Goal: Task Accomplishment & Management: Complete application form

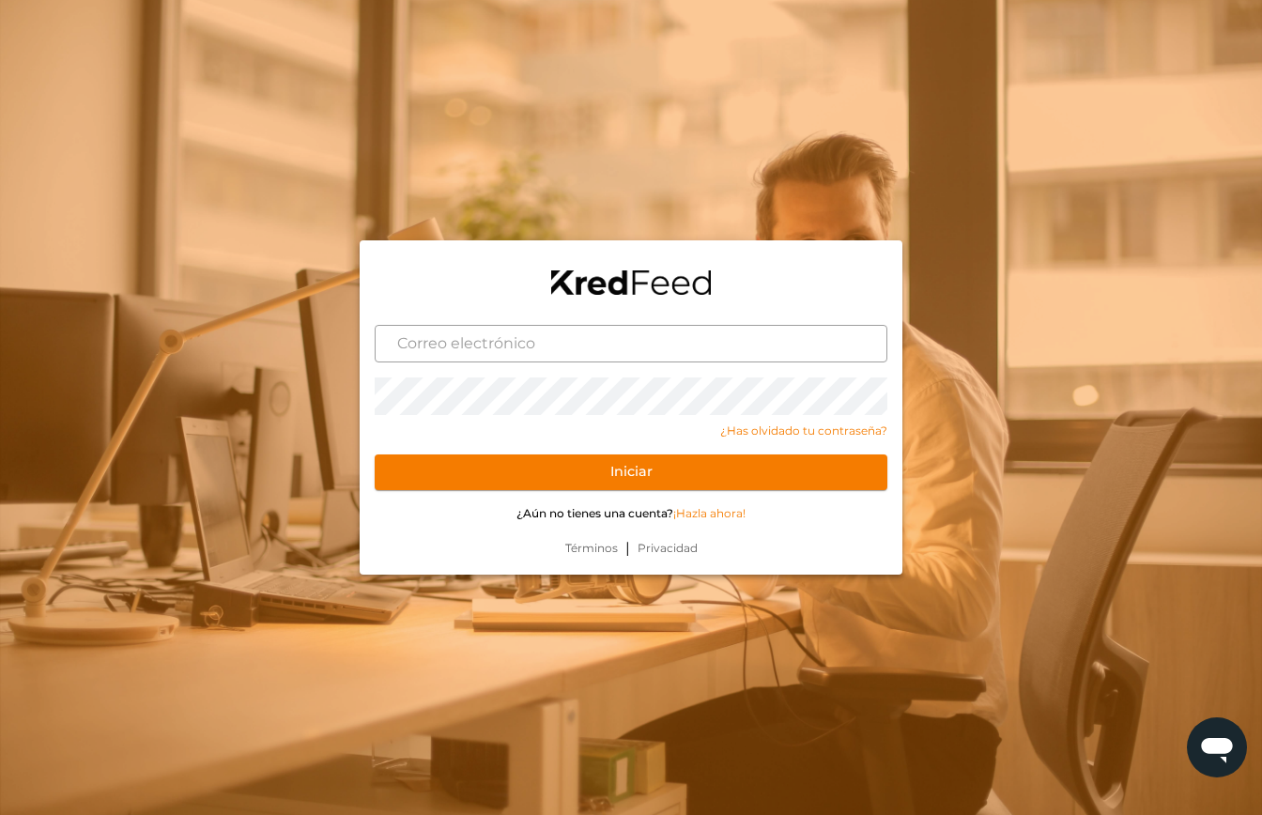
click at [515, 348] on input "text" at bounding box center [631, 344] width 513 height 38
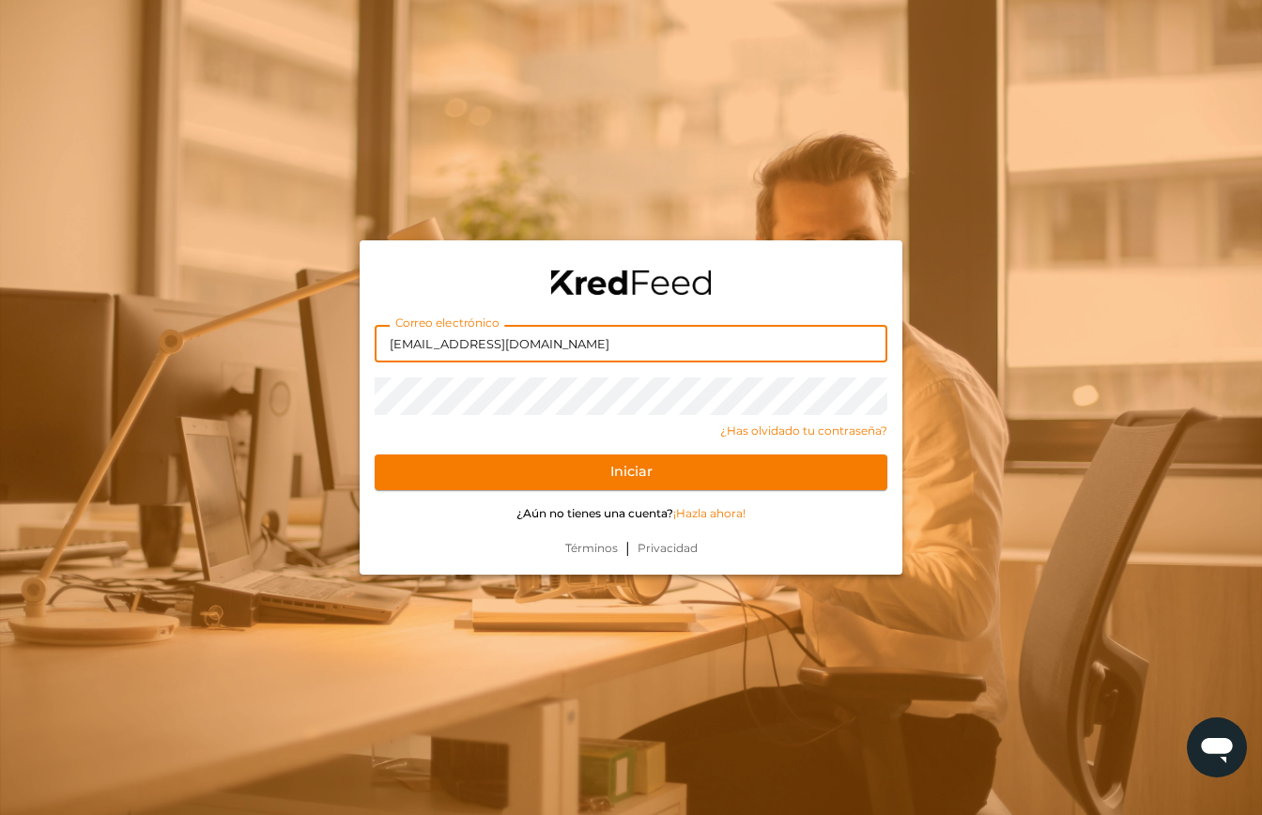
type input "[EMAIL_ADDRESS][DOMAIN_NAME]"
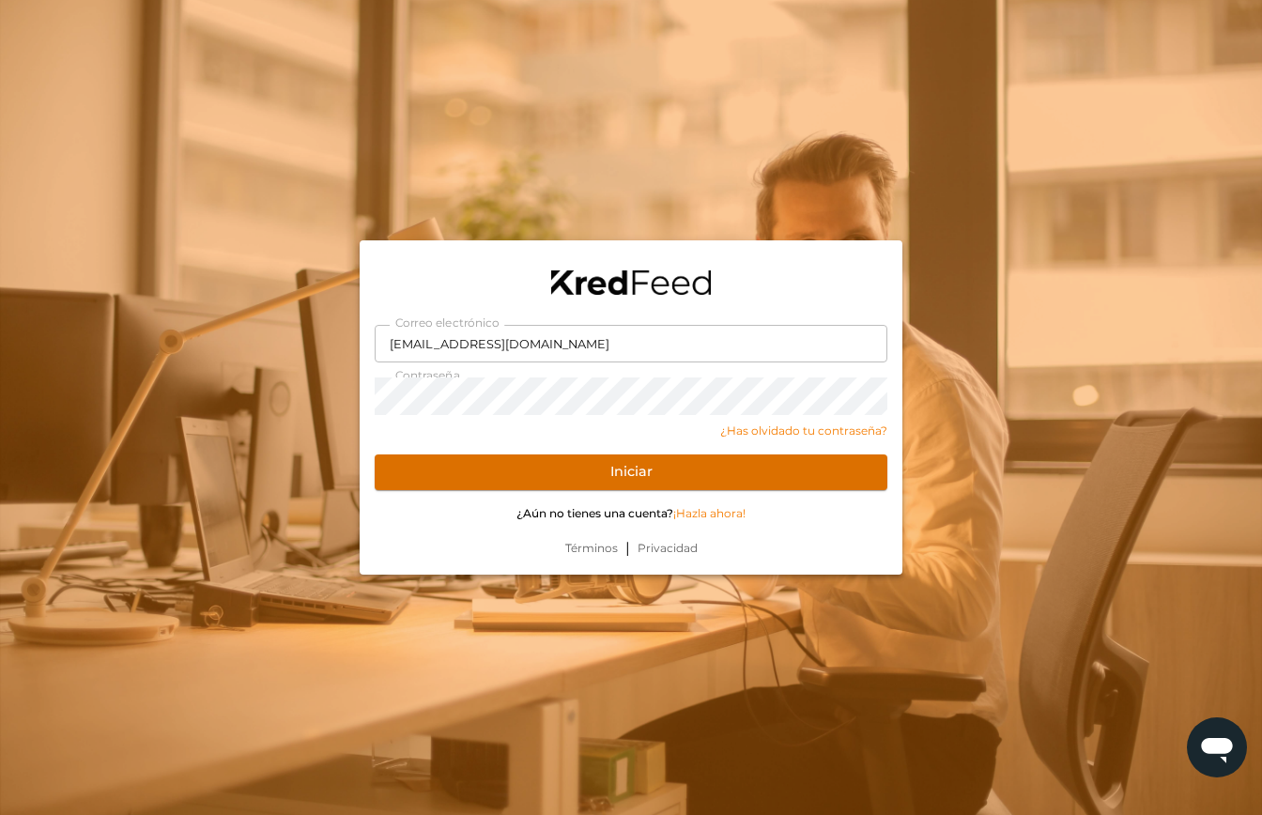
click at [707, 475] on button "Iniciar" at bounding box center [631, 473] width 513 height 36
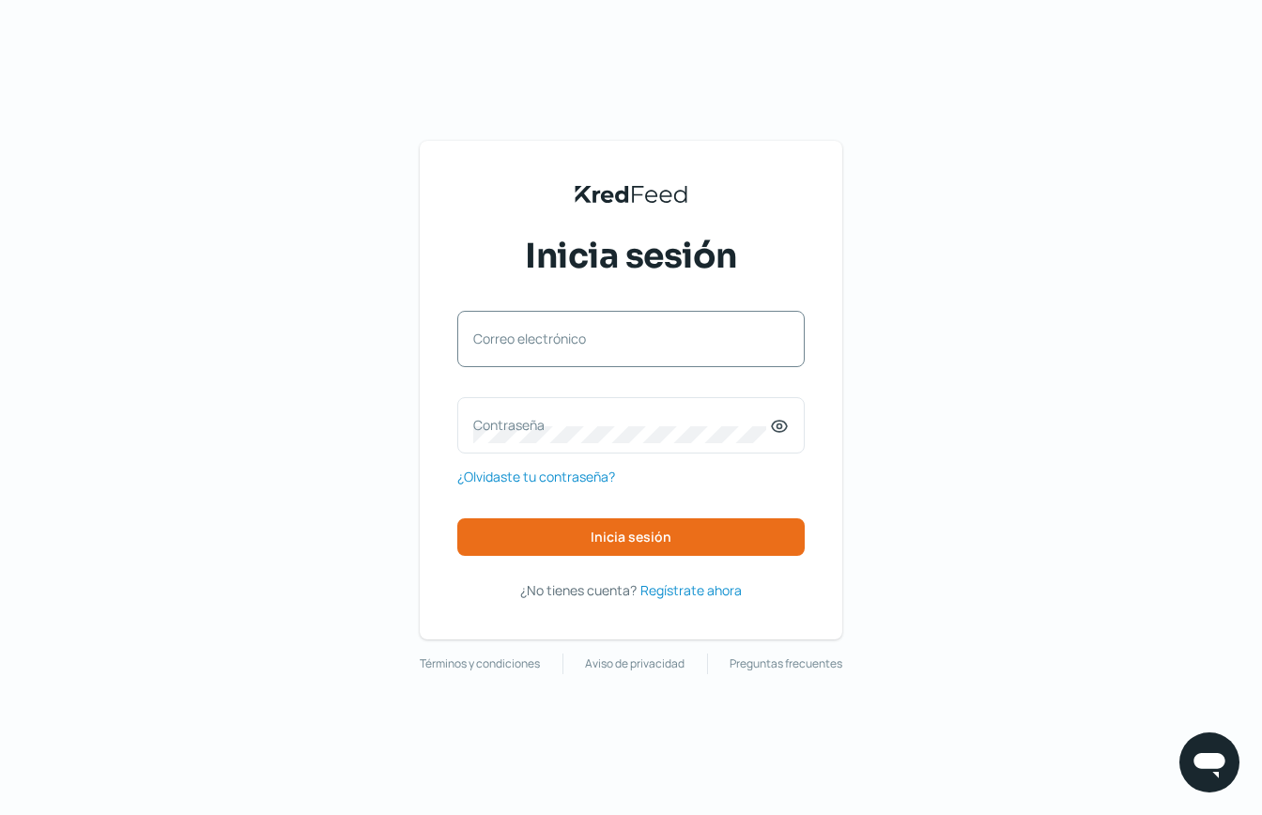
click at [601, 337] on label "Correo electrónico" at bounding box center [621, 339] width 297 height 18
click at [601, 340] on input "Correo electrónico" at bounding box center [631, 348] width 316 height 17
type input "[EMAIL_ADDRESS][DOMAIN_NAME]"
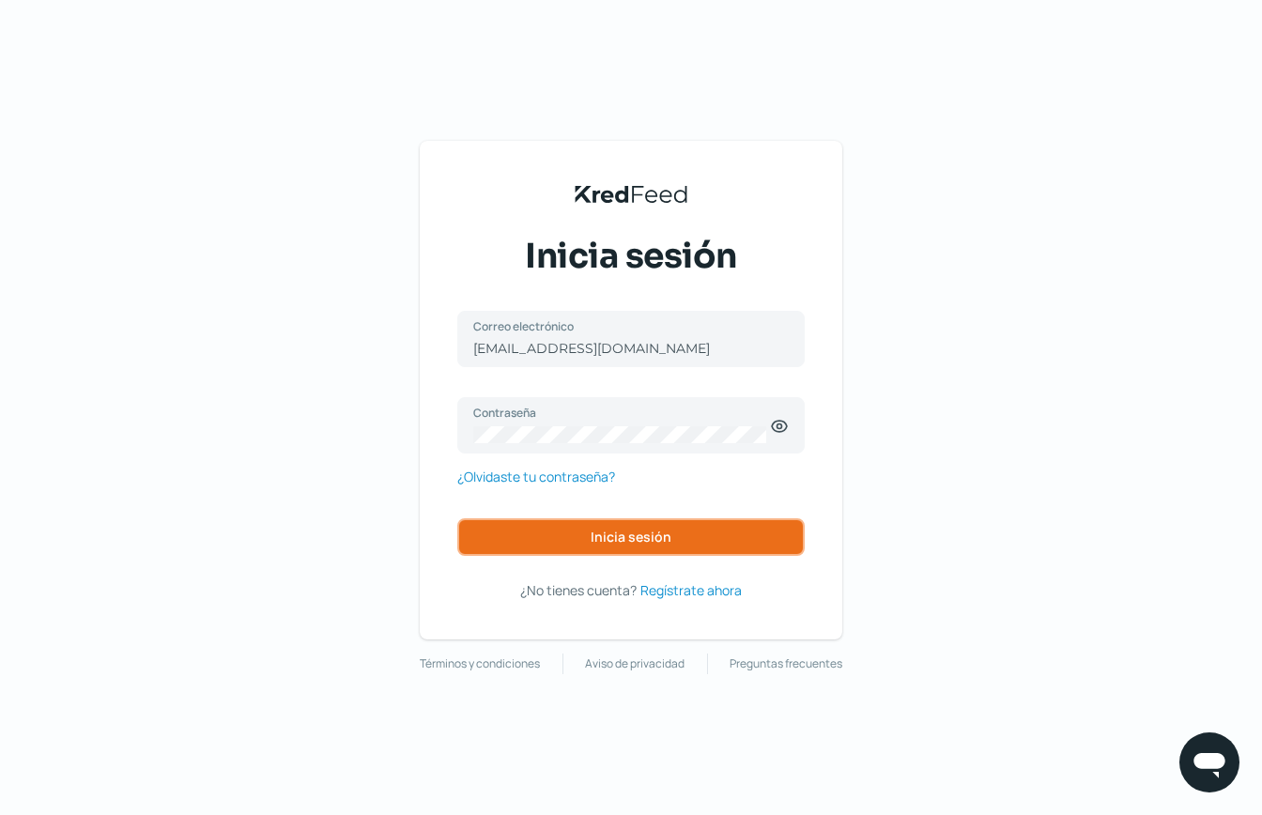
click at [661, 535] on span "Inicia sesión" at bounding box center [631, 537] width 81 height 13
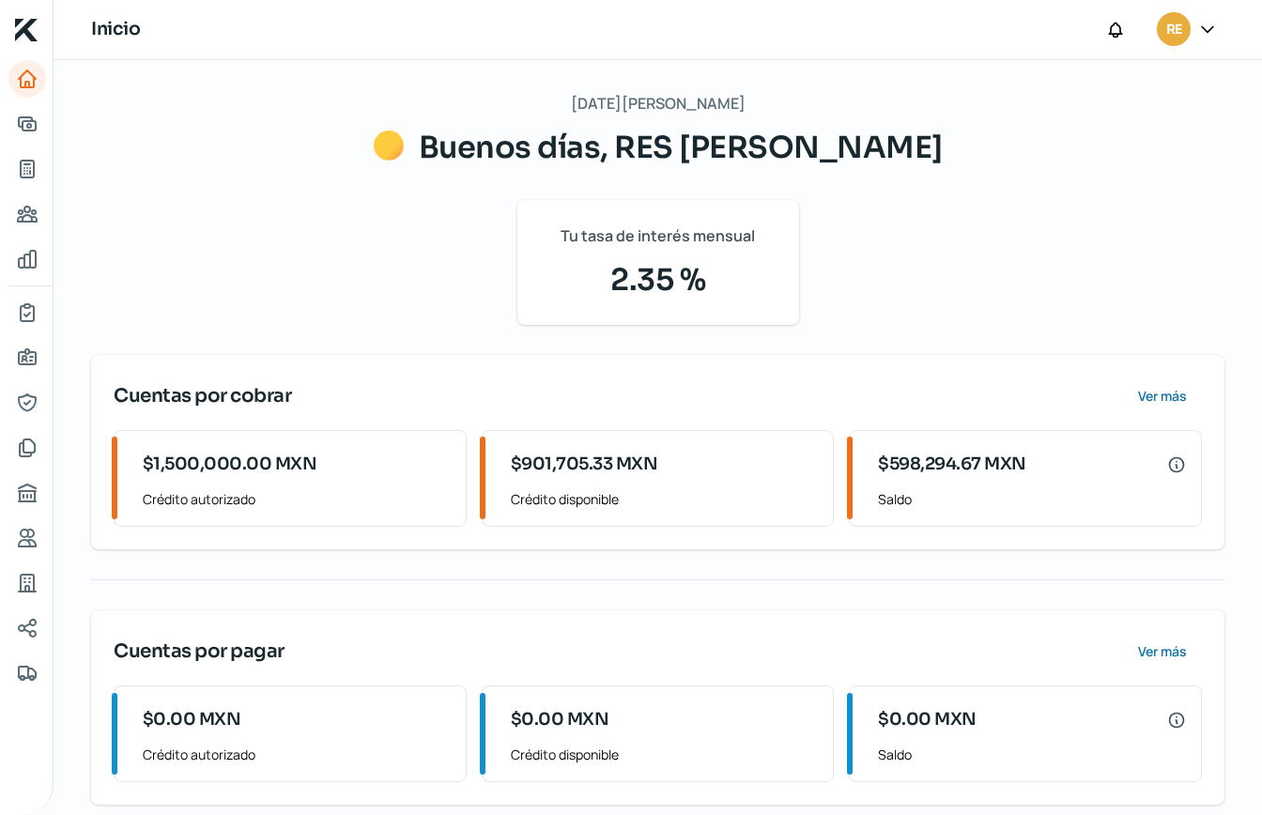
click at [188, 317] on div "[DATE][PERSON_NAME] Buenos días, RES [PERSON_NAME] Tu tasa de interés mensual 2…" at bounding box center [658, 447] width 1134 height 715
click at [166, 303] on div "[DATE][PERSON_NAME] Buenos días, RES [PERSON_NAME] Tu tasa de interés mensual 2…" at bounding box center [658, 447] width 1134 height 715
click at [185, 182] on div "[DATE][PERSON_NAME] Buenos días, RES [PERSON_NAME] Tu tasa de interés mensual 2…" at bounding box center [658, 447] width 1134 height 715
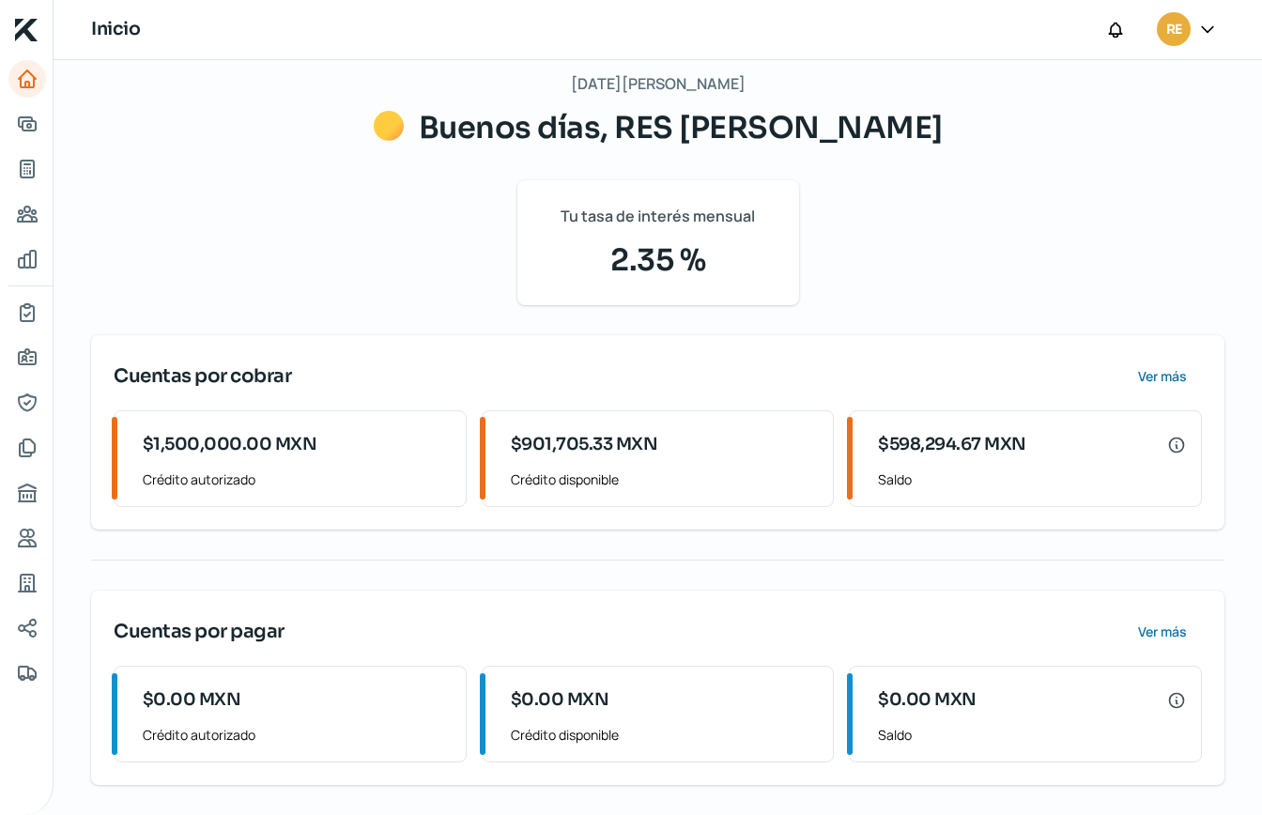
click at [310, 218] on div "[DATE][PERSON_NAME] Buenos días, RES [PERSON_NAME] Tu tasa de interés mensual 2…" at bounding box center [658, 427] width 1134 height 715
click at [37, 128] on icon "Solicitar crédito" at bounding box center [27, 124] width 23 height 23
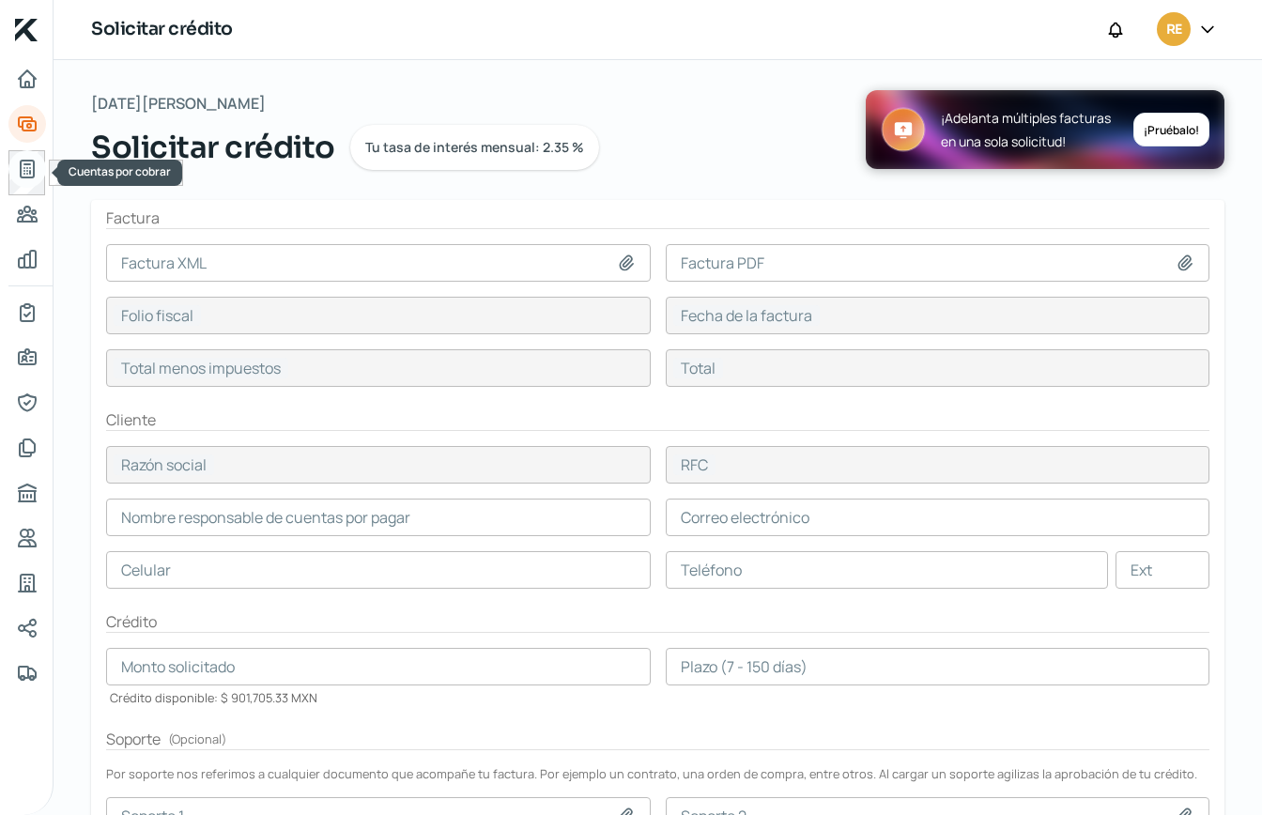
click at [31, 170] on icon "Cuentas por cobrar" at bounding box center [27, 169] width 23 height 23
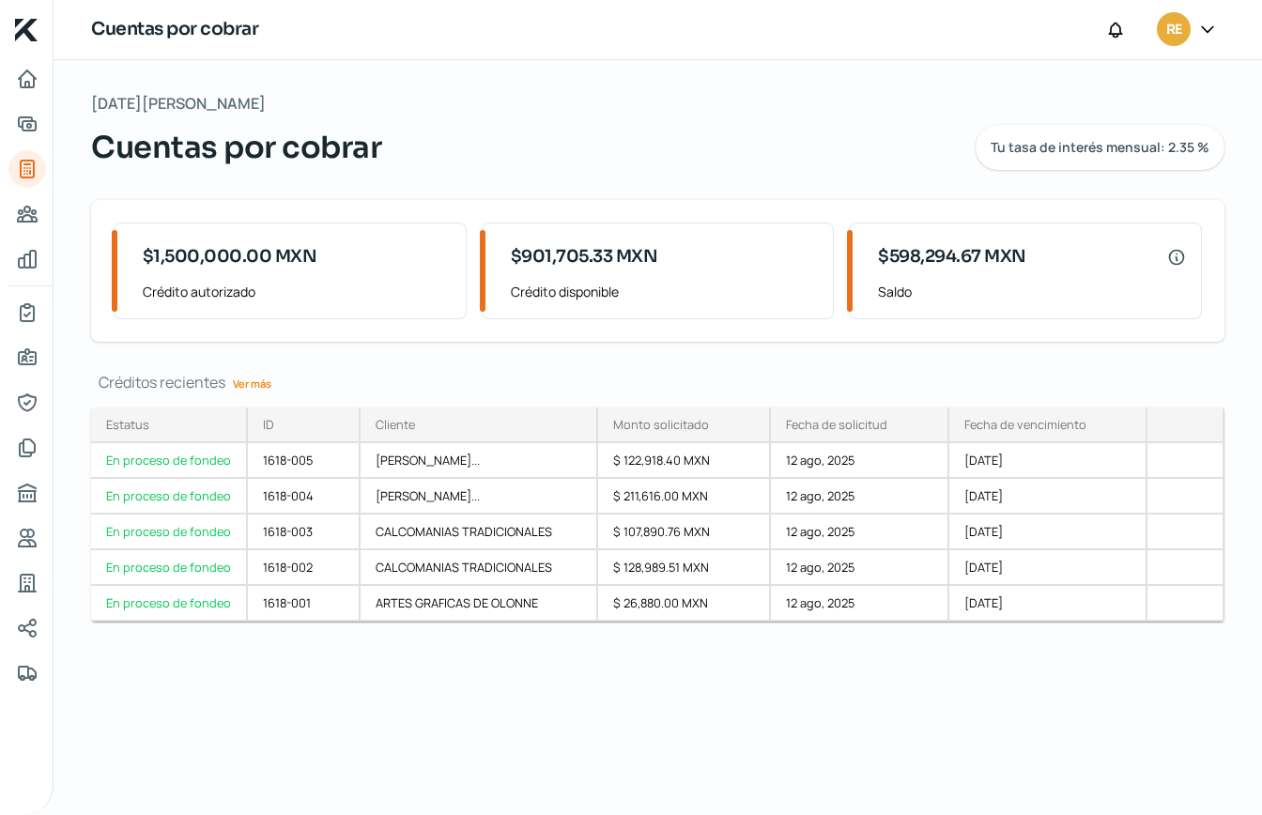
click at [1124, 687] on div "[DATE][PERSON_NAME] Cuentas por cobrar Tu tasa de interés mensual: 2.35 % $1,50…" at bounding box center [658, 437] width 1209 height 755
click at [1028, 709] on div "[DATE][PERSON_NAME] Cuentas por cobrar Tu tasa de interés mensual: 2.35 % $1,50…" at bounding box center [658, 437] width 1209 height 755
click at [174, 464] on div "En proceso de fondeo" at bounding box center [169, 461] width 157 height 36
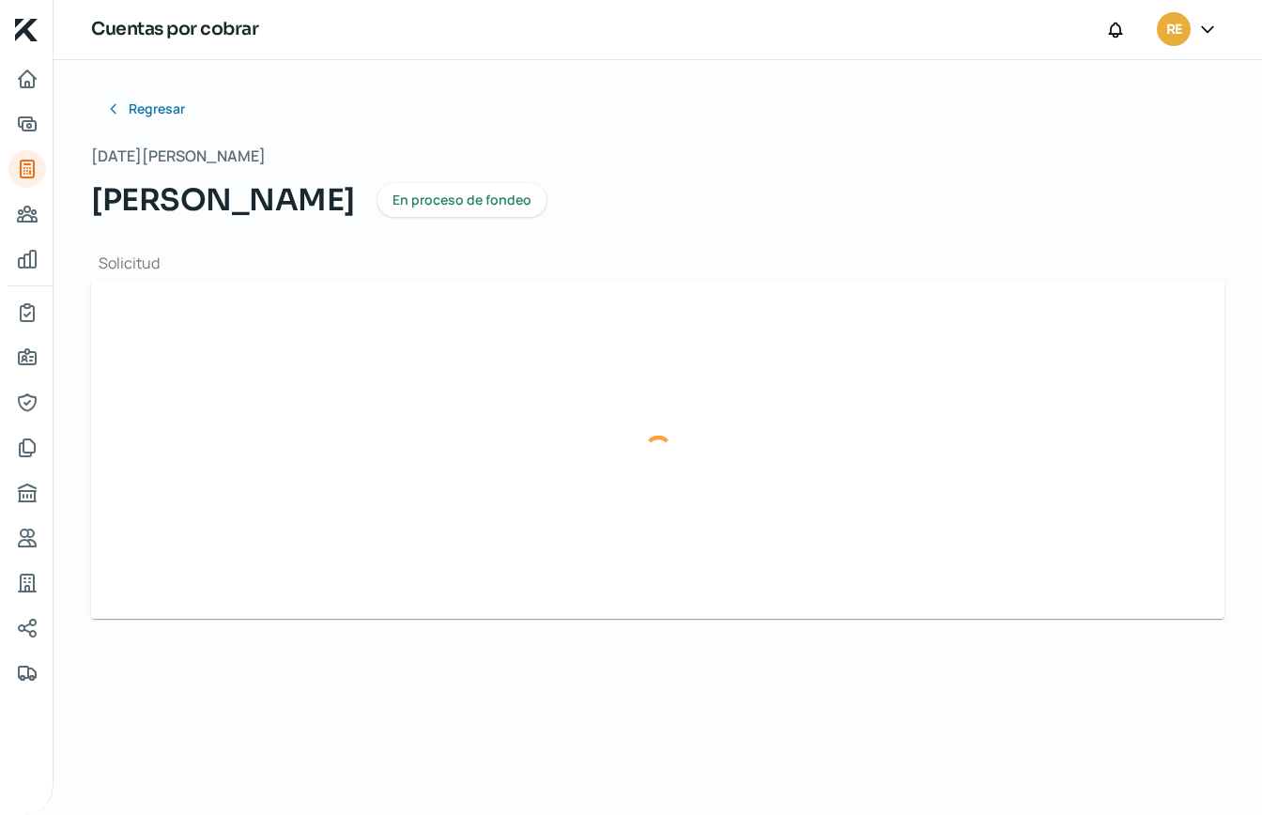
type input "COK1_XM_CFDI_FacturaNormal_100042259_CDMXKIN9008151K7.xml"
type input "COK1_XM_CFDI_FacturaNormal_100042259_CDMX.pdf"
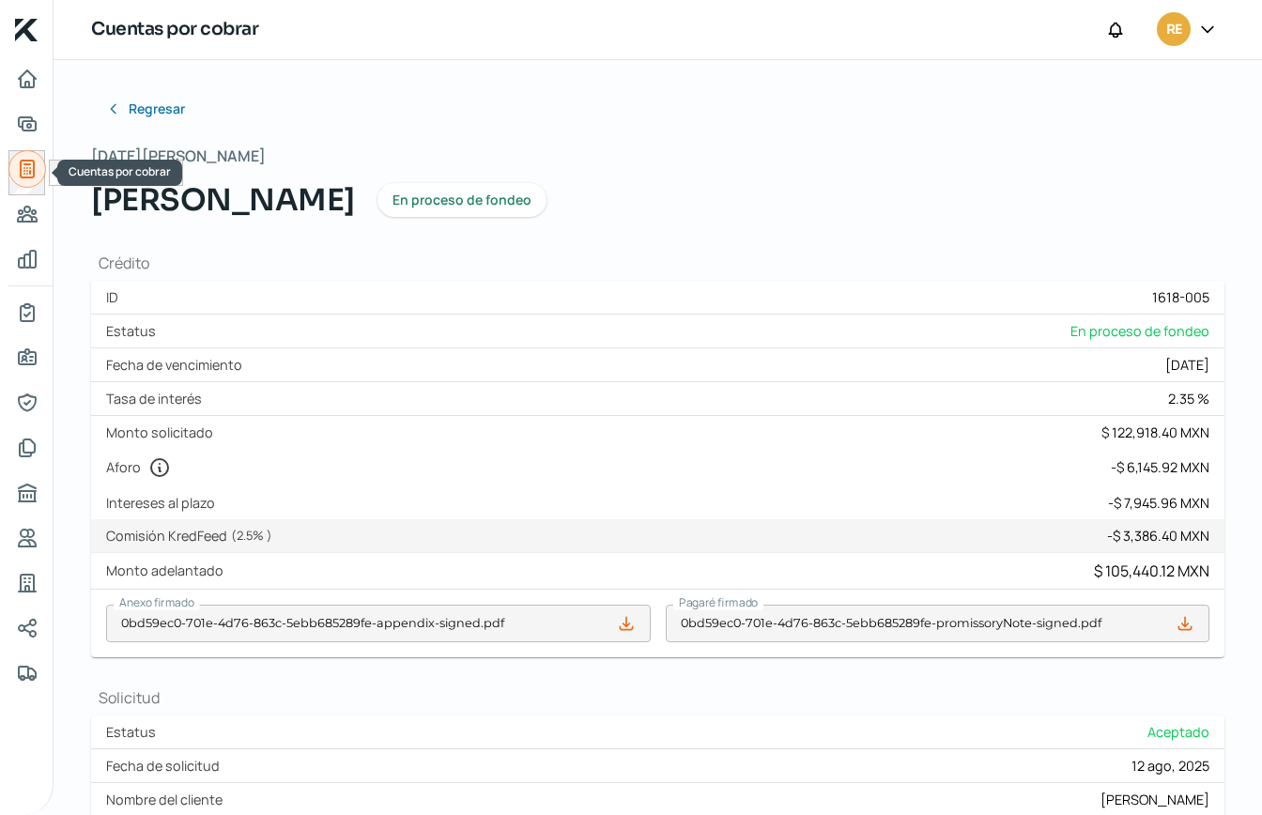
click at [26, 168] on icon "Cuentas por cobrar" at bounding box center [27, 169] width 13 height 17
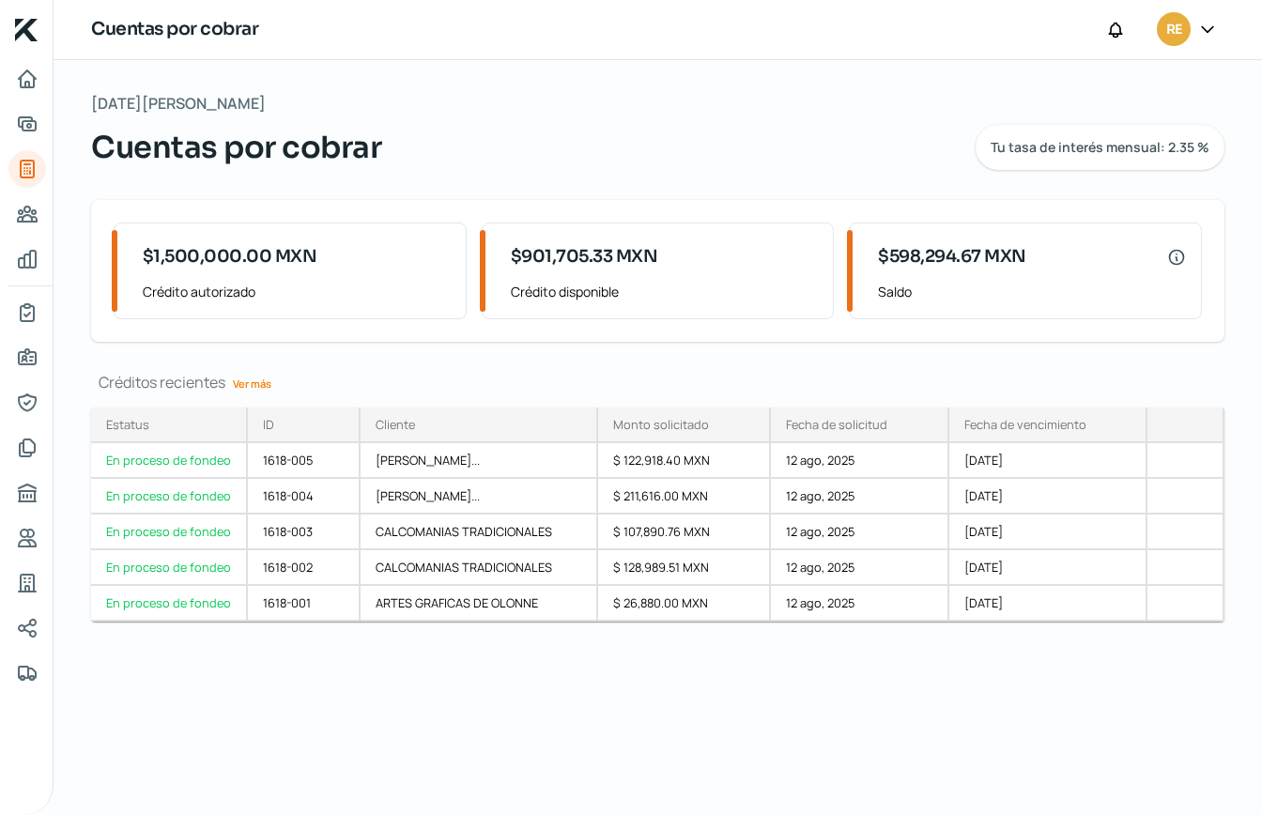
click at [892, 136] on div "Cuentas por cobrar Tu tasa de interés mensual: 2.35 %" at bounding box center [658, 147] width 1134 height 45
click at [882, 702] on div "[DATE][PERSON_NAME] Cuentas por cobrar Tu tasa de interés mensual: 2.35 % $1,50…" at bounding box center [658, 437] width 1209 height 755
click at [34, 119] on icon "Solicitar crédito" at bounding box center [27, 124] width 23 height 23
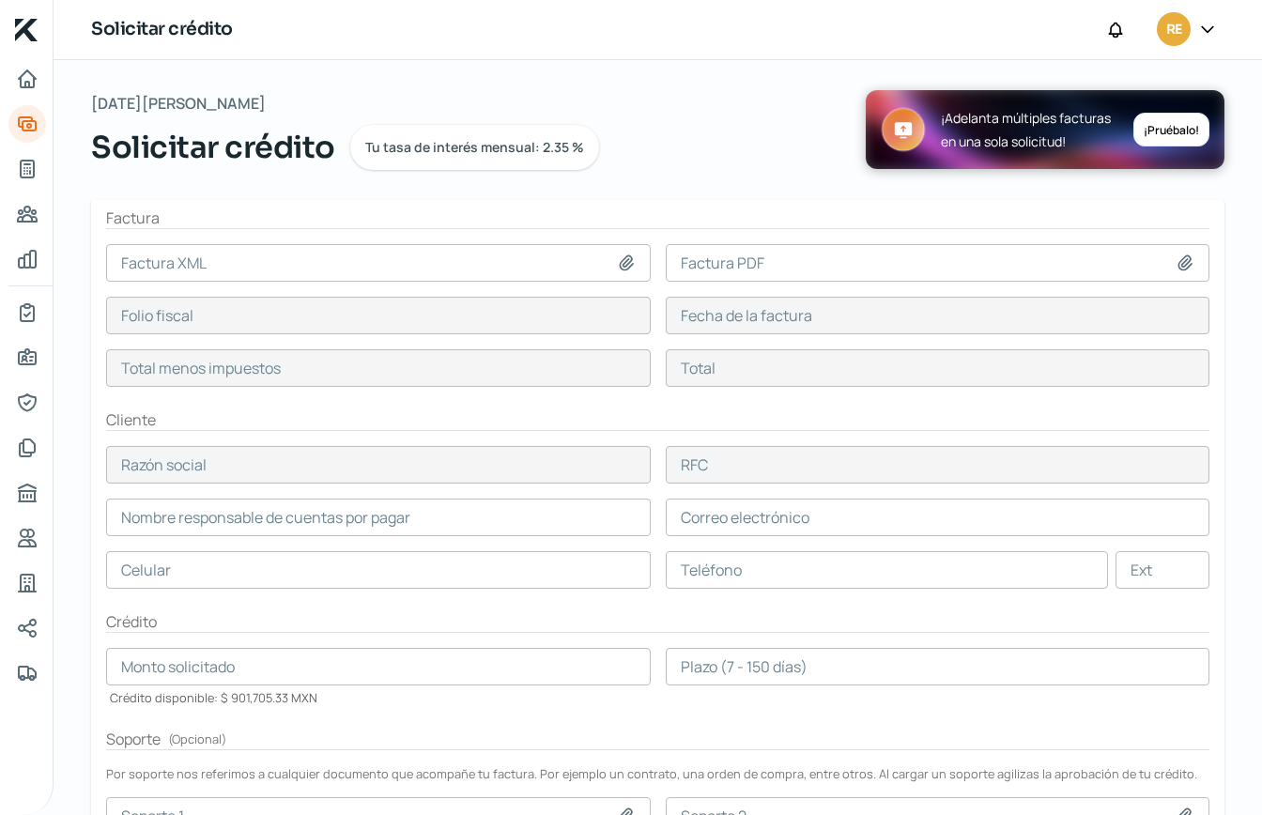
click at [617, 263] on icon at bounding box center [626, 263] width 19 height 19
click at [627, 265] on icon at bounding box center [626, 263] width 19 height 19
type input "C:\fakepath\COK1_XM_CFDI_FacturaNormal_300014786_MTKIN9008151K7.xml"
type input "COK1_XM_CFDI_FacturaNormal_300014786_MTKIN9008151K7.xml"
type input "4B044332-637B-5477-8898-F073923A9766"
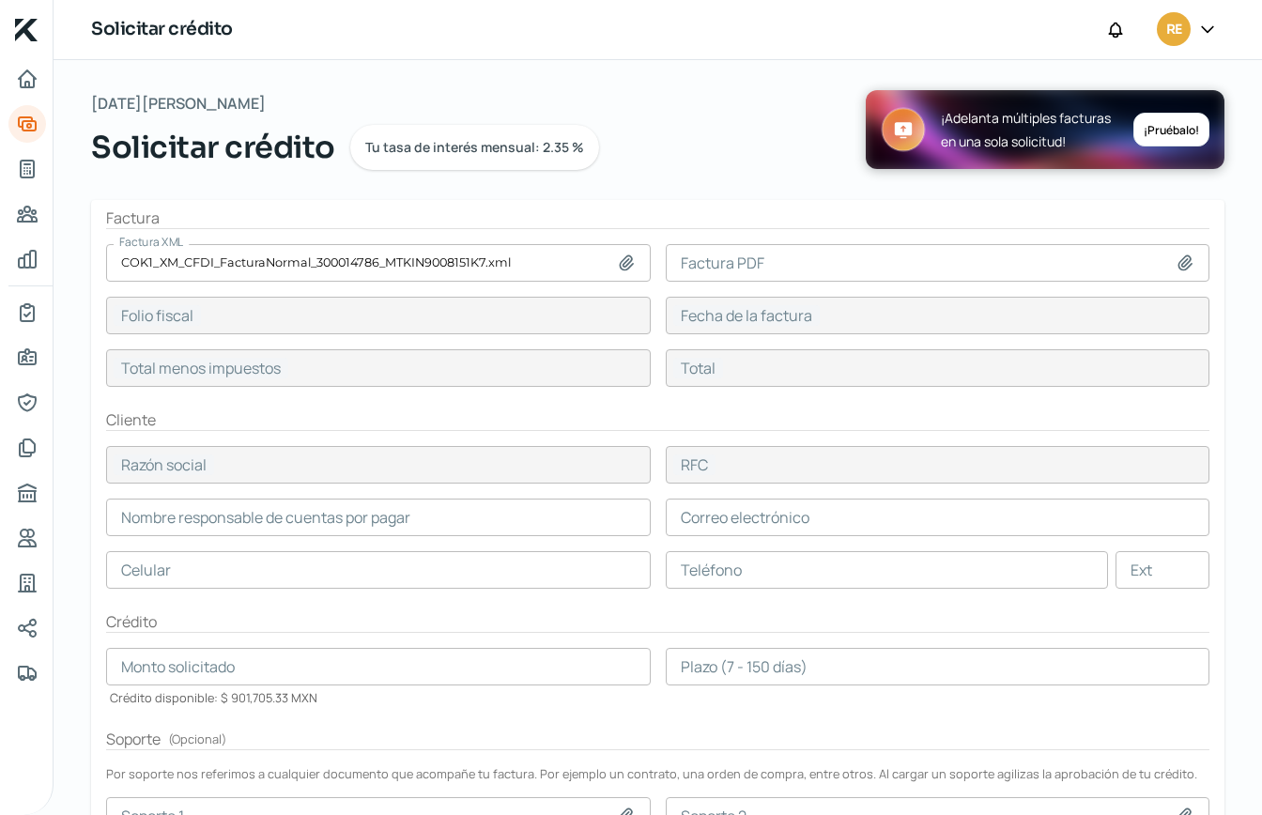
type input "[DATE]"
type input "60310.15"
type input "69959.77"
type input "DIGITAL FRONTMEDIA"
type input "DFR1909048N6"
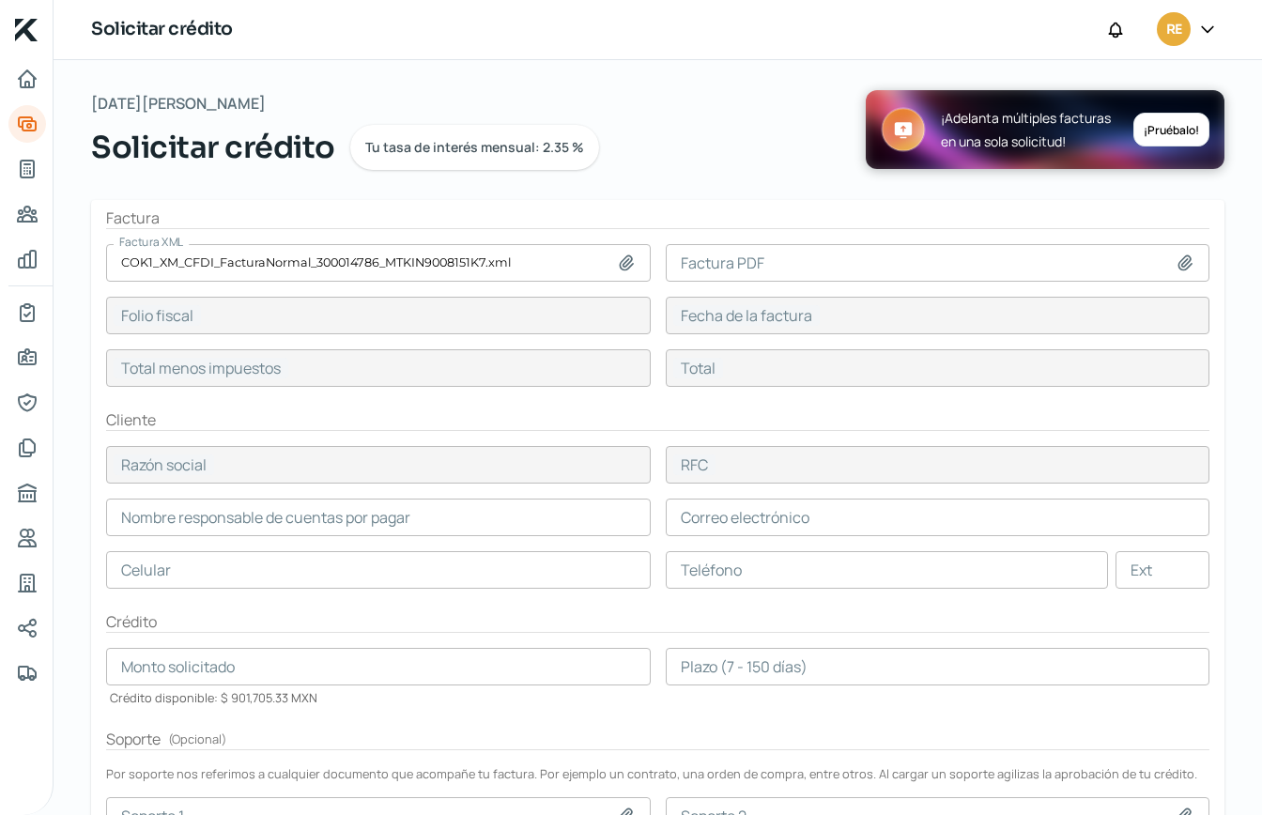
type input "60310.15"
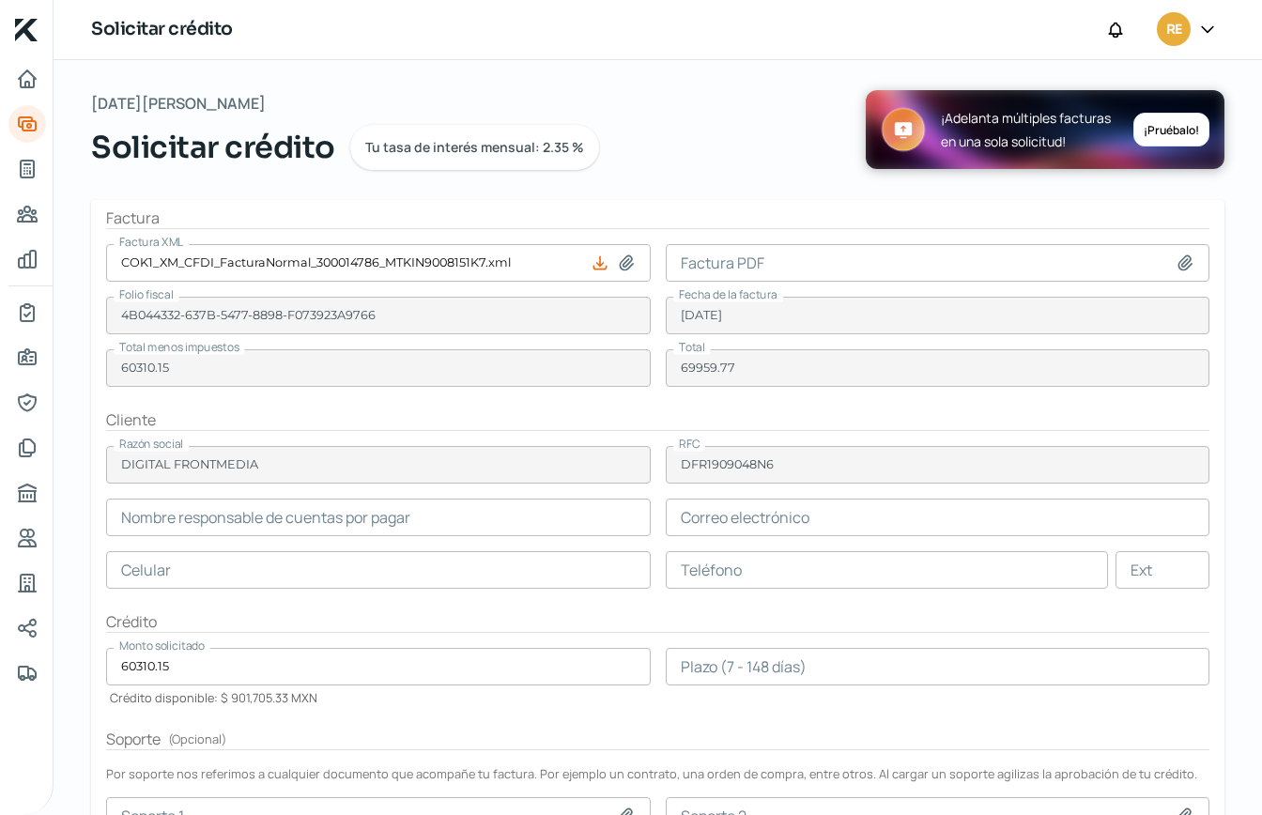
click at [1185, 265] on icon at bounding box center [1185, 263] width 19 height 19
type input "C:\fakepath\COK1_XM_CFDI_FacturaNormal_300014786_MT.pdf"
type input "COK1_XM_CFDI_FacturaNormal_300014786_MT.pdf"
click at [737, 126] on div "Solicitar crédito Tu tasa de interés mensual: 2.35 %" at bounding box center [478, 147] width 775 height 45
click at [728, 522] on input "text" at bounding box center [938, 518] width 545 height 38
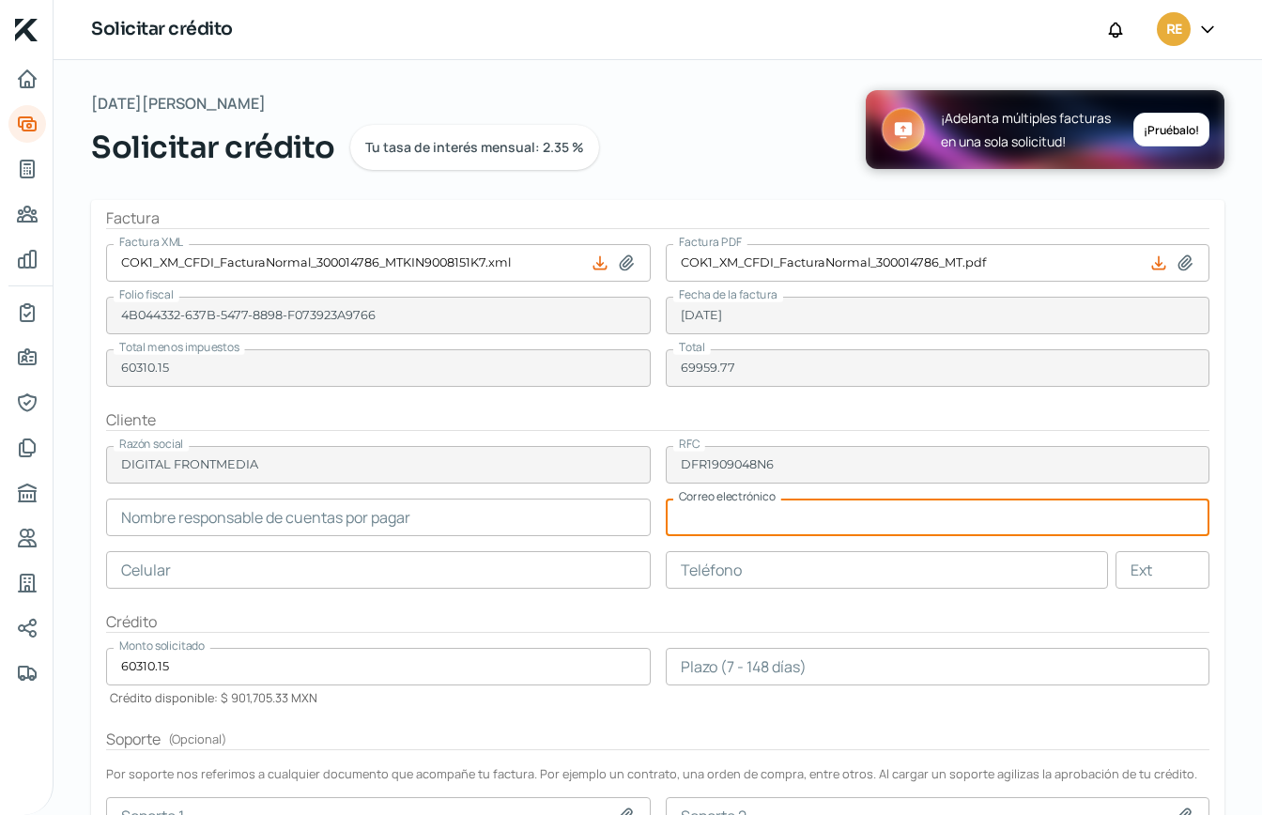
paste input "[EMAIL_ADDRESS][DOMAIN_NAME]"
type input "[EMAIL_ADDRESS][DOMAIN_NAME]"
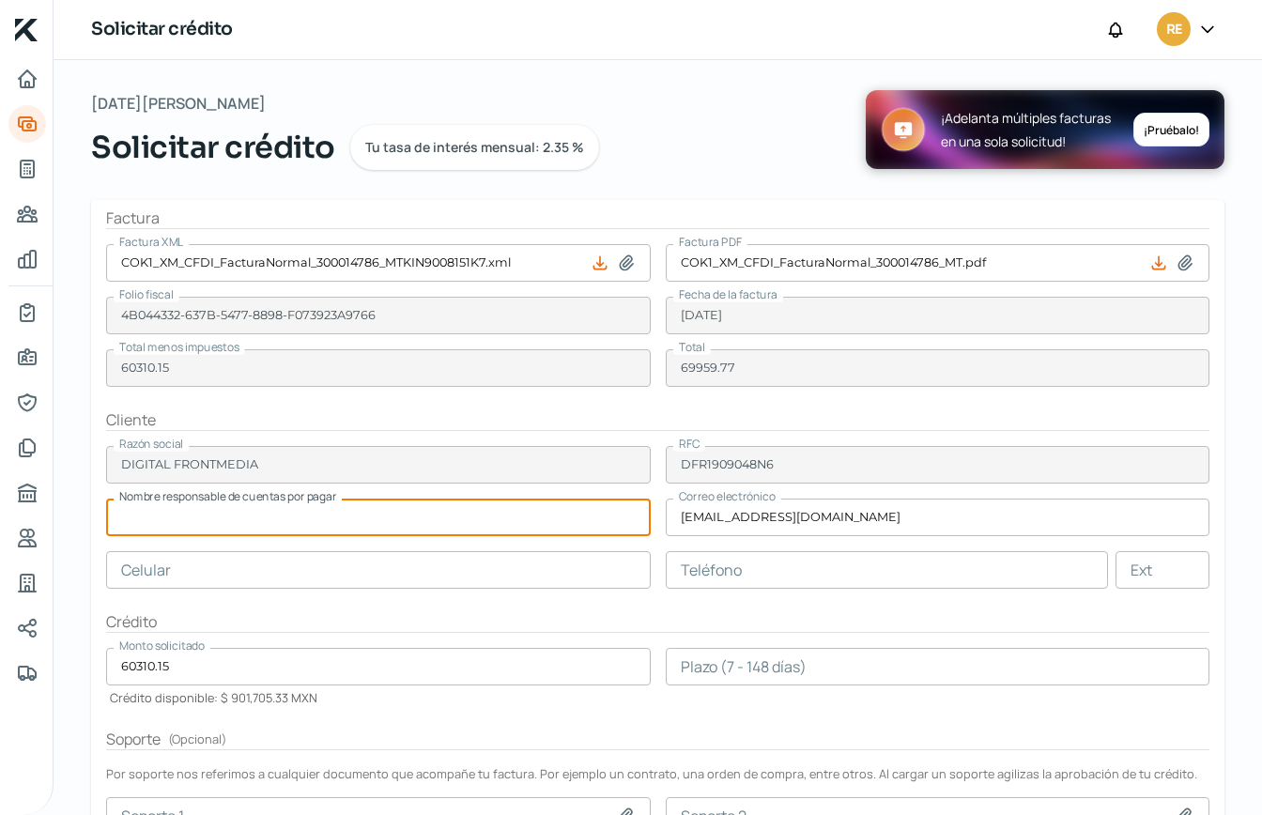
click at [208, 521] on input "text" at bounding box center [378, 518] width 545 height 38
paste input "[EMAIL_ADDRESS][DOMAIN_NAME]"
drag, startPoint x: 327, startPoint y: 525, endPoint x: 49, endPoint y: 524, distance: 278.0
click at [49, 524] on div "Inicio | KredFeed Solicitar crédito RE [DATE][PERSON_NAME] Solicitar crédito Tu…" at bounding box center [631, 407] width 1262 height 815
paste input "[PERSON_NAME] Fuerte"
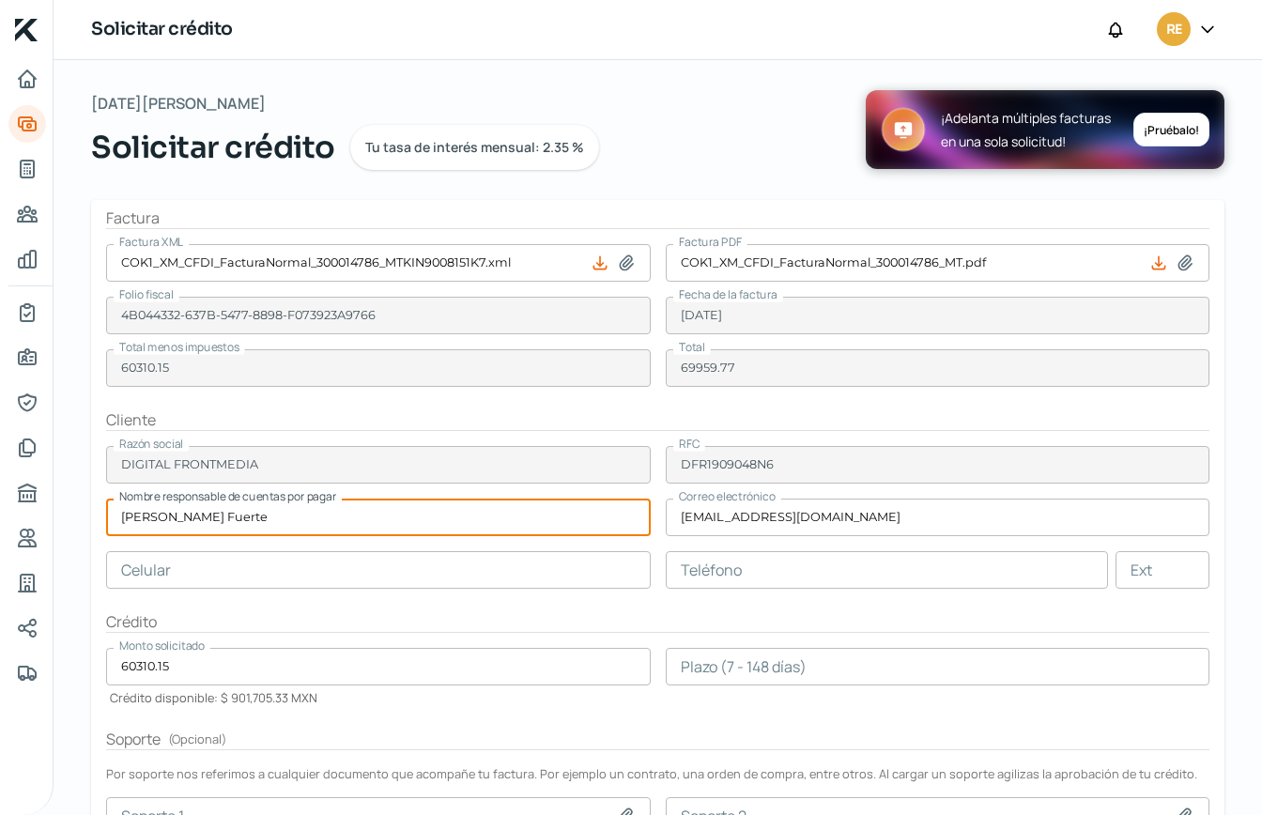
type input "[PERSON_NAME] Fuerte"
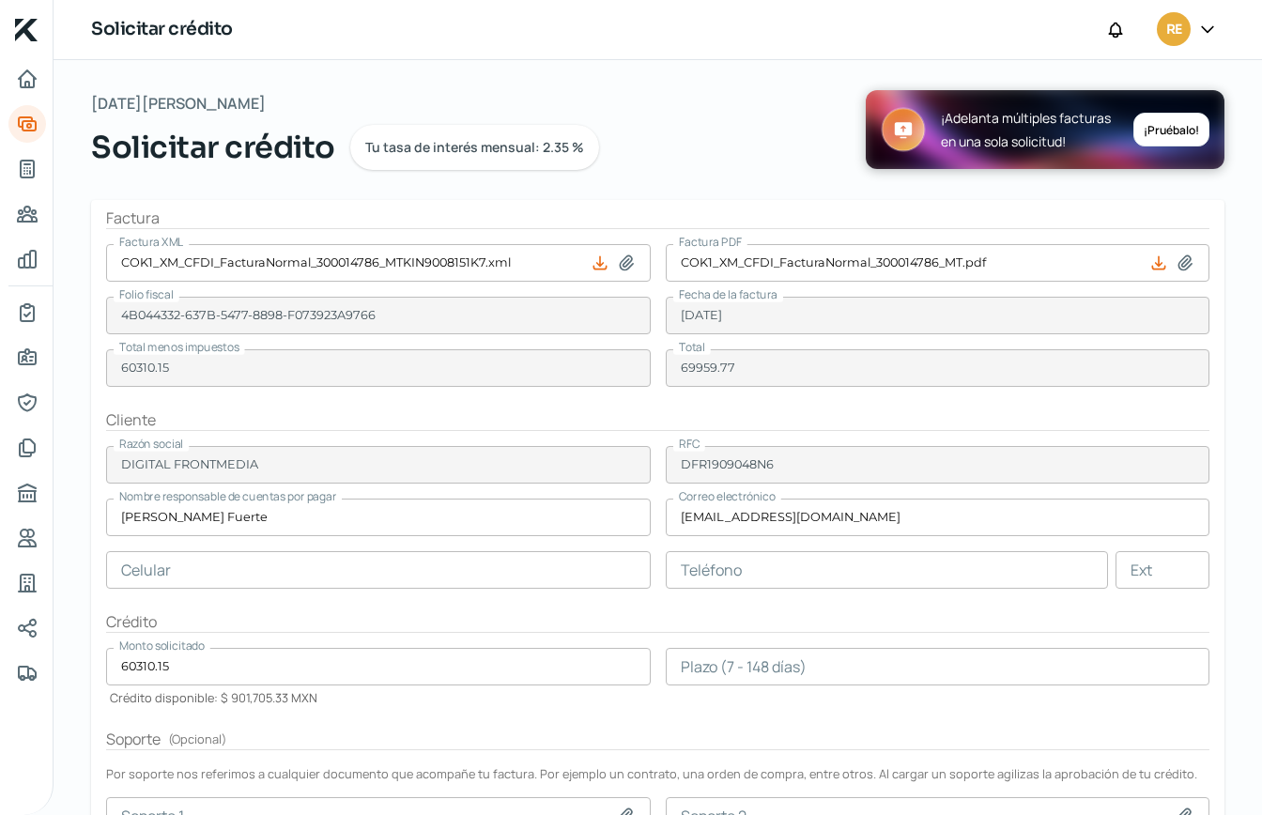
click at [751, 576] on input "text" at bounding box center [887, 570] width 443 height 38
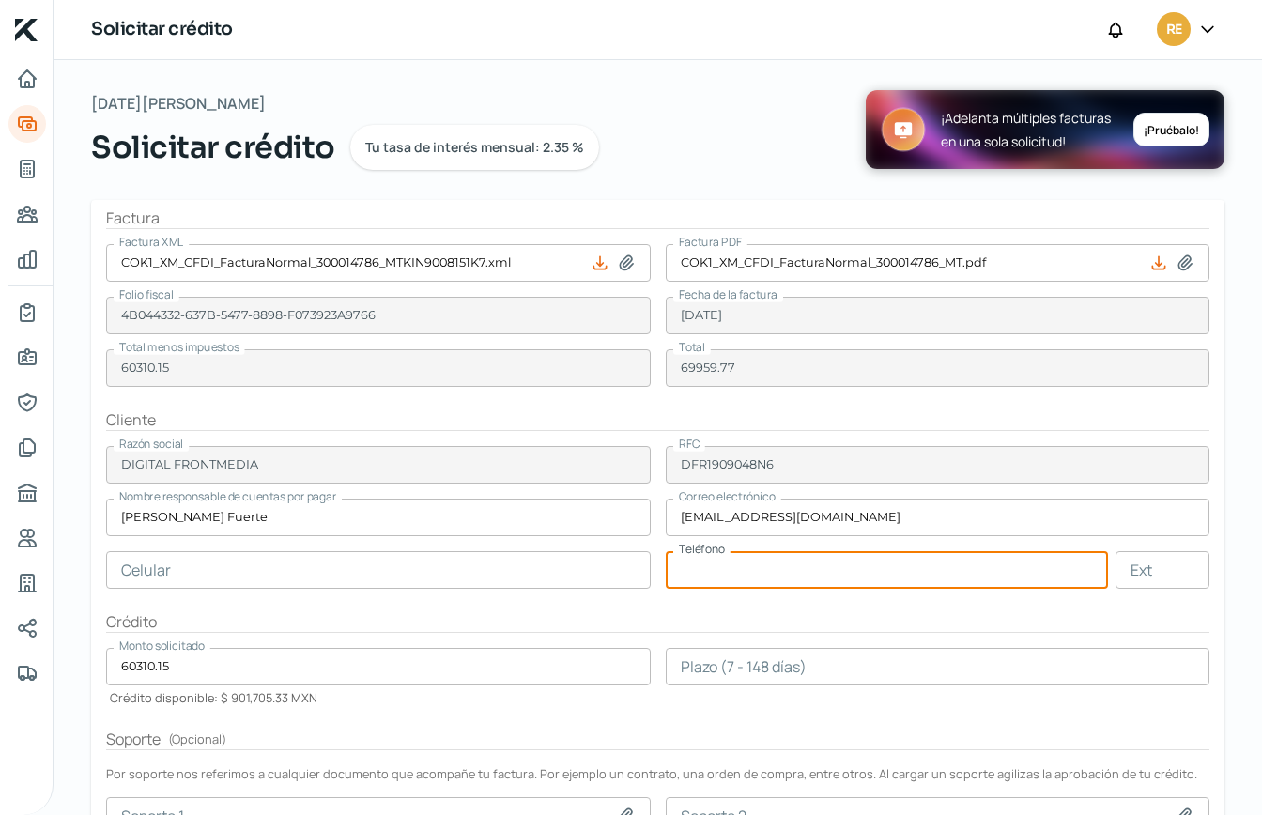
paste input "81 - 8396 - 6932"
type input "81 - 8396 - 6932"
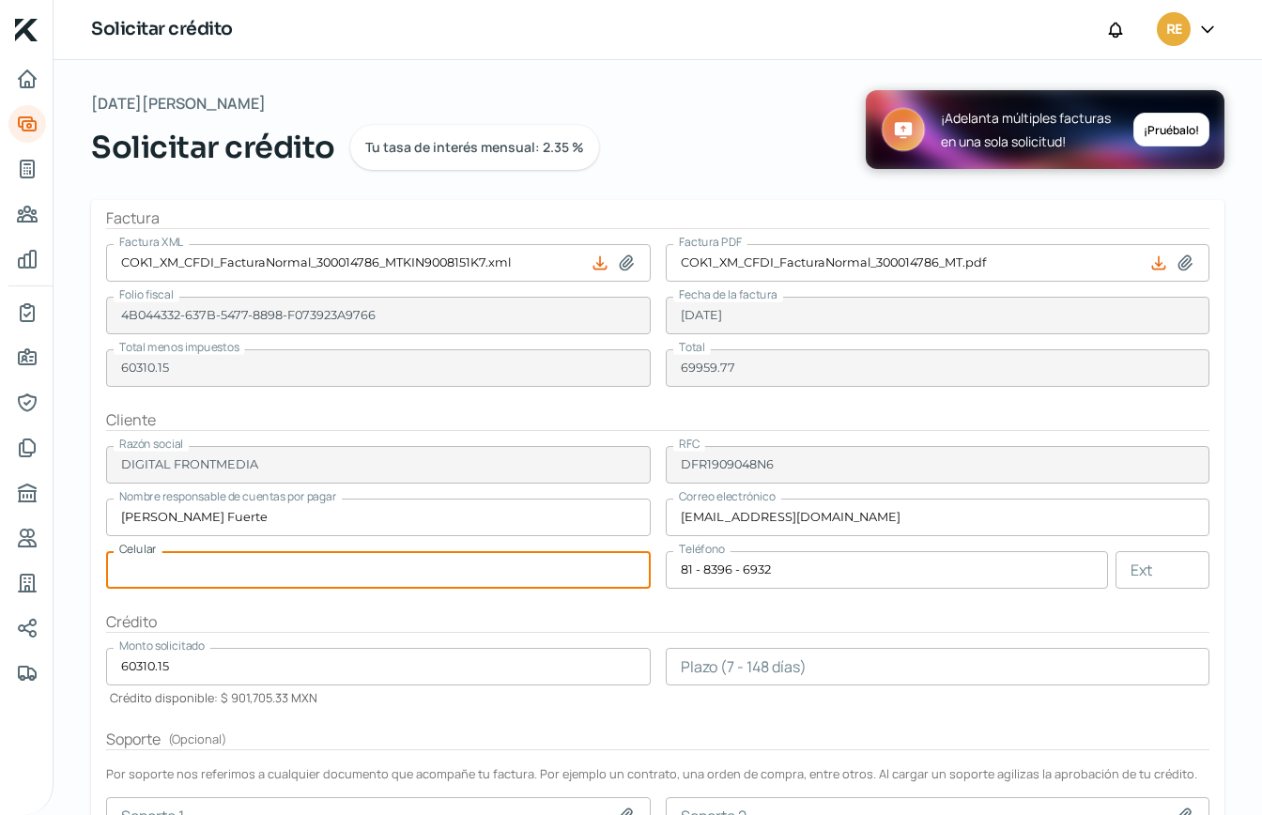
click at [287, 562] on input "text" at bounding box center [378, 570] width 545 height 38
paste input "81 - 8396 - 6932"
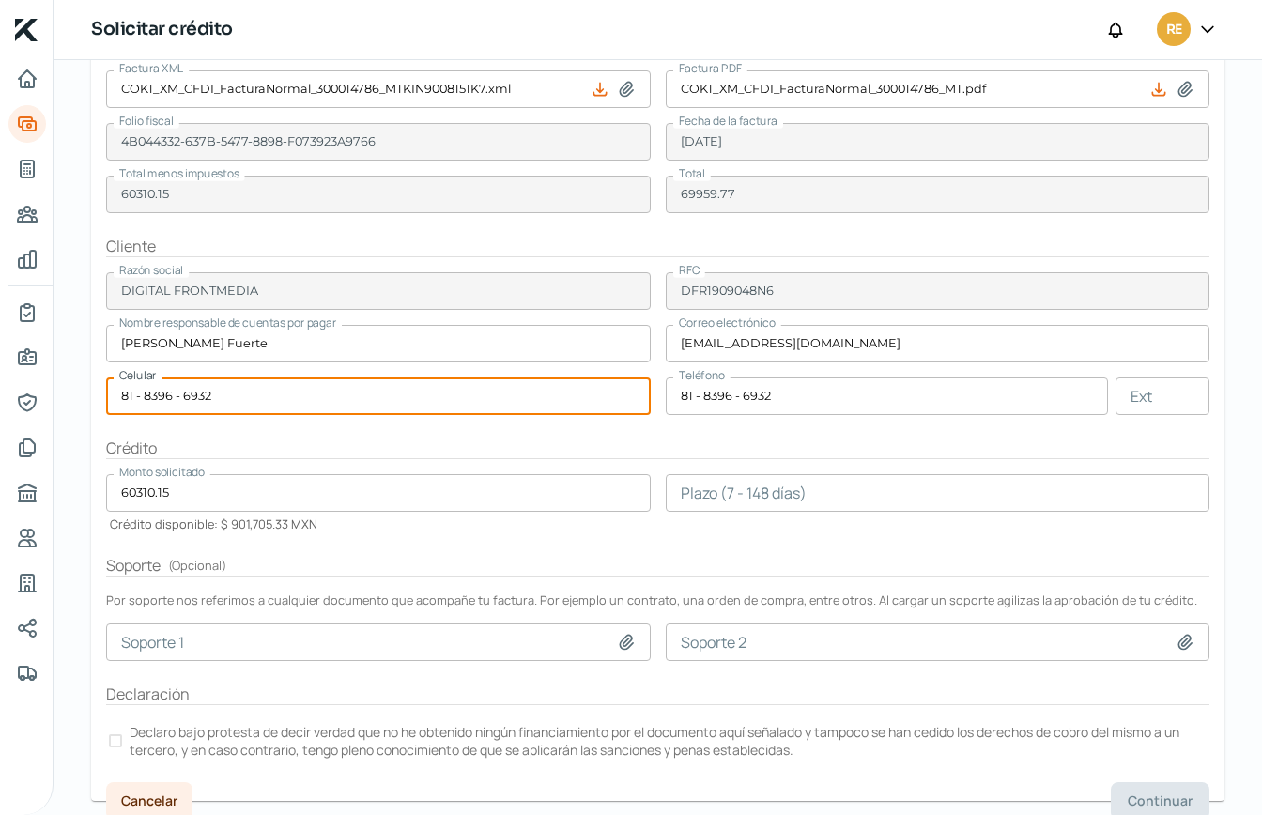
scroll to position [188, 0]
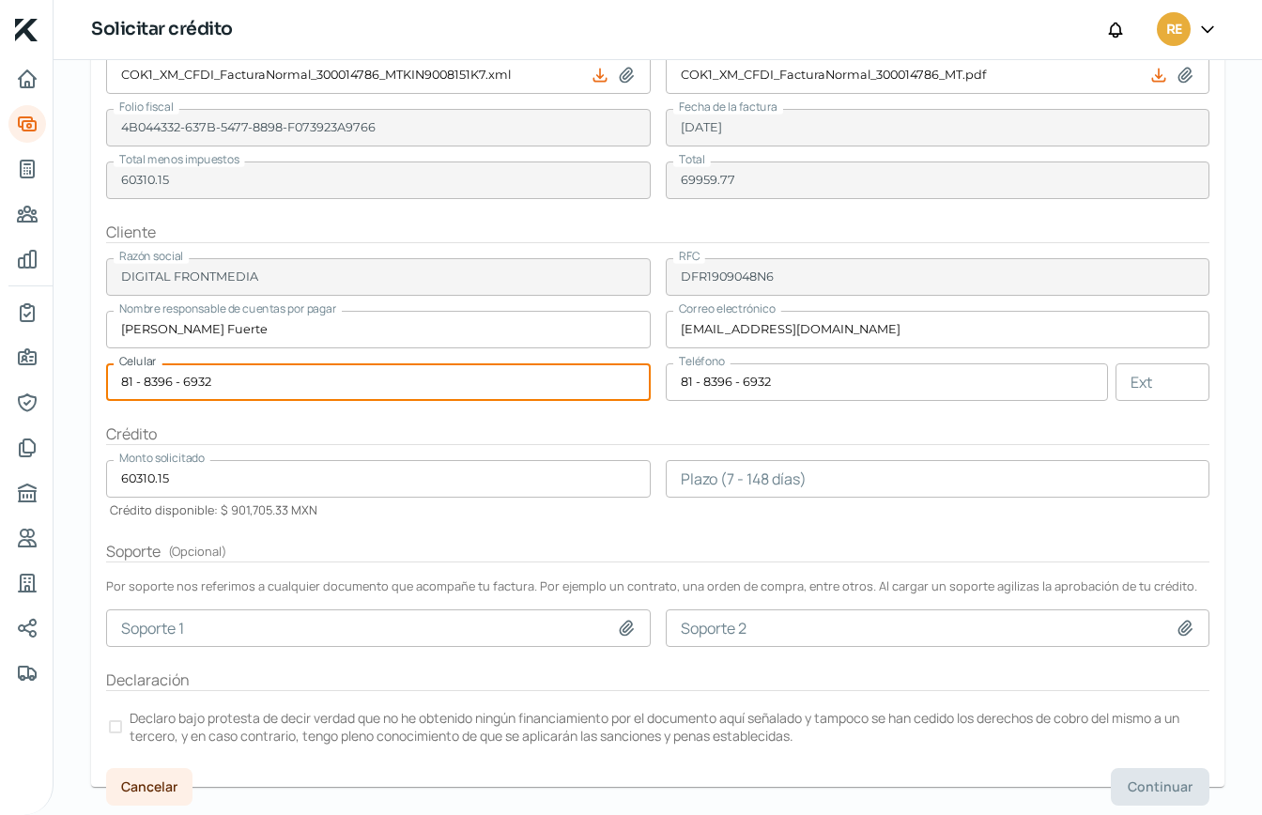
type input "81 - 8396 - 6932"
drag, startPoint x: 716, startPoint y: 485, endPoint x: 768, endPoint y: 476, distance: 53.3
click at [722, 482] on input "number" at bounding box center [938, 479] width 545 height 38
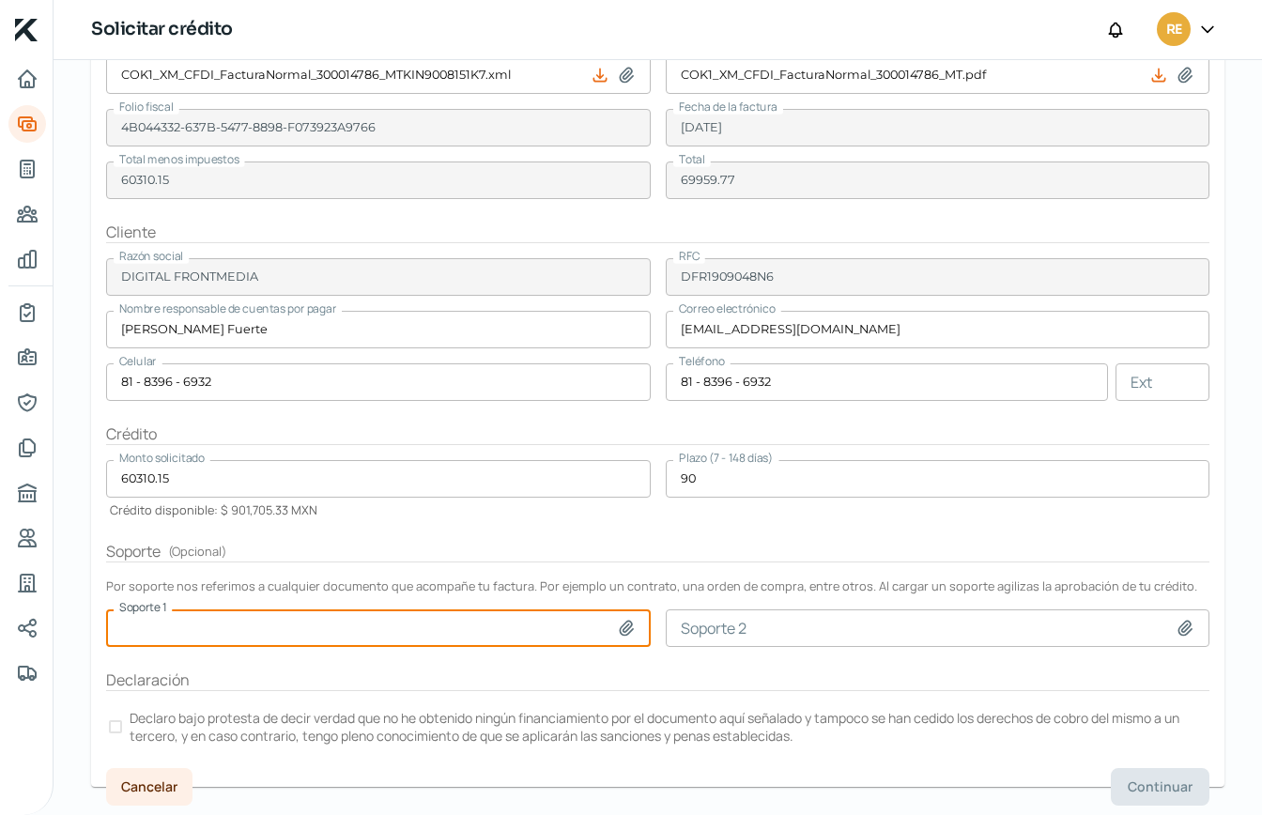
scroll to position [235, 0]
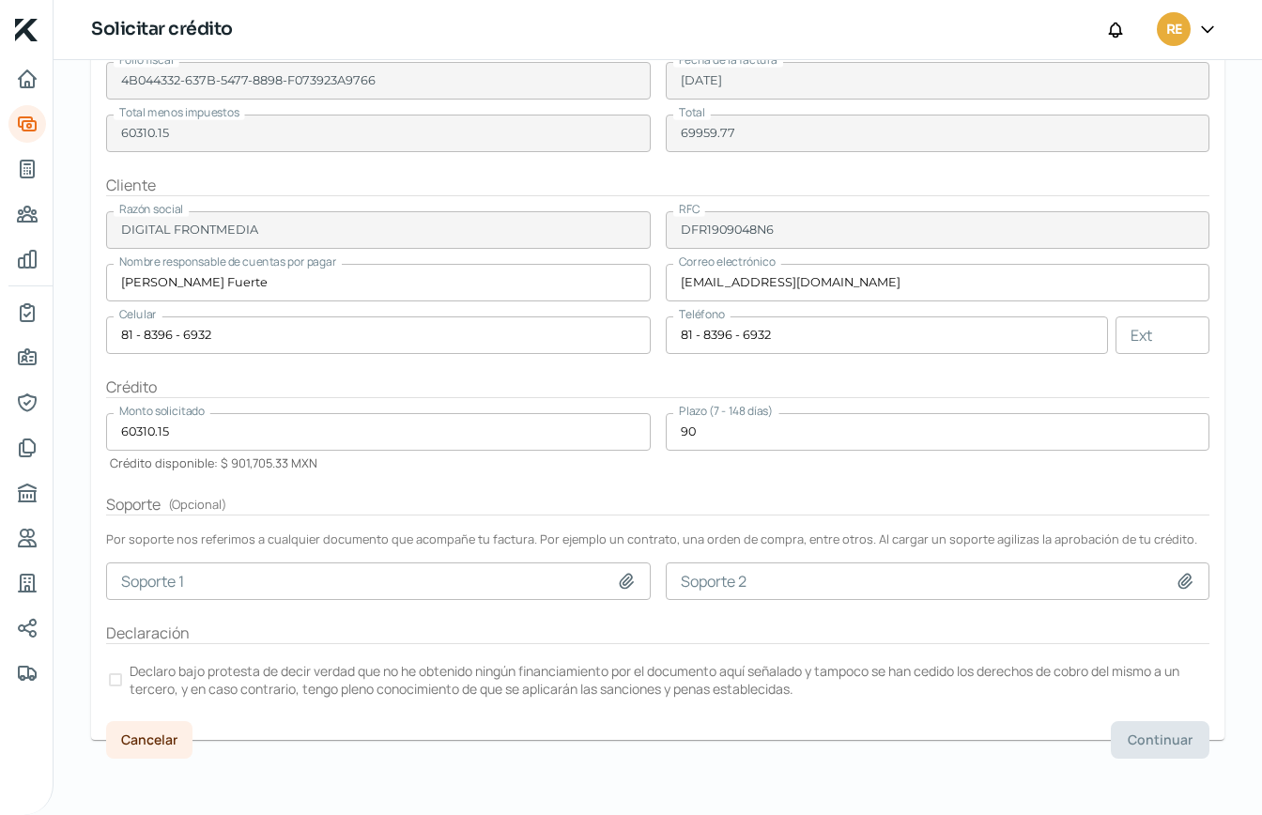
click at [505, 507] on h2 "Soporte ( Opcional )" at bounding box center [658, 505] width 1104 height 22
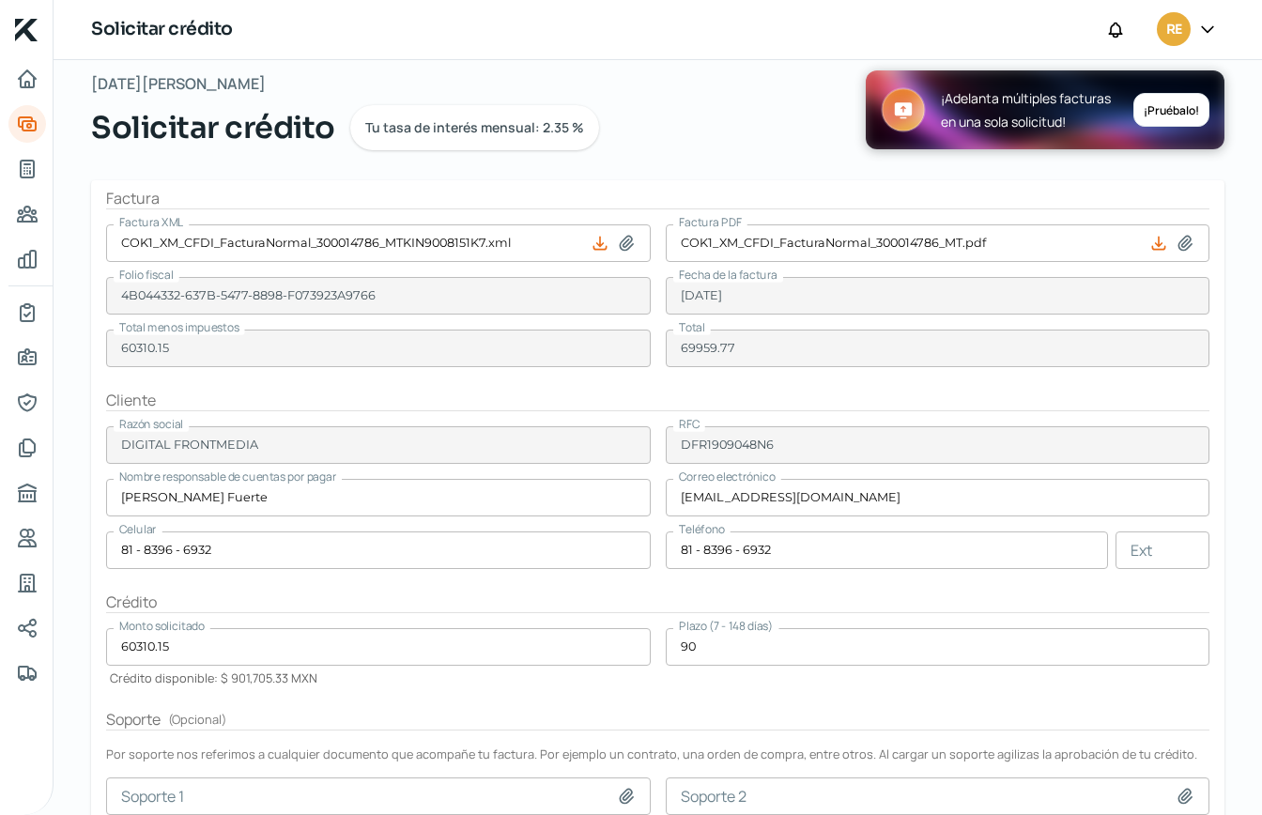
scroll to position [0, 0]
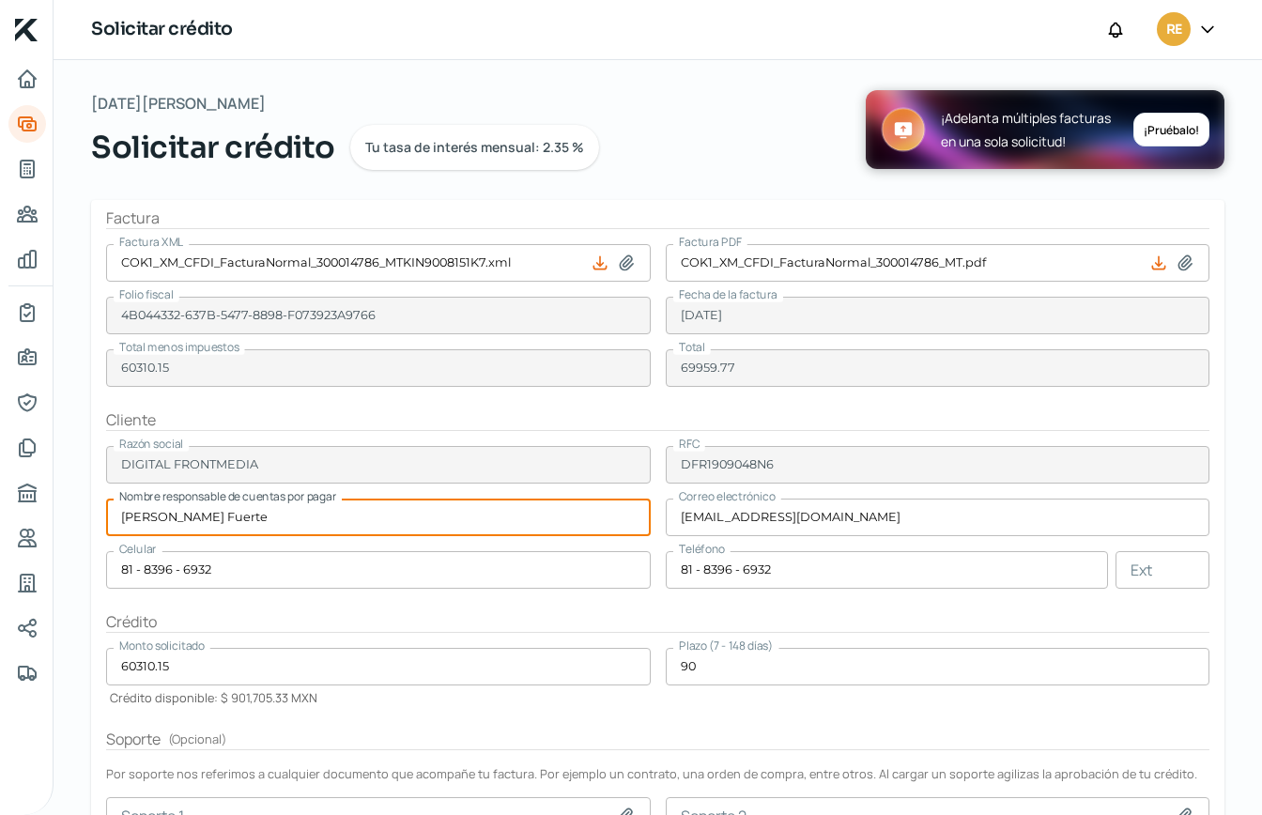
click at [360, 516] on input "[PERSON_NAME] Fuerte" at bounding box center [378, 518] width 545 height 38
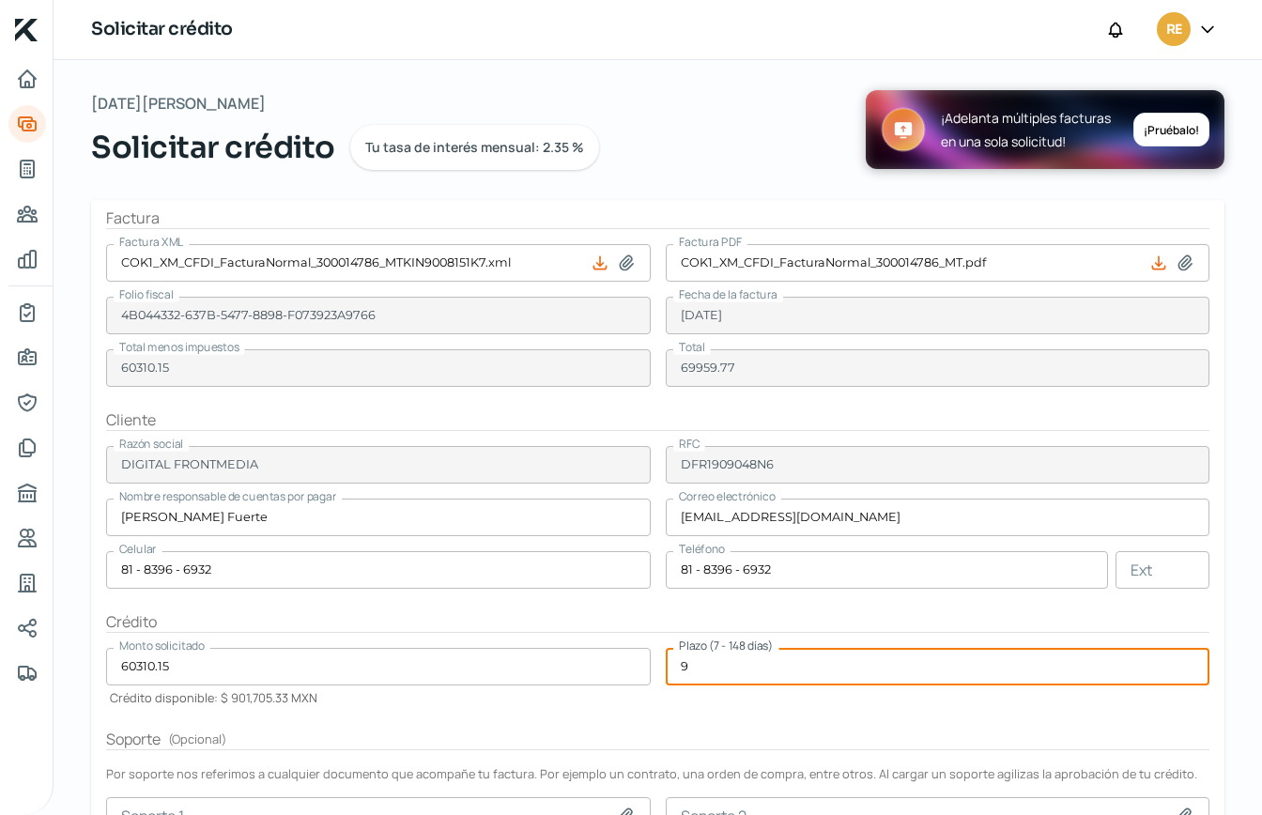
type input "90"
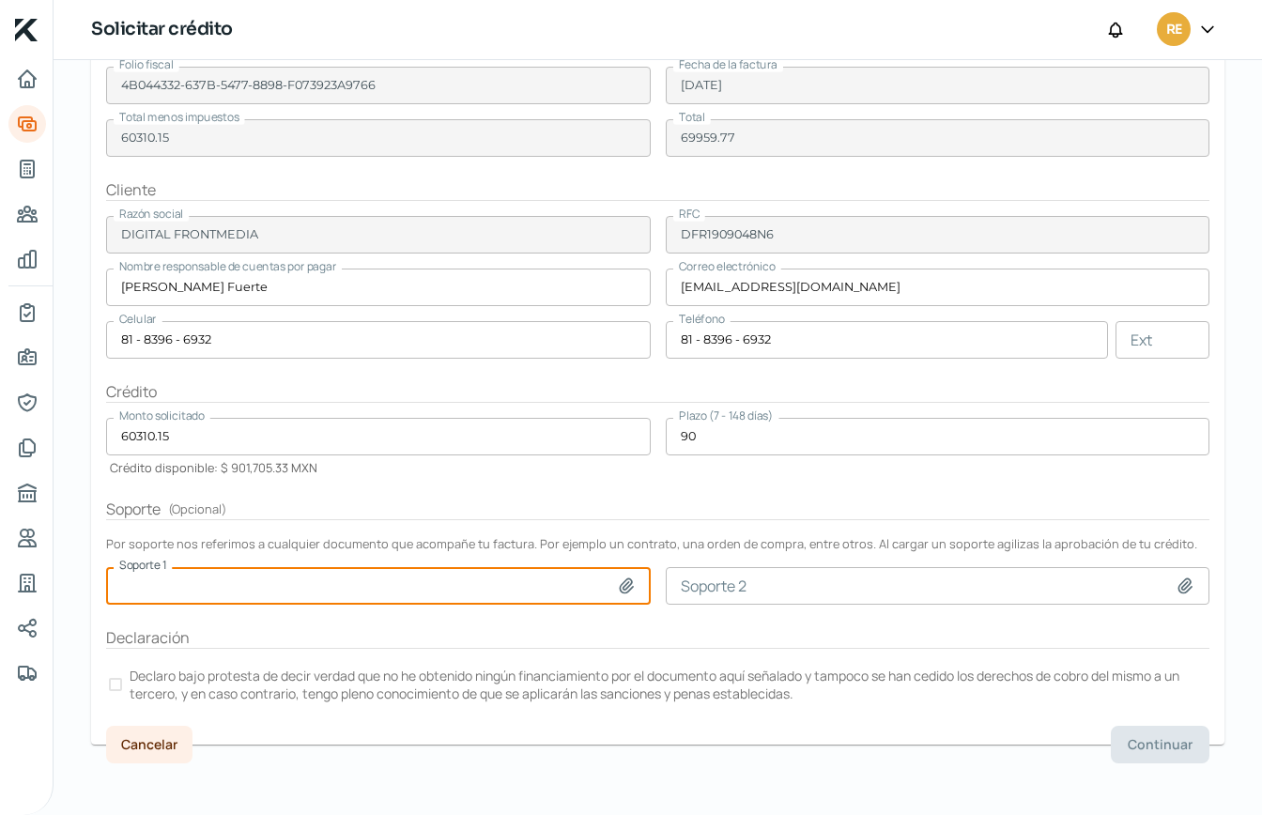
scroll to position [235, 0]
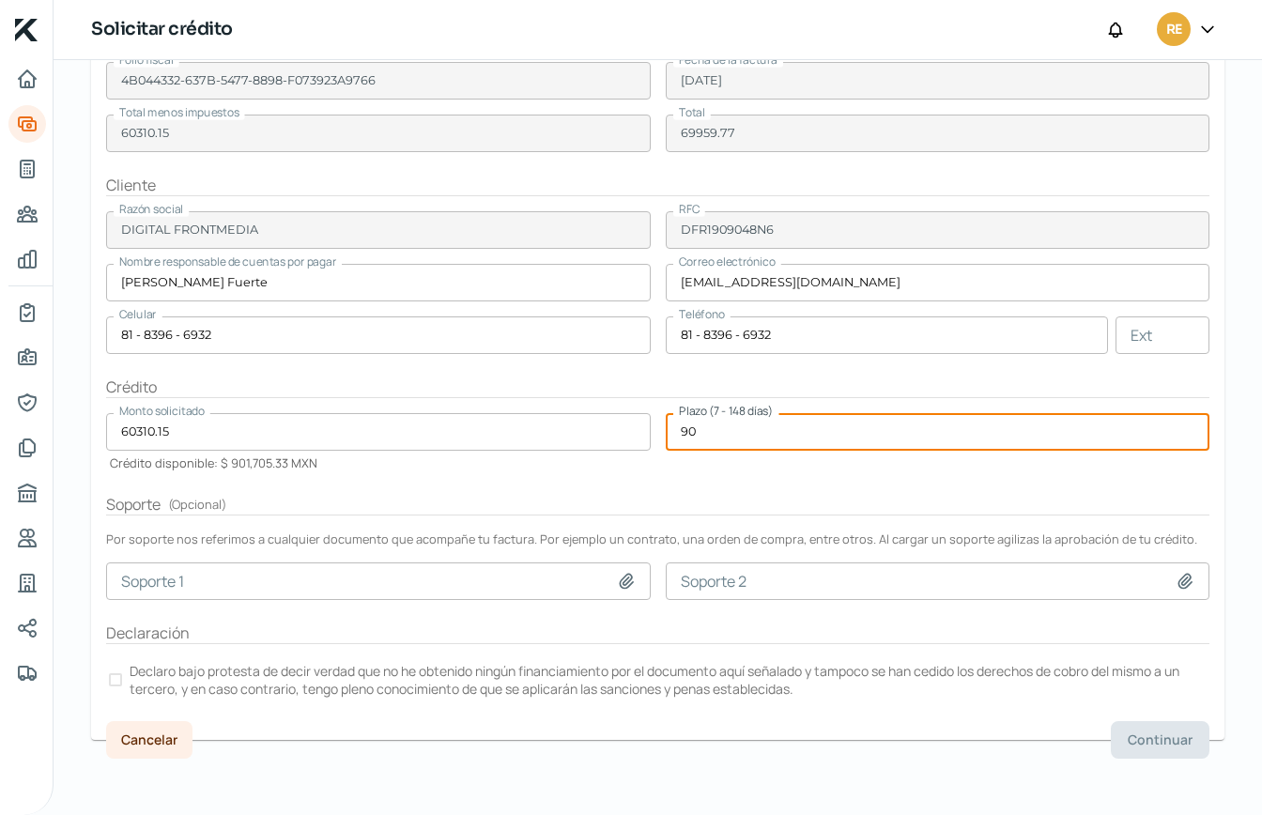
drag, startPoint x: 704, startPoint y: 432, endPoint x: 599, endPoint y: 438, distance: 104.4
click at [599, 438] on form "Factura Factura XML COK1_XM_CFDI_FacturaNormal_300014786_MTKIN9008151K7.xml Fac…" at bounding box center [658, 352] width 1134 height 775
drag, startPoint x: 724, startPoint y: 431, endPoint x: 491, endPoint y: 445, distance: 233.4
click at [491, 445] on form "Factura Factura XML COK1_XM_CFDI_FacturaNormal_300014786_MTKIN9008151K7.xml Fac…" at bounding box center [658, 352] width 1134 height 775
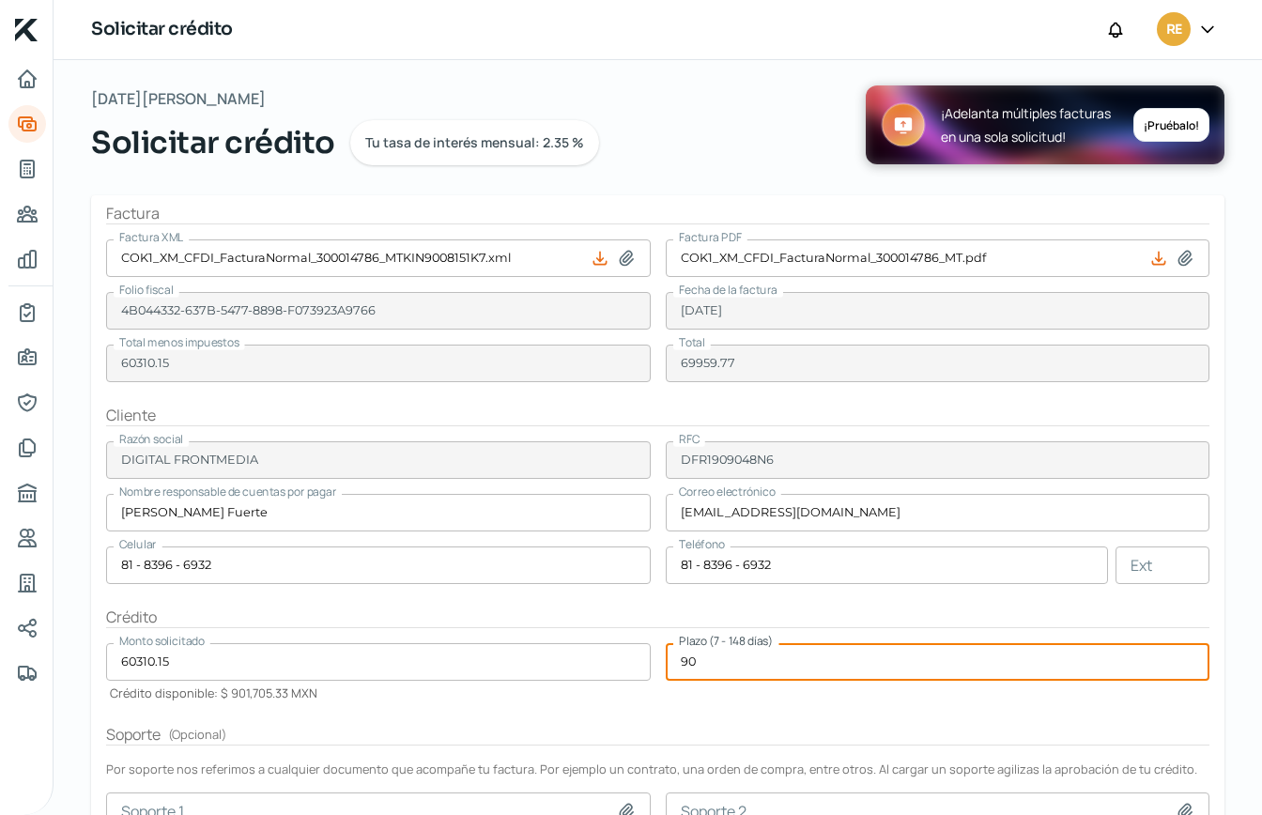
scroll to position [0, 0]
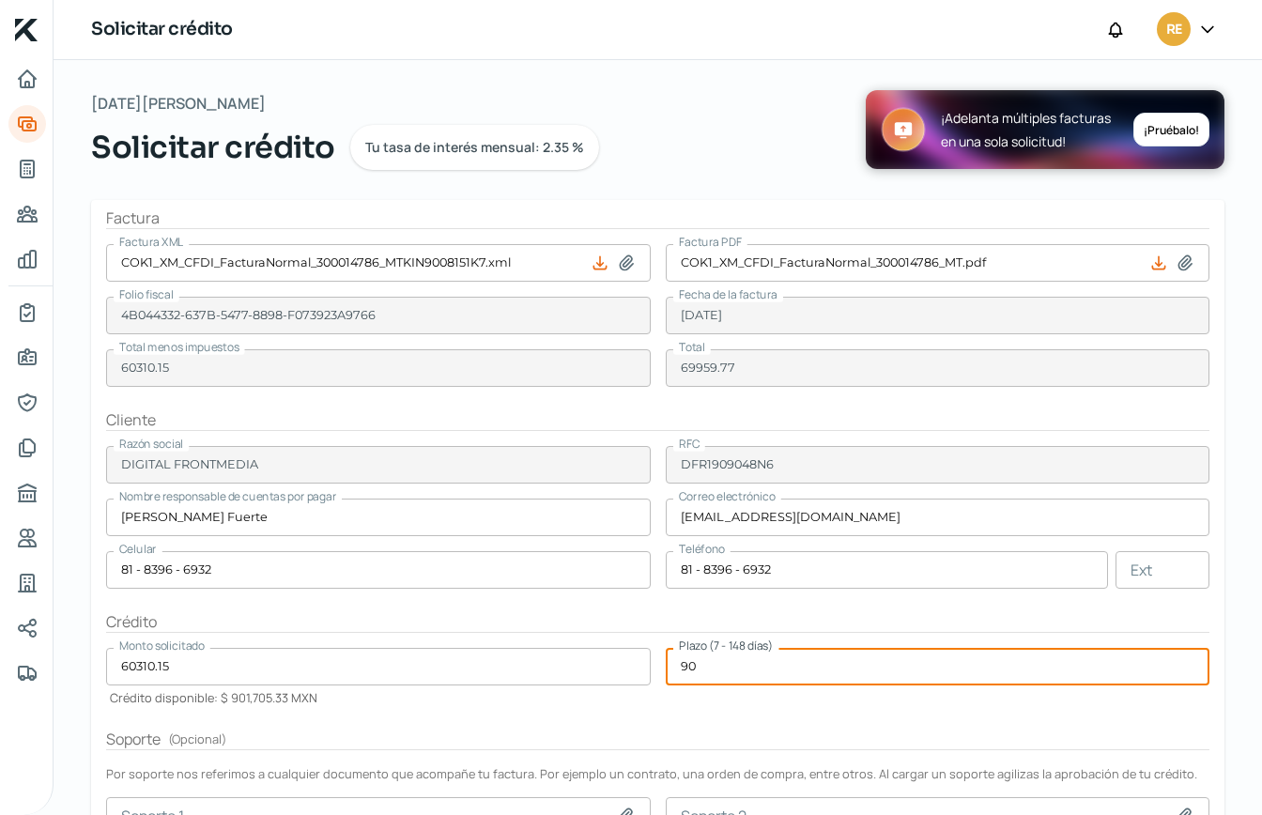
type input "90"
click at [622, 267] on icon at bounding box center [626, 263] width 13 height 14
type input "C:\fakepath\COK1_XM_CFDI_FacturaNormal_300014786_MTKIN9008151K7.xml"
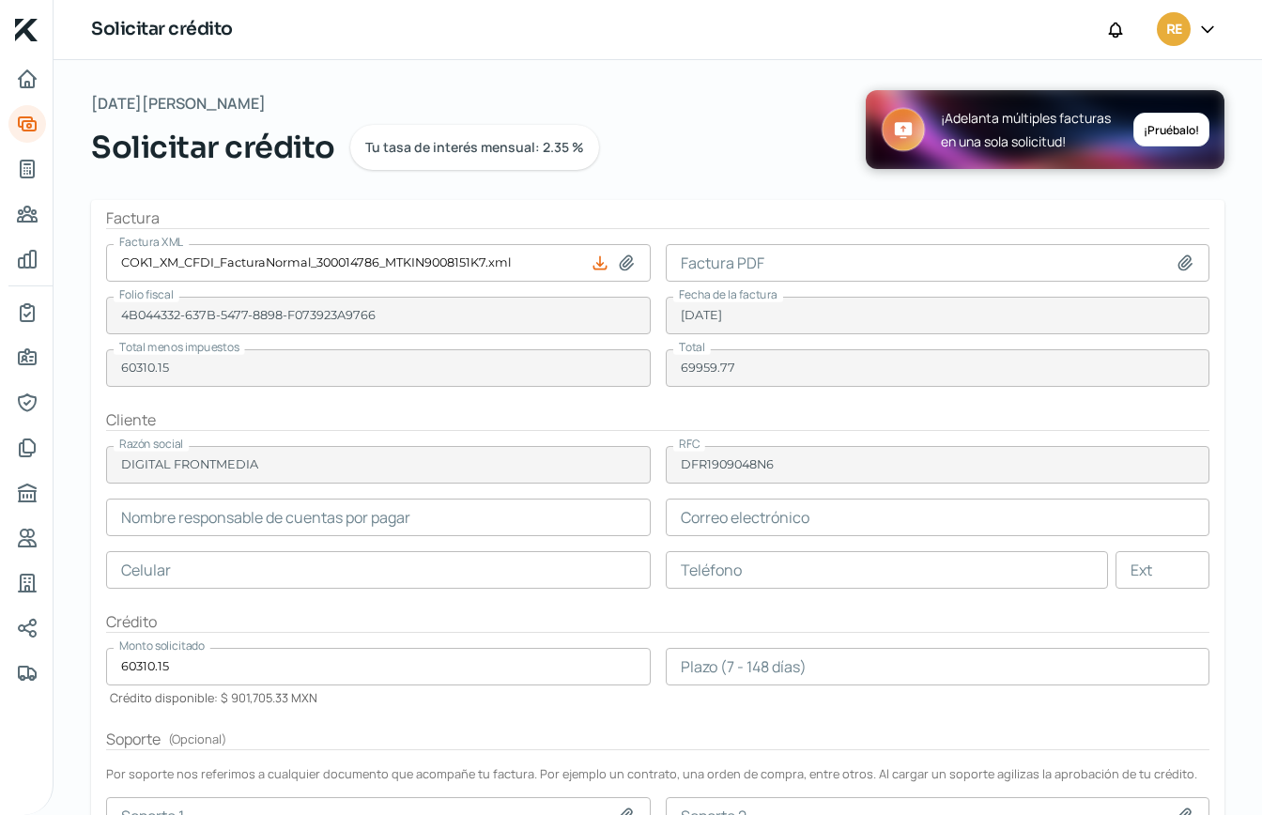
click at [1183, 266] on icon at bounding box center [1185, 263] width 13 height 14
type input "C:\fakepath\COK1_XM_CFDI_FacturaNormal_300014786_MT.pdf"
type input "COK1_XM_CFDI_FacturaNormal_300014786_MT.pdf"
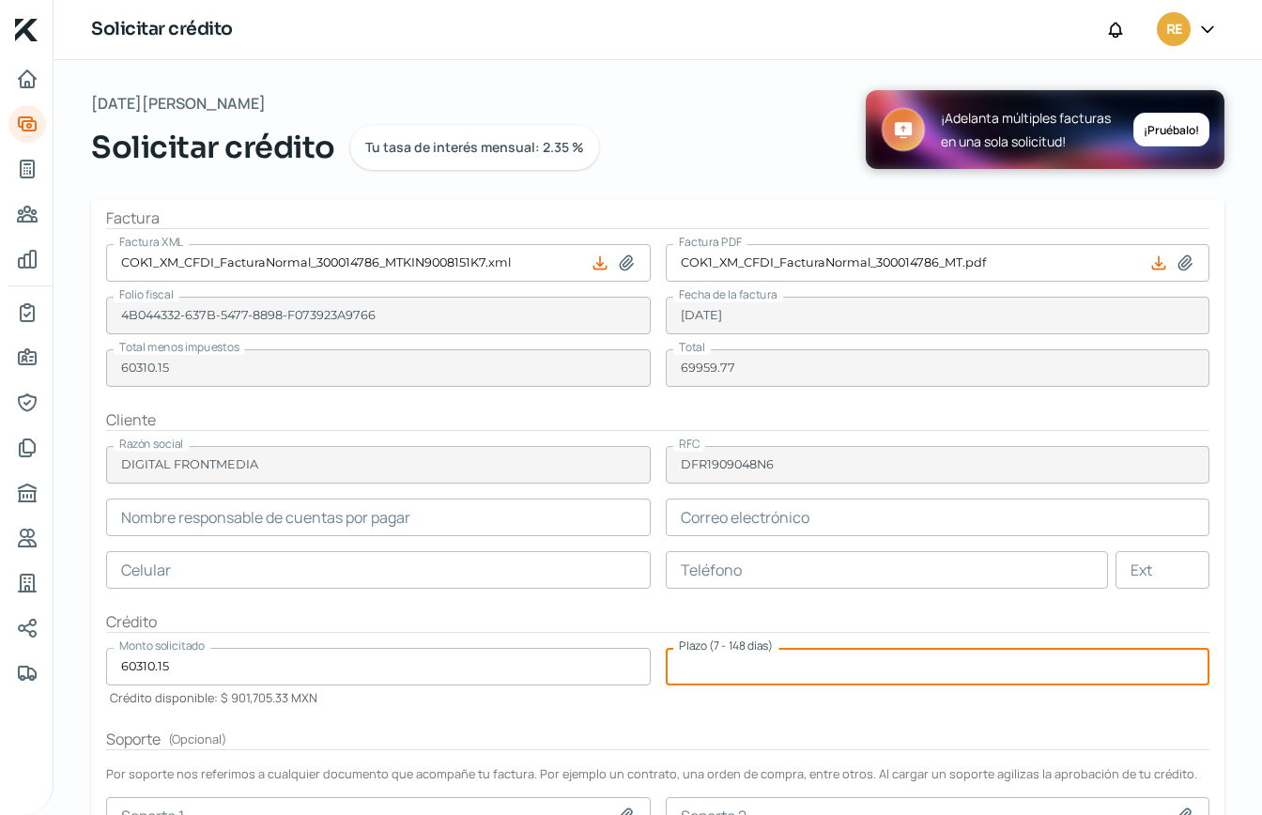
click at [716, 668] on input "number" at bounding box center [938, 667] width 545 height 38
type input "90"
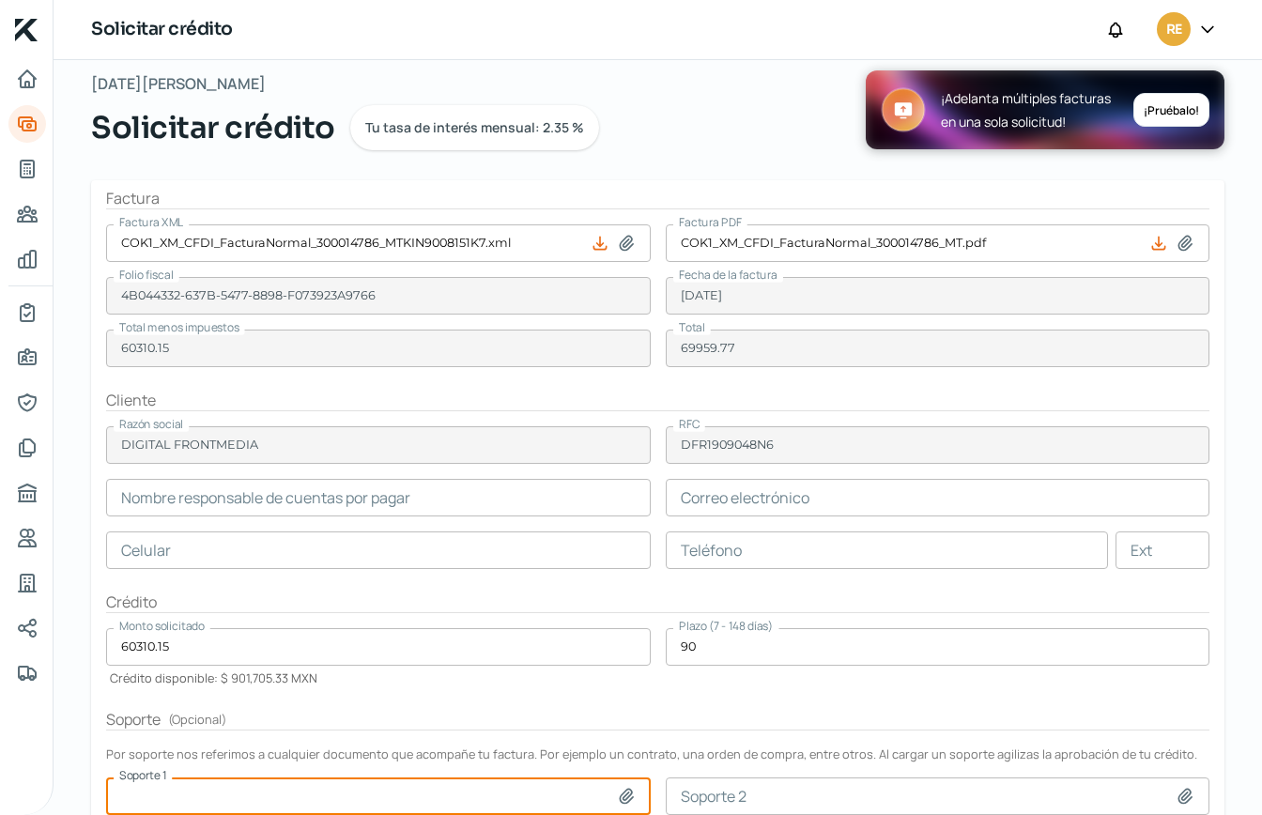
click at [348, 500] on input "text" at bounding box center [378, 498] width 545 height 38
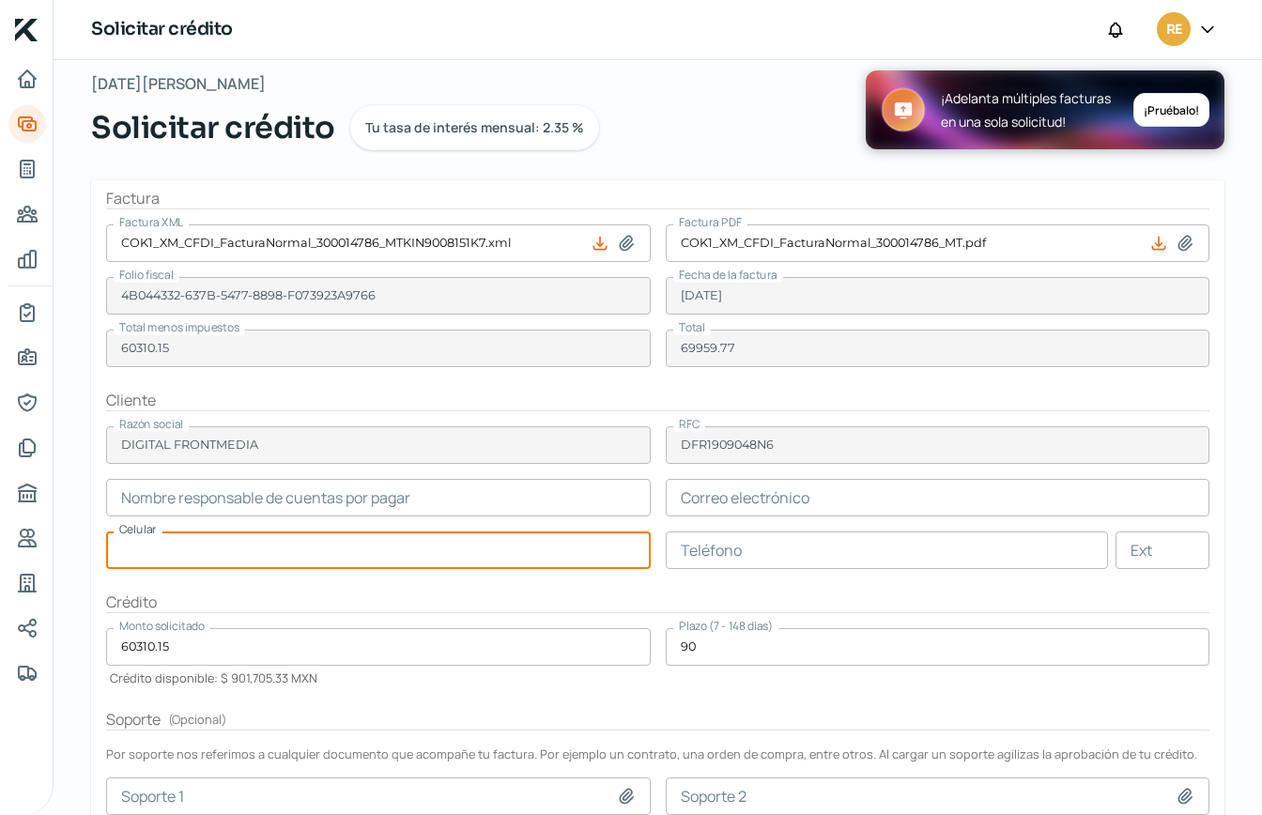
click at [170, 555] on input "text" at bounding box center [378, 551] width 545 height 38
paste input "81 - 8396 - 6932"
type input "81 - 8396 - 6932"
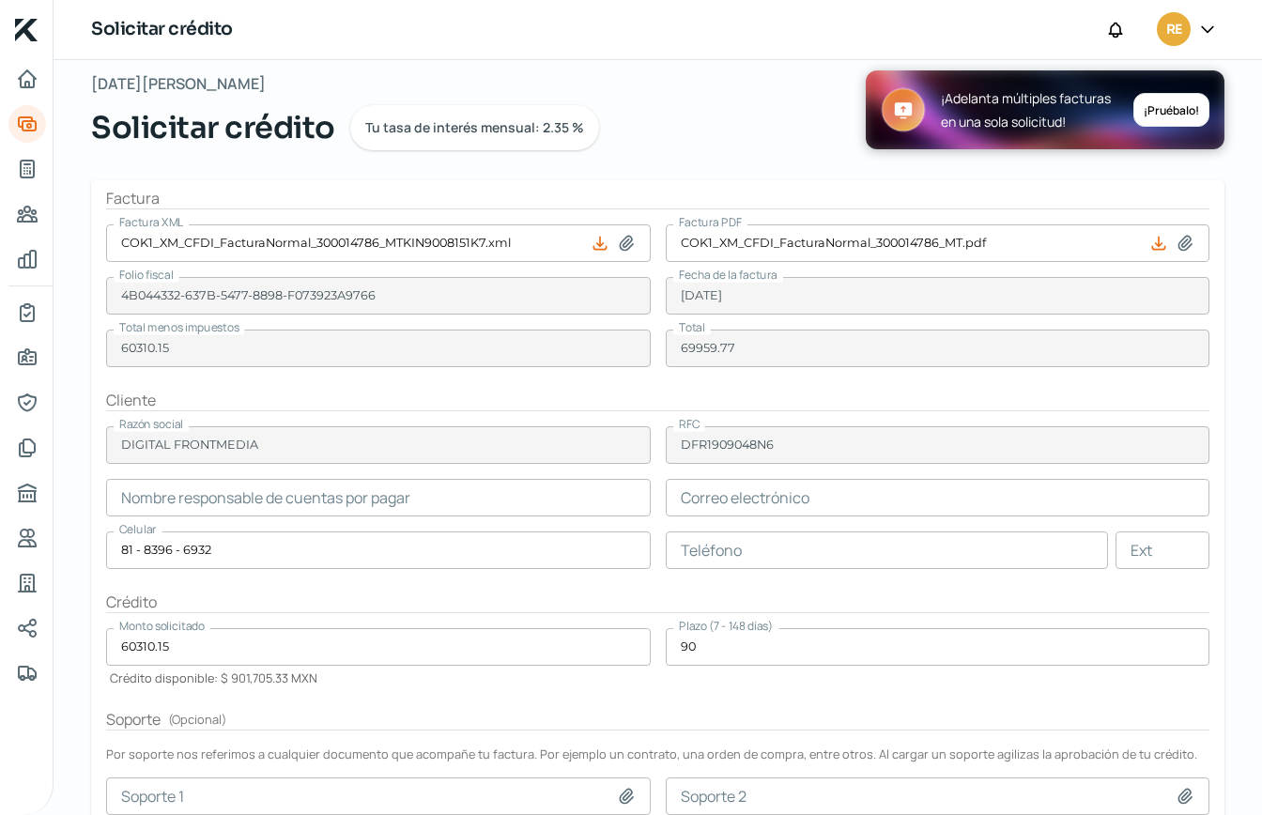
click at [714, 552] on input "text" at bounding box center [887, 551] width 443 height 38
paste input "81 - 8396 - 6932"
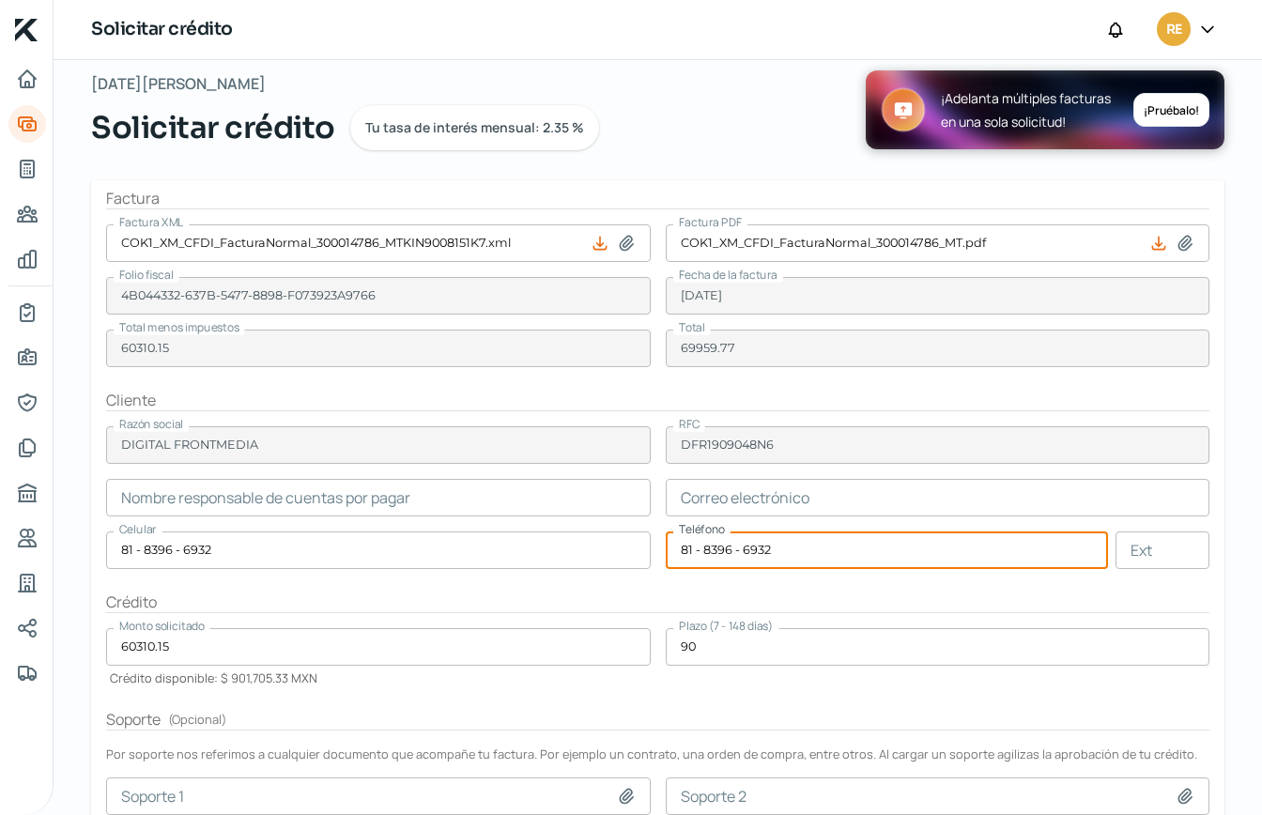
type input "81 - 8396 - 6932"
click at [724, 503] on input "text" at bounding box center [938, 498] width 545 height 38
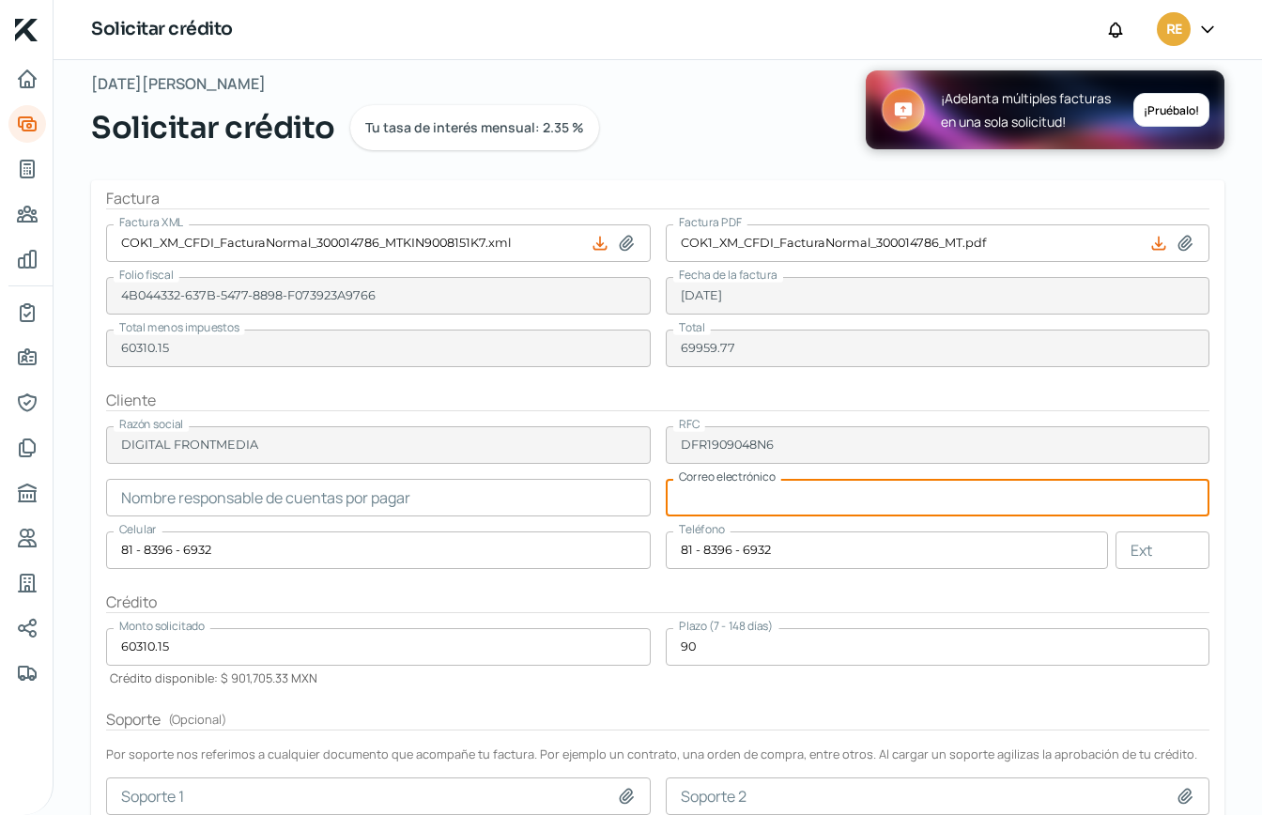
paste input "[EMAIL_ADDRESS][DOMAIN_NAME]"
type input "[EMAIL_ADDRESS][DOMAIN_NAME]"
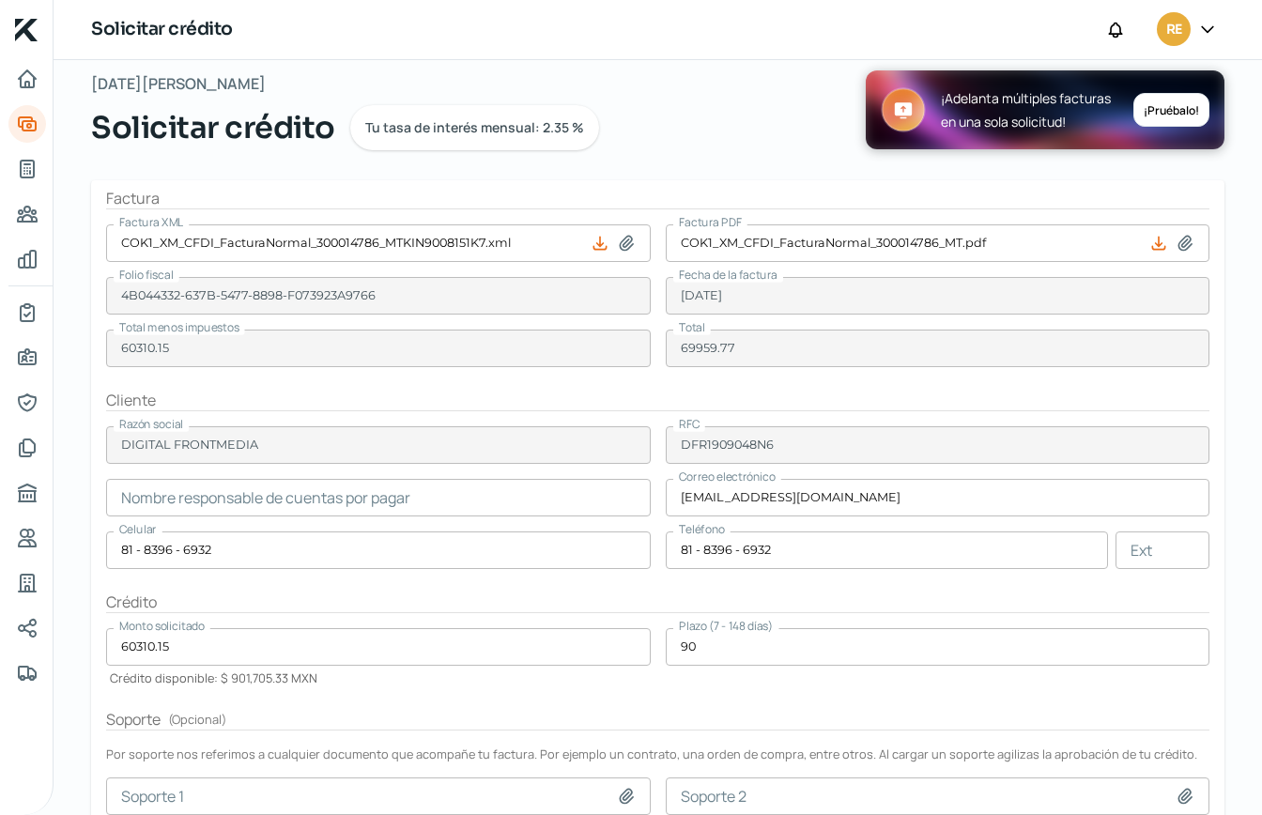
click at [152, 497] on input "text" at bounding box center [378, 498] width 545 height 38
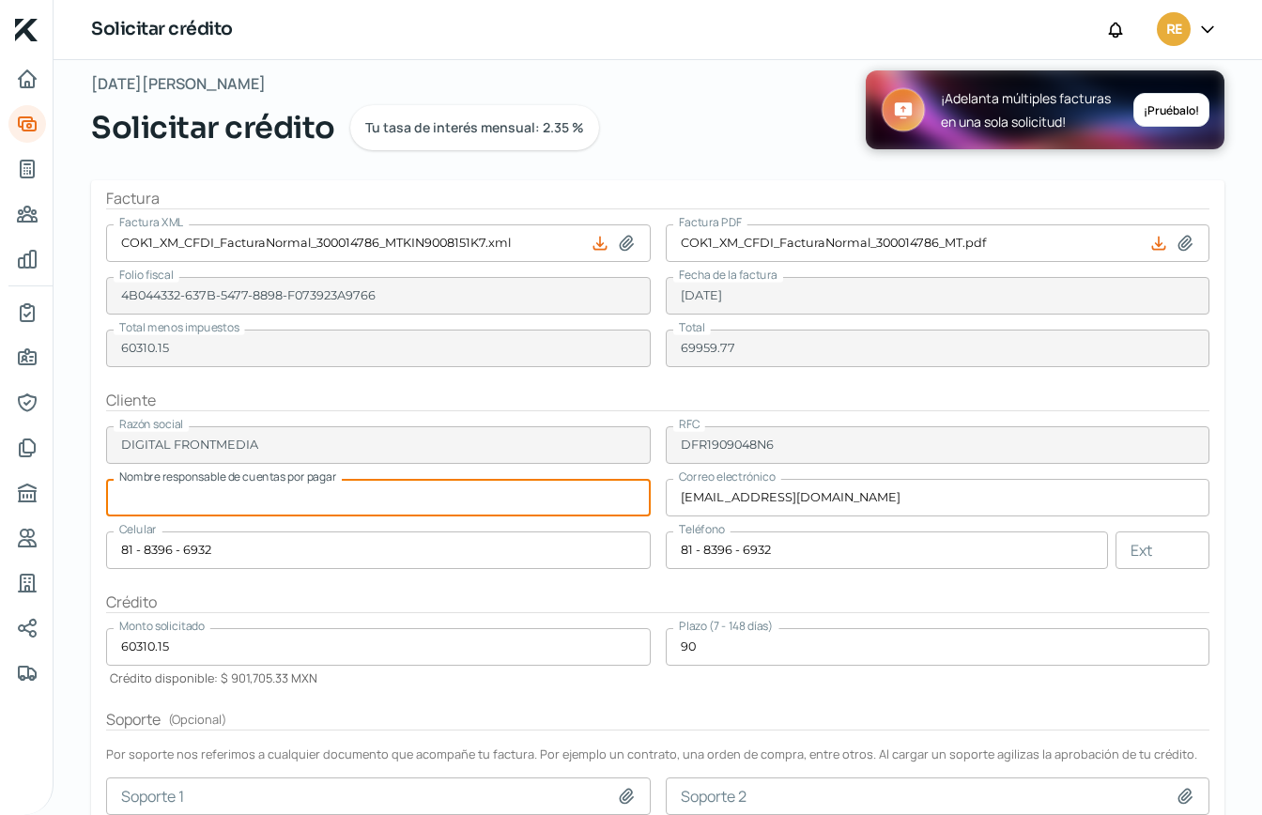
paste input "[PERSON_NAME] Fuerte"
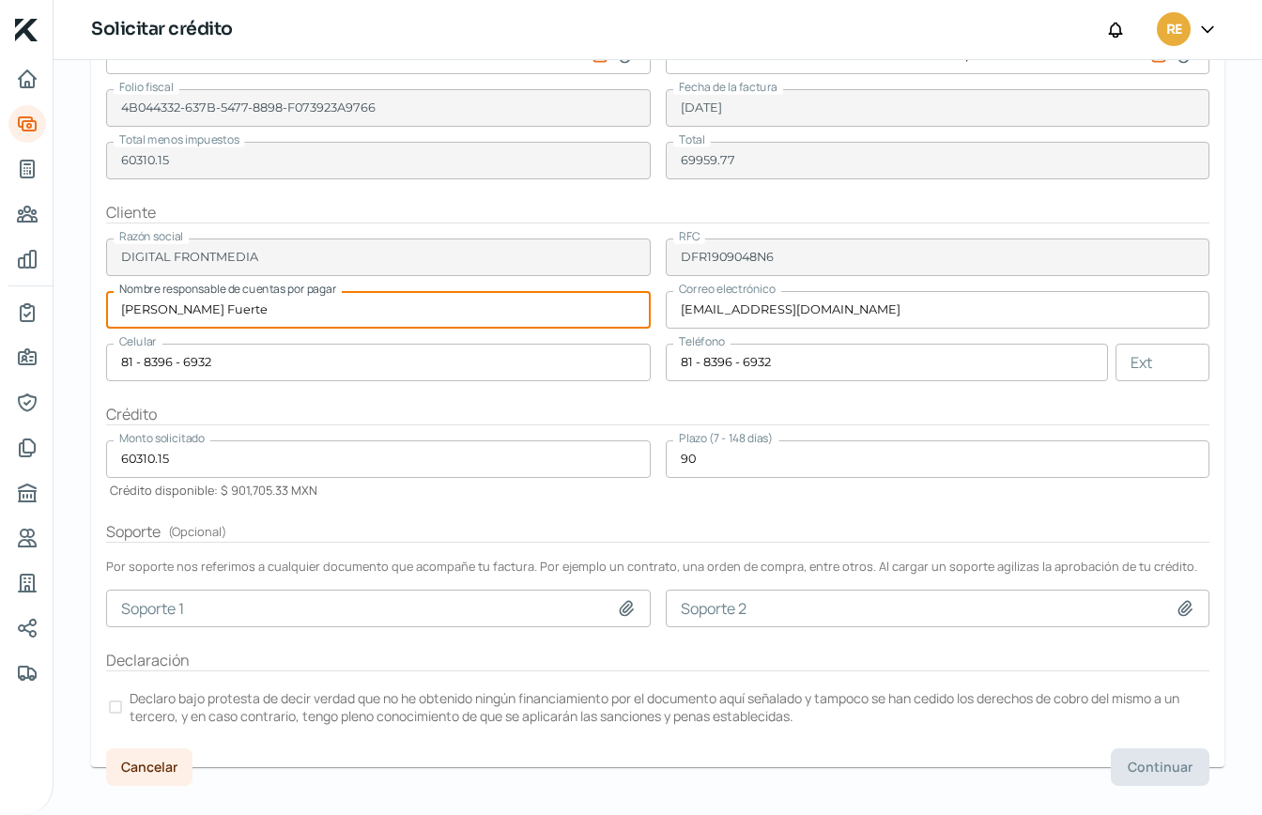
scroll to position [235, 0]
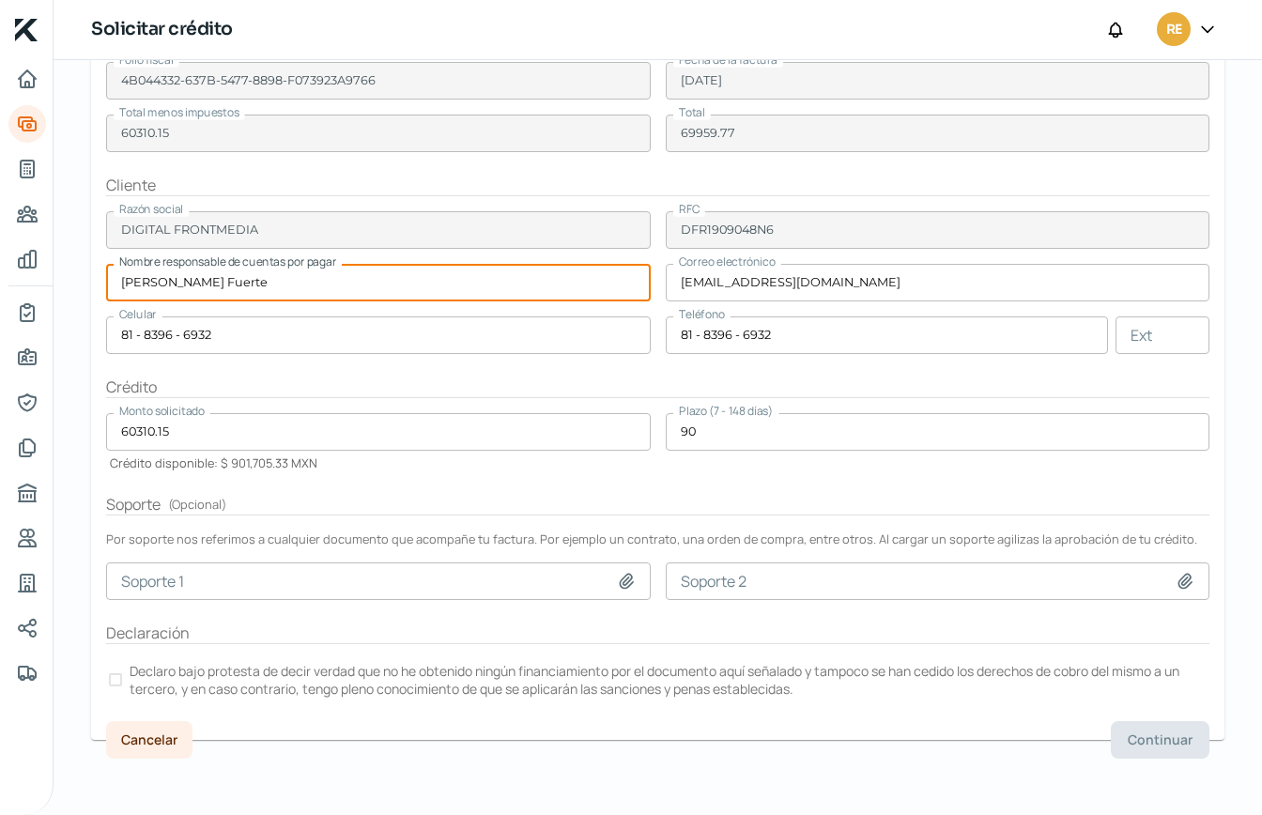
type input "[PERSON_NAME] Fuerte"
click at [875, 648] on form "Factura Factura XML COK1_XM_CFDI_FacturaNormal_300014786_MTKIN9008151K7.xml Fac…" at bounding box center [658, 352] width 1134 height 775
click at [983, 718] on form "Factura Factura XML COK1_XM_CFDI_FacturaNormal_300014786_MTKIN9008151K7.xml Fac…" at bounding box center [658, 352] width 1134 height 775
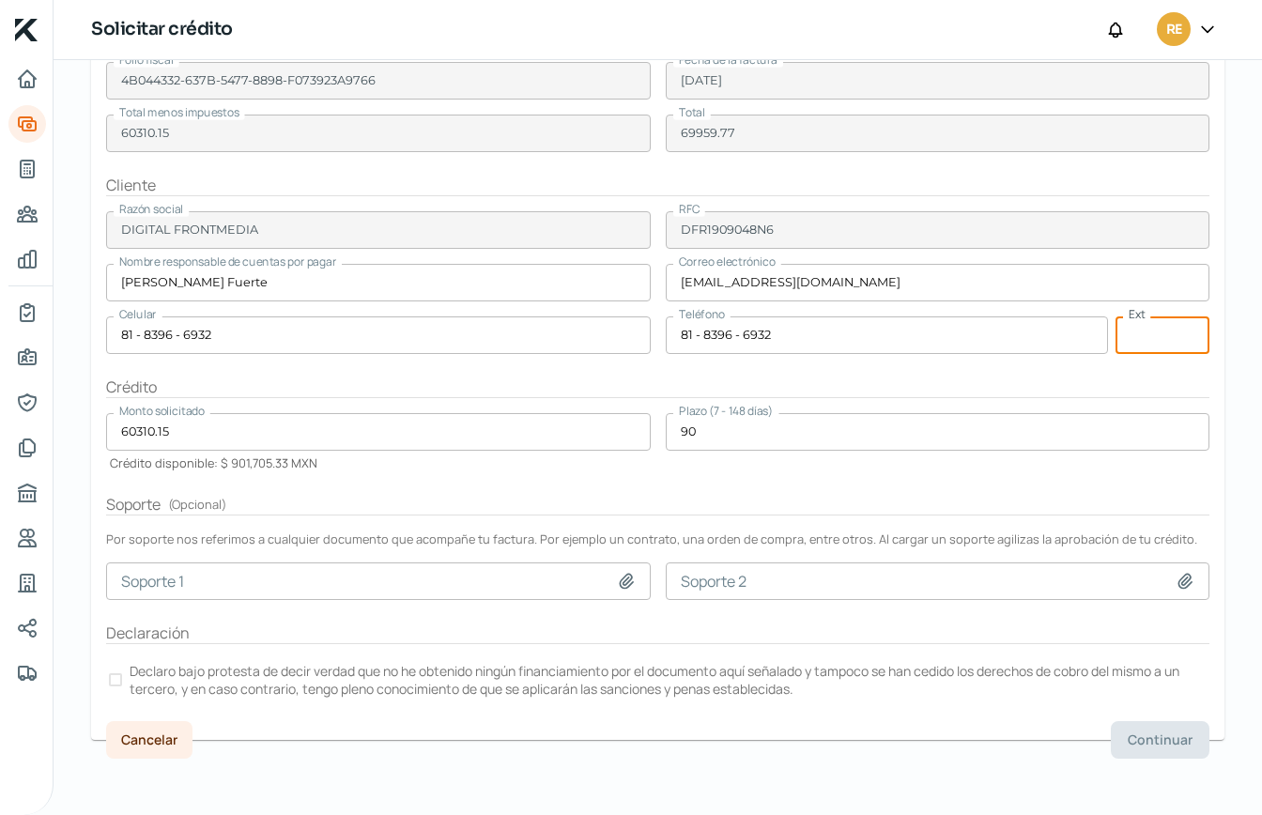
drag, startPoint x: 1147, startPoint y: 330, endPoint x: 1216, endPoint y: 328, distance: 69.5
click at [1148, 330] on input "text" at bounding box center [1163, 336] width 94 height 38
type input "00"
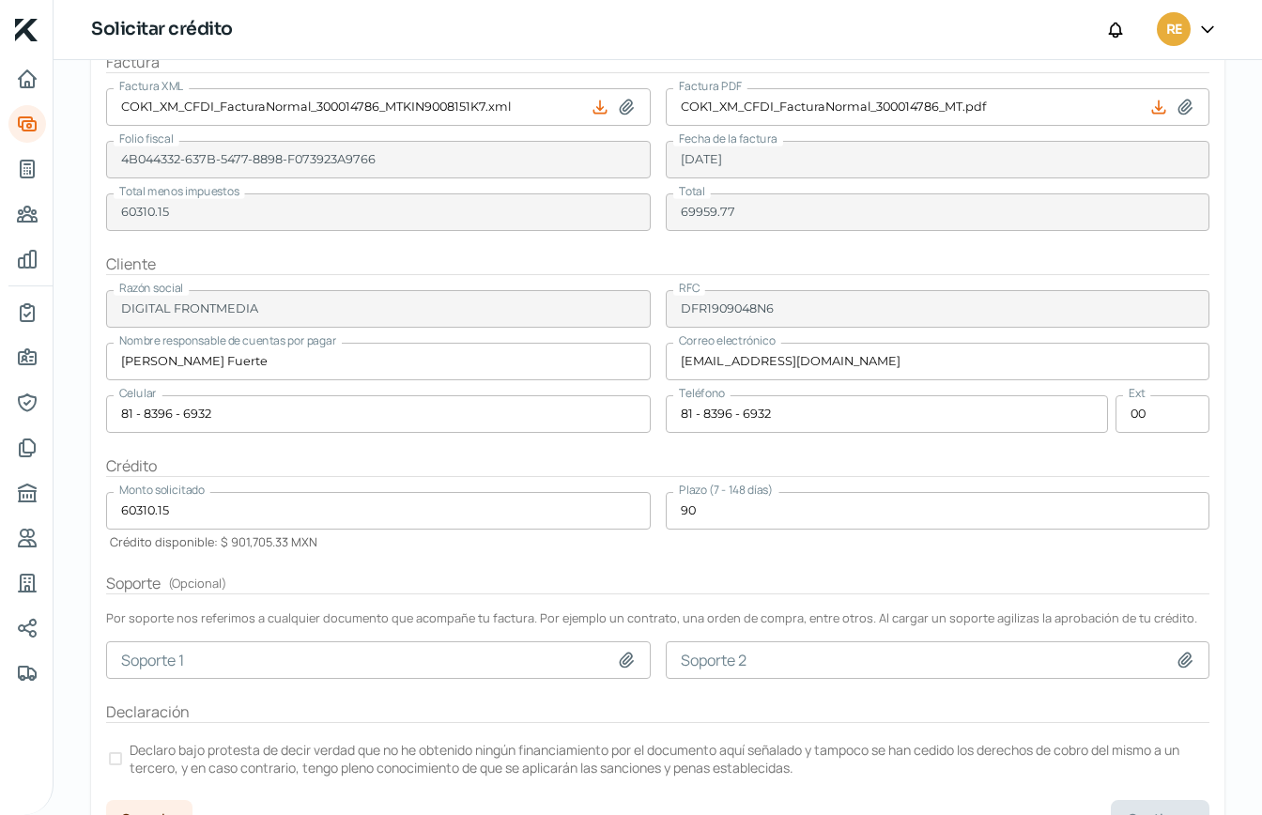
scroll to position [161, 0]
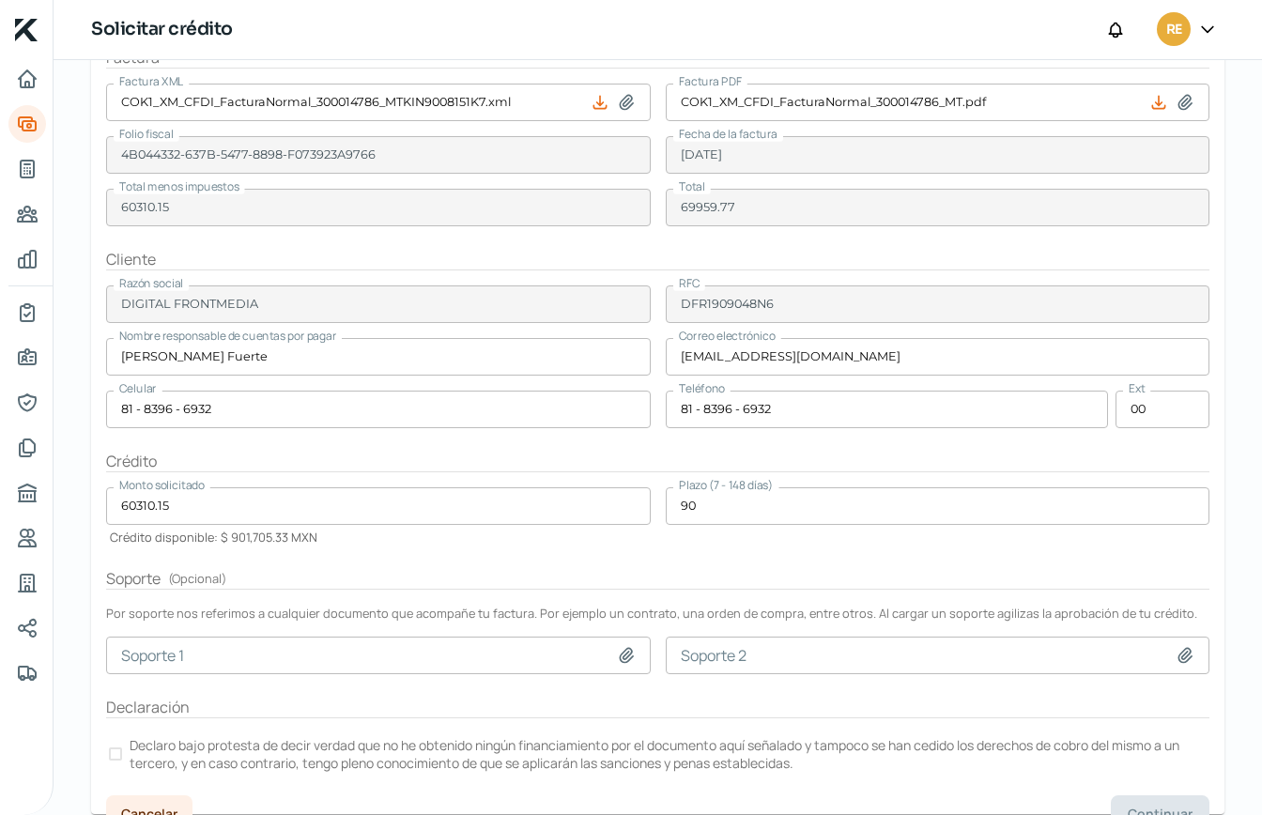
click at [618, 652] on icon at bounding box center [626, 655] width 19 height 19
type input "C:\fakepath\COK1_XM_CFDI_FacturaNormal_300014786_MT.pdf"
type input "COK1_XM_CFDI_FacturaNormal_300014786_MT.pdf"
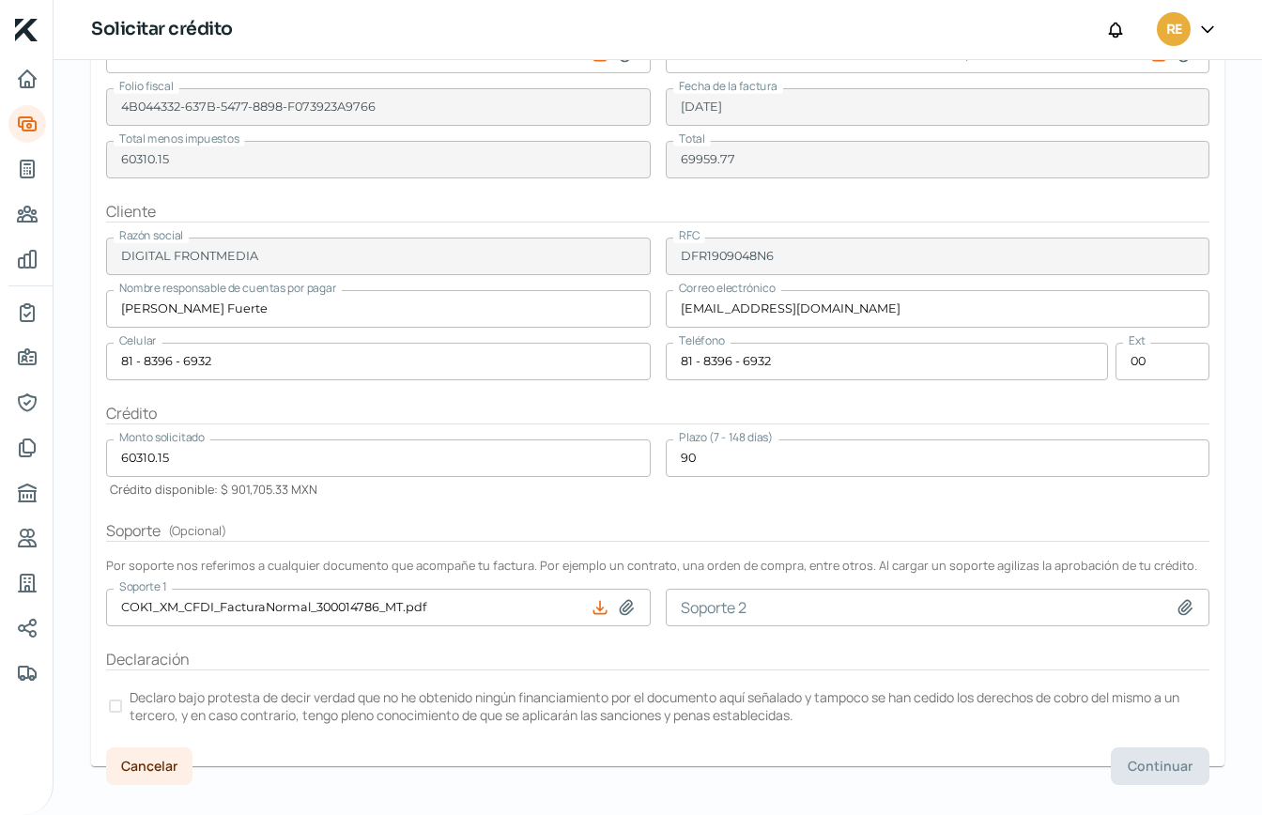
scroll to position [235, 0]
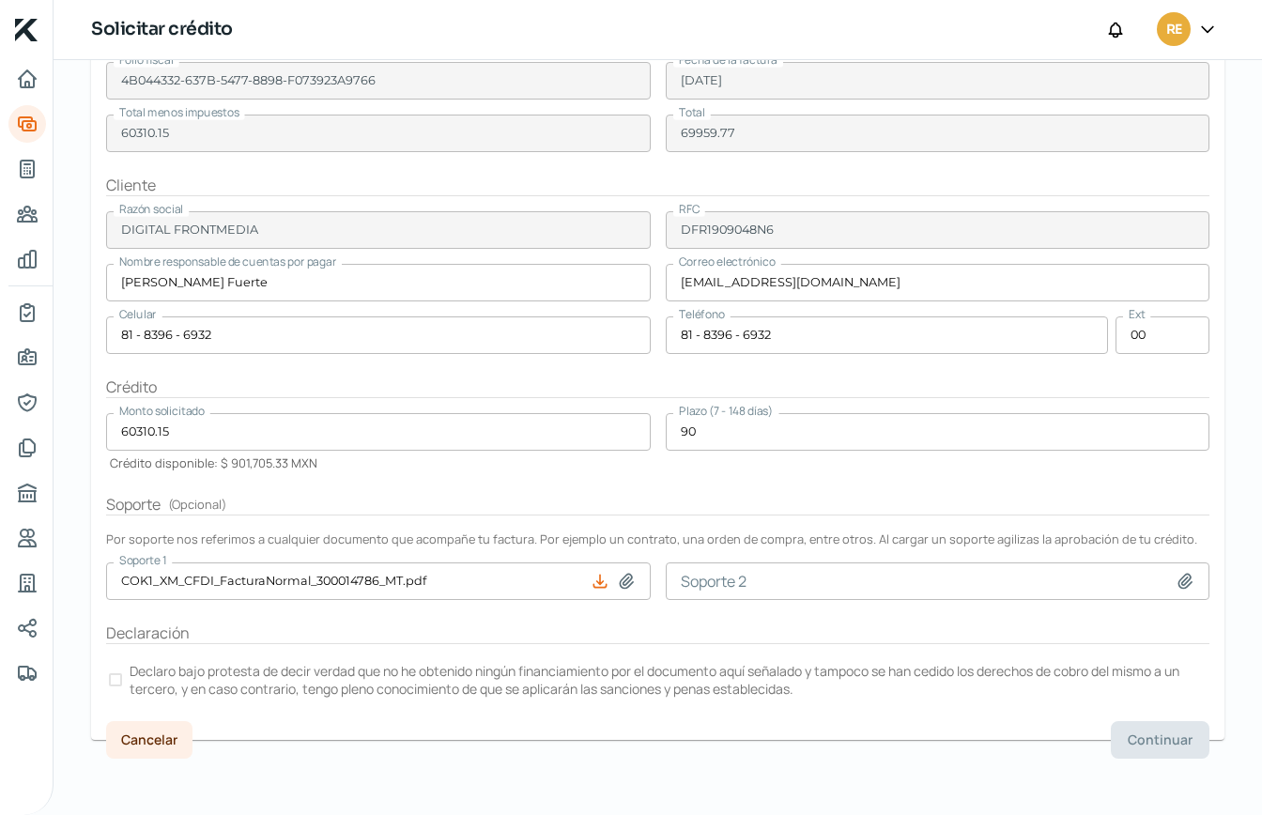
click at [519, 702] on form "Factura Factura XML COK1_XM_CFDI_FacturaNormal_300014786_MTKIN9008151K7.xml Fac…" at bounding box center [658, 352] width 1134 height 775
click at [1178, 579] on icon at bounding box center [1185, 581] width 19 height 19
type input "C:\fakepath\COK1_XM_CFDI_FacturaNormal_300014786_MT.pdf"
type input "COK1_XM_CFDI_FacturaNormal_300014786_MT.pdf"
click at [1016, 705] on form "Factura Factura XML COK1_XM_CFDI_FacturaNormal_300014786_MTKIN9008151K7.xml Fac…" at bounding box center [658, 352] width 1134 height 775
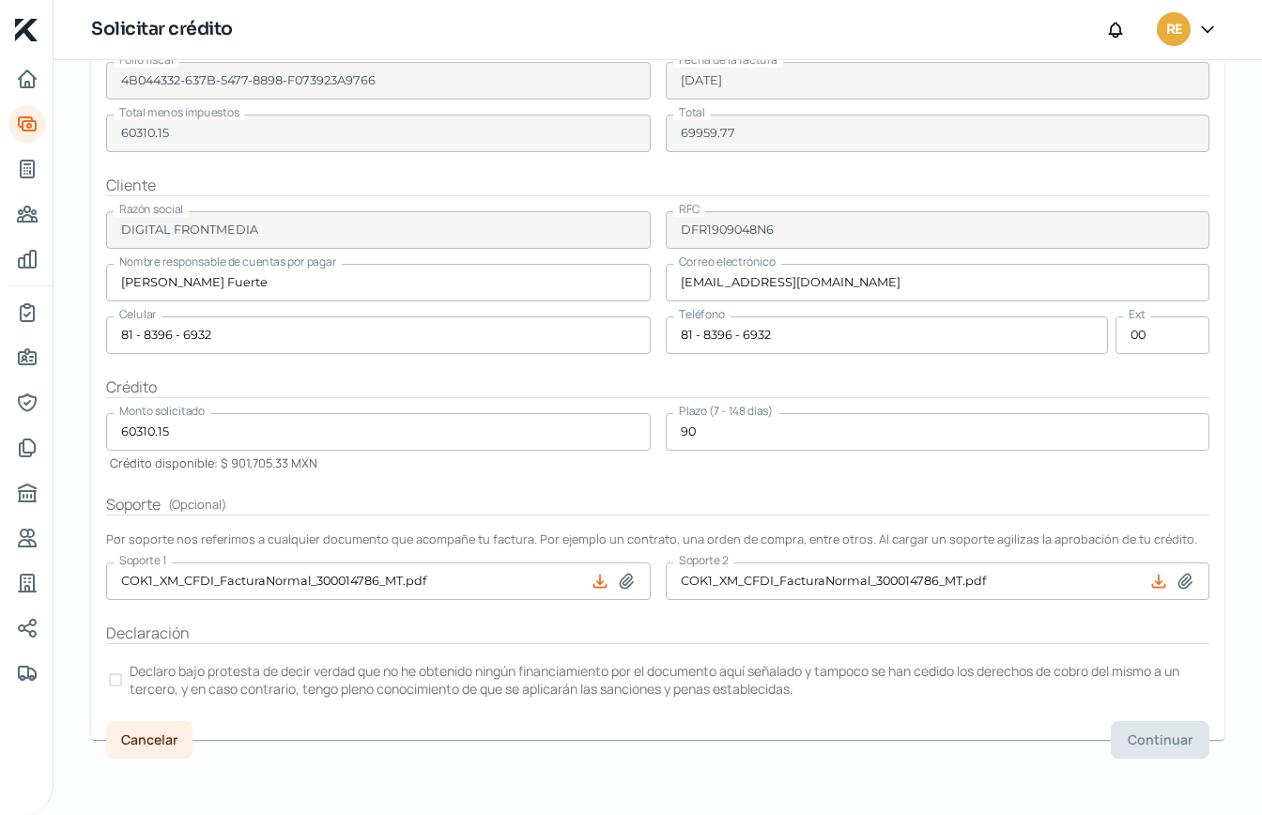
drag, startPoint x: 866, startPoint y: 712, endPoint x: 1055, endPoint y: 705, distance: 188.9
click at [869, 713] on form "Factura Factura XML COK1_XM_CFDI_FacturaNormal_300014786_MTKIN9008151K7.xml Fac…" at bounding box center [658, 352] width 1134 height 775
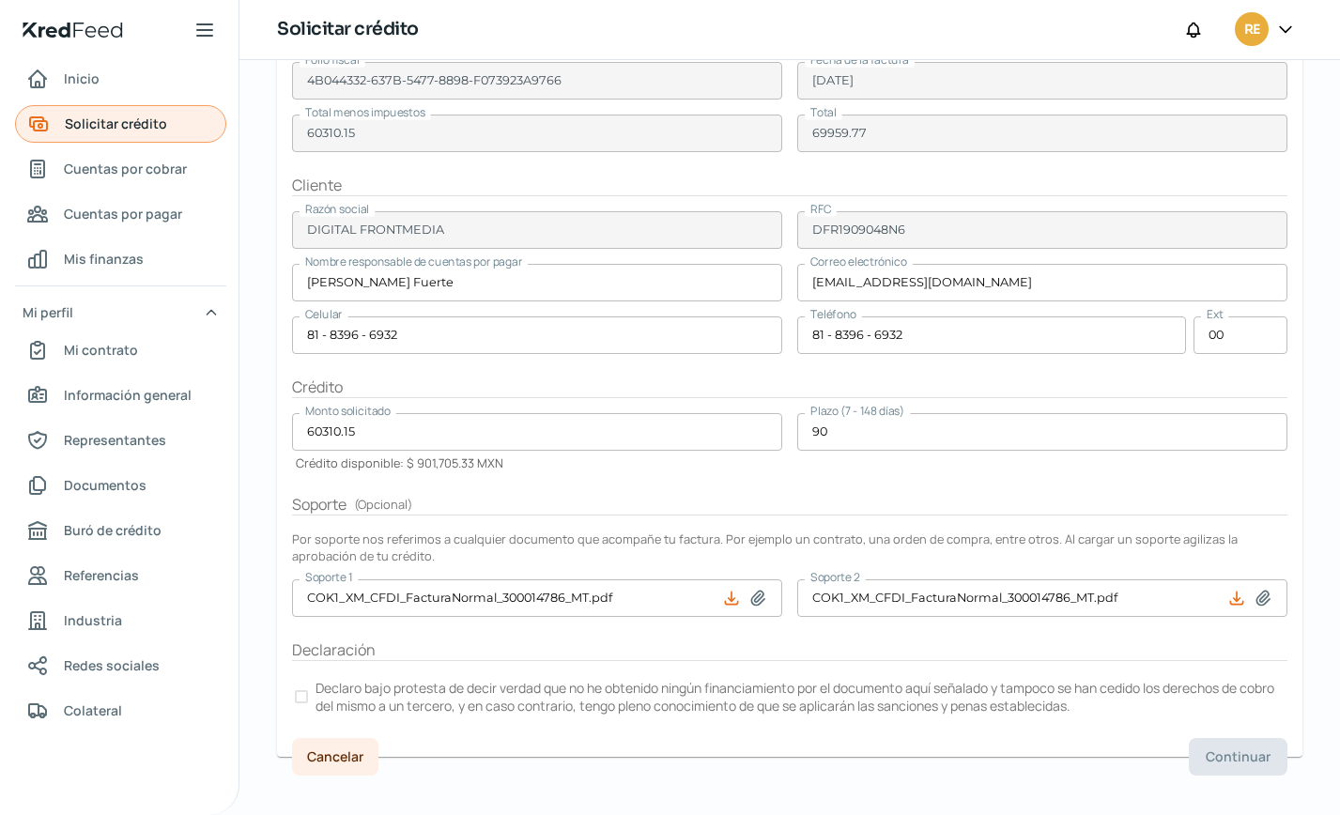
click at [146, 120] on span "Solicitar crédito" at bounding box center [116, 123] width 102 height 23
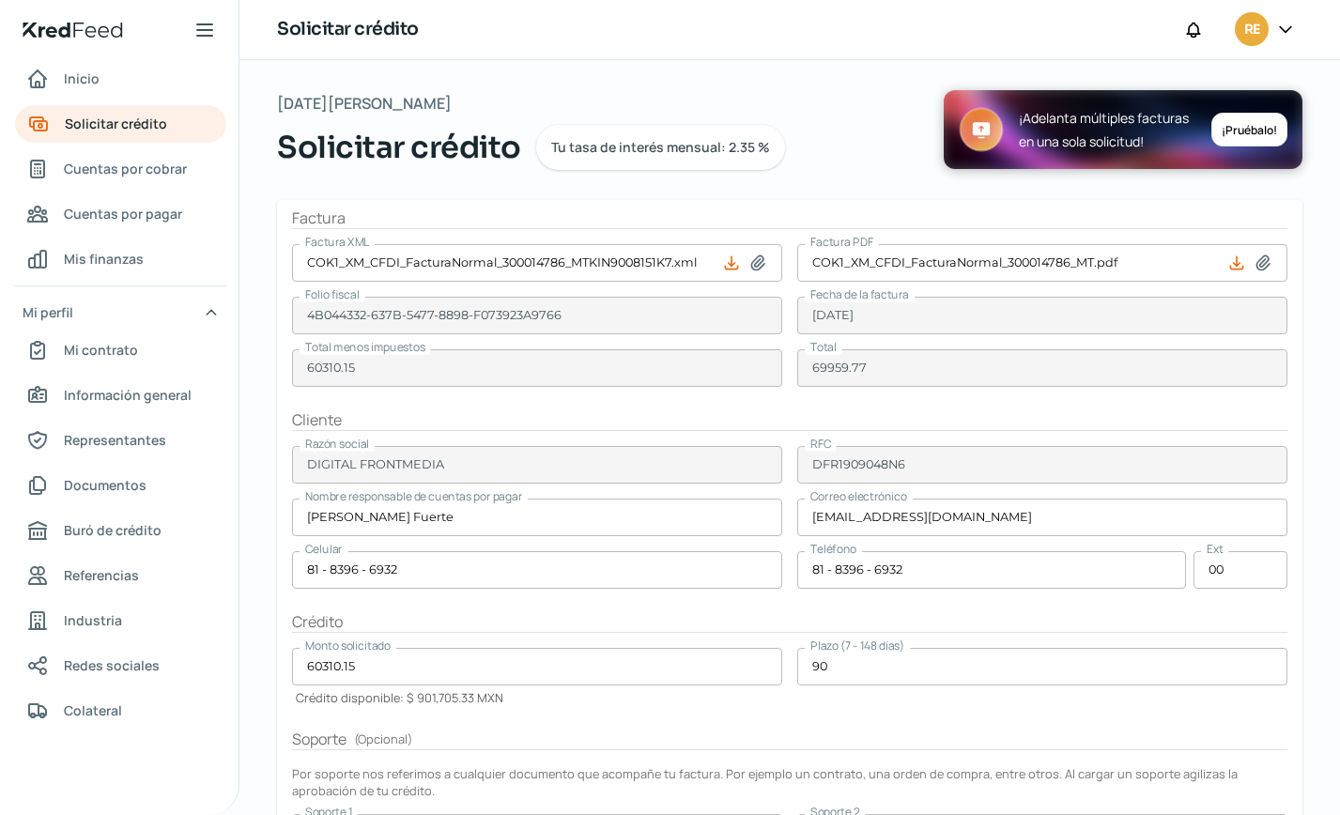
scroll to position [252, 0]
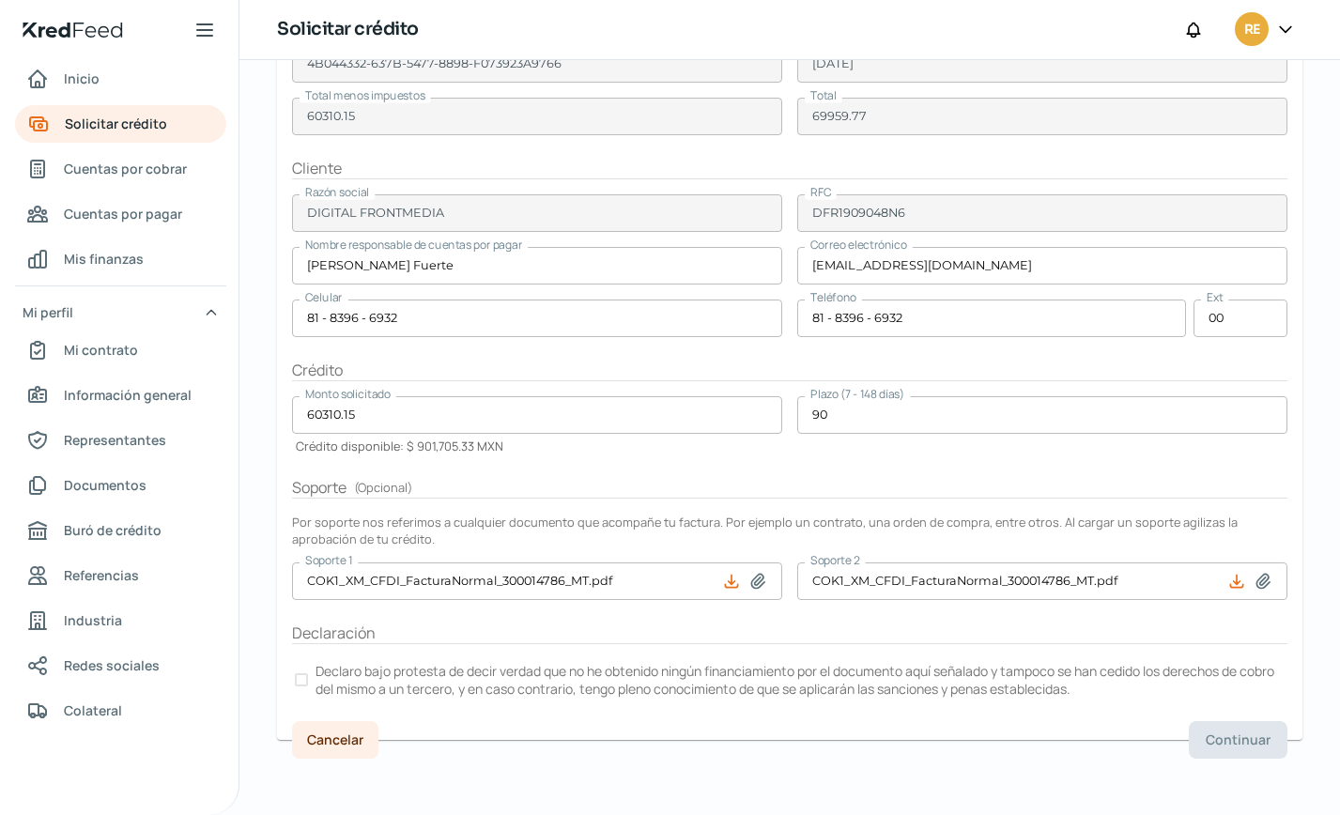
click at [301, 679] on div at bounding box center [301, 680] width 13 height 13
click at [1233, 737] on span "Continuar" at bounding box center [1238, 740] width 65 height 13
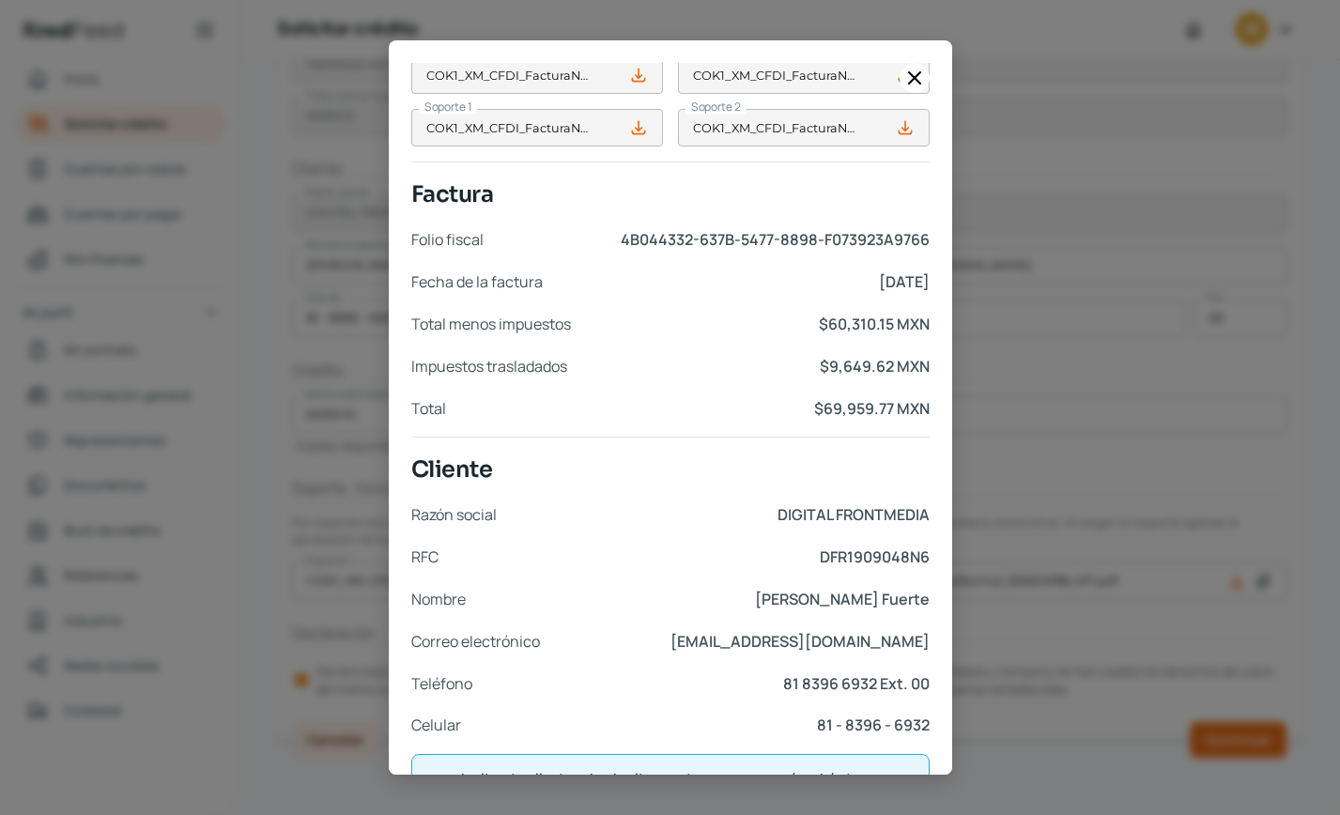
scroll to position [282, 0]
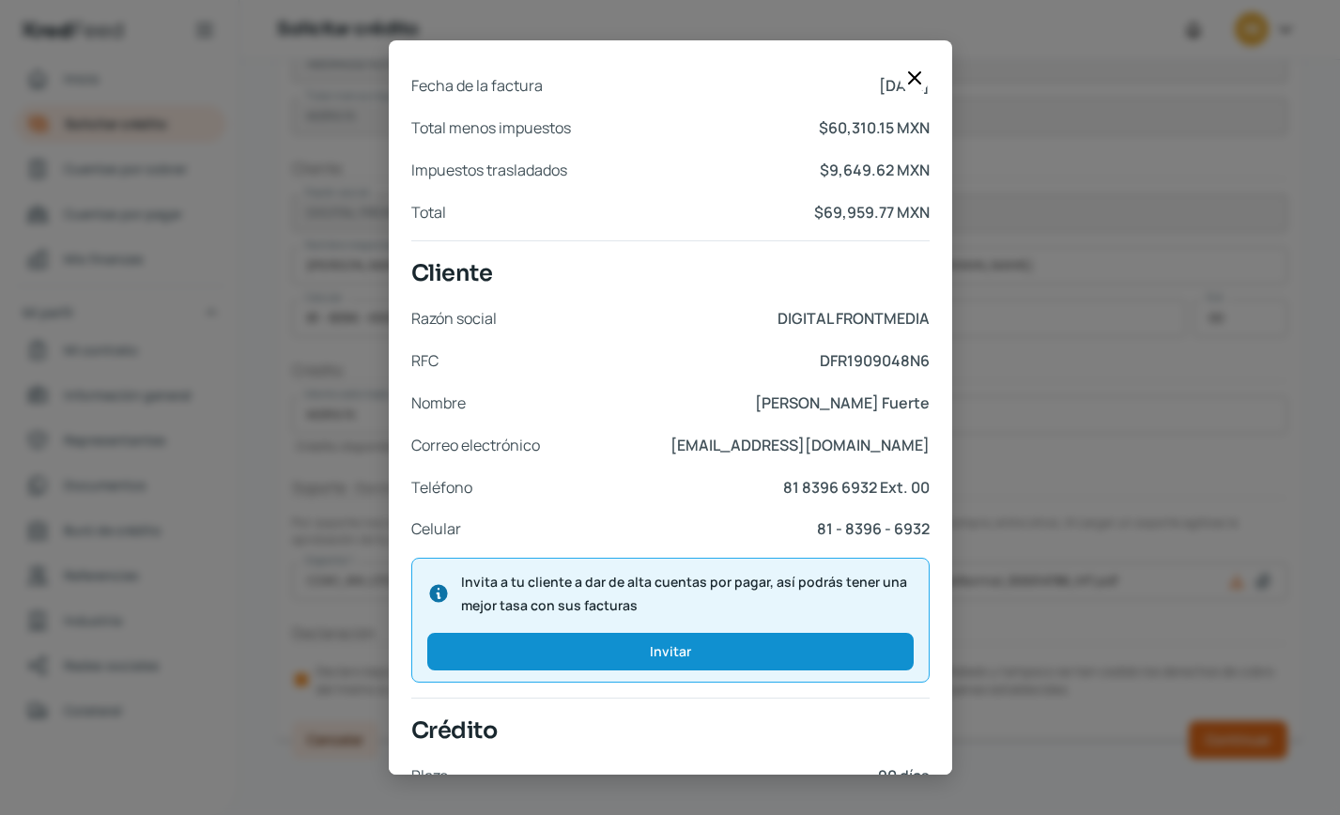
click at [678, 283] on span "Cliente" at bounding box center [670, 273] width 519 height 34
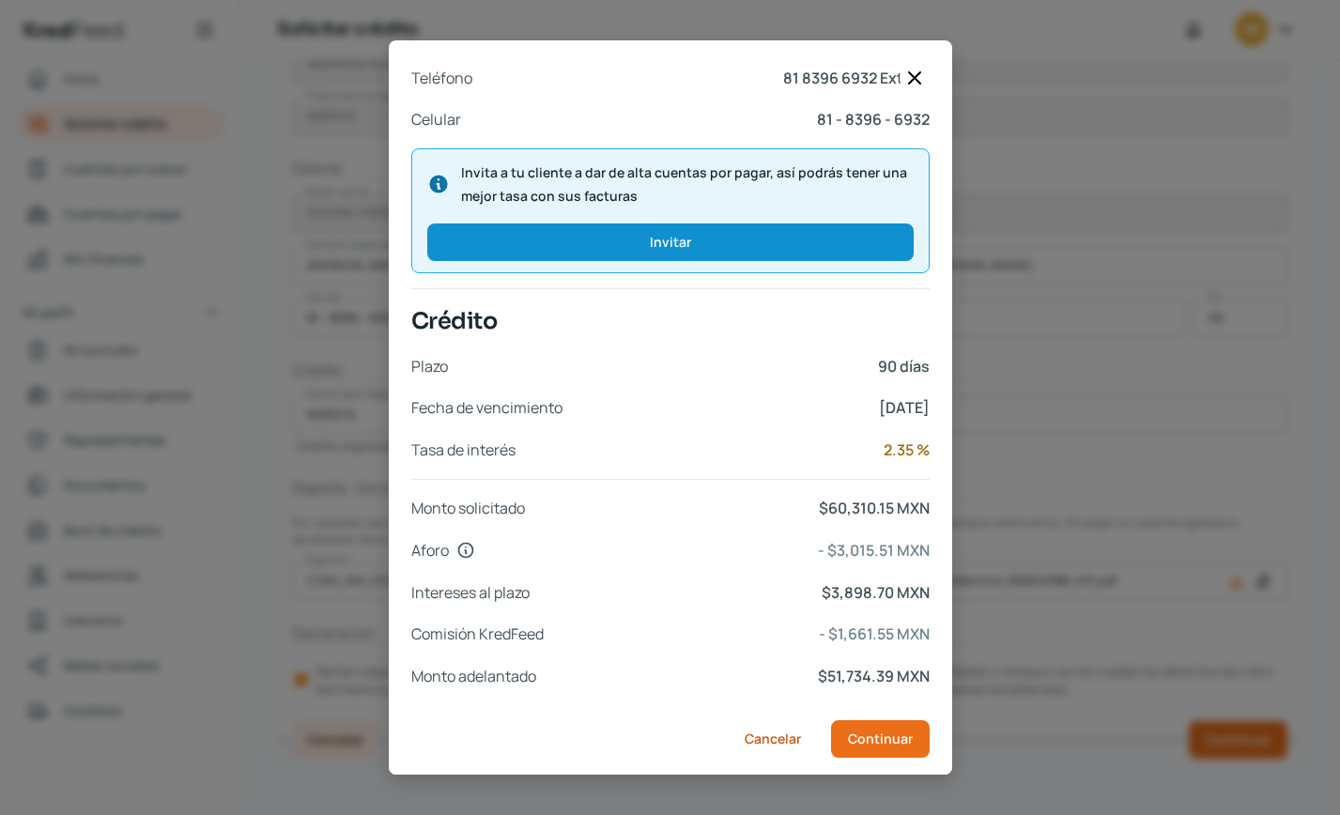
scroll to position [697, 0]
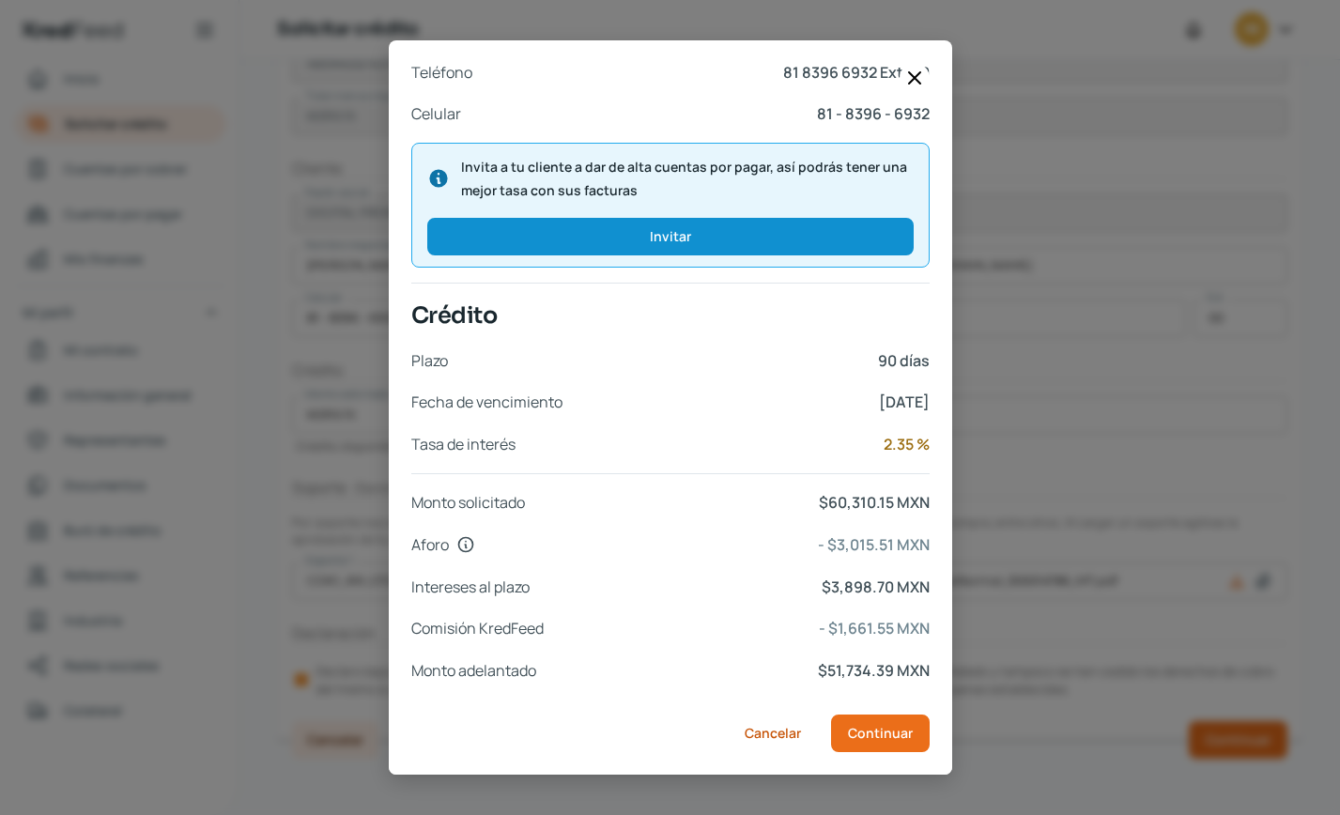
click at [767, 611] on div "Documentos Factura XML COK1_XM_CFDI_FacturaNormal_300014786_MTKIN9008151K7.xml …" at bounding box center [670, 40] width 519 height 1289
click at [897, 740] on span "Continuar" at bounding box center [880, 733] width 65 height 13
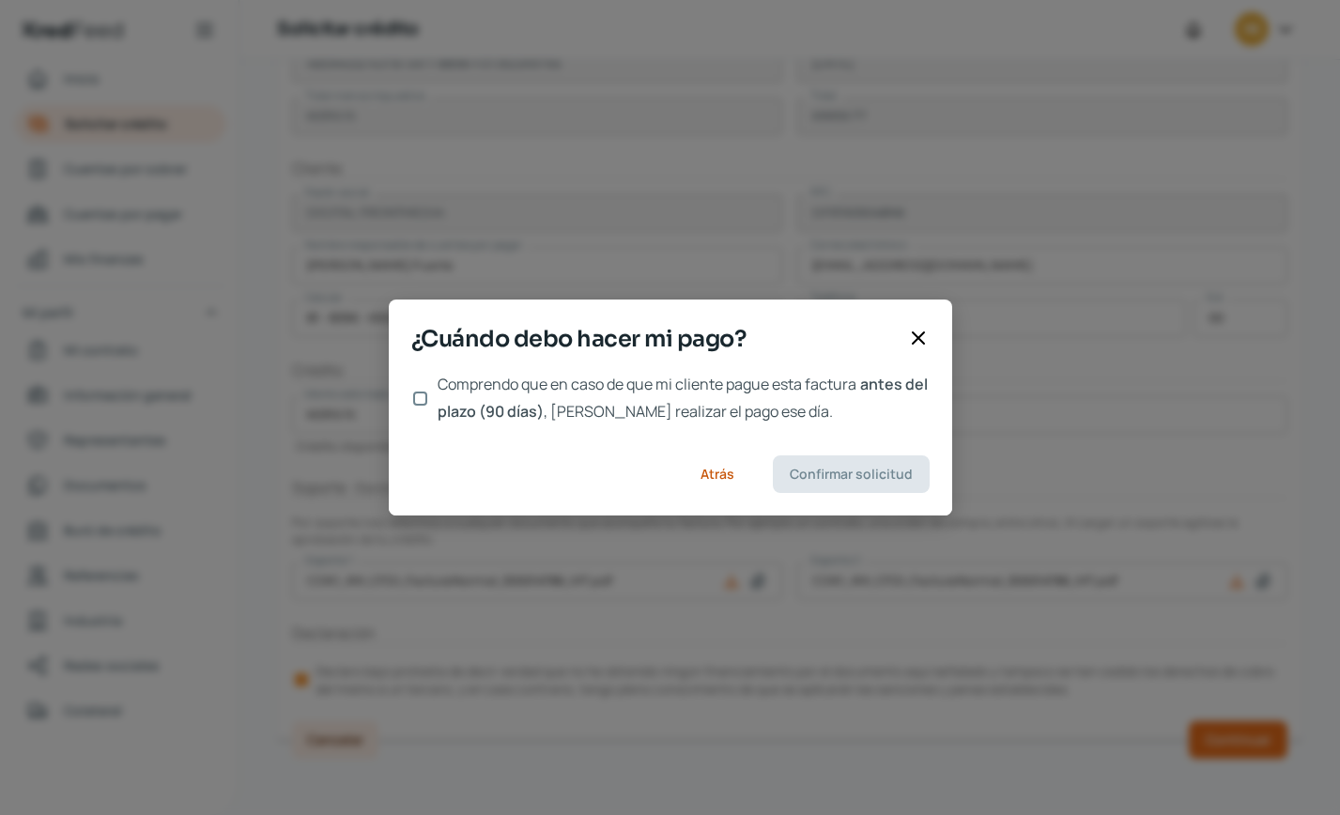
scroll to position [0, 0]
click at [424, 397] on input "Comprendo que en caso de que mi cliente pague esta factura antes del plazo (90 …" at bounding box center [420, 399] width 14 height 14
checkbox input "true"
click at [844, 472] on span "Confirmar solicitud" at bounding box center [851, 474] width 123 height 13
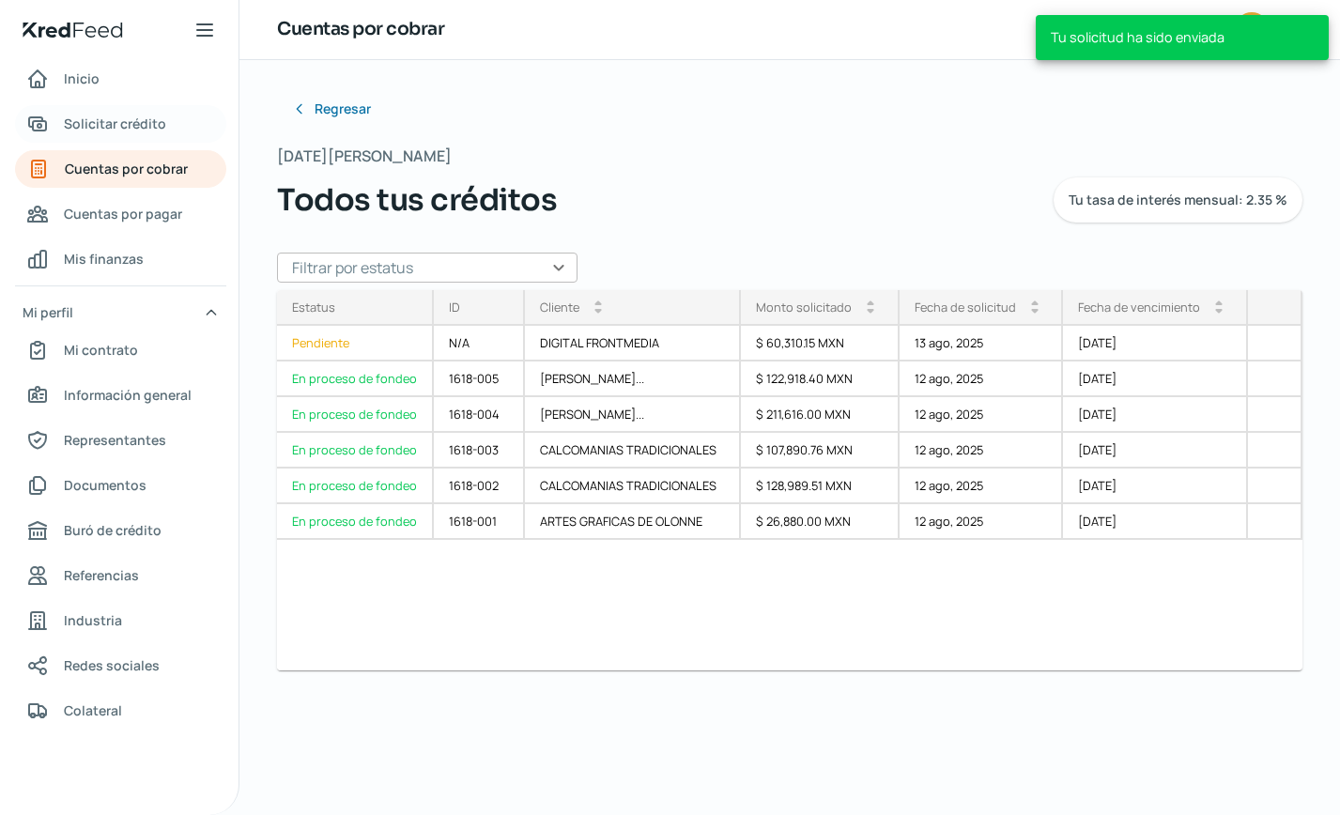
click at [133, 129] on span "Solicitar crédito" at bounding box center [115, 123] width 102 height 23
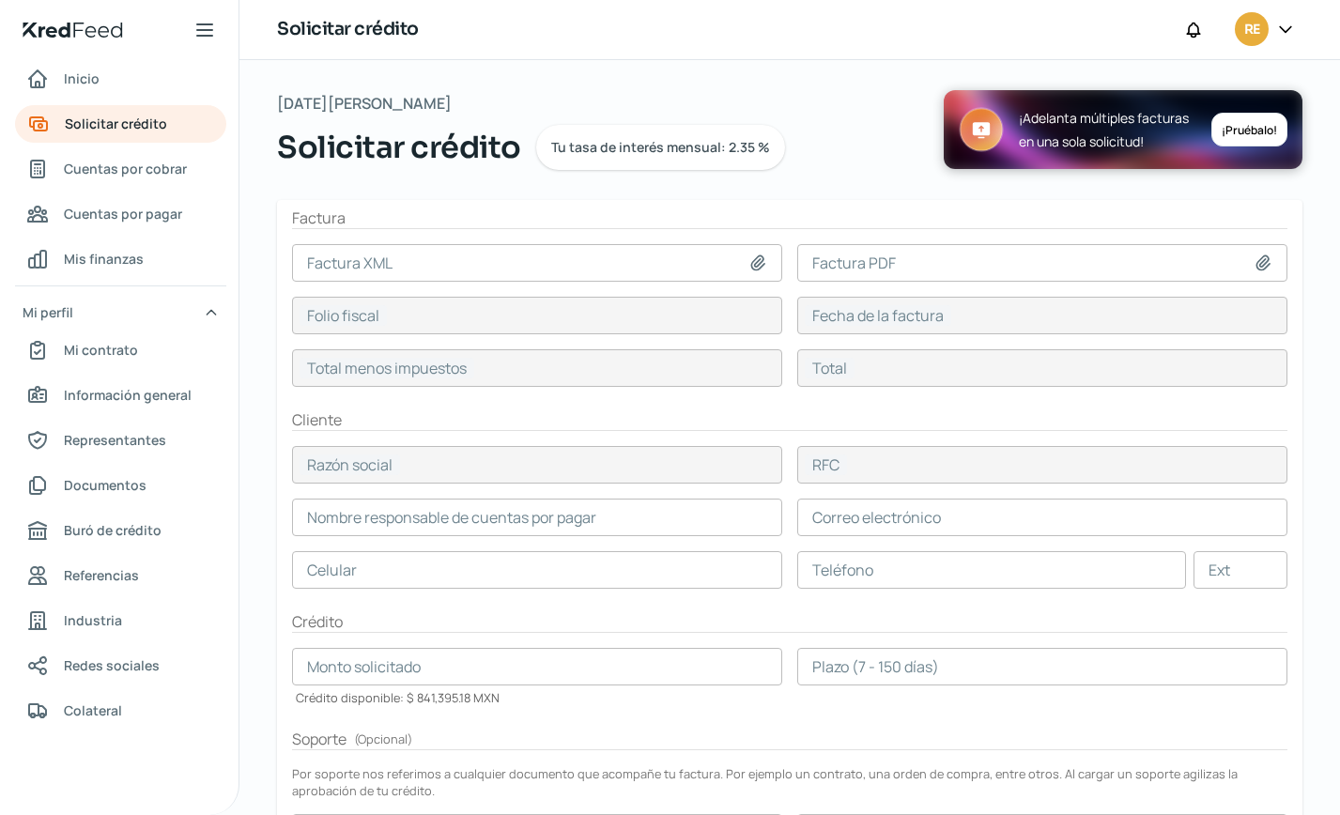
click at [755, 260] on icon at bounding box center [757, 263] width 13 height 14
type input "C:\fakepath\COK1_XM_CFDI_FacturaNormal_100042361_CDMXKIN9008151K7.xml"
type input "COK1_XM_CFDI_FacturaNormal_100042361_CDMXKIN9008151K7.xml"
type input "82499AE1-8040-5FC2-A141-D04551E28CEA"
type input "[DATE]"
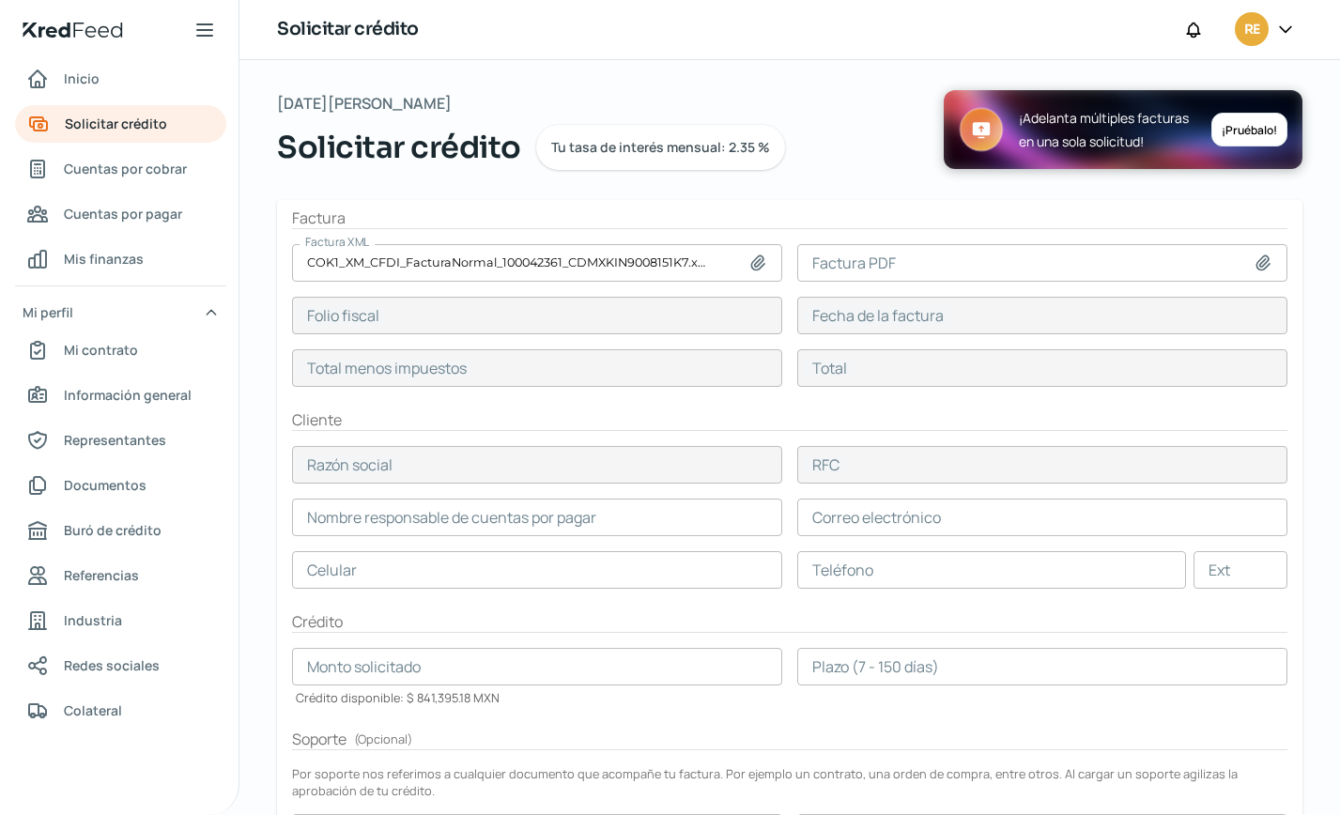
type input "120000"
type input "139200"
type input "DISTRIBUIDORA PAPELERA DE TEHUACAN"
type input "DPT971205165"
type input "120000"
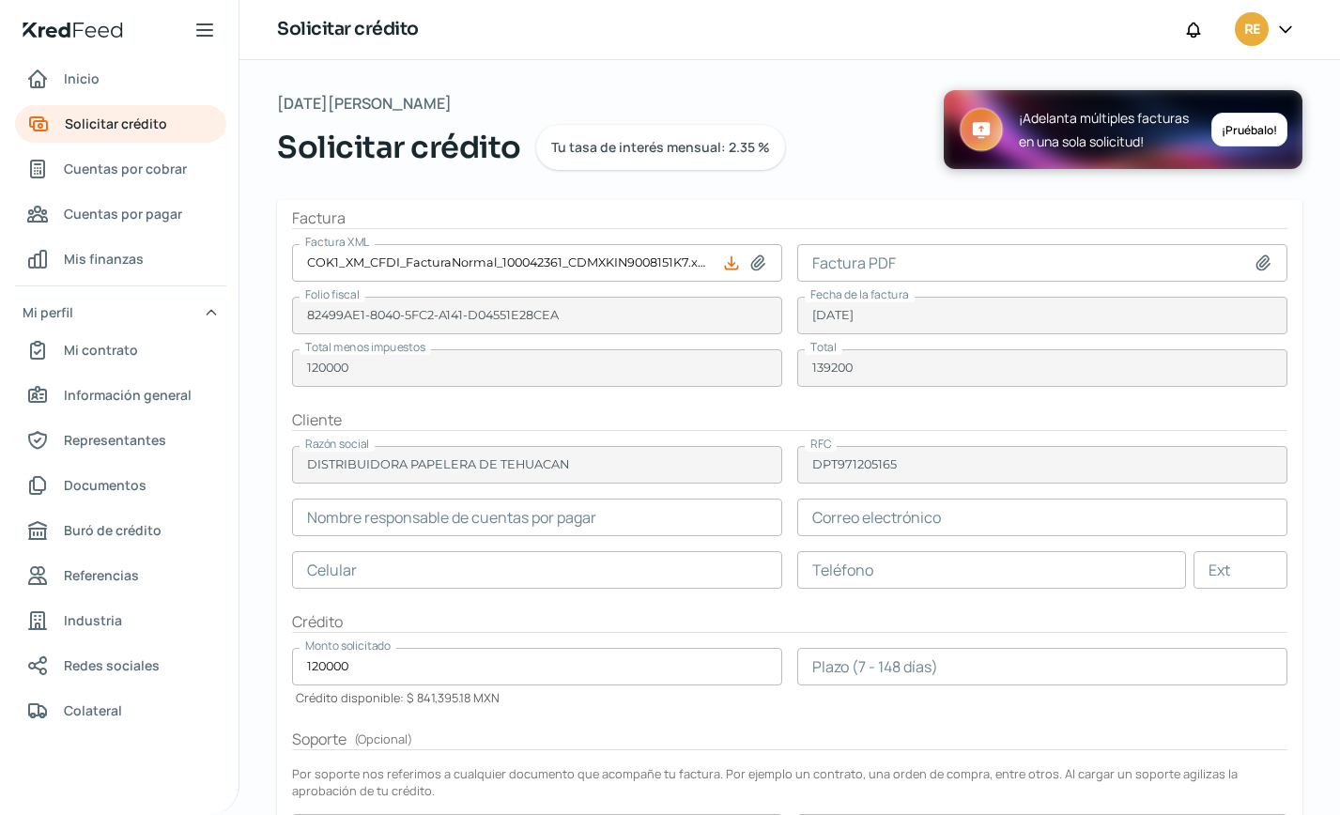
click at [1254, 264] on icon at bounding box center [1263, 263] width 19 height 19
type input "C:\fakepath\COK1_XM_CFDI_FacturaNormal_100042361_CDMX.pdf"
type input "COK1_XM_CFDI_FacturaNormal_100042361_CDMX.pdf"
click at [866, 523] on input "text" at bounding box center [1043, 518] width 490 height 38
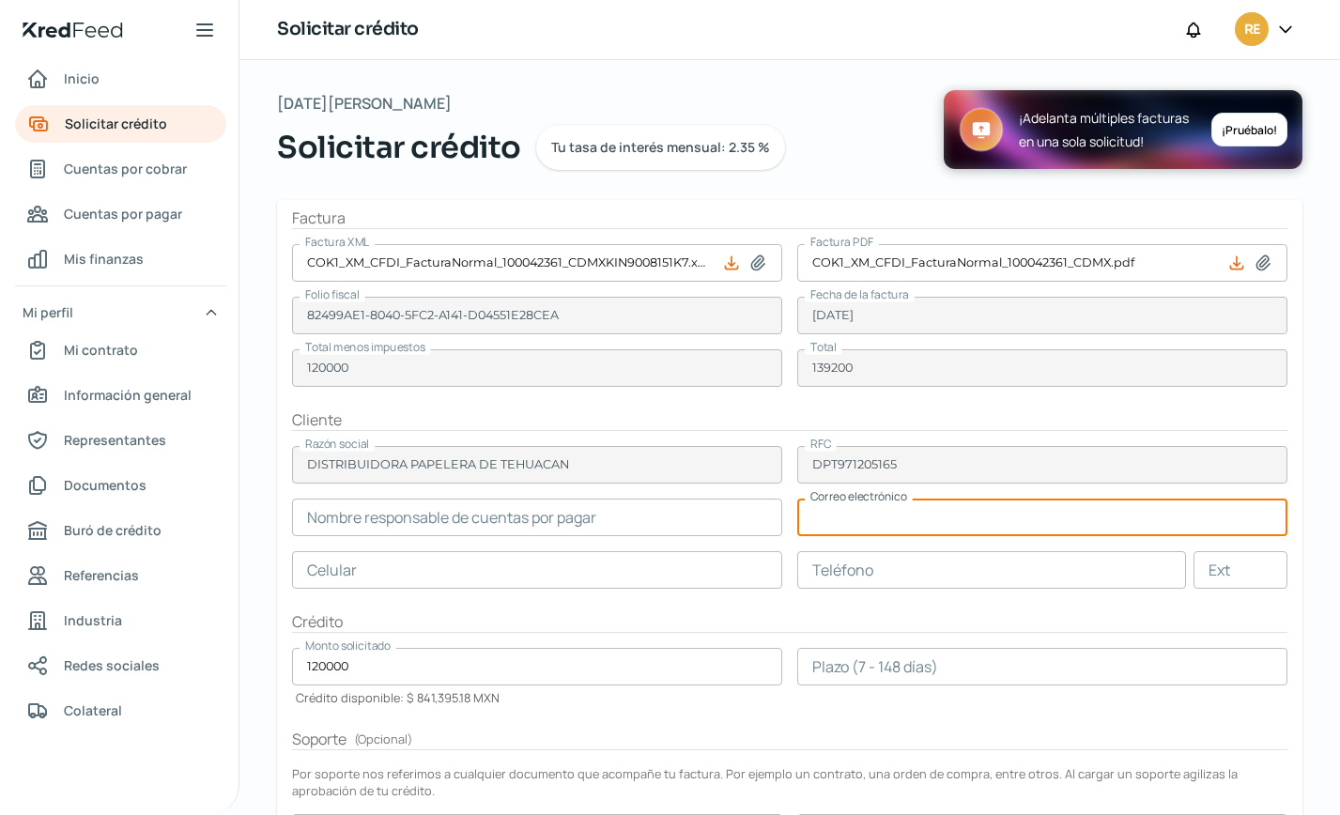
paste input "[EMAIL_ADDRESS][DOMAIN_NAME]; [EMAIL_ADDRESS][DOMAIN_NAME]"
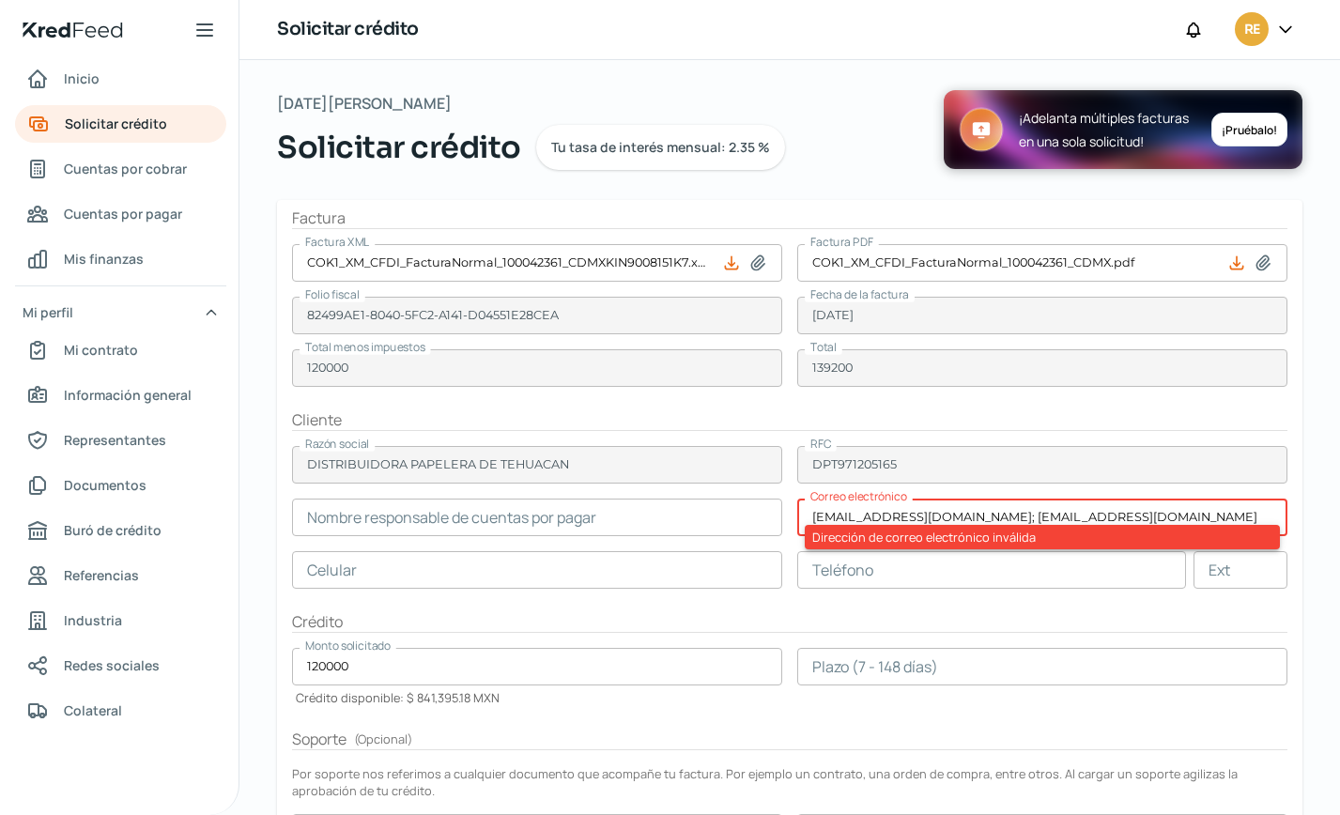
type input "[EMAIL_ADDRESS][DOMAIN_NAME]; [EMAIL_ADDRESS][DOMAIN_NAME]"
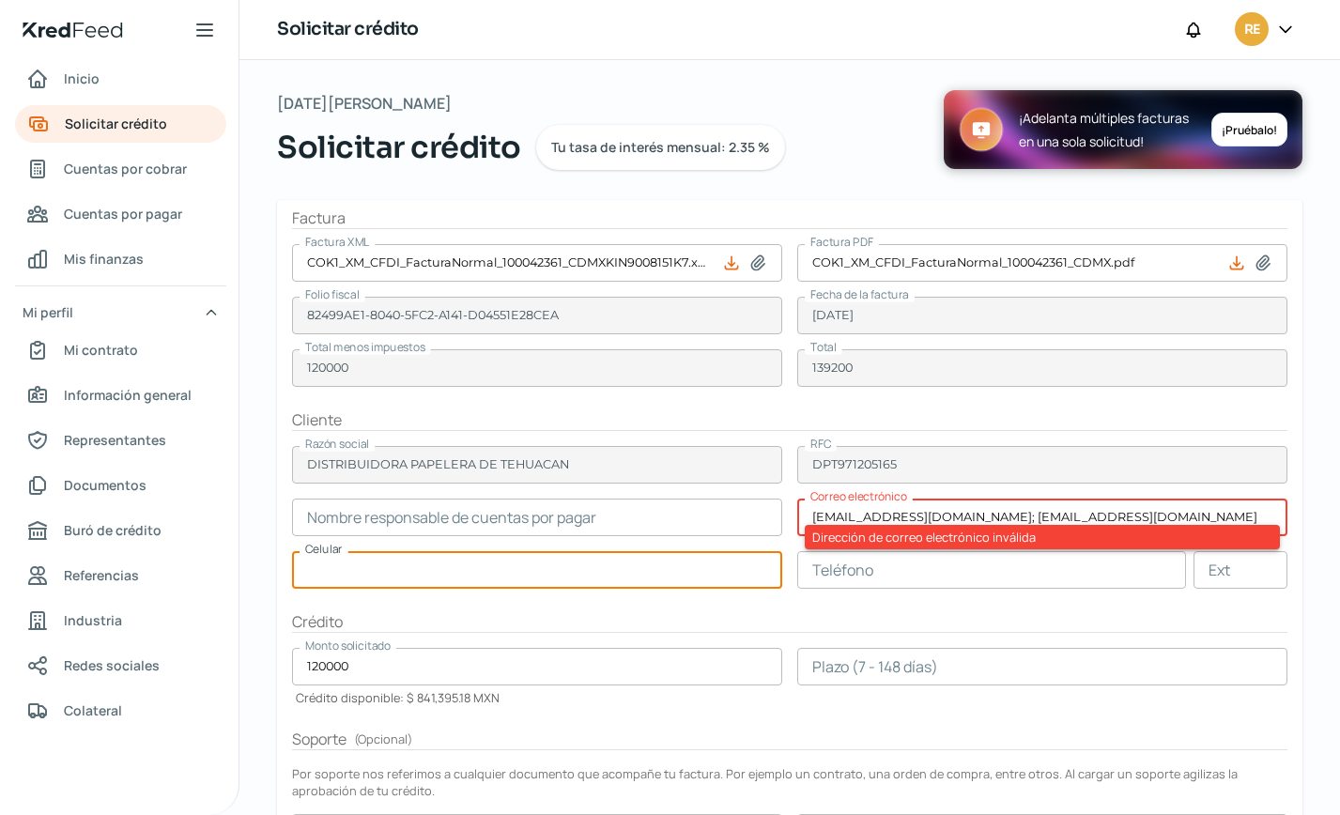
click at [455, 569] on input "text" at bounding box center [537, 570] width 490 height 38
paste input "27 - [DATE] - [DATE]"
type input "27 - [DATE] - [DATE]"
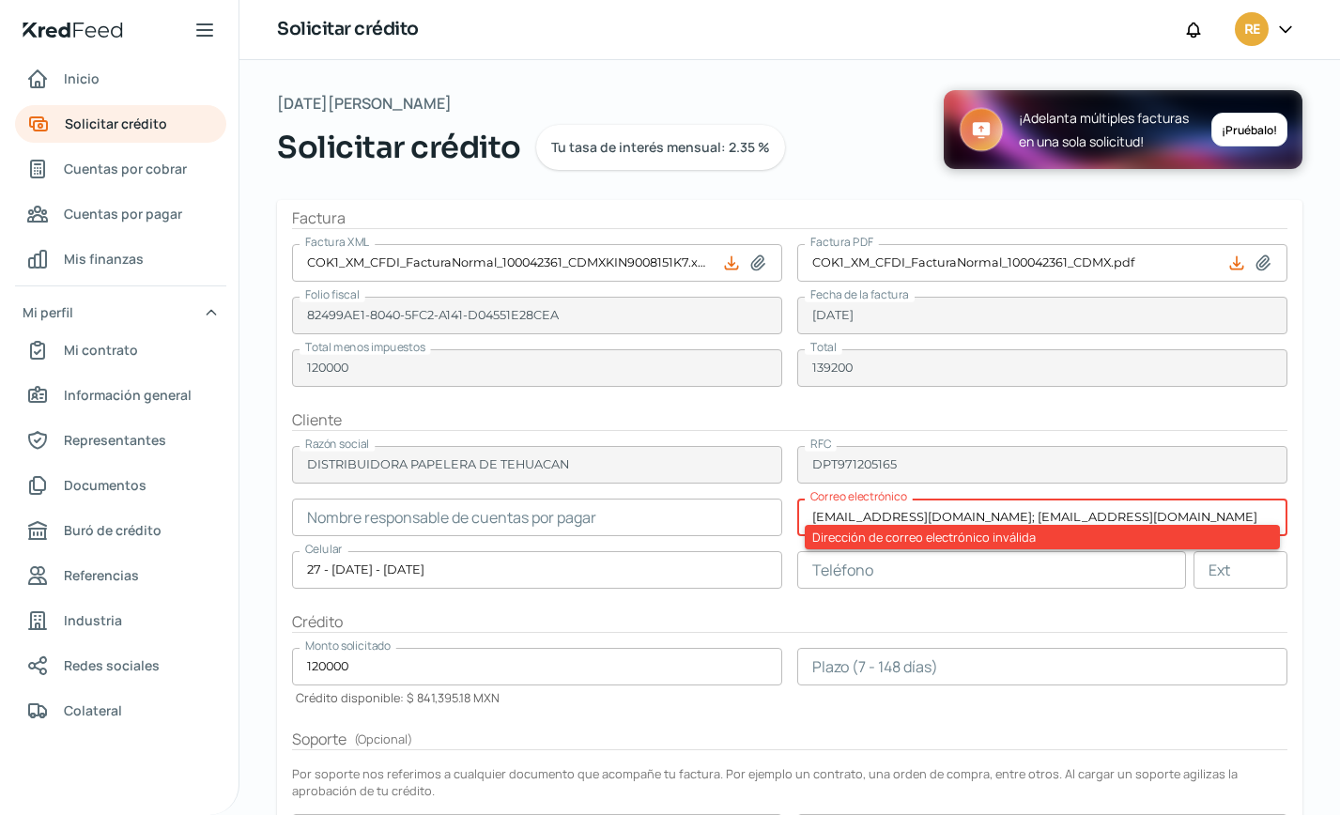
click at [828, 571] on input "text" at bounding box center [992, 570] width 389 height 38
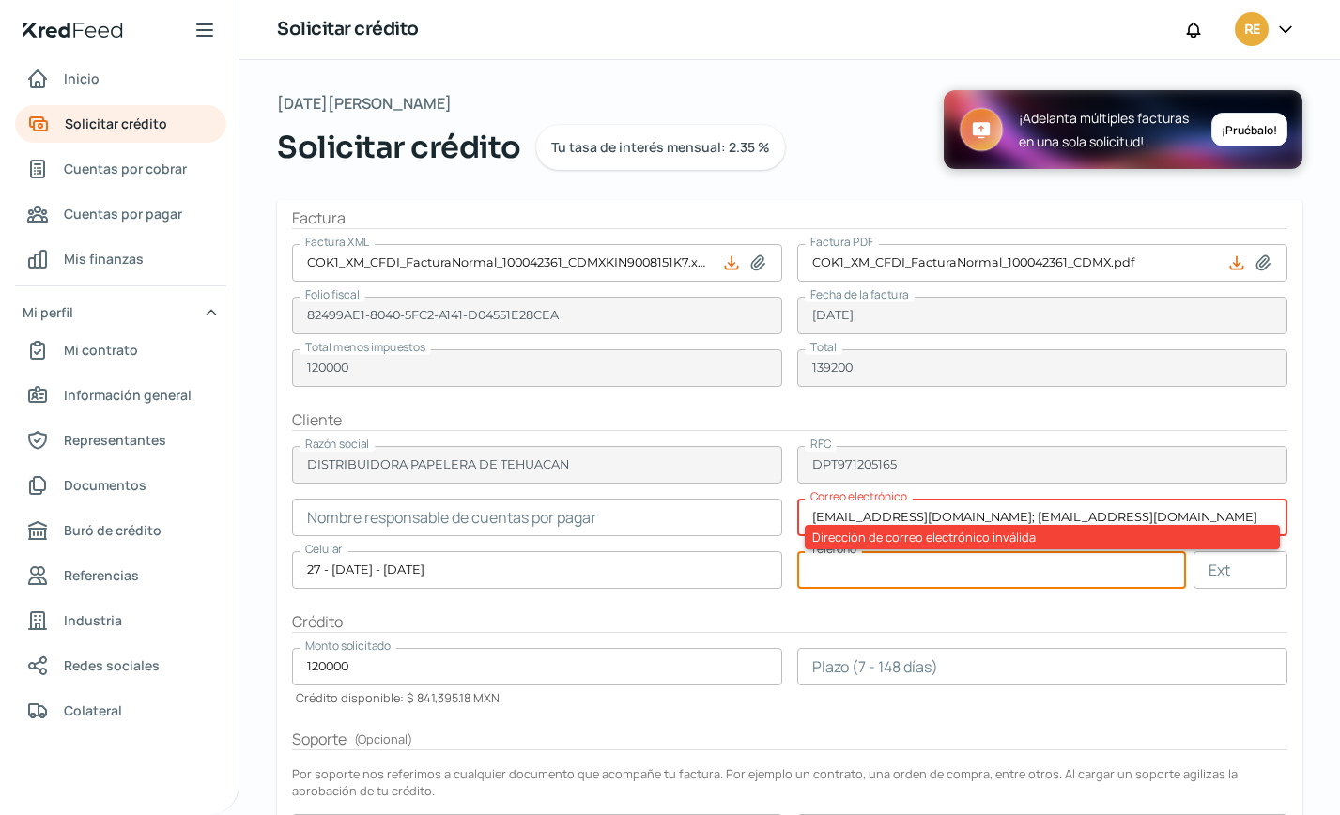
paste input "27 - [DATE] - [DATE]"
type input "27 - [DATE] - [DATE]"
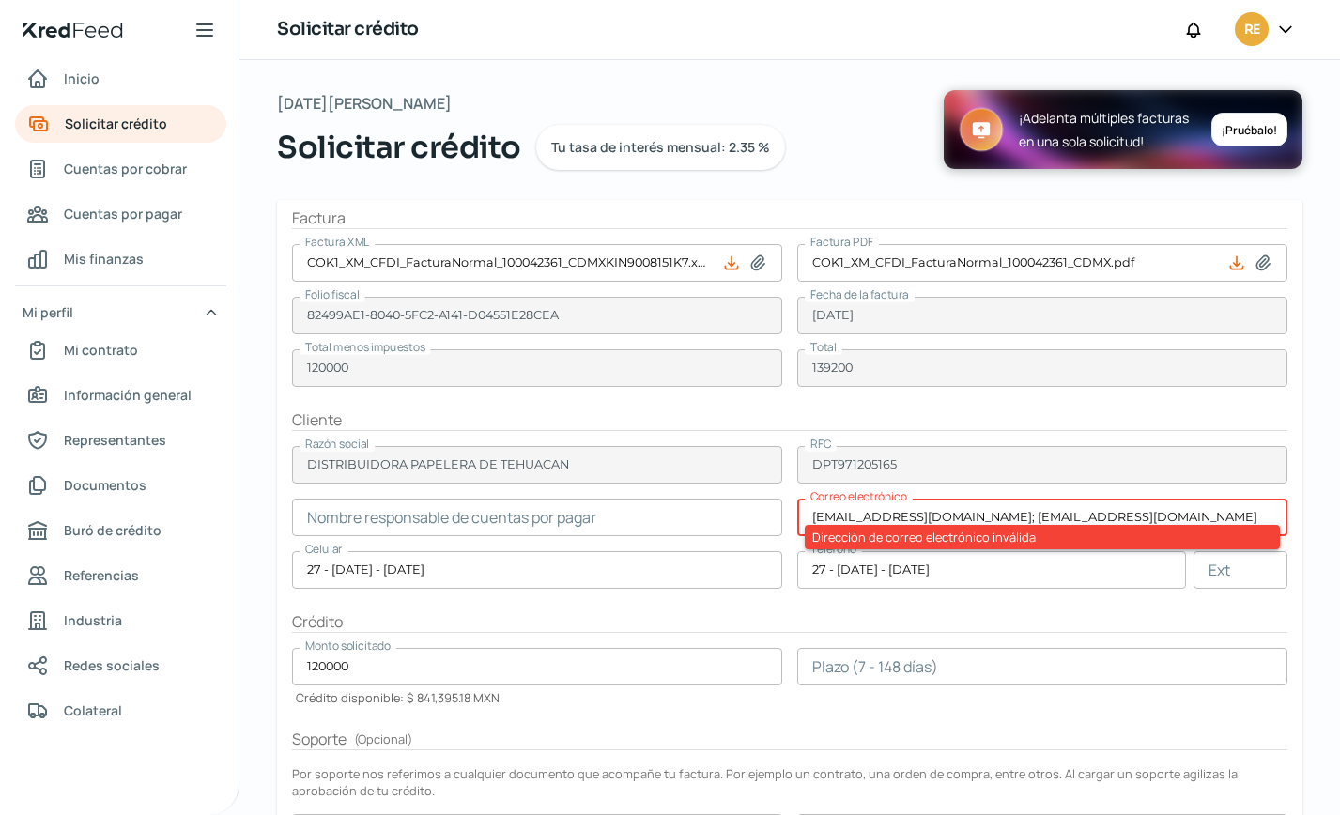
click at [940, 507] on input "[EMAIL_ADDRESS][DOMAIN_NAME]; [EMAIL_ADDRESS][DOMAIN_NAME]" at bounding box center [1043, 518] width 490 height 38
click at [1012, 512] on input "[EMAIL_ADDRESS][DOMAIN_NAME]; [EMAIL_ADDRESS][DOMAIN_NAME]" at bounding box center [1043, 518] width 490 height 38
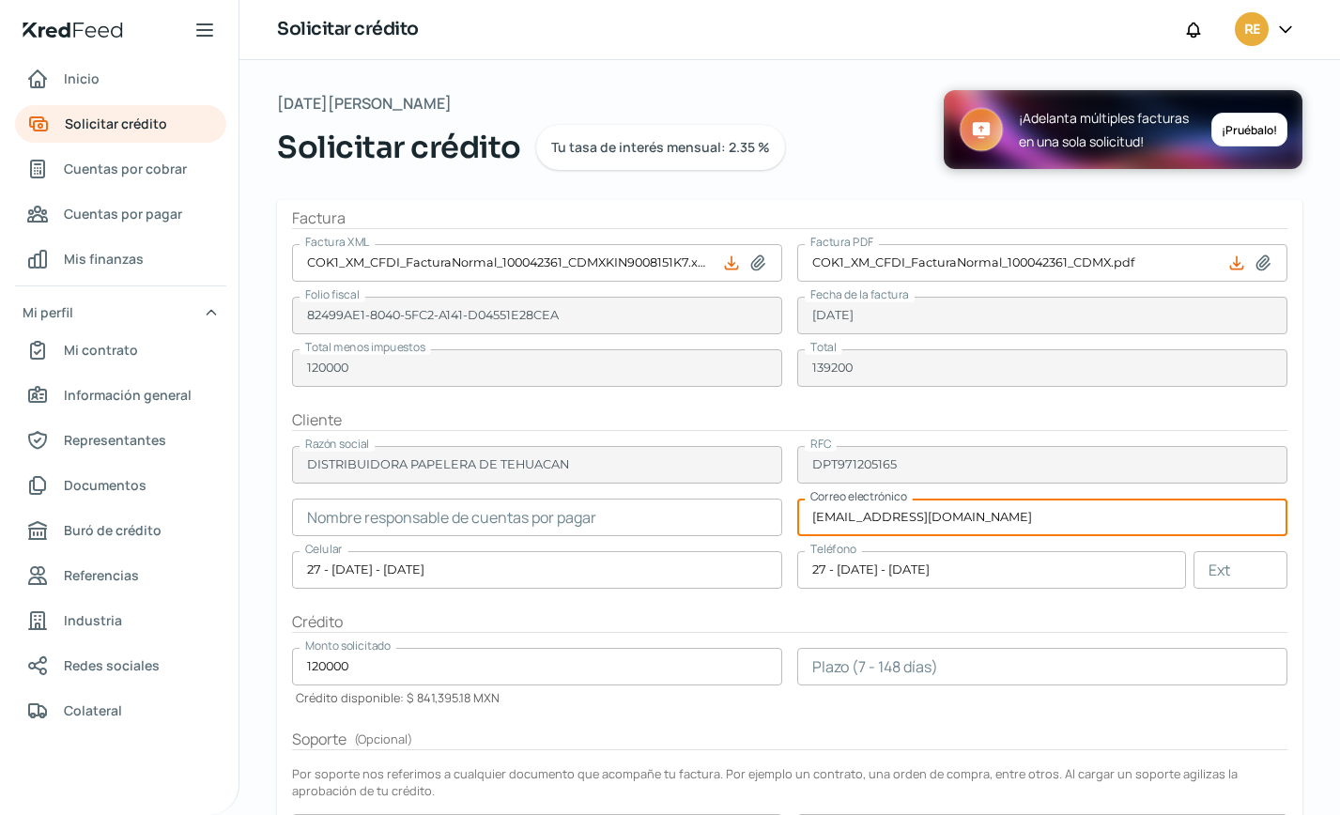
click at [653, 524] on form "Factura Factura XML COK1_XM_CFDI_FacturaNormal_100042361_CDMXKIN9008151K7.xml F…" at bounding box center [790, 596] width 1026 height 792
paste input "[EMAIL_ADDRESS][DOMAIN_NAME]; complementocartaporte@g"
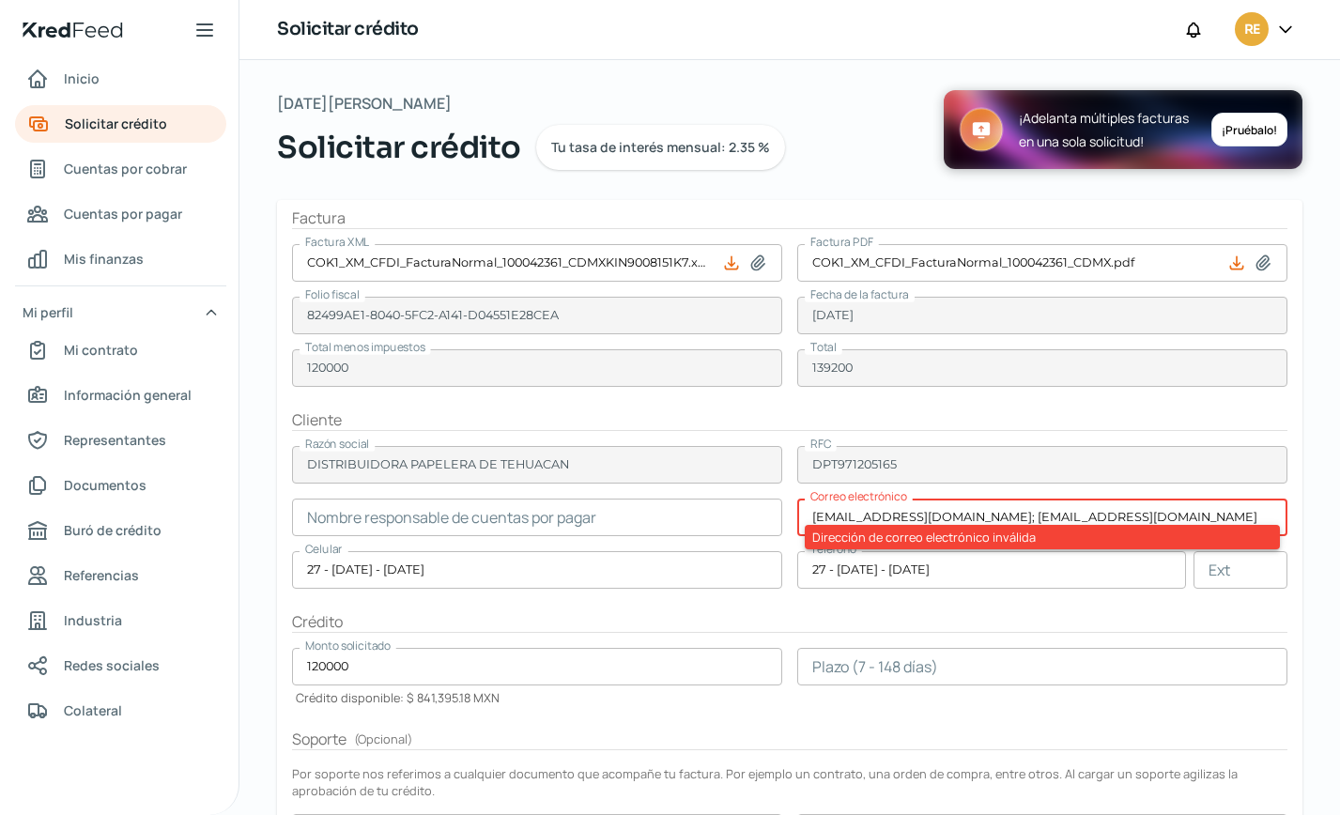
type input "[EMAIL_ADDRESS][DOMAIN_NAME]; [EMAIL_ADDRESS][DOMAIN_NAME]"
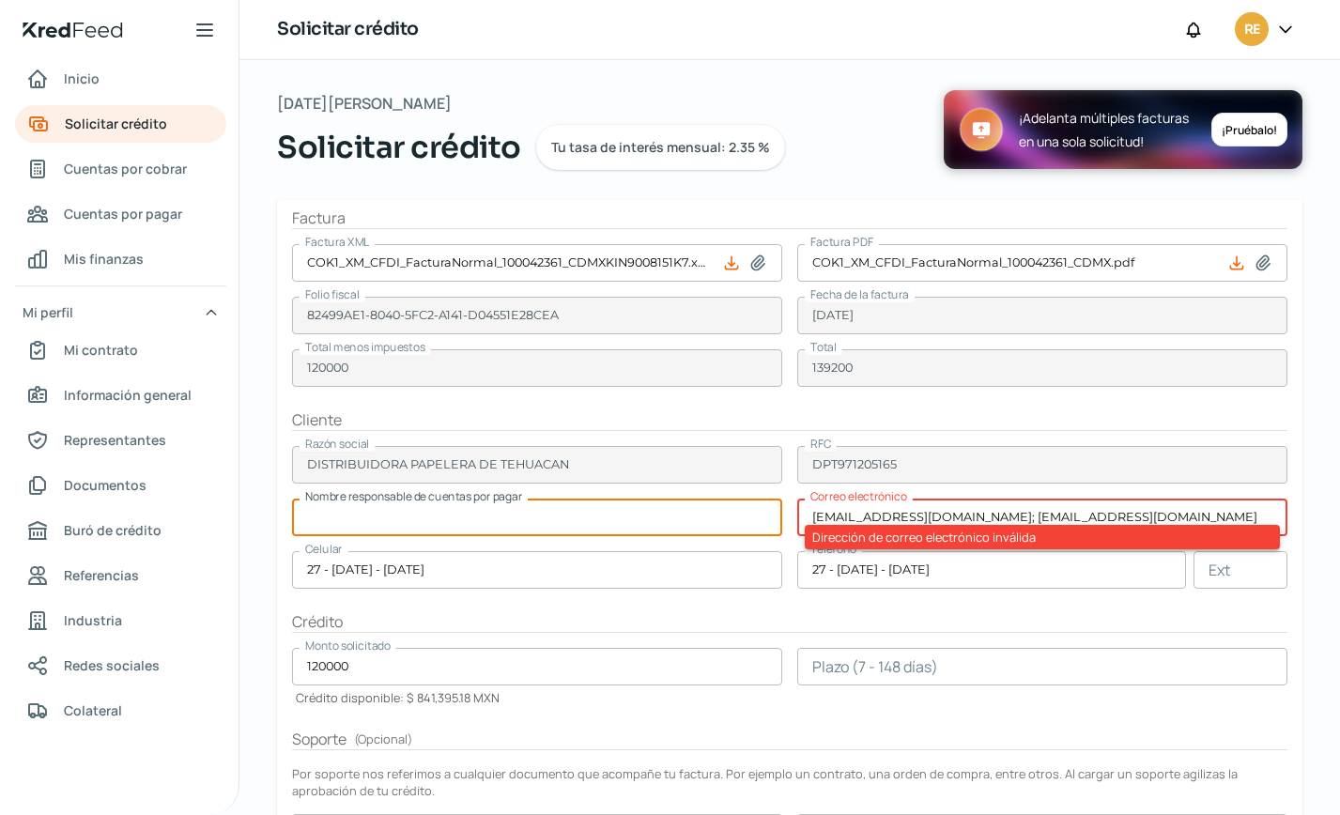
click at [646, 521] on input "text" at bounding box center [537, 518] width 490 height 38
type input "[PERSON_NAME]"
click at [993, 519] on input "[EMAIL_ADDRESS][DOMAIN_NAME]; [EMAIL_ADDRESS][DOMAIN_NAME]" at bounding box center [1043, 518] width 490 height 38
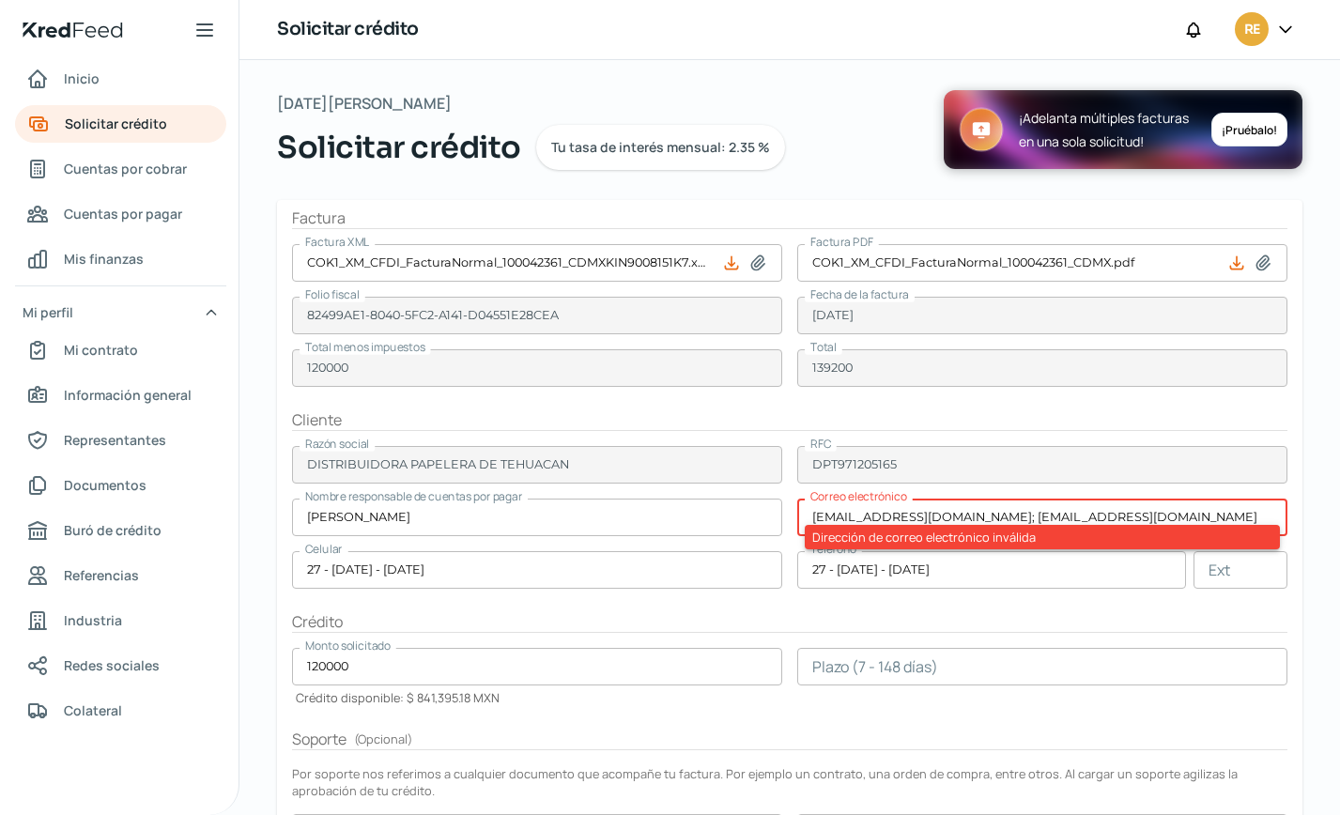
drag, startPoint x: 979, startPoint y: 516, endPoint x: 1273, endPoint y: 506, distance: 294.2
click at [1262, 506] on input "[EMAIL_ADDRESS][DOMAIN_NAME]; [EMAIL_ADDRESS][DOMAIN_NAME]" at bounding box center [1043, 518] width 490 height 38
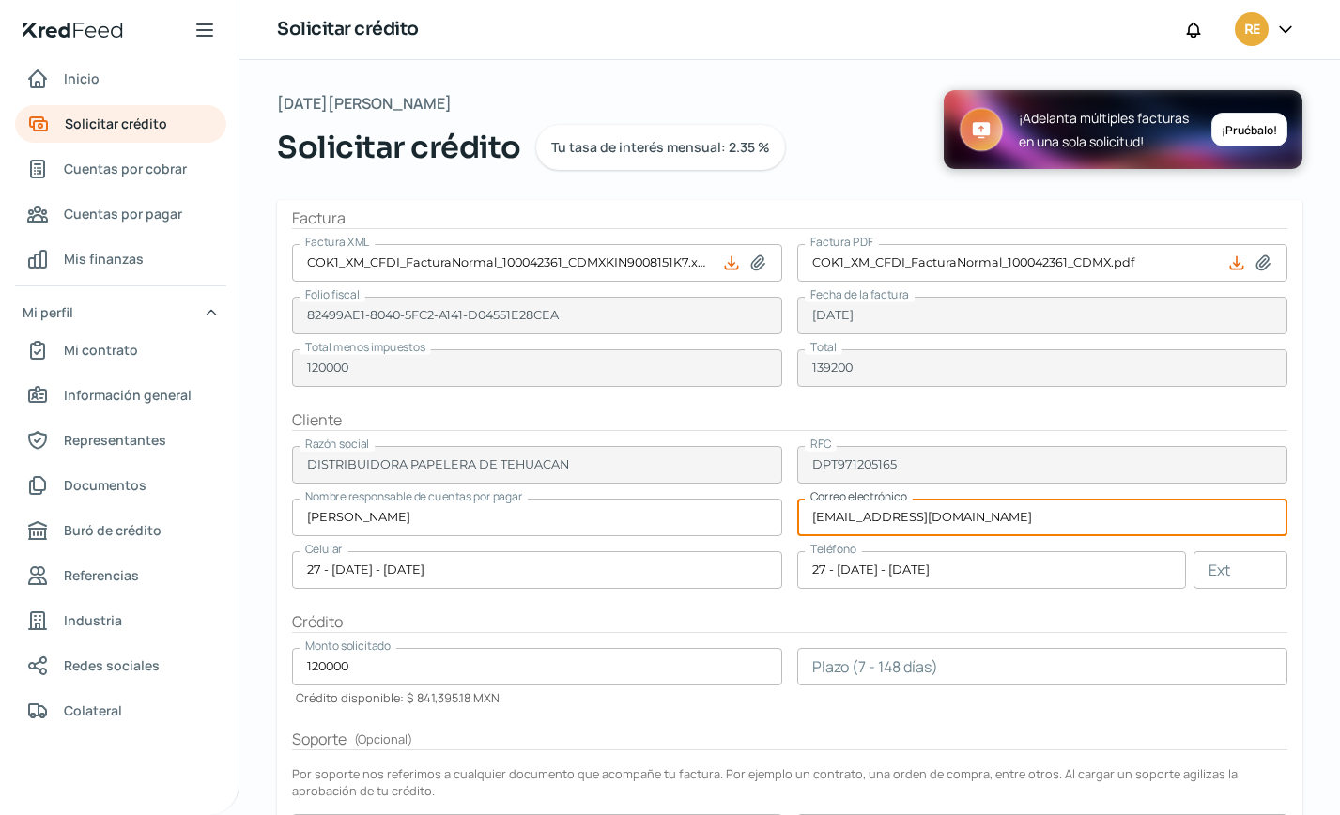
type input "[EMAIL_ADDRESS][DOMAIN_NAME]"
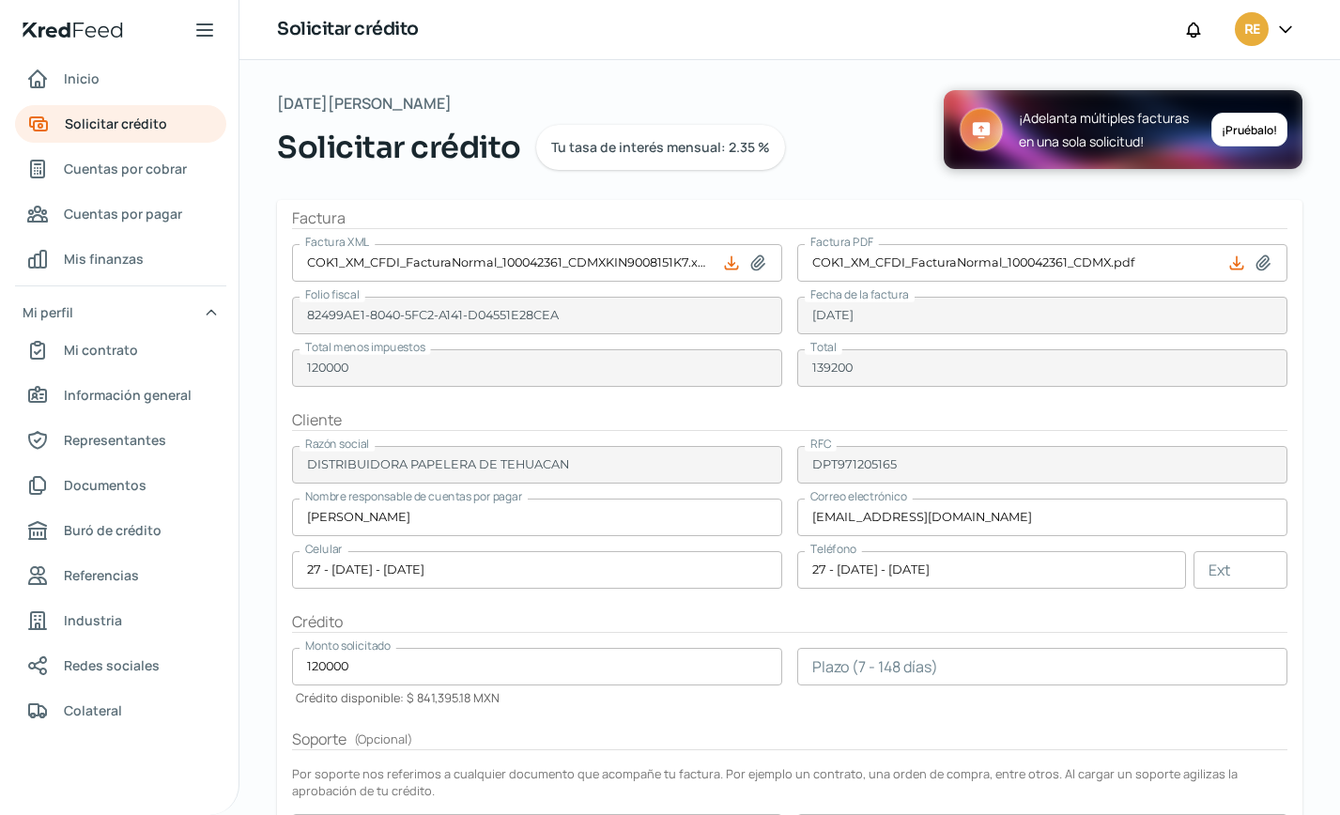
click at [733, 610] on form "Factura Factura XML COK1_XM_CFDI_FacturaNormal_100042361_CDMXKIN9008151K7.xml F…" at bounding box center [790, 596] width 1026 height 792
click at [873, 662] on input "number" at bounding box center [1043, 667] width 490 height 38
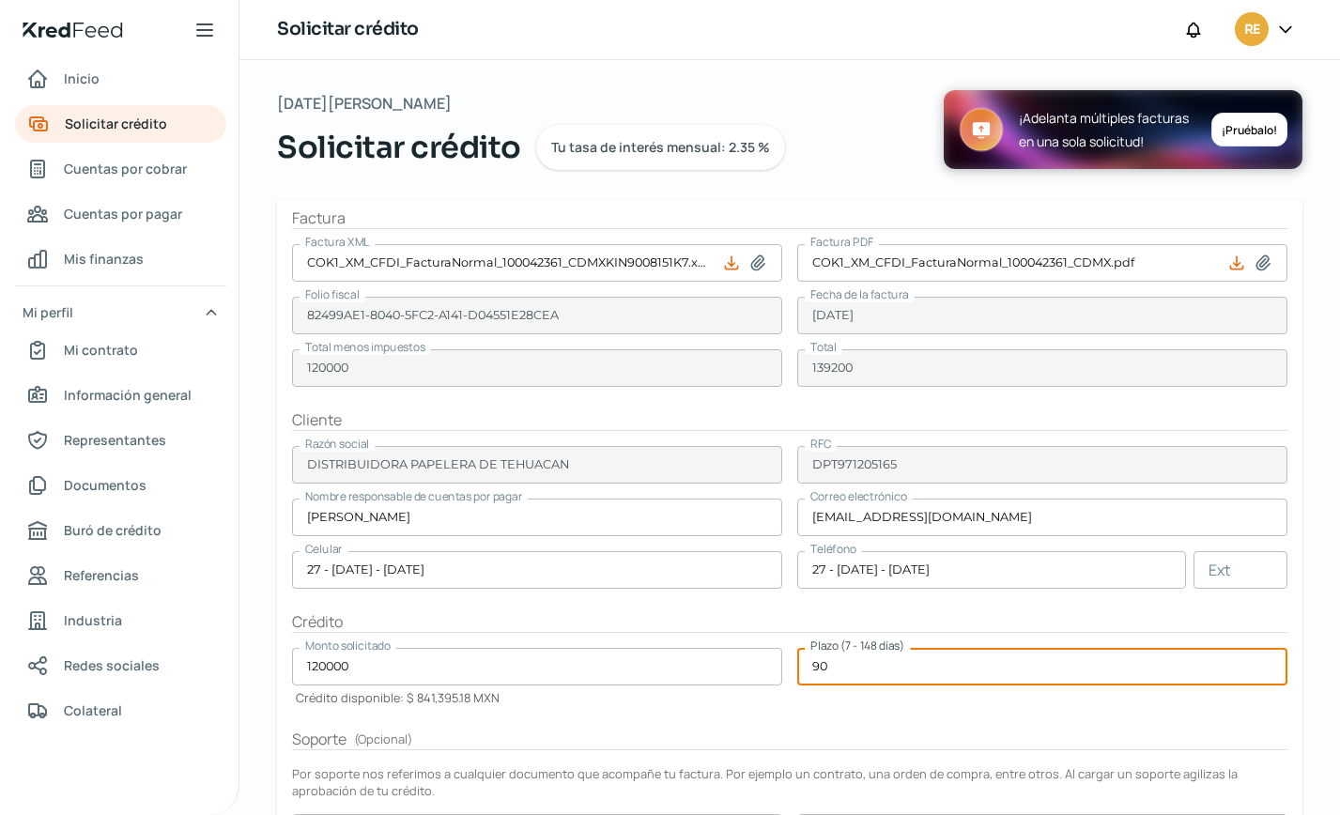
type input "90"
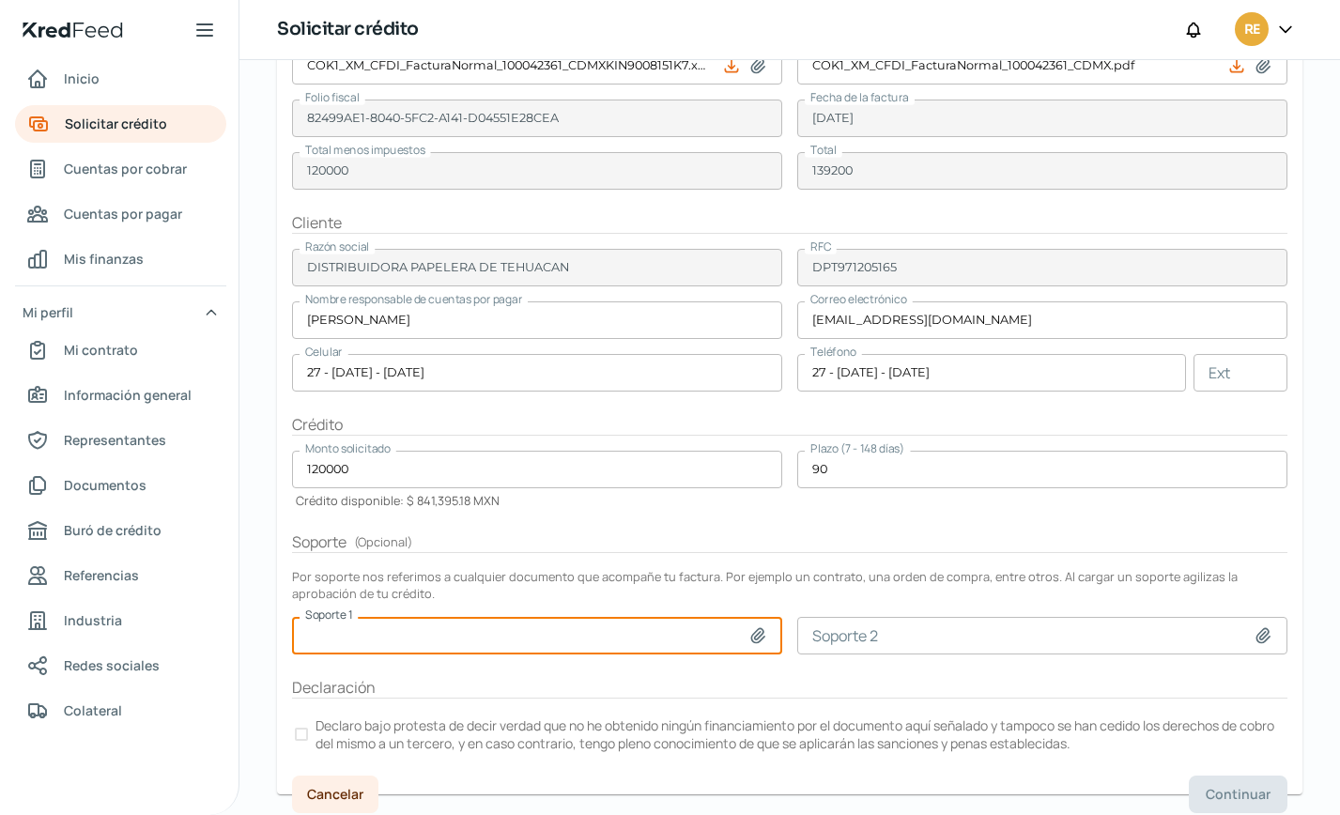
scroll to position [225, 0]
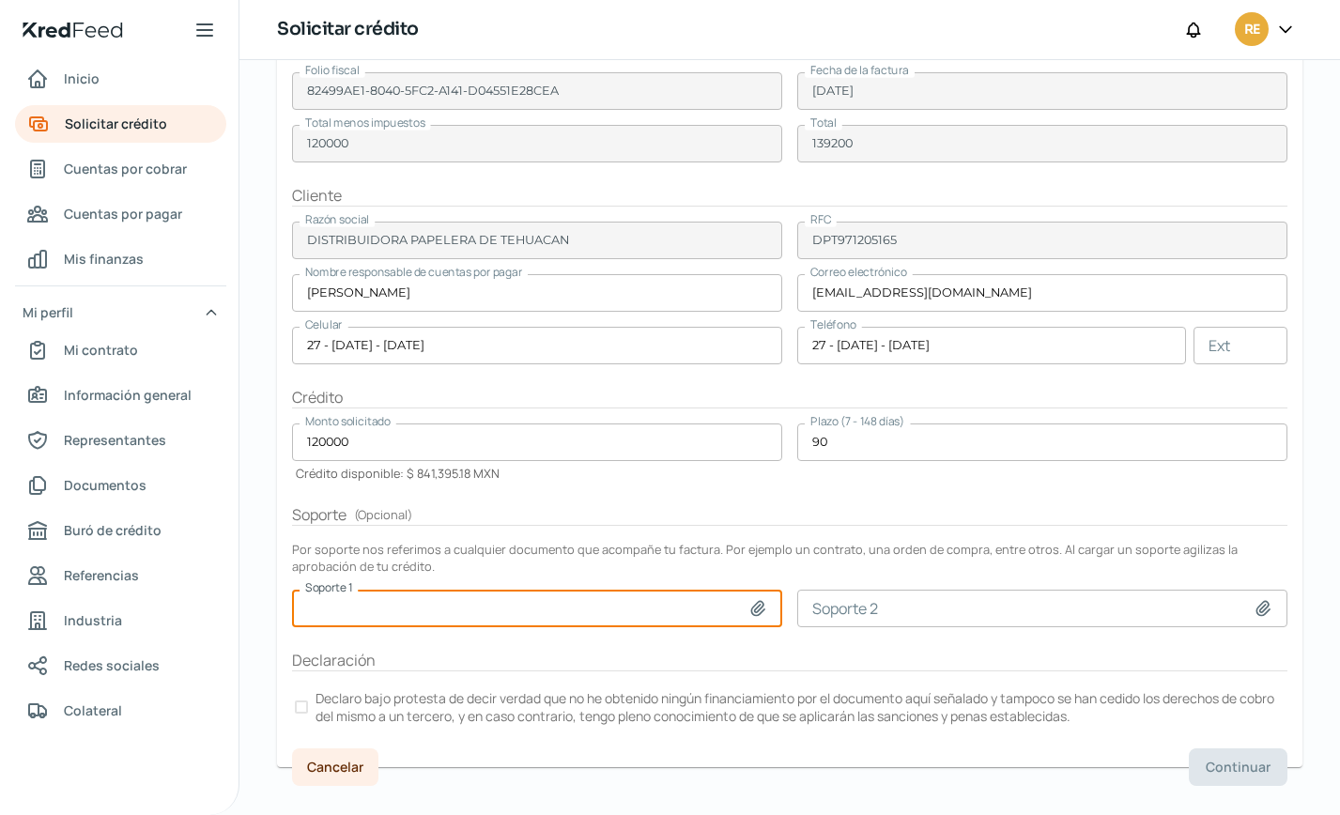
click at [301, 706] on div at bounding box center [301, 707] width 13 height 13
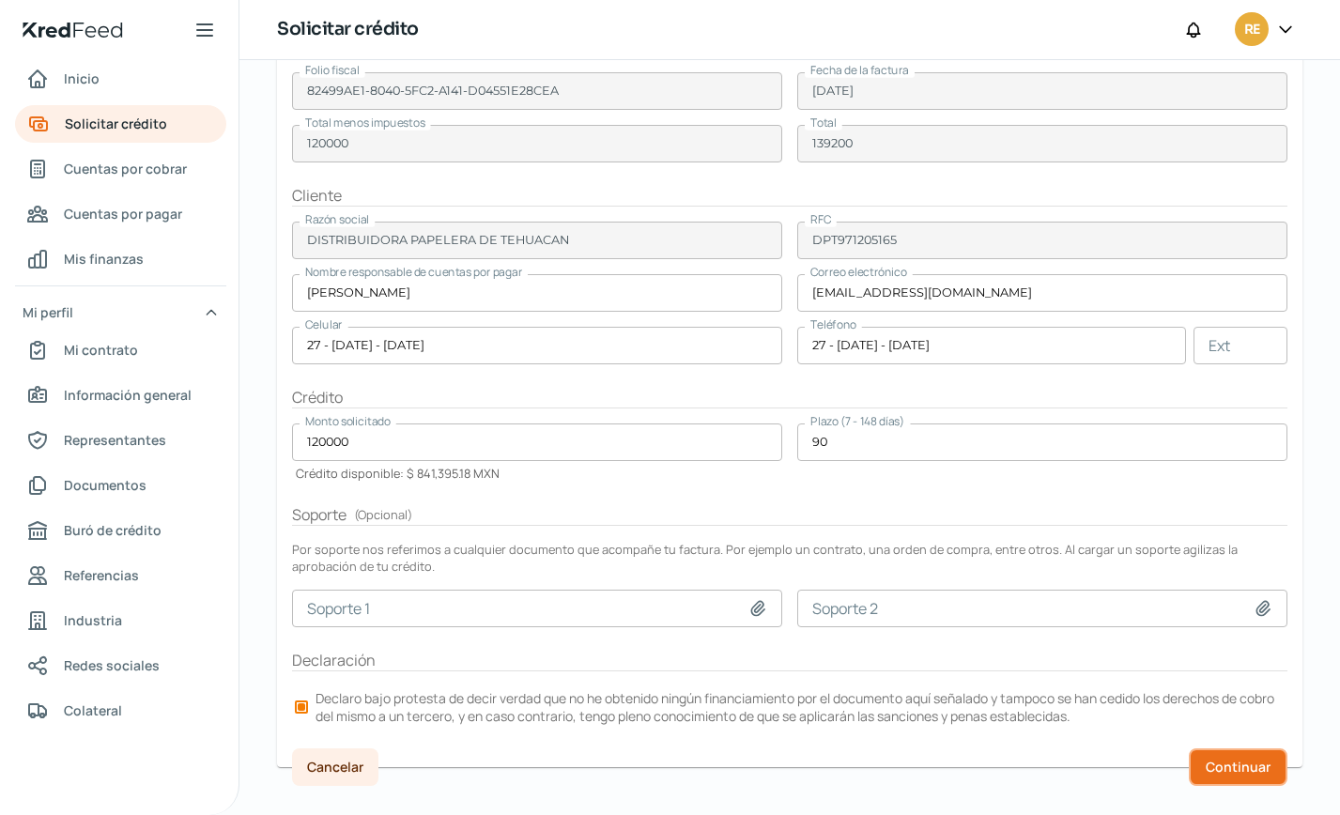
click at [1235, 762] on span "Continuar" at bounding box center [1238, 767] width 65 height 13
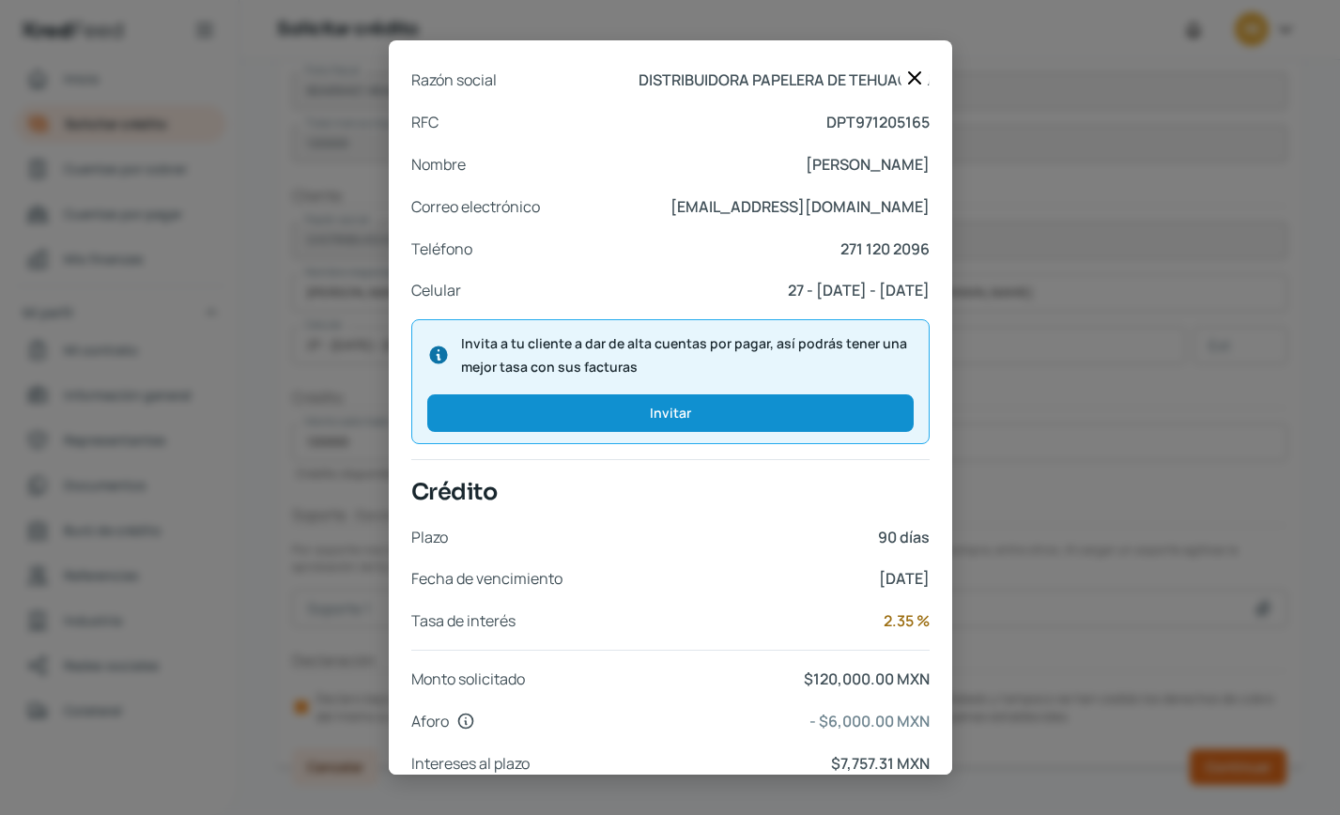
scroll to position [644, 0]
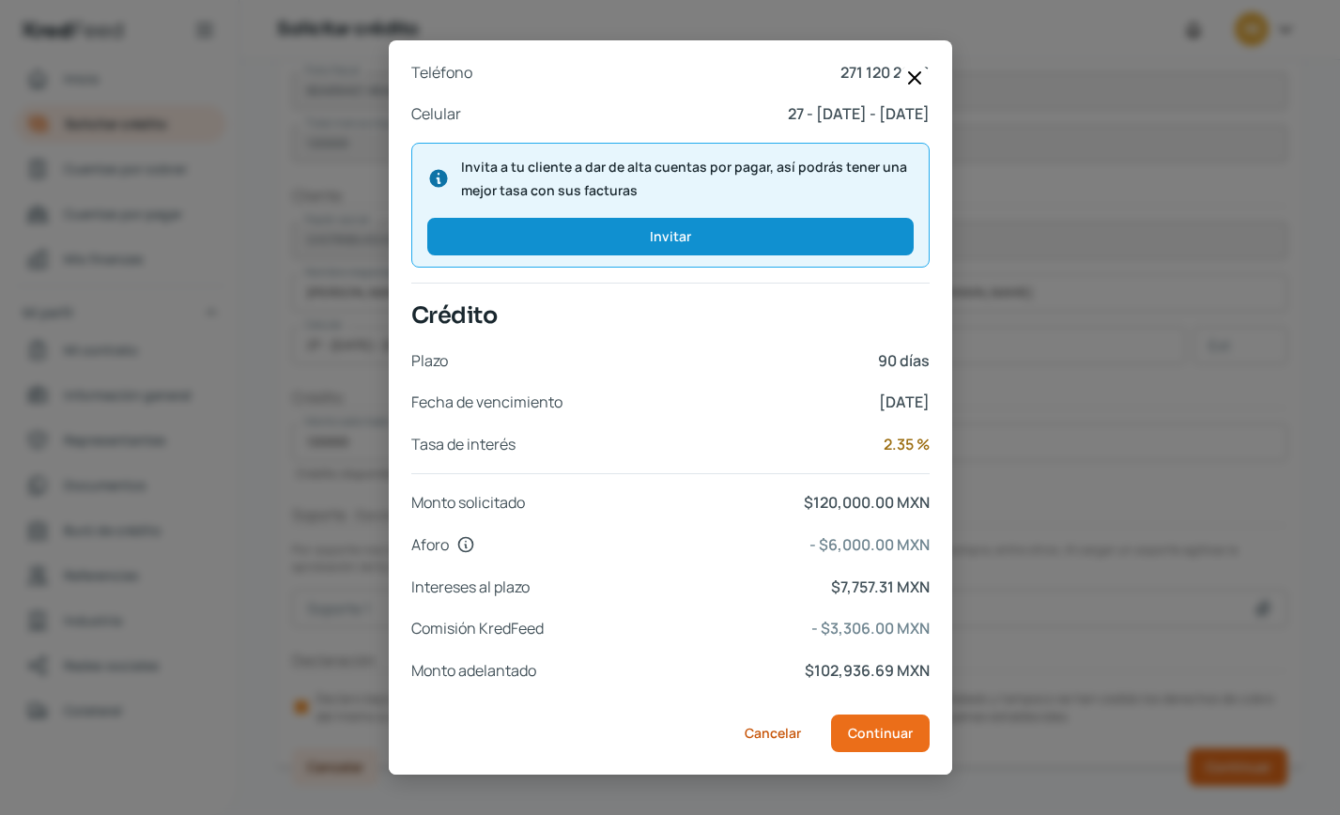
click at [1082, 566] on div "Documentos Factura XML COK1_XM_CFDI_FacturaNormal_100042361_CDMXKIN9008151K7.xm…" at bounding box center [670, 407] width 1340 height 815
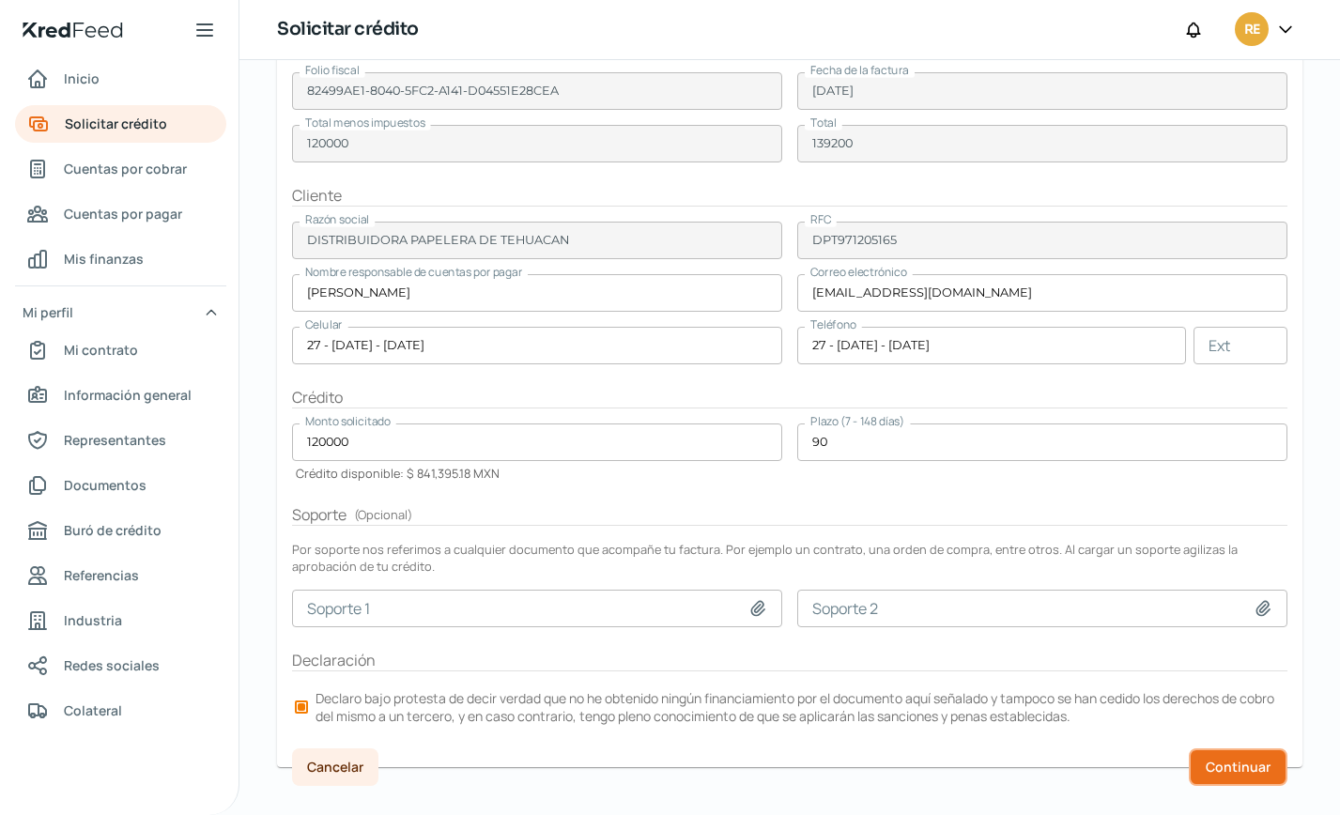
click at [1241, 768] on span "Continuar" at bounding box center [1238, 767] width 65 height 13
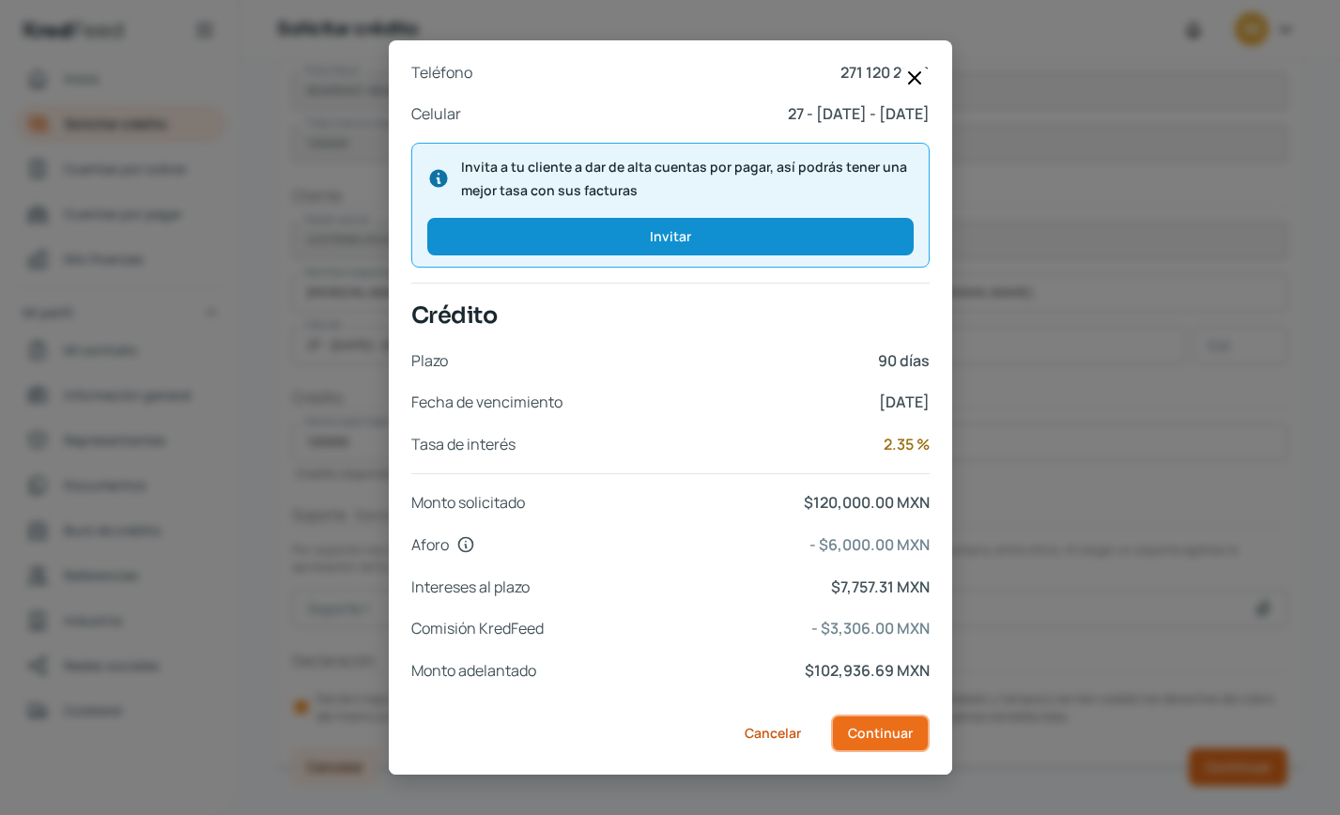
click at [861, 734] on span "Continuar" at bounding box center [880, 733] width 65 height 13
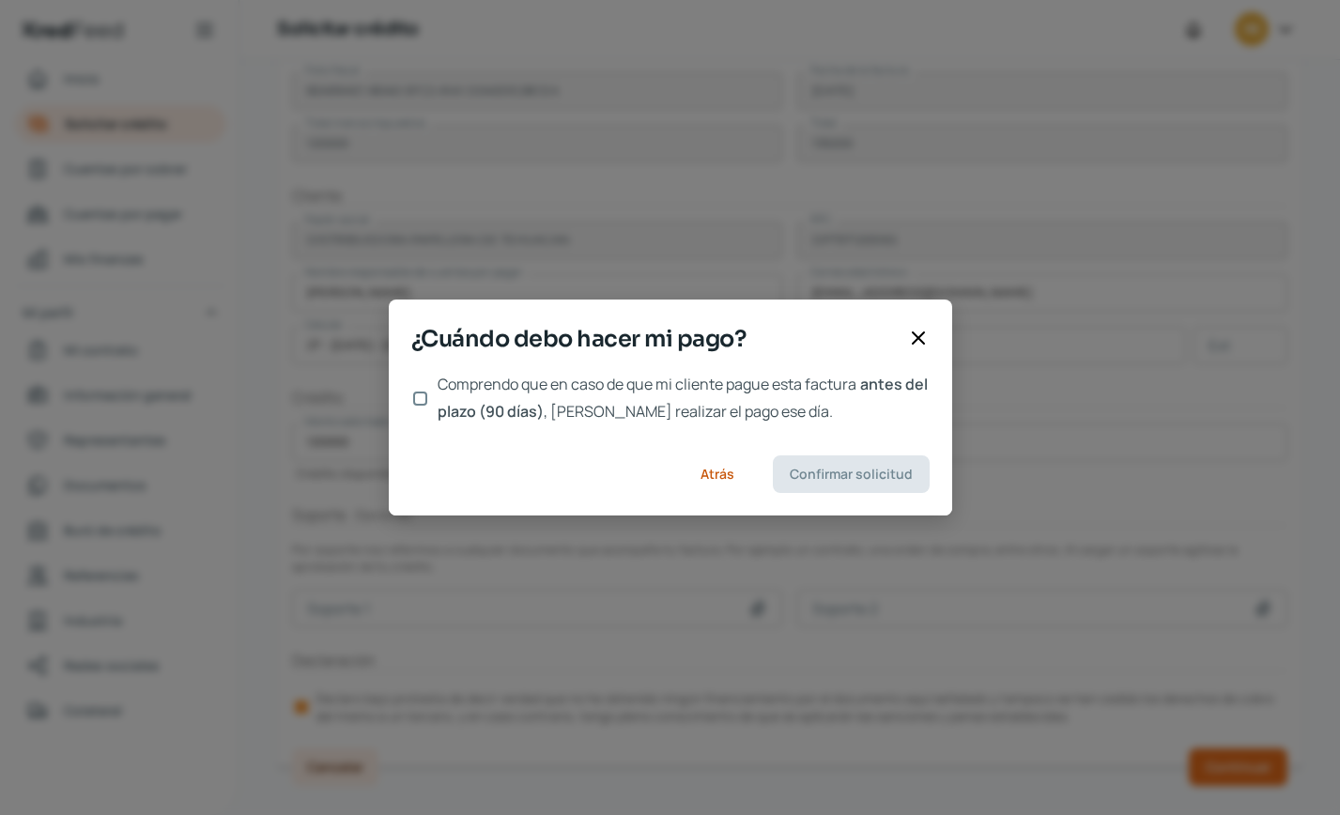
scroll to position [0, 0]
click at [426, 401] on input "Comprendo que en caso de que mi cliente pague esta factura antes del plazo (90 …" at bounding box center [420, 399] width 14 height 14
checkbox input "true"
click at [841, 475] on span "Confirmar solicitud" at bounding box center [851, 474] width 123 height 13
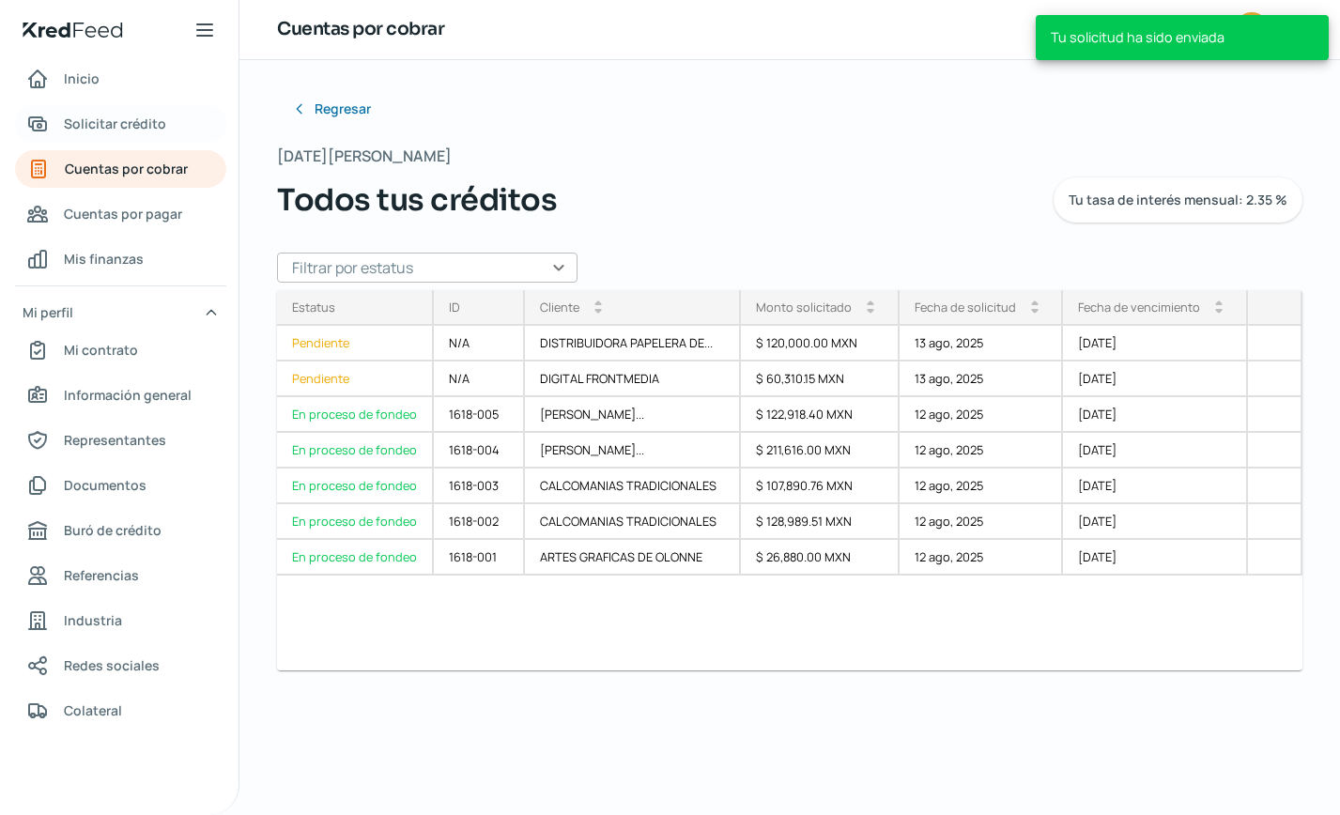
click at [124, 119] on span "Solicitar crédito" at bounding box center [115, 123] width 102 height 23
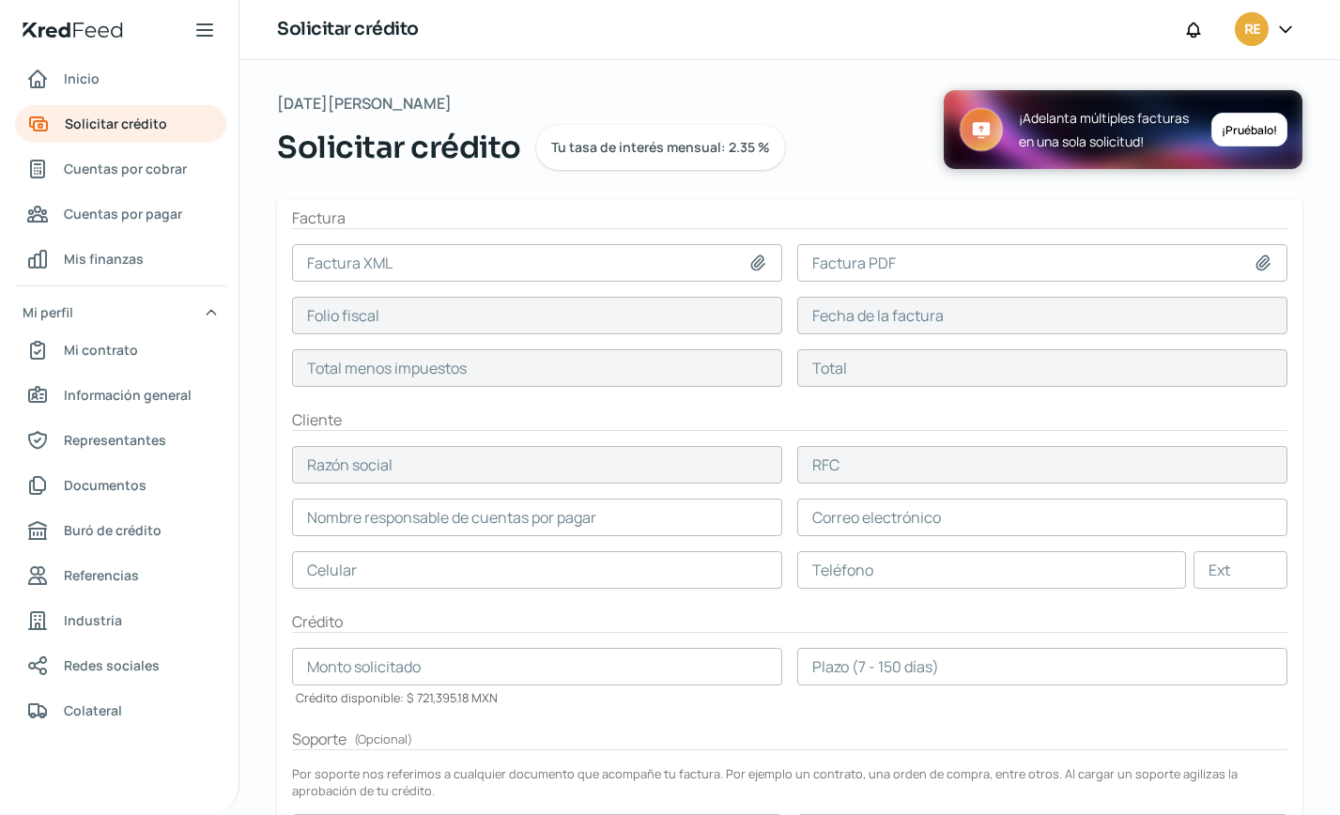
click at [931, 195] on div "[DATE][PERSON_NAME] Solicitar crédito Tu tasa de interés mensual: 2.35 % ¡Adela…" at bounding box center [790, 145] width 1026 height 110
click at [754, 256] on icon at bounding box center [758, 263] width 19 height 19
type input "C:\fakepath\COK1_XM_CFDI_FacturaNormal_300014785_MTKIN9008151K7.xml"
type input "COK1_XM_CFDI_FacturaNormal_300014785_MTKIN9008151K7.xml"
type input "1F25BF4F-68C5-5599-8E7B-1542D287A74E"
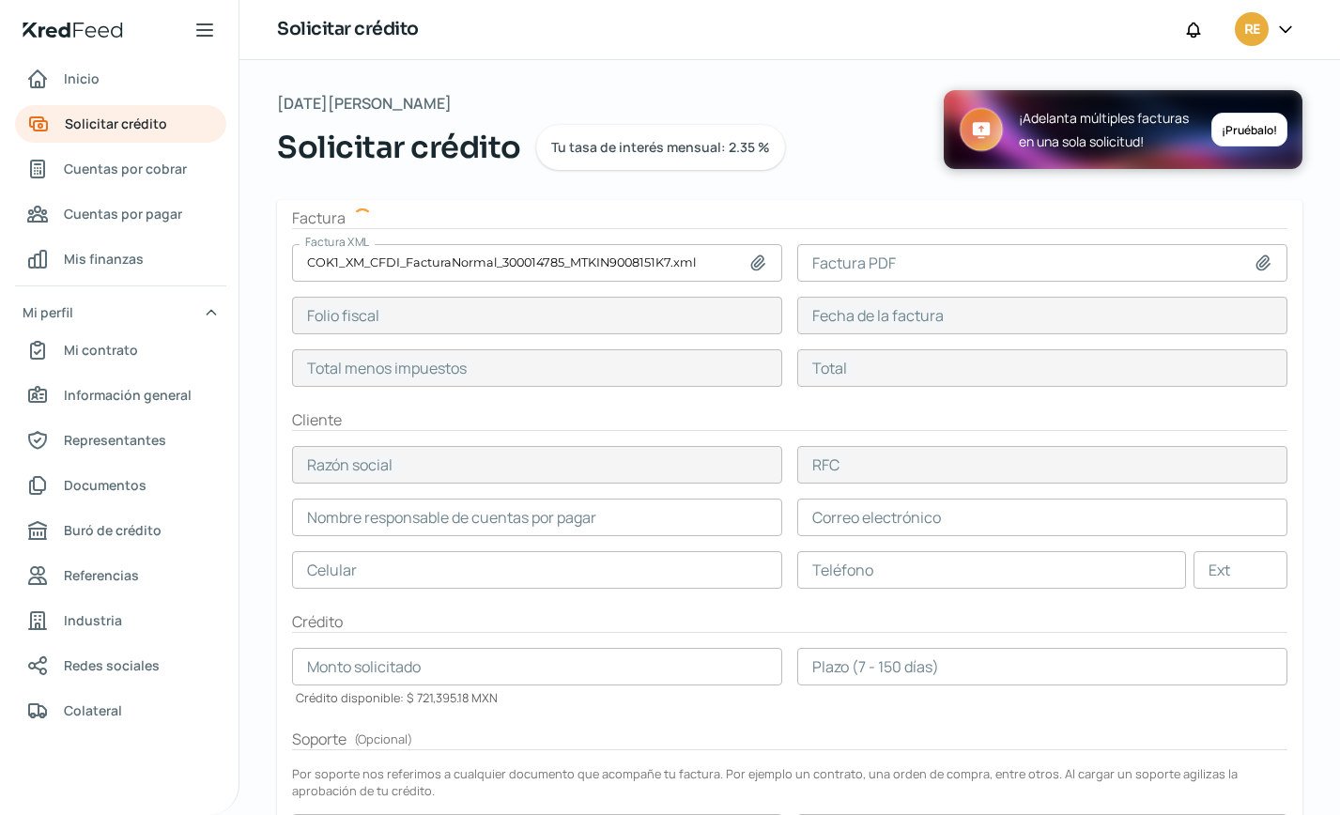
type input "[DATE]"
type input "25650.31"
type input "29754.36"
type input "GRAN FORMATO Y SOLUCIONES"
type input "GFS080128EL7"
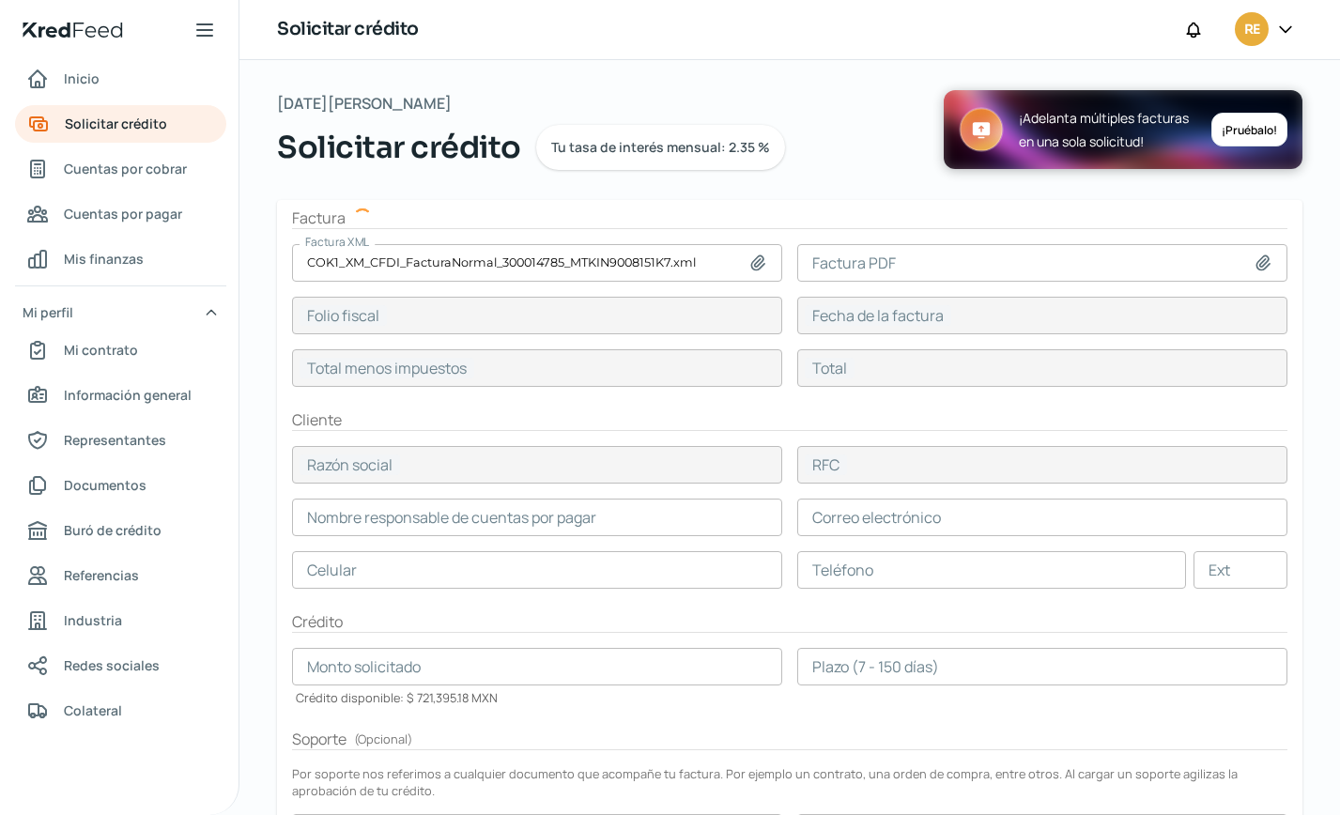
type input "25650.31"
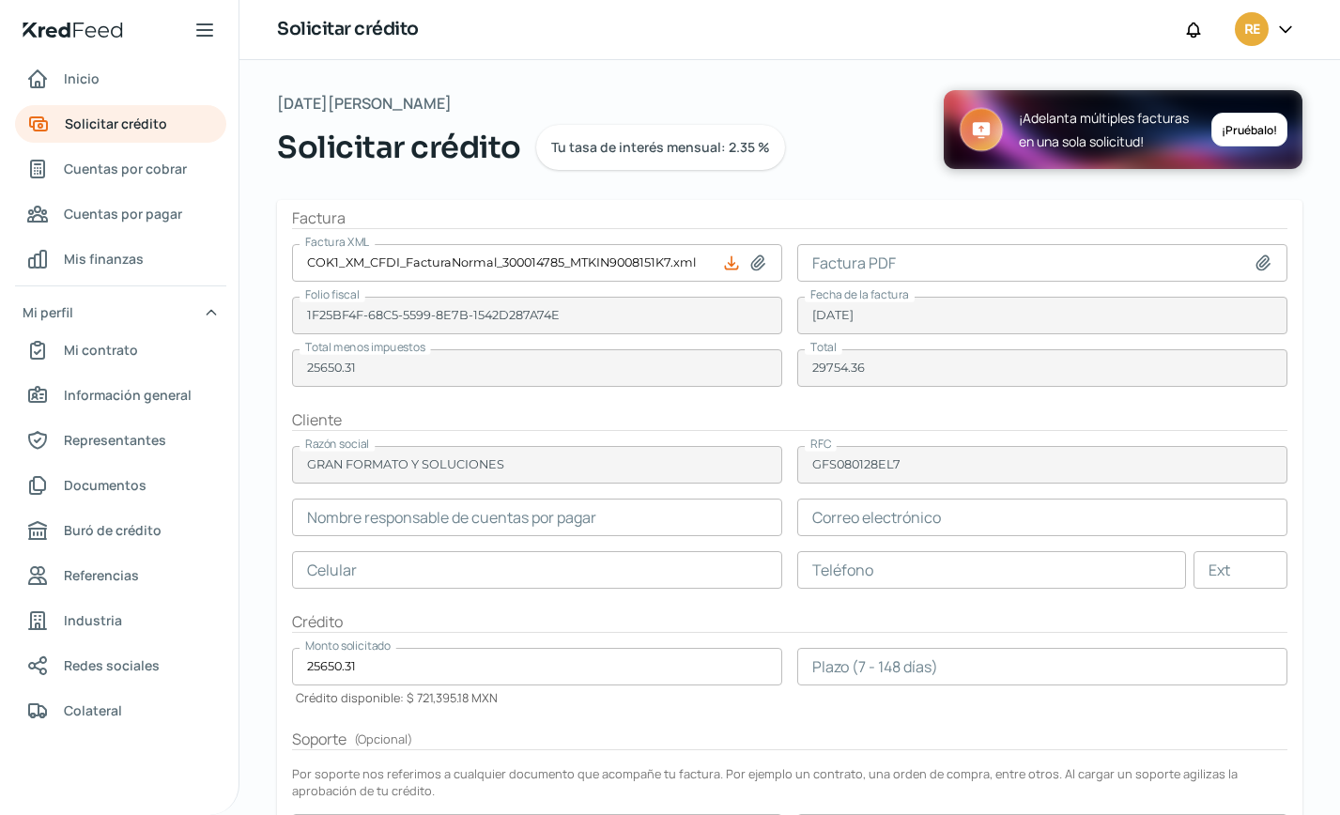
click at [1257, 262] on icon at bounding box center [1263, 263] width 13 height 14
type input "C:\fakepath\COK1_XM_CFDI_FacturaNormal_300014785_MT.pdf"
type input "COK1_XM_CFDI_FacturaNormal_300014785_MT.pdf"
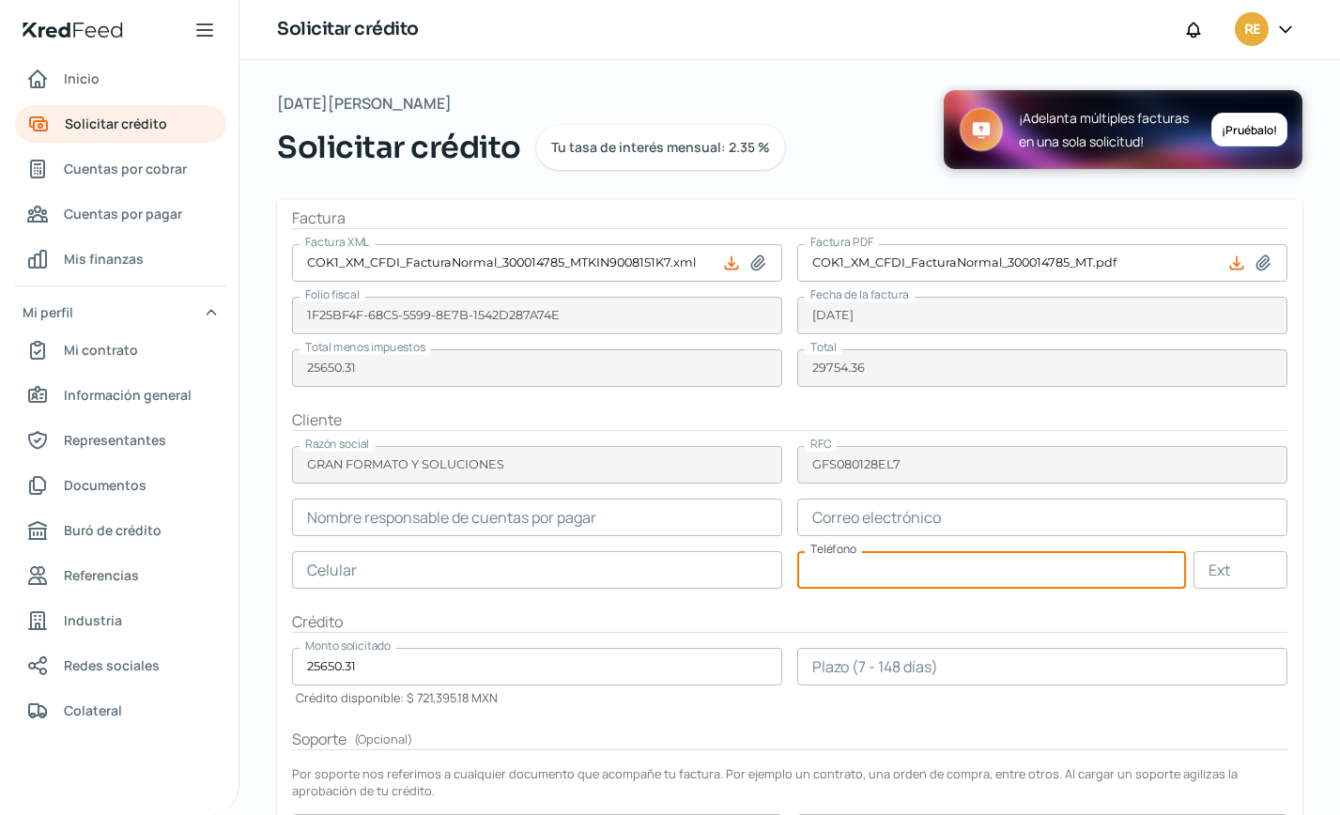
click at [844, 577] on input "text" at bounding box center [992, 570] width 389 height 38
paste input "81 - 1871 - 9107"
type input "81 - 1871 - 9107"
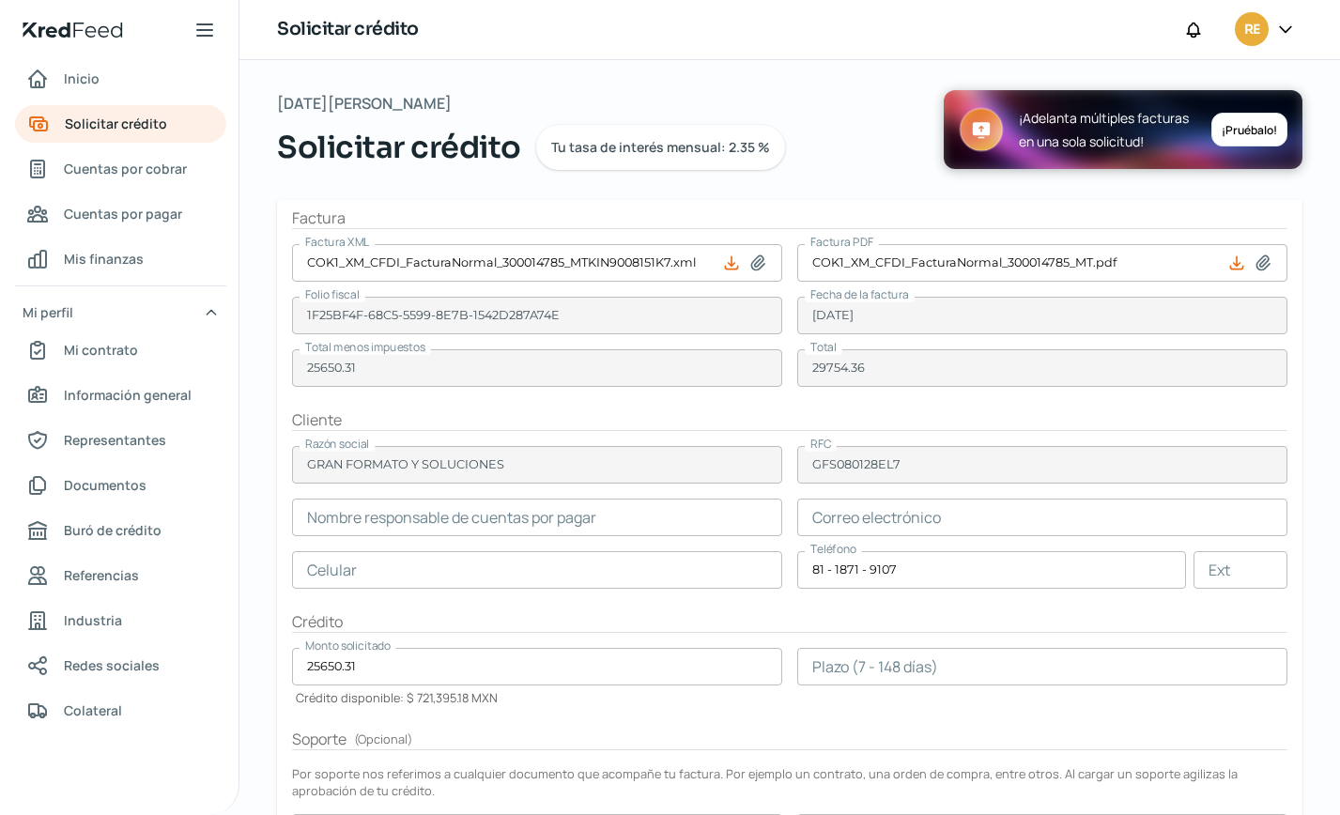
click at [383, 522] on input "text" at bounding box center [537, 518] width 490 height 38
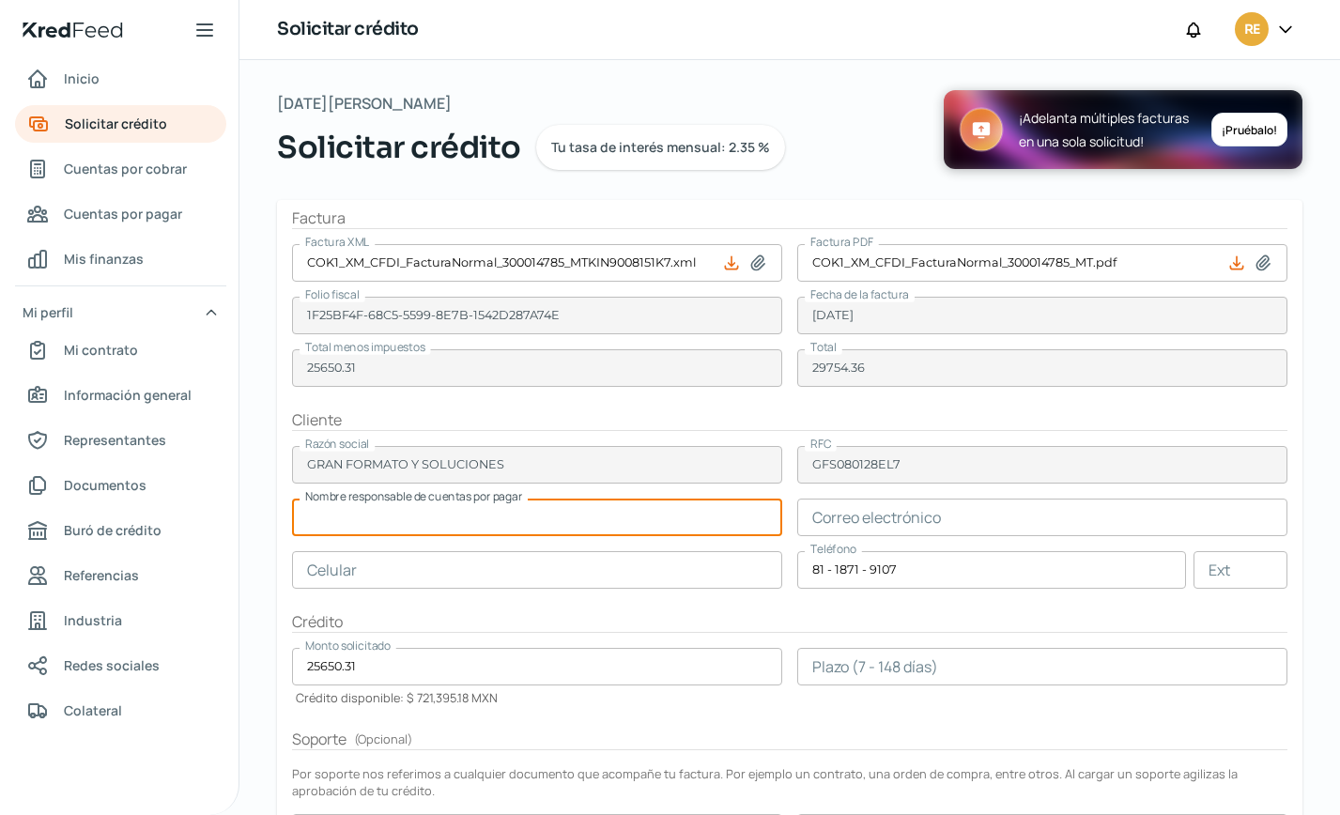
paste input "[PERSON_NAME]"
type input "[PERSON_NAME]"
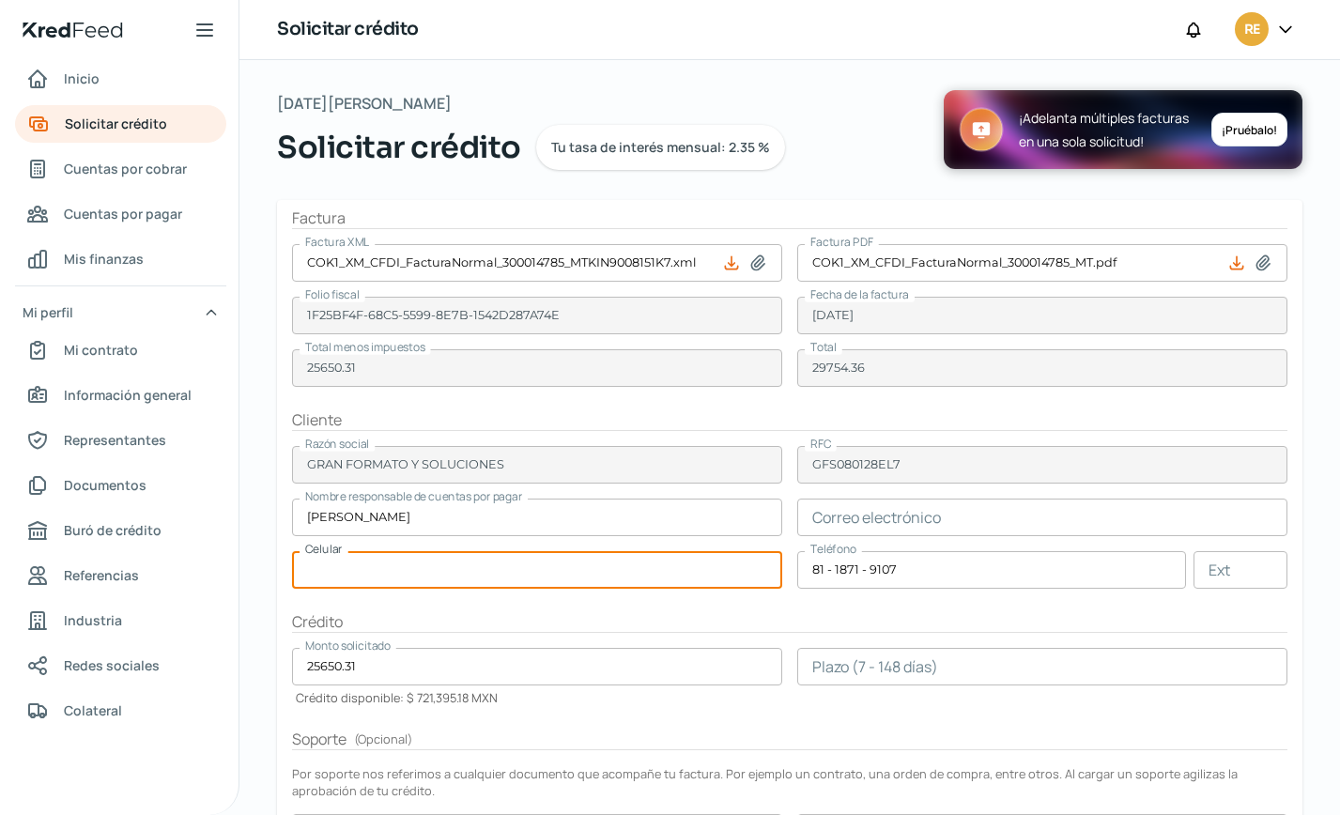
click at [378, 565] on input "text" at bounding box center [537, 570] width 490 height 38
paste input "81 - 1871 - 9107"
type input "81 - 1871 - 9107"
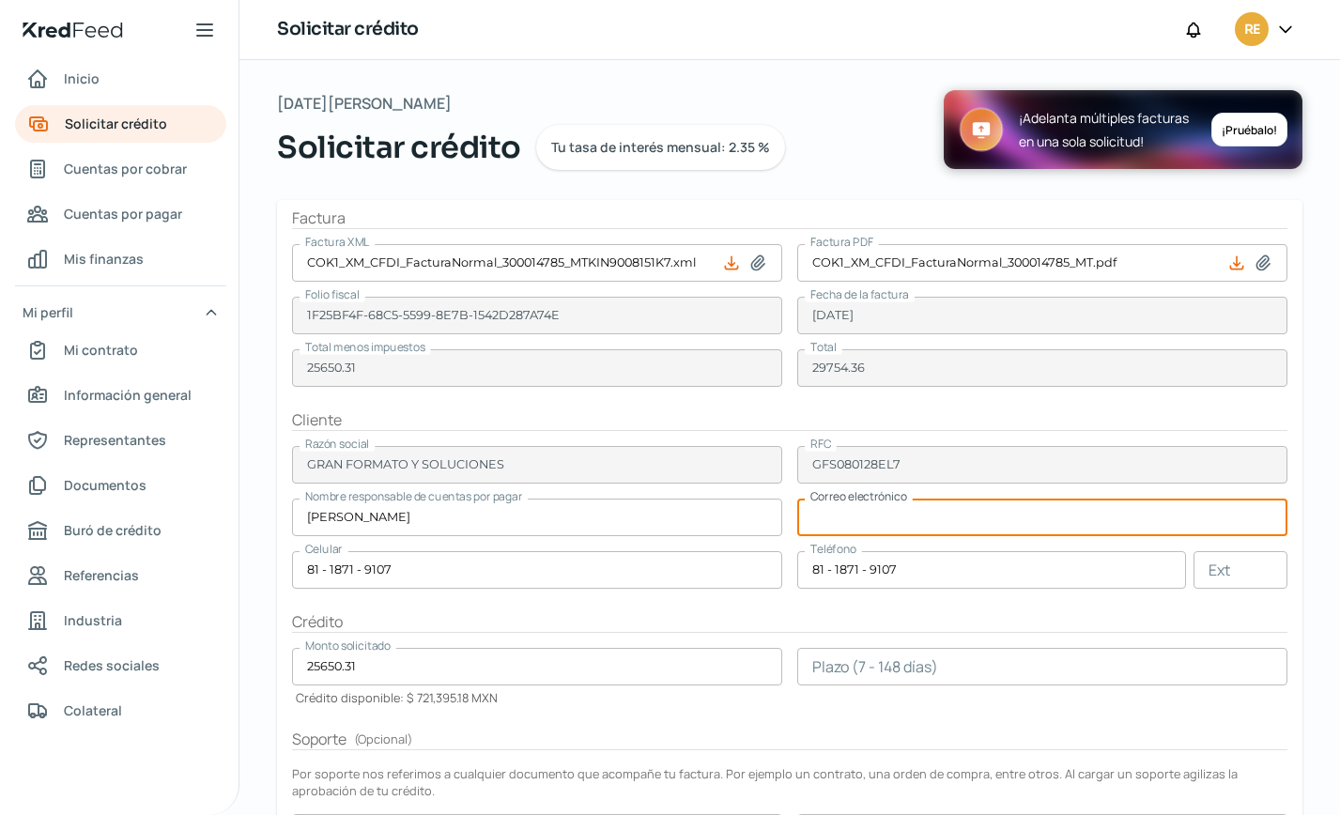
click at [844, 519] on input "text" at bounding box center [1043, 518] width 490 height 38
paste input "[PERSON_NAME][EMAIL_ADDRESS][DOMAIN_NAME]"
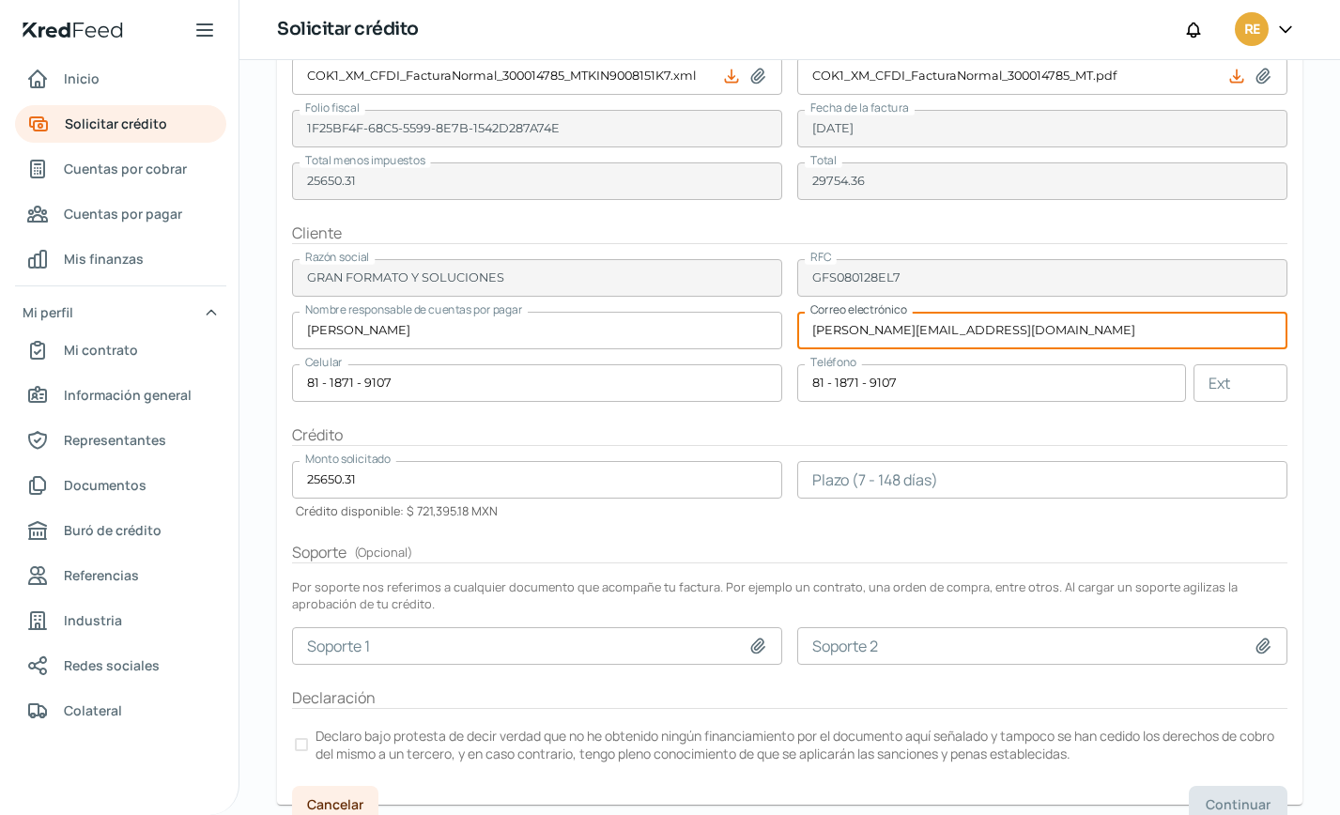
scroll to position [188, 0]
type input "[PERSON_NAME][EMAIL_ADDRESS][DOMAIN_NAME]"
click at [834, 472] on input "number" at bounding box center [1043, 479] width 490 height 38
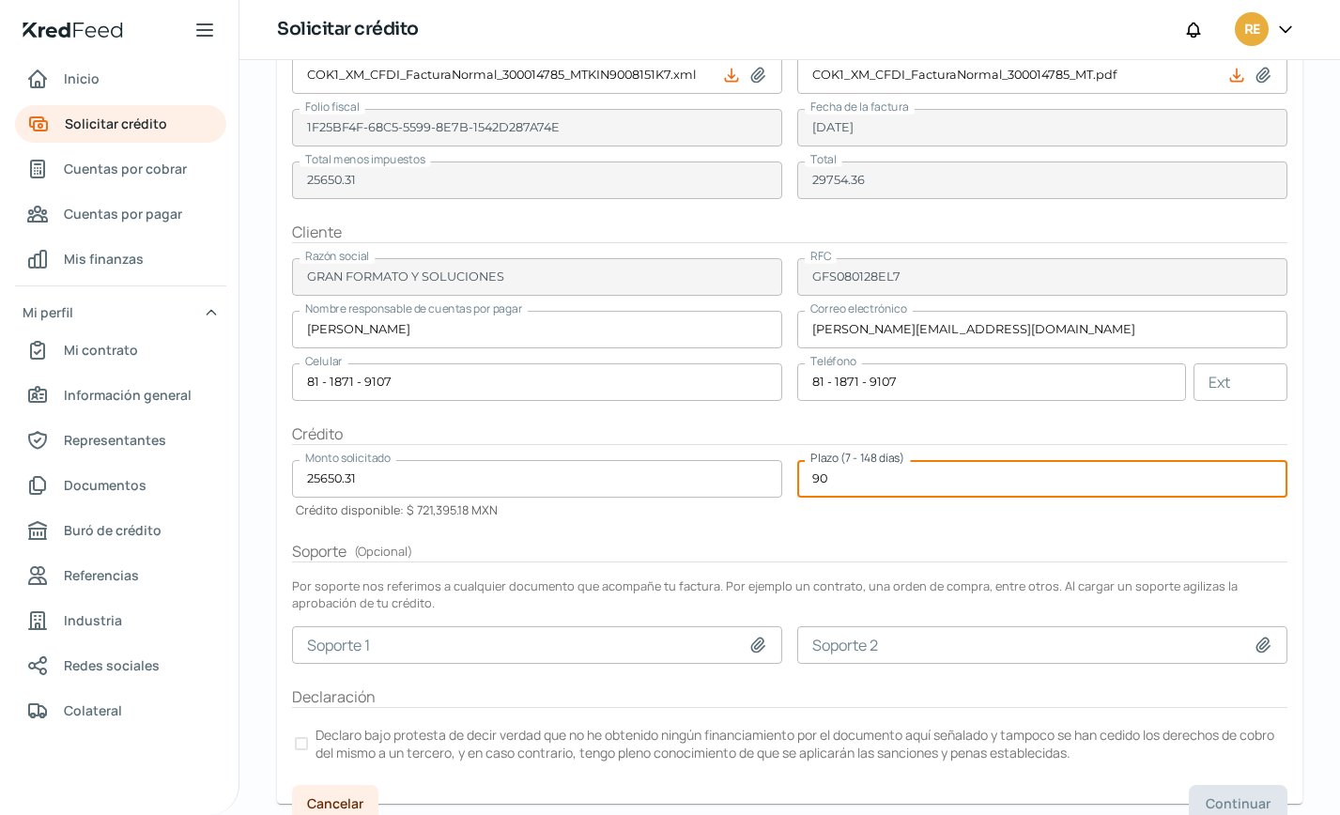
type input "90"
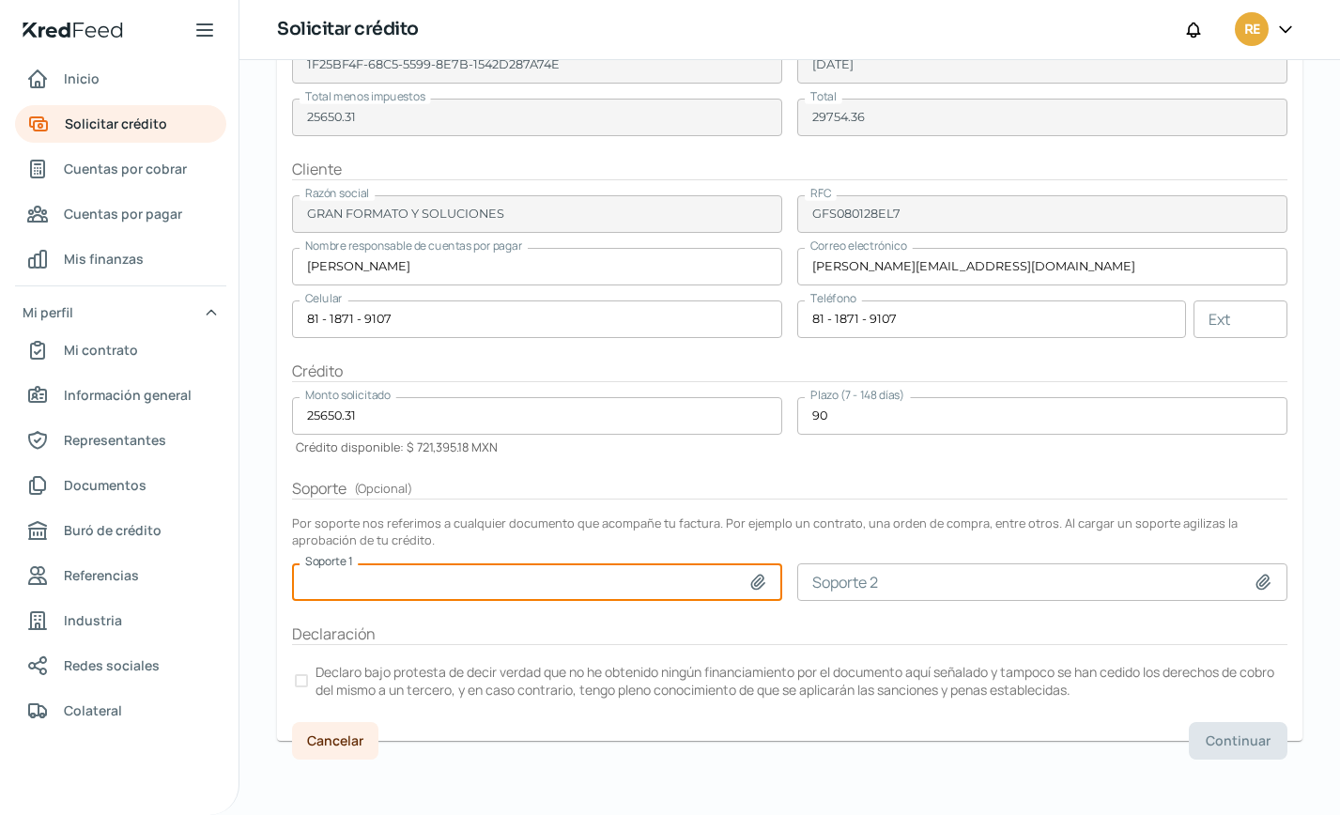
scroll to position [252, 0]
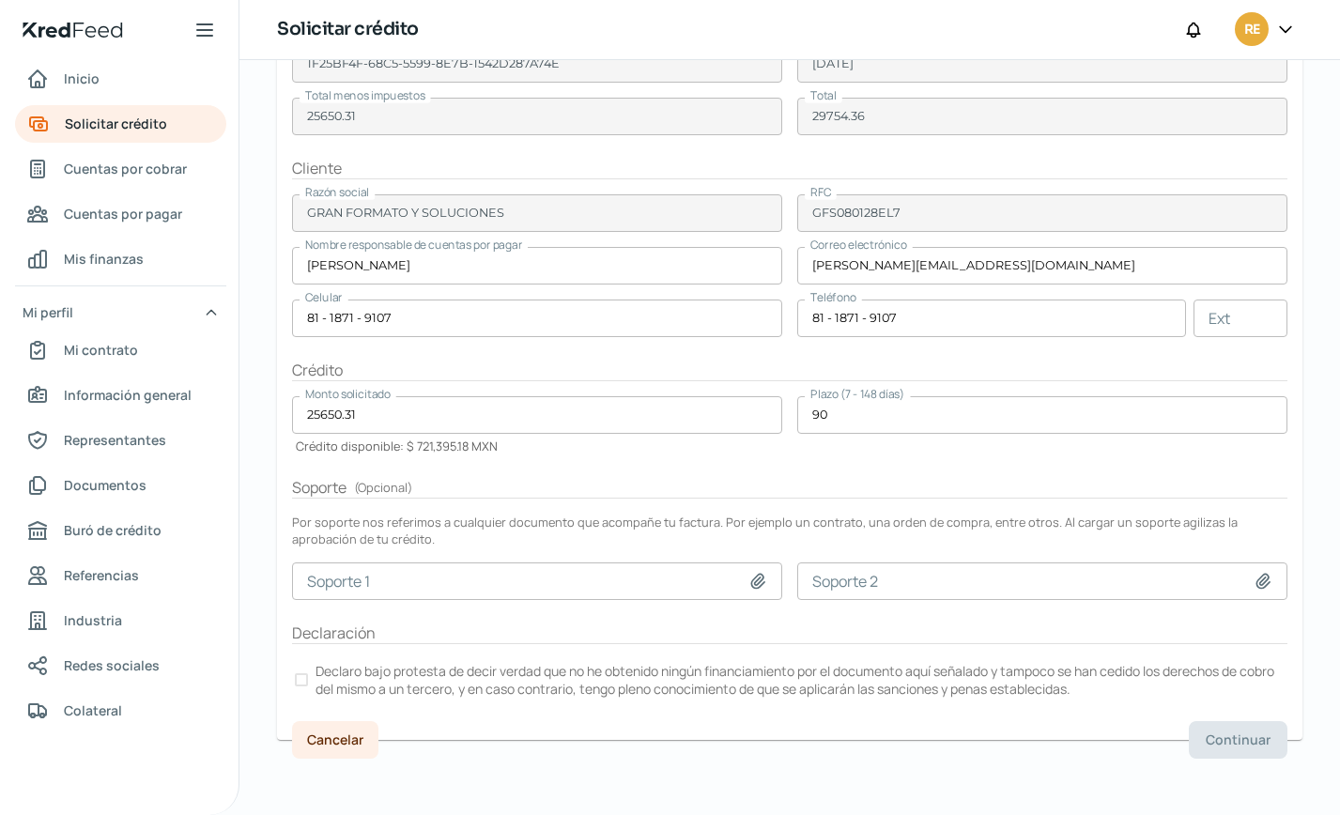
click at [300, 684] on div at bounding box center [301, 680] width 13 height 13
click at [1237, 736] on span "Continuar" at bounding box center [1238, 740] width 65 height 13
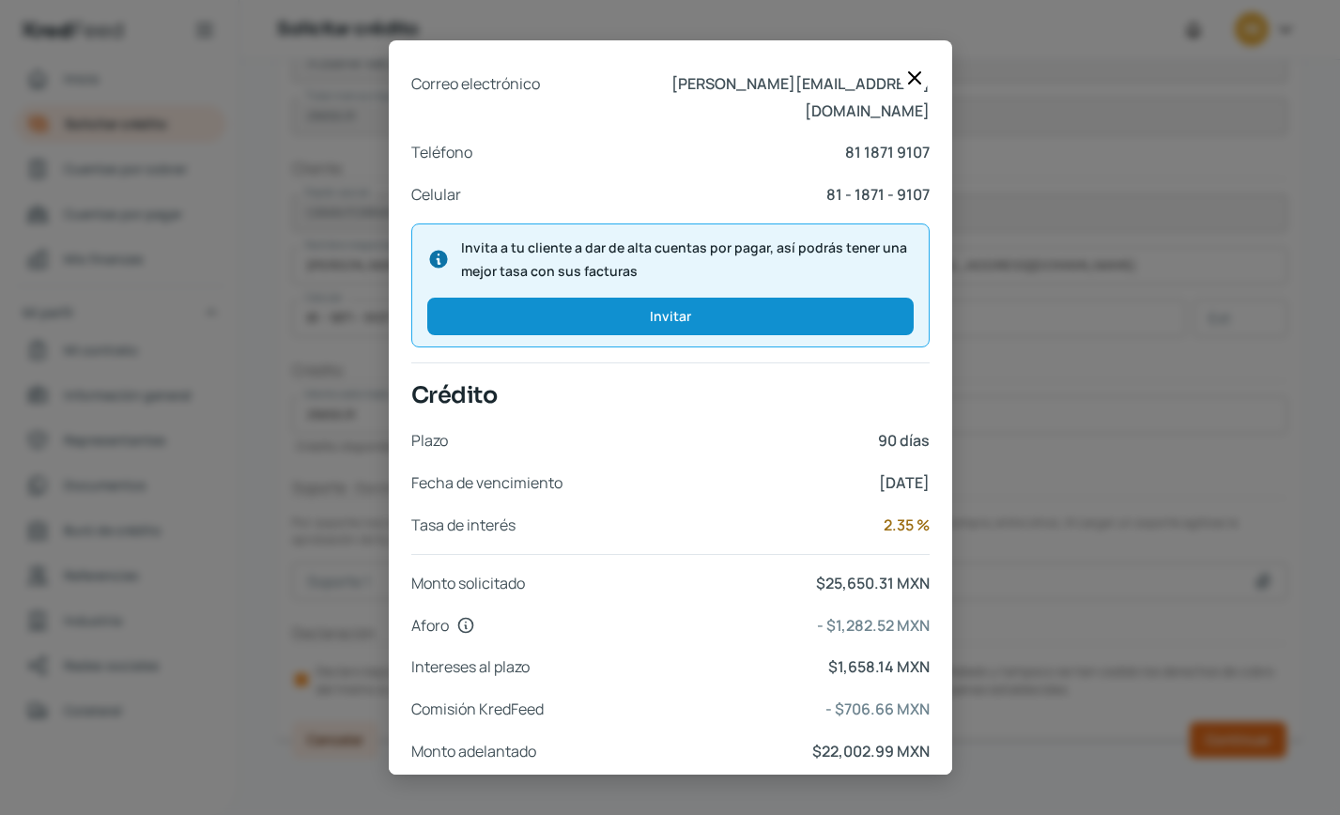
scroll to position [644, 0]
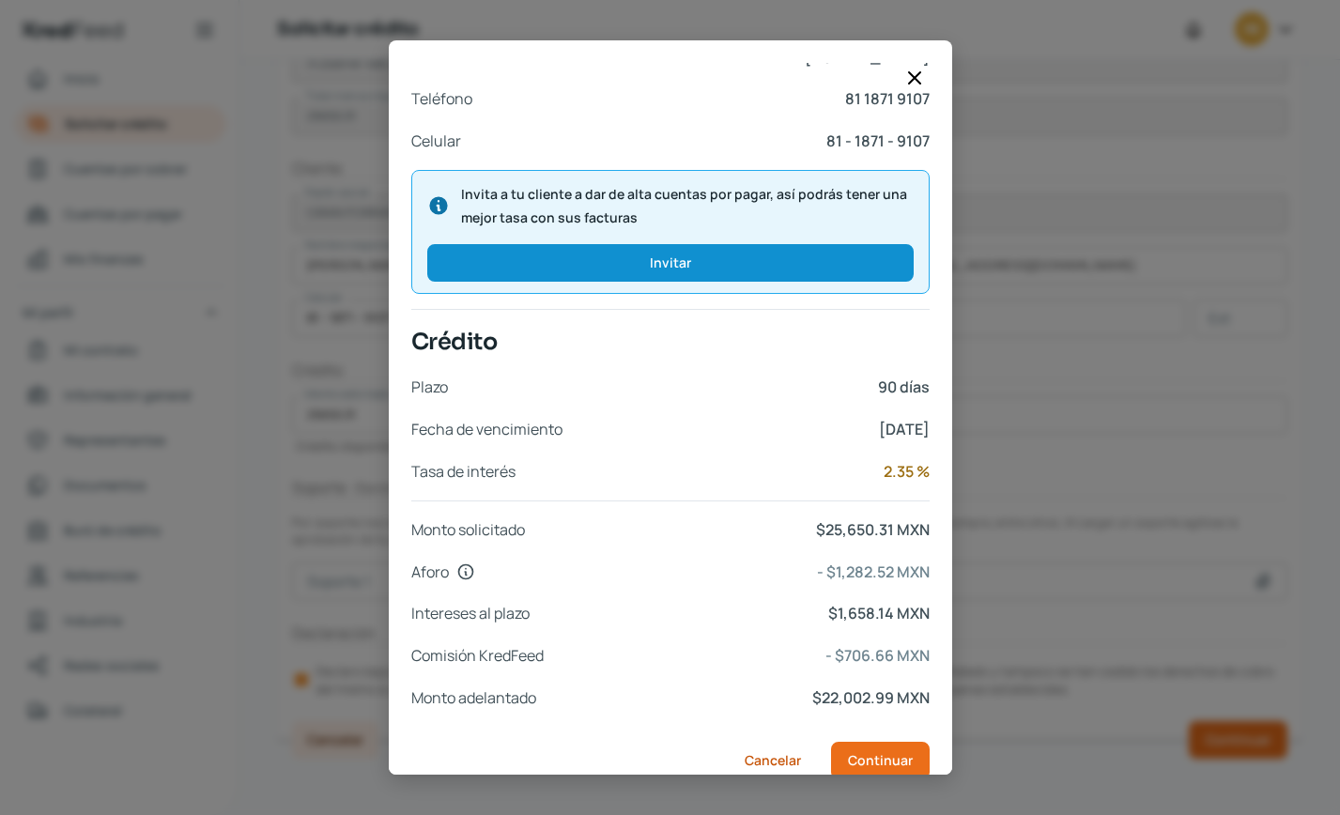
click at [1144, 726] on div "Documentos Factura XML COK1_XM_CFDI_FacturaNormal_300014785_MTKIN9008151K7.xml …" at bounding box center [670, 407] width 1340 height 815
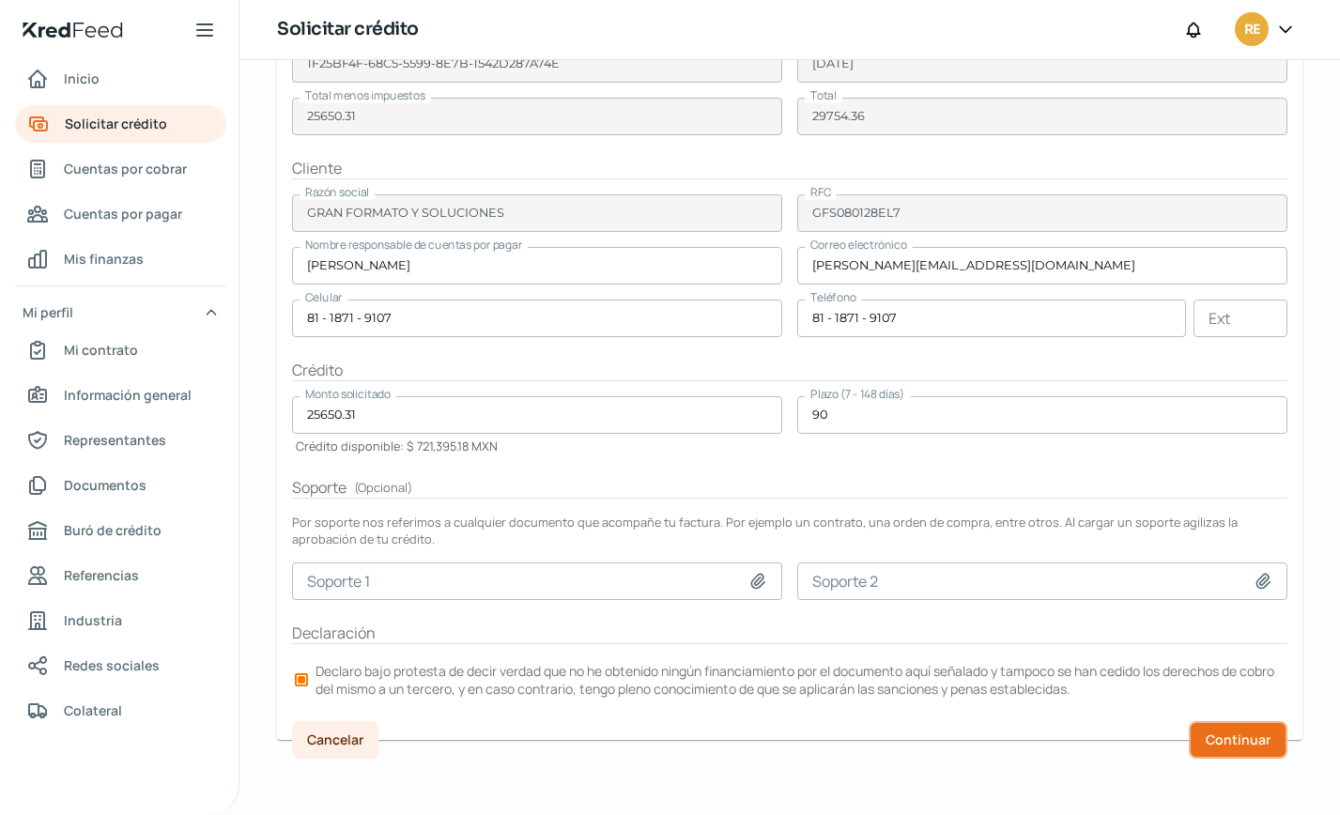
click at [1238, 734] on span "Continuar" at bounding box center [1238, 740] width 65 height 13
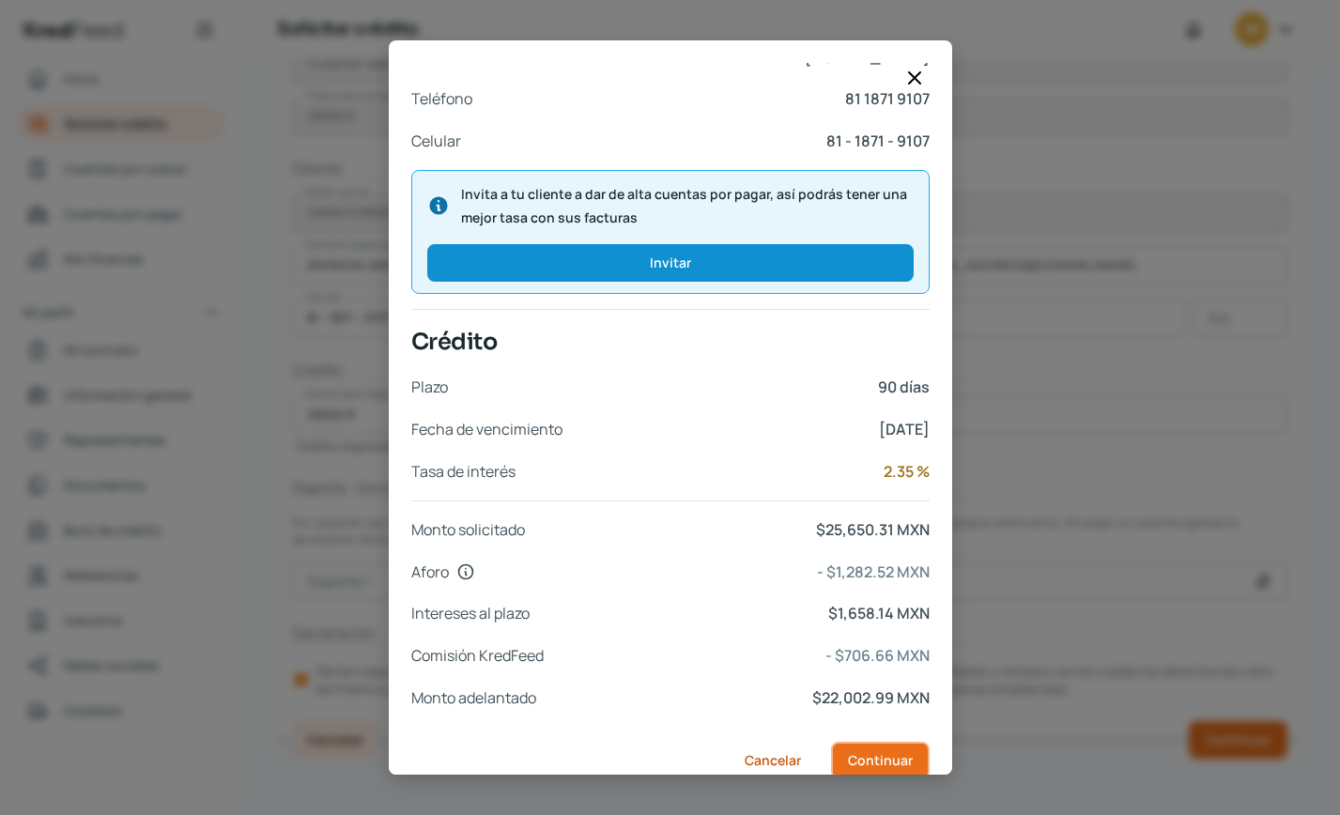
click at [885, 754] on span "Continuar" at bounding box center [880, 760] width 65 height 13
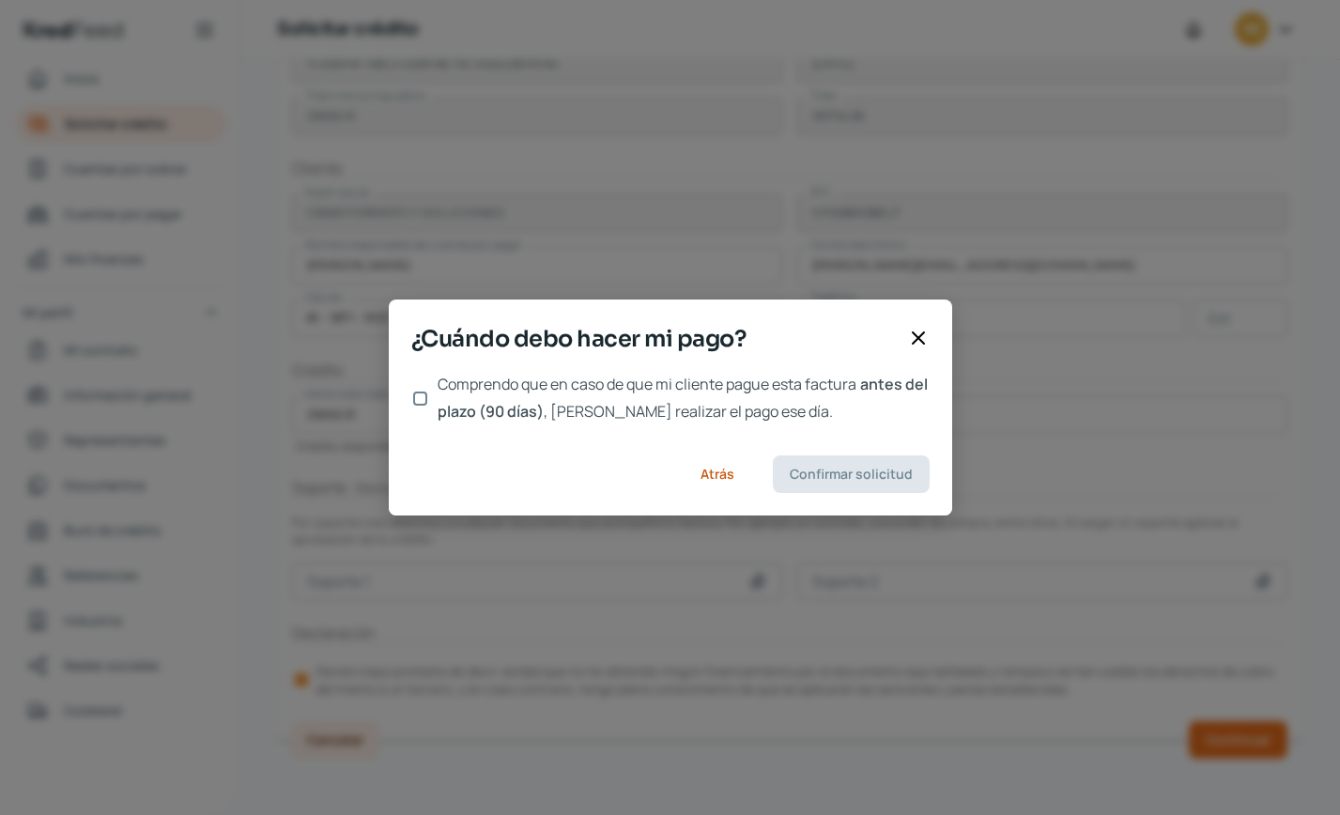
click at [419, 399] on input "Comprendo que en caso de que mi cliente pague esta factura antes del plazo (90 …" at bounding box center [420, 399] width 14 height 14
checkbox input "true"
click at [886, 470] on span "Confirmar solicitud" at bounding box center [851, 474] width 123 height 13
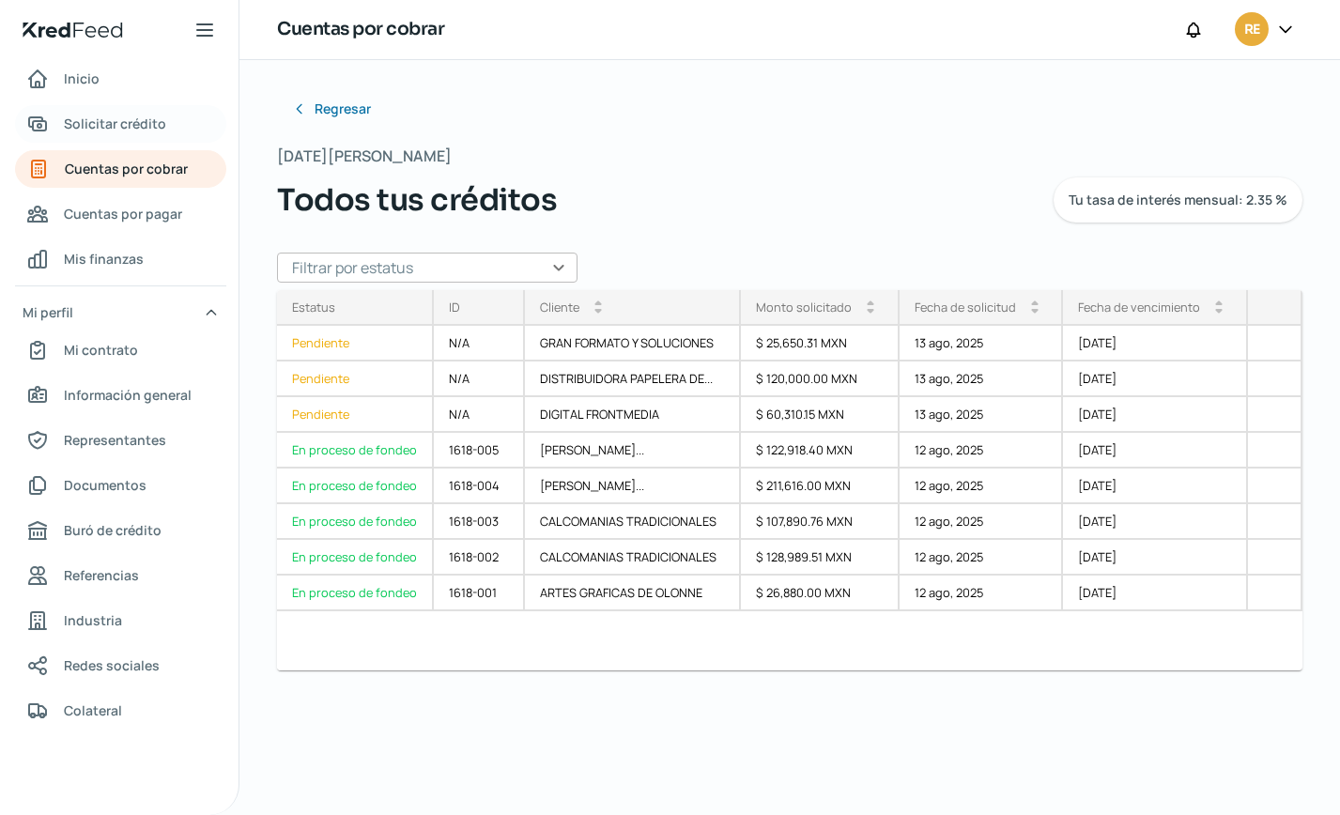
click at [118, 125] on span "Solicitar crédito" at bounding box center [115, 123] width 102 height 23
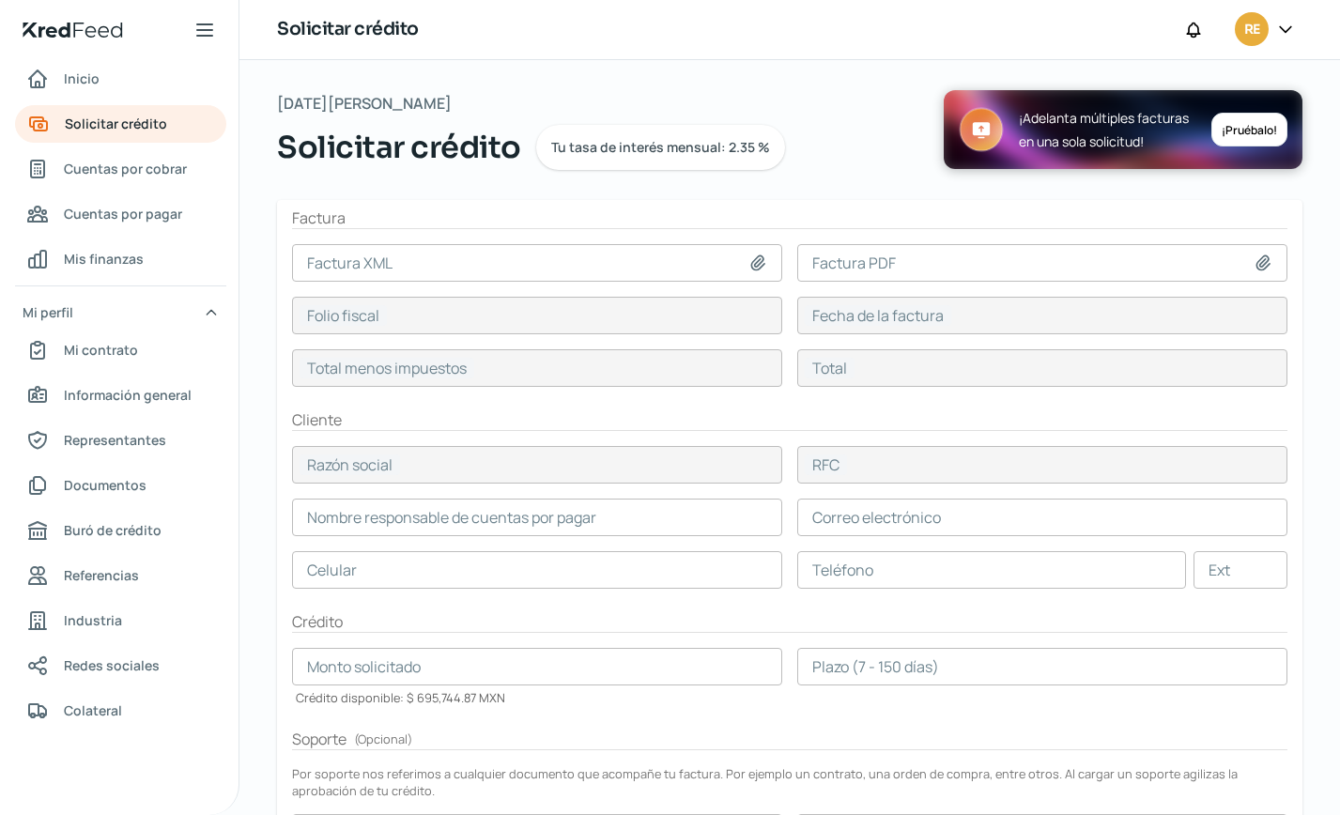
click at [1200, 724] on form "Factura Factura XML Factura PDF Folio fiscal Fecha de la factura Total menos im…" at bounding box center [790, 596] width 1026 height 792
click at [750, 264] on icon at bounding box center [758, 263] width 19 height 19
type input "C:\fakepath\COK1_XM_CFDI_FacturaNormal_200026061_GDLKIN9008151K7.xml"
type input "COK1_XM_CFDI_FacturaNormal_200026061_GDLKIN9008151K7.xml"
type input "61F3343D-F809-5EAA-894B-454F9B7FC598"
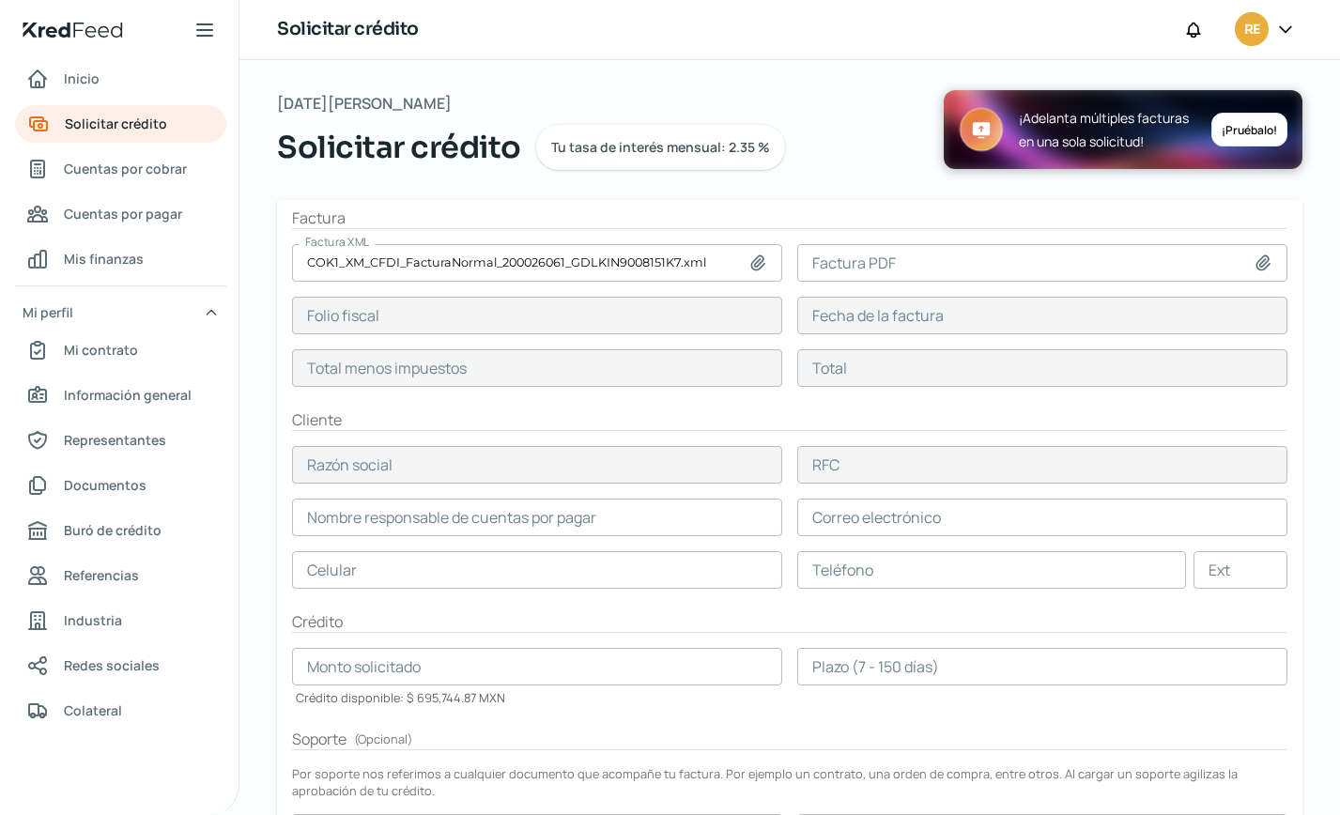
type input "06 ago, 2025"
type input "42901.73"
type input "49766.01"
type input "IMPRESION Y MONTAJES"
type input "IMO180731R79"
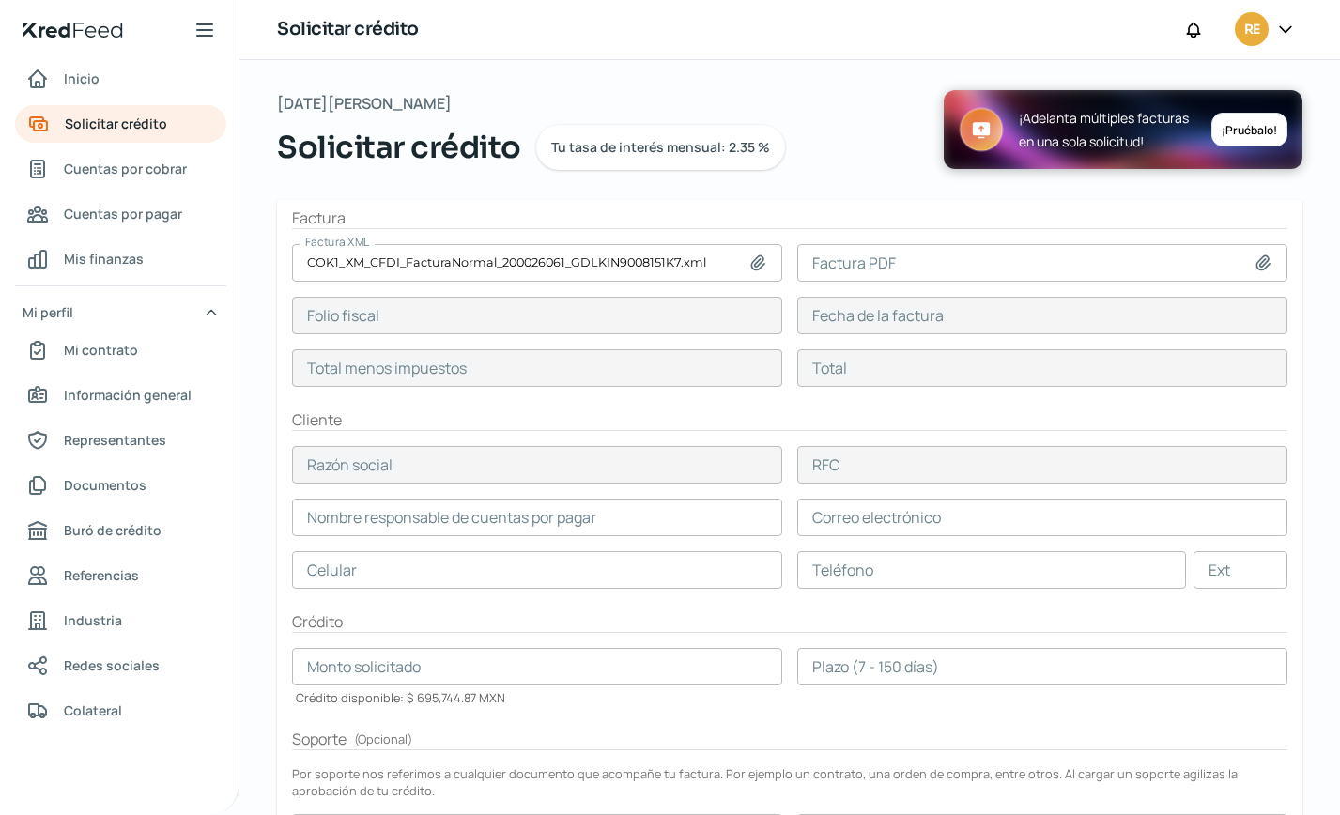
type input "42901.73"
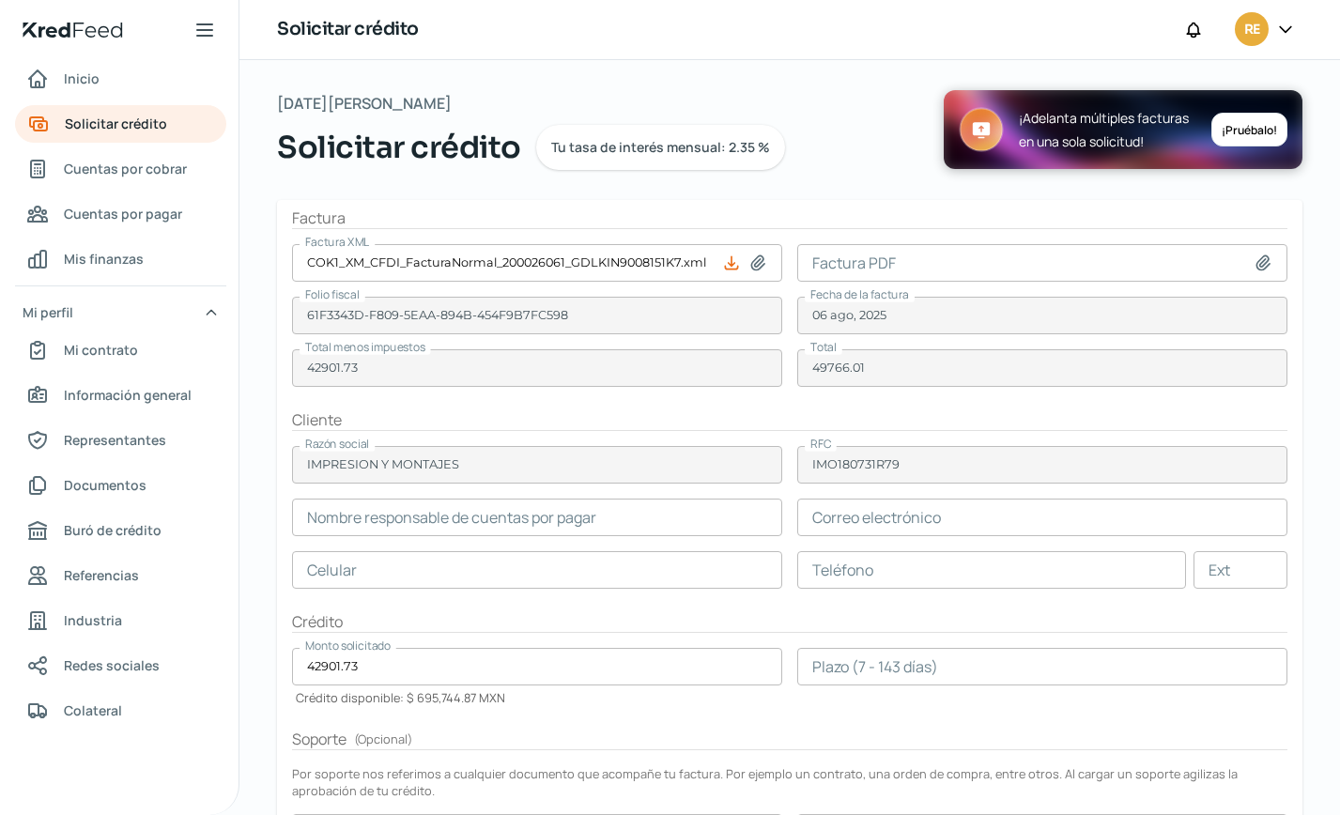
click at [1262, 258] on div at bounding box center [1267, 263] width 26 height 19
click at [1257, 261] on icon at bounding box center [1263, 263] width 13 height 14
type input "C:\fakepath\COK1_XM_CFDI_FacturaNormal_200026061_GDL.pdf"
type input "COK1_XM_CFDI_FacturaNormal_200026061_GDL.pdf"
click at [854, 566] on input "text" at bounding box center [992, 570] width 389 height 38
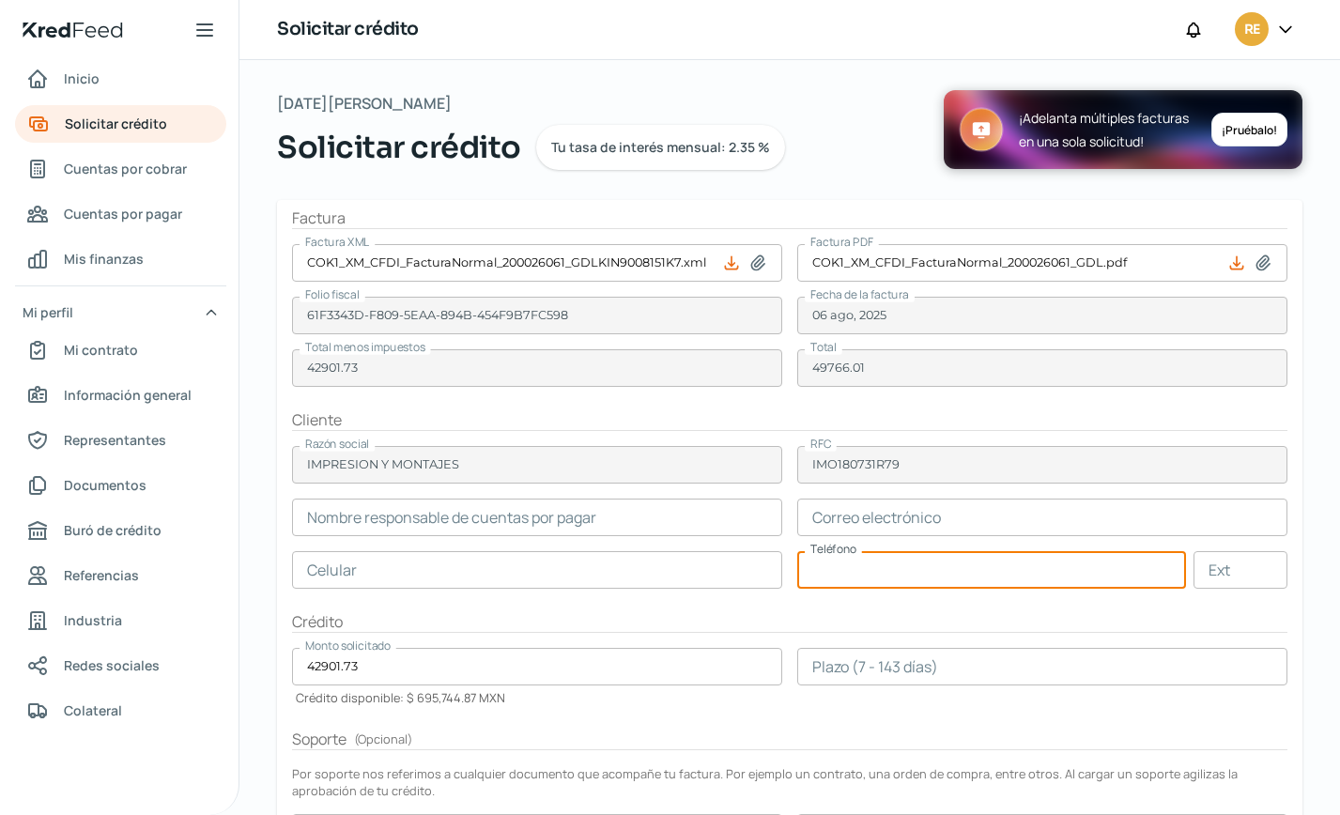
paste input "33 - [DATE] - [DATE]"
type input "33 - [DATE] - [DATE]"
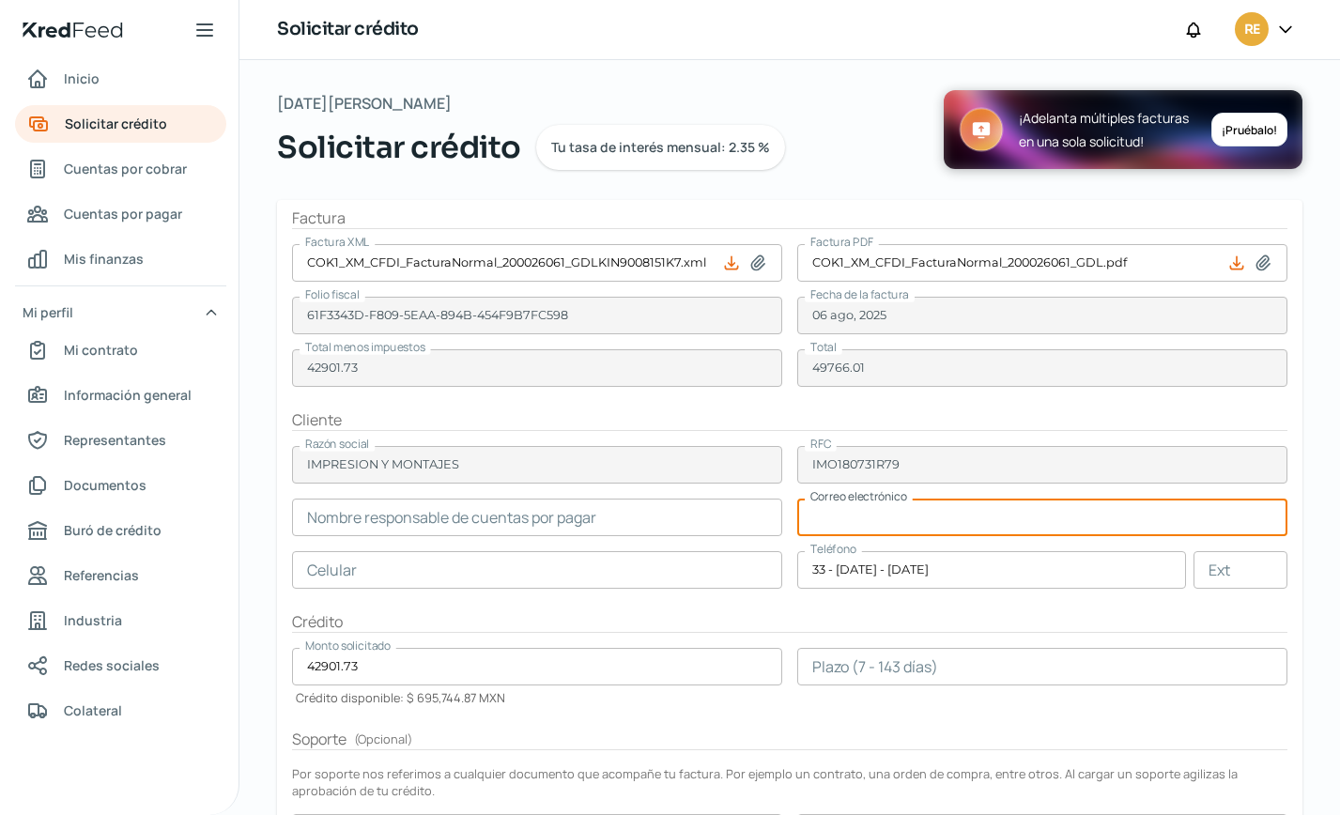
click at [877, 516] on input "text" at bounding box center [1043, 518] width 490 height 38
paste input "[EMAIL_ADDRESS][DOMAIN_NAME]"
type input "[EMAIL_ADDRESS][DOMAIN_NAME]"
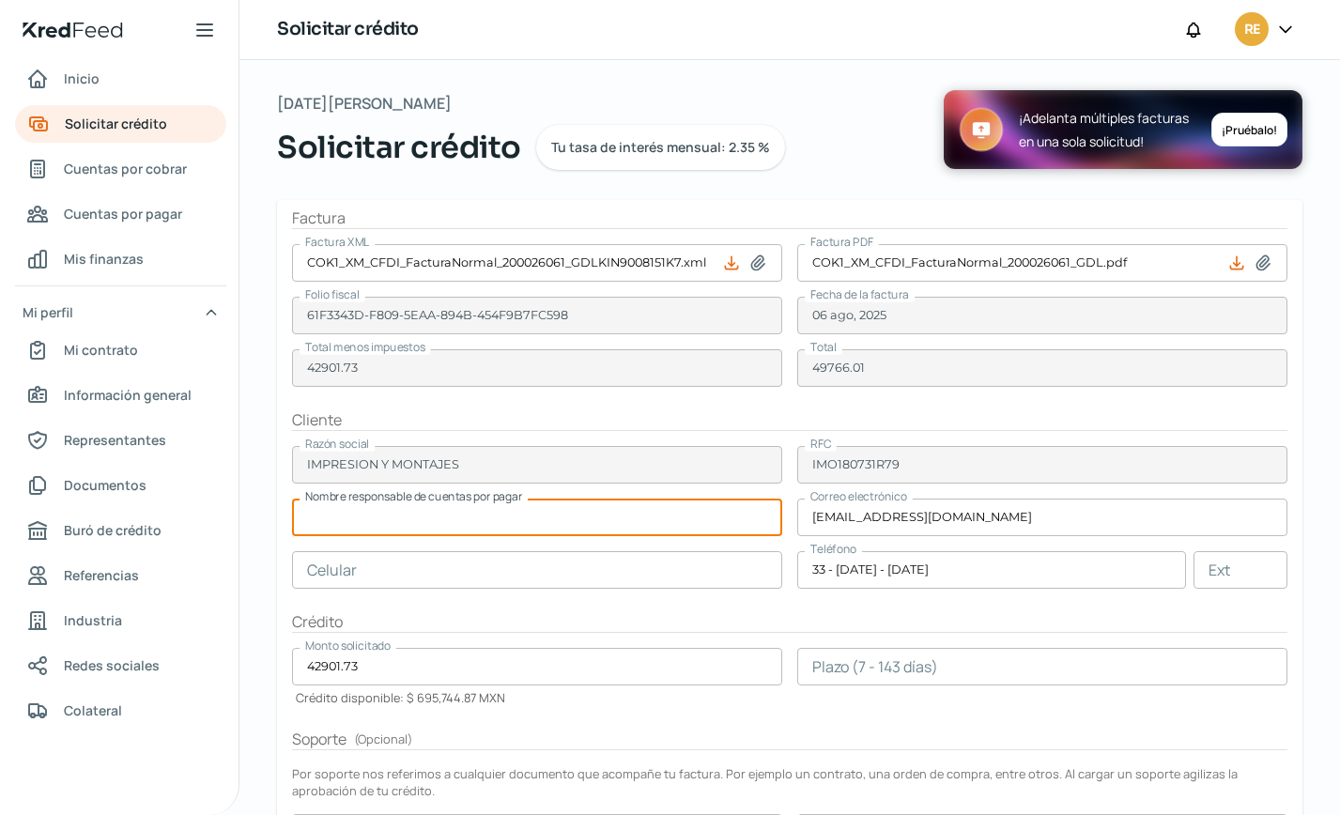
click at [380, 520] on input "text" at bounding box center [537, 518] width 490 height 38
paste input "[PERSON_NAME]"
type input "[PERSON_NAME]"
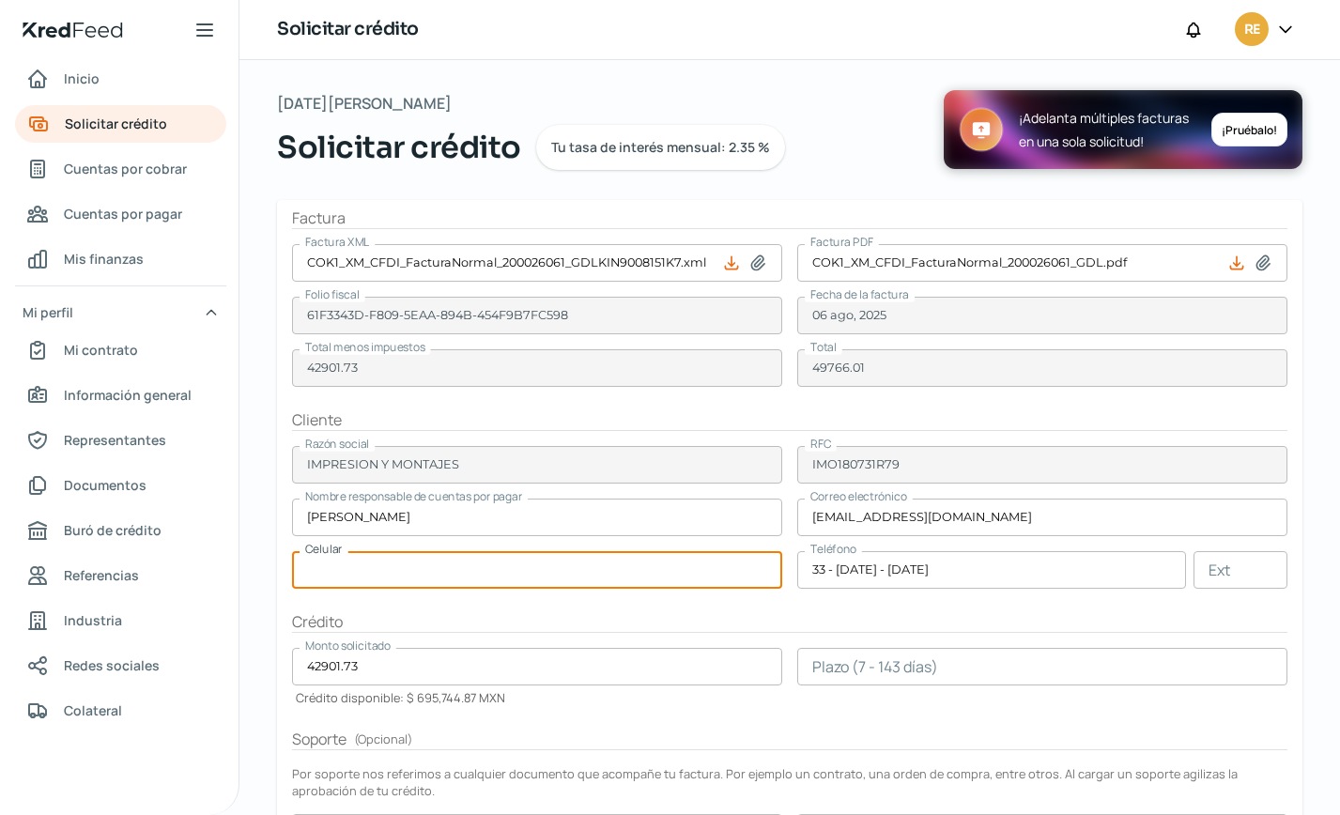
click at [391, 562] on input "text" at bounding box center [537, 570] width 490 height 38
paste input "33 - [DATE] - [DATE]"
type input "33 - [DATE] - [DATE]"
click at [861, 673] on input "number" at bounding box center [1043, 667] width 490 height 38
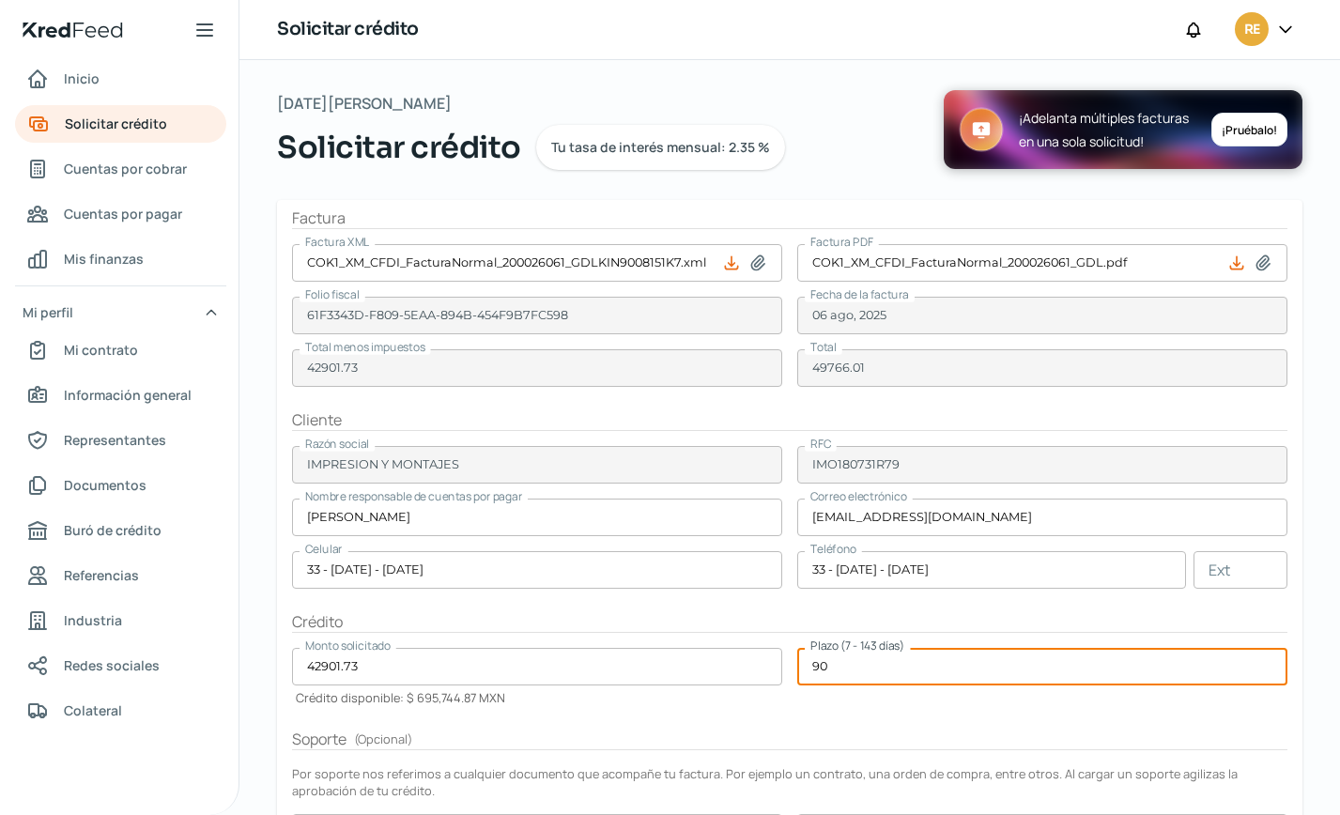
type input "90"
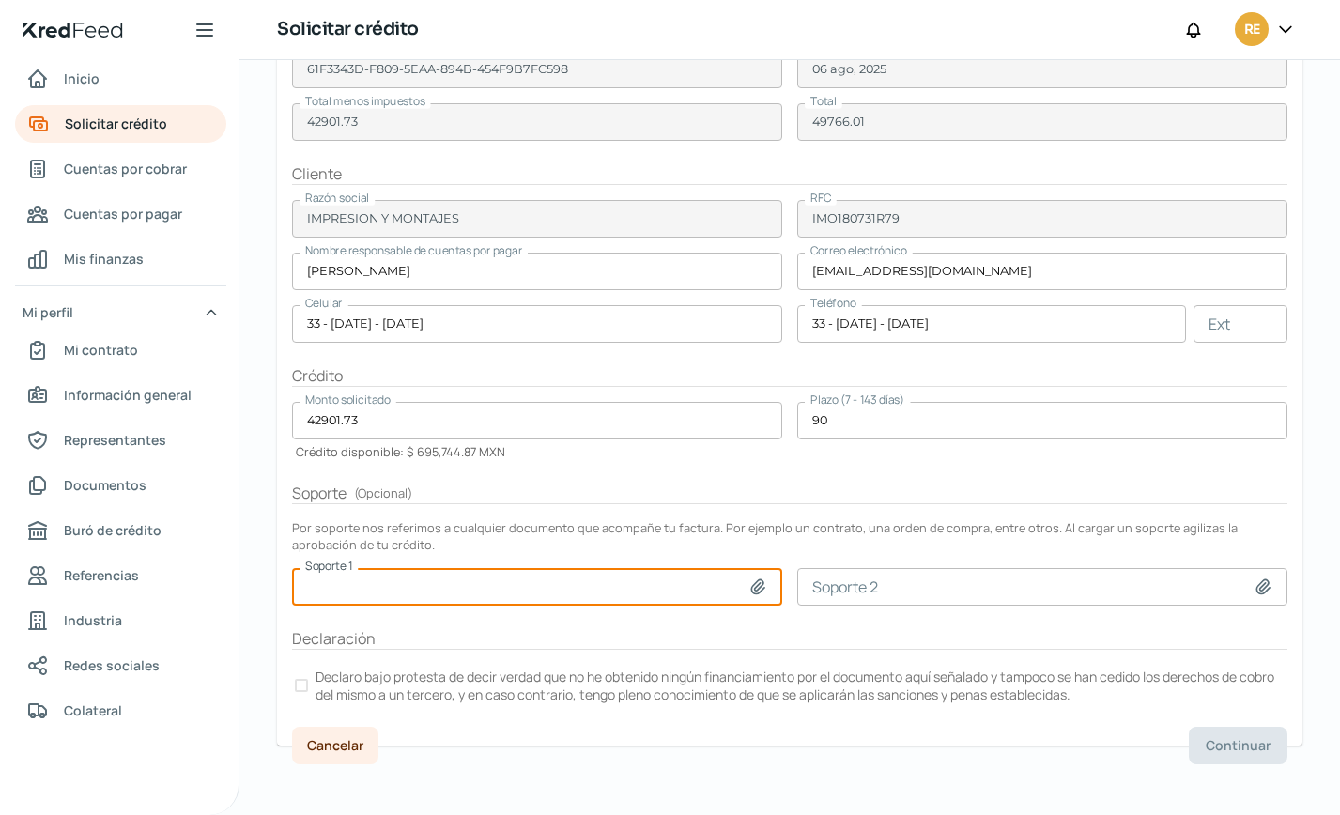
scroll to position [252, 0]
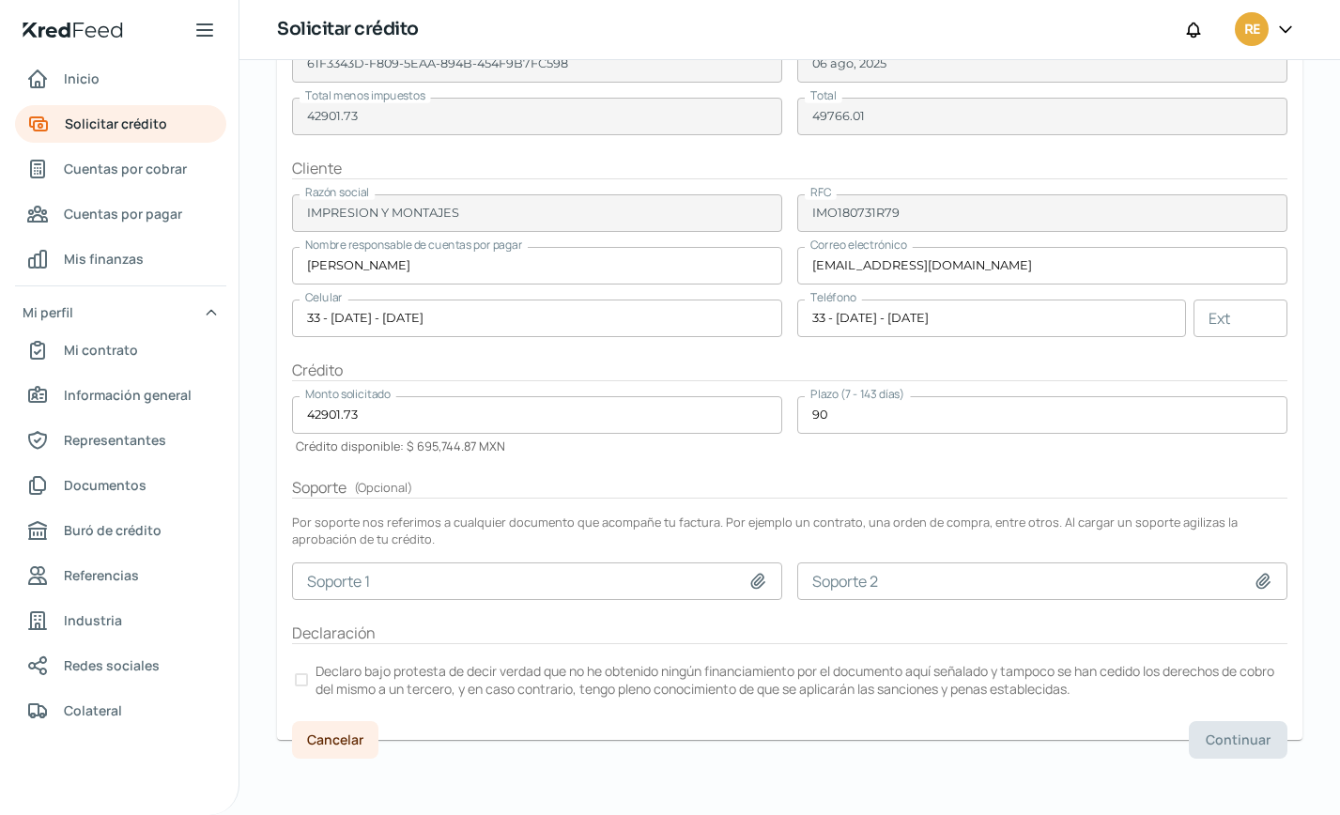
click at [305, 677] on div at bounding box center [301, 680] width 13 height 13
click at [1232, 742] on span "Continuar" at bounding box center [1238, 740] width 65 height 13
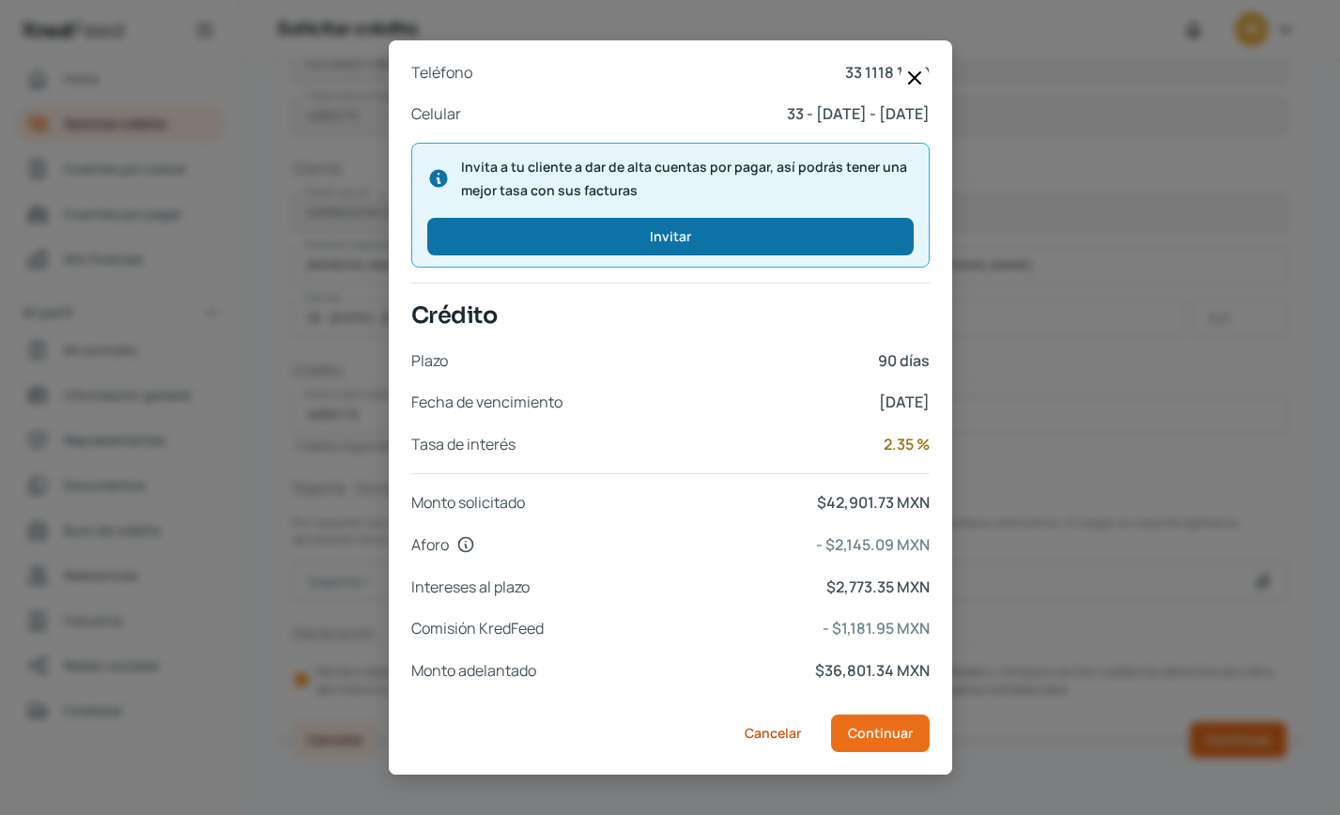
scroll to position [644, 0]
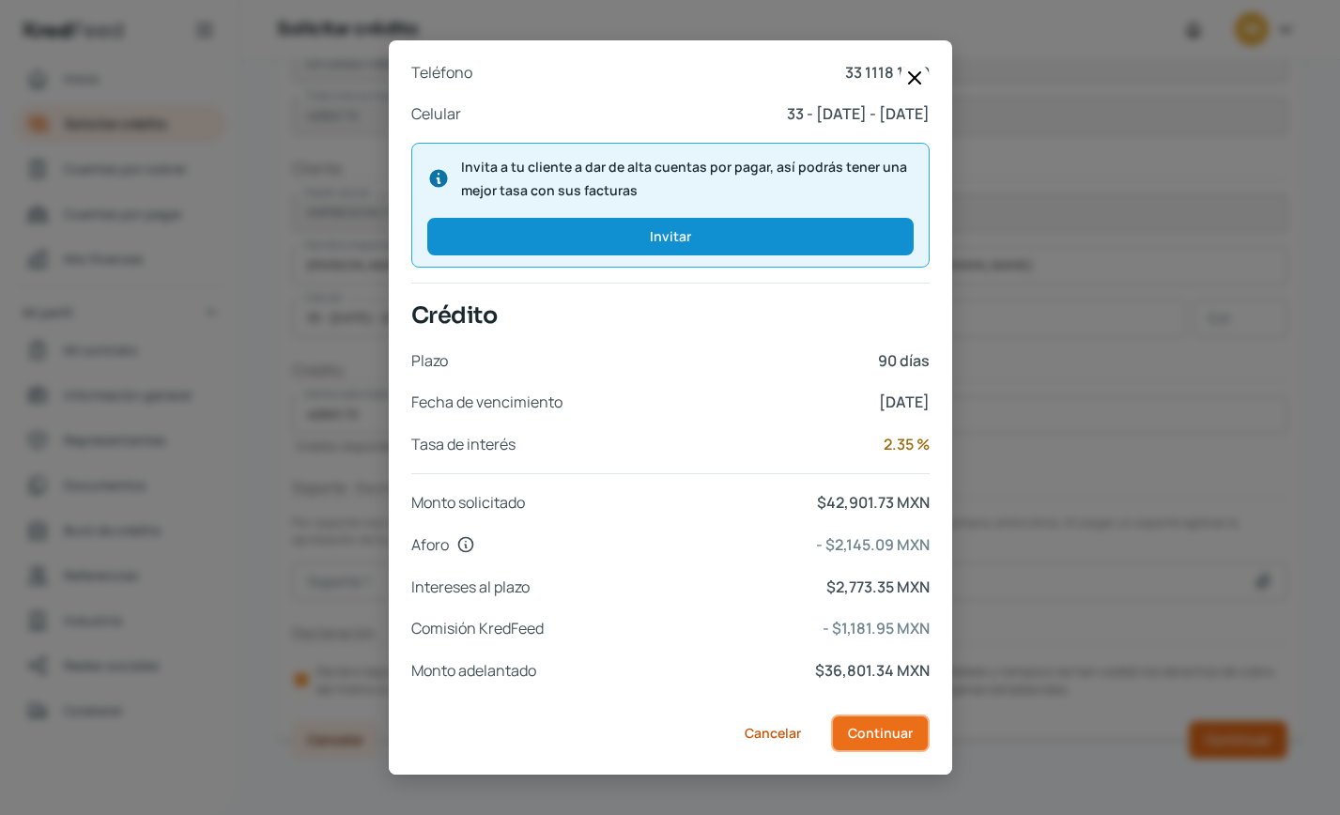
drag, startPoint x: 862, startPoint y: 740, endPoint x: 890, endPoint y: 740, distance: 27.2
click at [862, 740] on span "Continuar" at bounding box center [880, 733] width 65 height 13
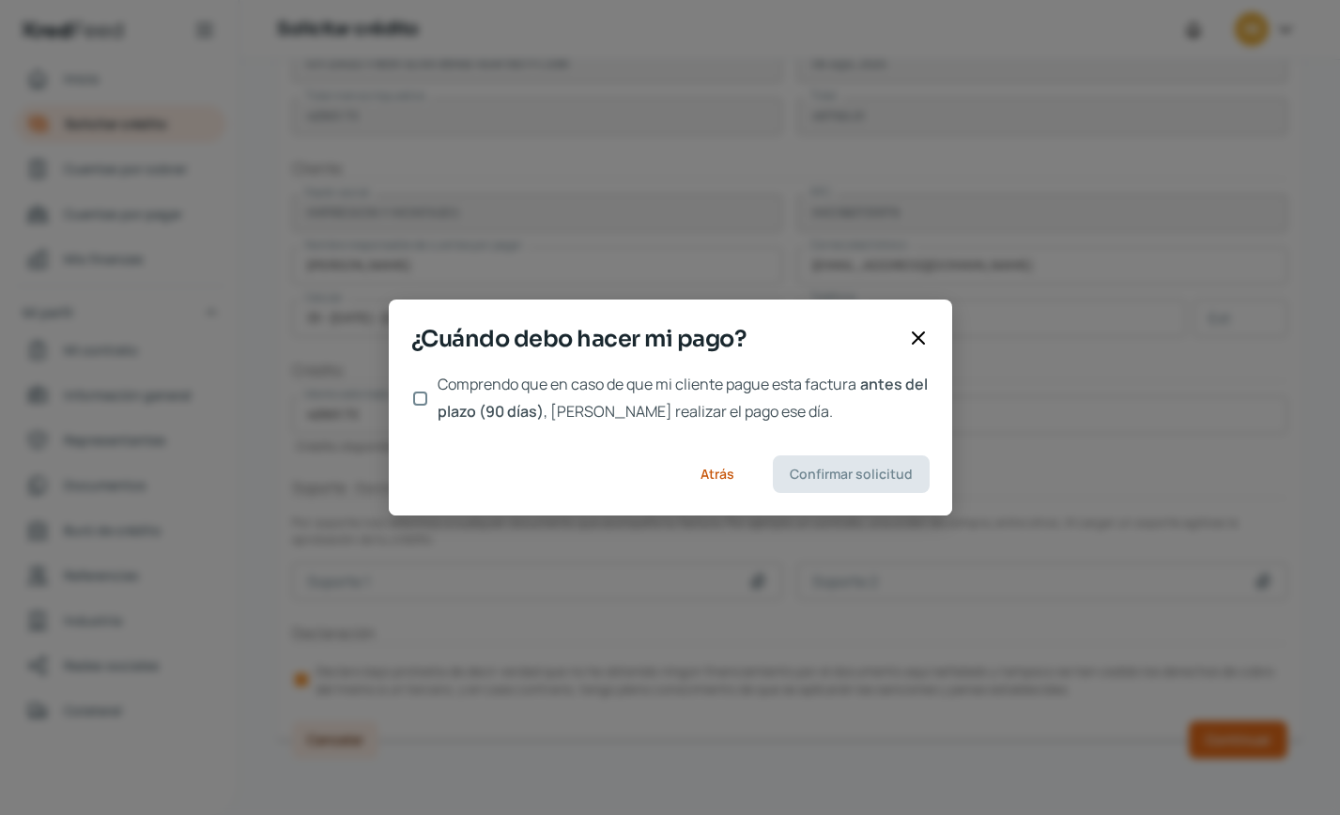
scroll to position [0, 0]
click at [419, 400] on input "Comprendo que en caso de que mi cliente pague esta factura antes del plazo (90 …" at bounding box center [420, 399] width 14 height 14
checkbox input "true"
click at [813, 473] on span "Confirmar solicitud" at bounding box center [851, 474] width 123 height 13
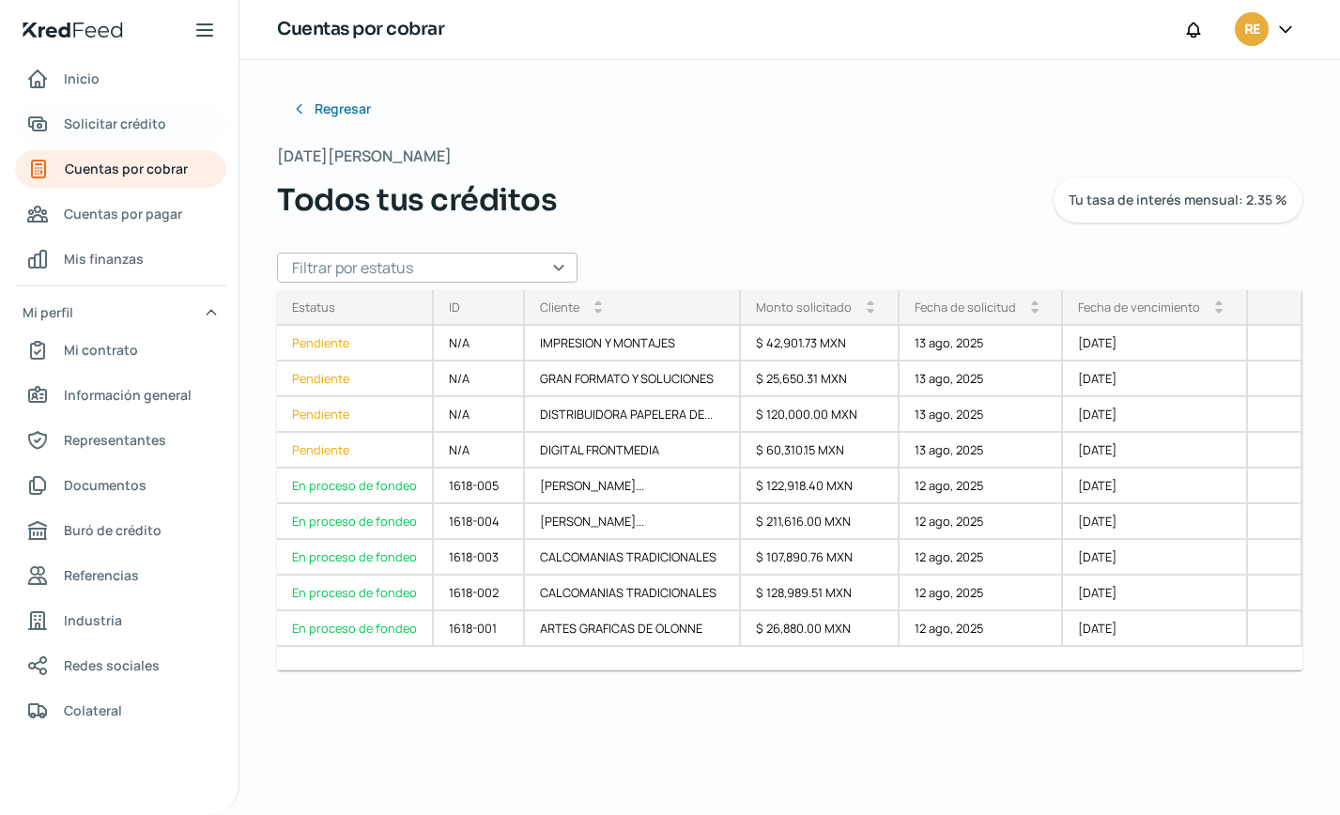
click at [100, 117] on span "Solicitar crédito" at bounding box center [115, 123] width 102 height 23
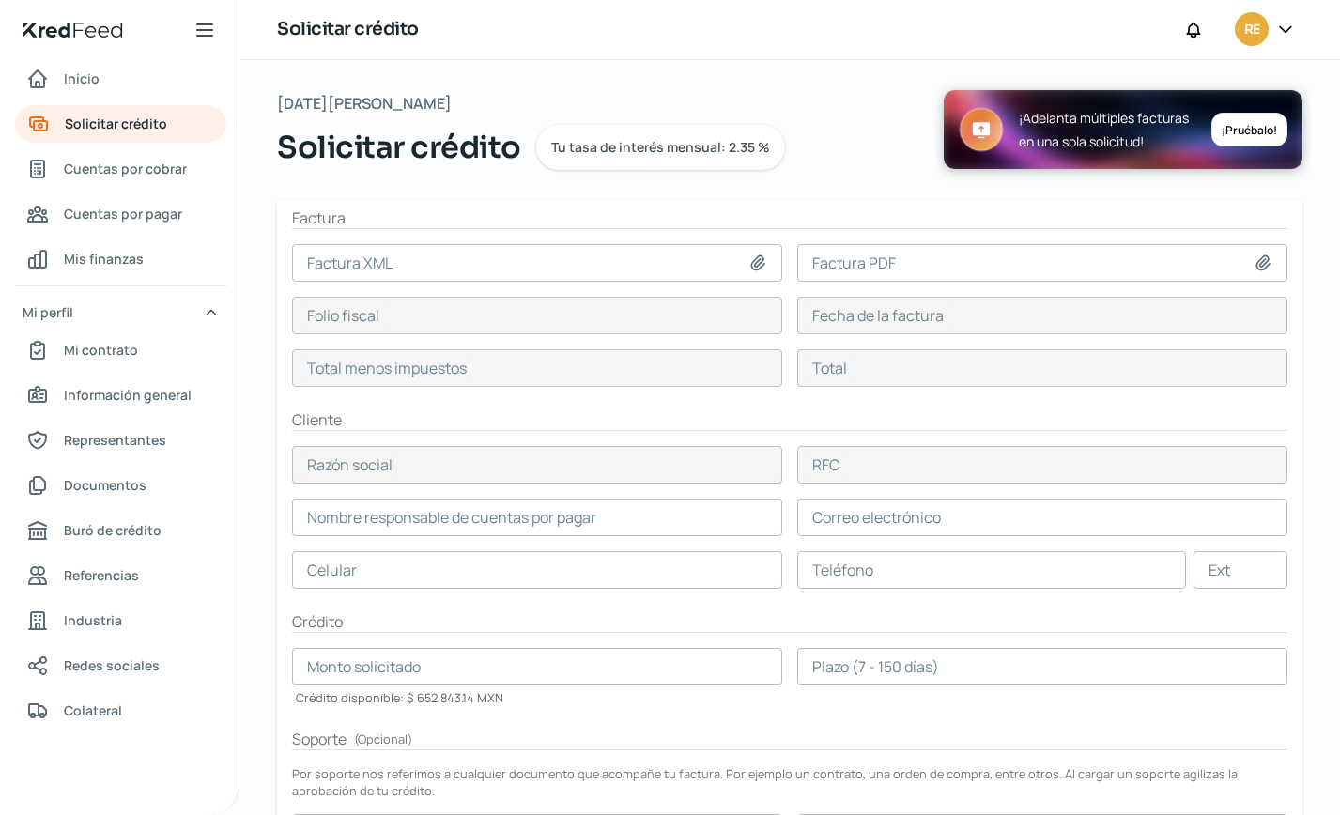
click at [755, 263] on icon at bounding box center [758, 263] width 19 height 19
type input "C:\fakepath\COK1_XM_CFDI_FacturaNormal_100042038_CDMXKIN9008151K7.xml"
type input "COK1_XM_CFDI_FacturaNormal_100042038_CDMXKIN9008151K7.xml"
type input "2804A464-F4A3-5503-9963-D7F7934F85A8"
type input "[DATE]"
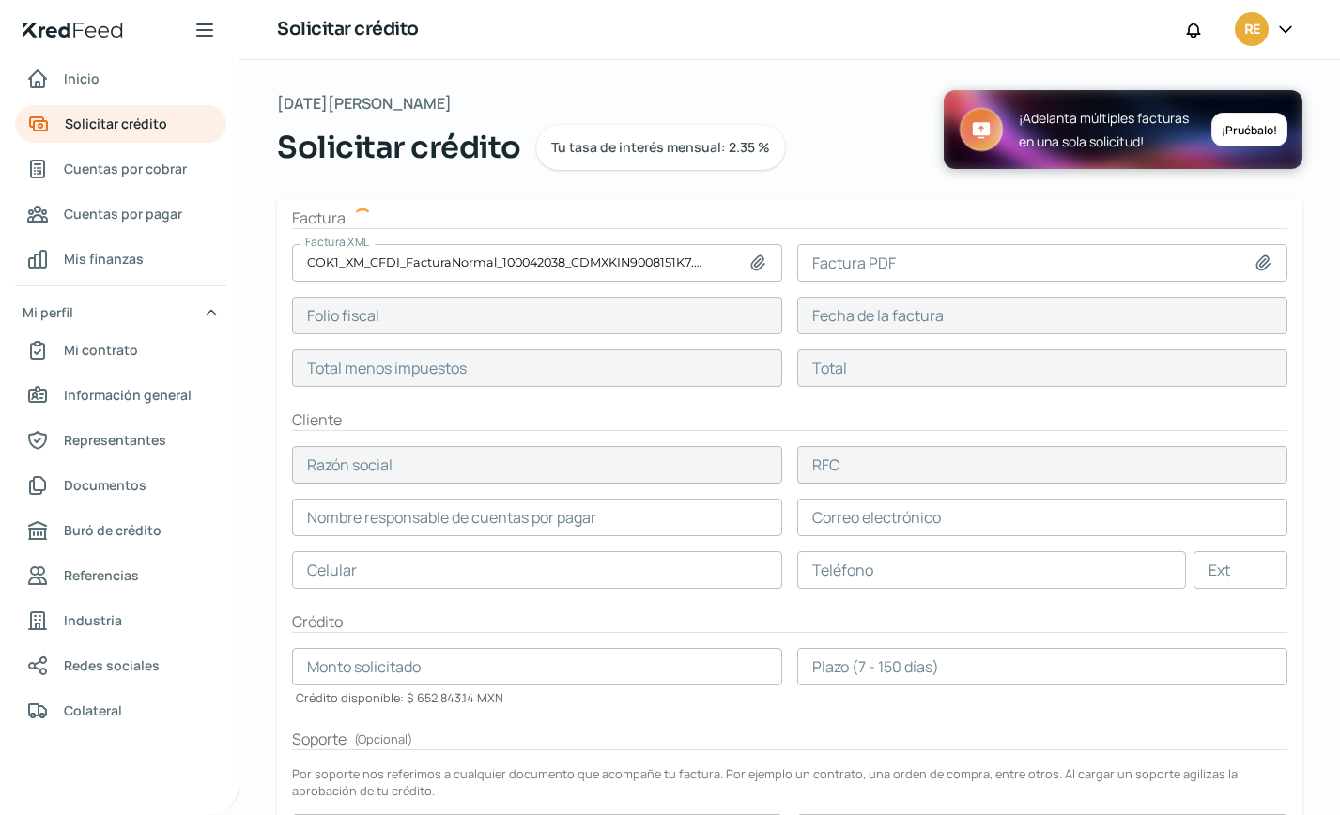
type input "128989.51"
type input "149627.83"
type input "CALCOMANIAS TRADICIONALES"
type input "CTR9905314N1"
type input "128989.51"
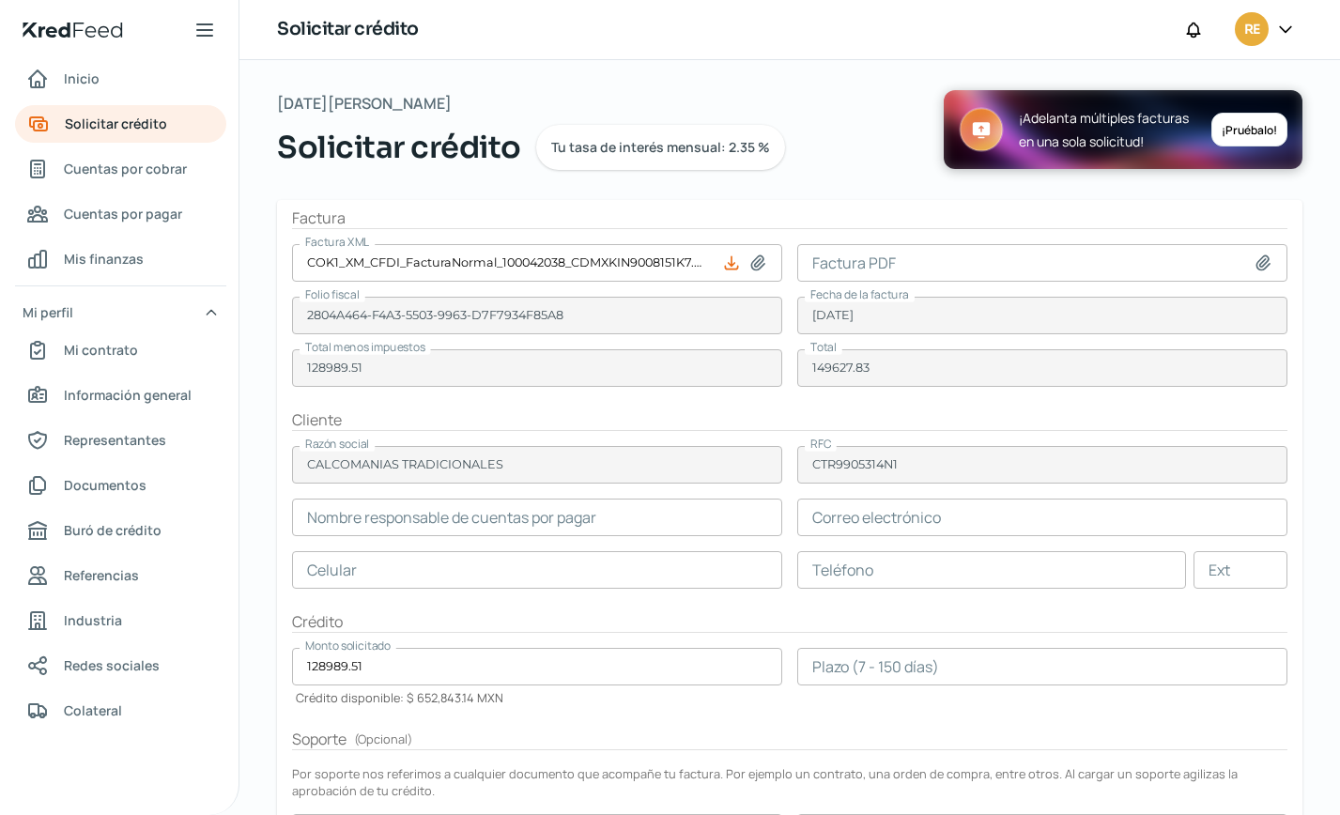
type input "[PERSON_NAME]"
type input "[EMAIL_ADDRESS][DOMAIN_NAME]"
type input "55 - 5428 - 0516"
type input "55 - 3926 - 2976"
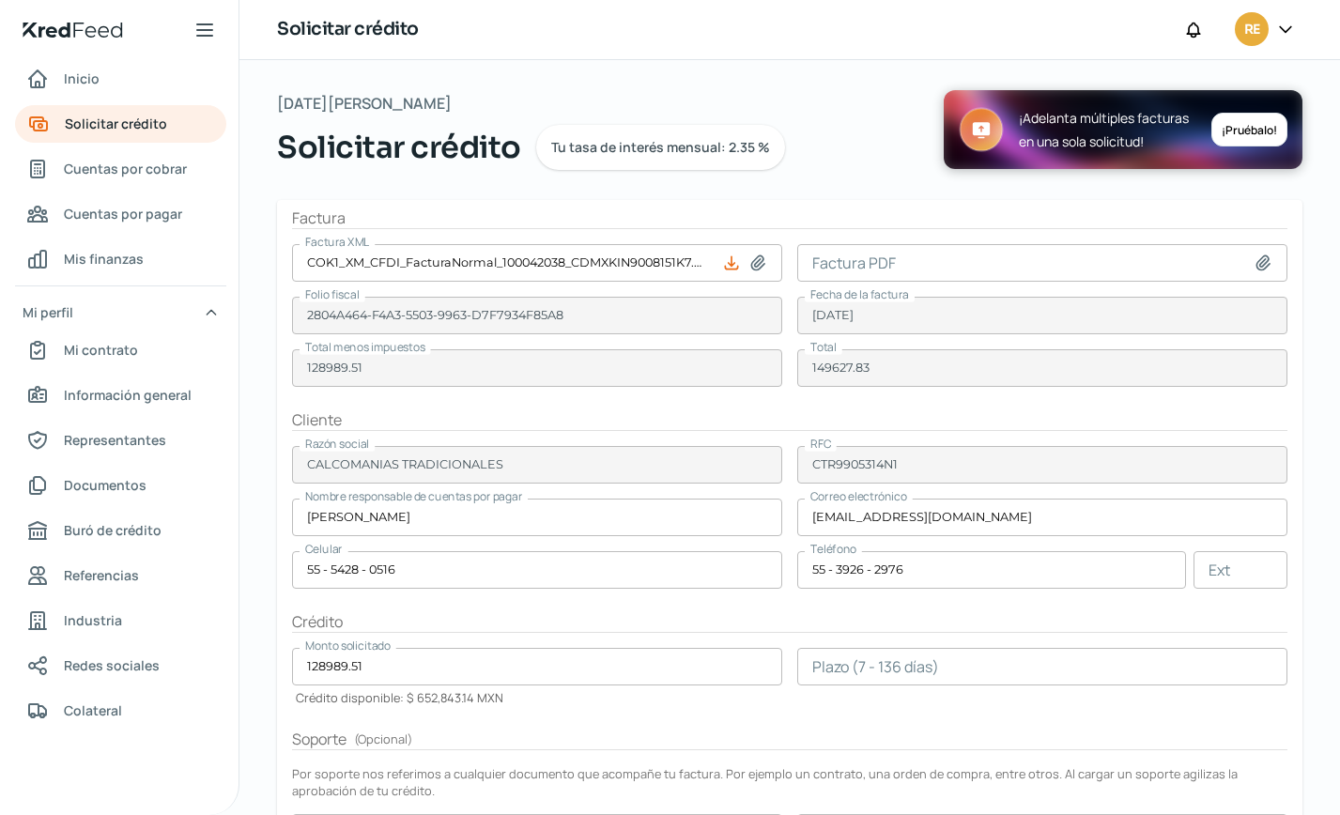
click at [984, 201] on form "Factura Factura XML COK1_XM_CFDI_FacturaNormal_100042038_CDMXKIN9008151K7.xml F…" at bounding box center [790, 596] width 1026 height 792
click at [724, 266] on icon at bounding box center [731, 263] width 19 height 19
click at [928, 196] on div "[DATE][PERSON_NAME] Solicitar crédito Tu tasa de interés mensual: 2.35 % ¡Adela…" at bounding box center [790, 145] width 1026 height 110
click at [752, 258] on icon at bounding box center [757, 263] width 13 height 14
type input "C:\fakepath\COK1_XM_CFDI_FacturaNormal_100042386_CDMXKIN9008151K7.xml"
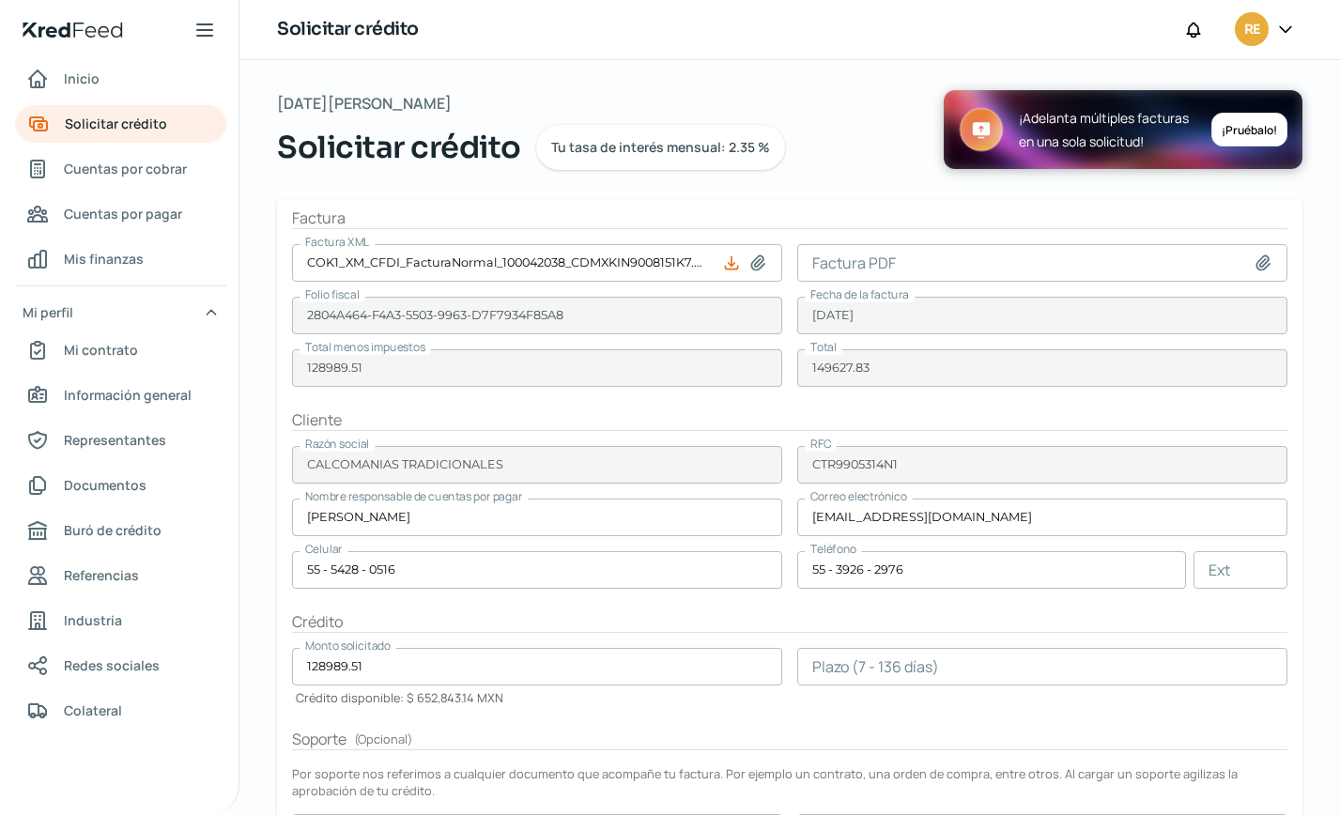
type input "COK1_XM_CFDI_FacturaNormal_100042386_CDMXKIN9008151K7.xml"
type input "BBFDD32D-9FDF-59FF-9841-3F5A165162EE"
type input "12 ago, 2025"
type input "97367.9"
type input "112946.76"
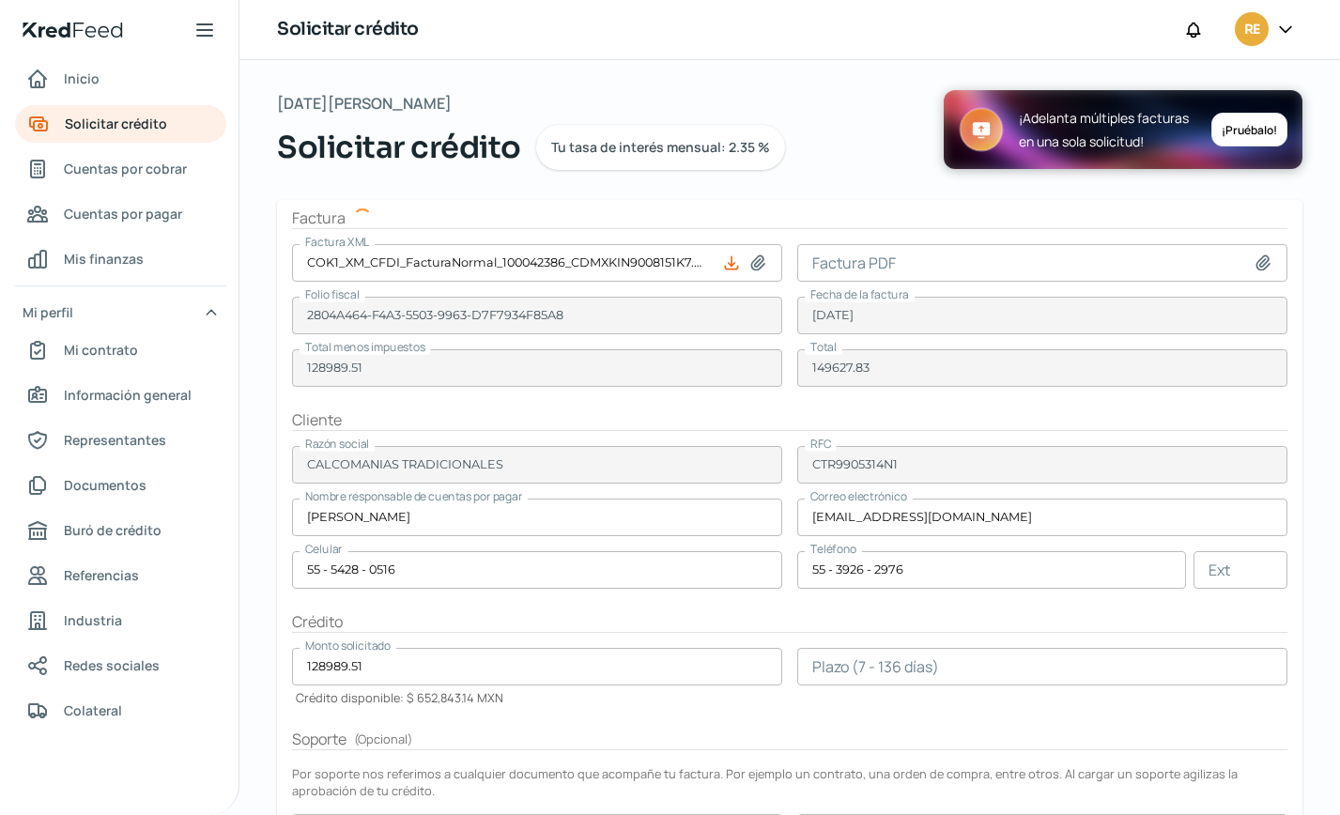
type input "IMPRESORA ECLIPSE"
type input "IEC9707022IA"
type input "97367.9"
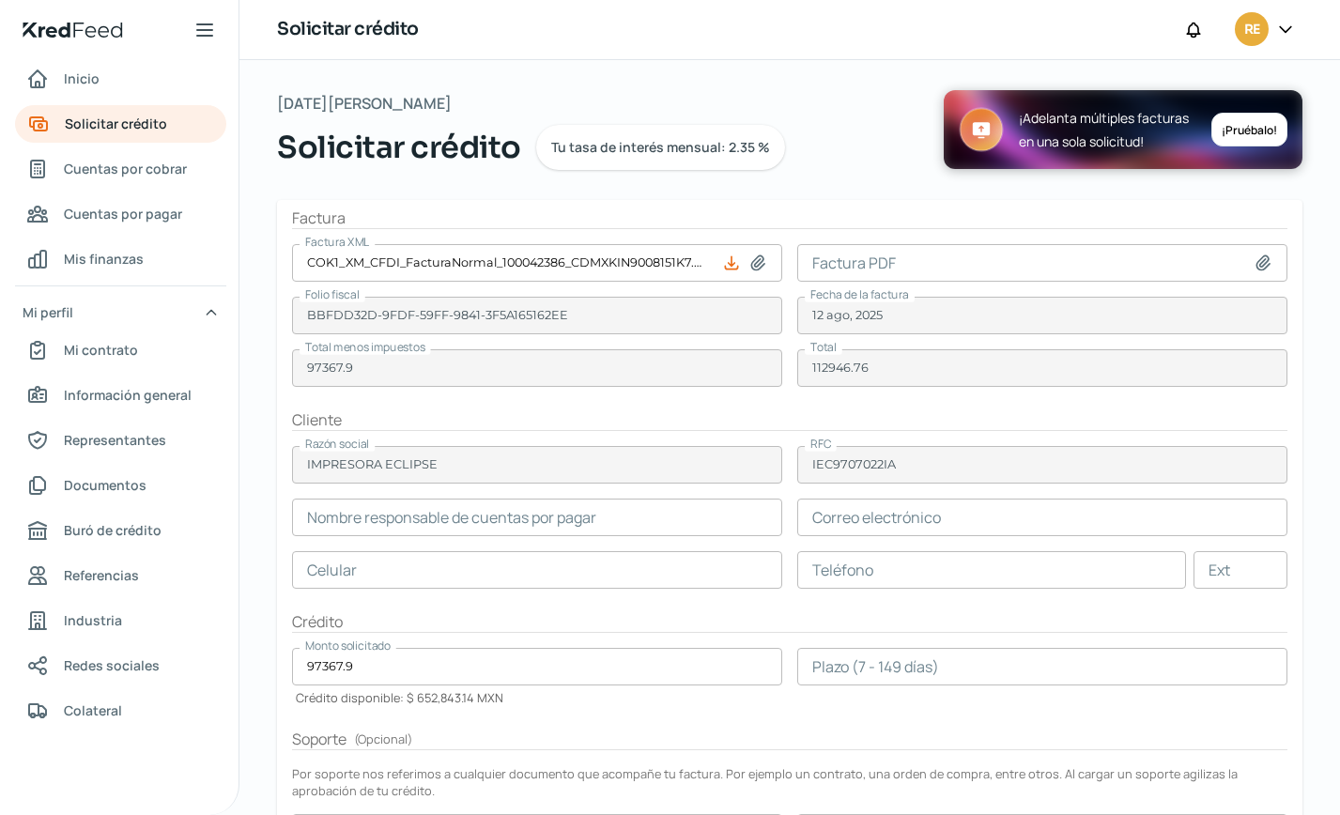
click at [1257, 263] on icon at bounding box center [1263, 263] width 13 height 14
type input "C:\fakepath\COK1_XM_CFDI_FacturaNormal_100042386_CDMX.pdf"
type input "COK1_XM_CFDI_FacturaNormal_100042386_CDMX.pdf"
click at [823, 568] on input "text" at bounding box center [992, 570] width 389 height 38
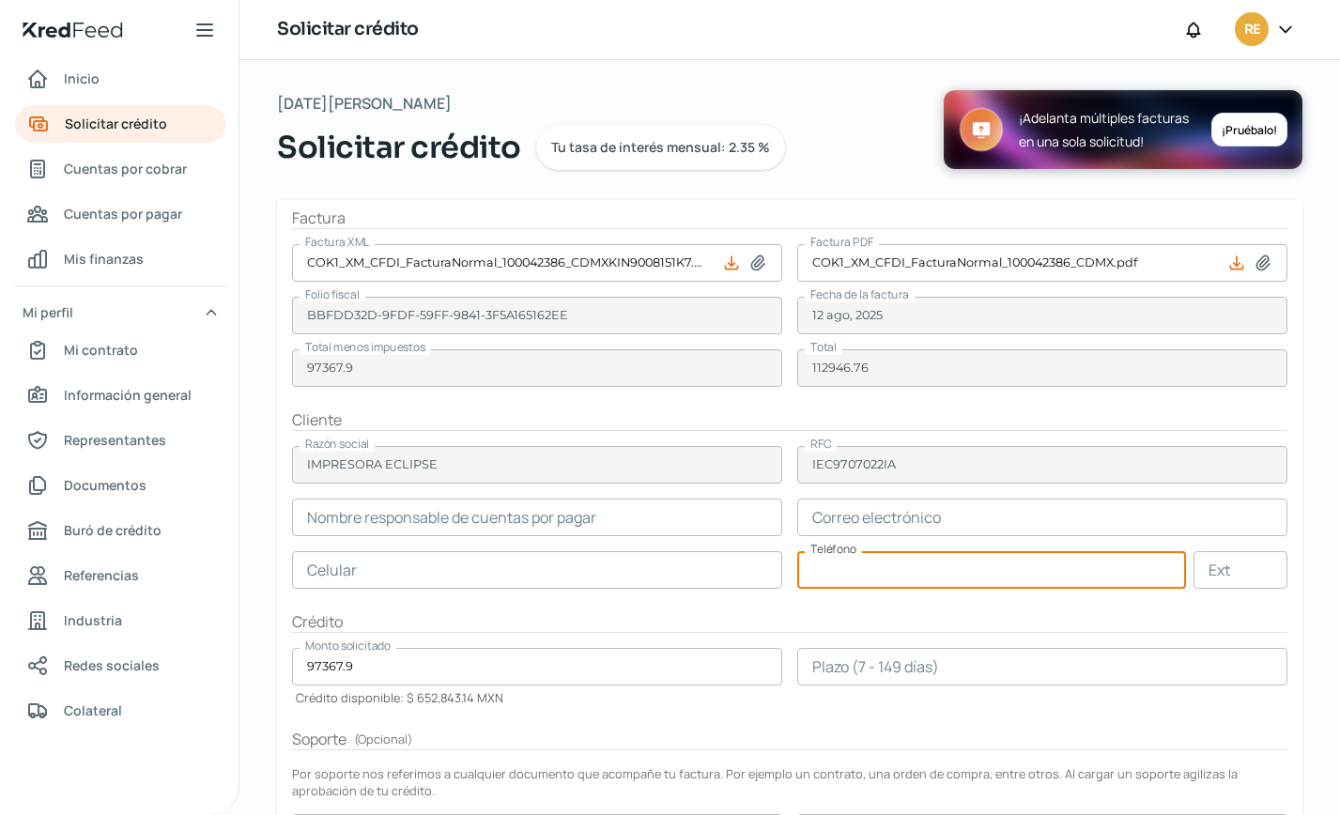
paste input "55 - 5426 - 2347"
type input "55 - 5426 - 2347"
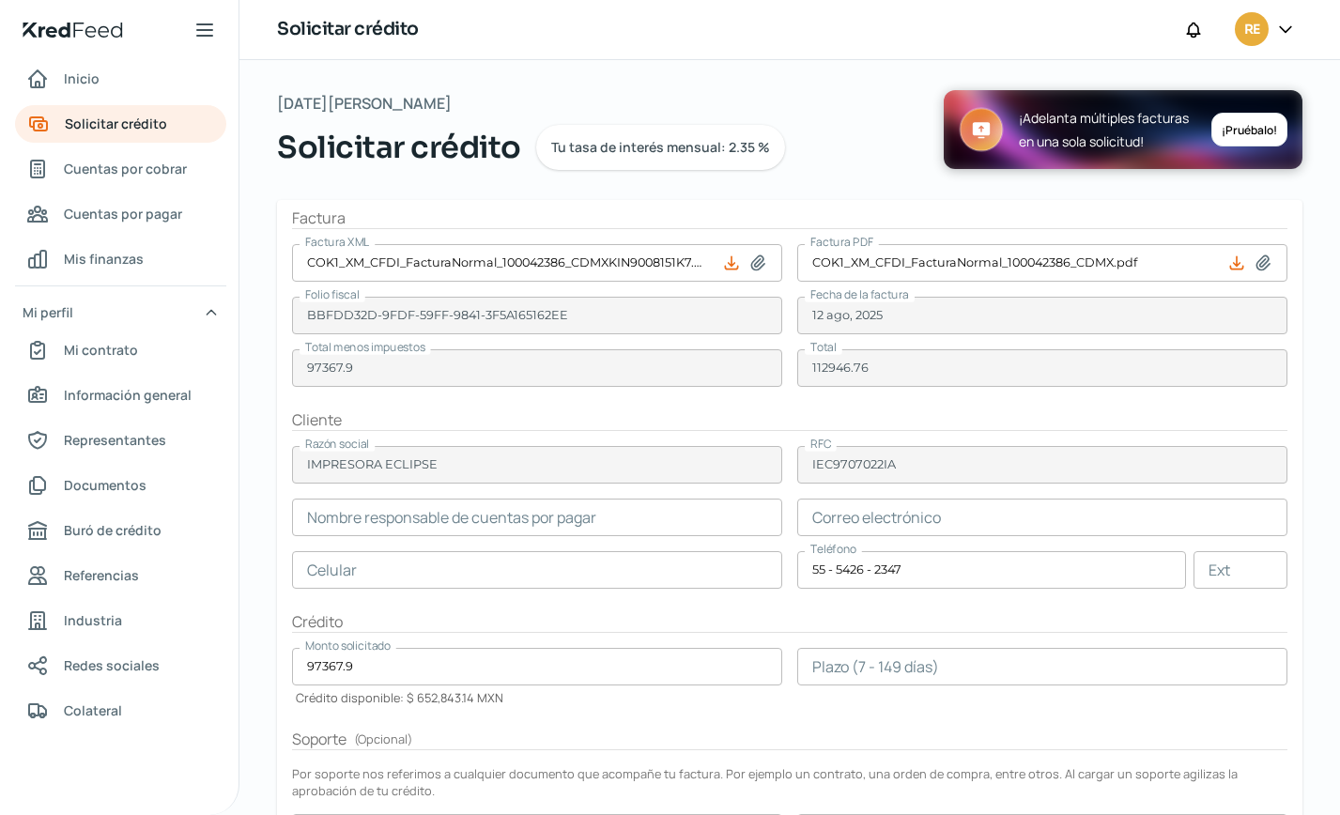
click at [849, 516] on input "text" at bounding box center [1043, 518] width 490 height 38
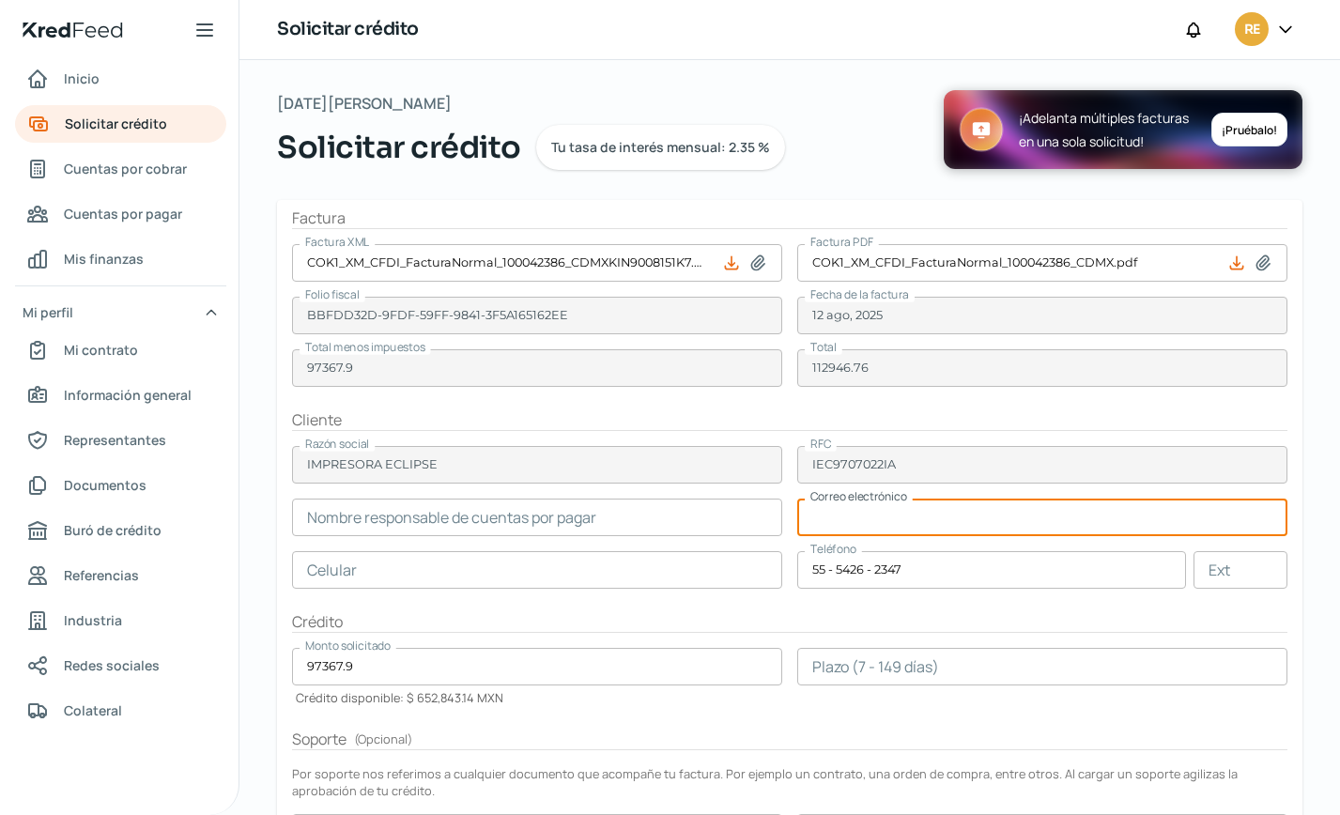
paste input "[EMAIL_ADDRESS][DOMAIN_NAME]"
type input "[EMAIL_ADDRESS][DOMAIN_NAME]"
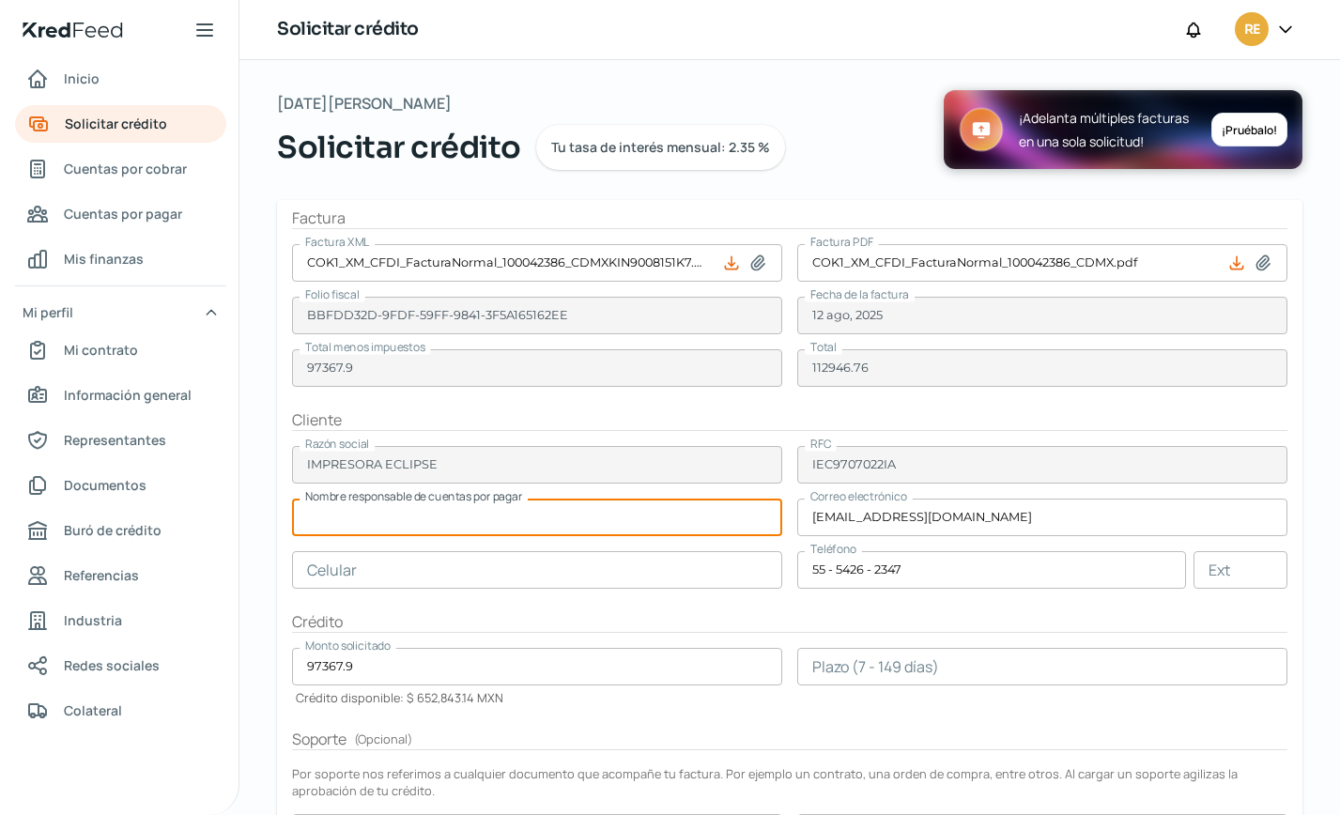
click at [426, 519] on input "text" at bounding box center [537, 518] width 490 height 38
paste input "[PERSON_NAME]"
type input "[PERSON_NAME]"
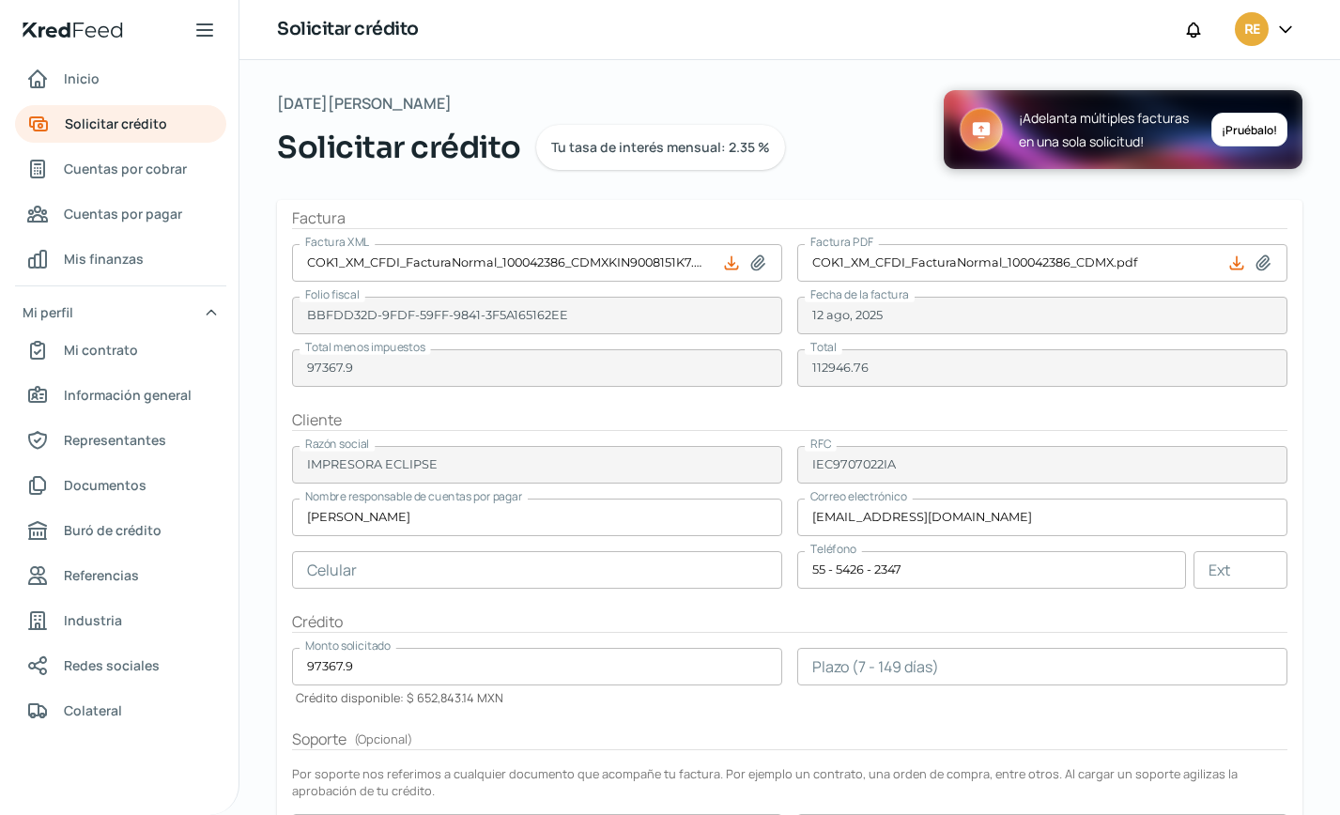
click at [422, 570] on input "text" at bounding box center [537, 570] width 490 height 38
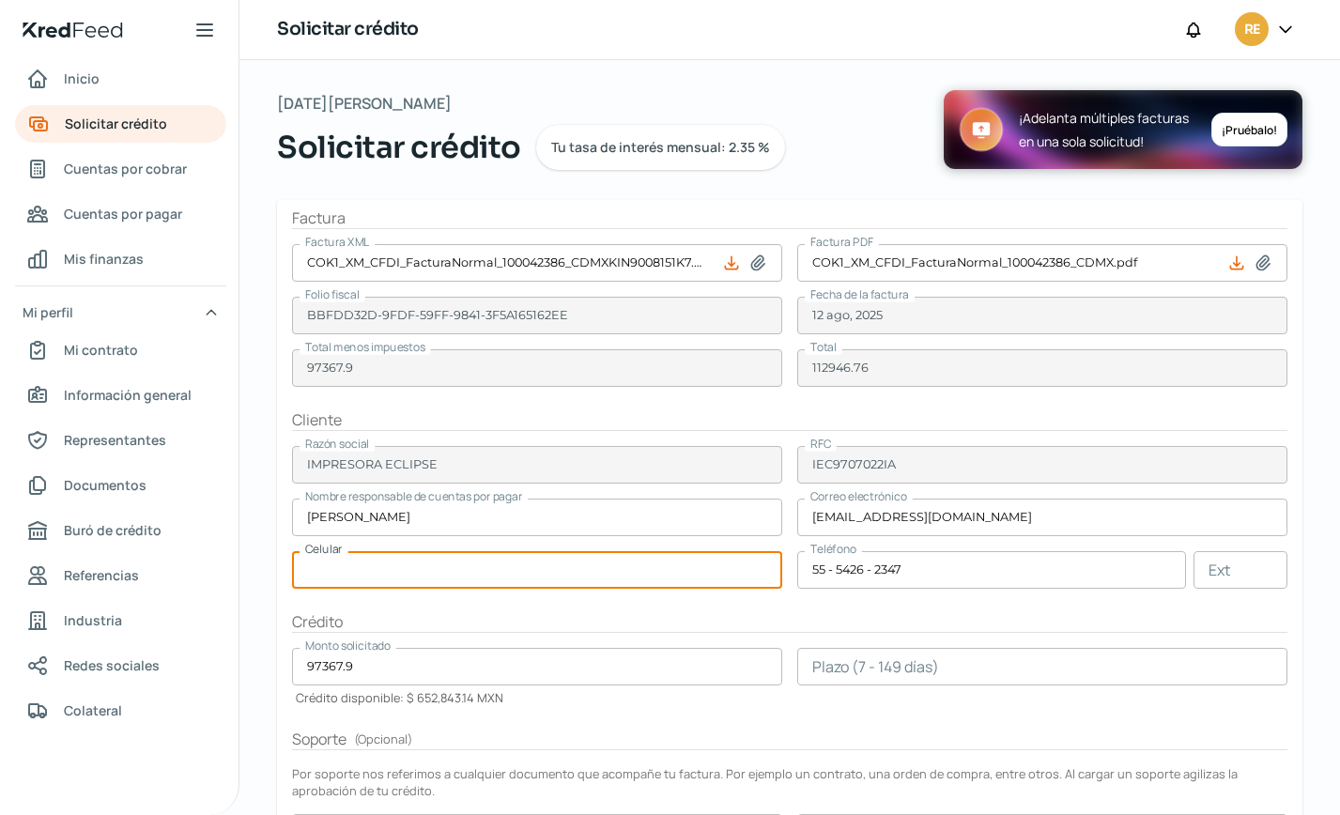
paste input "55 - 5426 - 2347"
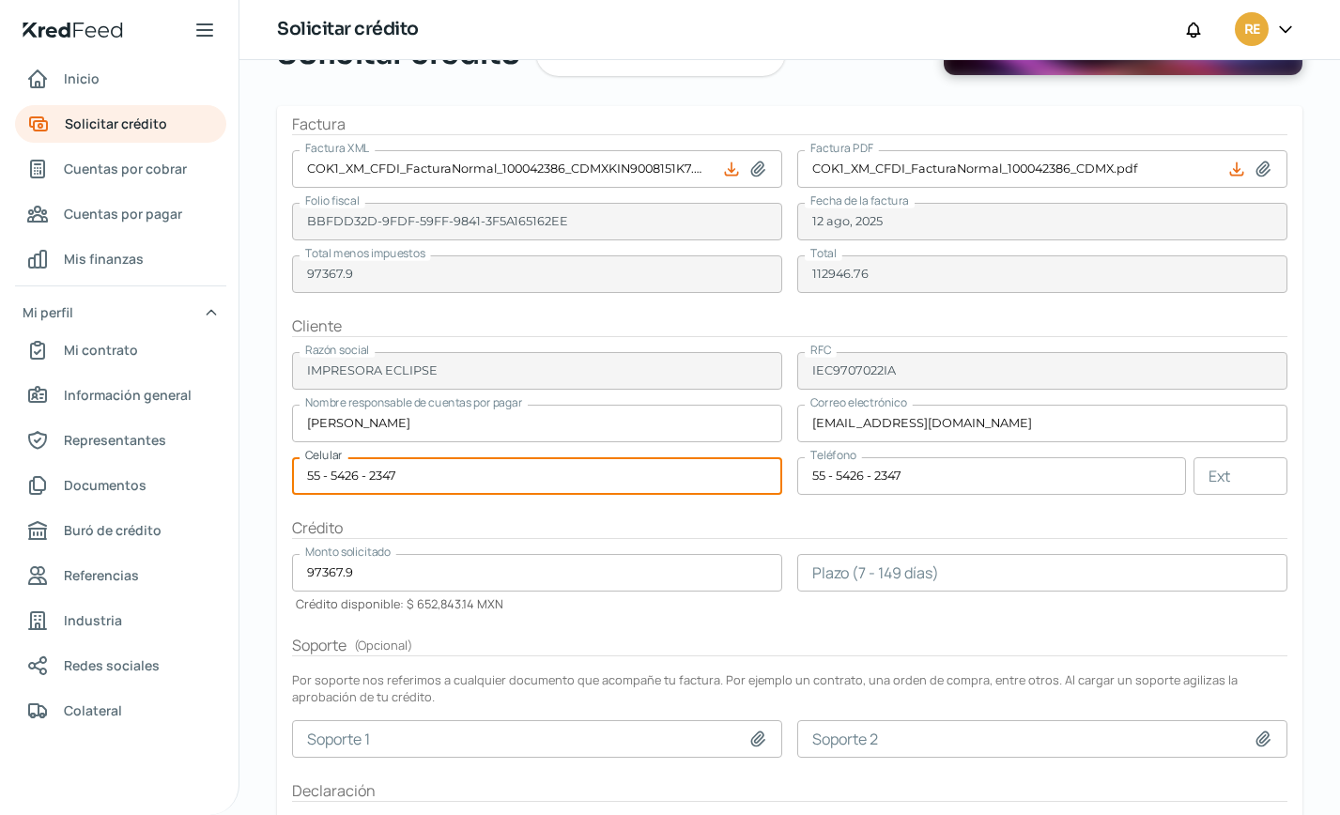
type input "55 - 5426 - 2347"
click at [876, 579] on input "number" at bounding box center [1043, 573] width 490 height 38
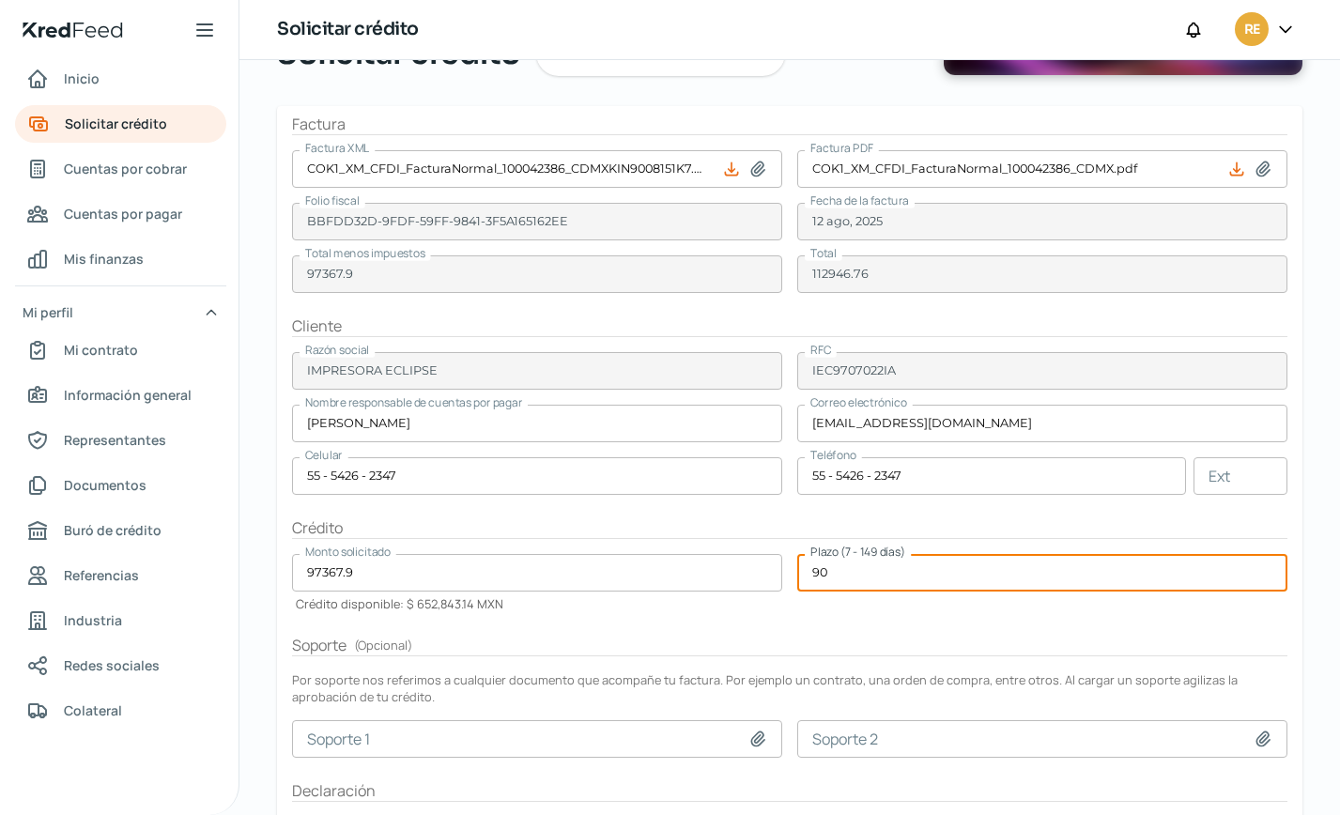
type input "90"
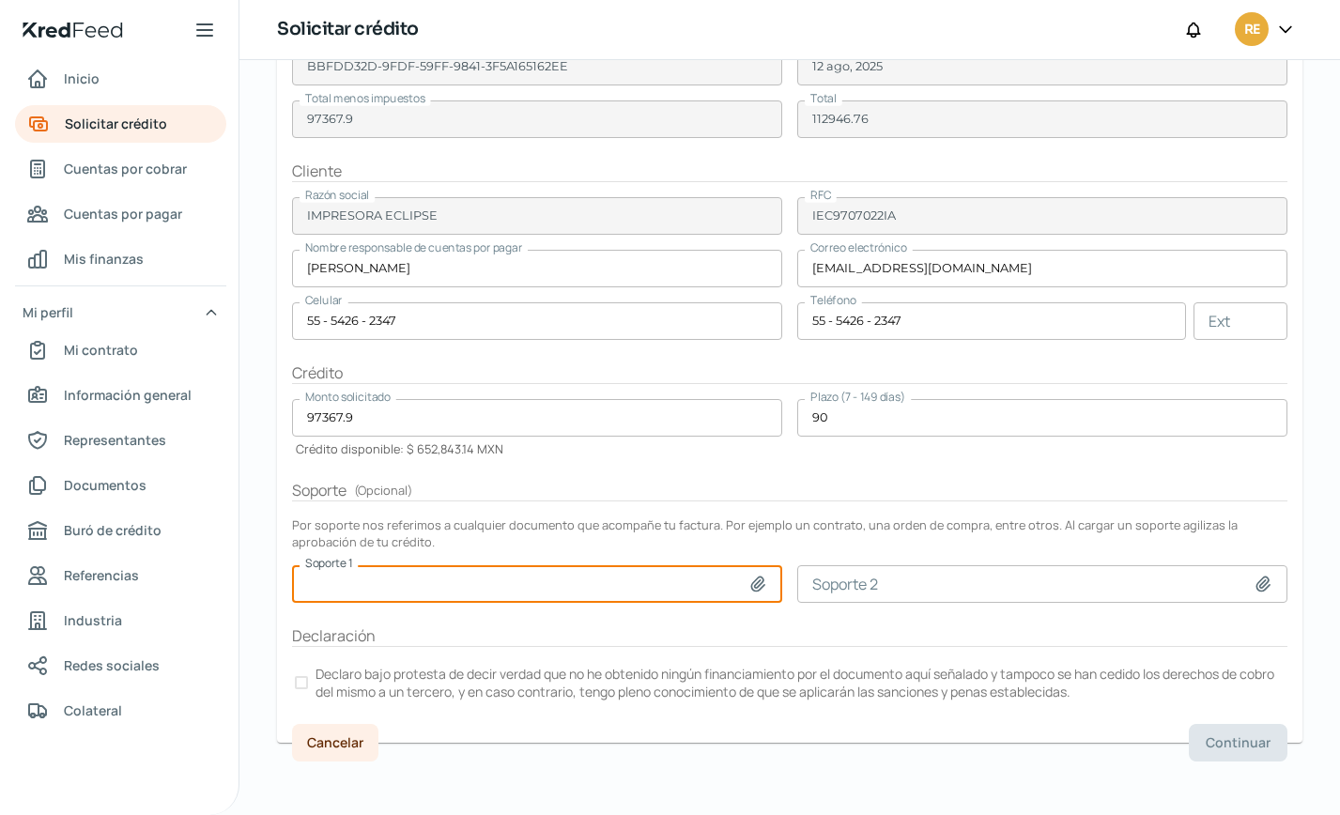
scroll to position [252, 0]
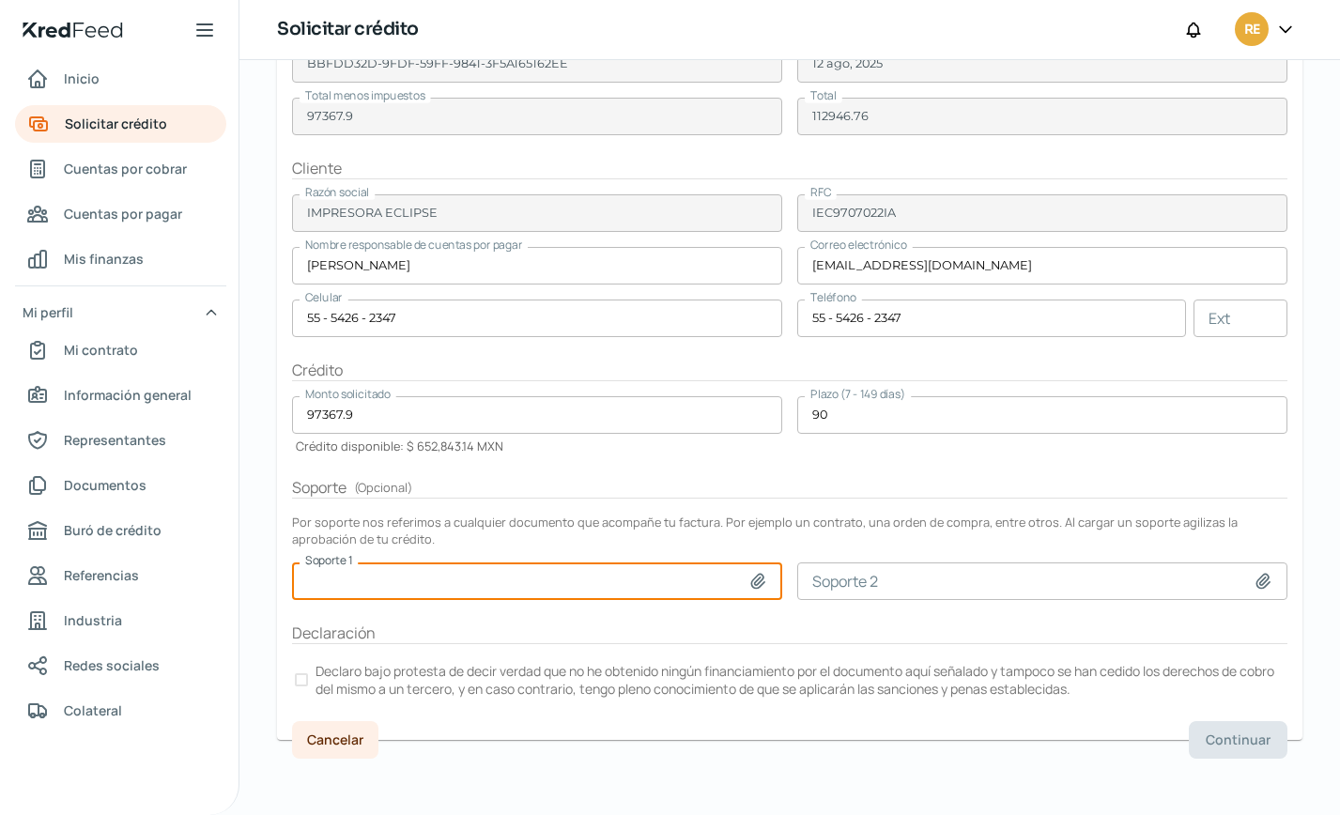
click at [297, 679] on div at bounding box center [301, 680] width 13 height 13
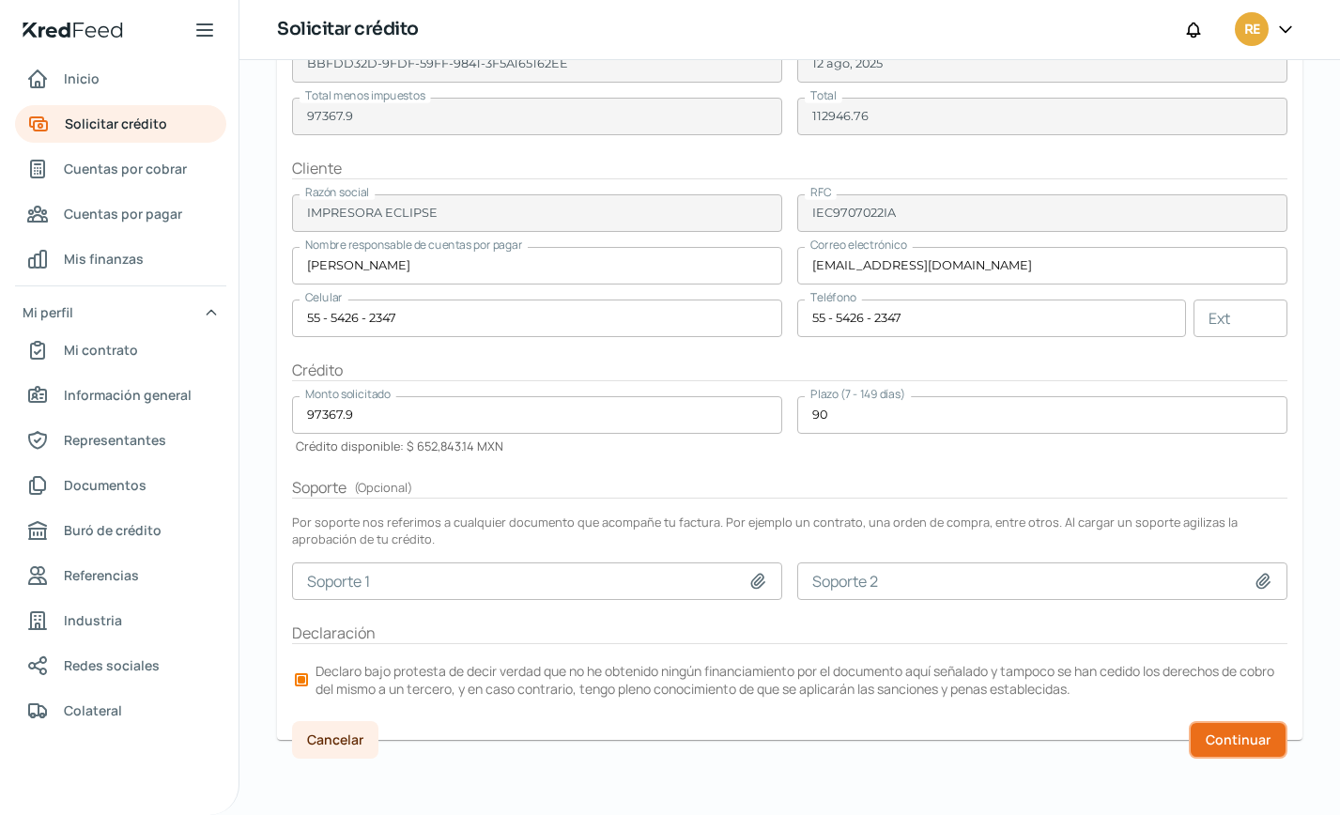
click at [1248, 746] on span "Continuar" at bounding box center [1238, 740] width 65 height 13
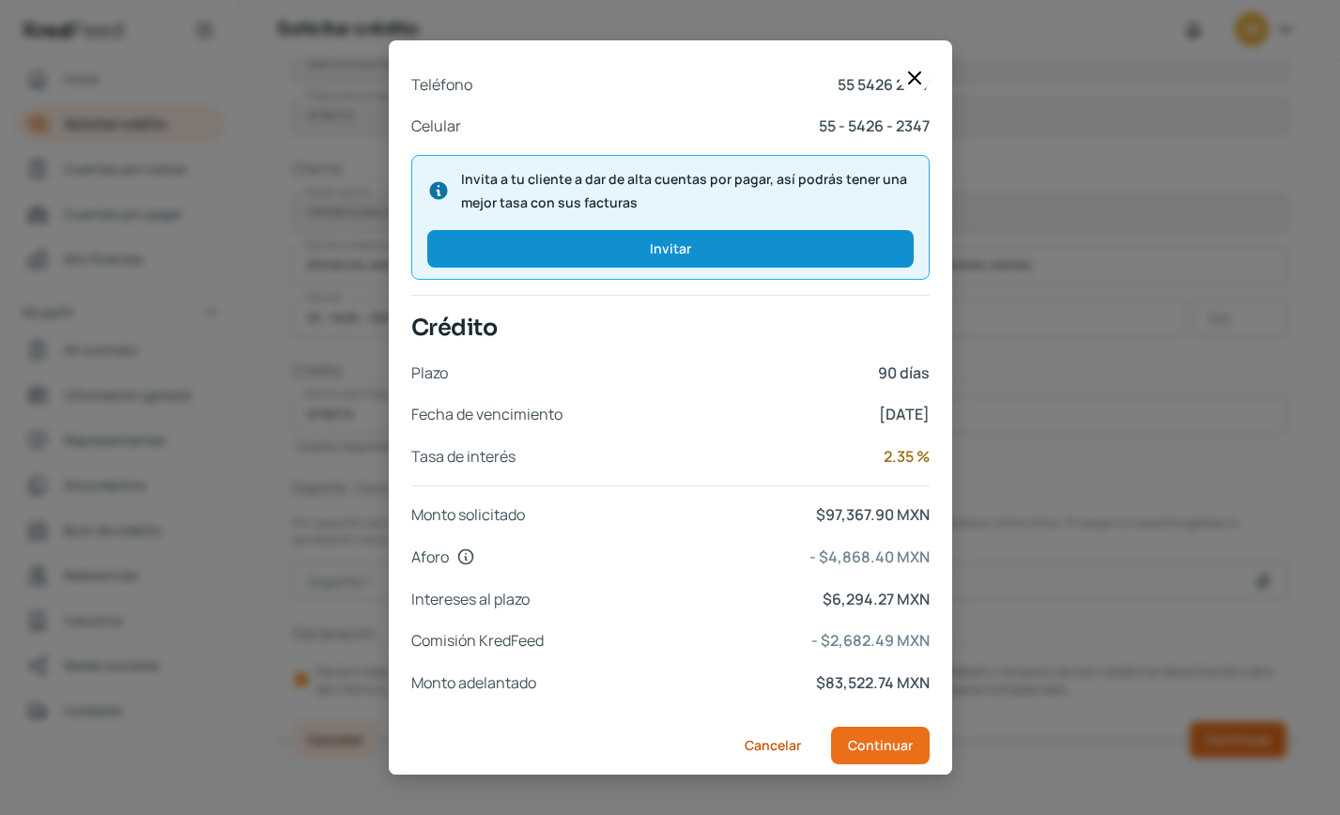
scroll to position [644, 0]
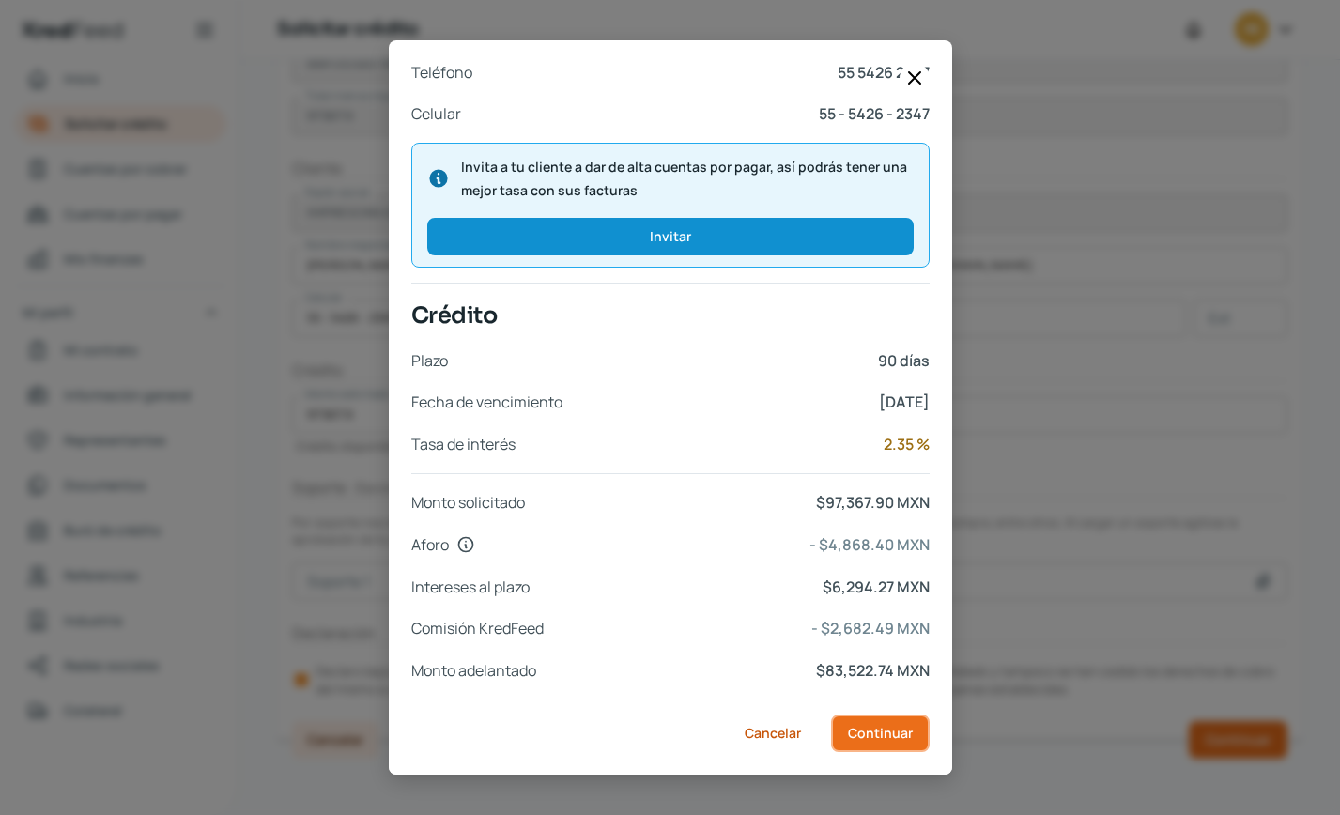
click at [891, 733] on span "Continuar" at bounding box center [880, 733] width 65 height 13
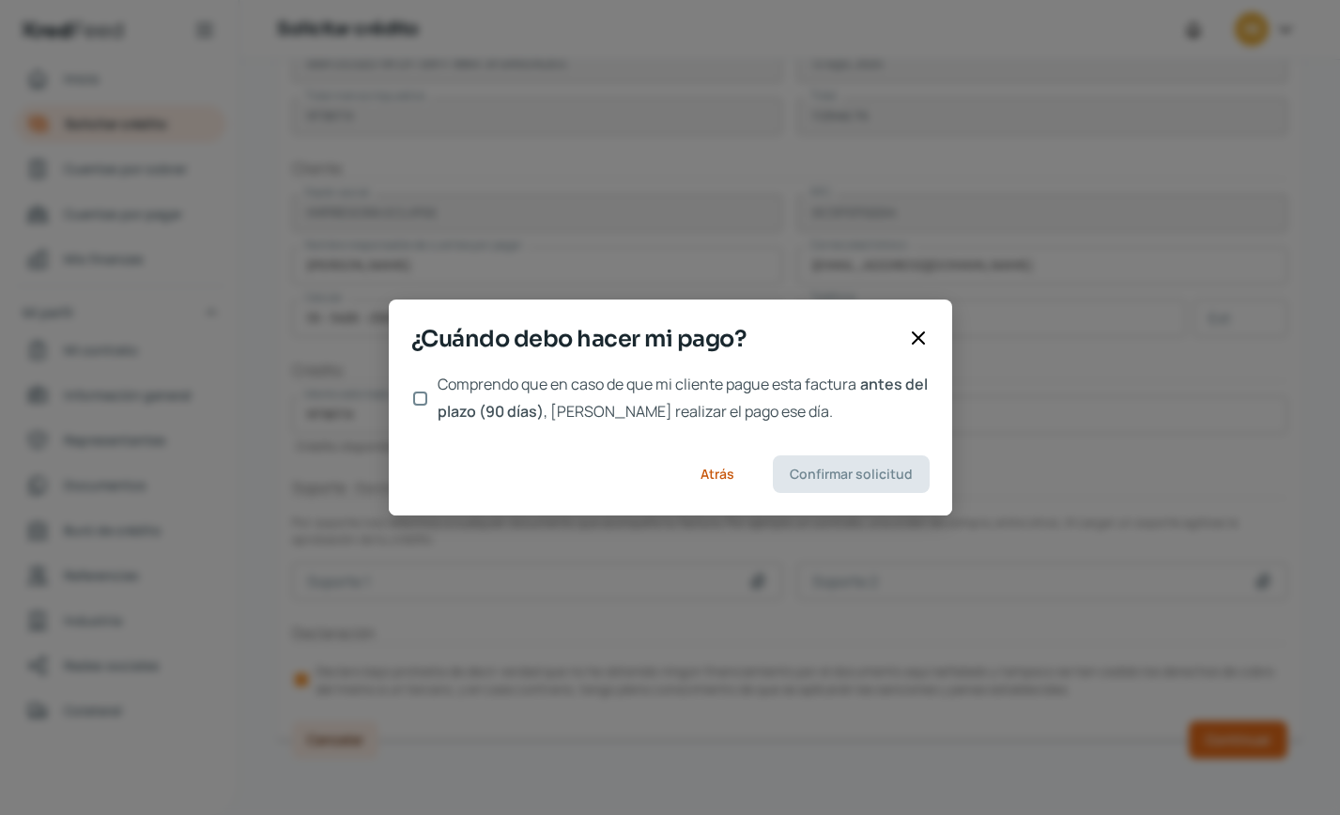
scroll to position [0, 0]
click at [419, 404] on input "Comprendo que en caso de que mi cliente pague esta factura antes del plazo (90 …" at bounding box center [420, 399] width 14 height 14
checkbox input "true"
click at [867, 480] on span "Confirmar solicitud" at bounding box center [851, 474] width 123 height 13
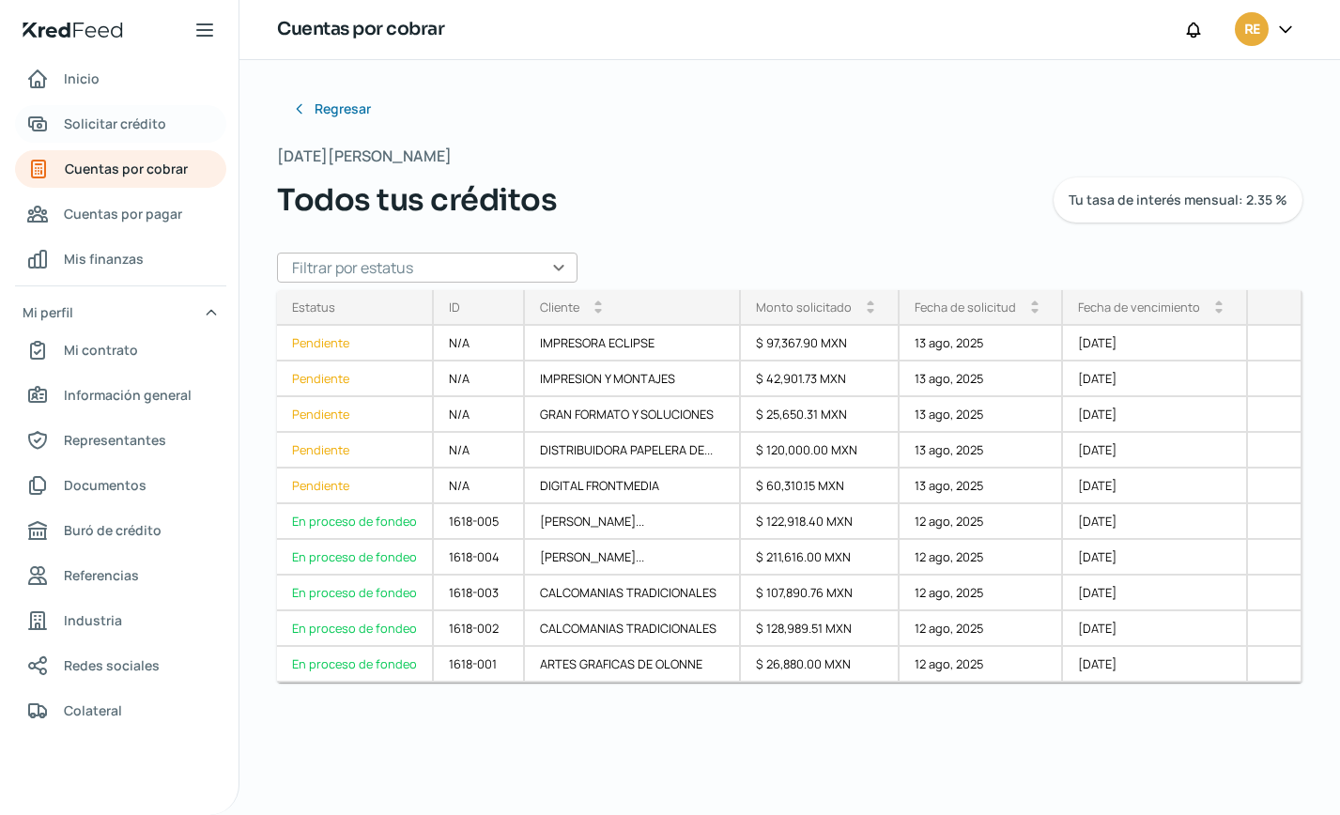
click at [120, 126] on span "Solicitar crédito" at bounding box center [115, 123] width 102 height 23
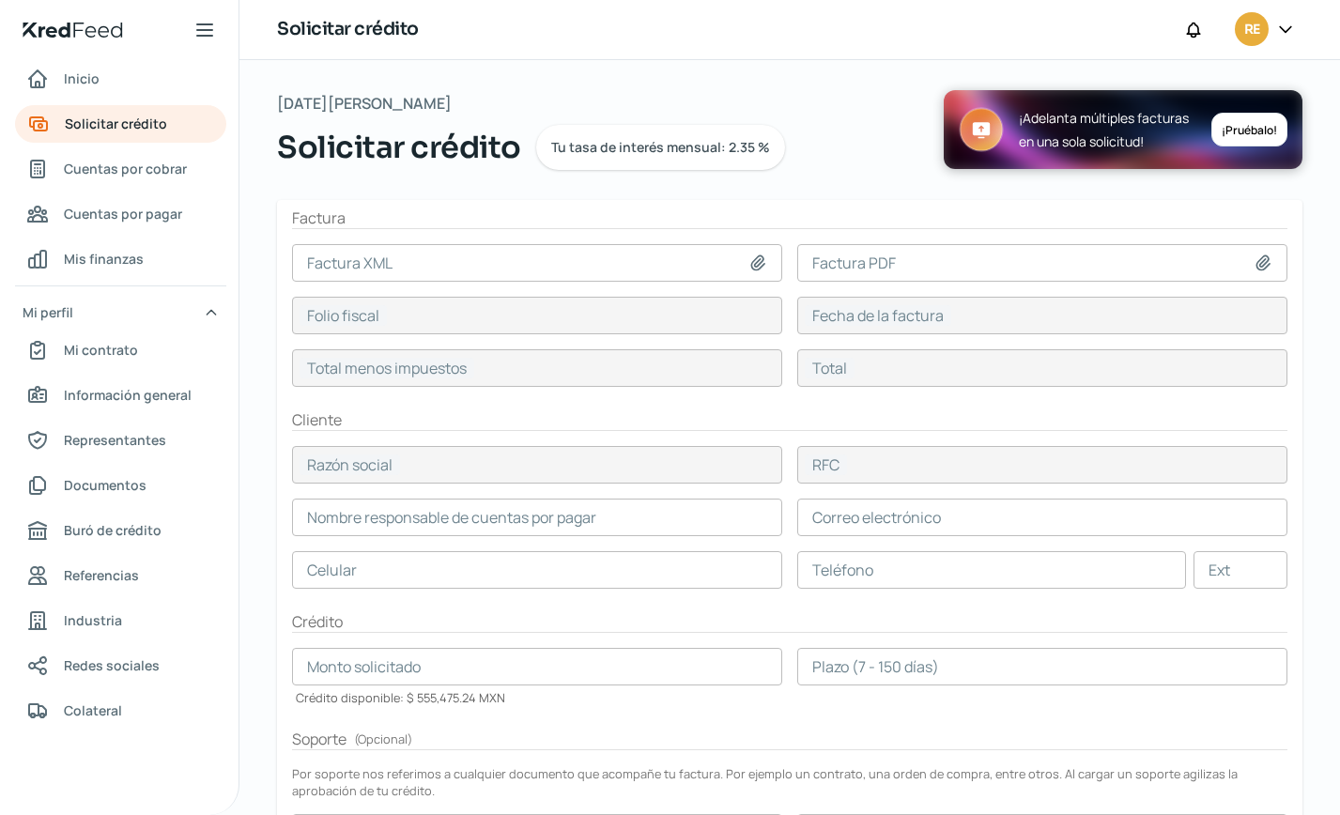
click at [751, 264] on icon at bounding box center [758, 263] width 19 height 19
type input "C:\fakepath\COK1_XM_CFDI_FacturaNormal_100042371_CDMXKIN9008151K7.xml"
type input "COK1_XM_CFDI_FacturaNormal_100042371_CDMXKIN9008151K7.xml"
type input "EB781E76-9E44-578F-8A87-A978CEDFD58C"
type input "12 ago, 2025"
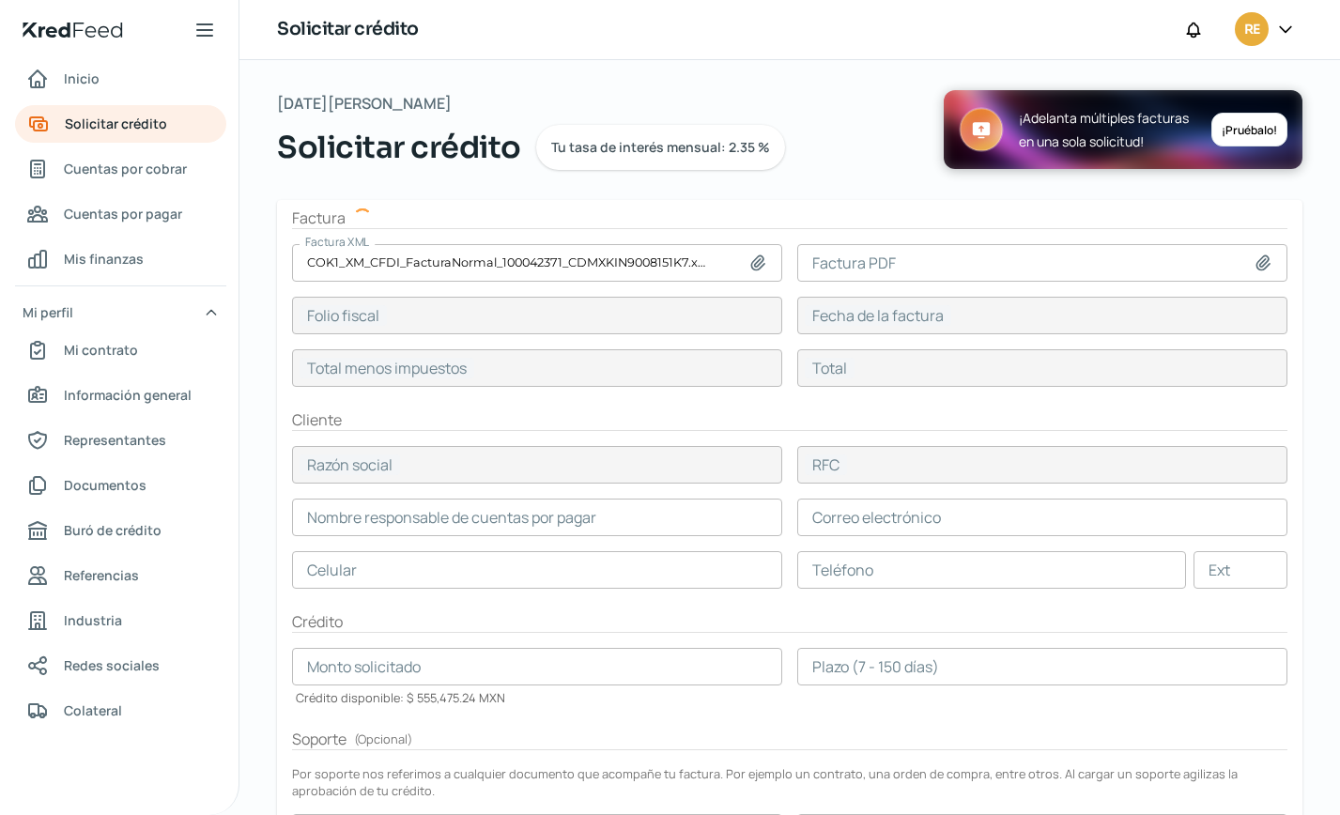
type input "58020.4"
type input "67303.66"
type input "IMPRESOS LITOPOLIS"
type input "ILI960207P76"
type input "58020.4"
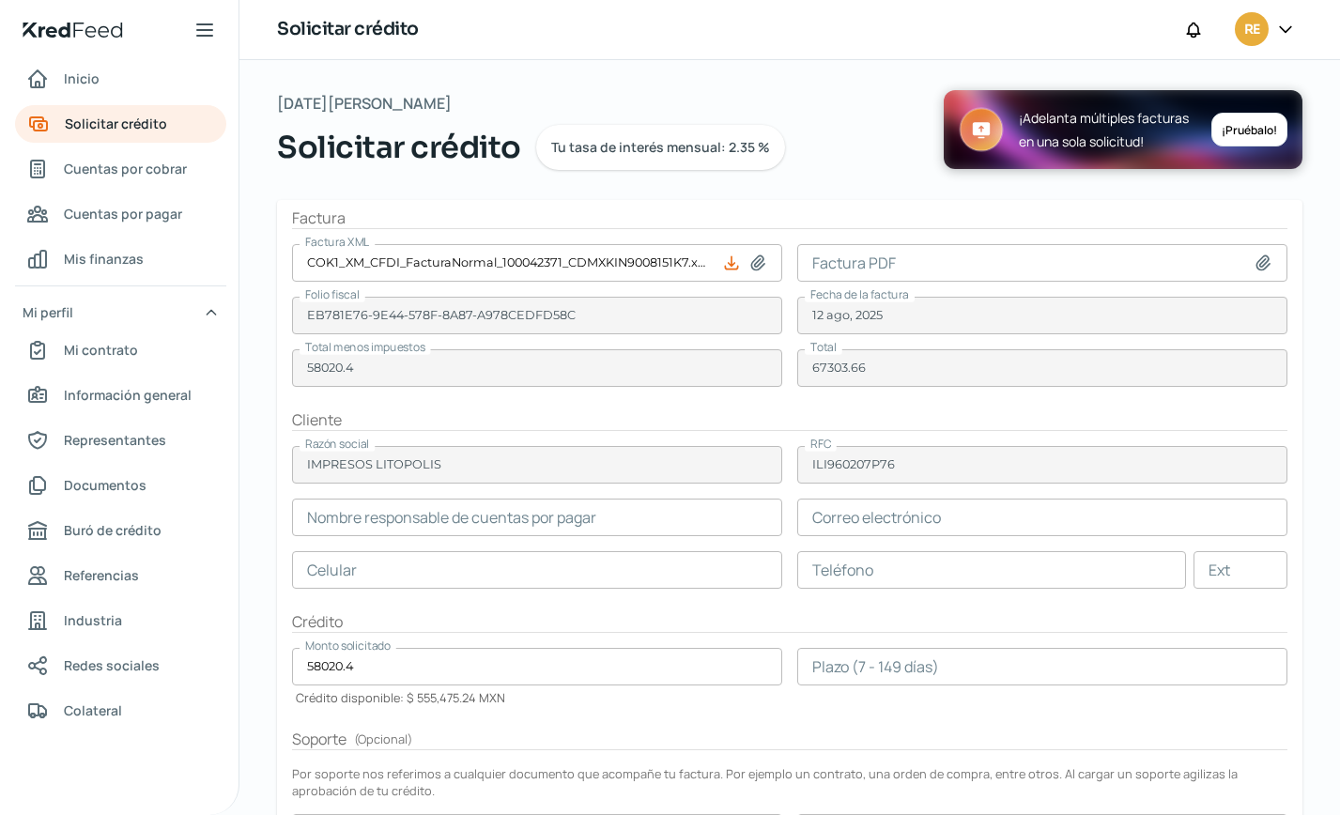
click at [1261, 259] on icon at bounding box center [1263, 263] width 19 height 19
type input "C:\fakepath\COK1_XM_CFDI_FacturaNormal_100042371_CDMX.pdf"
type input "COK1_XM_CFDI_FacturaNormal_100042371_CDMX.pdf"
click at [844, 570] on input "text" at bounding box center [992, 570] width 389 height 38
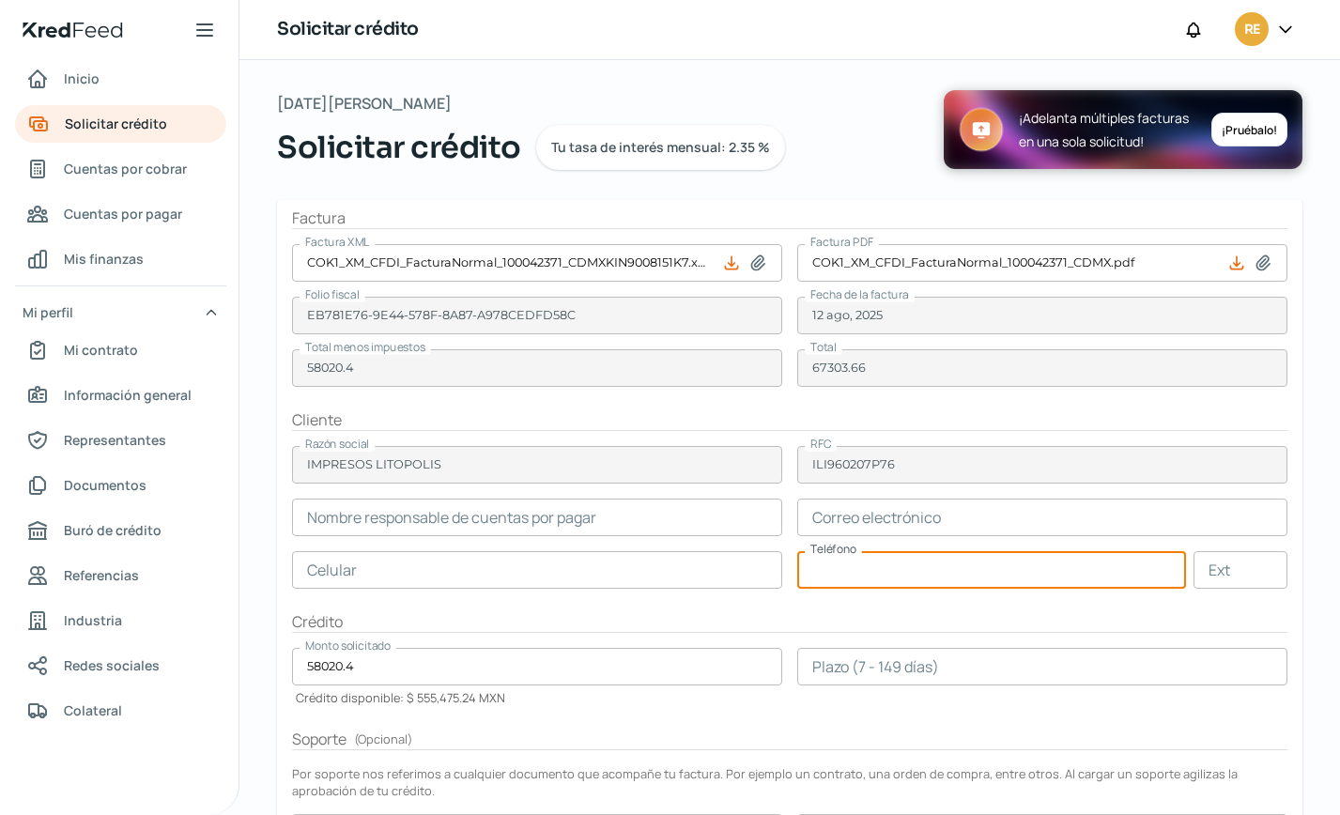
paste input "55 - 4332 - 1931"
type input "55 - 4332 - 1931"
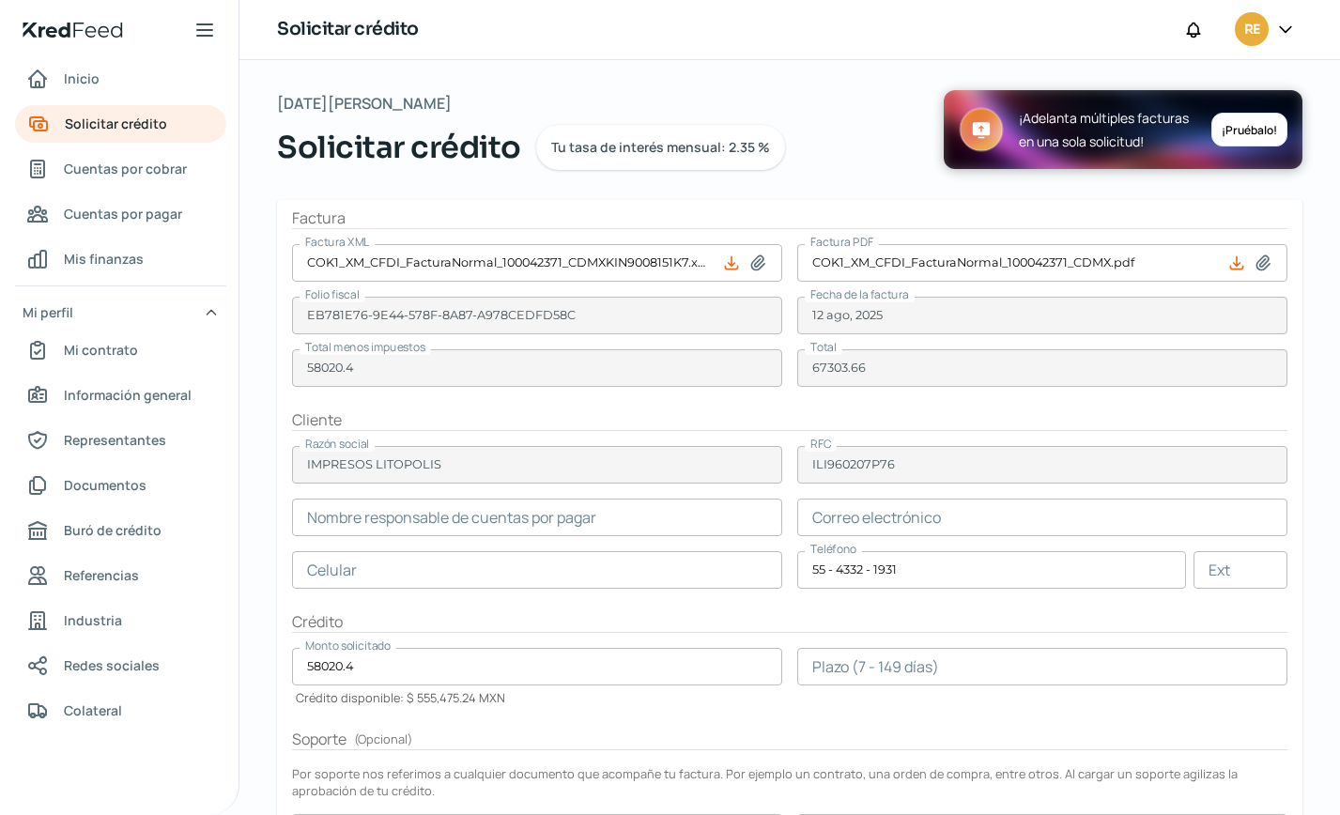
click at [834, 516] on input "text" at bounding box center [1043, 518] width 490 height 38
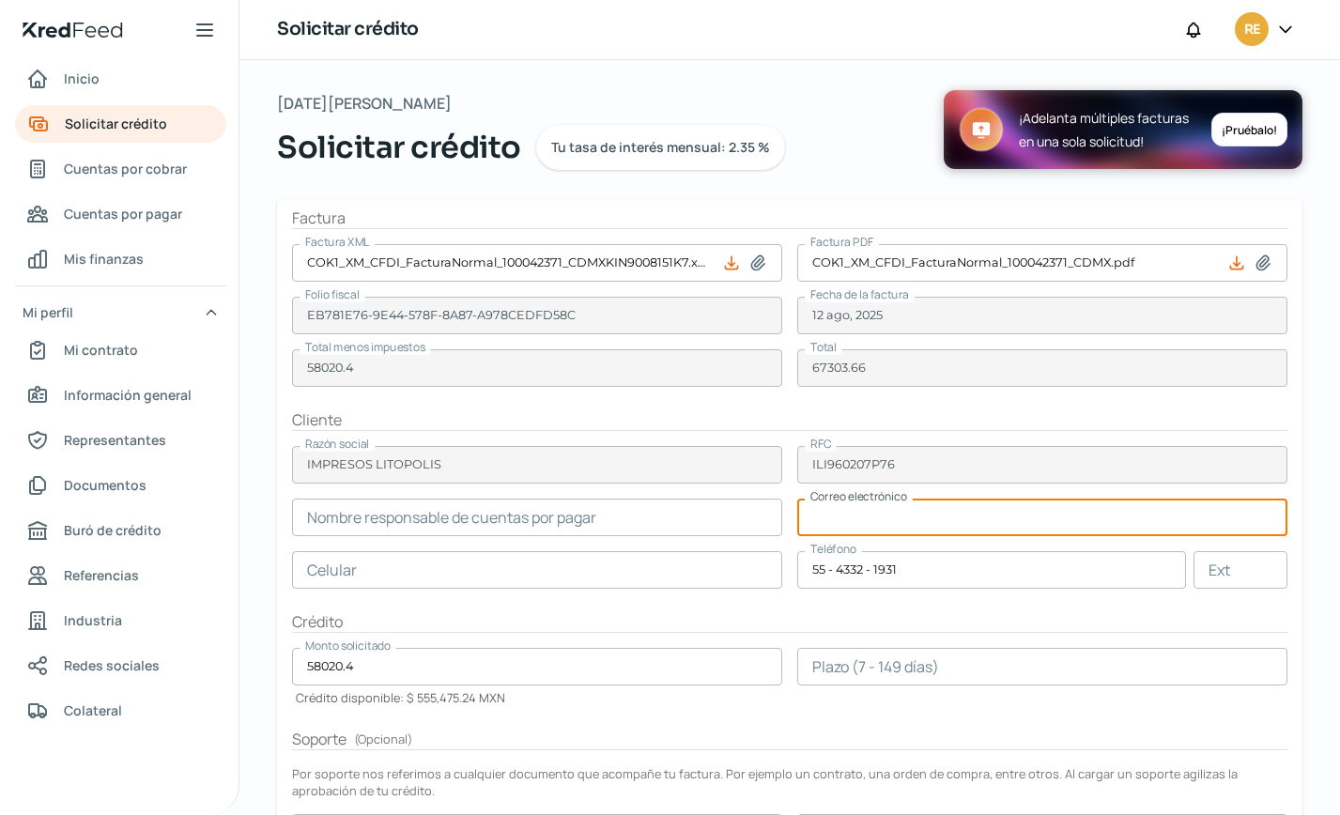
paste input "[EMAIL_ADDRESS][DOMAIN_NAME]"
type input "[EMAIL_ADDRESS][DOMAIN_NAME]"
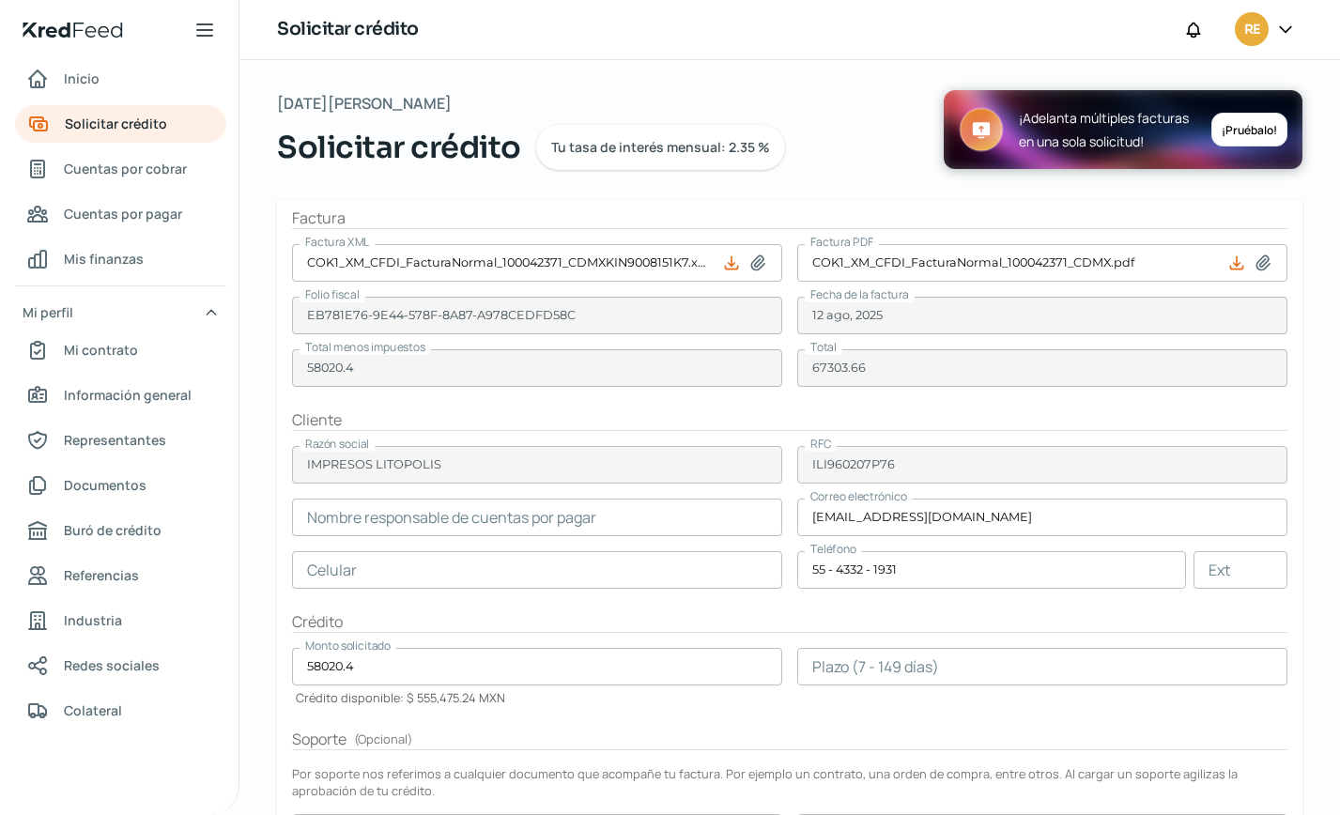
click at [361, 518] on input "text" at bounding box center [537, 518] width 490 height 38
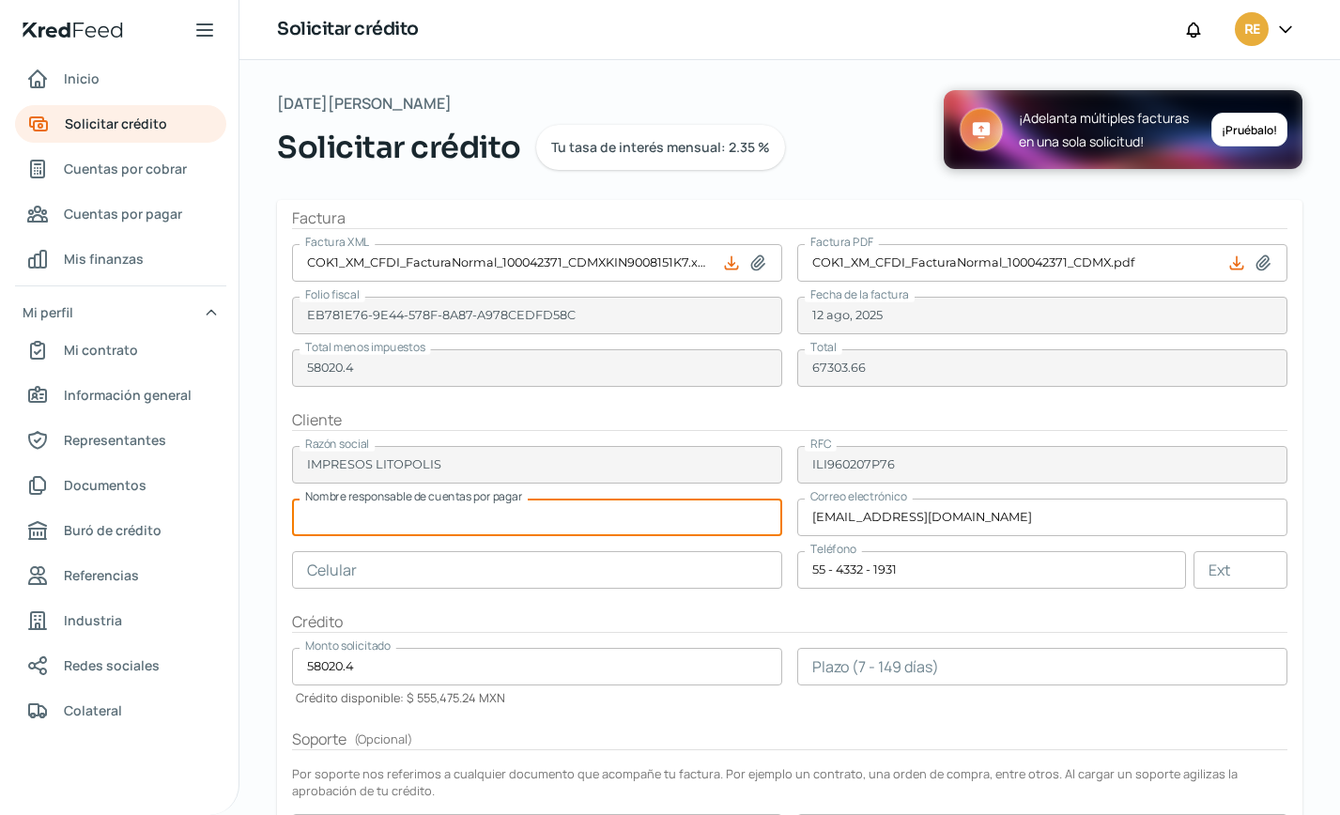
paste input "[PERSON_NAME]"
type input "[PERSON_NAME]"
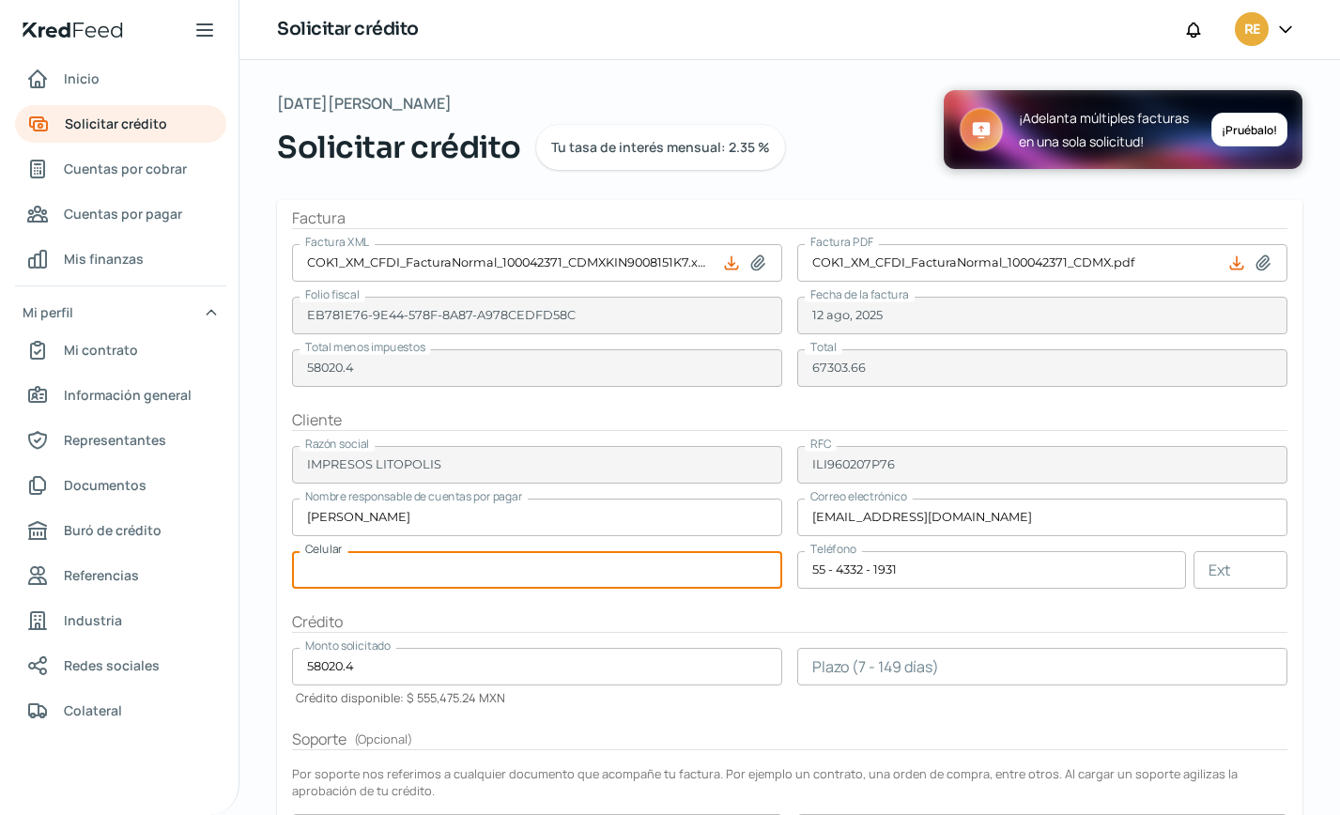
click at [331, 560] on input "text" at bounding box center [537, 570] width 490 height 38
paste input "55 - 4332 - 1931"
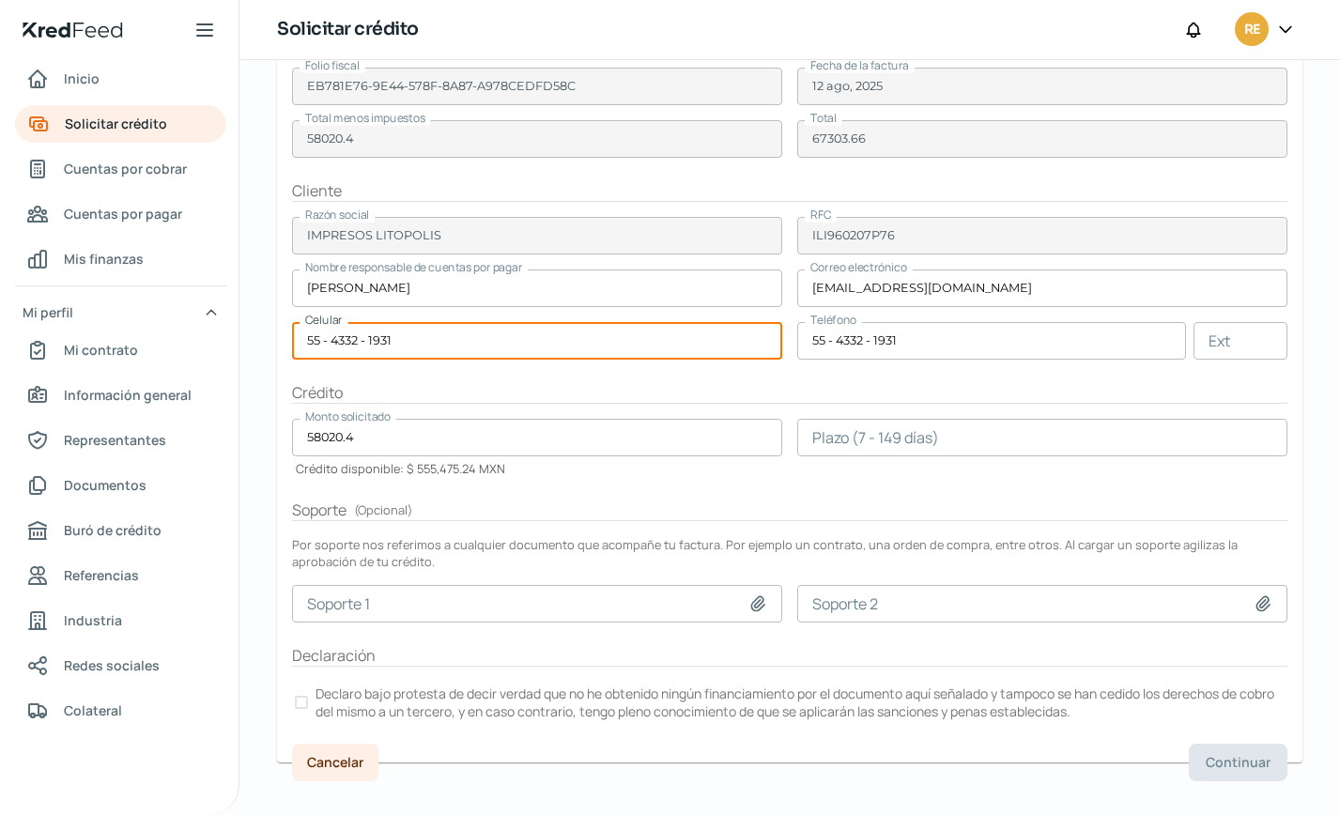
scroll to position [252, 0]
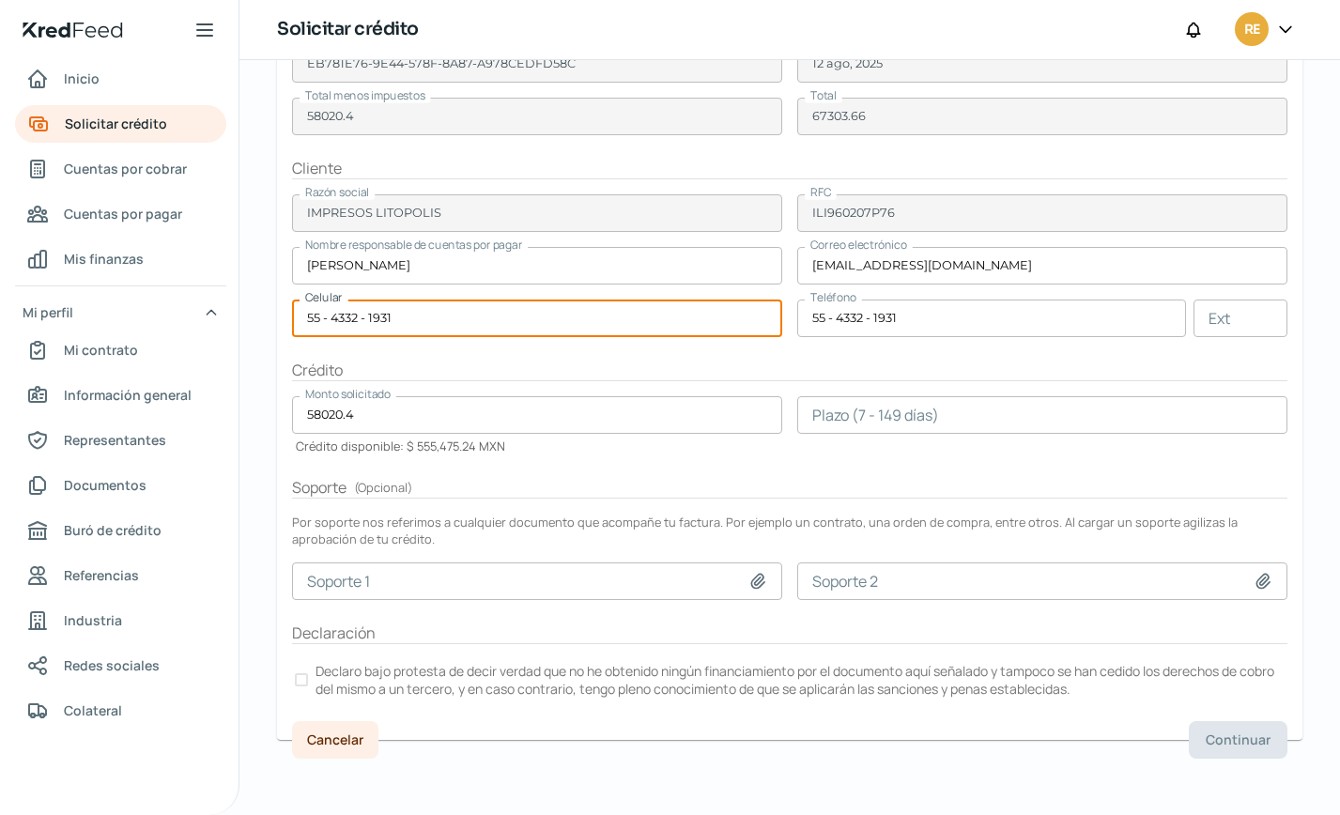
type input "55 - 4332 - 1931"
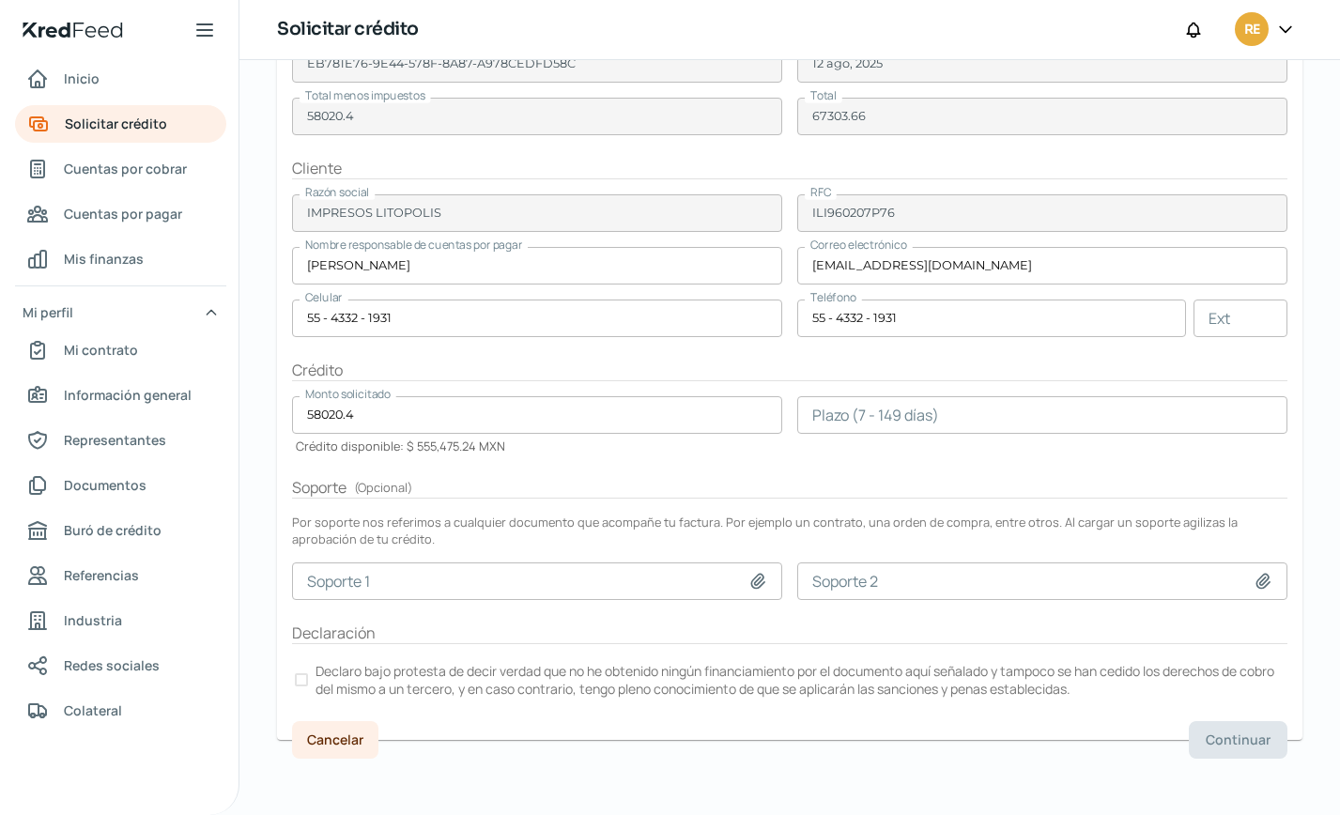
click at [302, 679] on div at bounding box center [301, 680] width 13 height 13
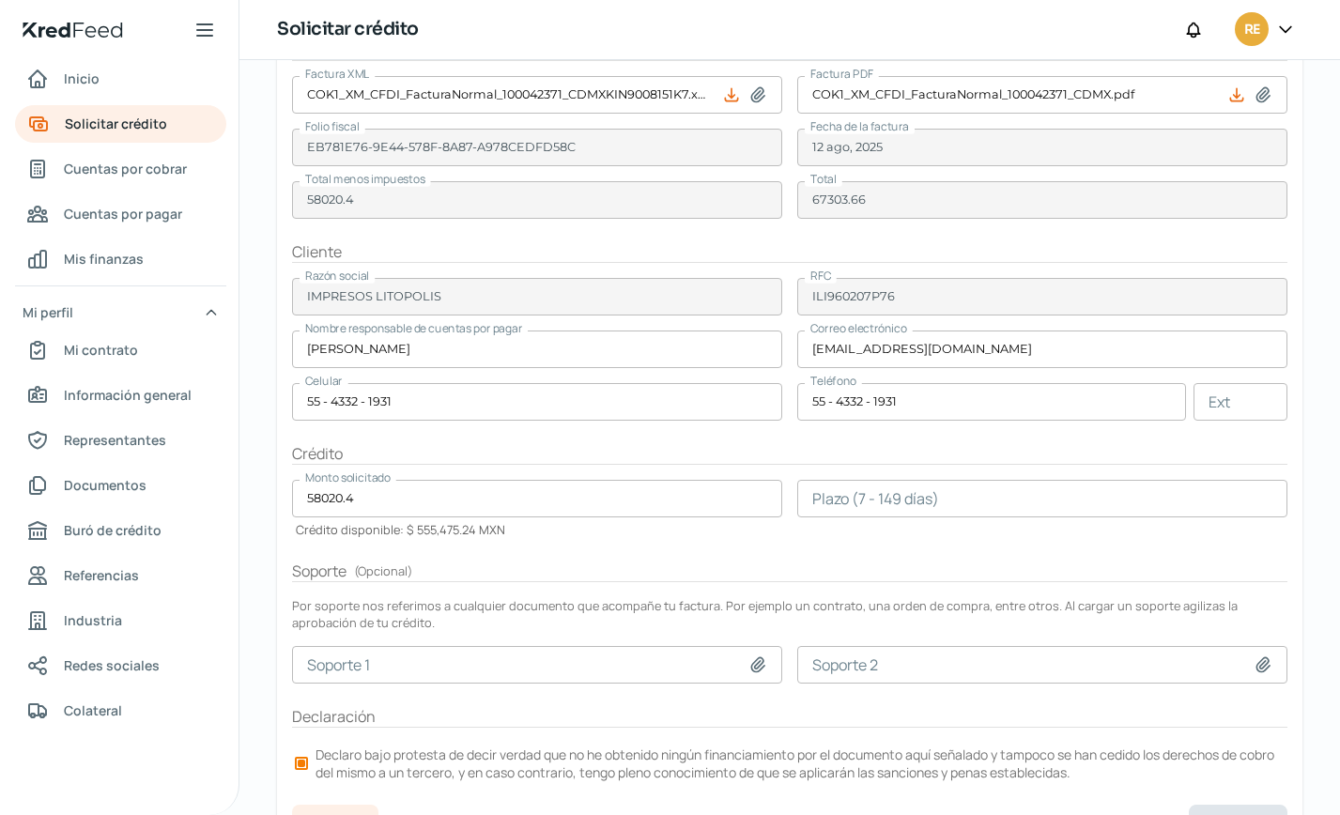
scroll to position [0, 0]
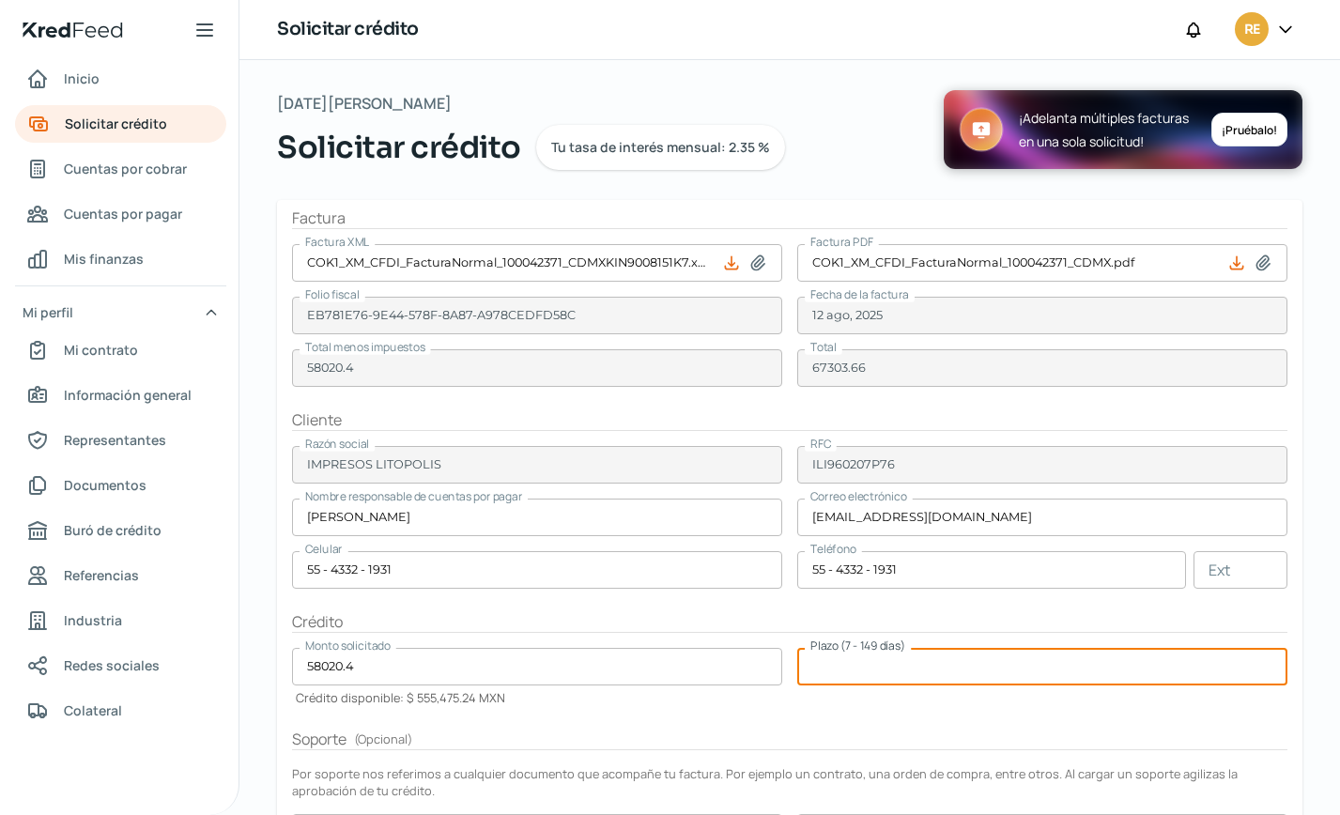
click at [867, 670] on input "number" at bounding box center [1043, 667] width 490 height 38
type input "90"
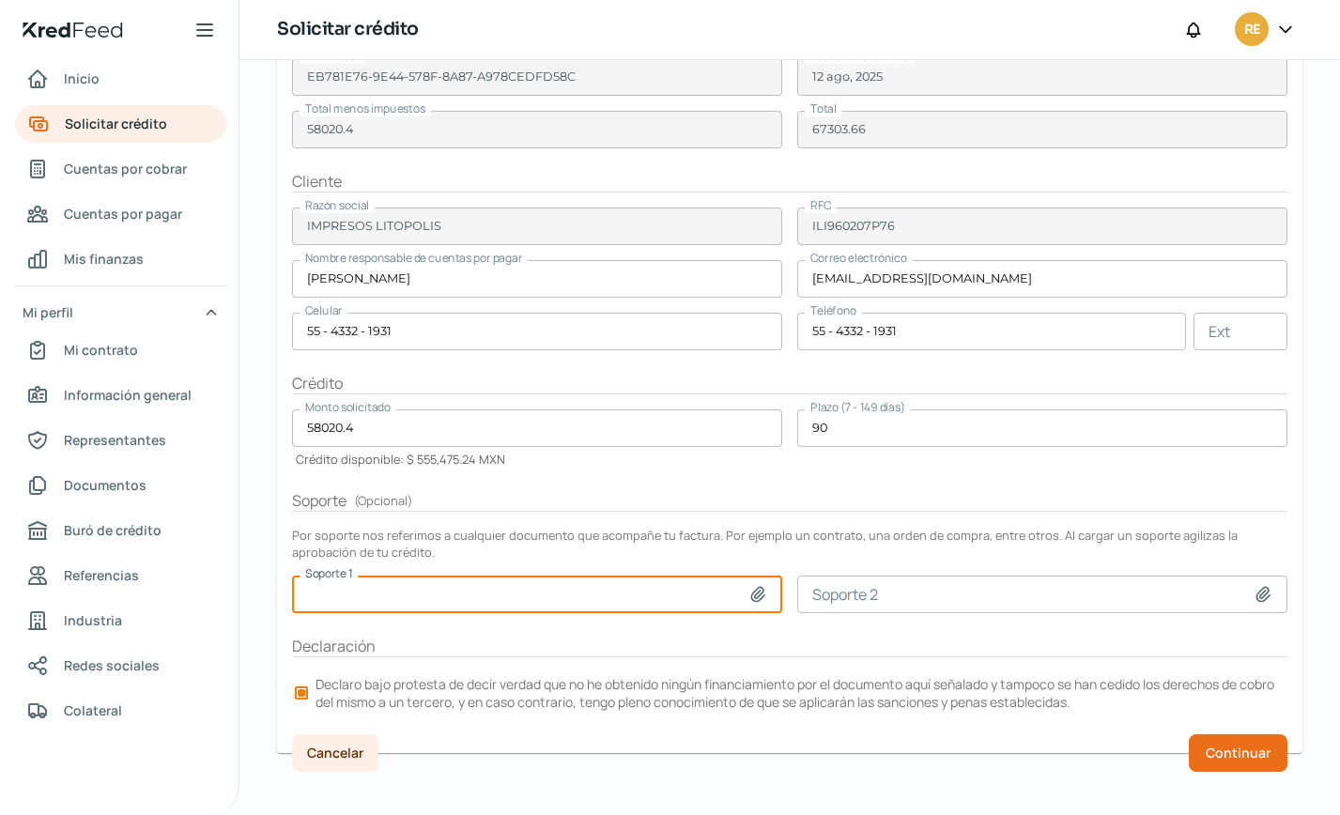
scroll to position [252, 0]
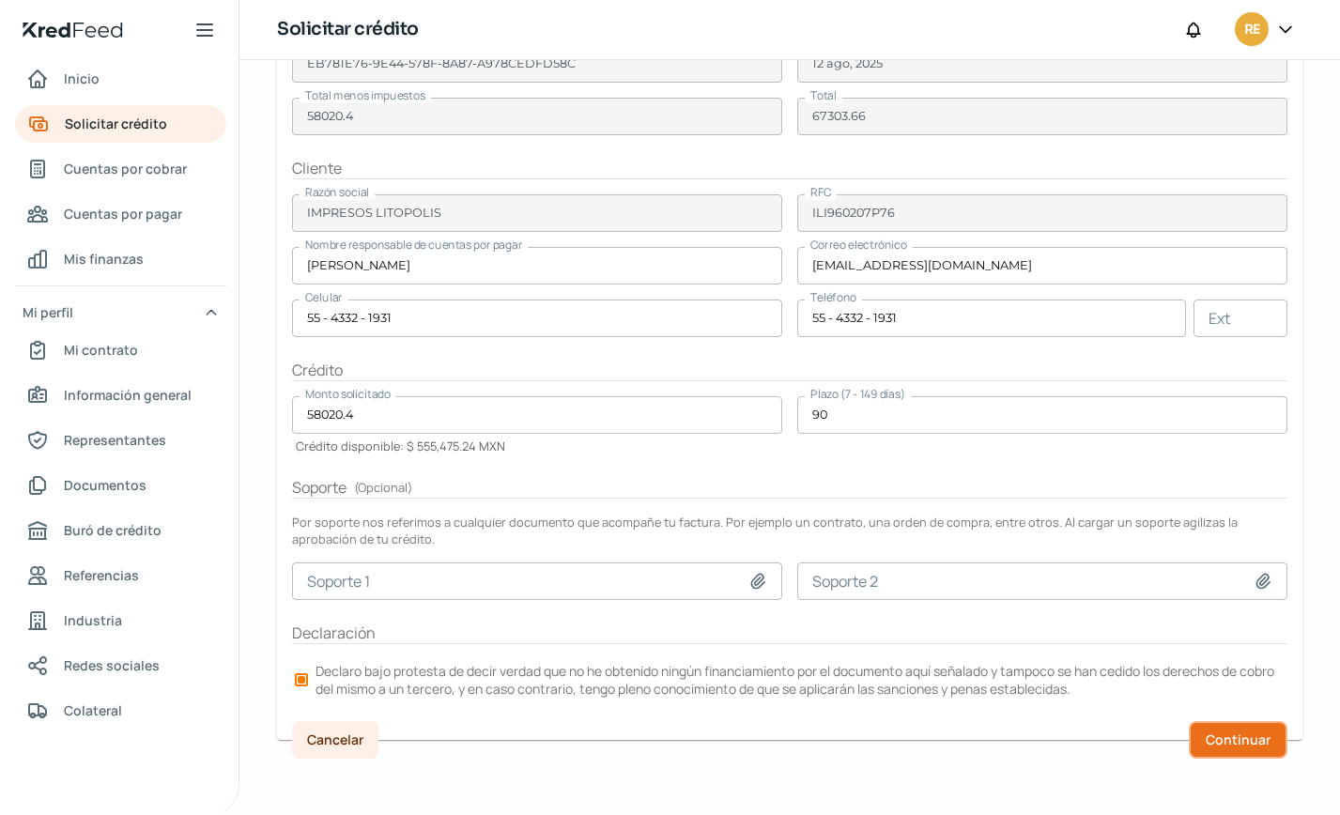
click at [1228, 740] on span "Continuar" at bounding box center [1238, 740] width 65 height 13
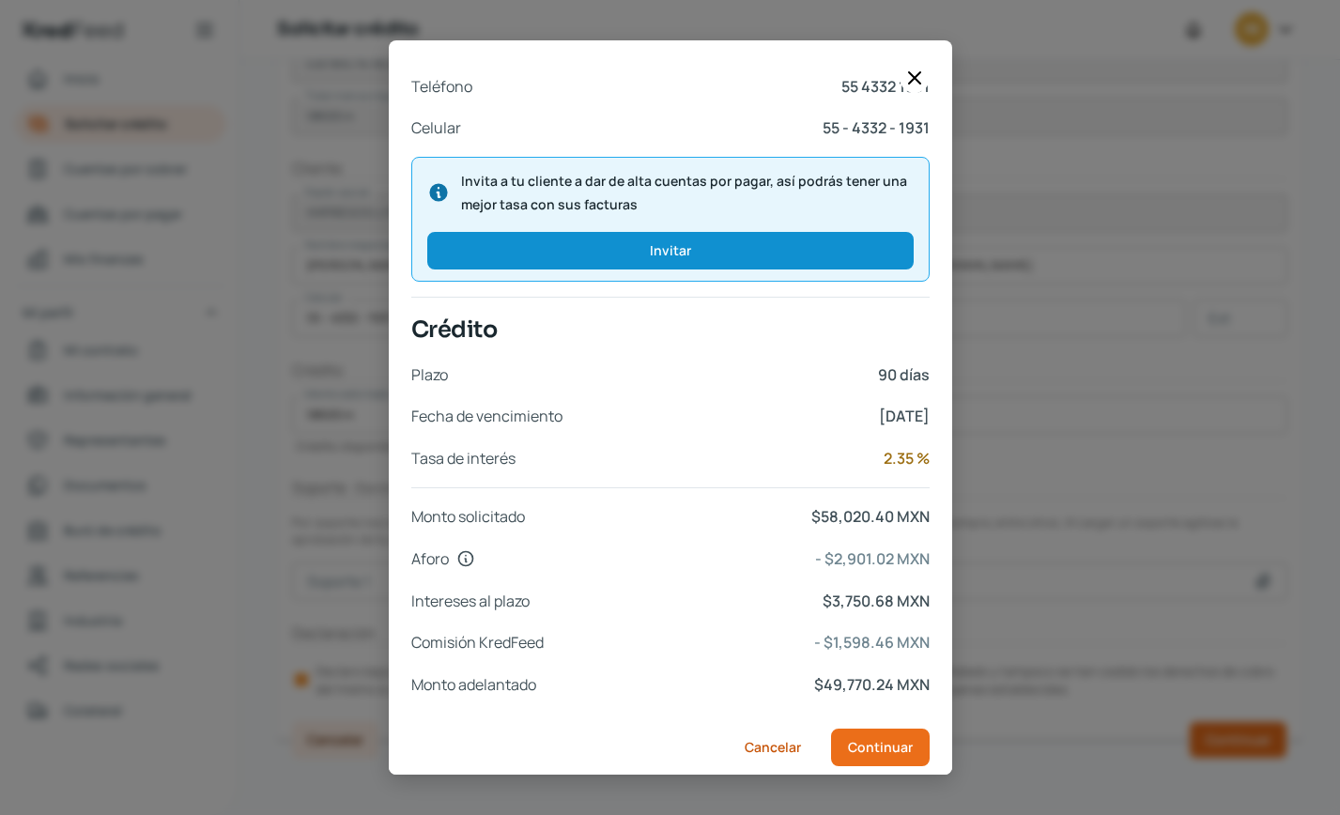
scroll to position [644, 0]
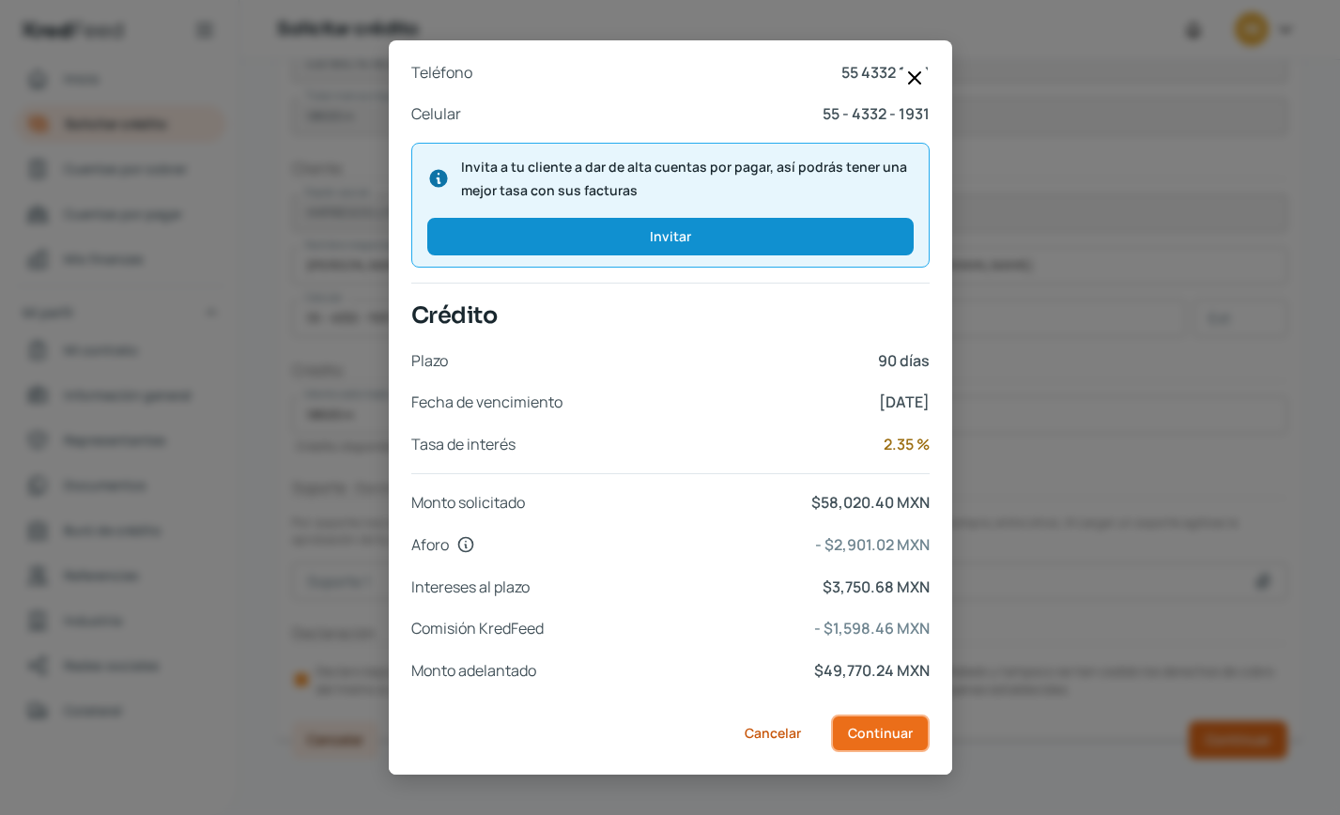
click at [908, 740] on button "Continuar" at bounding box center [880, 734] width 99 height 38
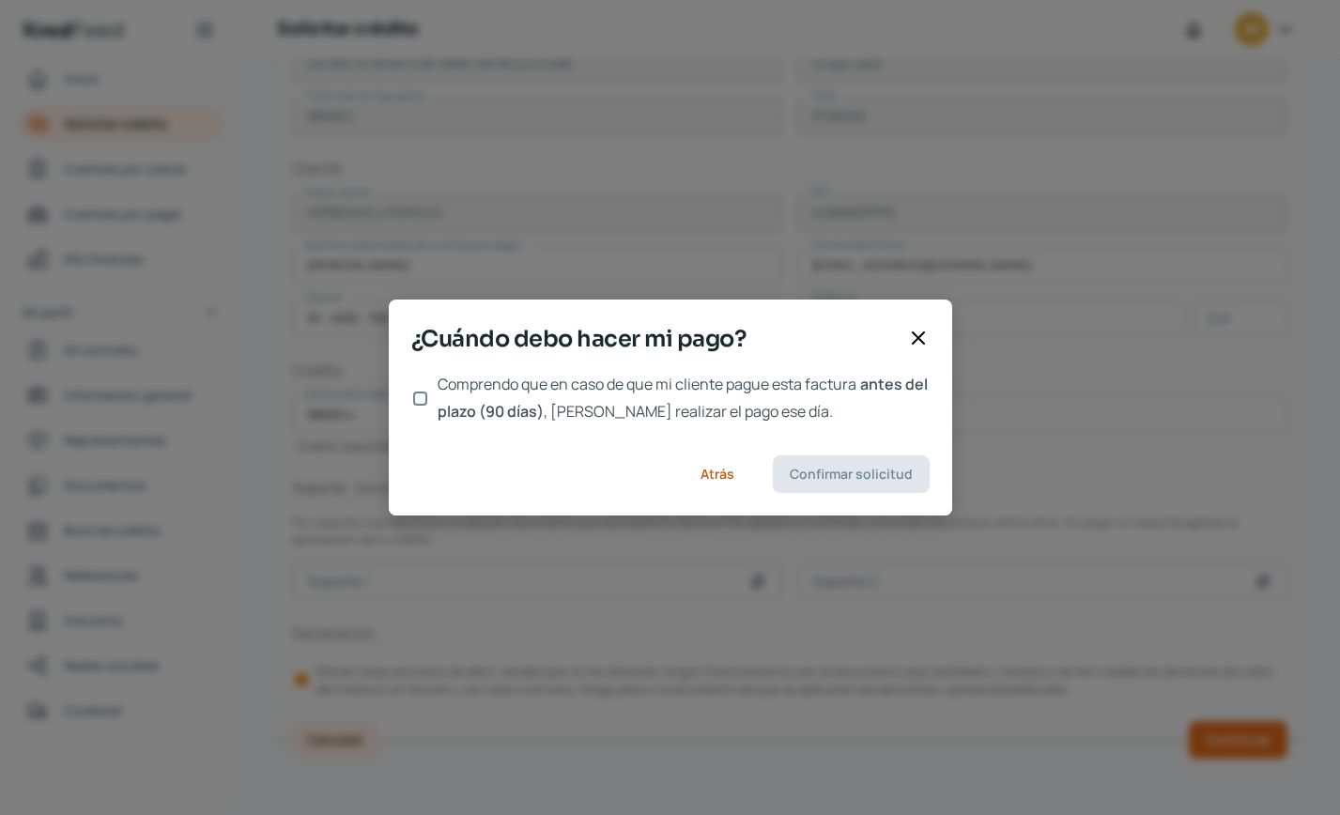
click at [423, 403] on input "Comprendo que en caso de que mi cliente pague esta factura antes del plazo (90 …" at bounding box center [420, 399] width 14 height 14
checkbox input "true"
click at [878, 468] on span "Confirmar solicitud" at bounding box center [851, 474] width 123 height 13
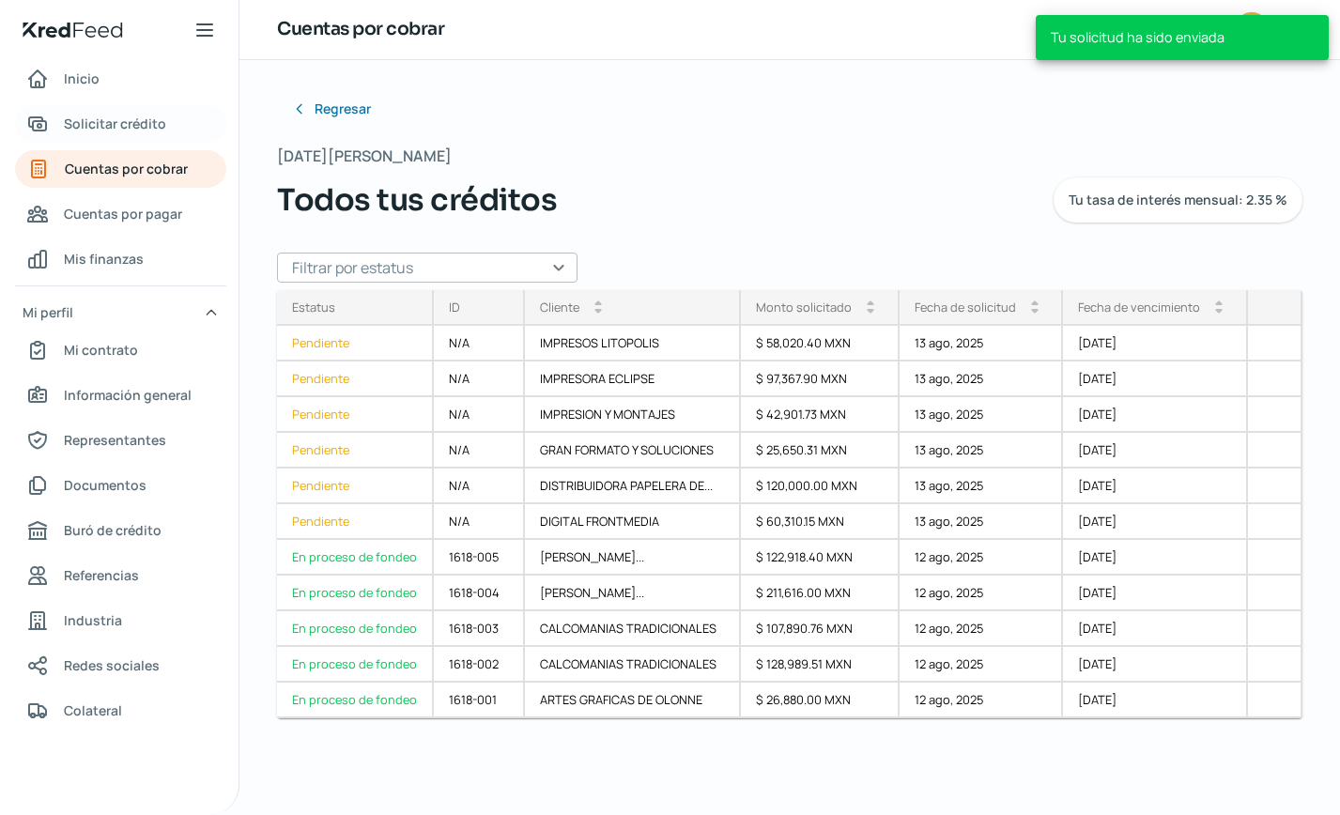
click at [123, 121] on span "Solicitar crédito" at bounding box center [115, 123] width 102 height 23
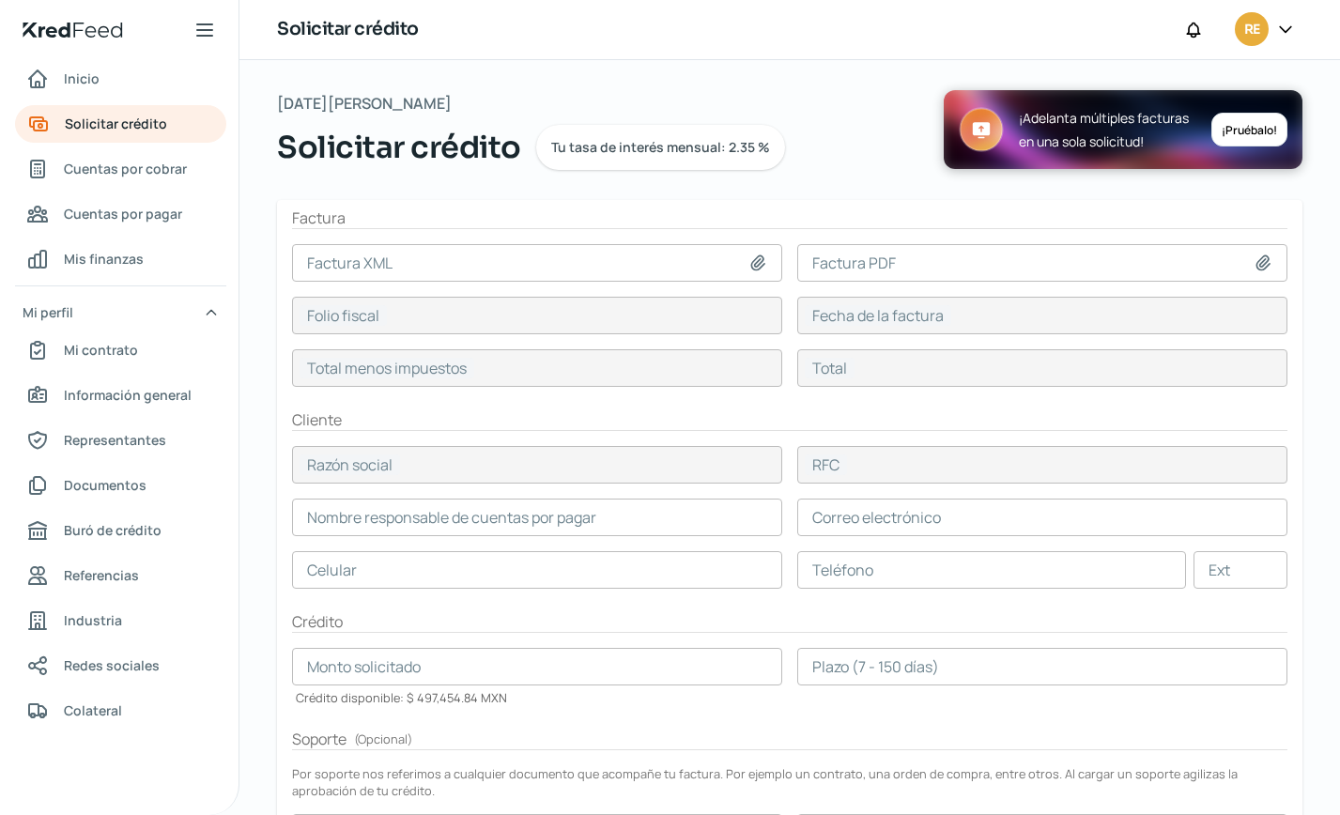
click at [752, 266] on icon at bounding box center [758, 263] width 19 height 19
type input "C:\fakepath\COK1_XM_CFDI_FacturaNormal_100042229_CDMXKIN9008151K7.xml"
type input "COK1_XM_CFDI_FacturaNormal_100042229_CDMXKIN9008151K7.xml"
type input "F52CCE5E-2A9B-54DB-8D21-F3E7807D2779"
type input "06 ago, 2025"
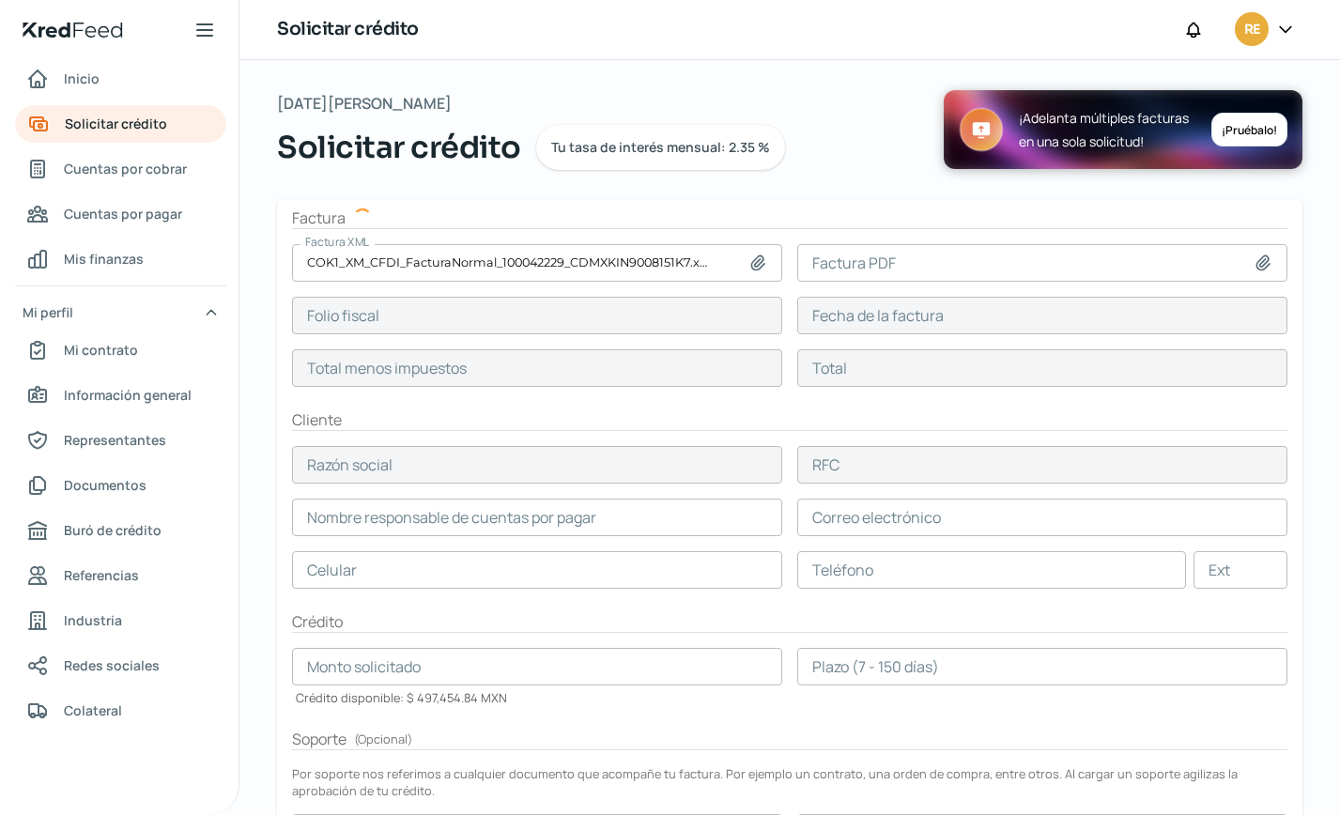
type input "69242"
type input "80320.72"
type input "MAKETA 7.0"
type input "MAK180914KK6"
type input "69242"
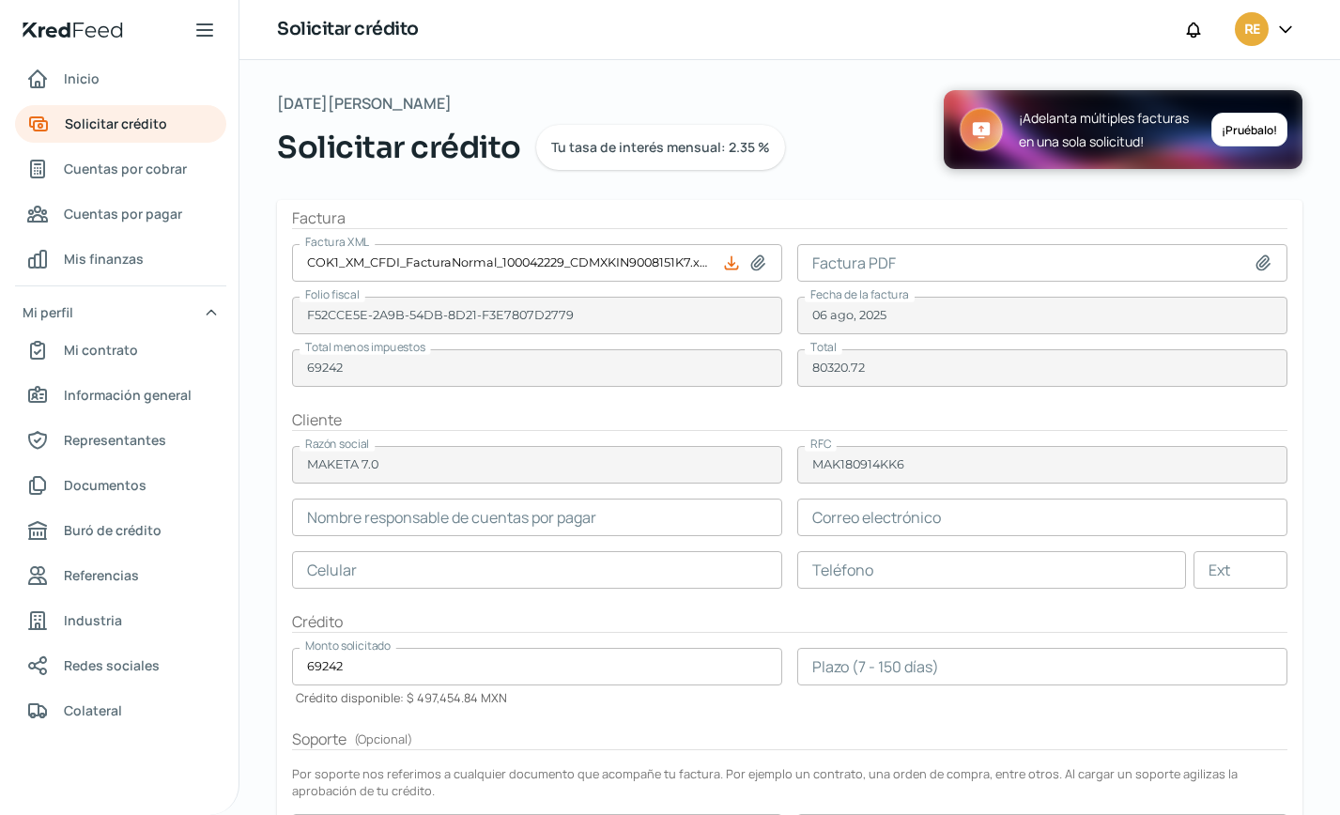
click at [1255, 260] on icon at bounding box center [1263, 263] width 19 height 19
type input "C:\fakepath\COK1_XM_CFDI_FacturaNormal_100042229_CDMX.pdf"
type input "COK1_XM_CFDI_FacturaNormal_100042229_CDMX.pdf"
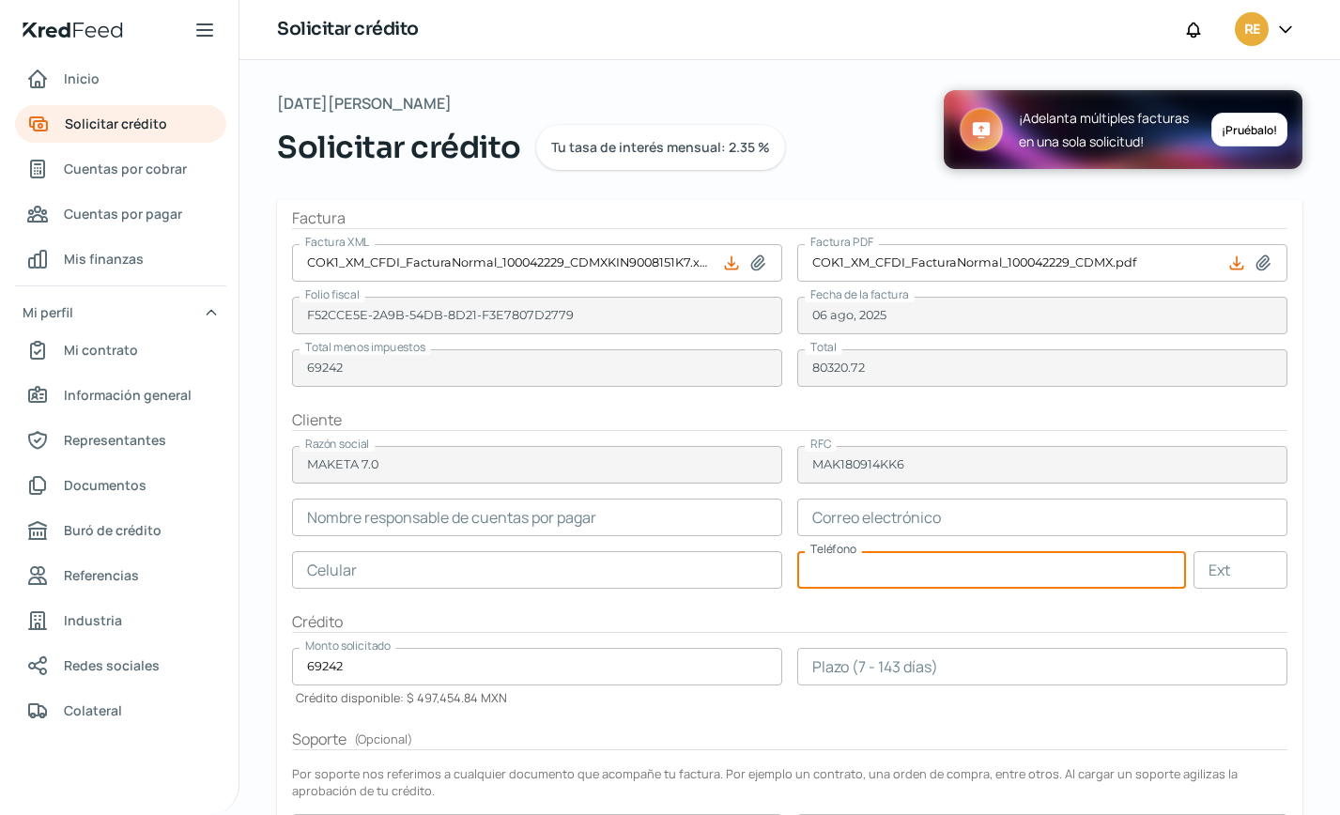
click at [900, 570] on input "text" at bounding box center [992, 570] width 389 height 38
paste input "55 - 1187 - 8313"
type input "55 - 1187 - 8313"
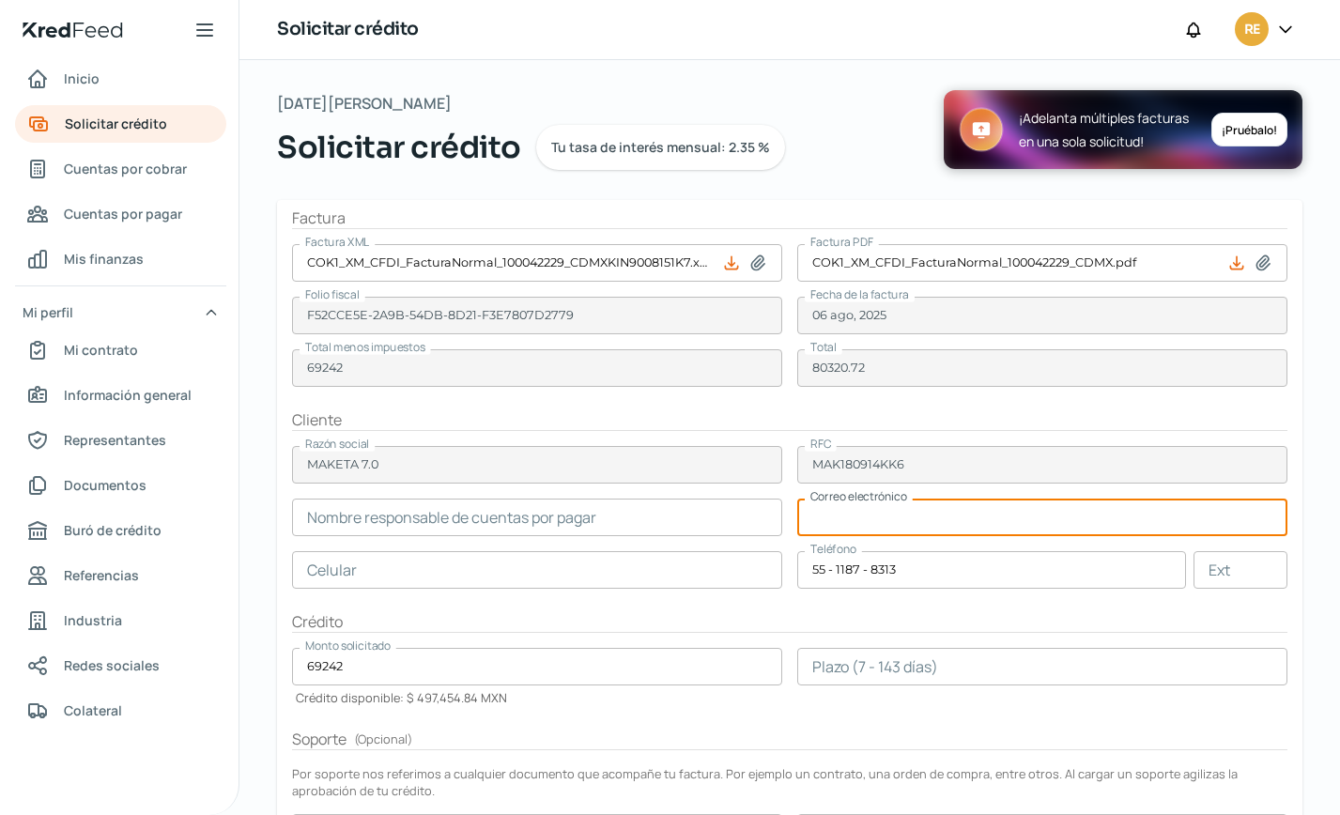
click at [831, 519] on input "text" at bounding box center [1043, 518] width 490 height 38
paste input "[PERSON_NAME][EMAIL_ADDRESS][PERSON_NAME][DOMAIN_NAME]"
type input "[PERSON_NAME][EMAIL_ADDRESS][PERSON_NAME][DOMAIN_NAME]"
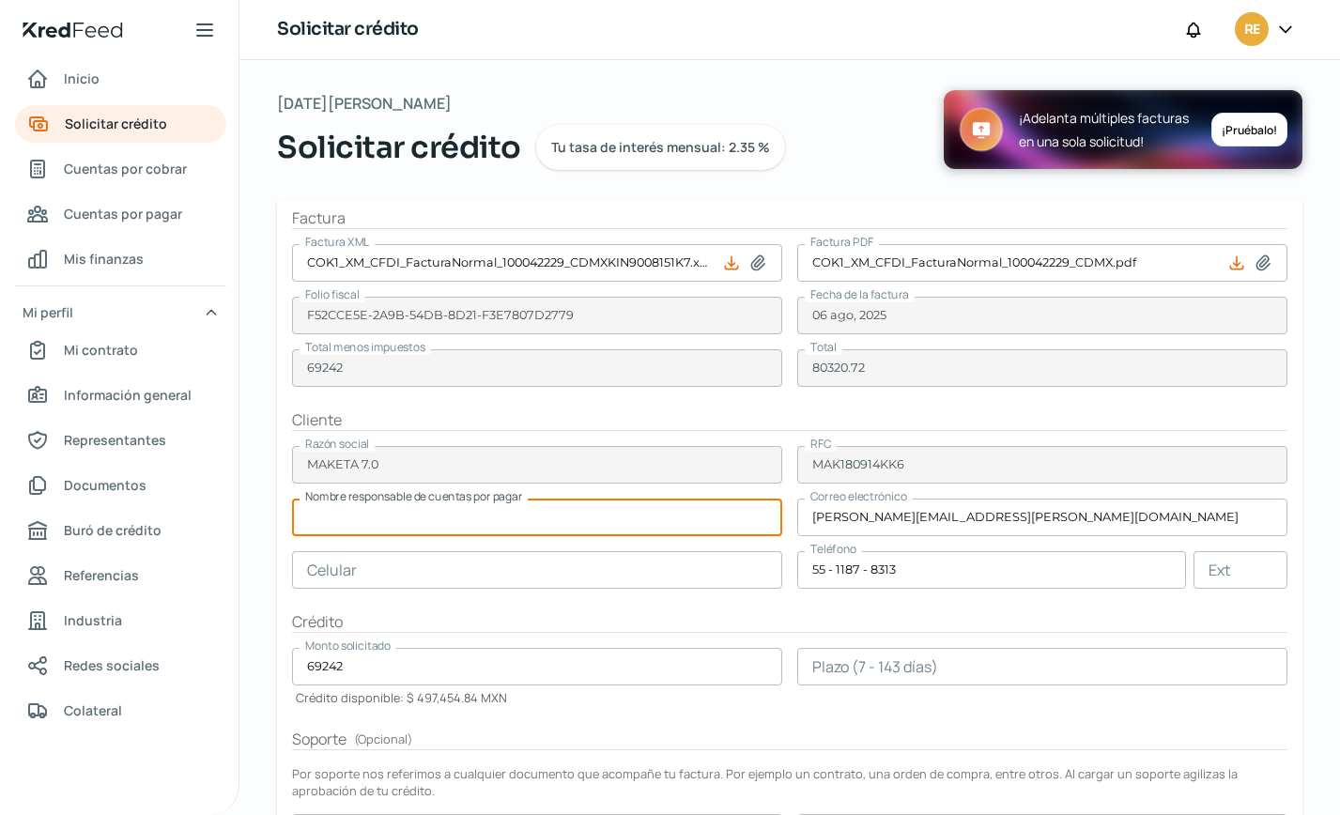
click at [382, 519] on input "text" at bounding box center [537, 518] width 490 height 38
paste input "[PERSON_NAME] Angeles"
type input "[PERSON_NAME] Angeles"
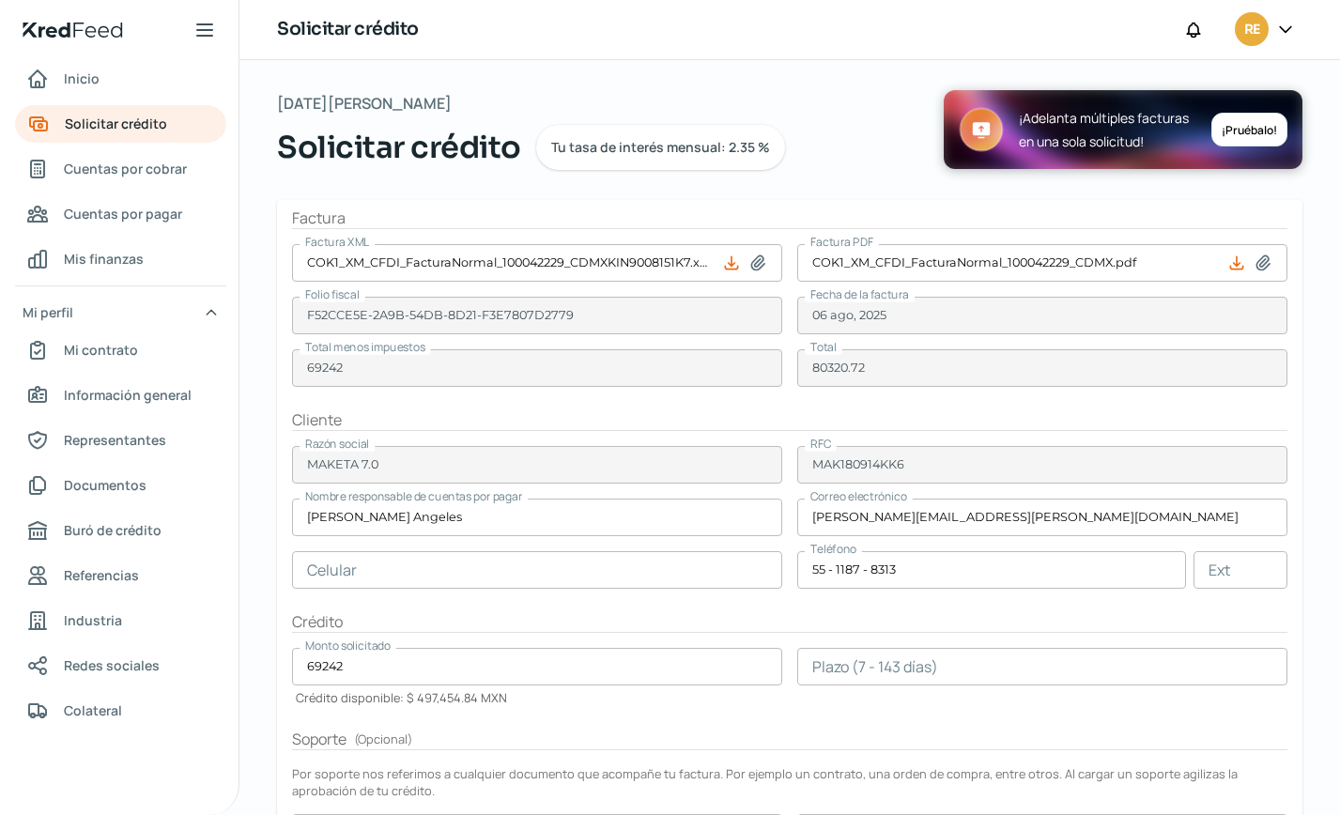
click at [395, 567] on input "text" at bounding box center [537, 570] width 490 height 38
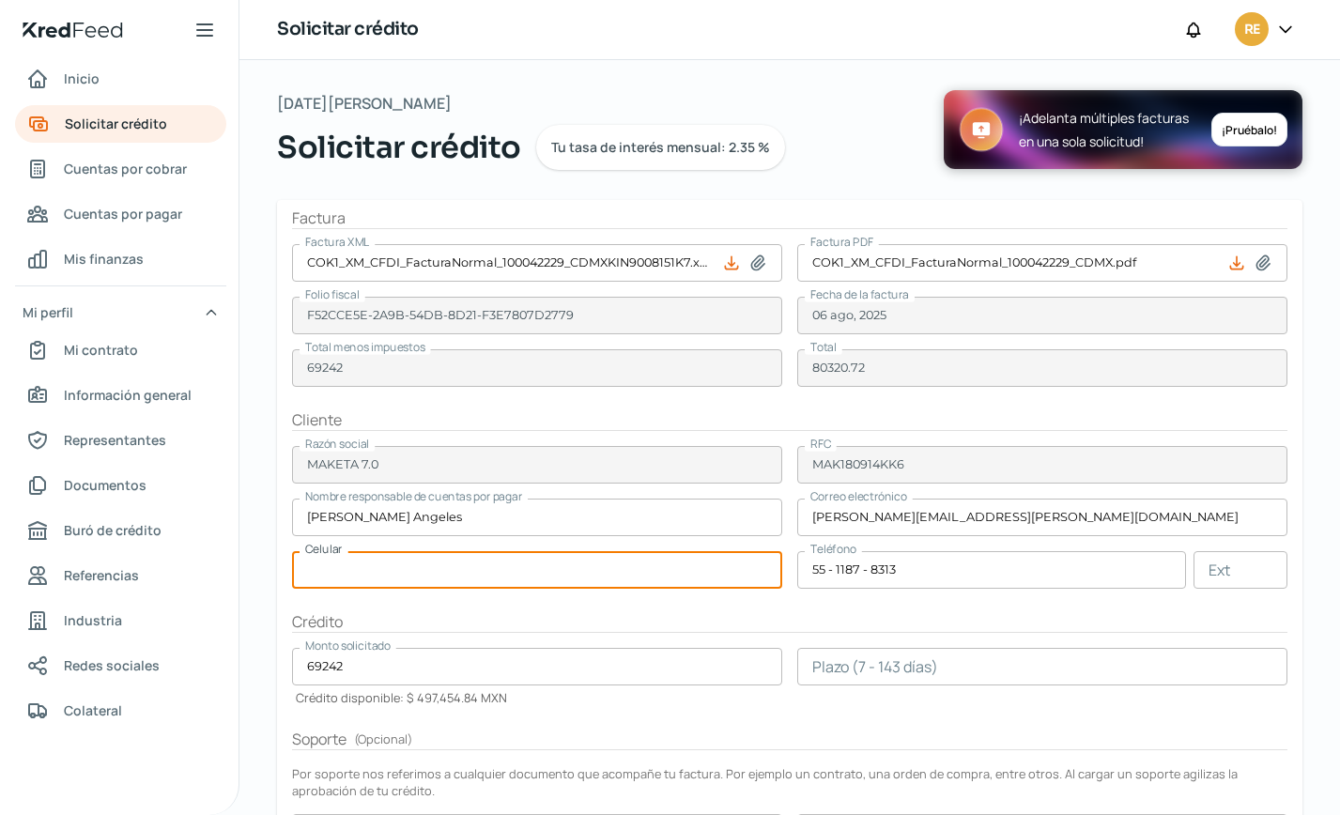
paste input "55 - 1187 - 8313"
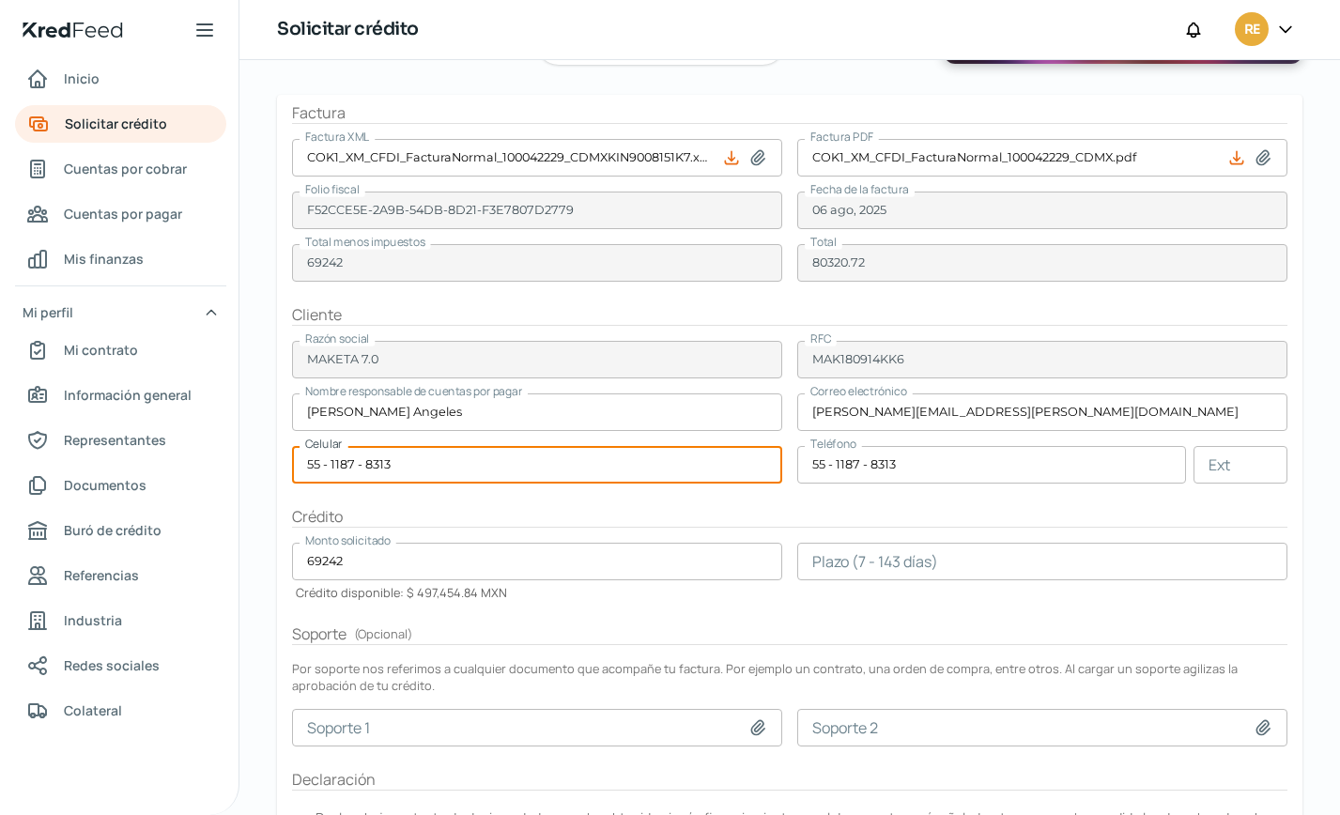
scroll to position [252, 0]
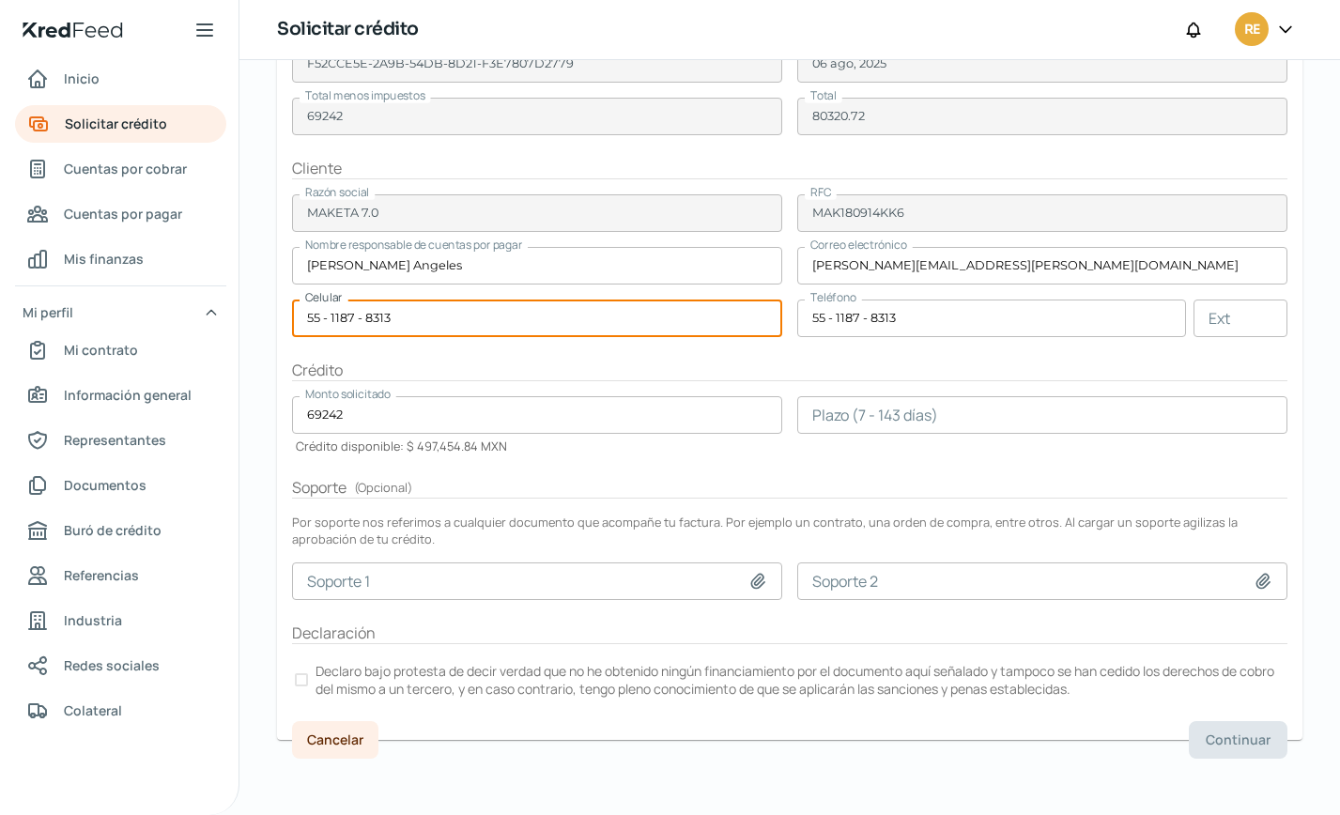
type input "55 - 1187 - 8313"
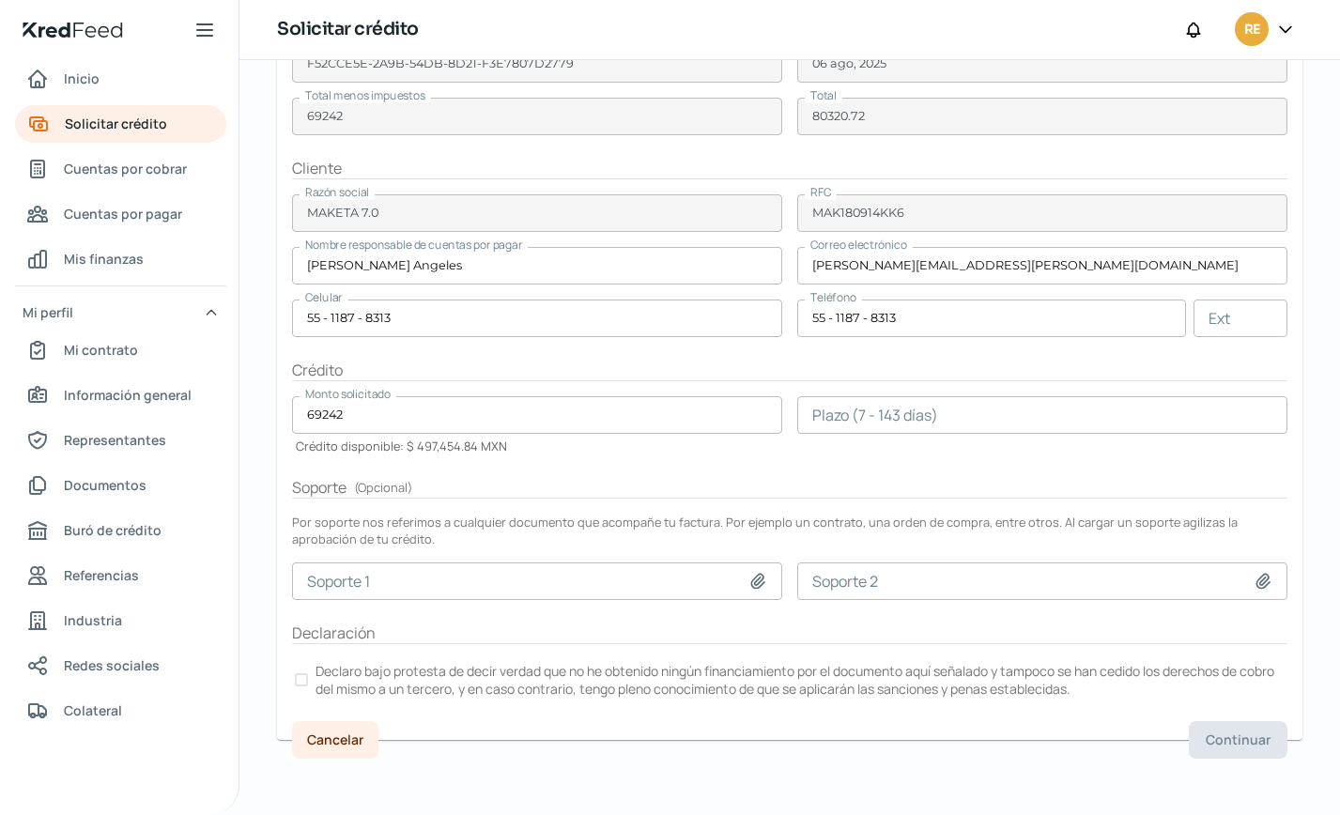
click at [302, 678] on div at bounding box center [301, 680] width 13 height 13
click at [871, 428] on input "number" at bounding box center [1043, 415] width 490 height 38
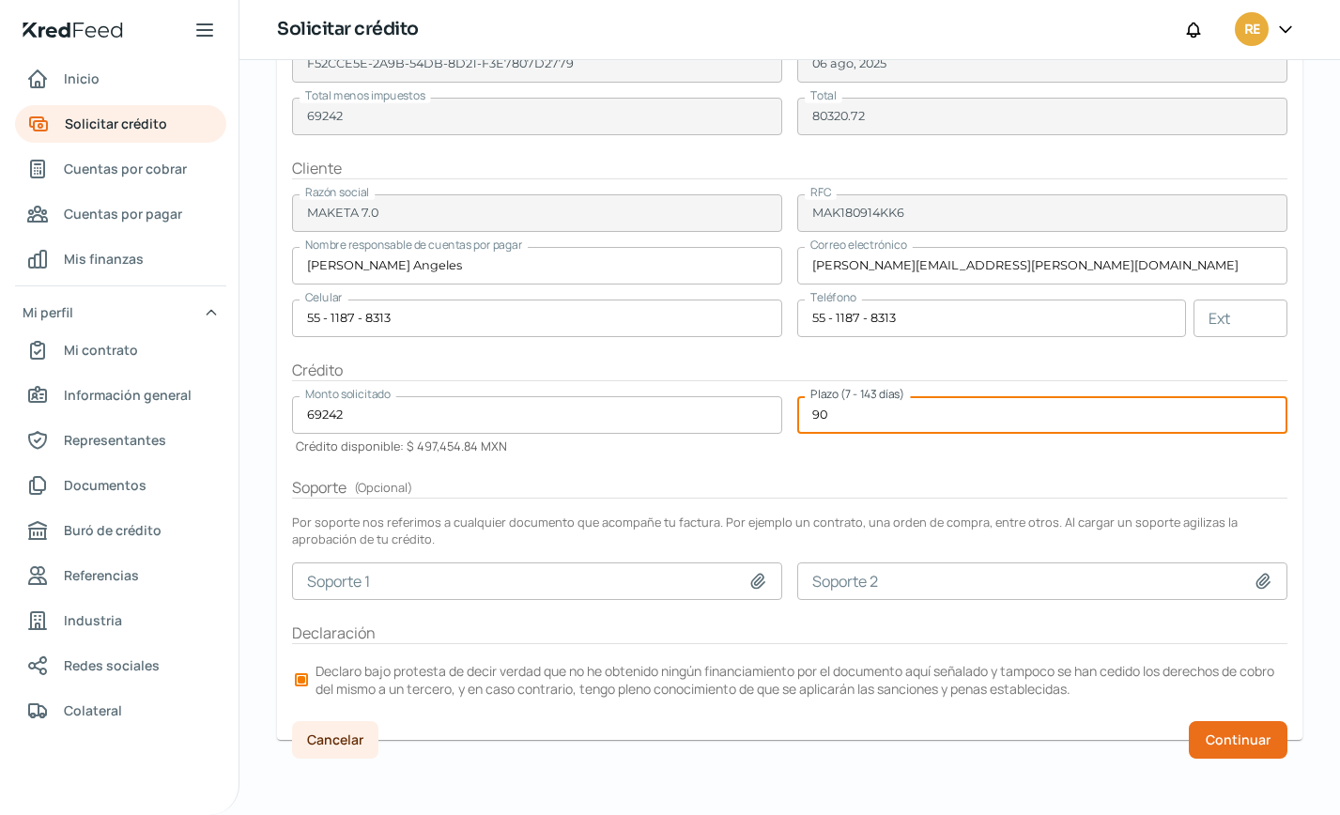
type input "90"
click at [1228, 738] on span "Continuar" at bounding box center [1238, 740] width 65 height 13
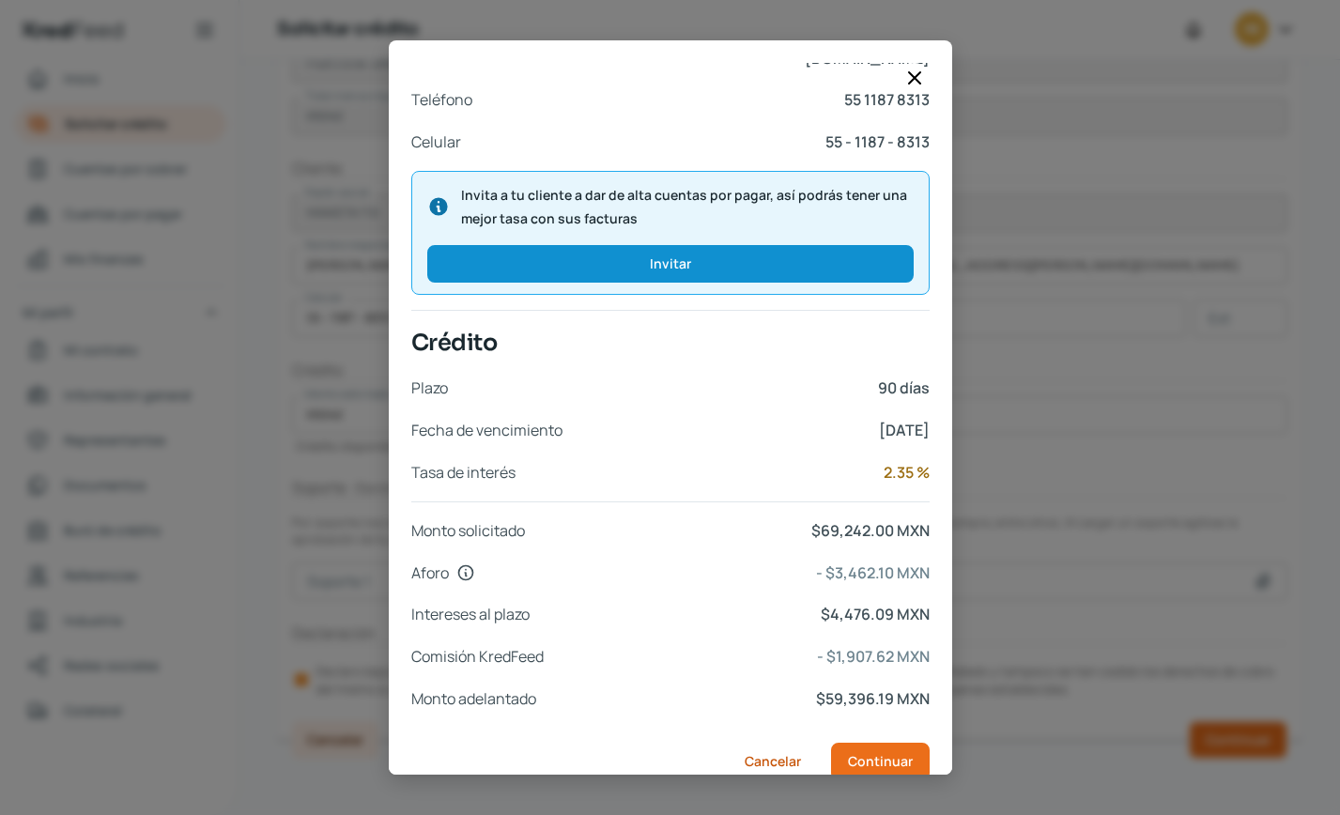
scroll to position [644, 0]
click at [899, 745] on button "Continuar" at bounding box center [880, 761] width 99 height 38
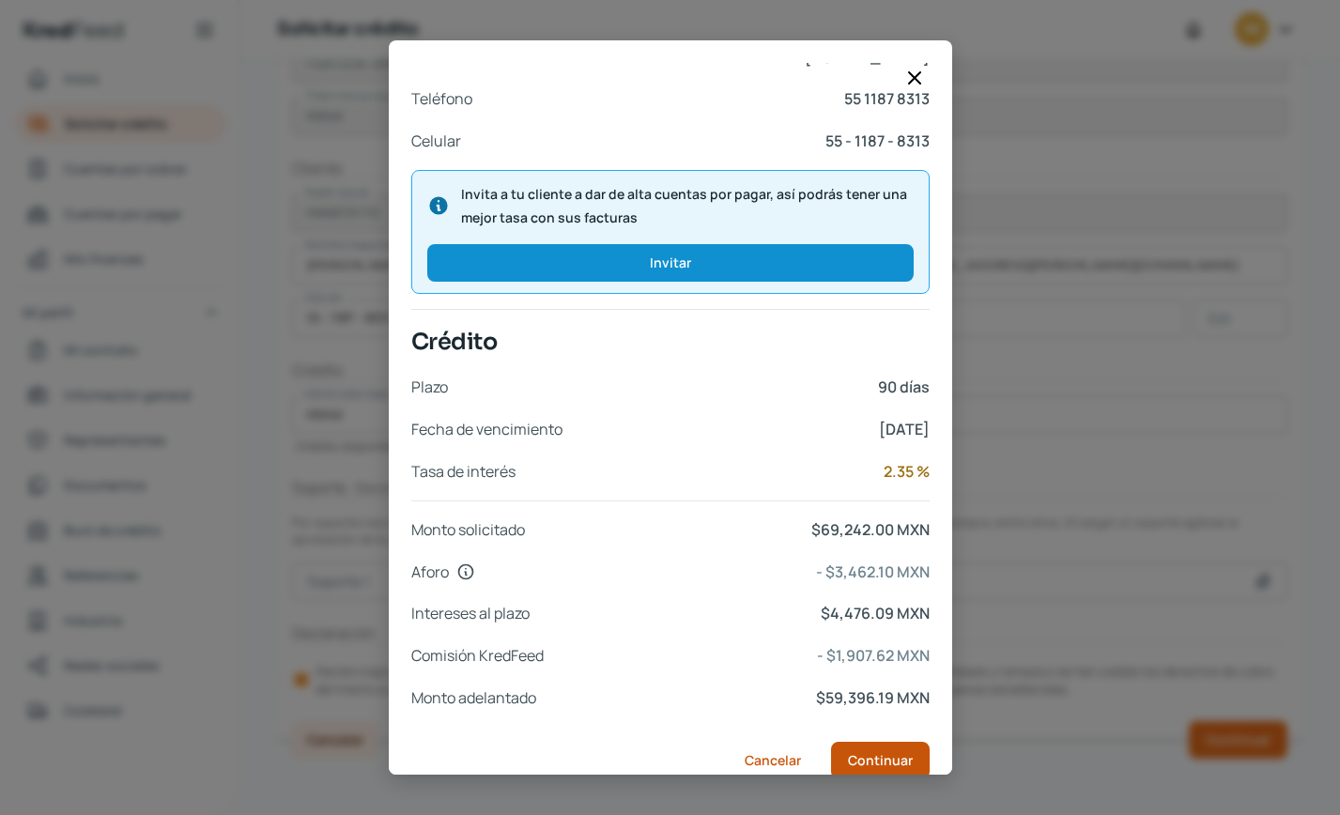
scroll to position [0, 0]
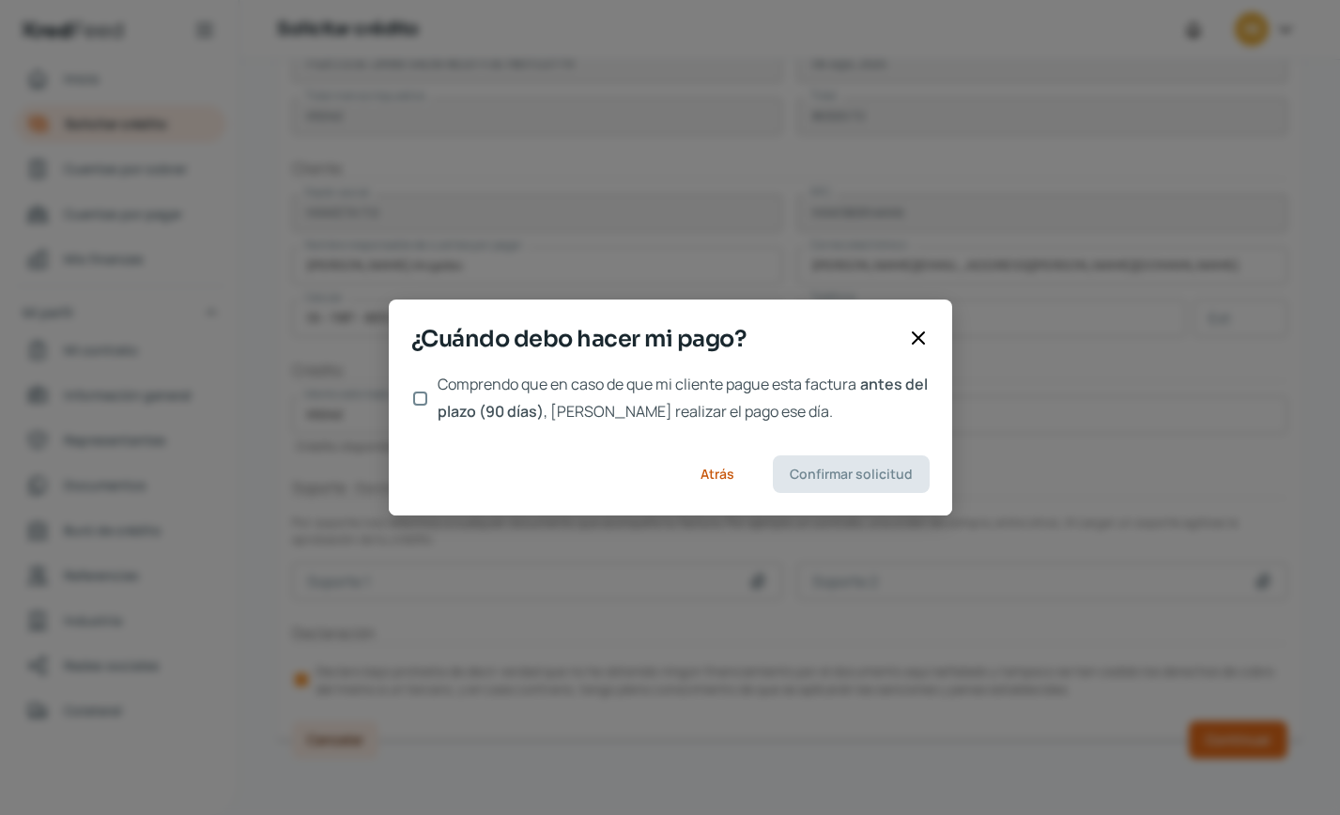
click at [420, 402] on input "Comprendo que en caso de que mi cliente pague esta factura antes del plazo (90 …" at bounding box center [420, 399] width 14 height 14
checkbox input "true"
click at [829, 484] on button "Confirmar solicitud" at bounding box center [851, 475] width 157 height 38
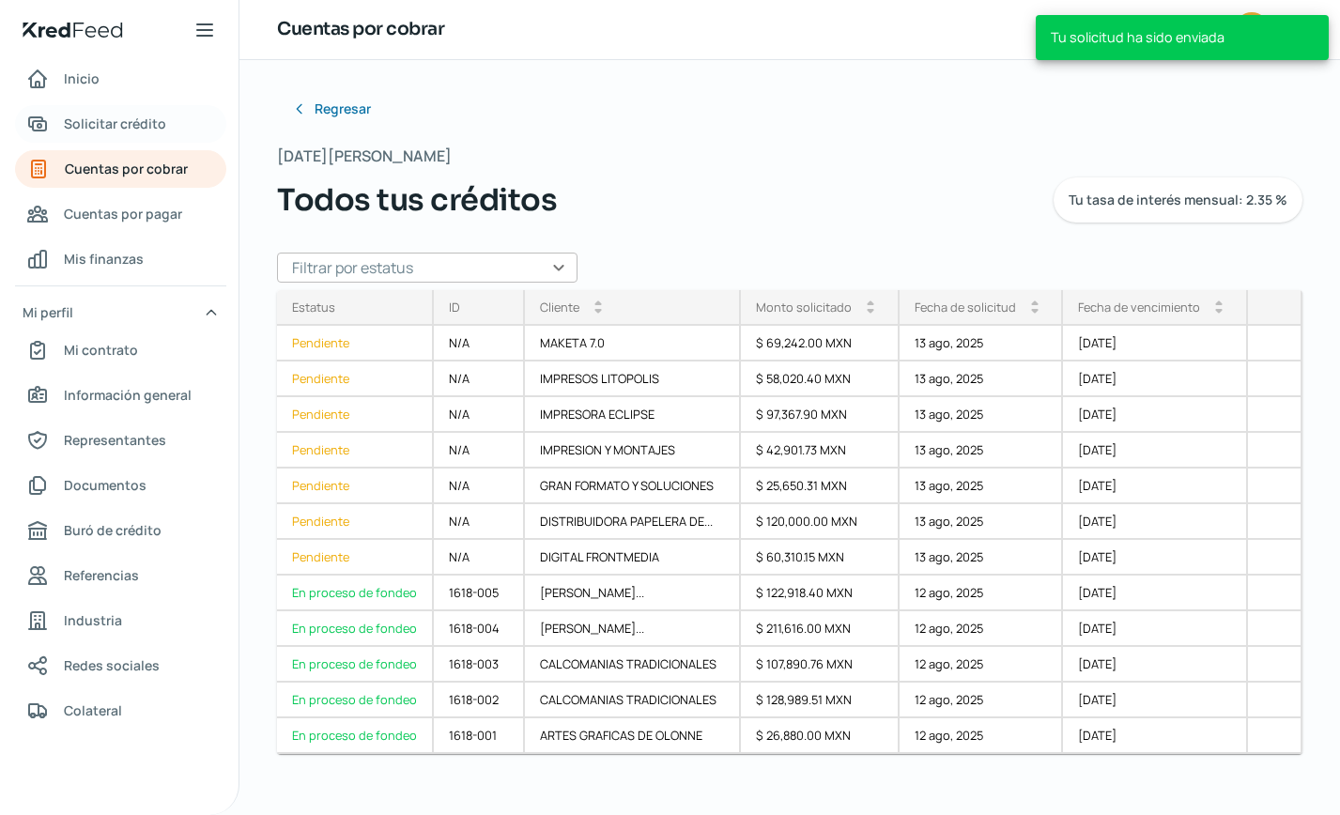
click at [119, 130] on span "Solicitar crédito" at bounding box center [115, 123] width 102 height 23
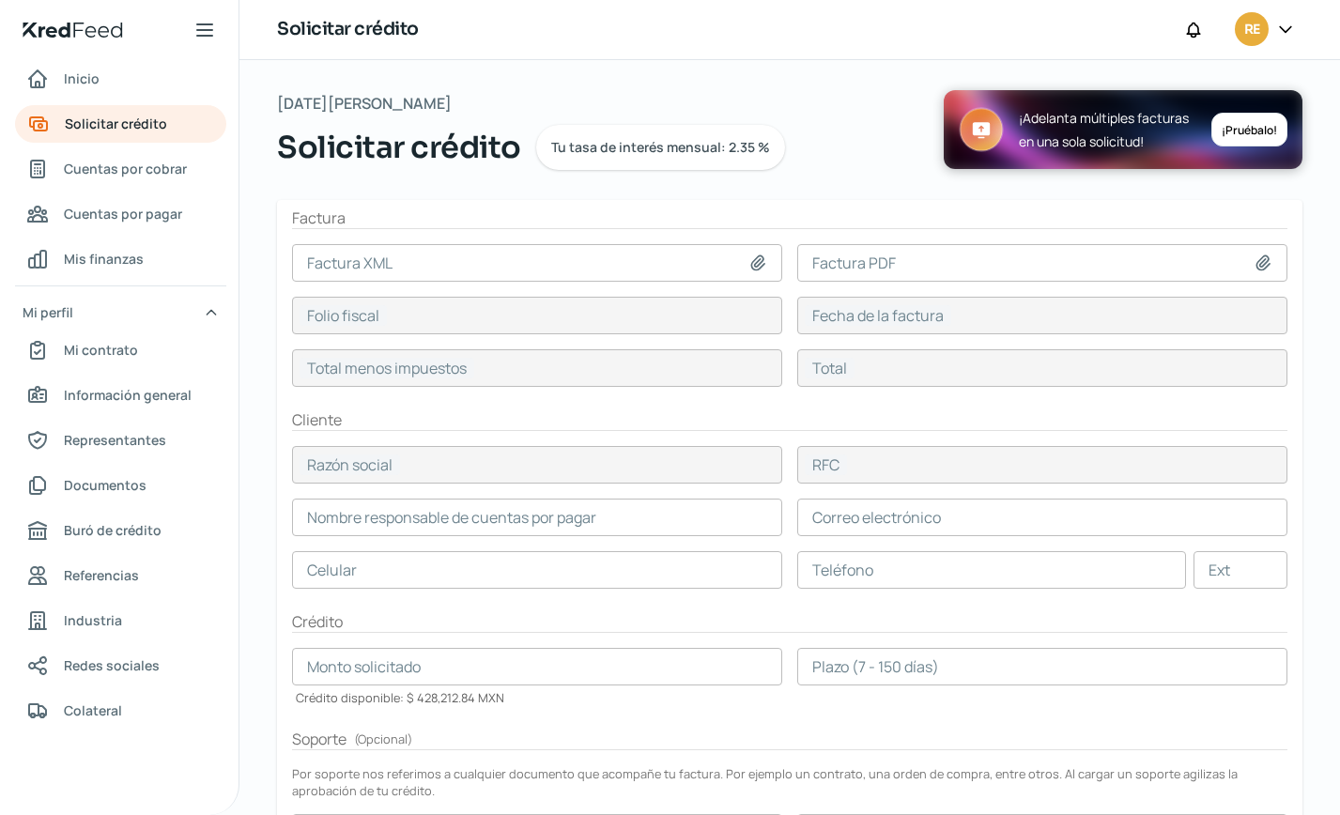
click at [754, 258] on icon at bounding box center [758, 263] width 19 height 19
type input "C:\fakepath\COK1_XM_CFDI_FacturaNormal_100042230_CDMXKIN9008151K7.xml"
type input "COK1_XM_CFDI_FacturaNormal_100042230_CDMXKIN9008151K7.xml"
type input "1B77DEAF-EBDF-53F9-8B42-45FD1F946DE1"
type input "06 ago, 2025"
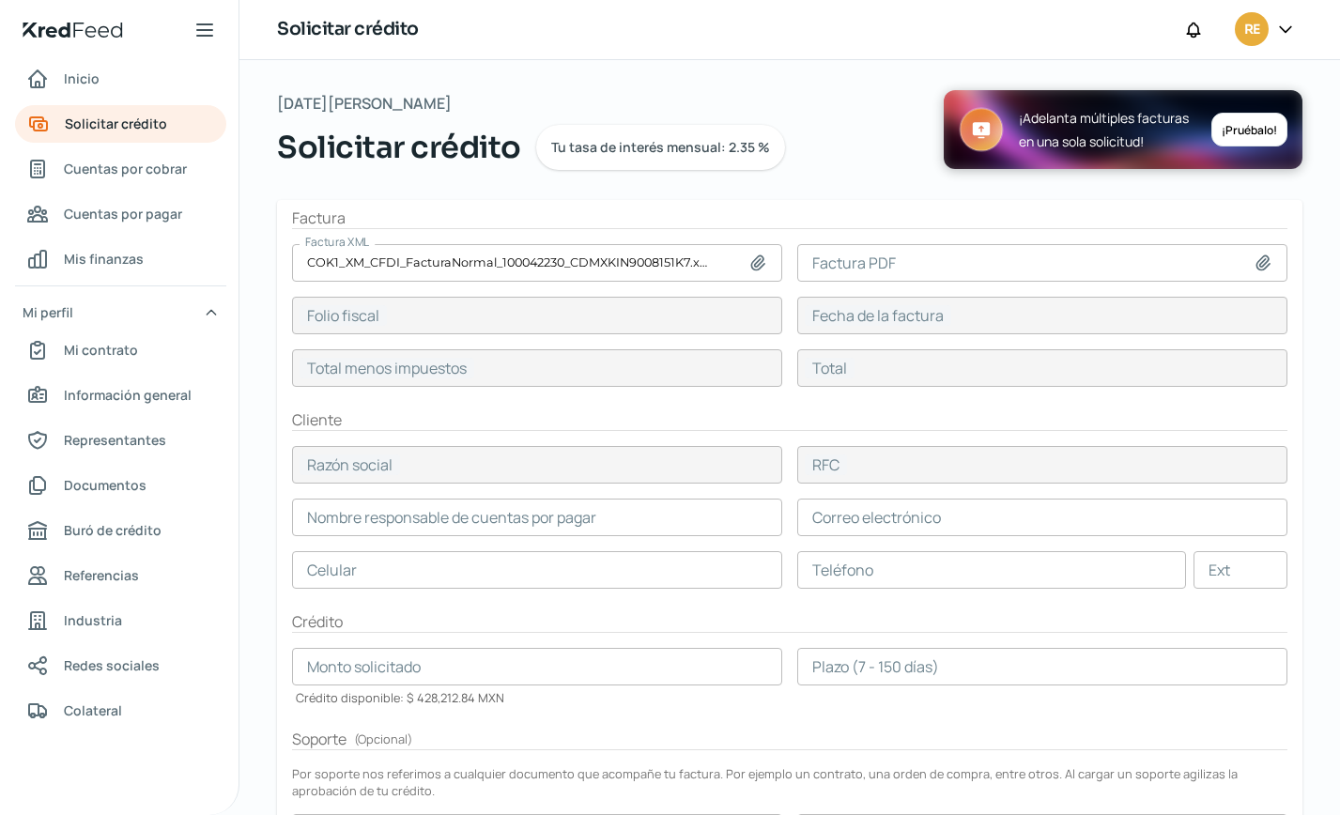
type input "19178"
type input "22246.48"
type input "[PERSON_NAME] [PERSON_NAME]"
type input "AAMM710404RZ0"
type input "19178"
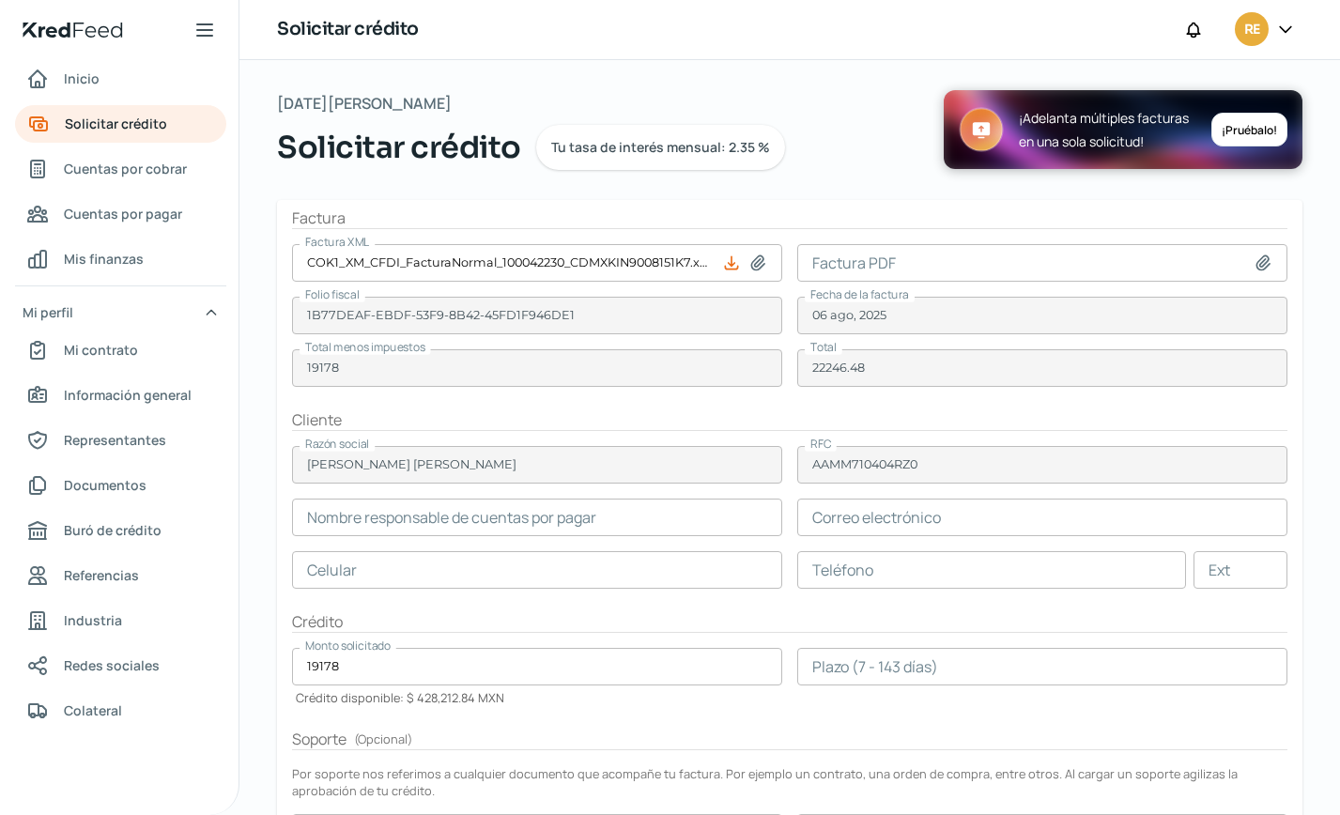
click at [1254, 261] on icon at bounding box center [1263, 263] width 19 height 19
type input "C:\fakepath\COK1_XM_CFDI_FacturaNormal_100042230_CDMX.pdf"
type input "COK1_XM_CFDI_FacturaNormal_100042230_CDMX.pdf"
click at [879, 520] on input "text" at bounding box center [1043, 518] width 490 height 38
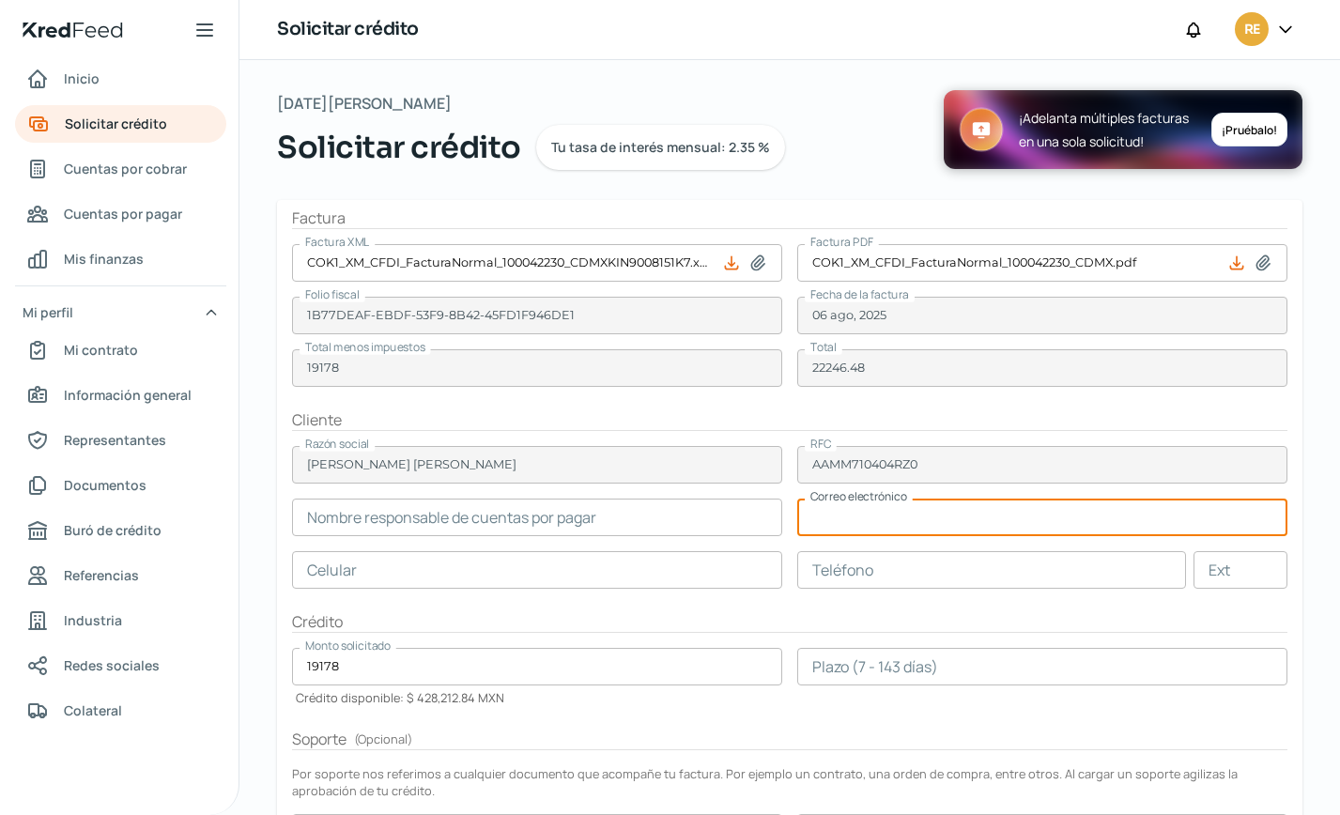
paste input "[EMAIL_ADDRESS][DOMAIN_NAME]"
type input "[EMAIL_ADDRESS][DOMAIN_NAME]"
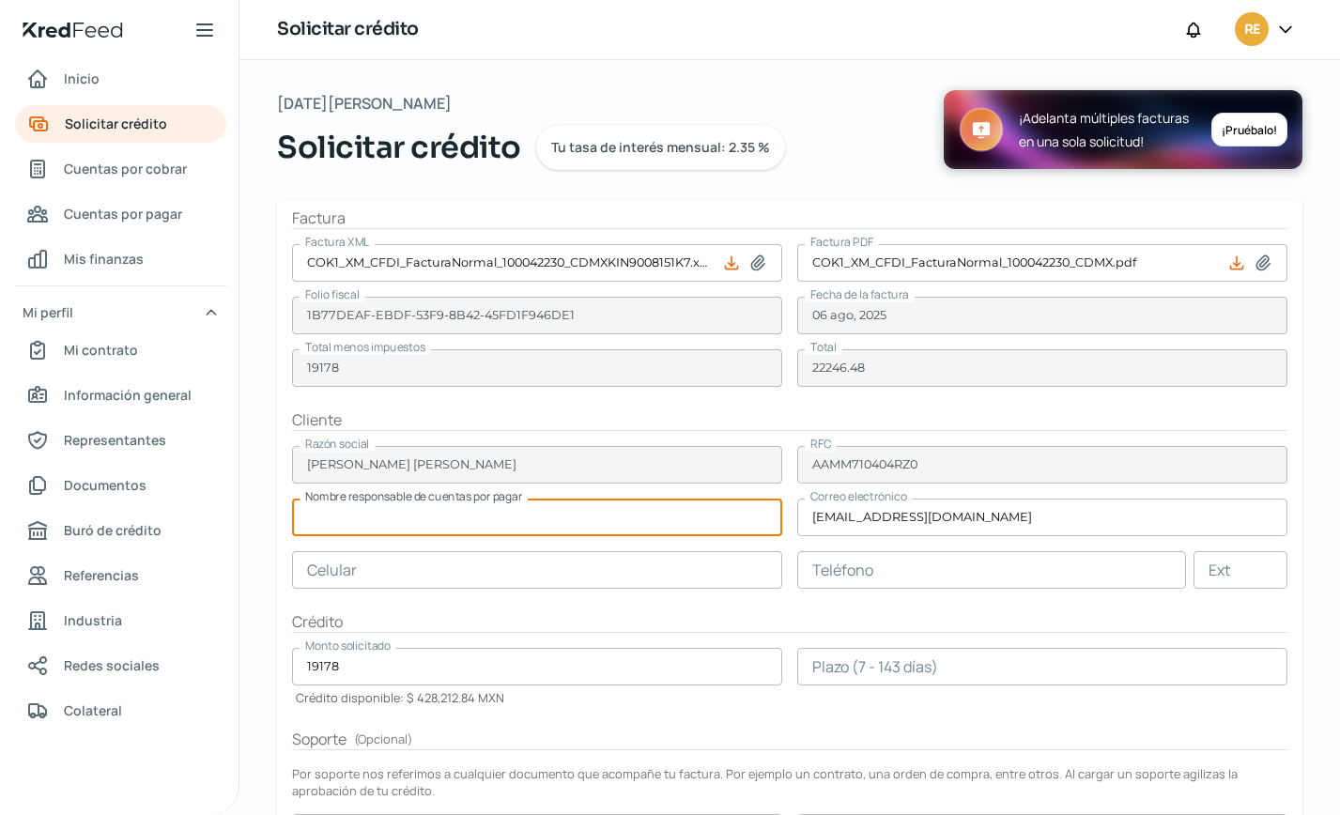
click at [399, 524] on input "text" at bounding box center [537, 518] width 490 height 38
paste input "[PERSON_NAME]"
type input "[PERSON_NAME]"
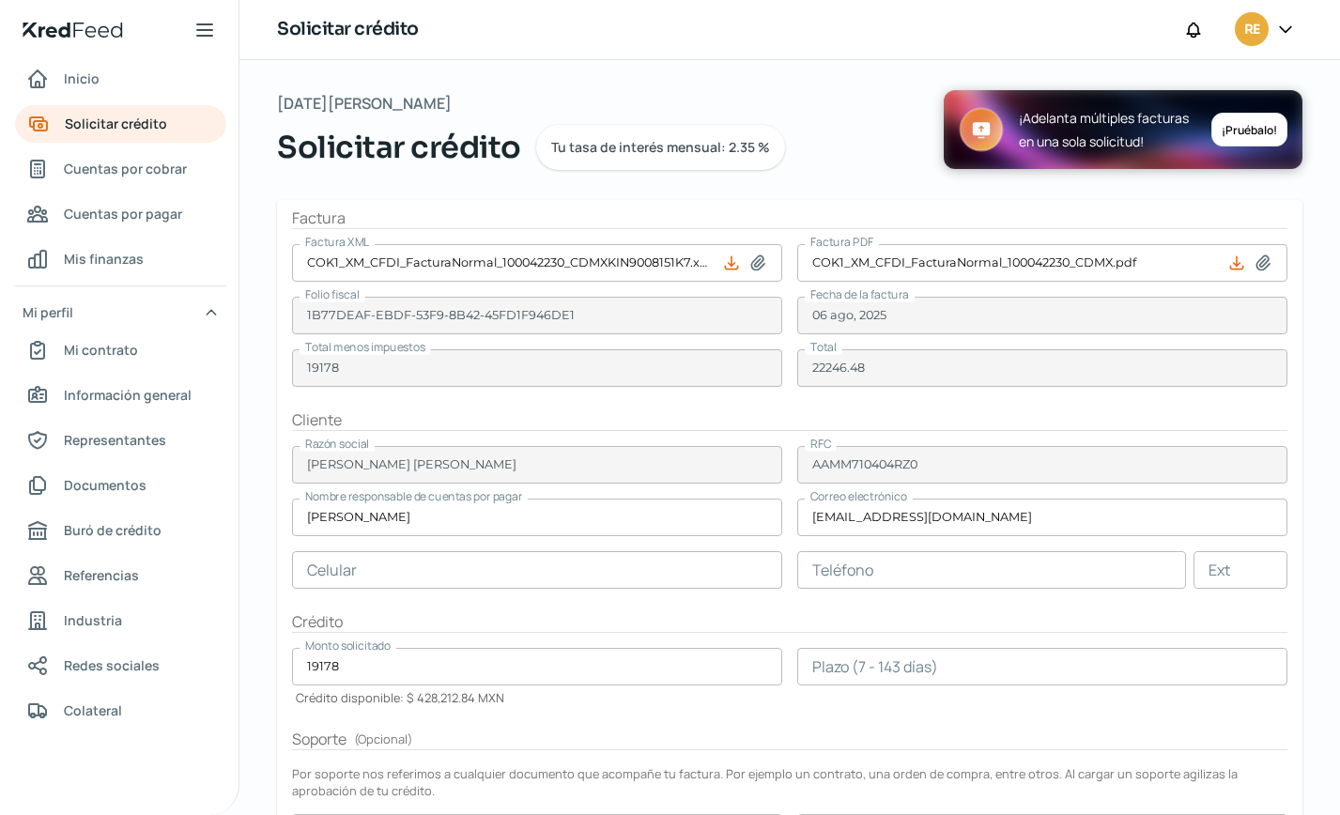
click at [442, 565] on input "text" at bounding box center [537, 570] width 490 height 38
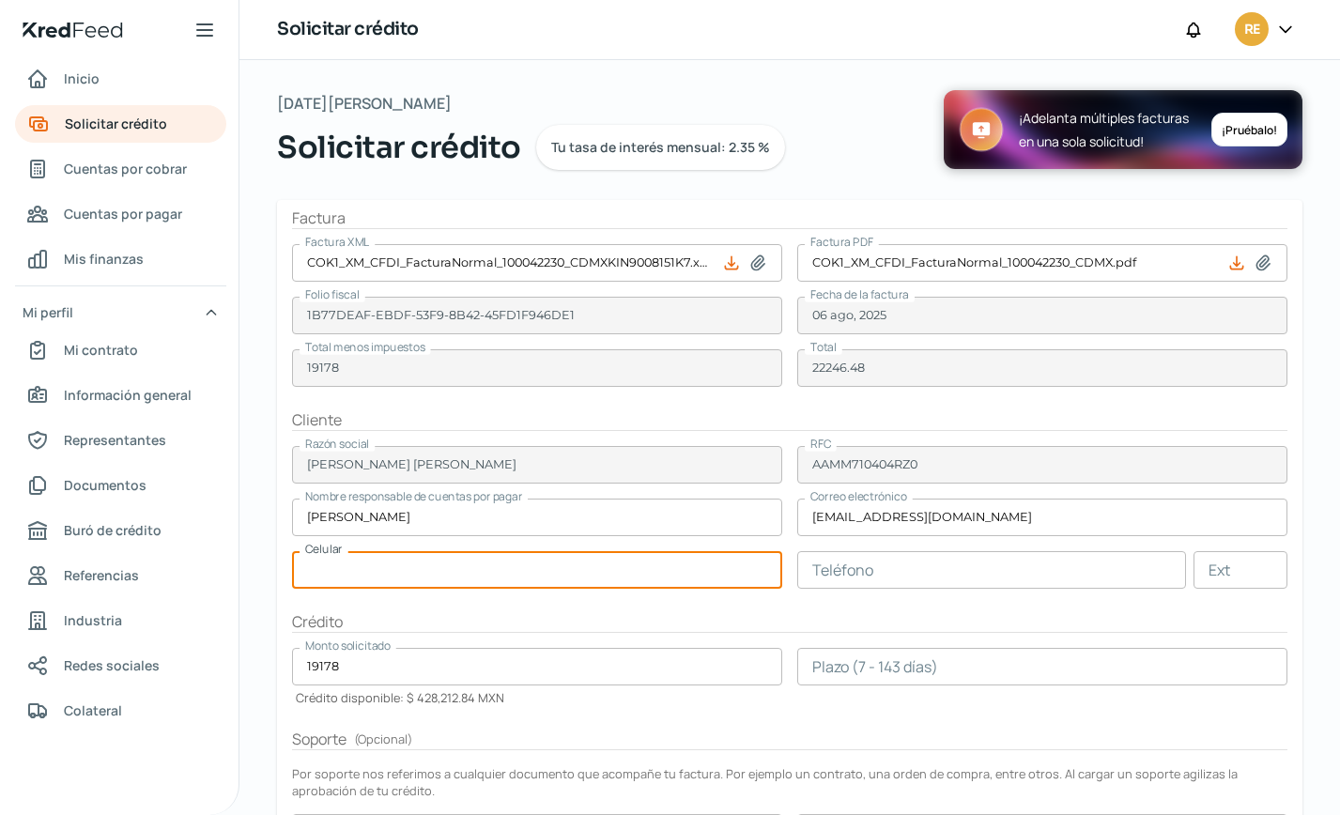
paste input "98 - 1811 - 1203"
type input "98 - 1811 - 1203"
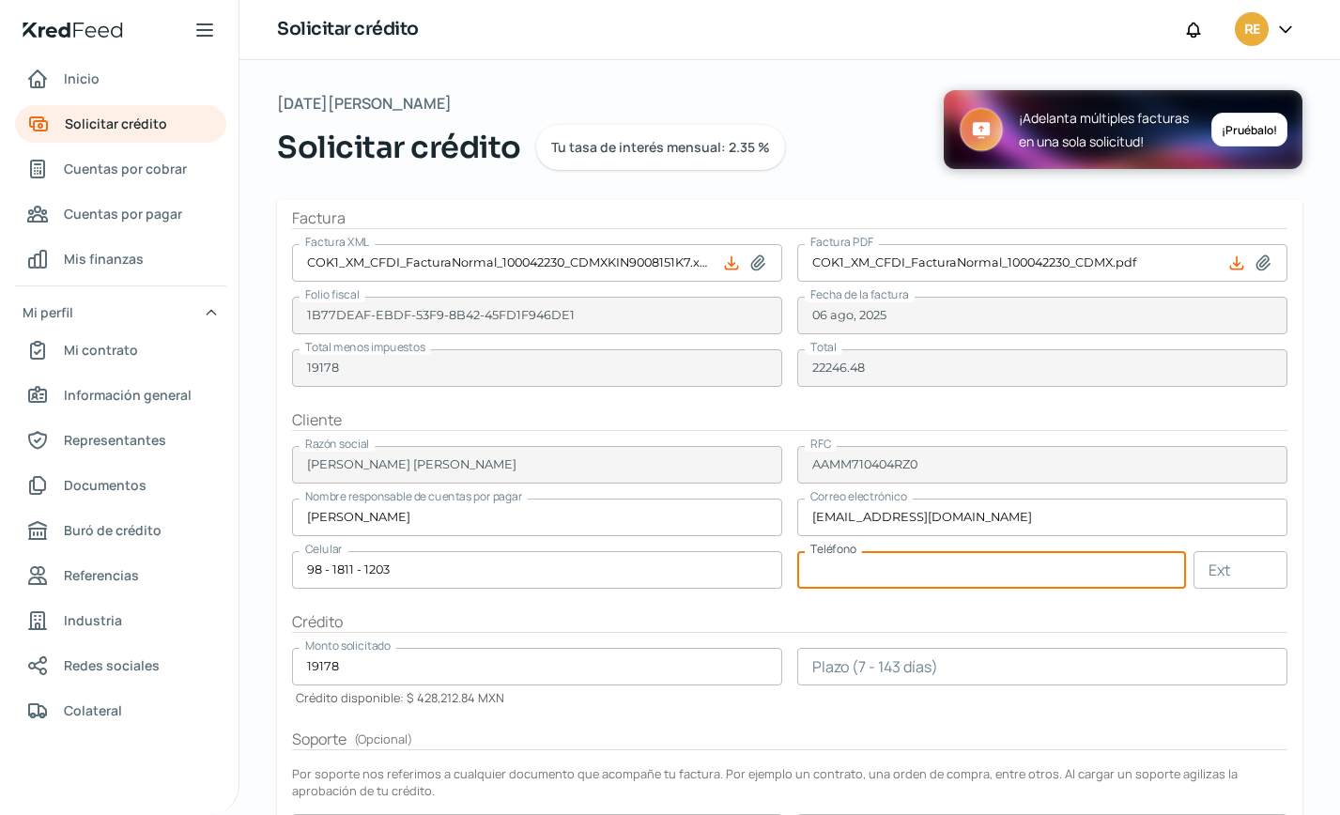
click at [834, 566] on input "text" at bounding box center [992, 570] width 389 height 38
paste input "98 - 1811 - 1203"
type input "98 - 1811 - 1203"
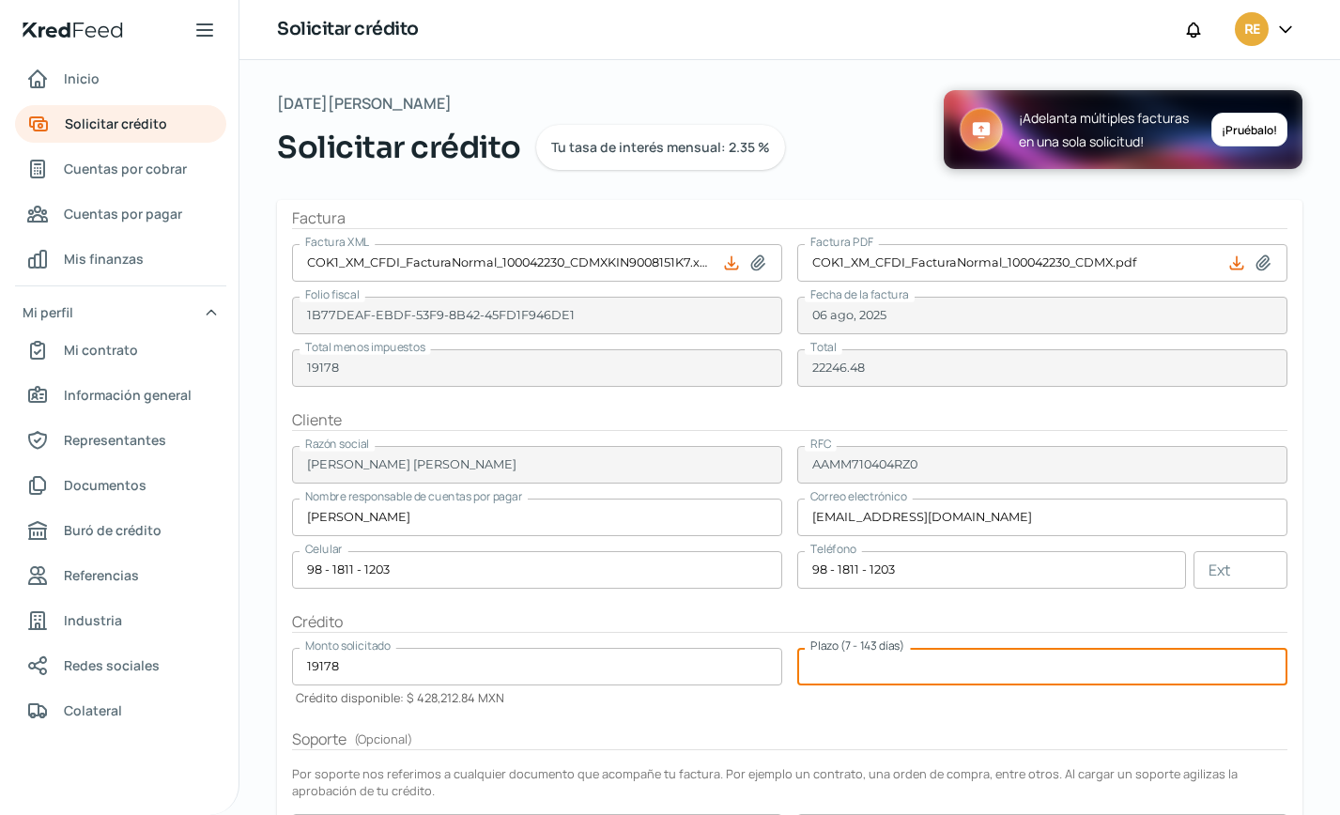
click at [816, 673] on input "number" at bounding box center [1043, 667] width 490 height 38
type input "90"
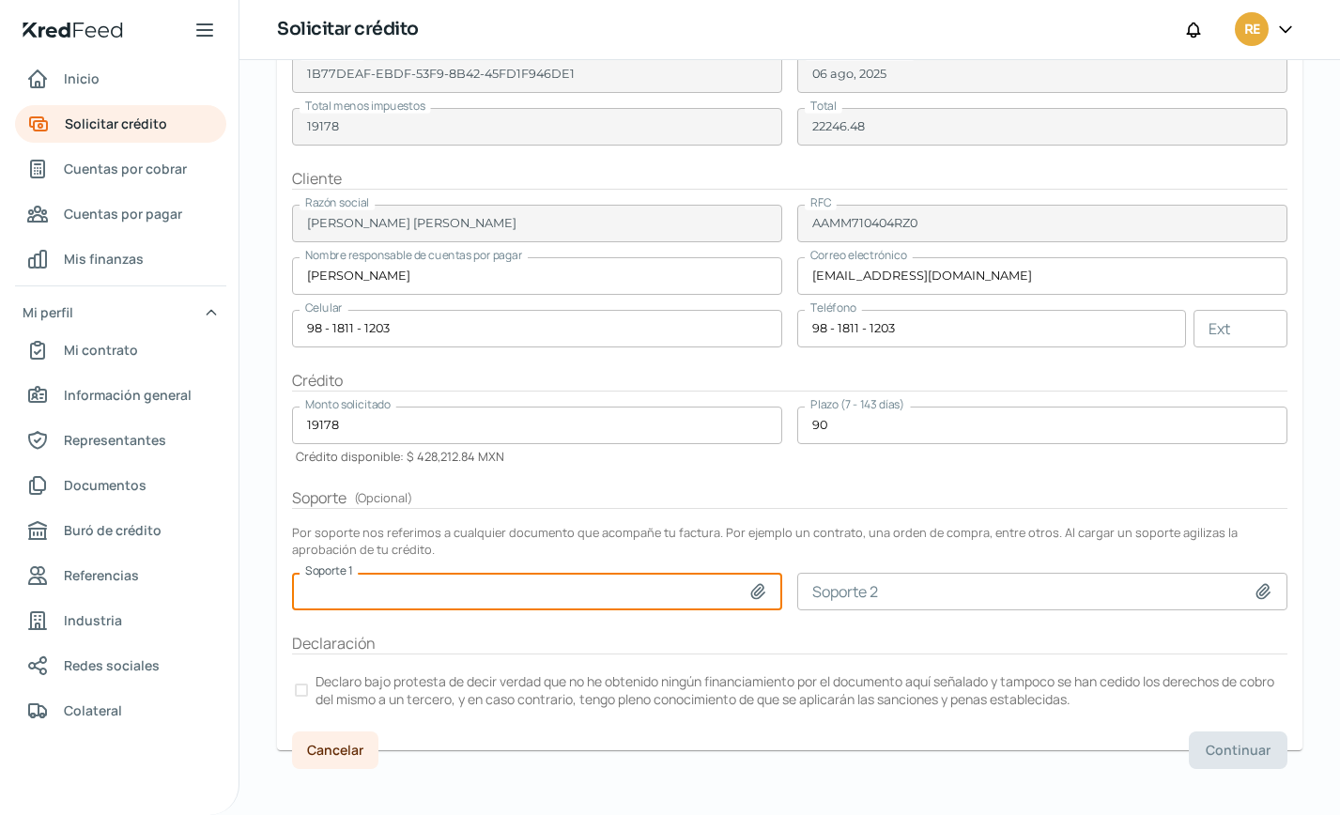
scroll to position [252, 0]
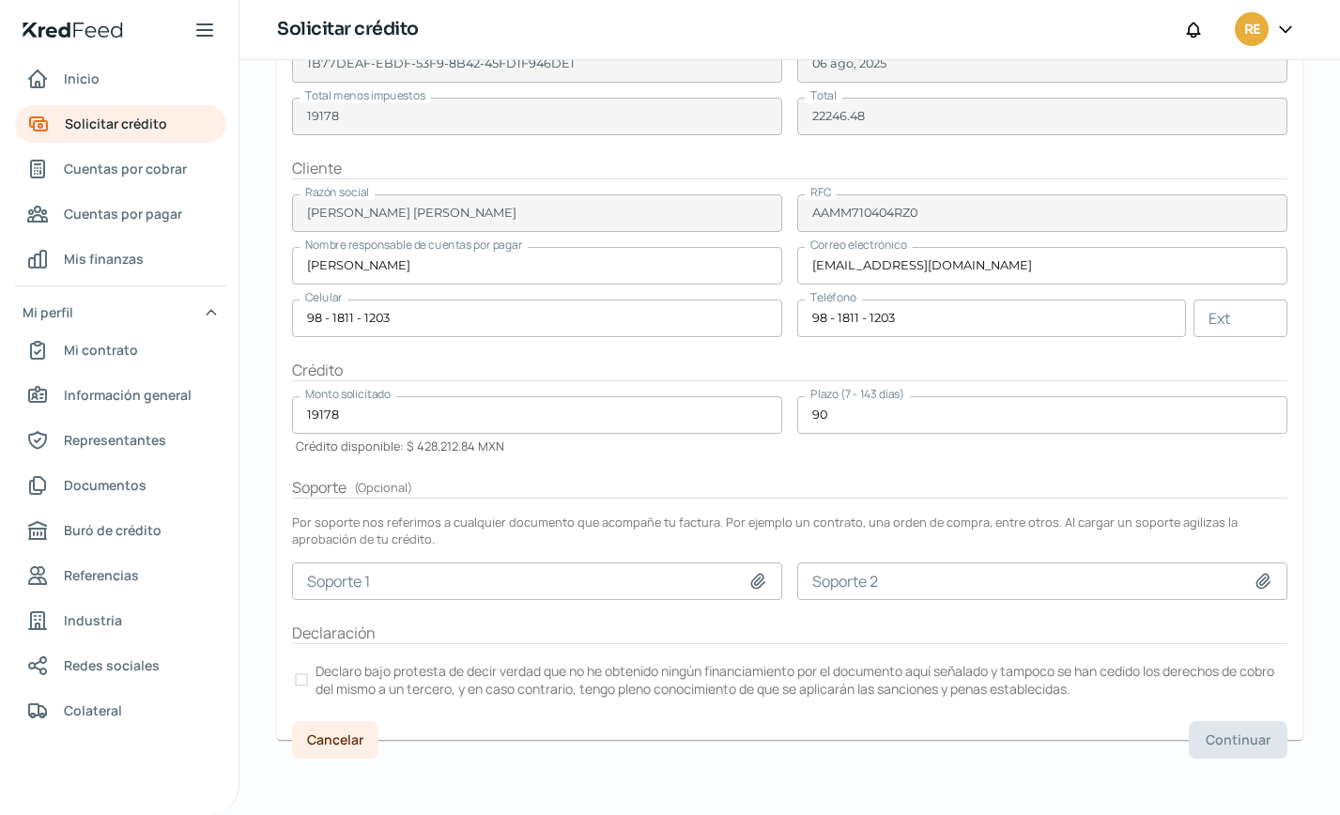
click at [296, 678] on div at bounding box center [301, 680] width 13 height 13
click at [1228, 743] on span "Continuar" at bounding box center [1238, 740] width 65 height 13
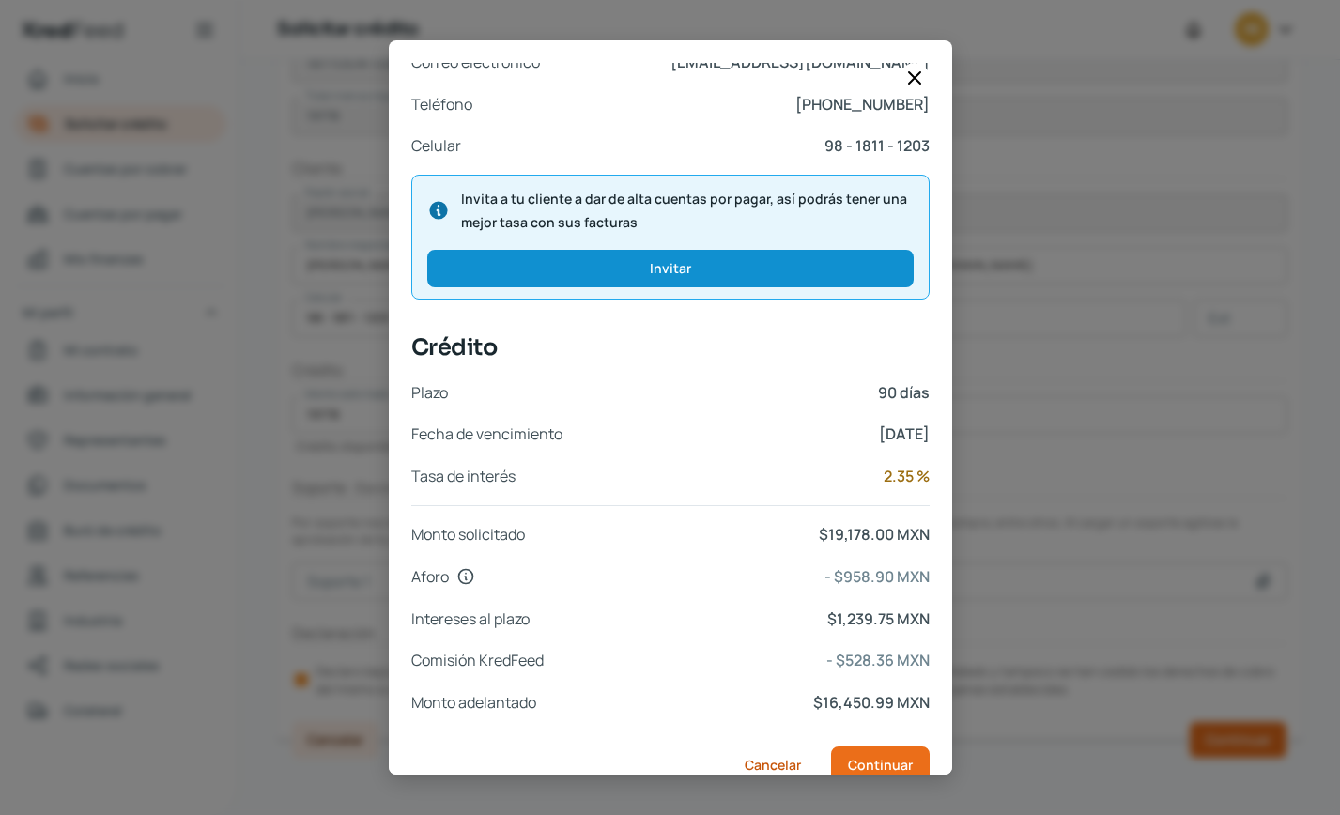
scroll to position [644, 0]
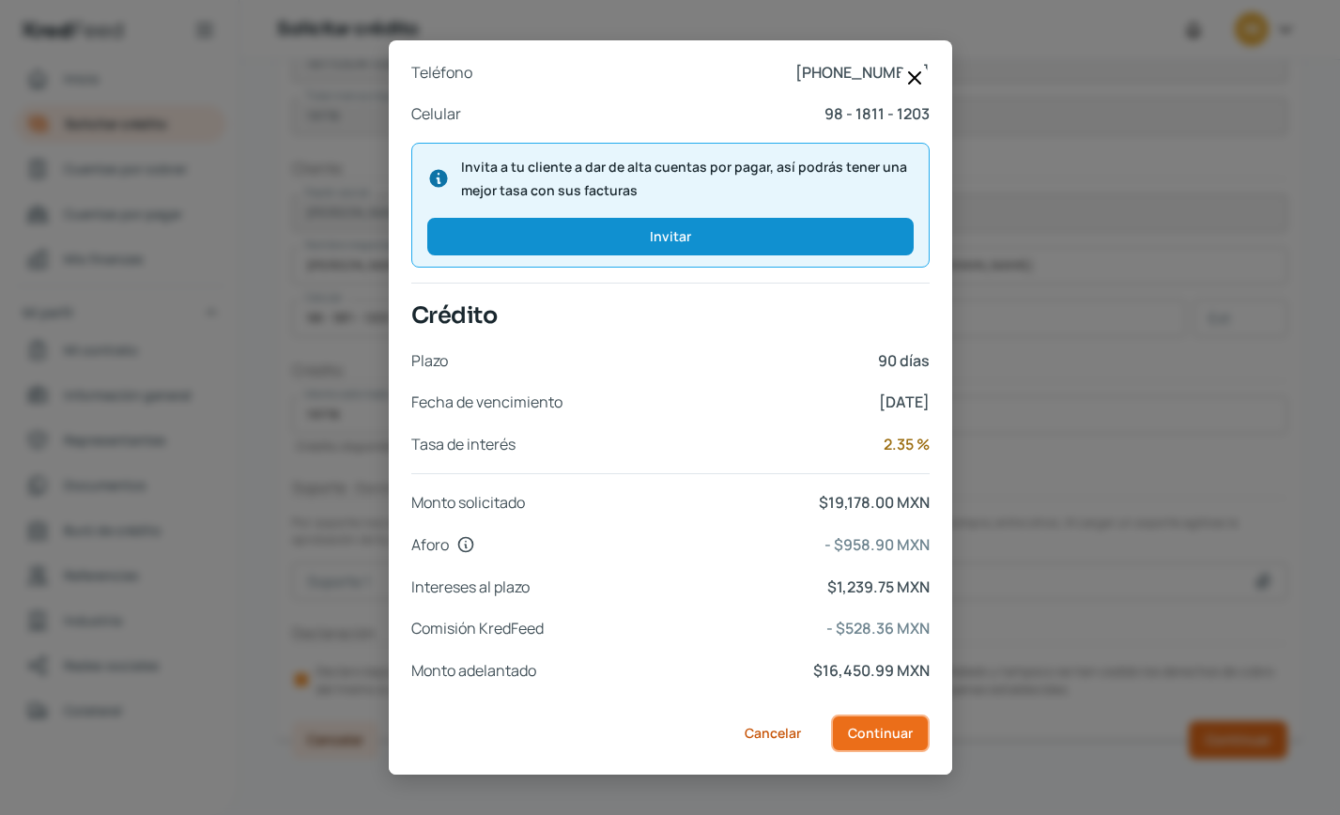
click at [889, 738] on span "Continuar" at bounding box center [880, 733] width 65 height 13
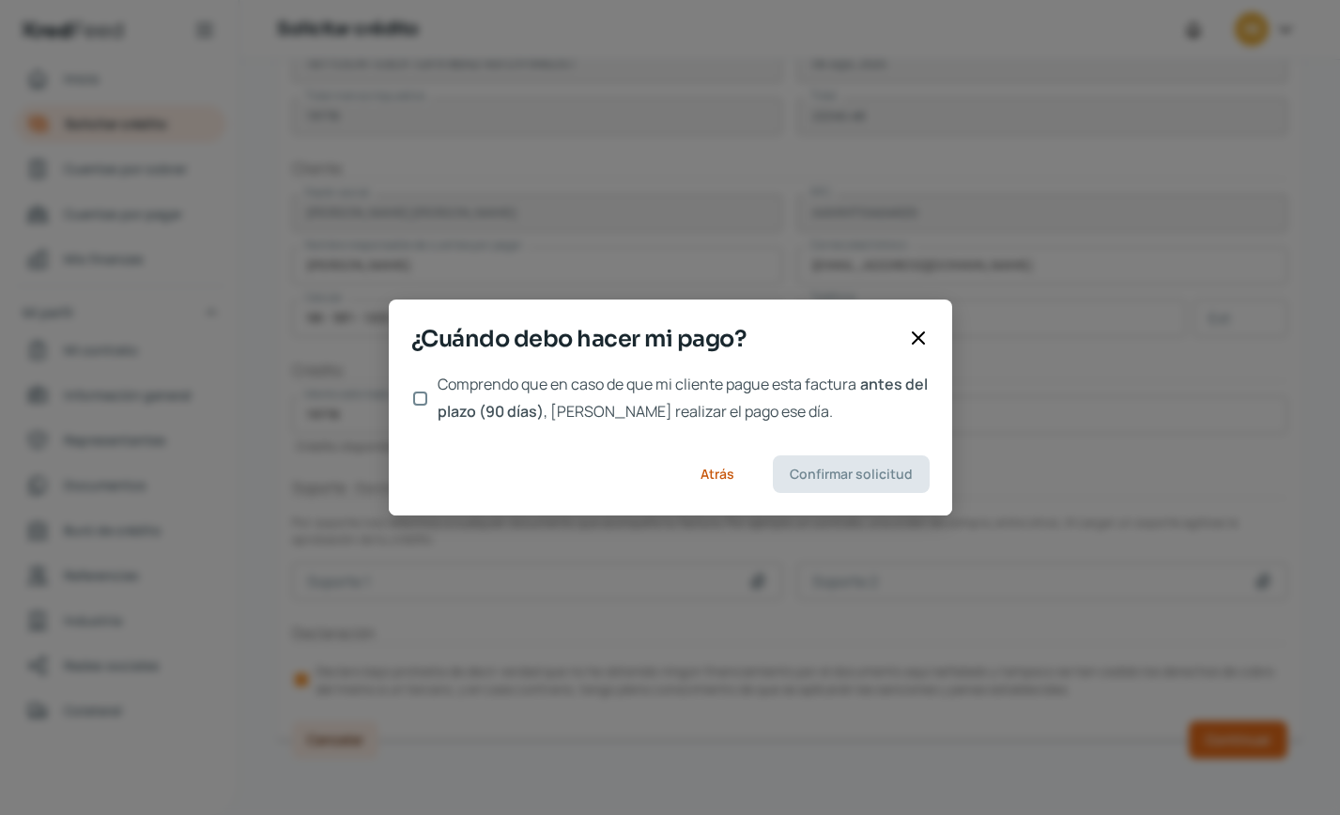
click at [415, 398] on input "Comprendo que en caso de que mi cliente pague esta factura antes del plazo (90 …" at bounding box center [420, 399] width 14 height 14
checkbox input "true"
click at [829, 472] on span "Confirmar solicitud" at bounding box center [851, 474] width 123 height 13
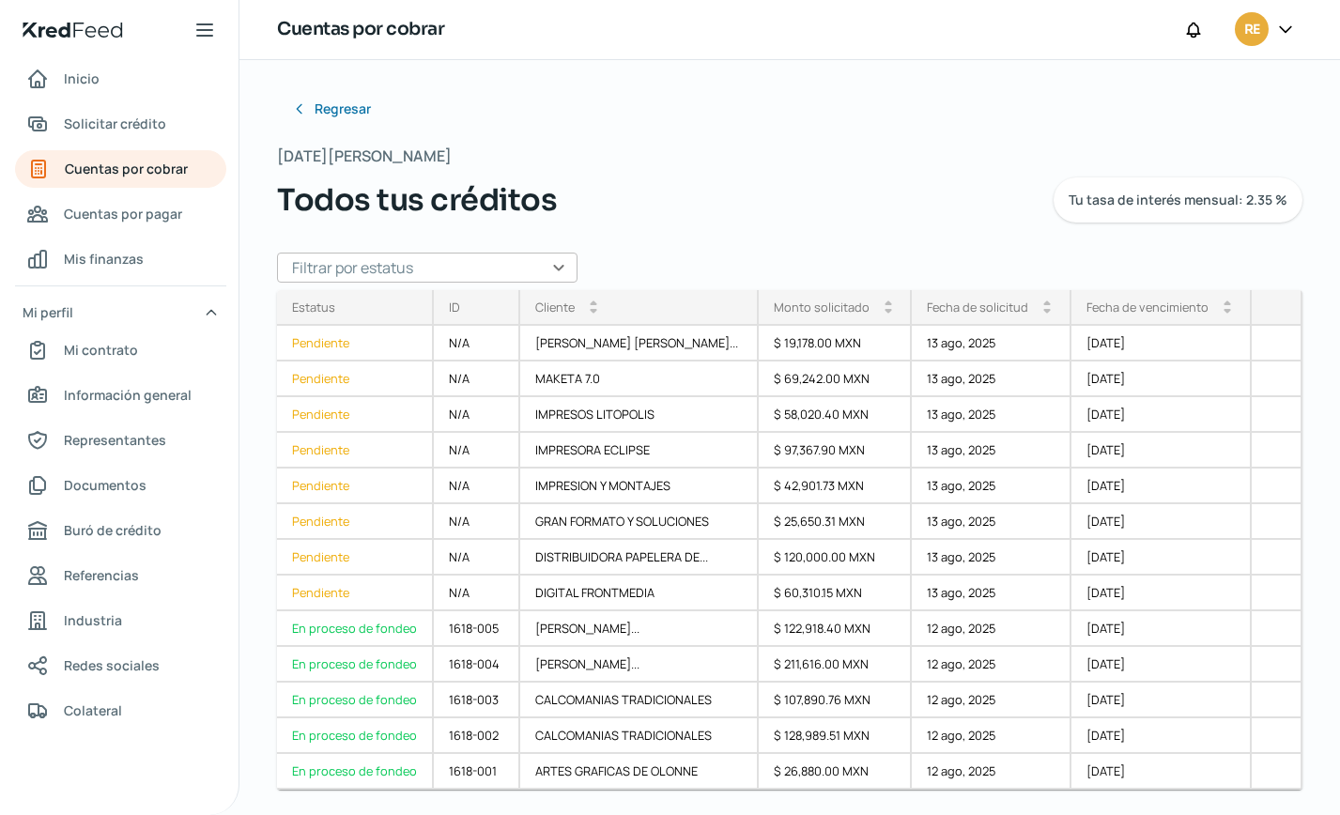
click at [968, 78] on div "Regresar [DATE][PERSON_NAME] Todos tus créditos Tu tasa de interés mensual: 2.3…" at bounding box center [790, 437] width 1101 height 755
click at [140, 124] on span "Solicitar crédito" at bounding box center [115, 123] width 102 height 23
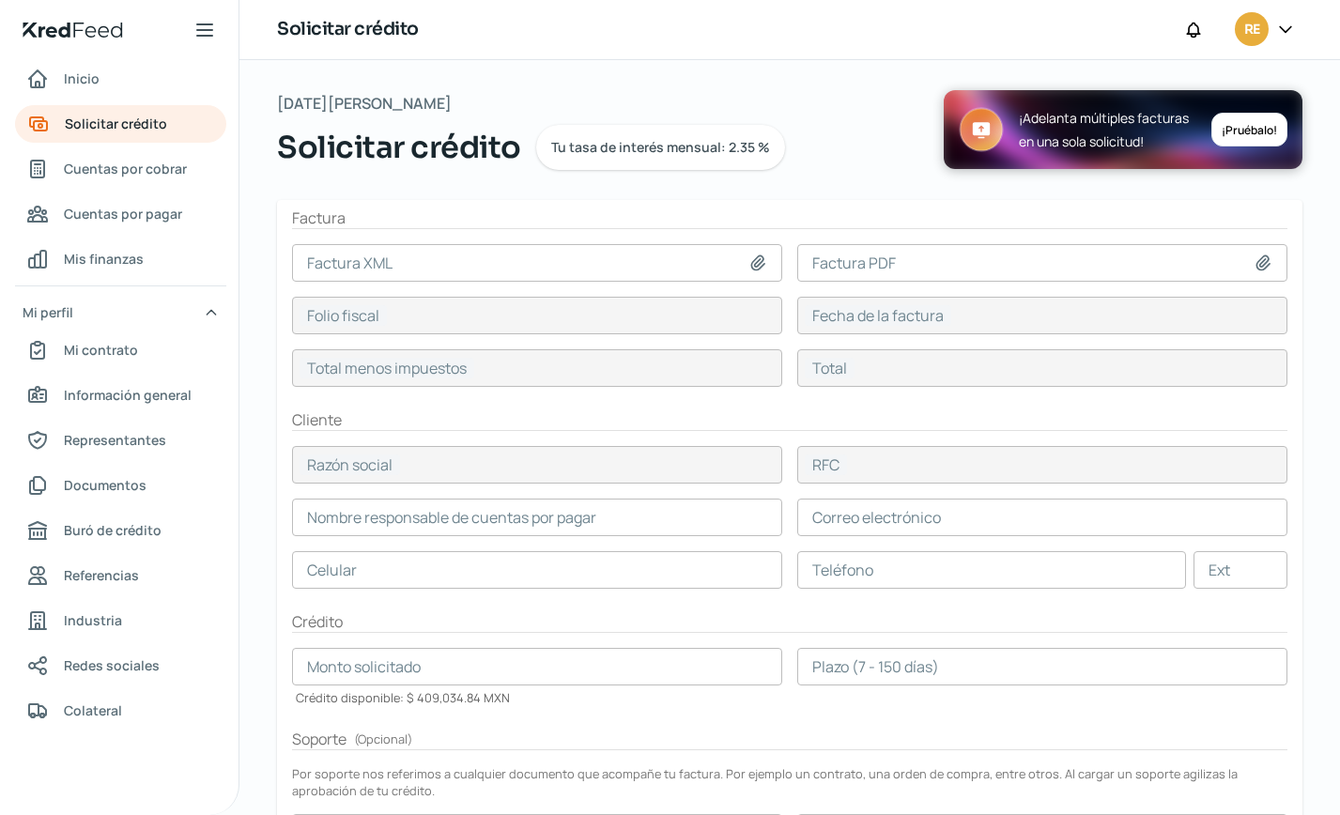
click at [767, 264] on div at bounding box center [762, 263] width 26 height 19
click at [758, 261] on icon at bounding box center [757, 263] width 13 height 14
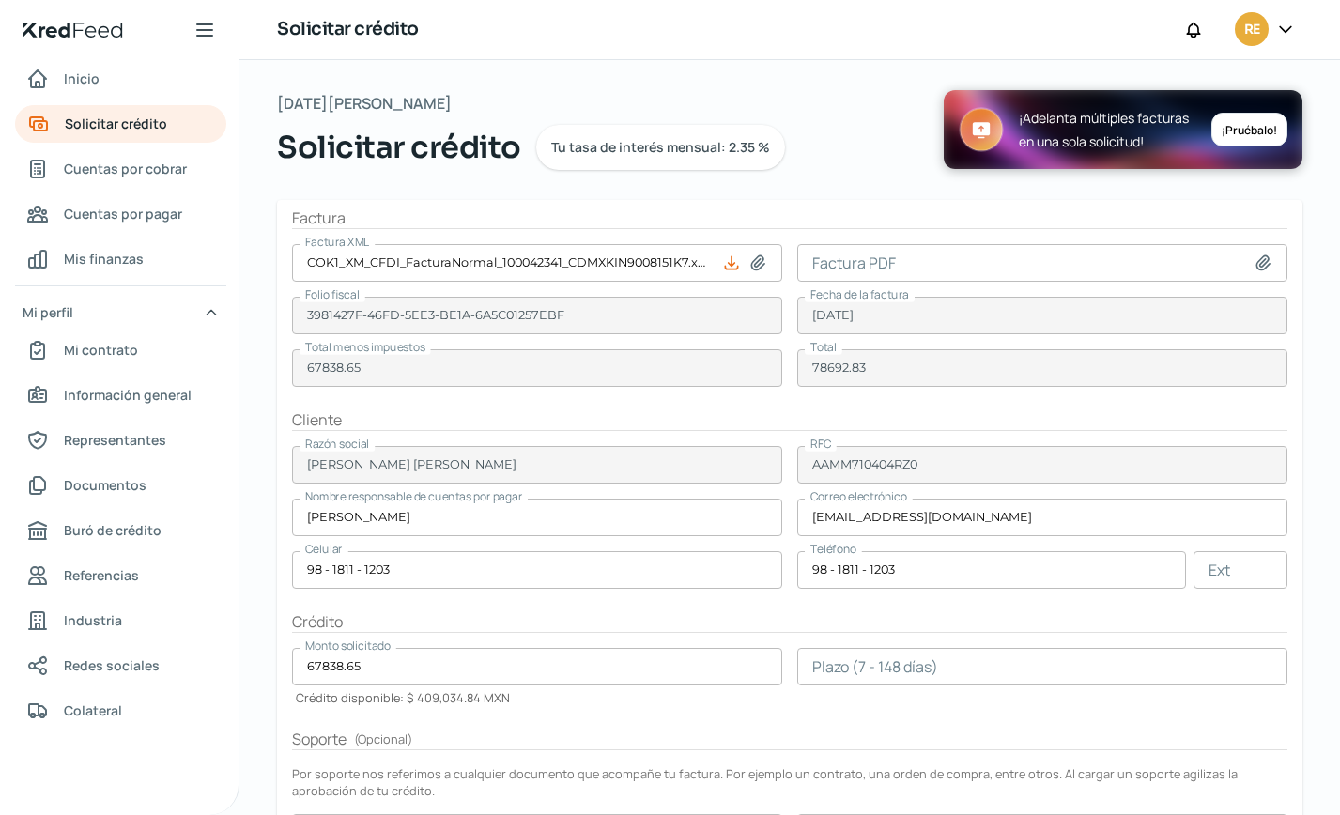
click at [1254, 261] on icon at bounding box center [1263, 263] width 19 height 19
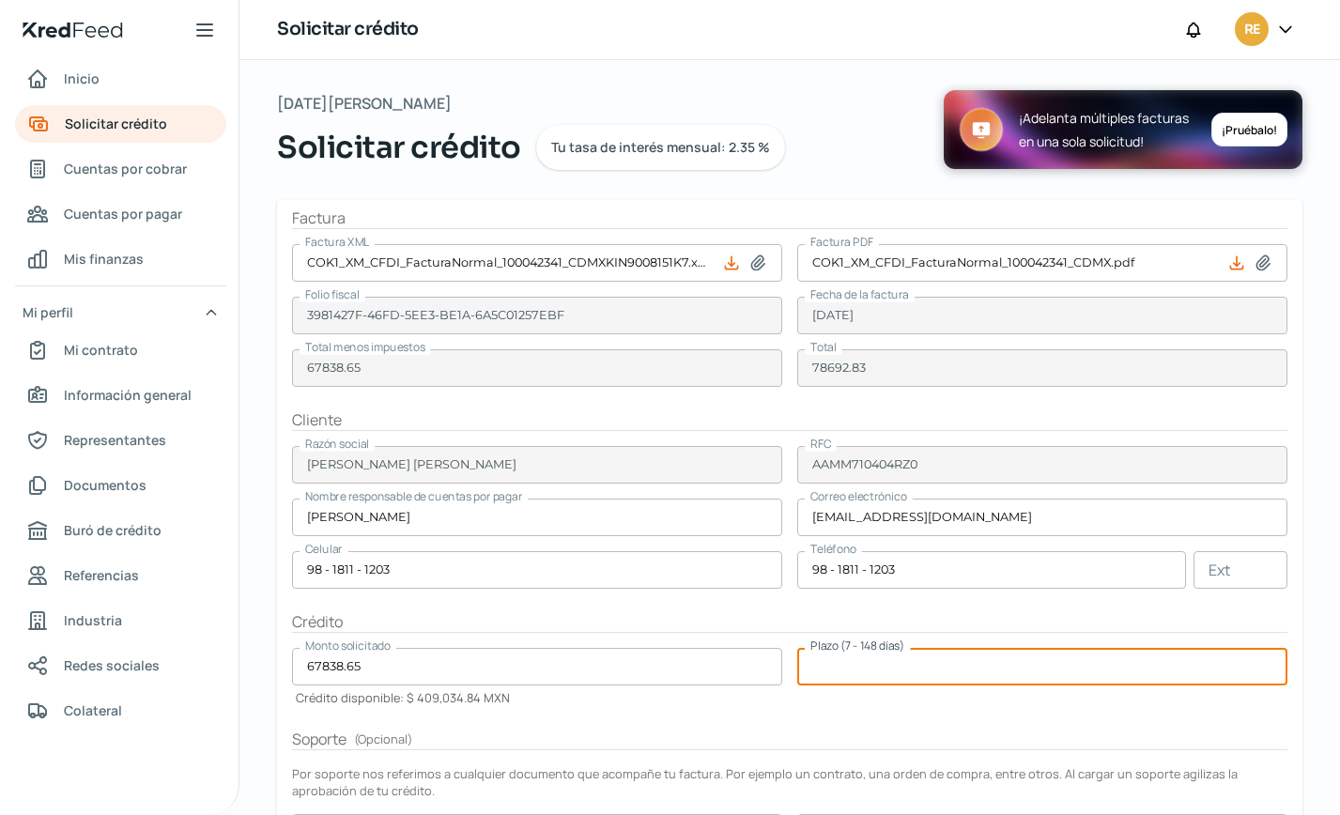
click at [840, 664] on input "number" at bounding box center [1043, 667] width 490 height 38
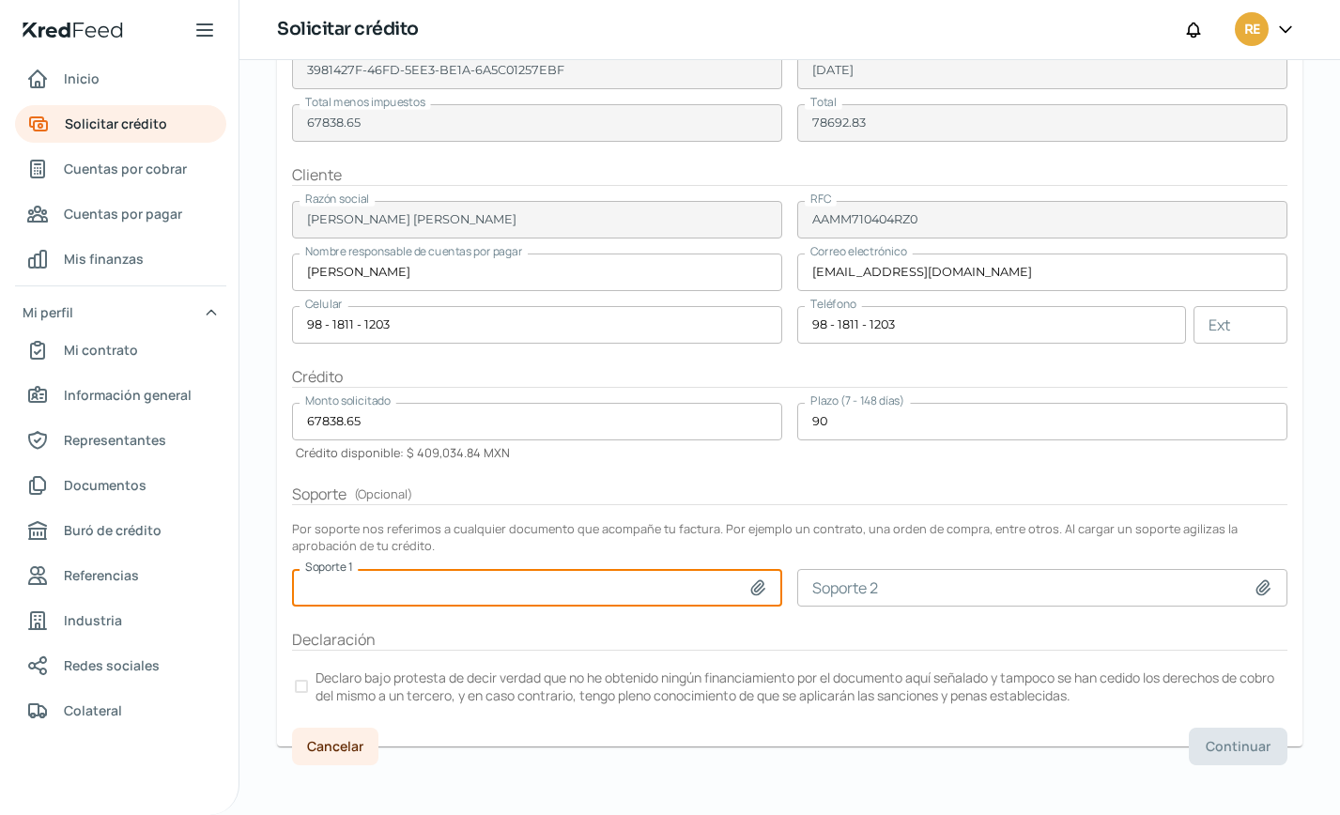
scroll to position [252, 0]
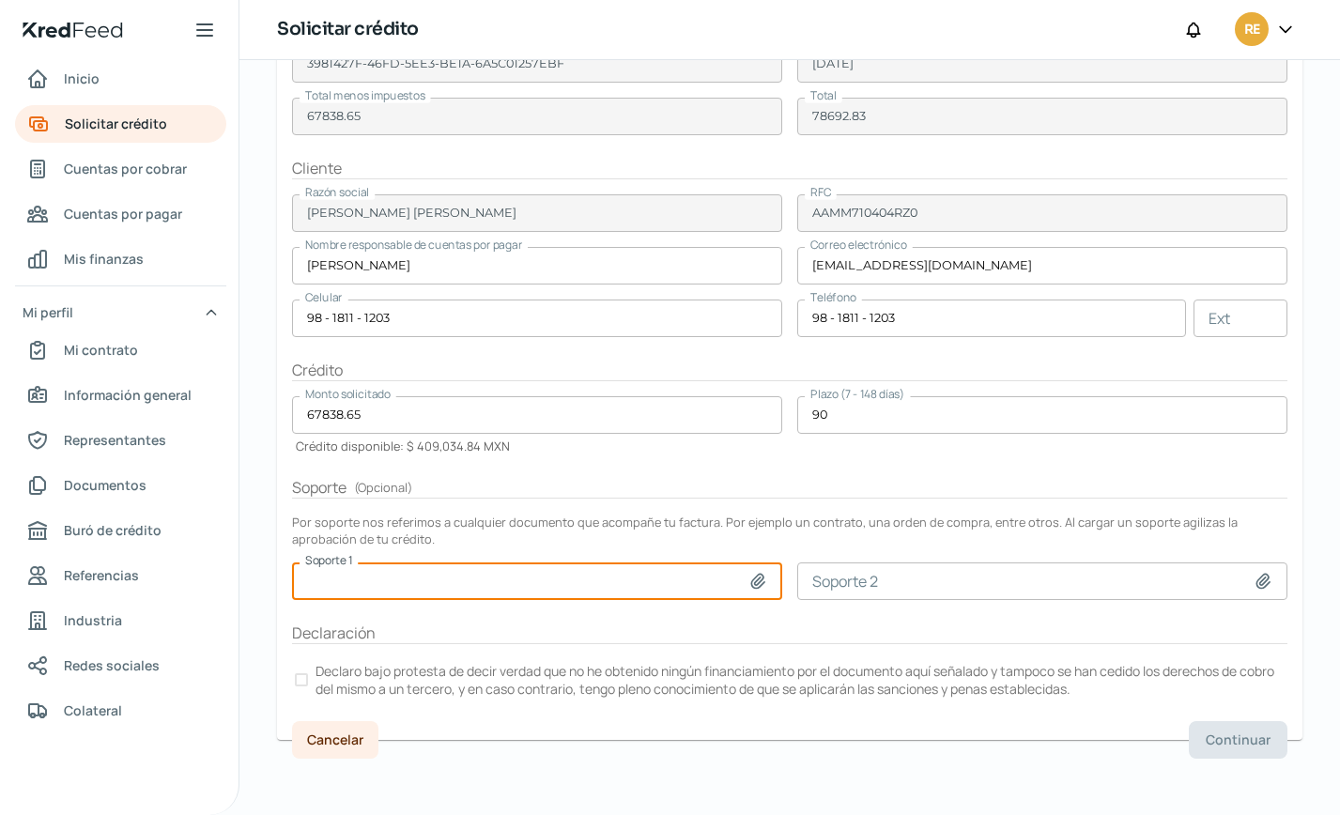
click at [303, 676] on div at bounding box center [301, 680] width 13 height 13
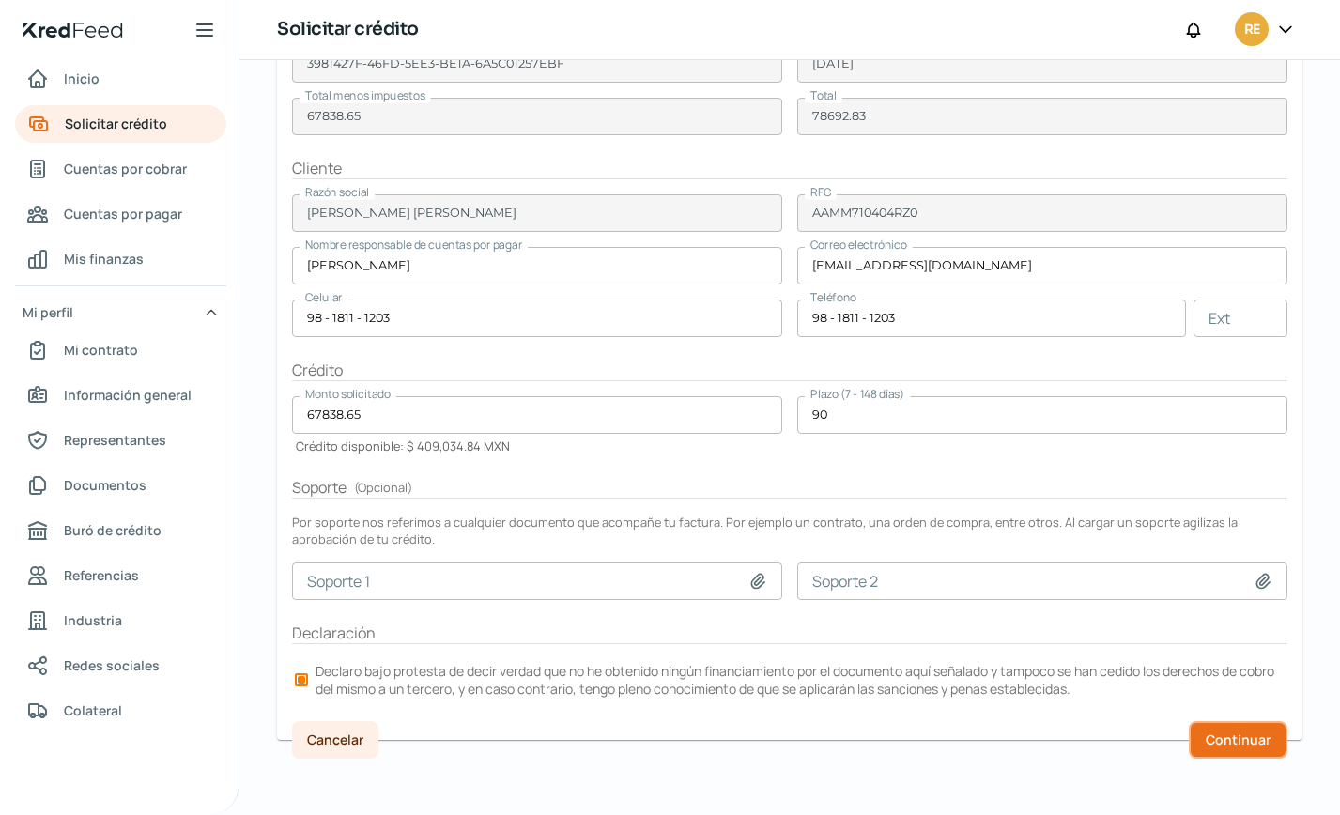
click at [1242, 738] on span "Continuar" at bounding box center [1238, 740] width 65 height 13
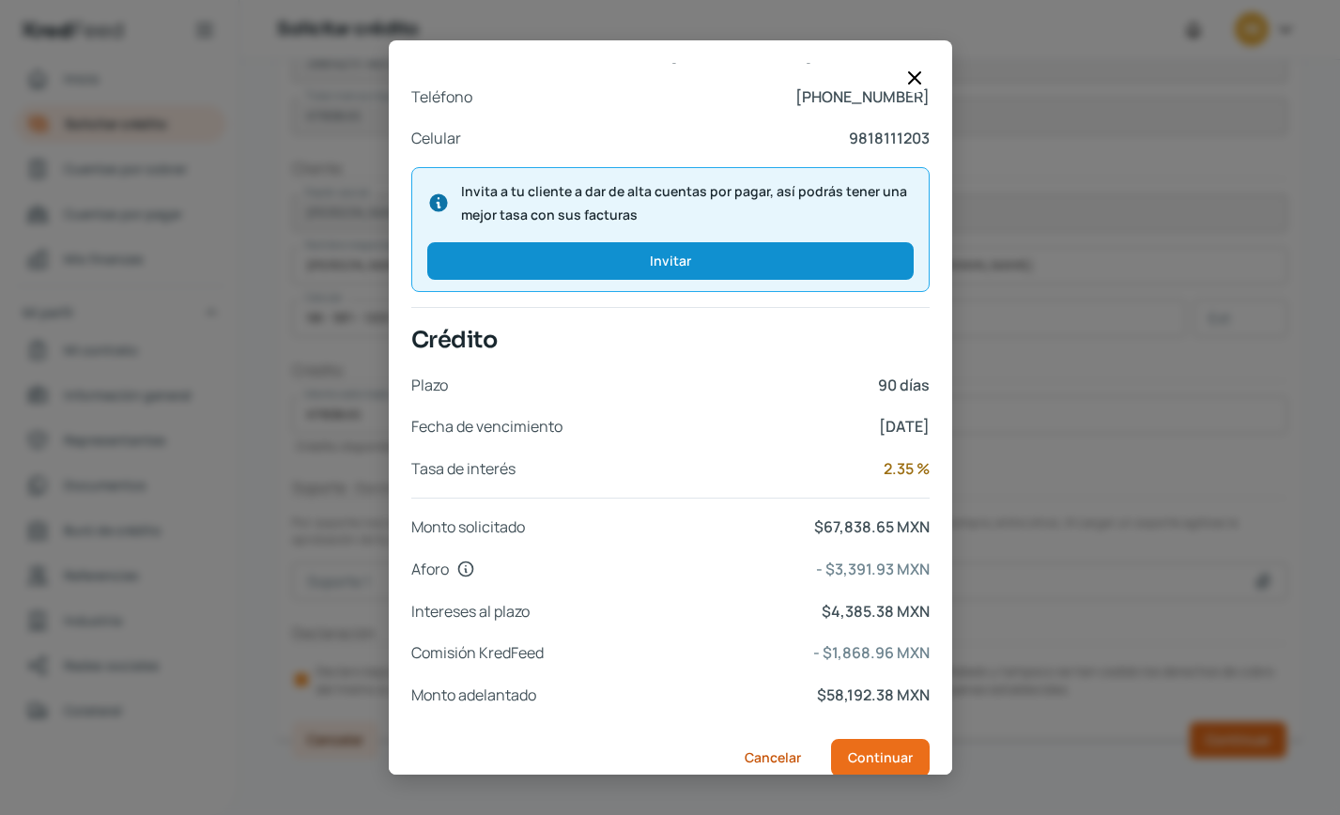
scroll to position [644, 0]
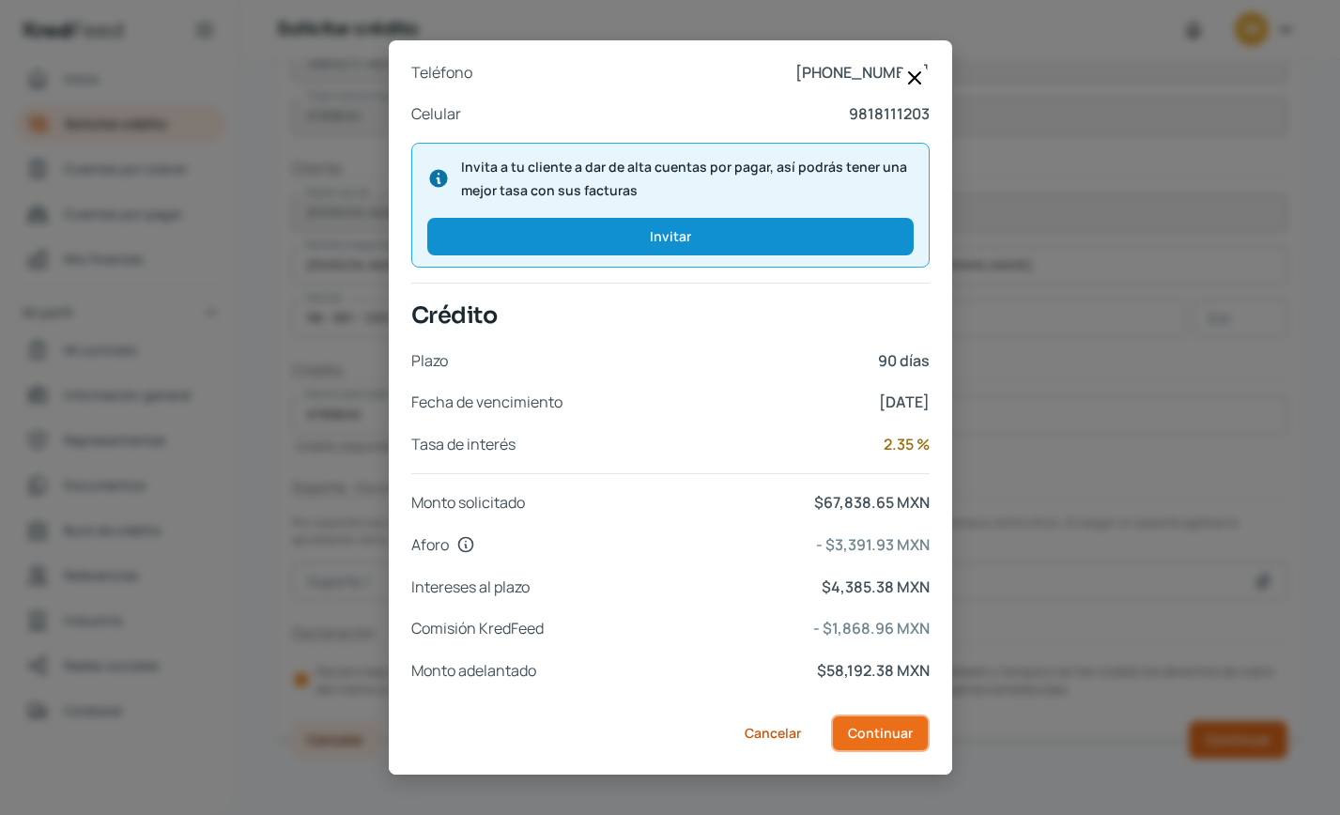
click at [900, 732] on span "Continuar" at bounding box center [880, 733] width 65 height 13
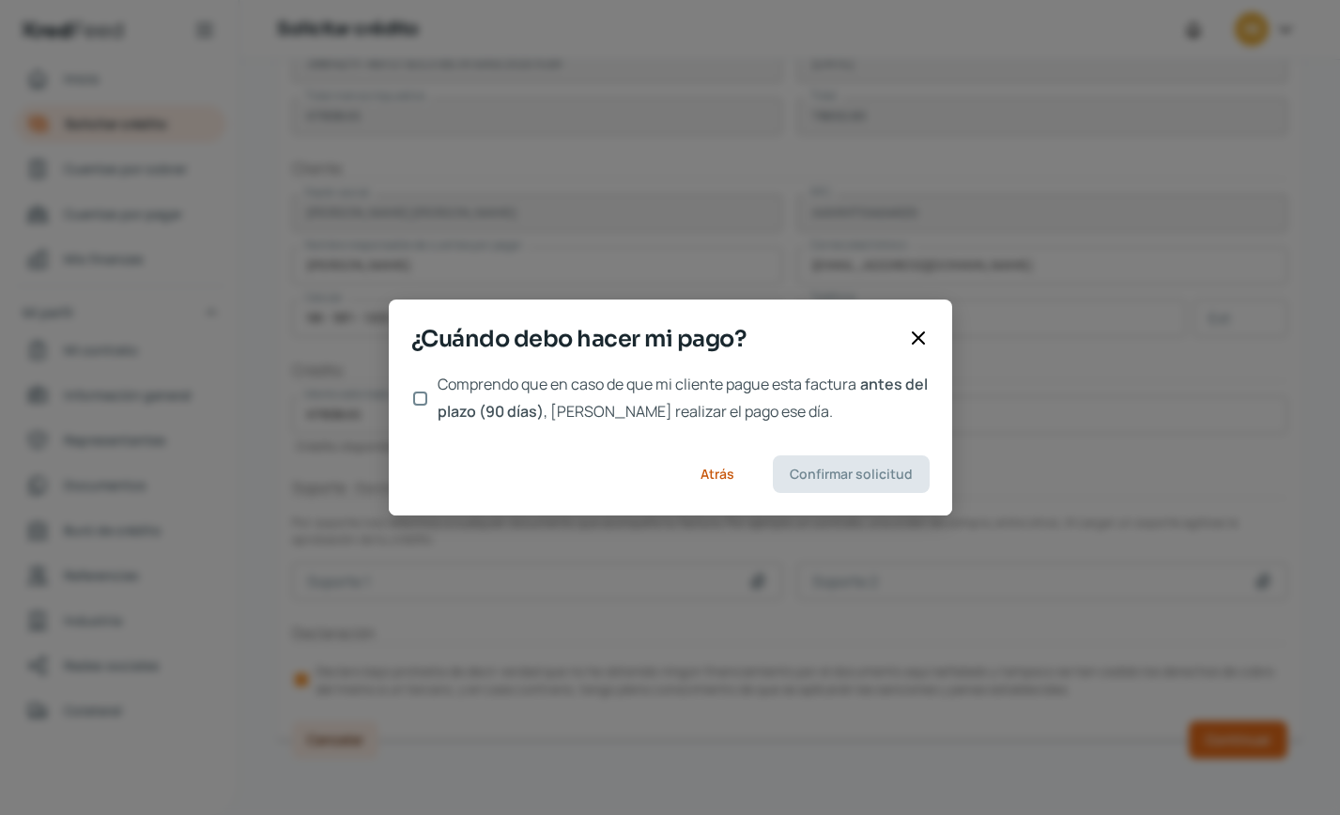
drag, startPoint x: 420, startPoint y: 401, endPoint x: 867, endPoint y: 463, distance: 451.4
click at [422, 401] on input "Comprendo que en caso de que mi cliente pague esta factura antes del plazo (90 …" at bounding box center [420, 399] width 14 height 14
click at [863, 471] on span "Confirmar solicitud" at bounding box center [851, 474] width 123 height 13
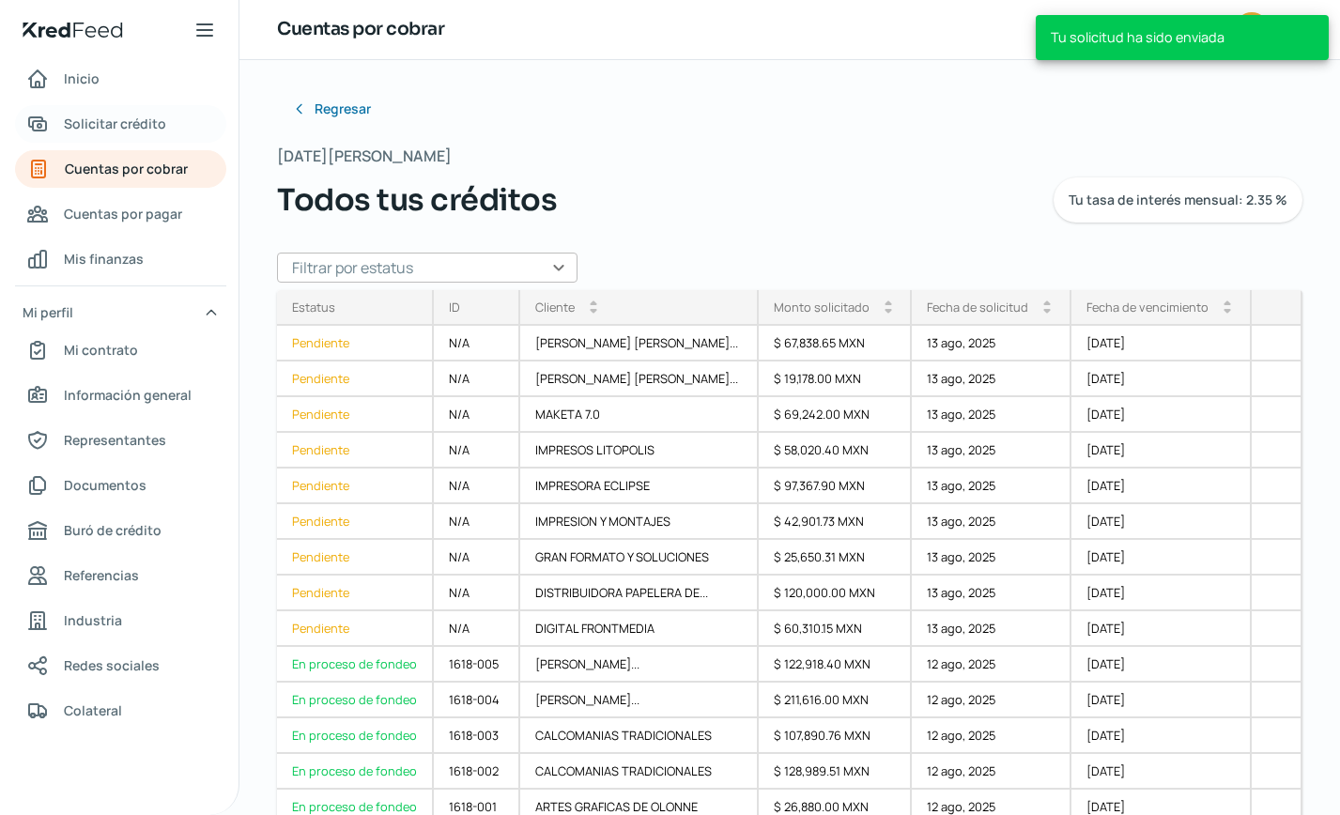
click at [147, 136] on link "Solicitar crédito" at bounding box center [120, 124] width 211 height 38
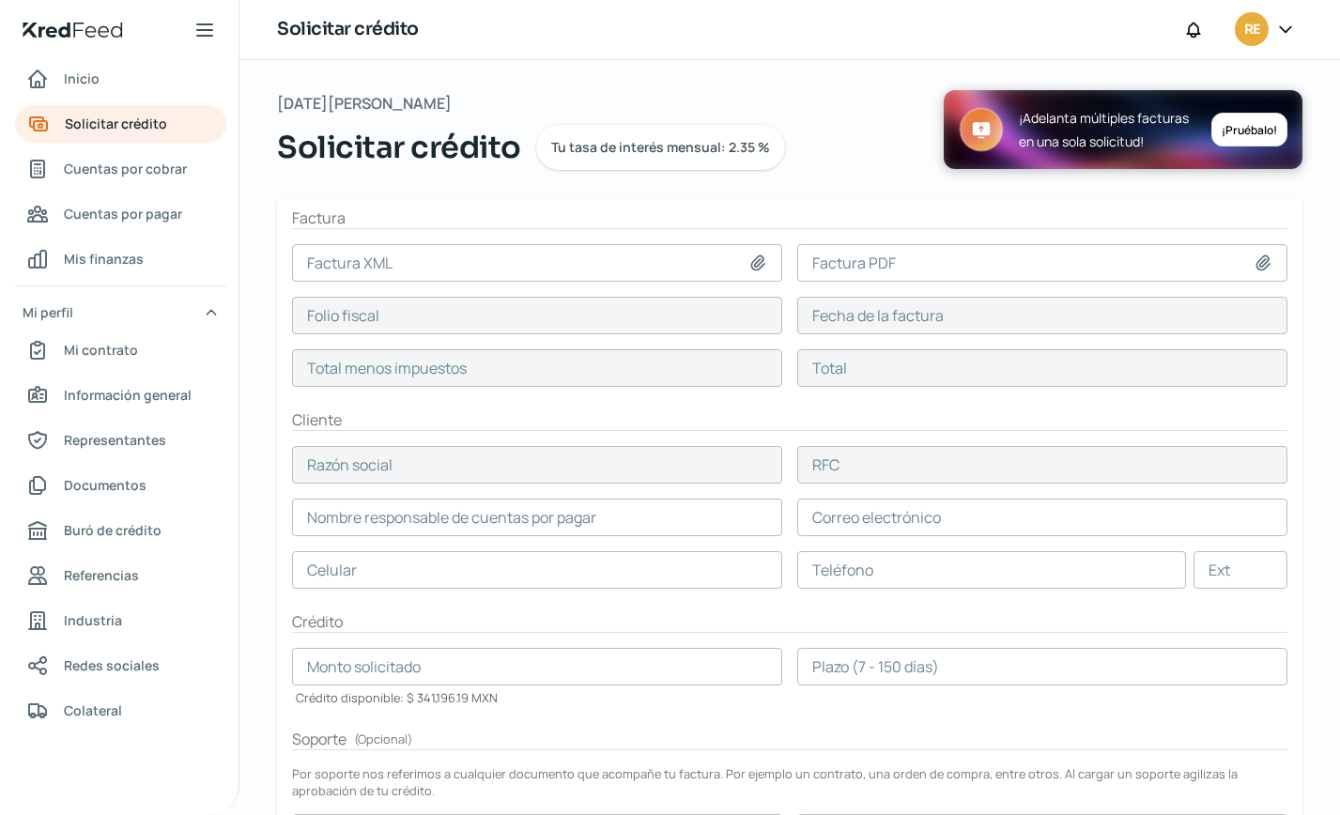
click at [759, 259] on icon at bounding box center [758, 263] width 19 height 19
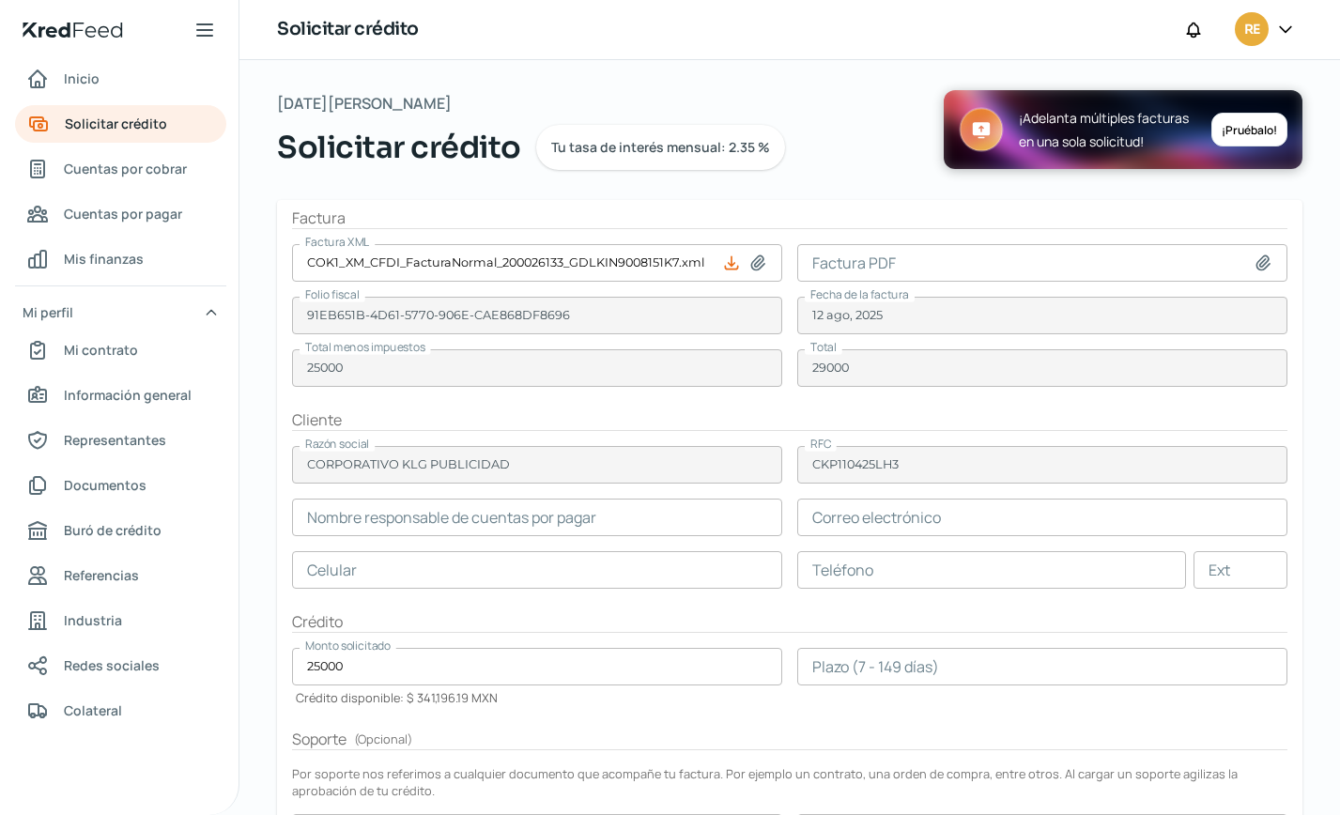
click at [1258, 259] on icon at bounding box center [1263, 263] width 13 height 14
click at [397, 575] on input "text" at bounding box center [537, 570] width 490 height 38
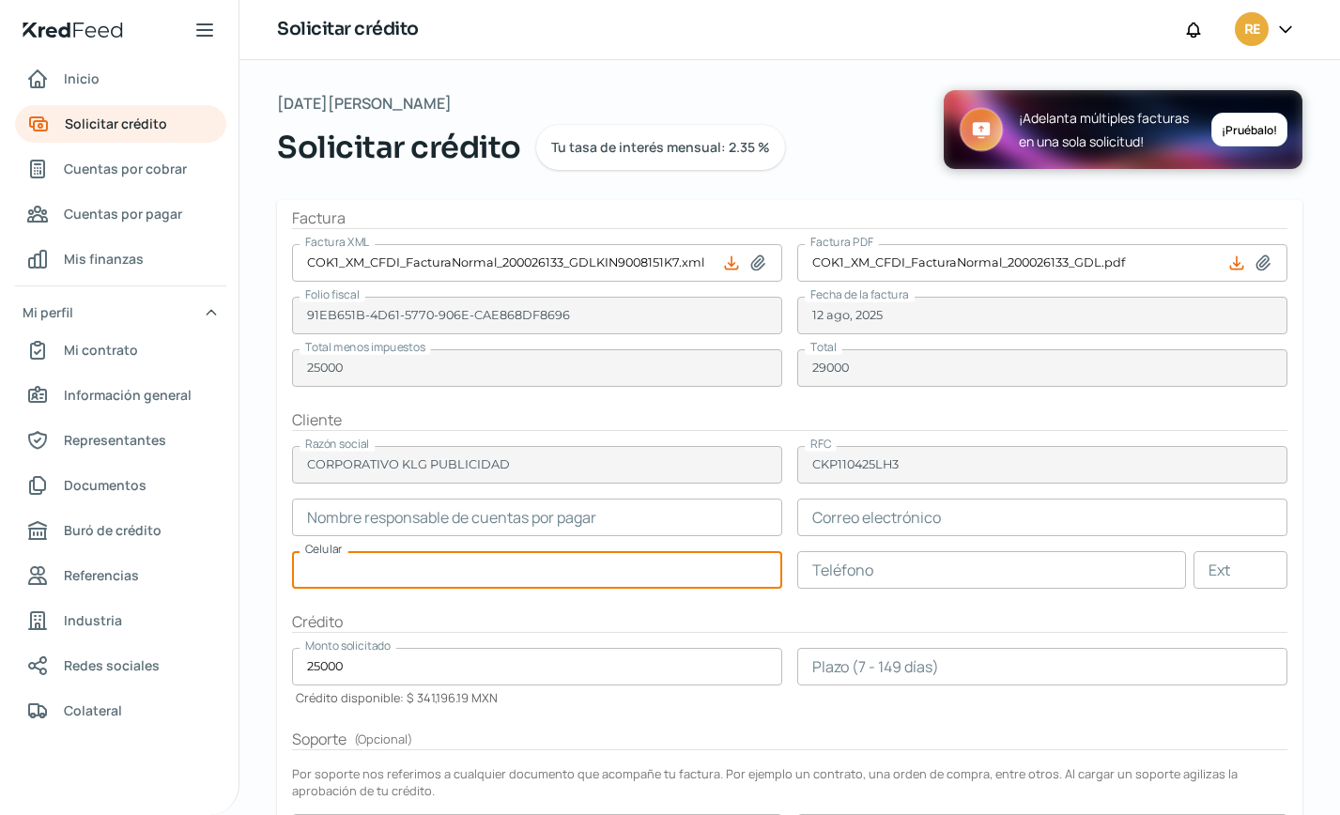
paste input "33 - 3659 - 4446"
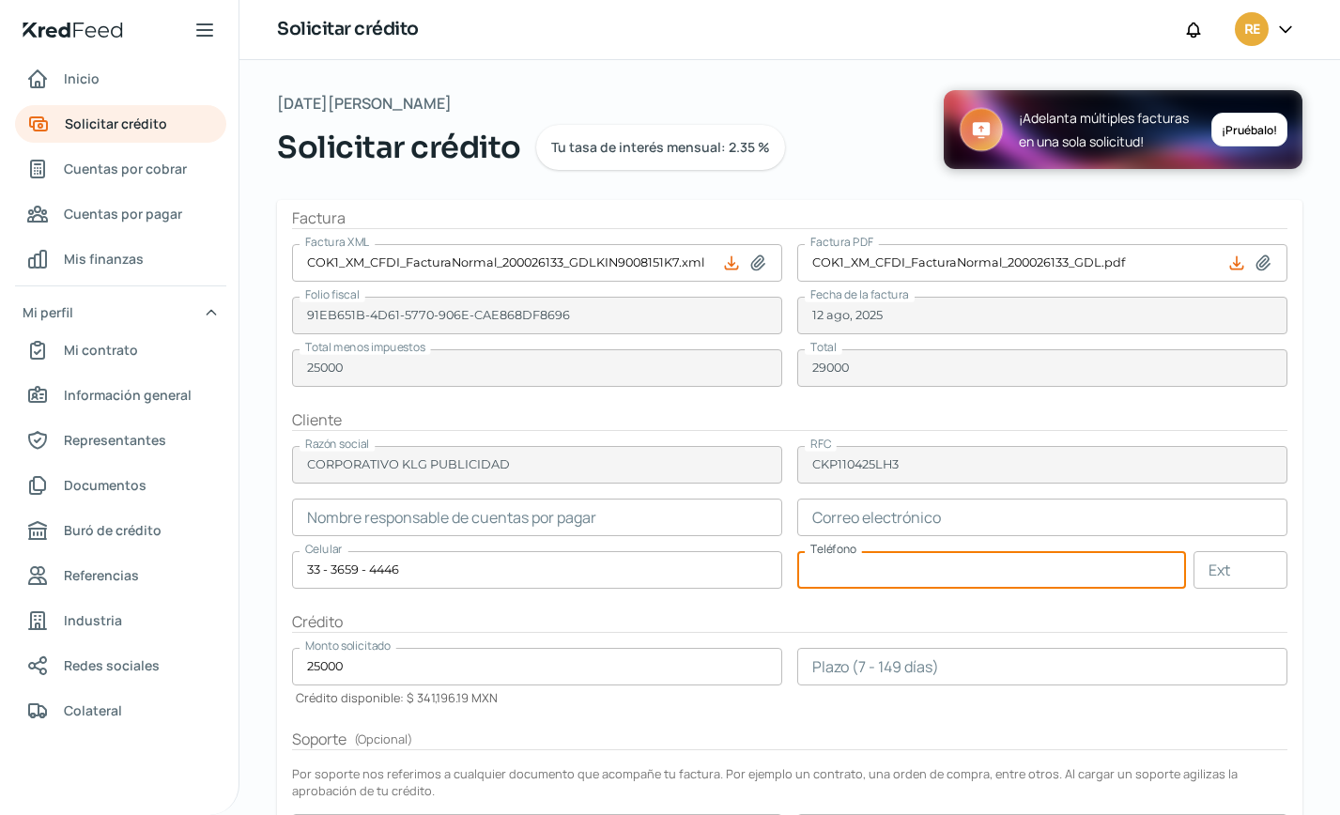
click at [842, 572] on input "text" at bounding box center [992, 570] width 389 height 38
paste input "33 - 3659 - 4446"
click at [823, 519] on input "text" at bounding box center [1043, 518] width 490 height 38
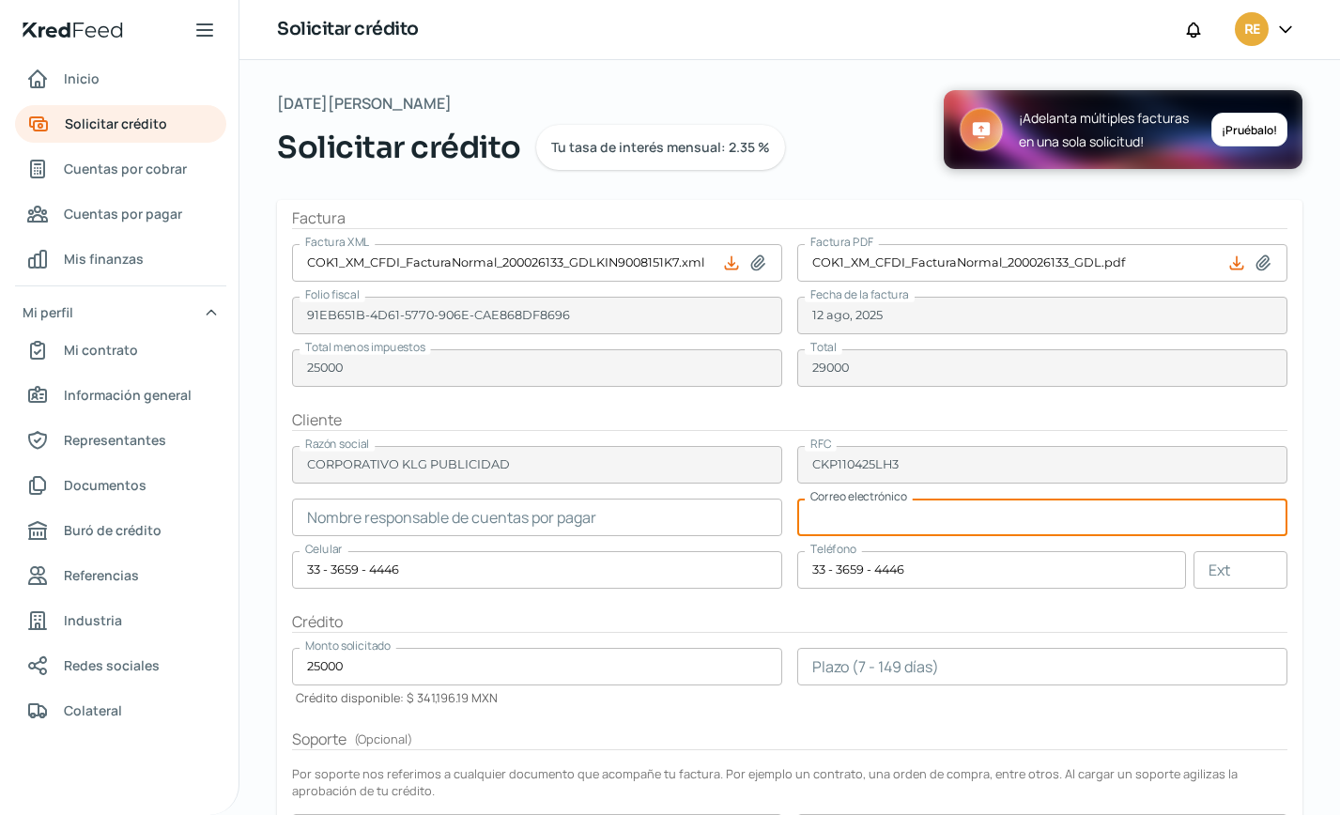
paste input "[EMAIL_ADDRESS][DOMAIN_NAME]"
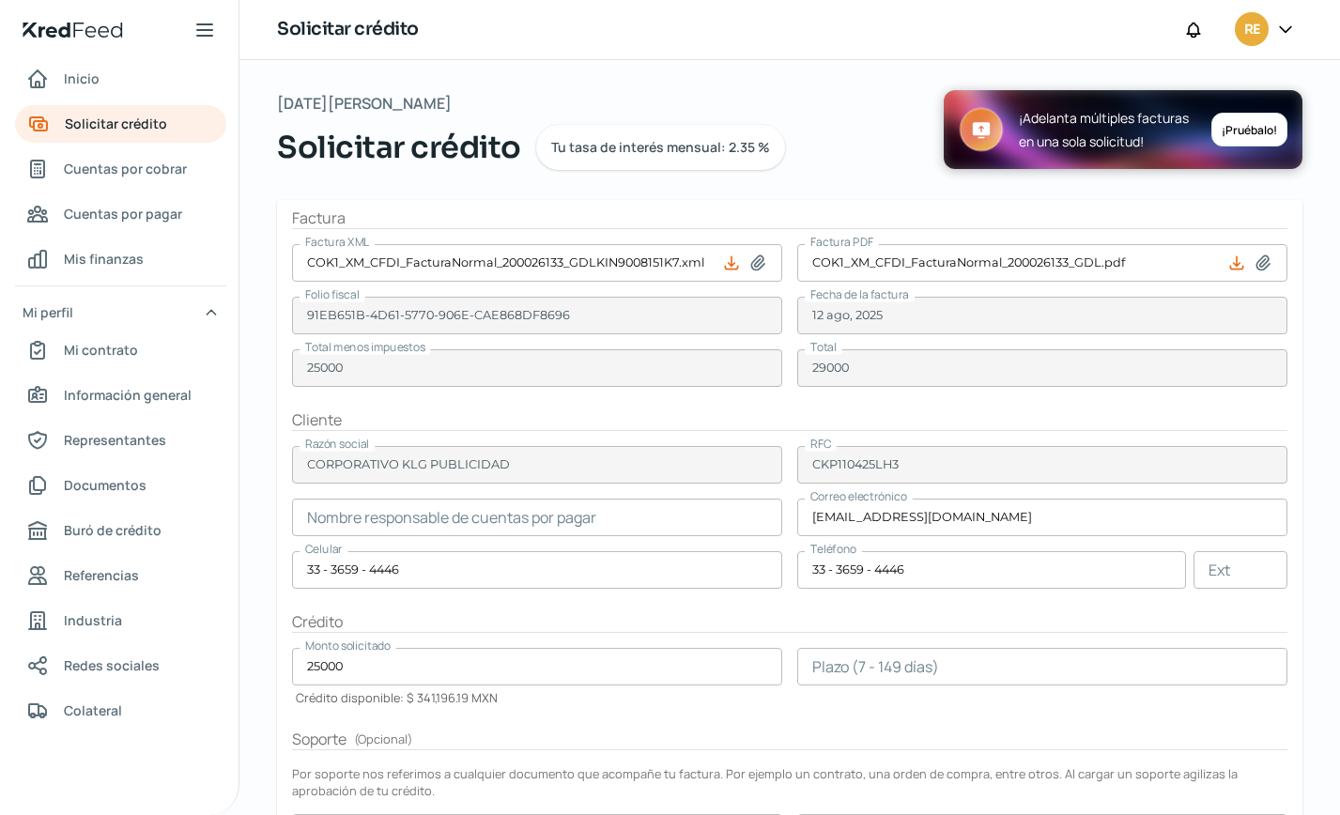
click at [383, 496] on form "Factura Factura XML COK1_XM_CFDI_FacturaNormal_200026133_GDLKIN9008151K7.xml Fa…" at bounding box center [790, 596] width 1026 height 792
click at [382, 506] on input "text" at bounding box center [537, 518] width 490 height 38
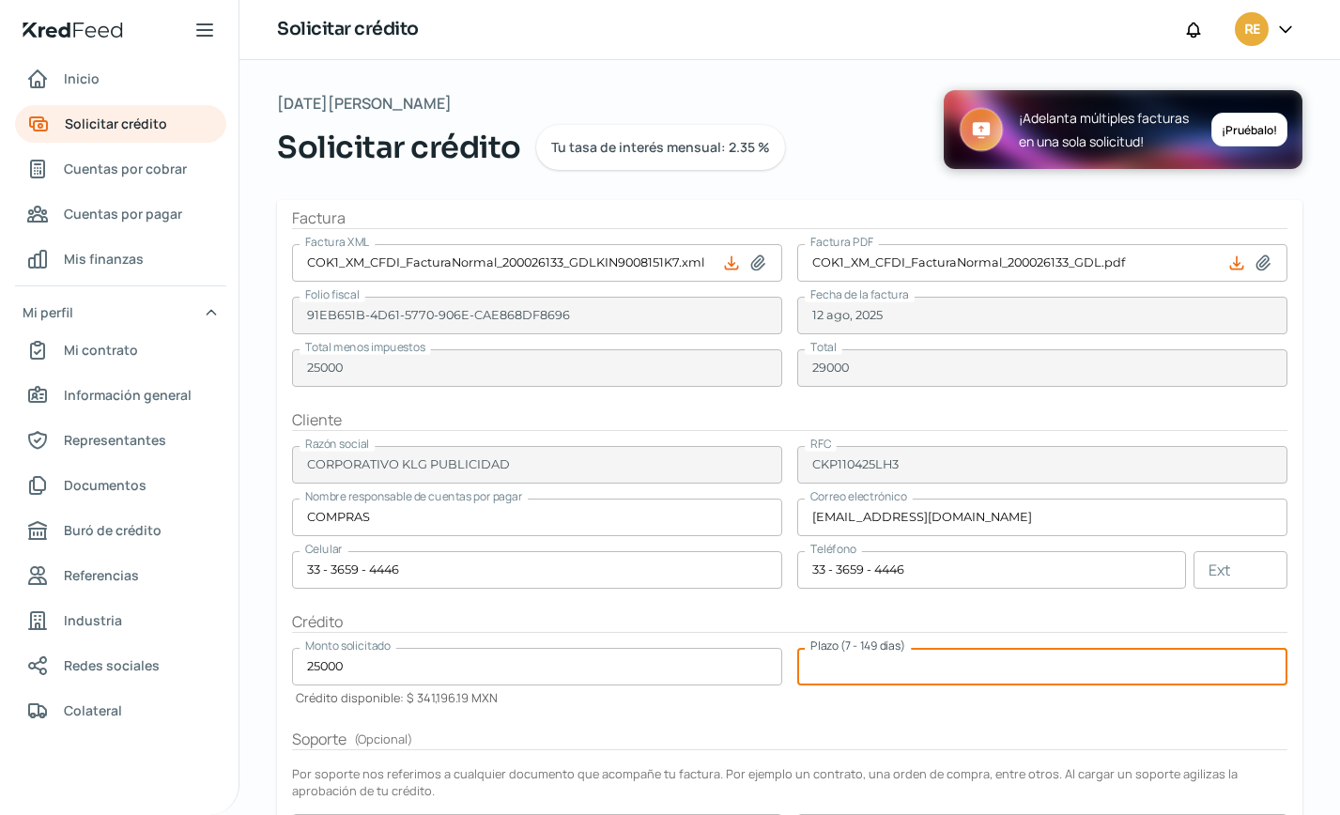
click at [876, 666] on input "number" at bounding box center [1043, 667] width 490 height 38
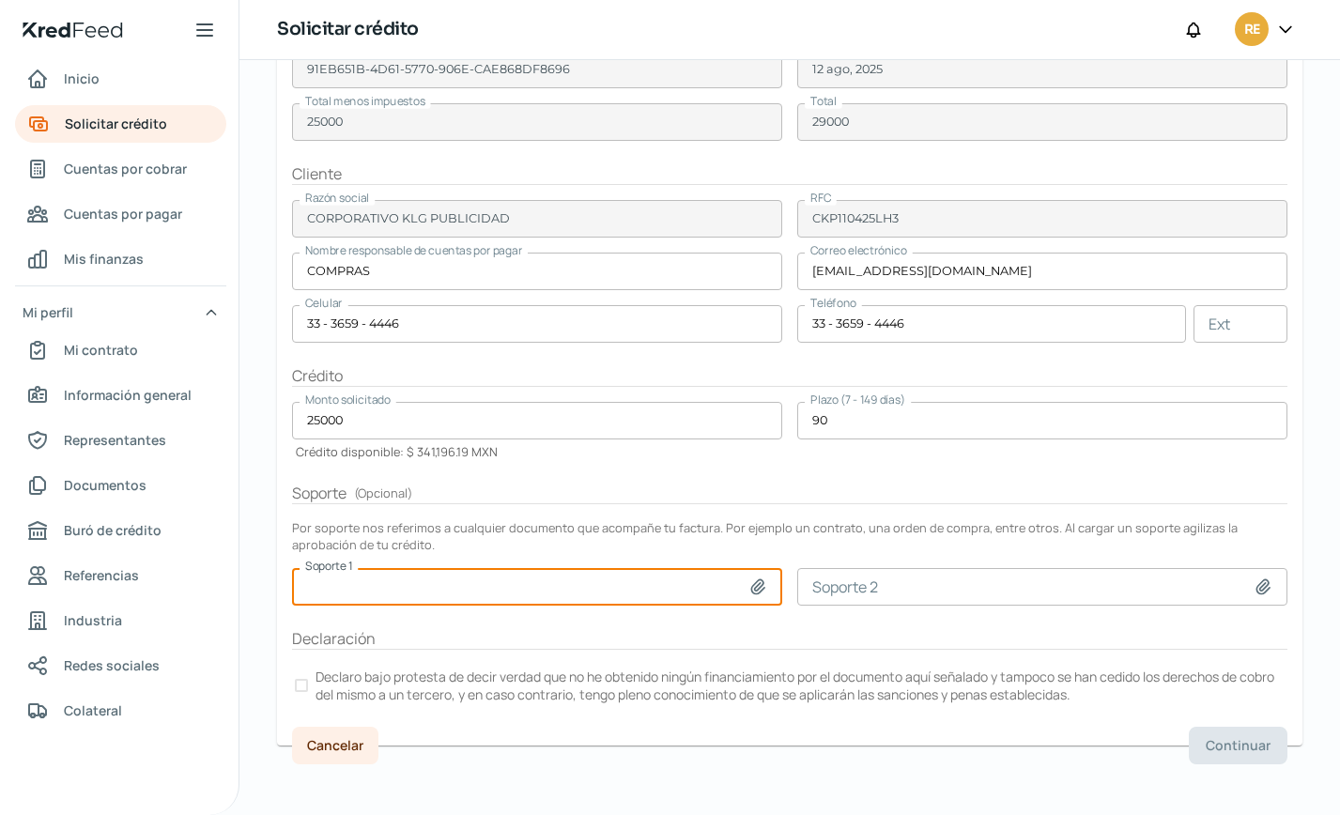
scroll to position [252, 0]
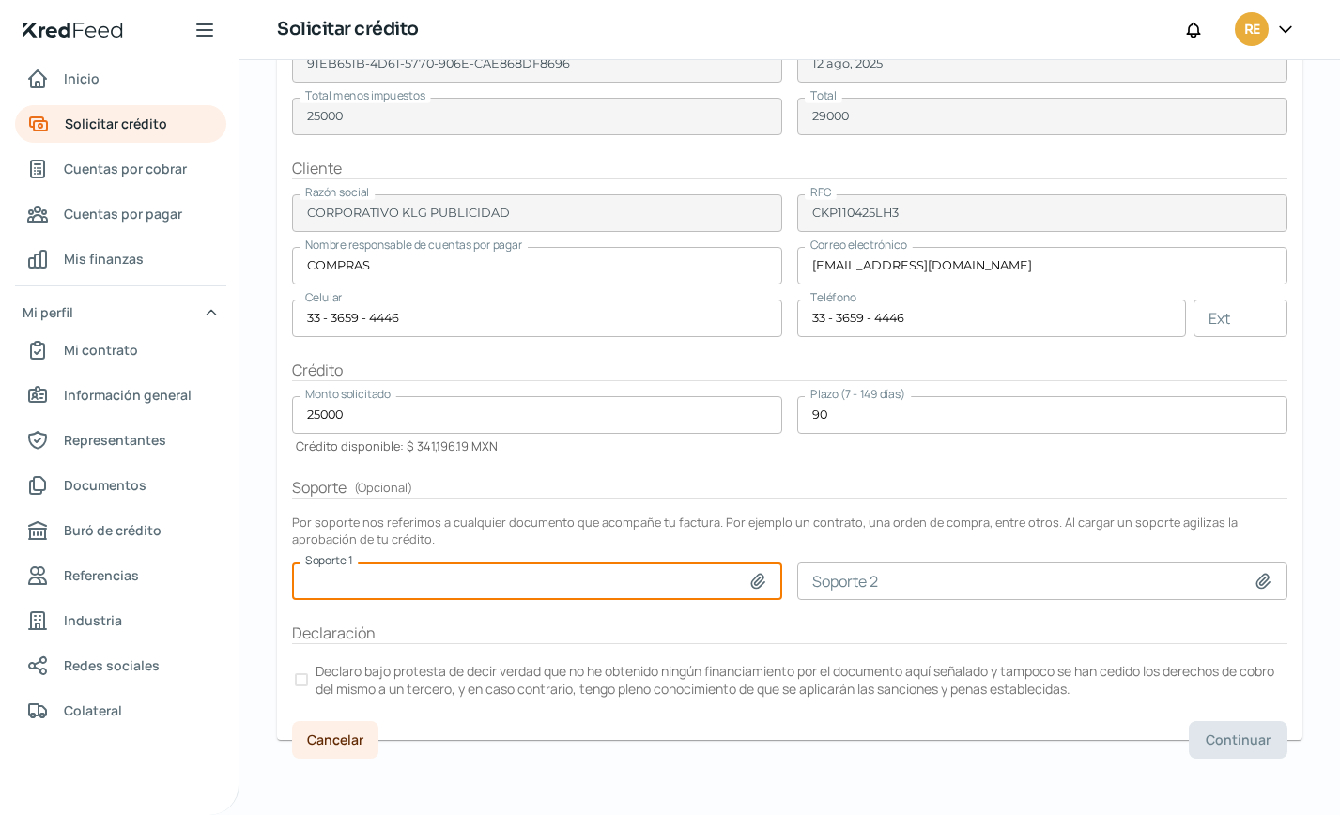
click at [303, 679] on div at bounding box center [301, 680] width 13 height 13
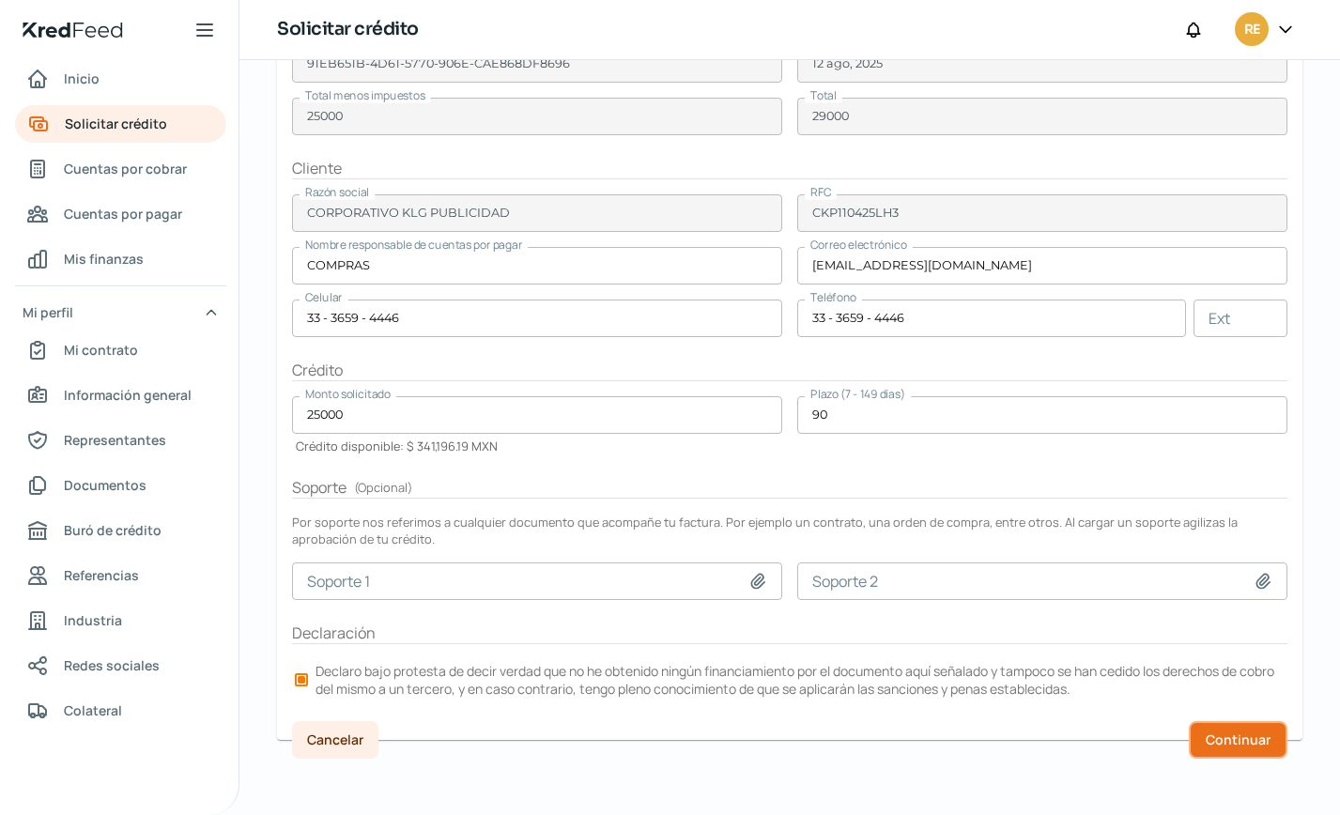
click at [1247, 735] on span "Continuar" at bounding box center [1238, 740] width 65 height 13
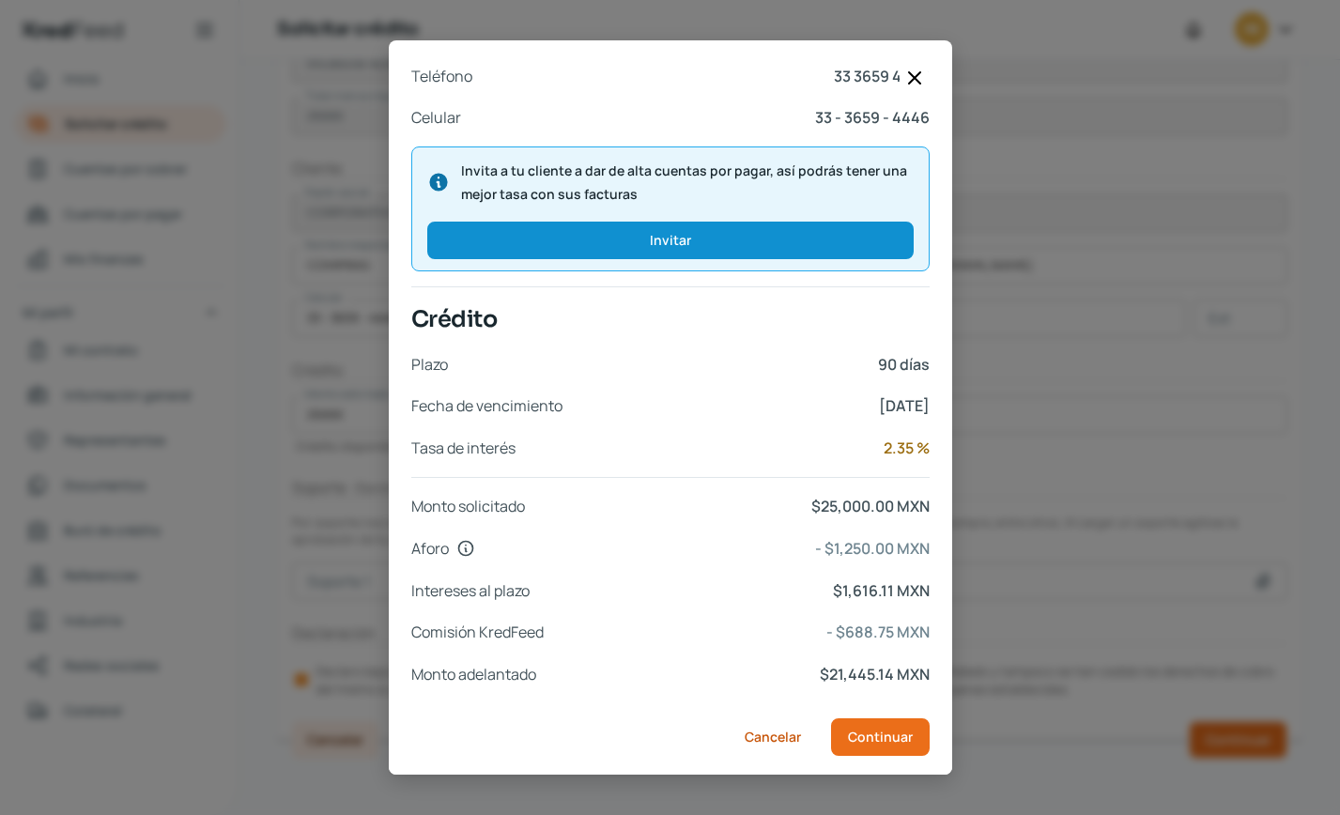
scroll to position [644, 0]
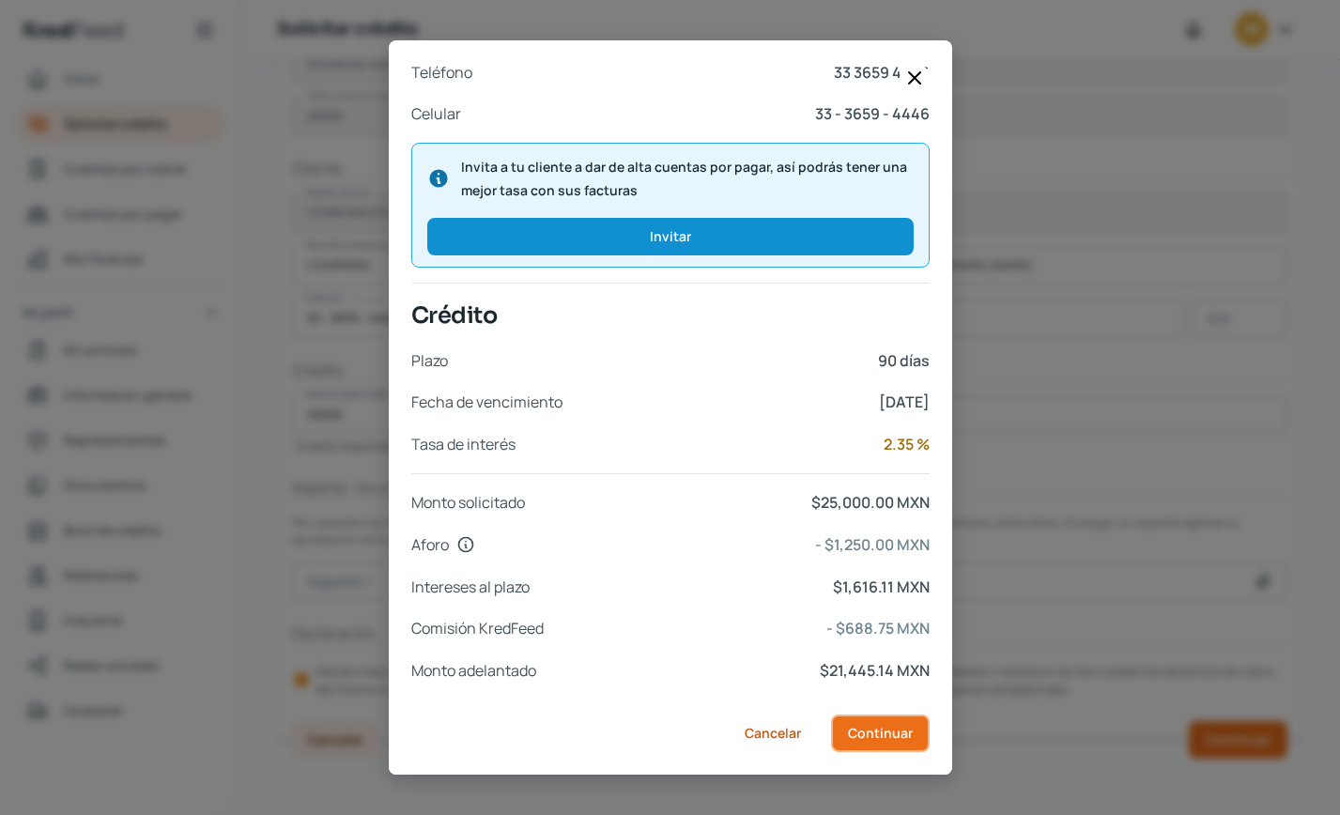
click at [875, 736] on span "Continuar" at bounding box center [880, 733] width 65 height 13
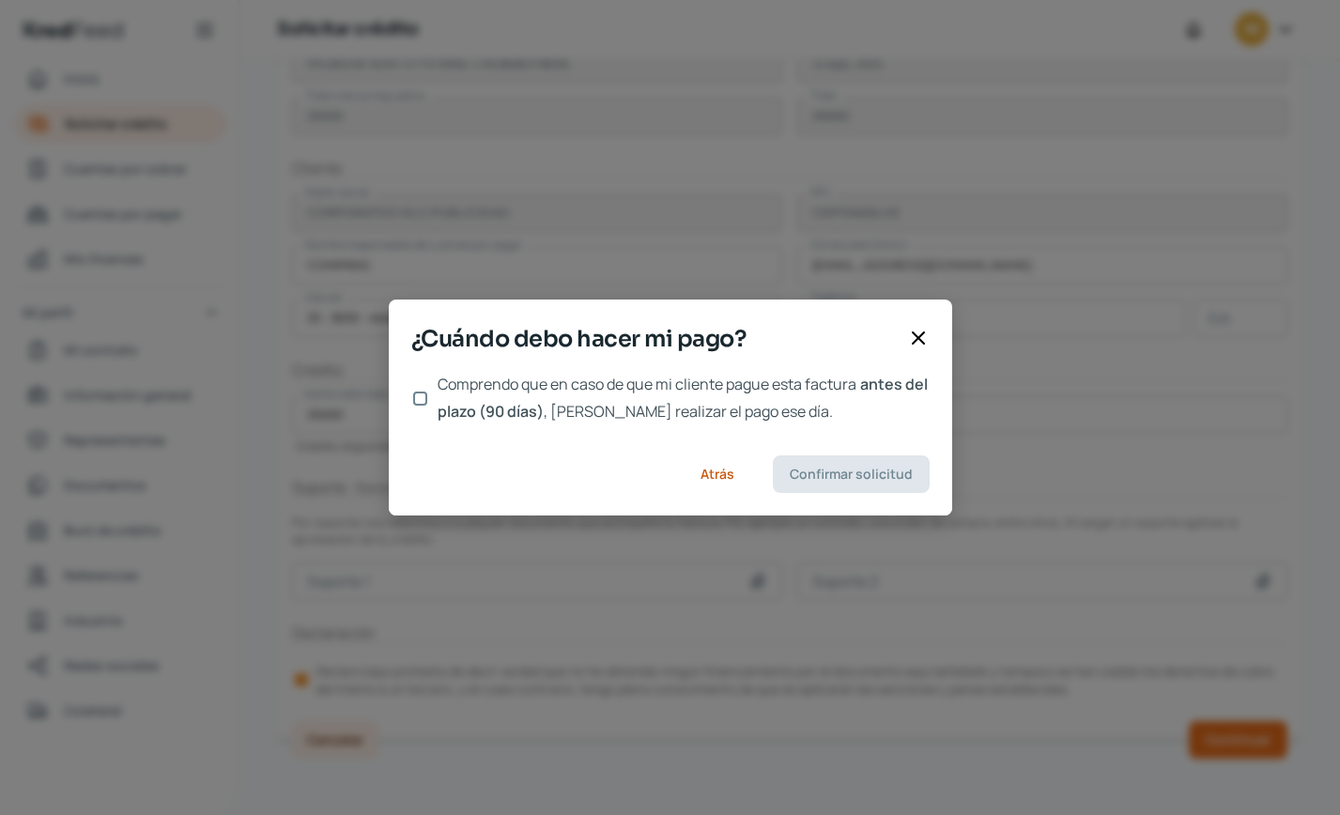
scroll to position [0, 0]
click at [424, 401] on input "Comprendo que en caso de que mi cliente pague esta factura antes del plazo (90 …" at bounding box center [420, 399] width 14 height 14
click at [820, 472] on span "Confirmar solicitud" at bounding box center [851, 474] width 123 height 13
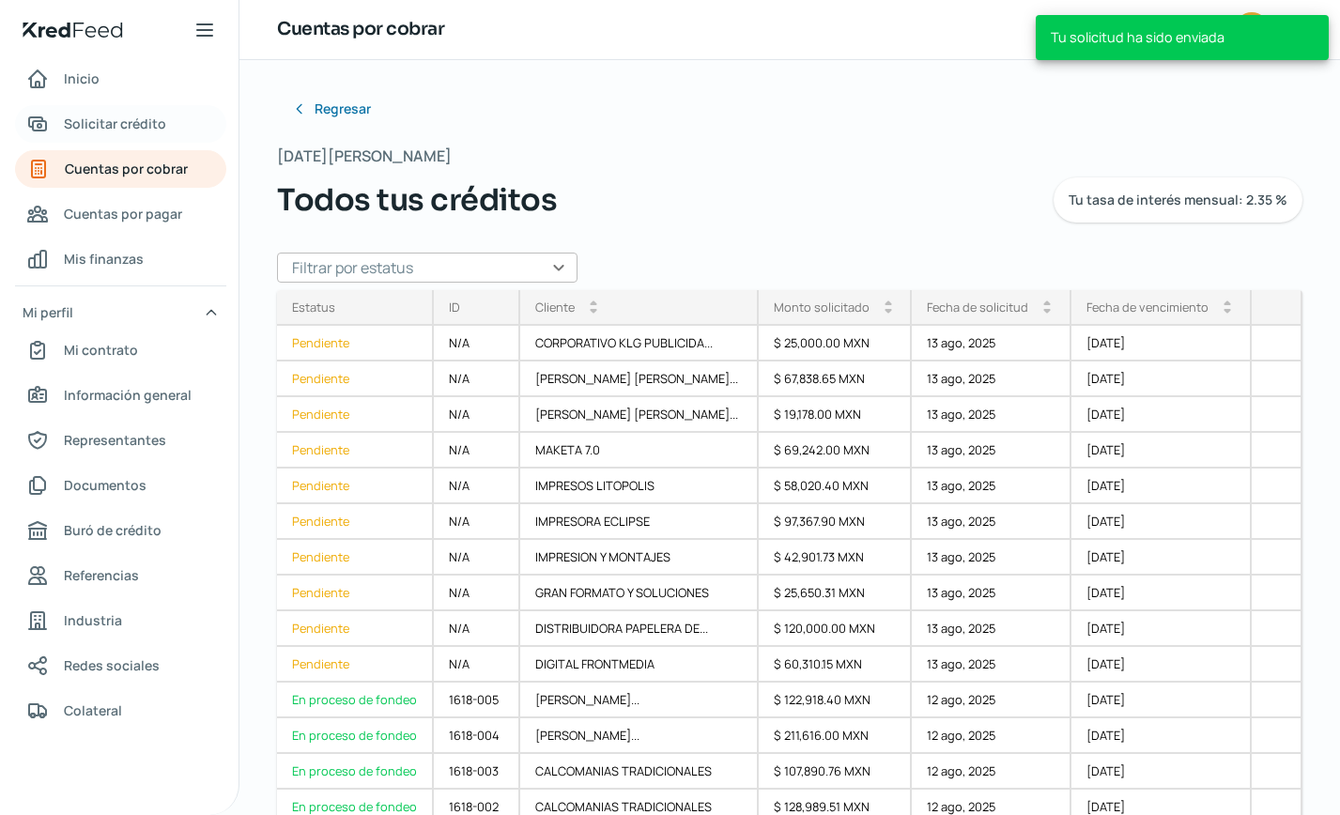
click at [130, 119] on span "Solicitar crédito" at bounding box center [115, 123] width 102 height 23
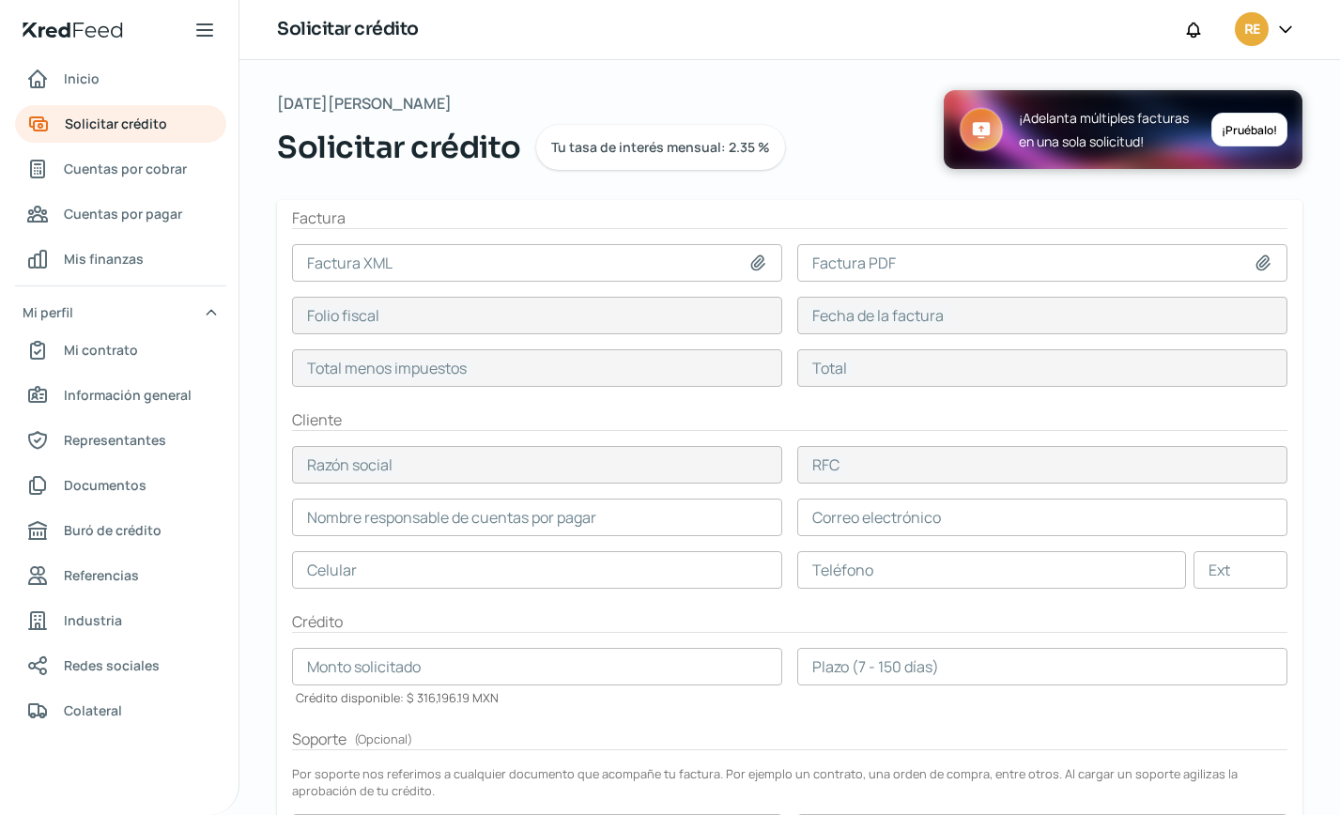
click at [851, 125] on div "Solicitar crédito Tu tasa de interés mensual: 2.35 %" at bounding box center [610, 147] width 667 height 45
click at [752, 266] on icon at bounding box center [758, 263] width 19 height 19
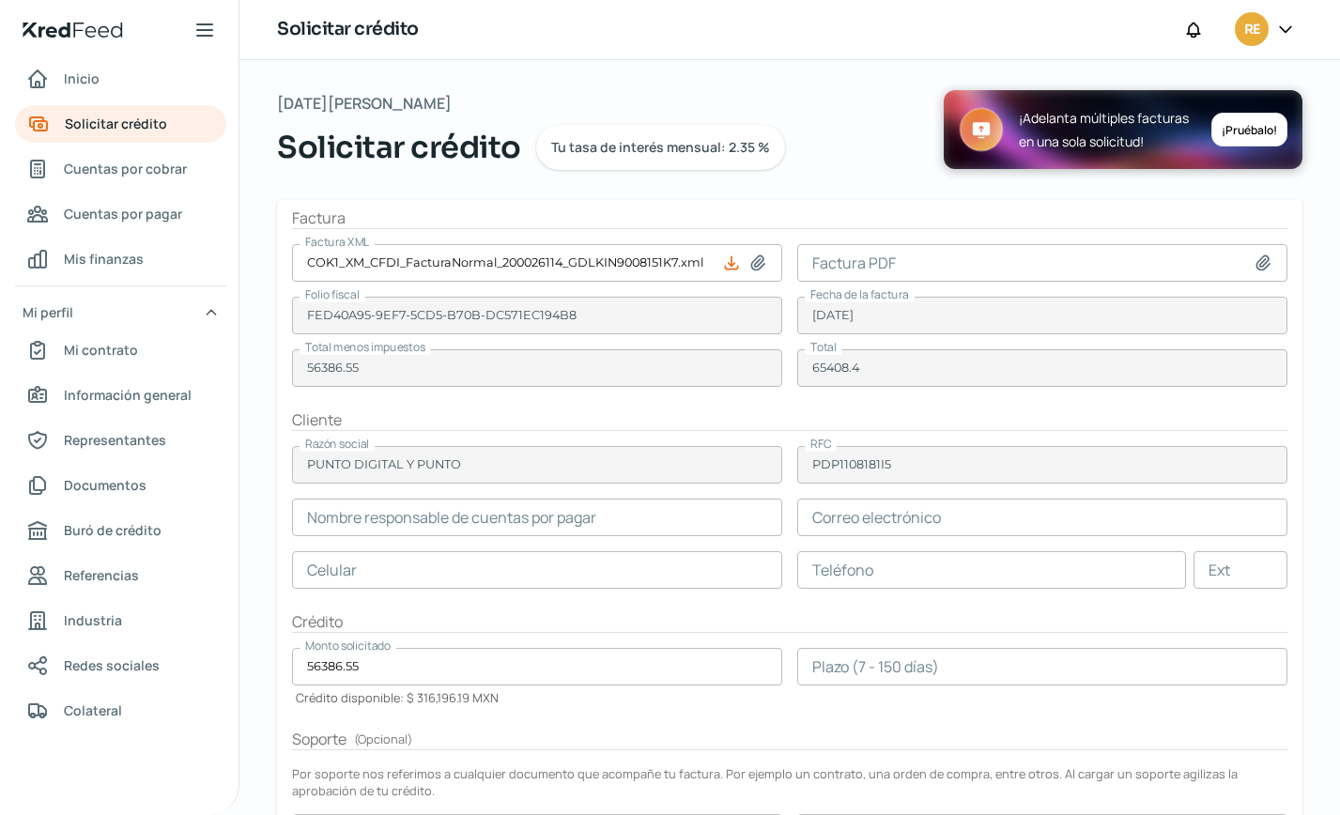
click at [1257, 257] on icon at bounding box center [1263, 263] width 19 height 19
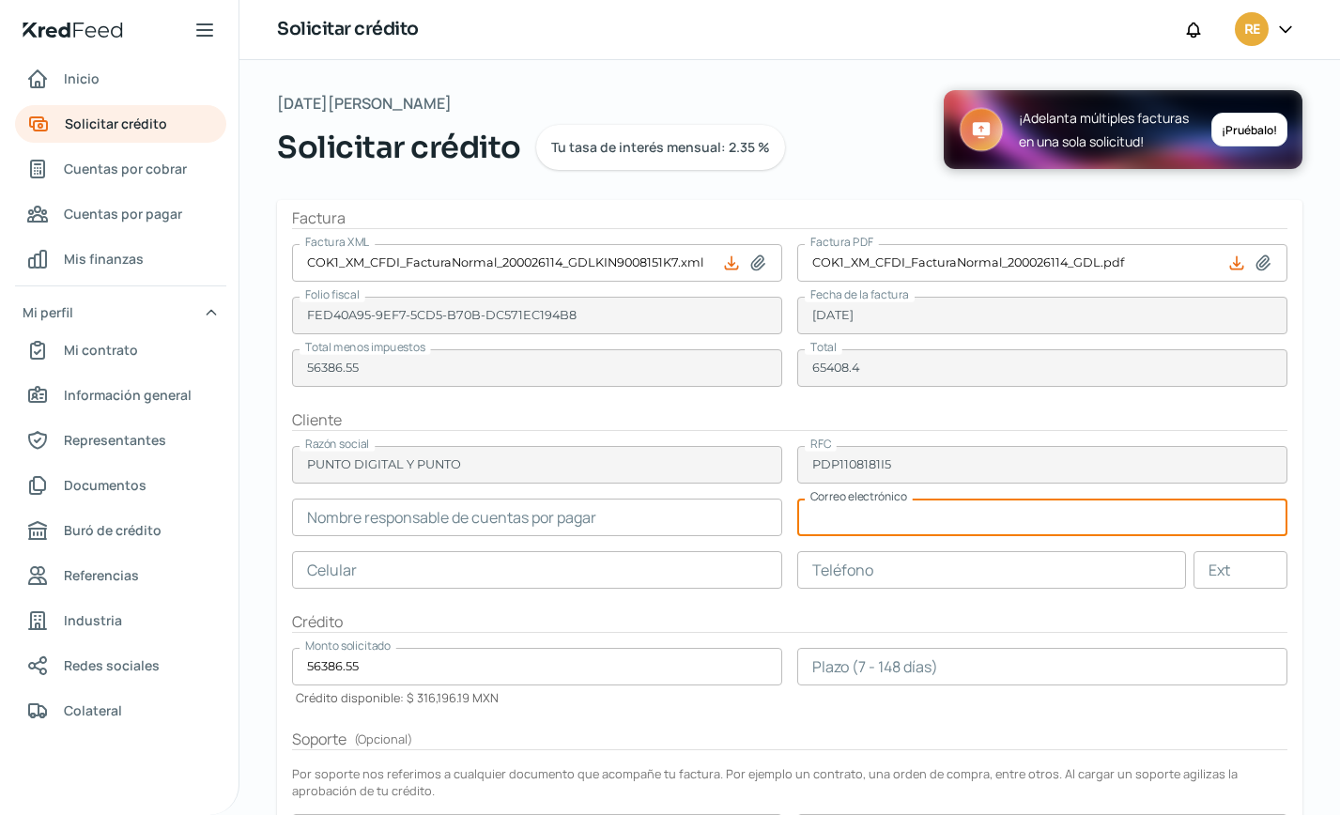
click at [859, 528] on input "text" at bounding box center [1043, 518] width 490 height 38
paste input "[EMAIL_ADDRESS][DOMAIN_NAME]; [EMAIL_ADDRESS][DOMAIN_NAME]; [EMAIL_ADDRESS][DOM…"
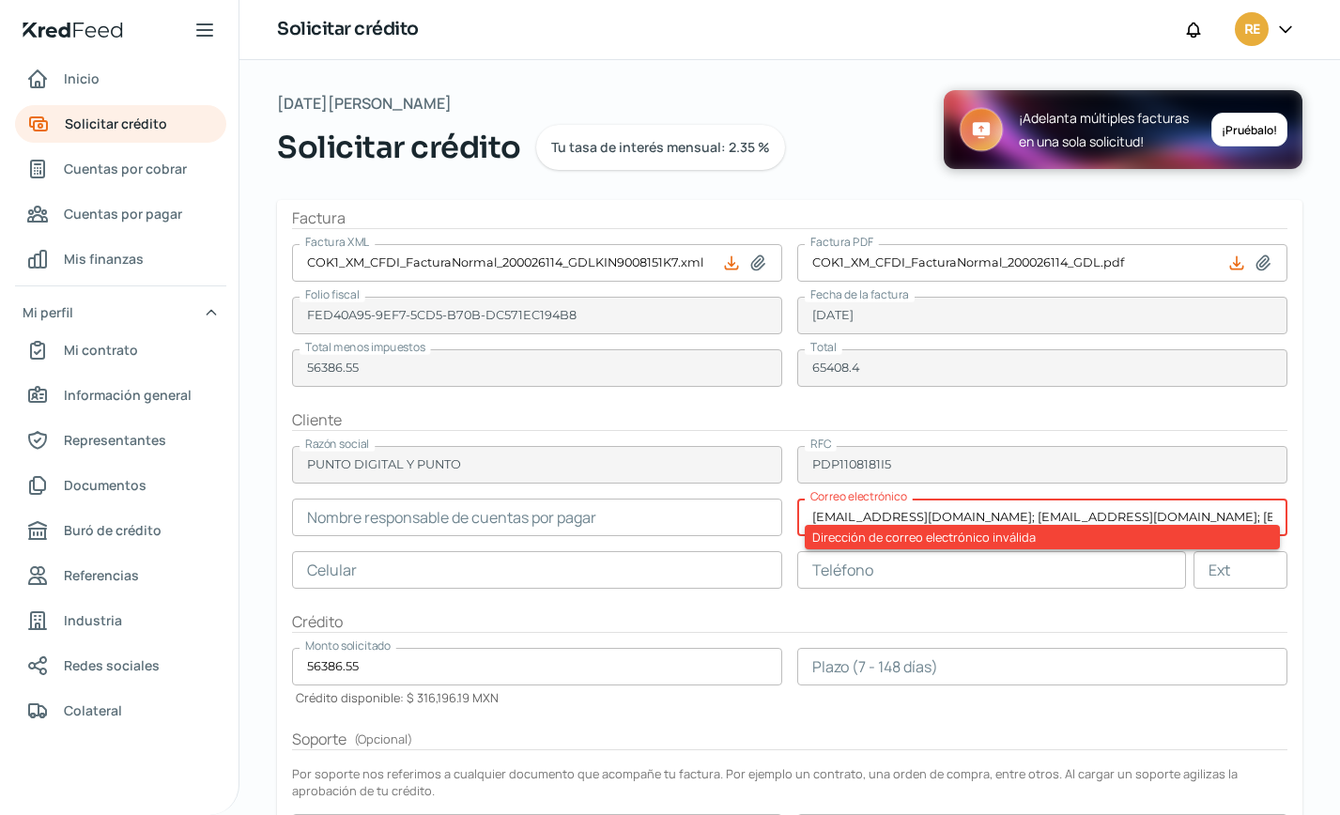
click at [388, 522] on input "text" at bounding box center [537, 518] width 490 height 38
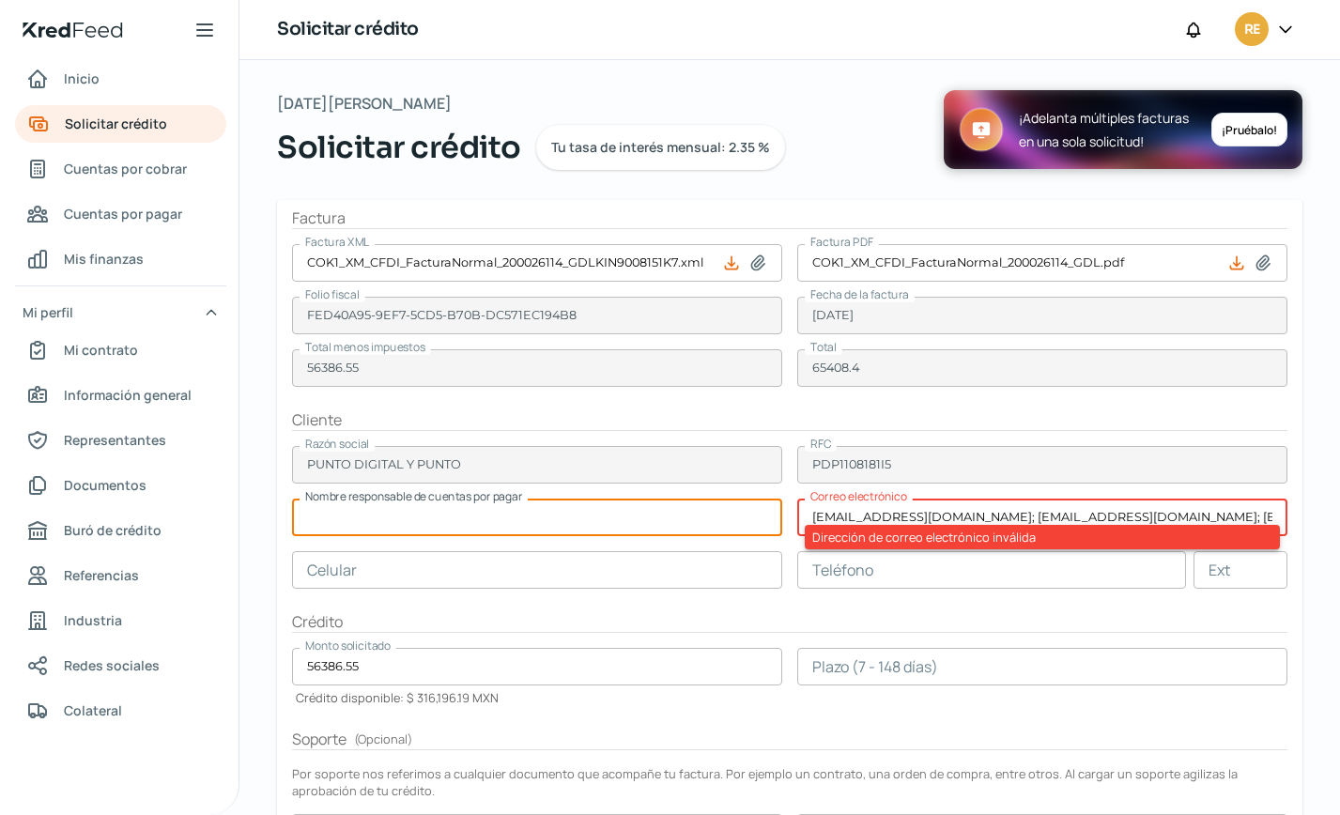
paste input "[PERSON_NAME]"
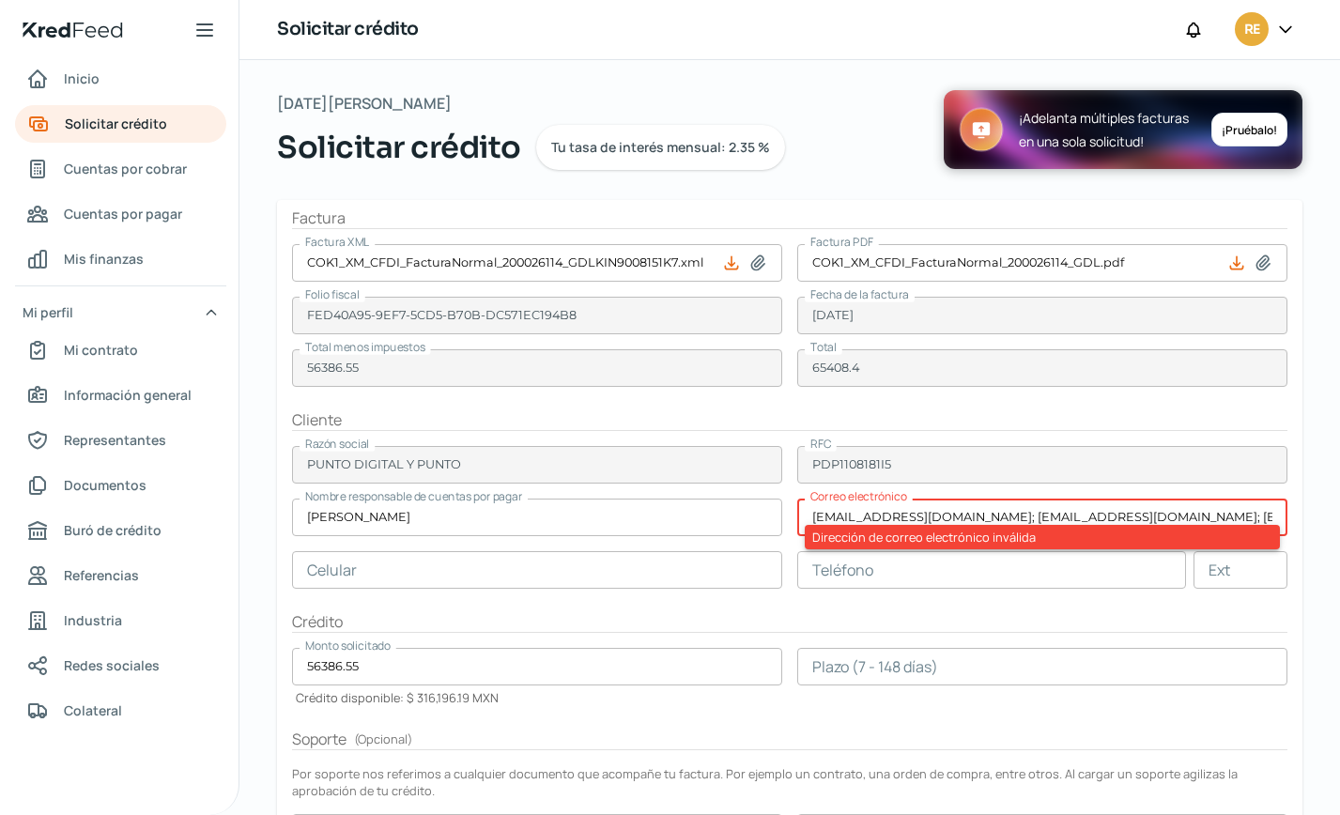
click at [952, 512] on input "[EMAIL_ADDRESS][DOMAIN_NAME]; [EMAIL_ADDRESS][DOMAIN_NAME]; [EMAIL_ADDRESS][DOM…" at bounding box center [1043, 518] width 490 height 38
click at [987, 516] on input "[EMAIL_ADDRESS][DOMAIN_NAME]; [EMAIL_ADDRESS][DOMAIN_NAME]; [EMAIL_ADDRESS][DOM…" at bounding box center [1043, 518] width 490 height 38
click at [1023, 515] on input "[EMAIL_ADDRESS][DOMAIN_NAME]; [EMAIL_ADDRESS][DOMAIN_NAME]" at bounding box center [1043, 518] width 490 height 38
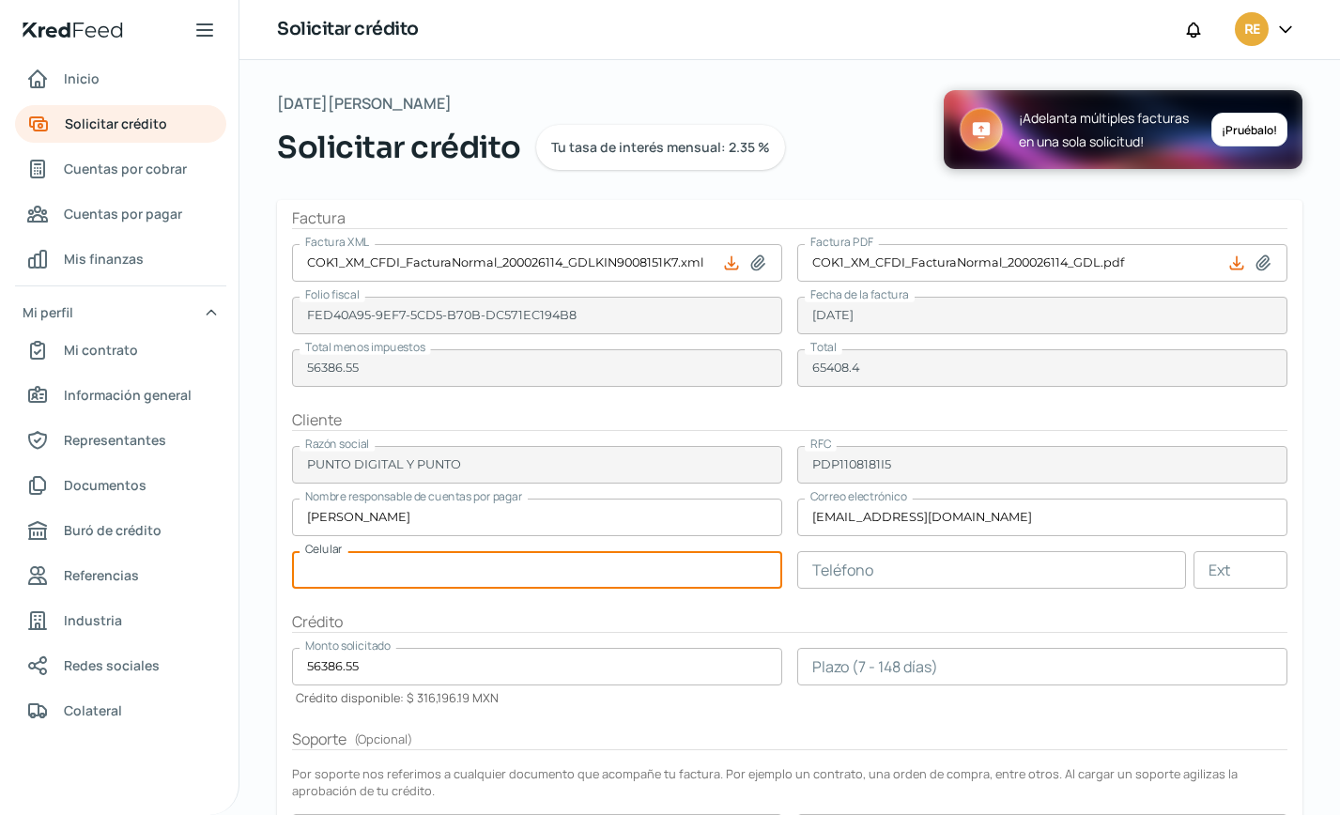
click at [655, 577] on input "text" at bounding box center [537, 570] width 490 height 38
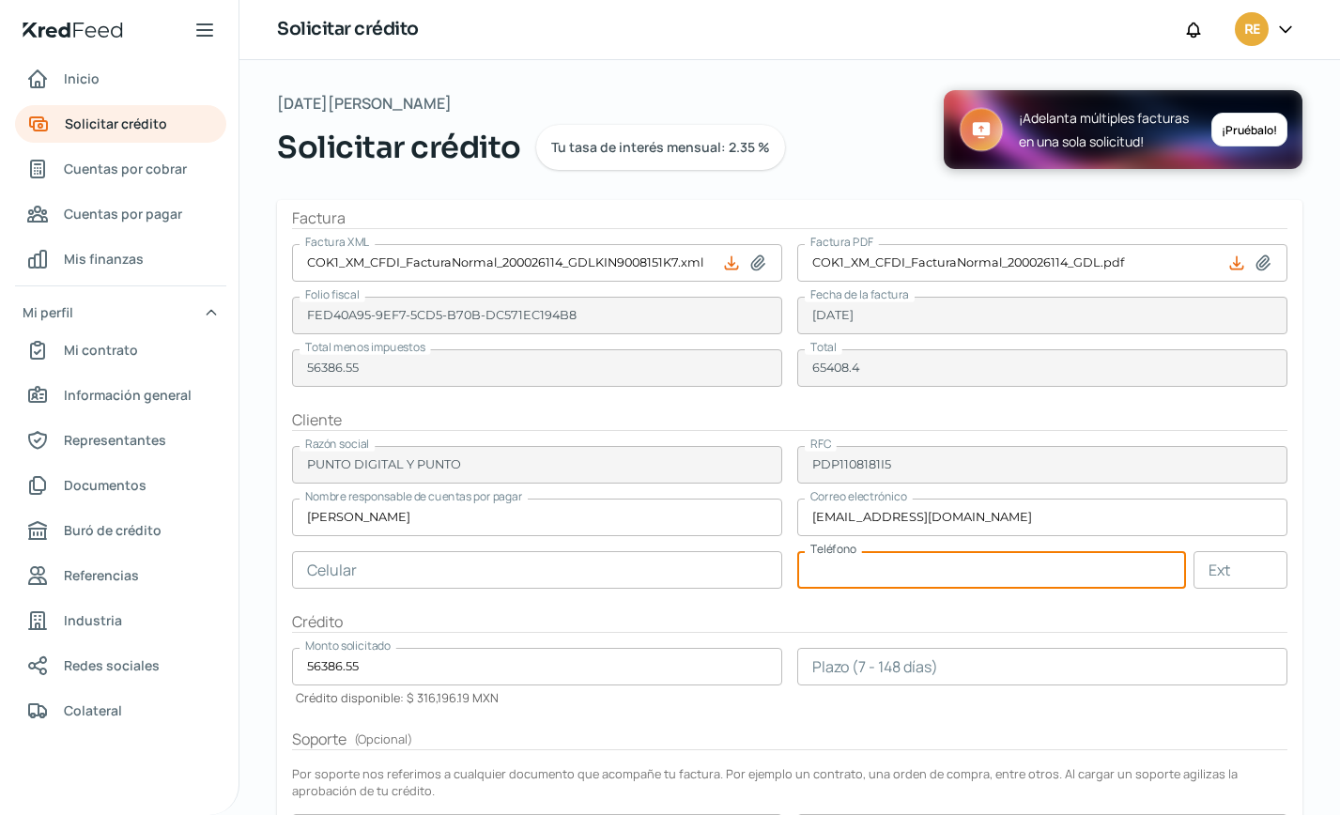
click at [850, 568] on input "text" at bounding box center [992, 570] width 389 height 38
paste input "33 - 3133 - 0891"
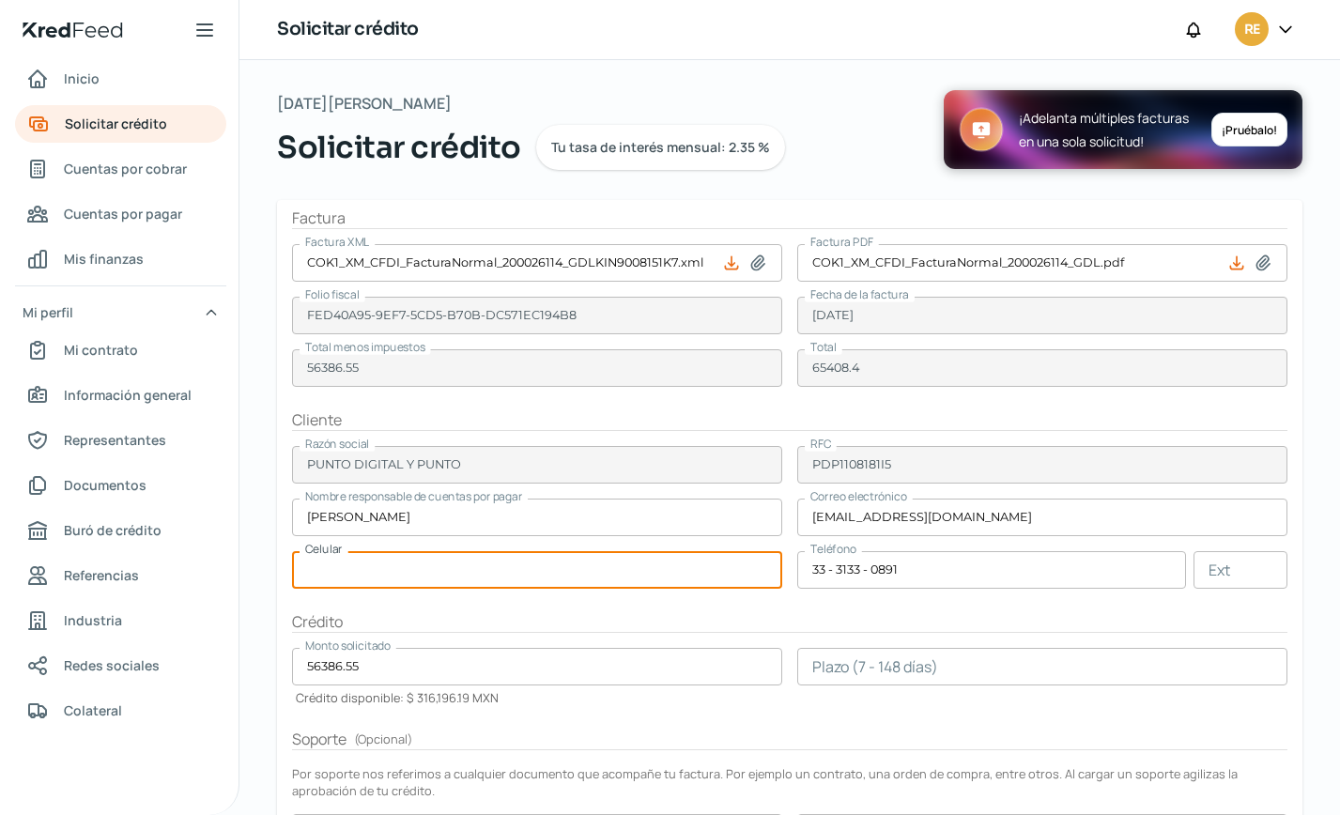
click at [393, 578] on input "text" at bounding box center [537, 570] width 490 height 38
paste input "33 - 3128 - 5668"
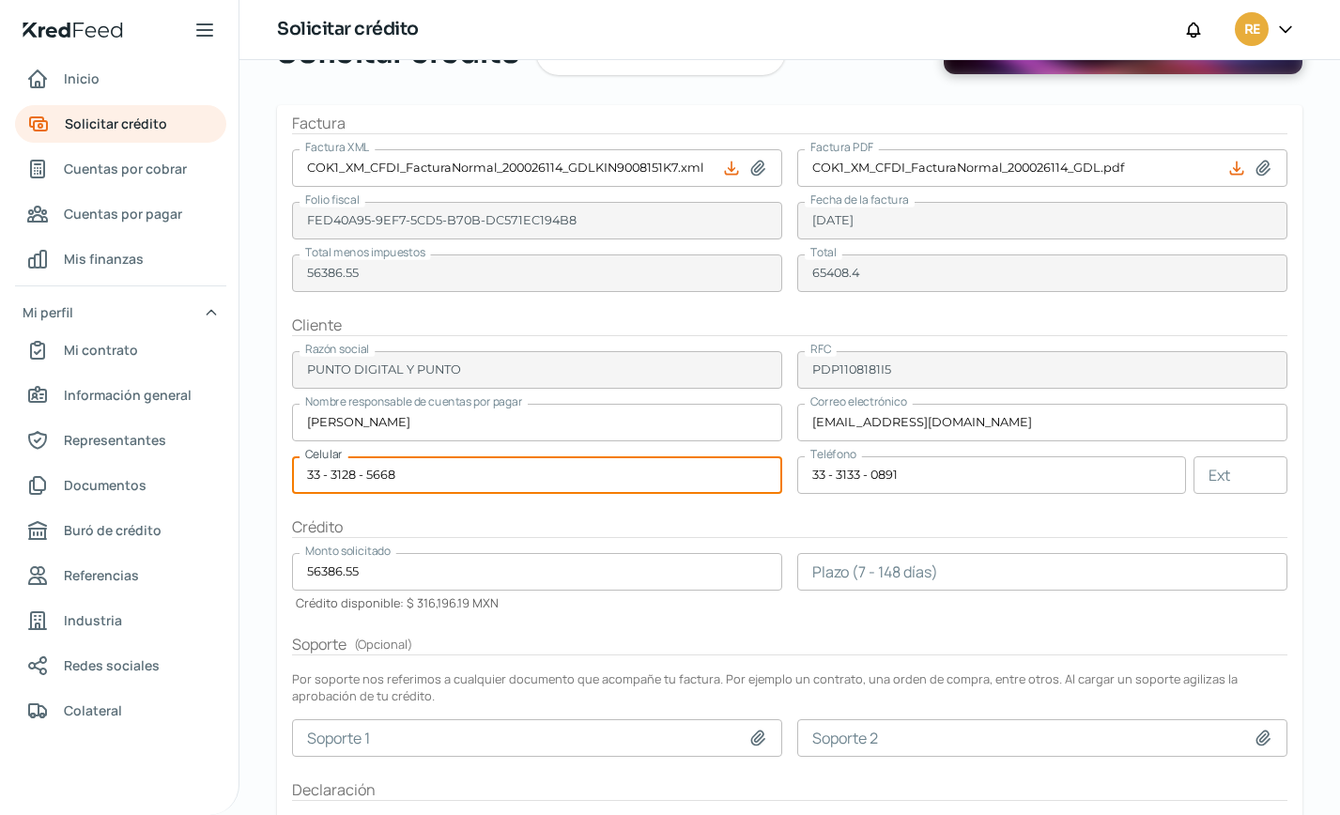
scroll to position [252, 0]
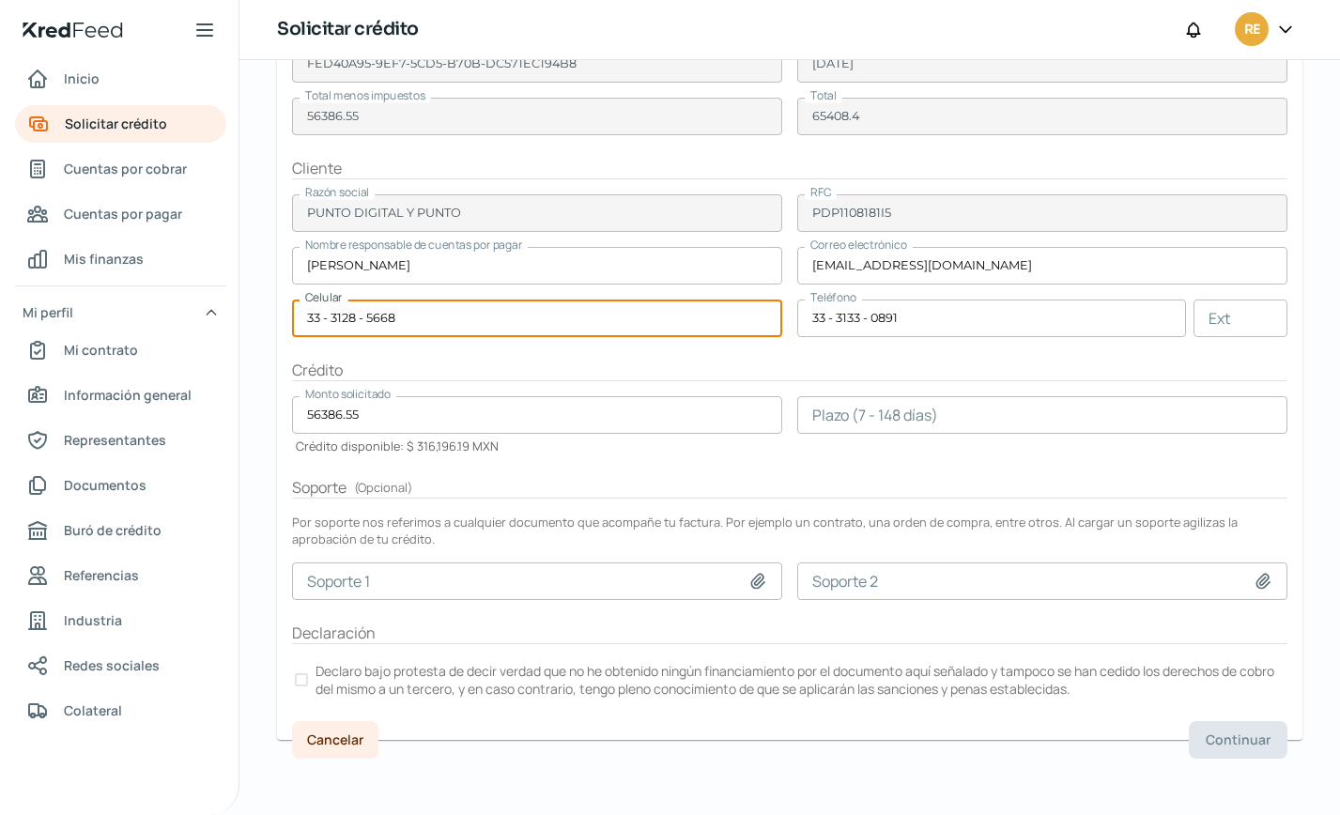
click at [867, 427] on input "number" at bounding box center [1043, 415] width 490 height 38
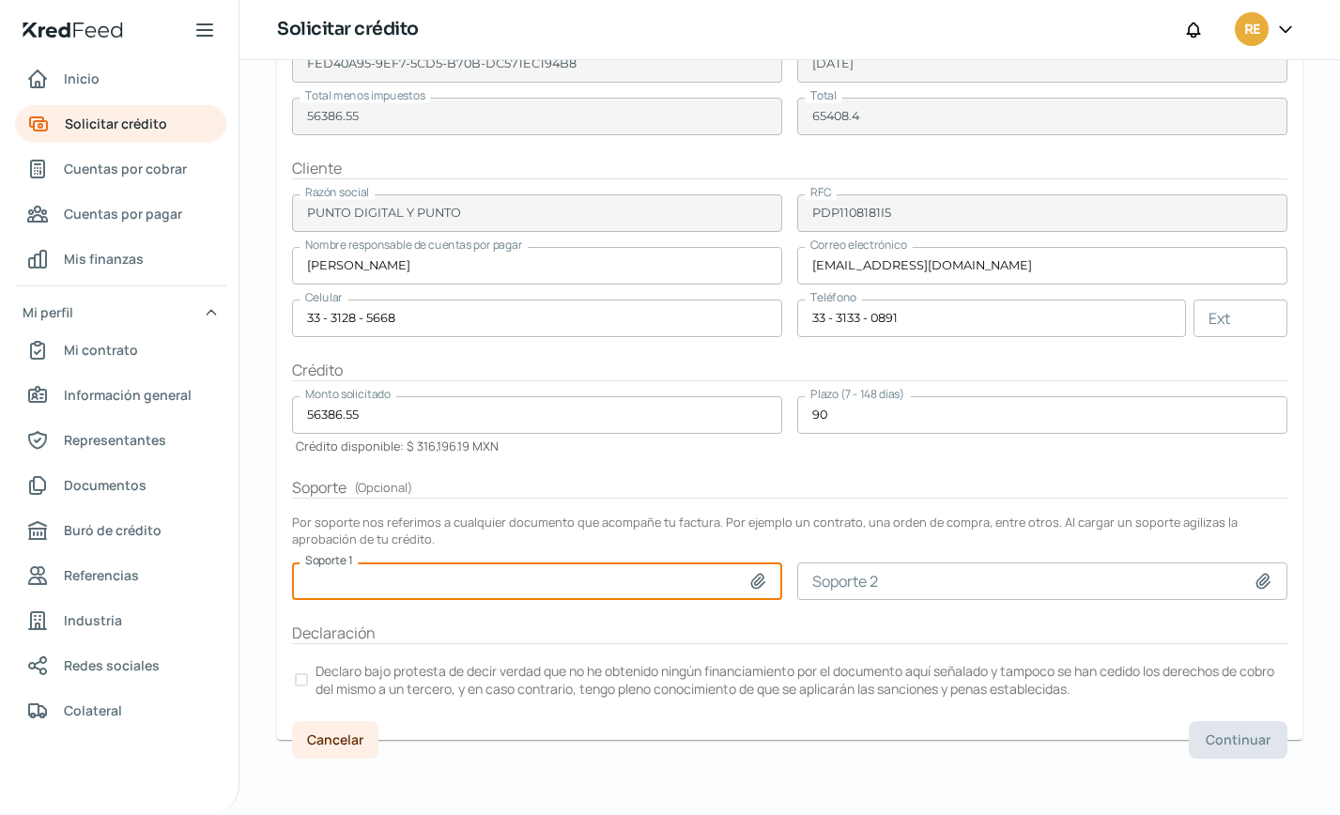
click at [303, 677] on div at bounding box center [301, 680] width 13 height 13
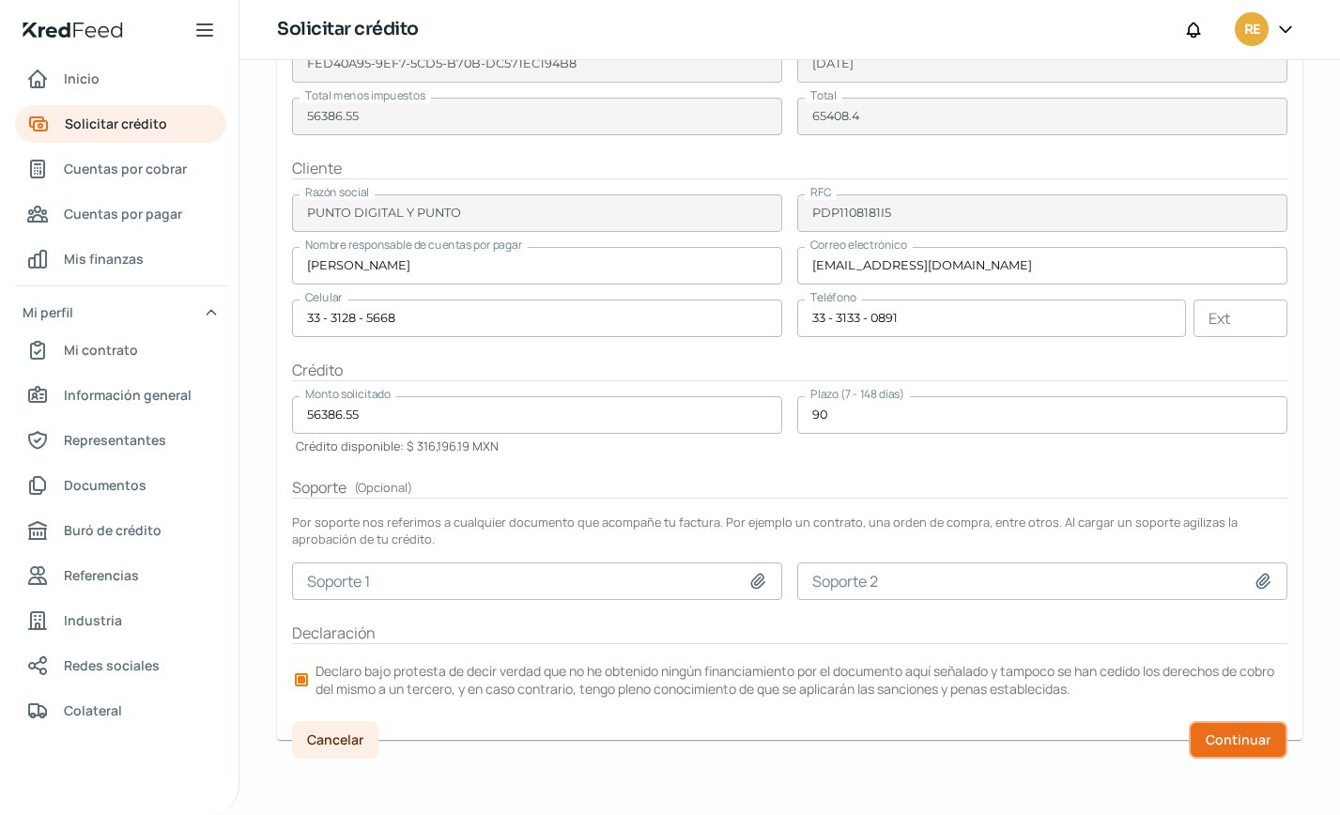
click at [1247, 734] on span "Continuar" at bounding box center [1238, 740] width 65 height 13
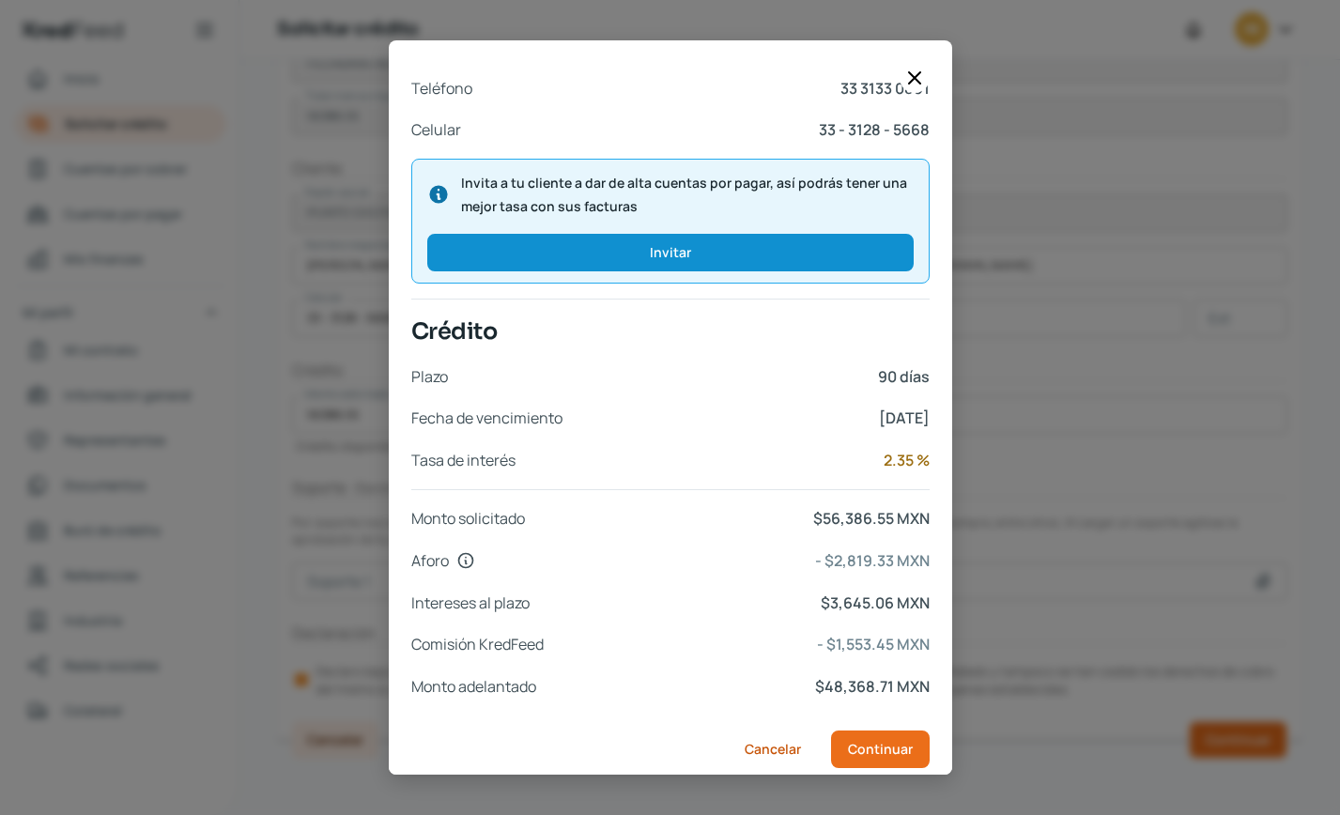
scroll to position [644, 0]
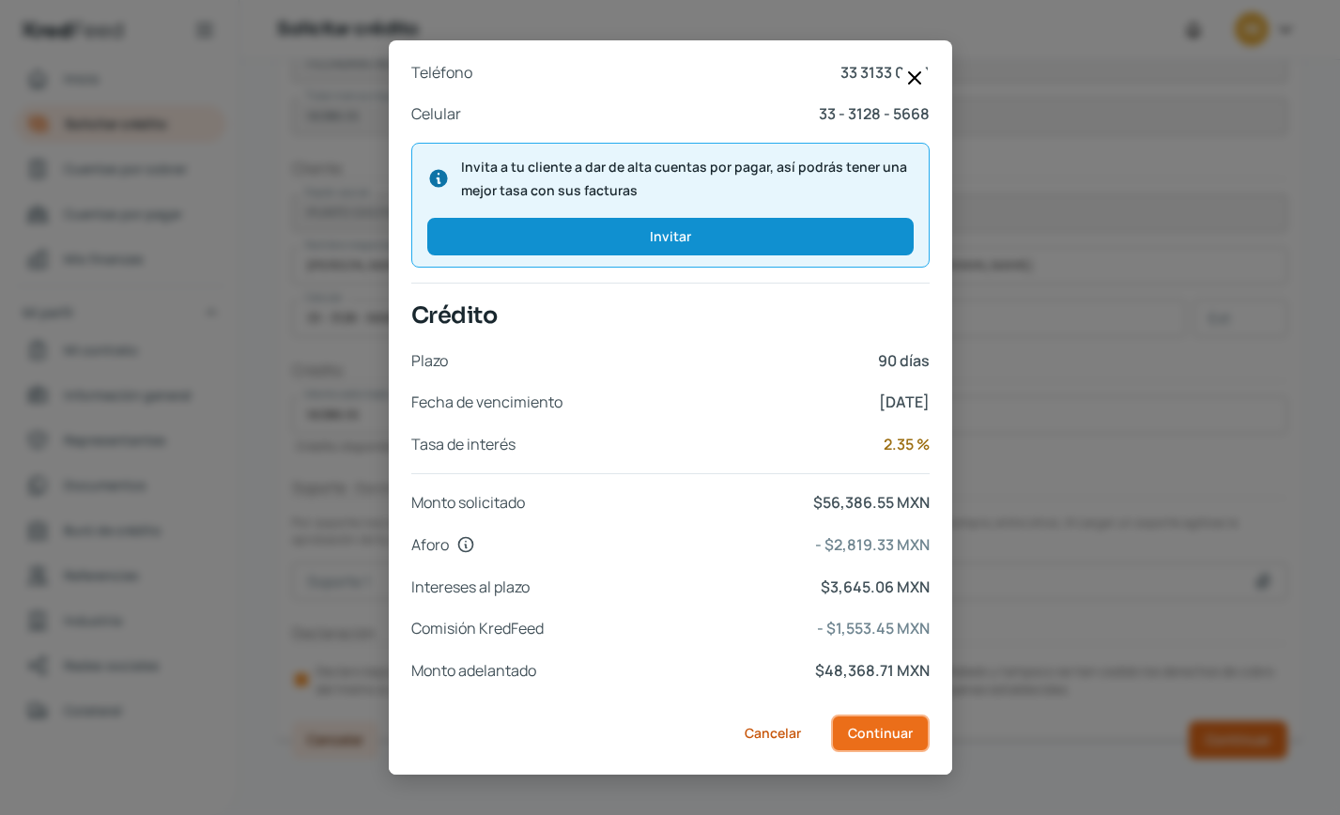
click at [884, 736] on span "Continuar" at bounding box center [880, 733] width 65 height 13
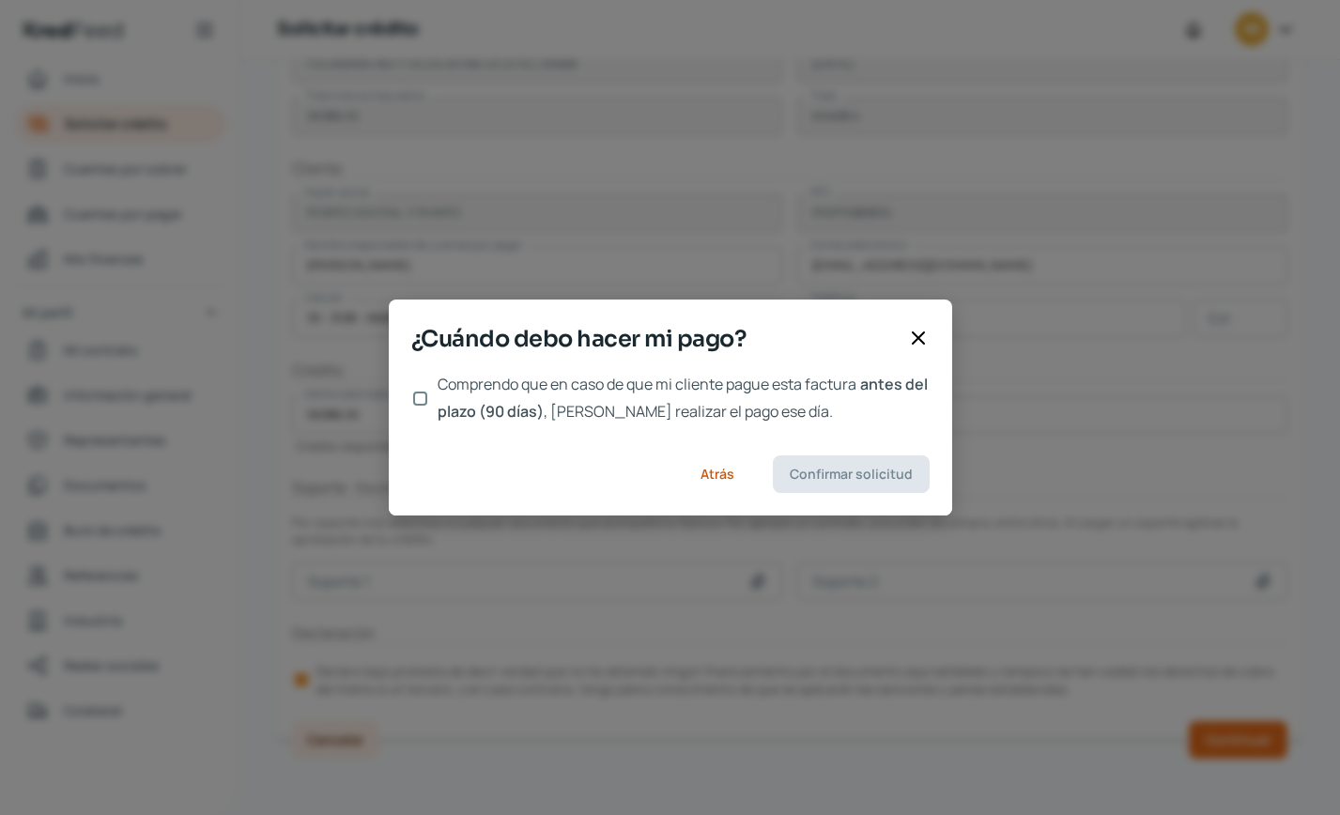
click at [421, 399] on input "Comprendo que en caso de que mi cliente pague esta factura antes del plazo (90 …" at bounding box center [420, 399] width 14 height 14
click at [820, 471] on span "Confirmar solicitud" at bounding box center [851, 474] width 123 height 13
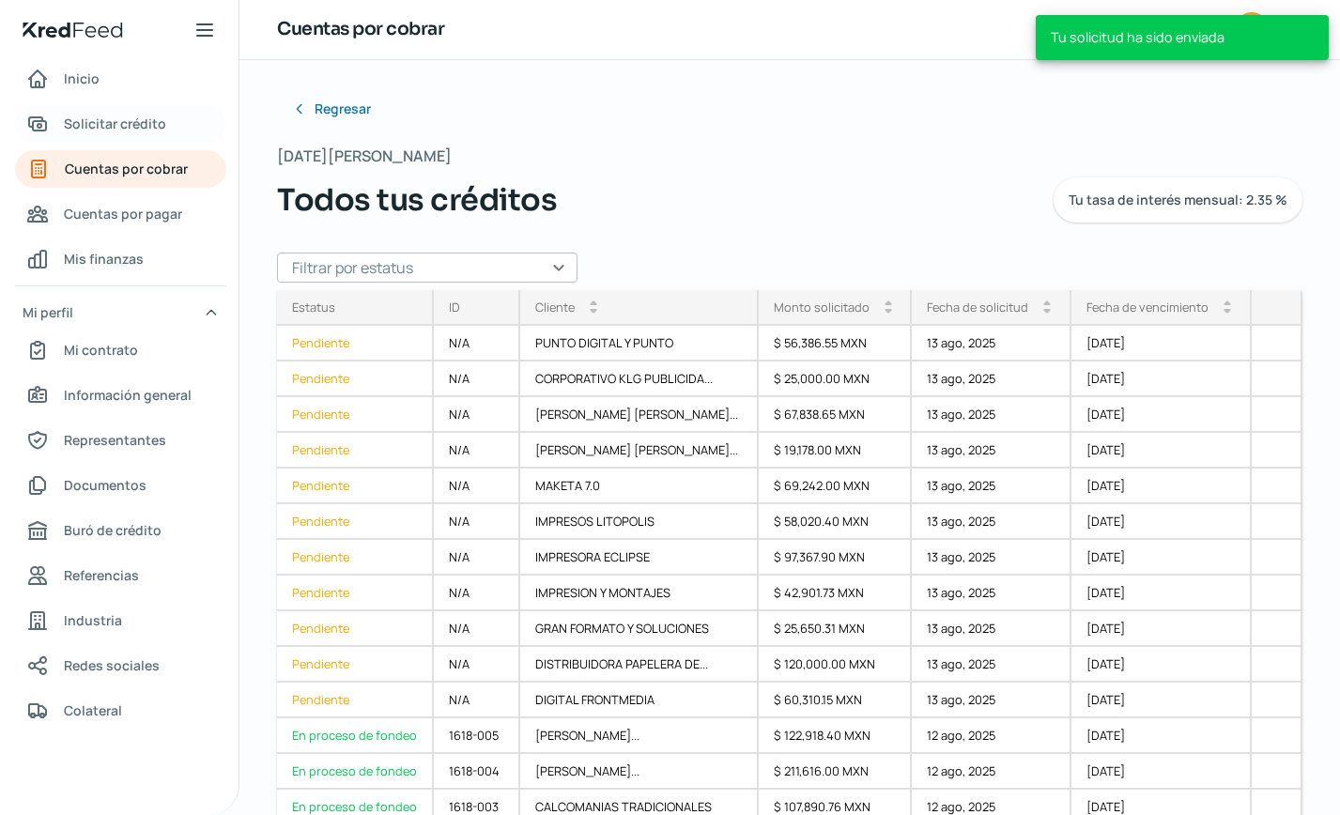
click at [152, 126] on span "Solicitar crédito" at bounding box center [115, 123] width 102 height 23
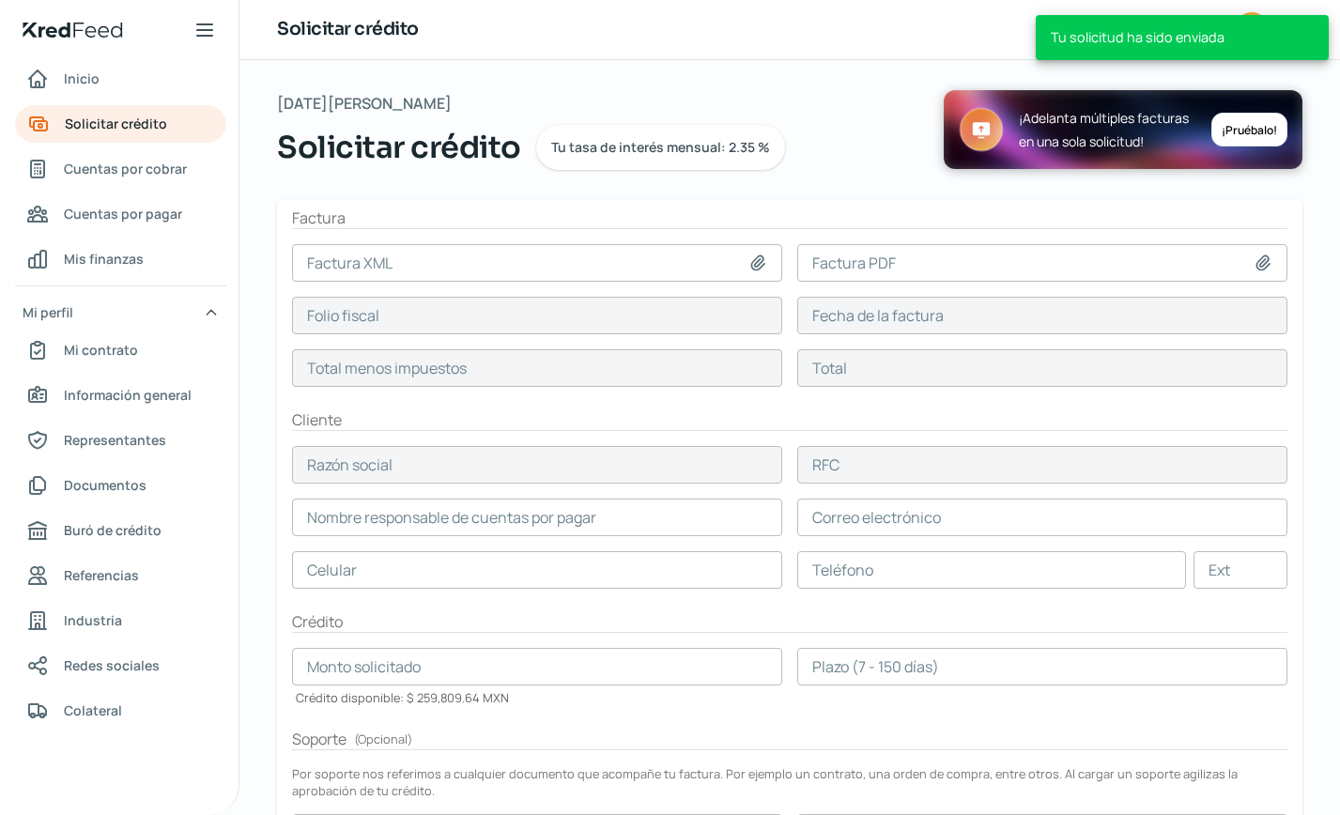
click at [762, 262] on icon at bounding box center [758, 263] width 19 height 19
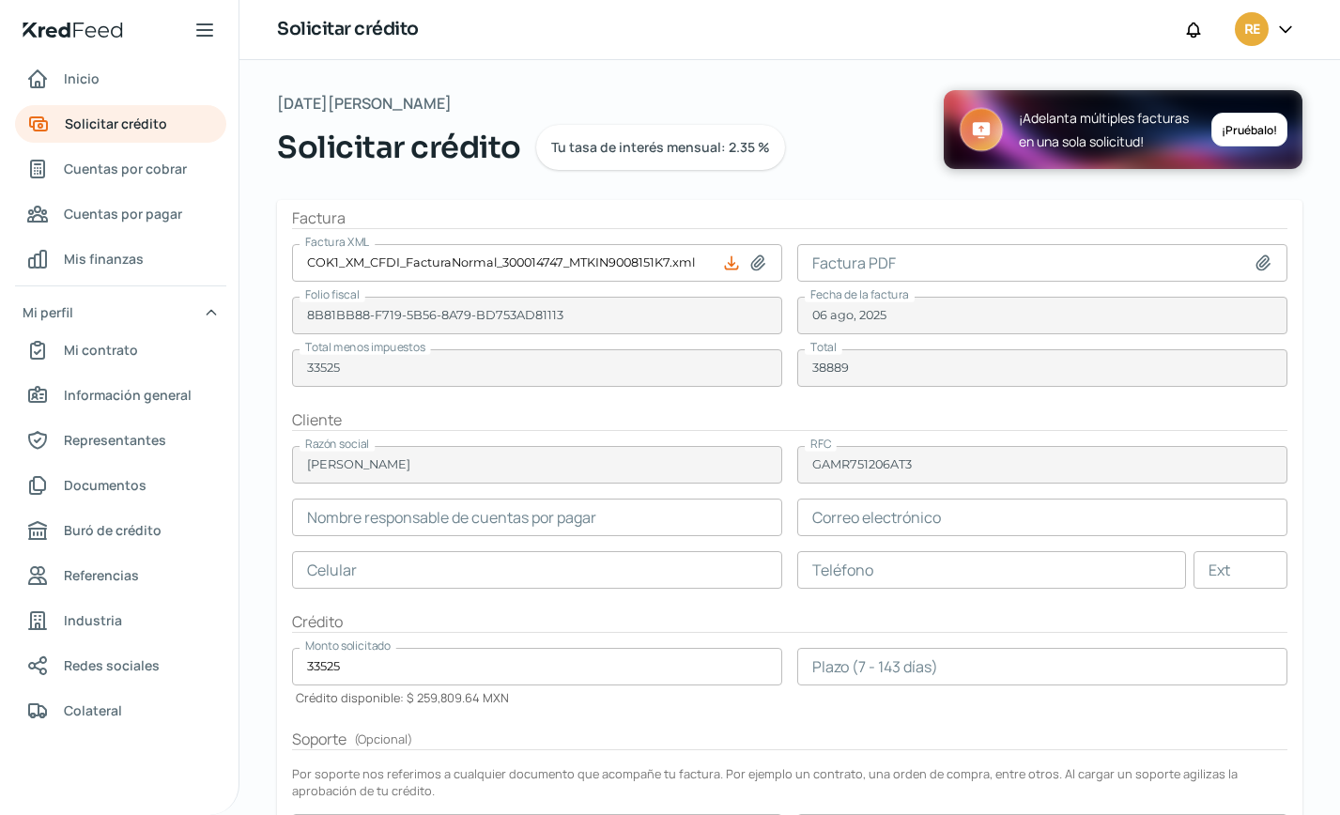
click at [1254, 257] on icon at bounding box center [1263, 263] width 19 height 19
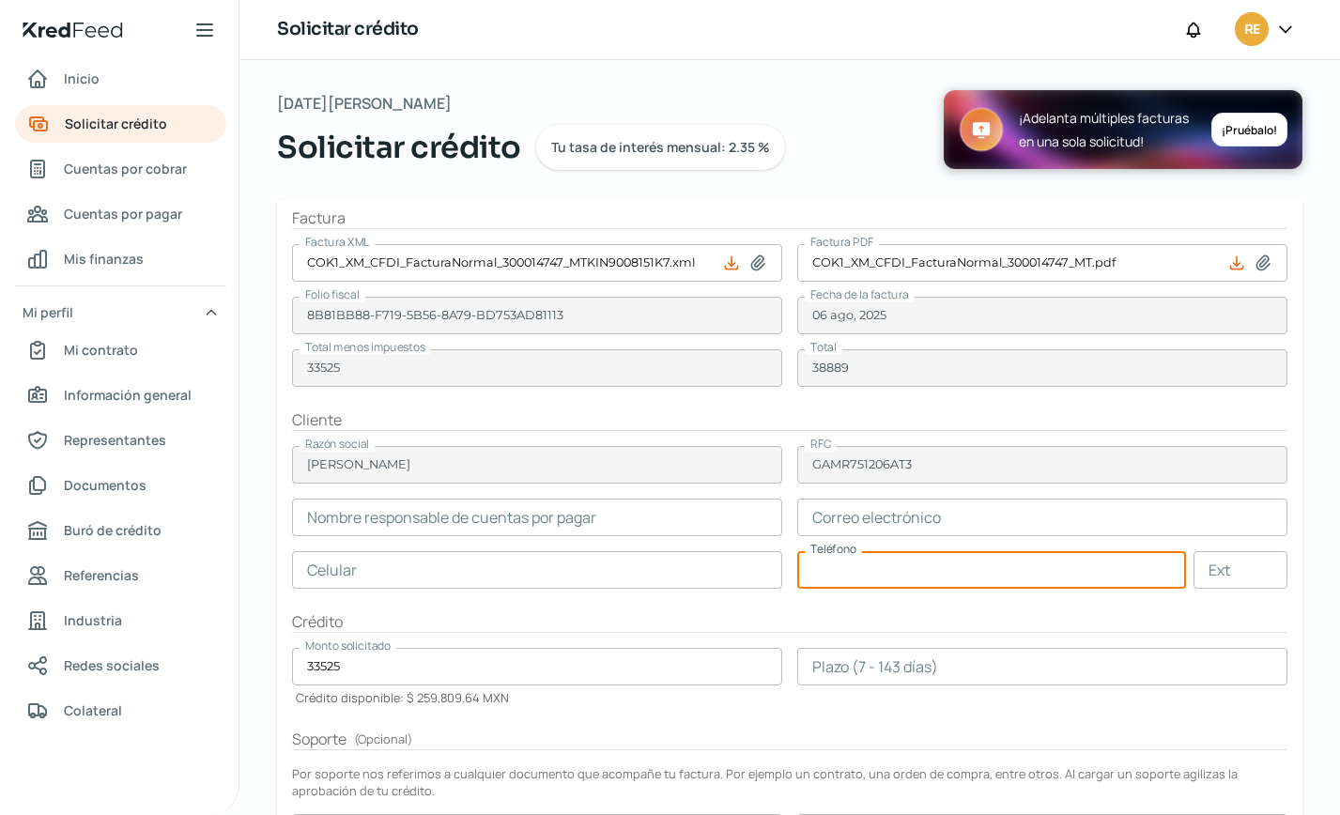
click at [842, 575] on input "text" at bounding box center [992, 570] width 389 height 38
paste input "81 - 8187 - 7629"
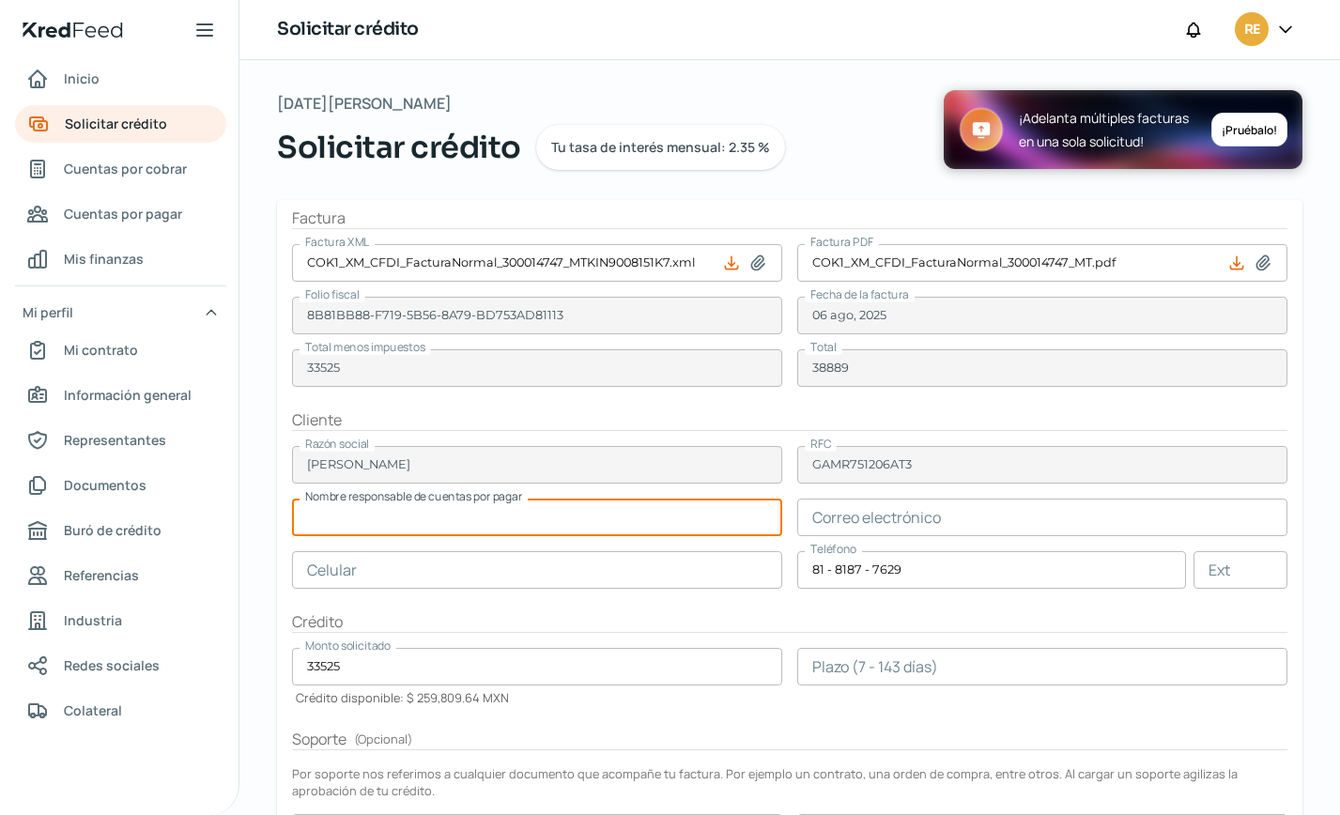
click at [397, 519] on input "text" at bounding box center [537, 518] width 490 height 38
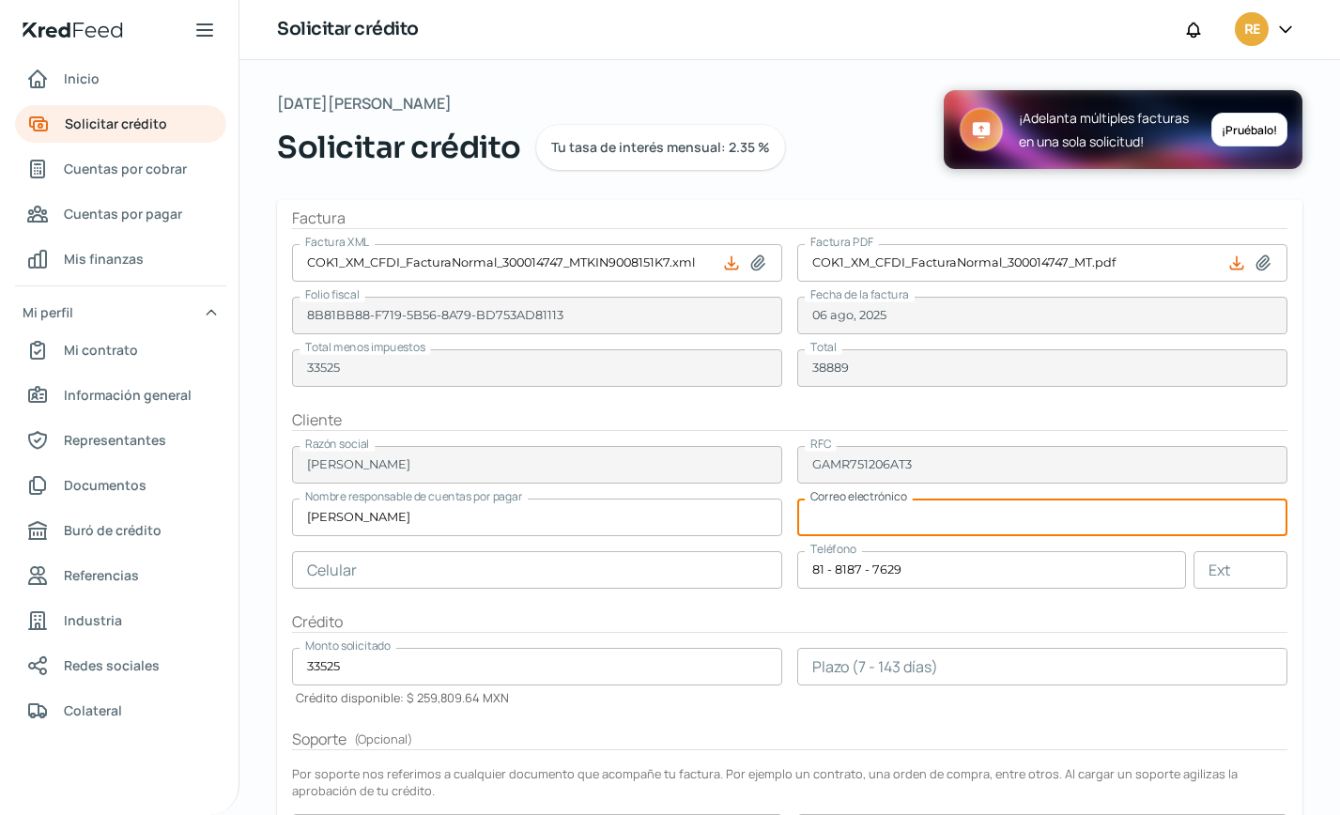
click at [850, 518] on input "text" at bounding box center [1043, 518] width 490 height 38
paste input "[EMAIL_ADDRESS][DOMAIN_NAME]"
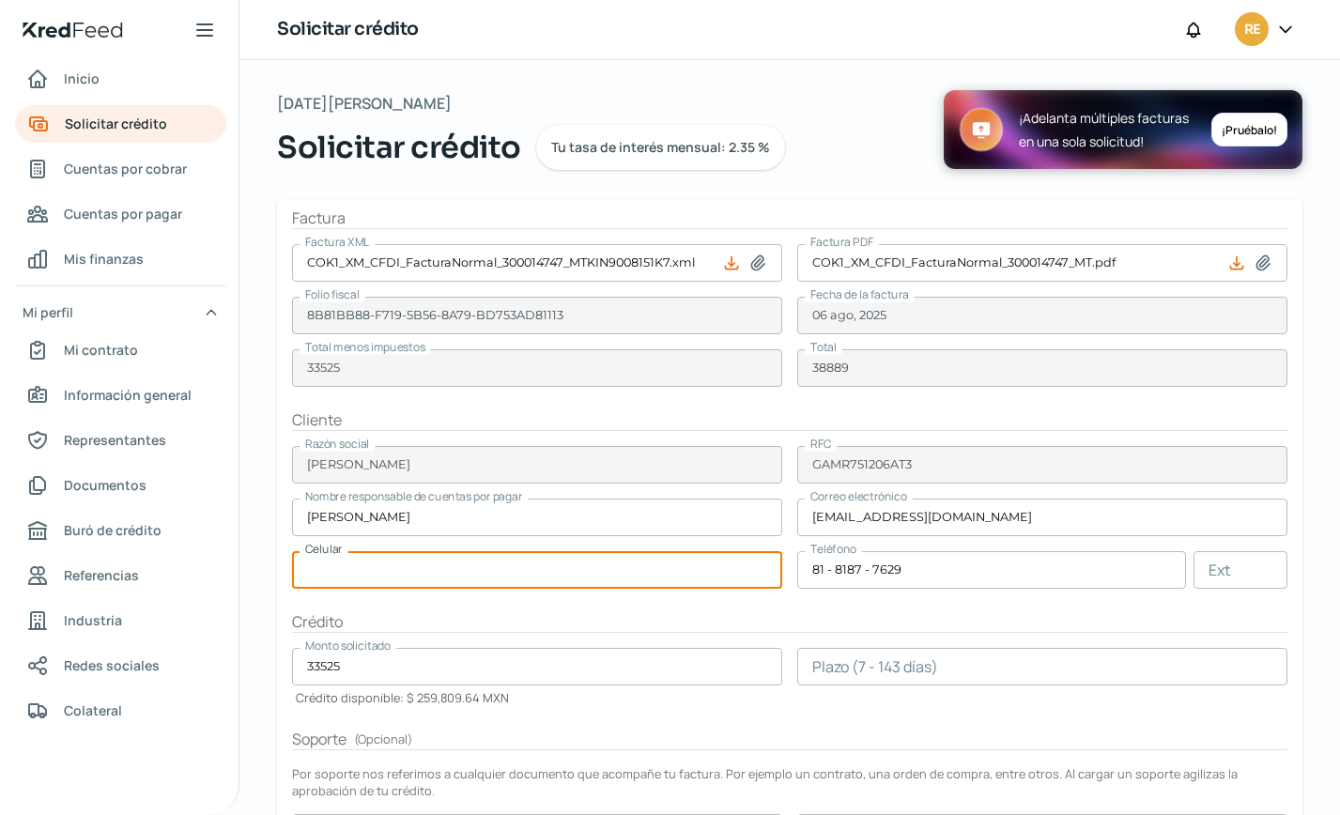
click at [352, 574] on input "text" at bounding box center [537, 570] width 490 height 38
paste input "81 - 8187 - 7629"
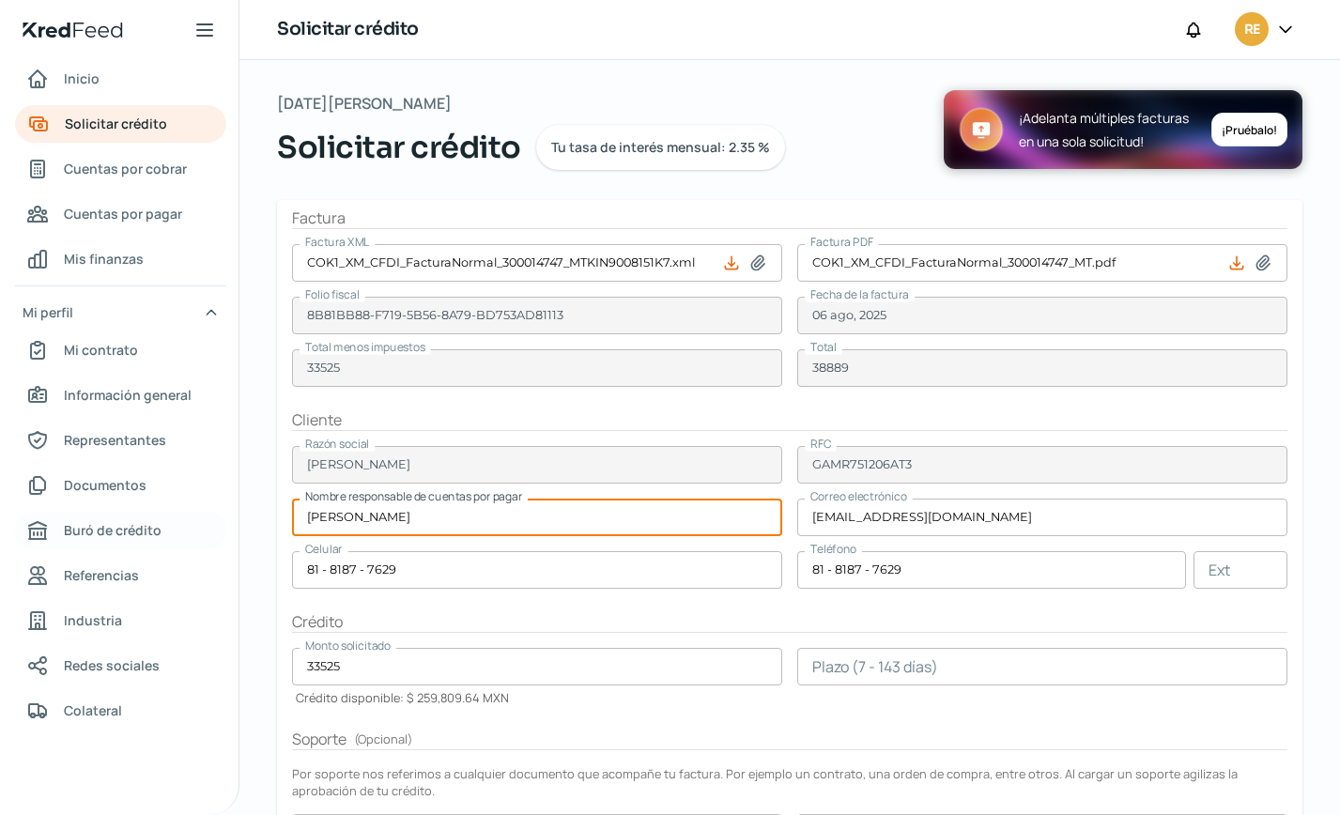
drag, startPoint x: 555, startPoint y: 513, endPoint x: 69, endPoint y: 519, distance: 486.6
click at [69, 519] on div "Inicio | KredFeed Inicio Solicitar crédito Cuentas por cobrar Cuentas por pagar…" at bounding box center [670, 407] width 1340 height 815
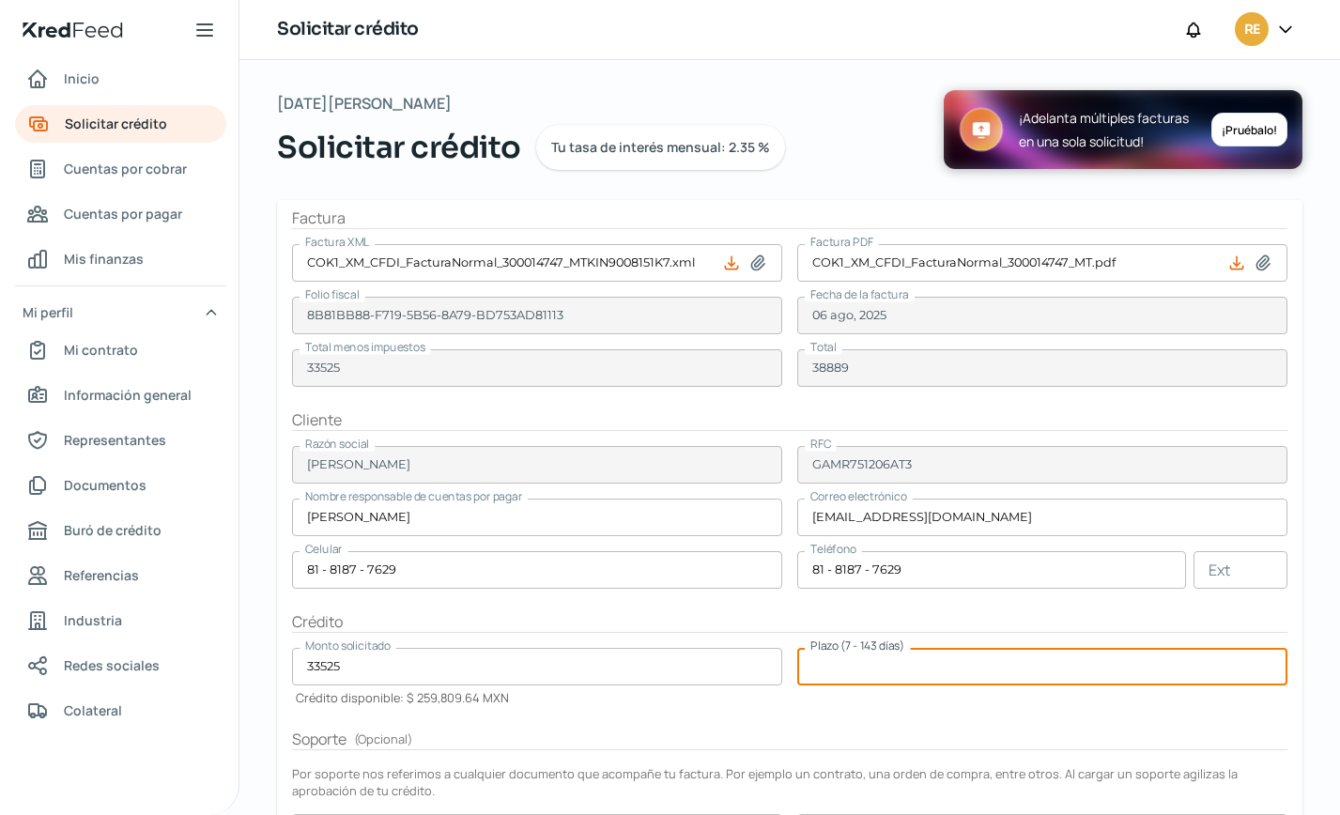
click at [947, 664] on input "number" at bounding box center [1043, 667] width 490 height 38
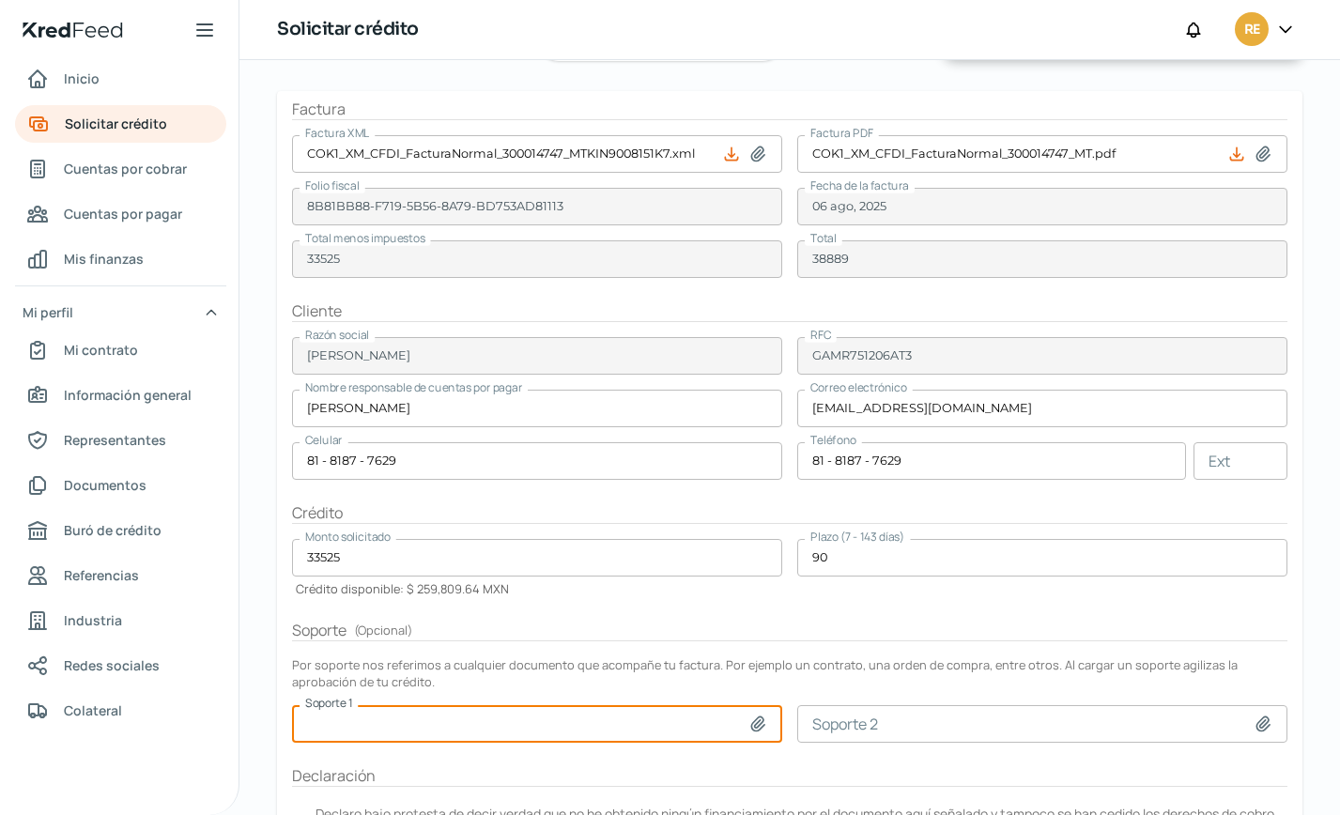
scroll to position [252, 0]
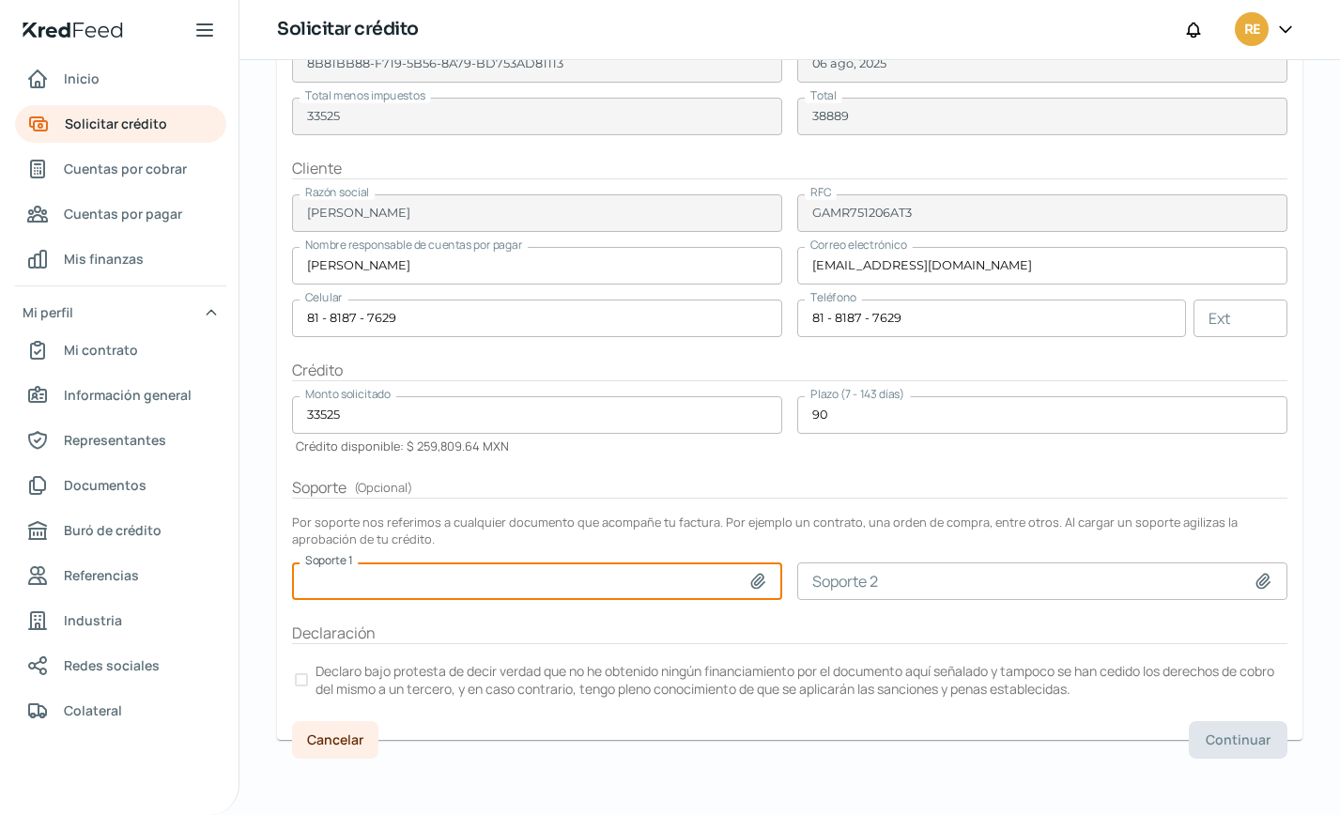
click at [302, 681] on div at bounding box center [301, 680] width 13 height 13
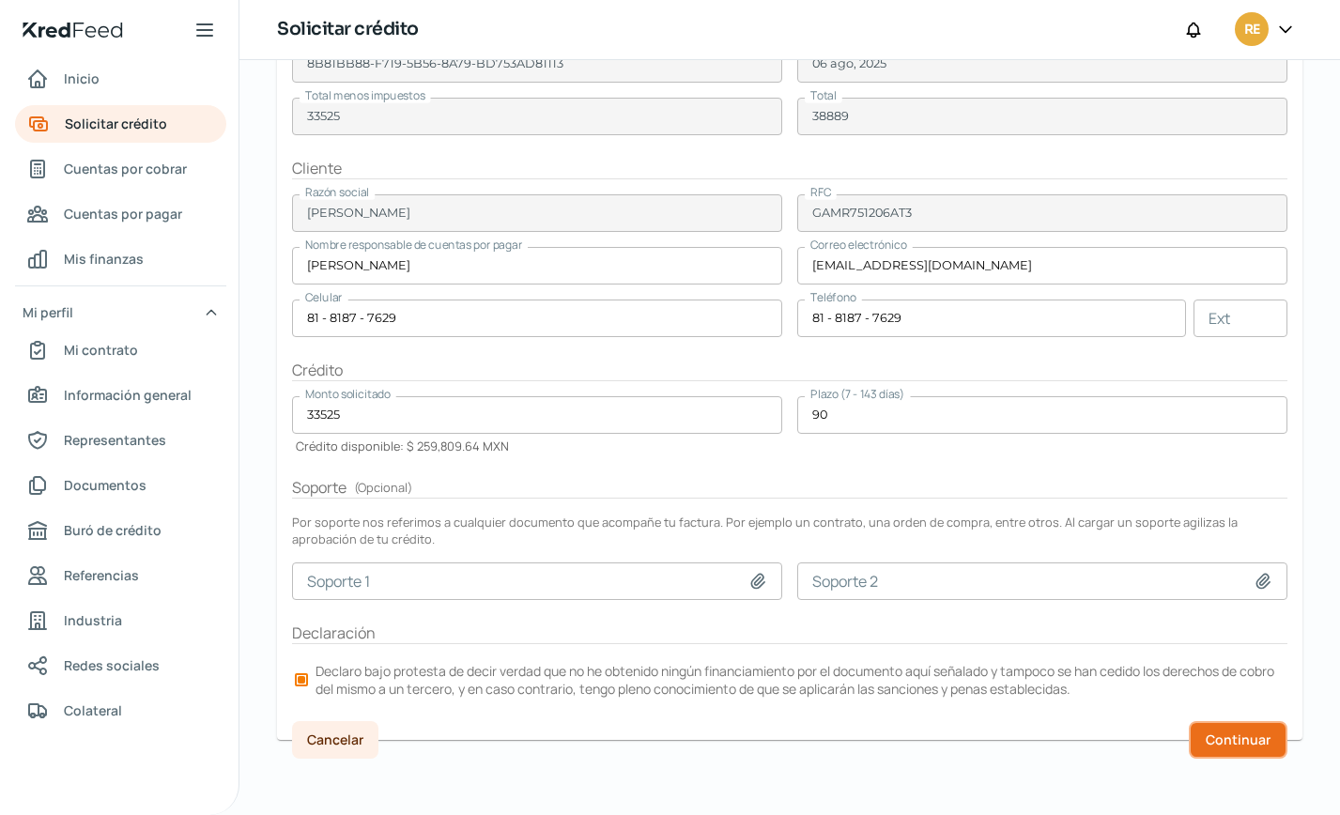
click at [1220, 743] on span "Continuar" at bounding box center [1238, 740] width 65 height 13
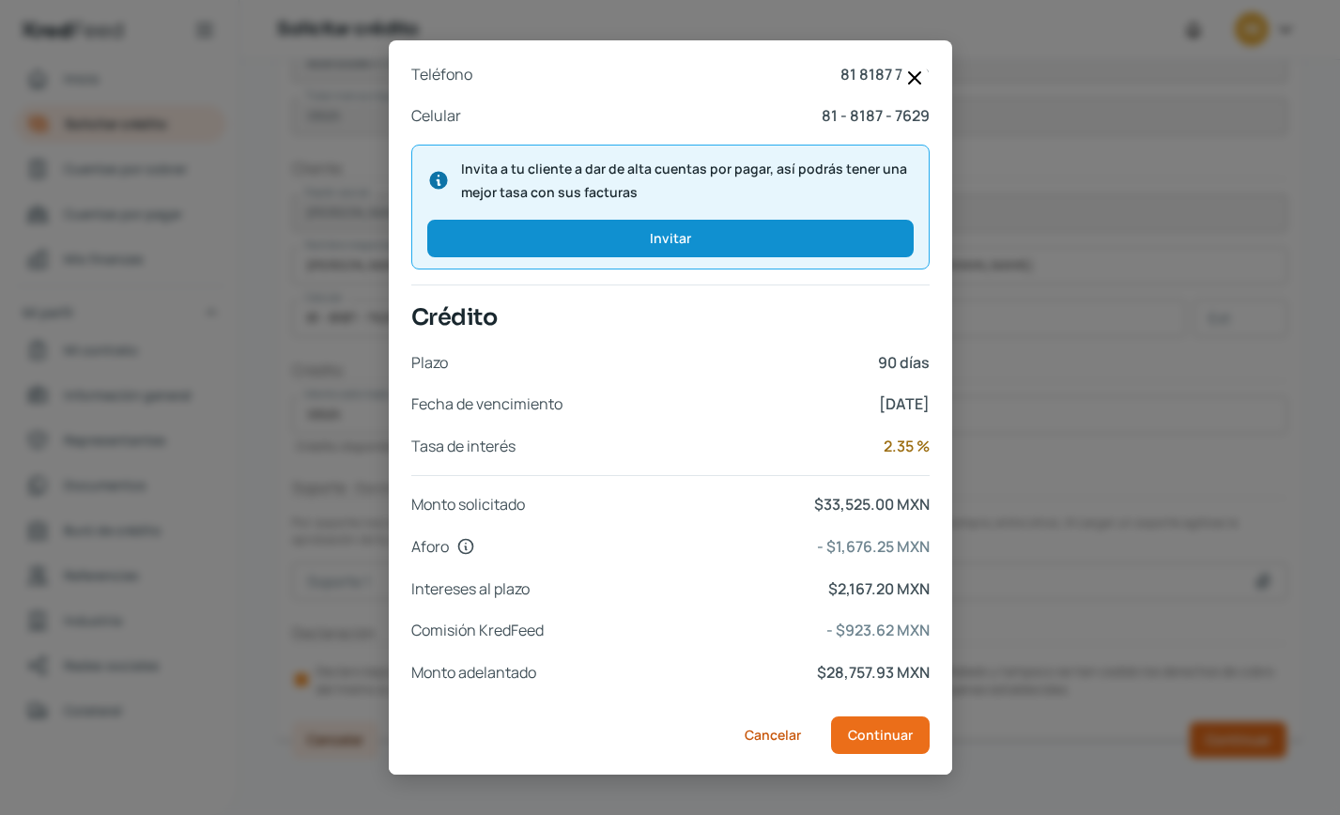
scroll to position [644, 0]
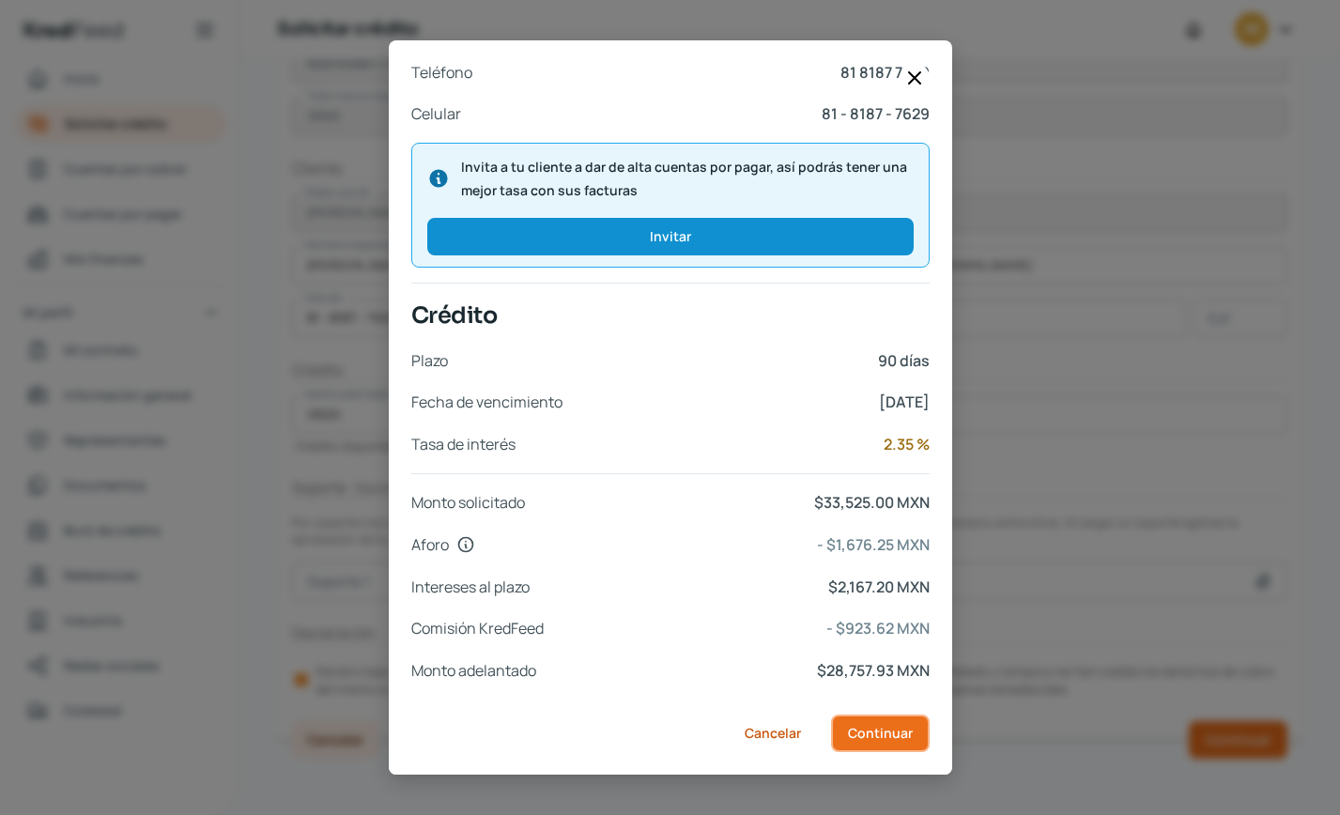
click at [873, 747] on button "Continuar" at bounding box center [880, 734] width 99 height 38
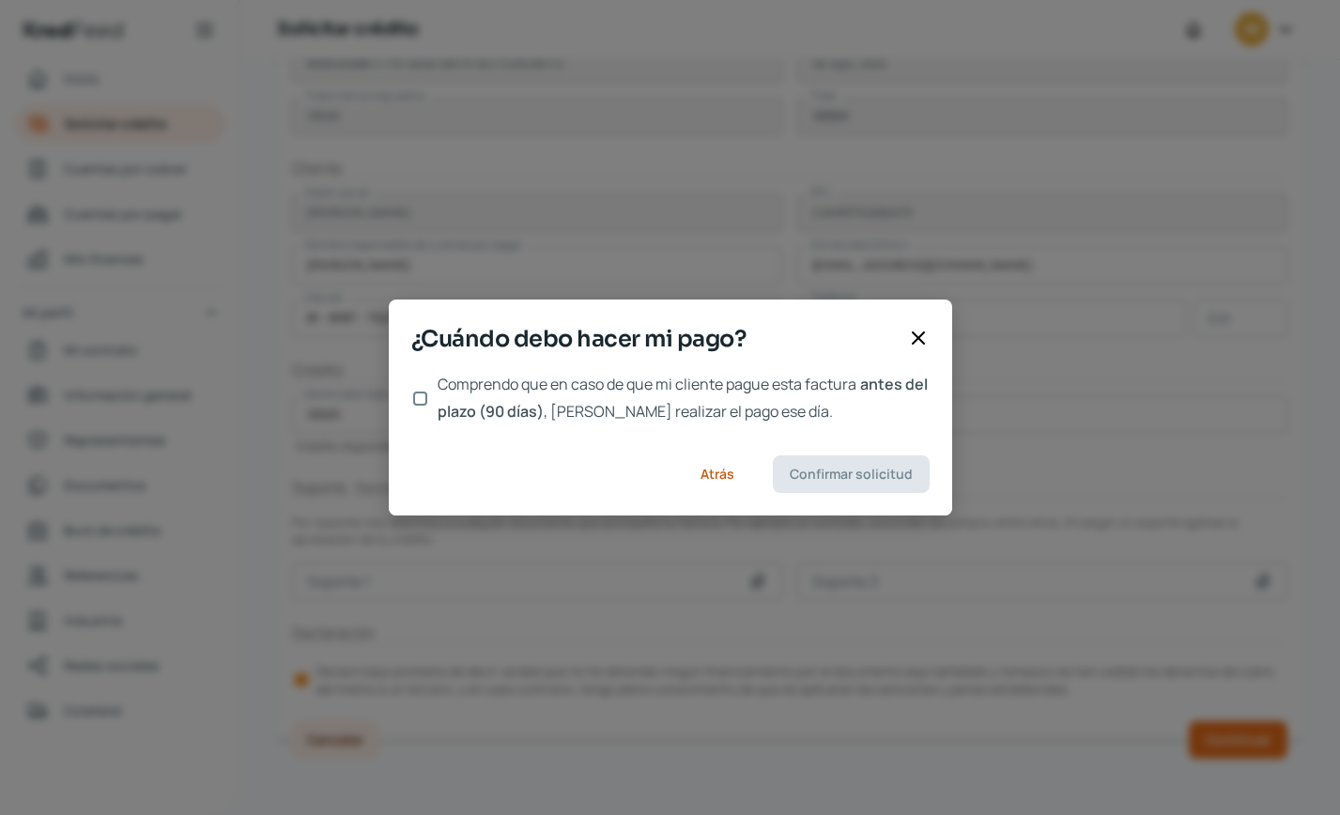
click at [419, 396] on input "Comprendo que en caso de que mi cliente pague esta factura antes del plazo (90 …" at bounding box center [420, 399] width 14 height 14
click at [853, 475] on span "Confirmar solicitud" at bounding box center [851, 474] width 123 height 13
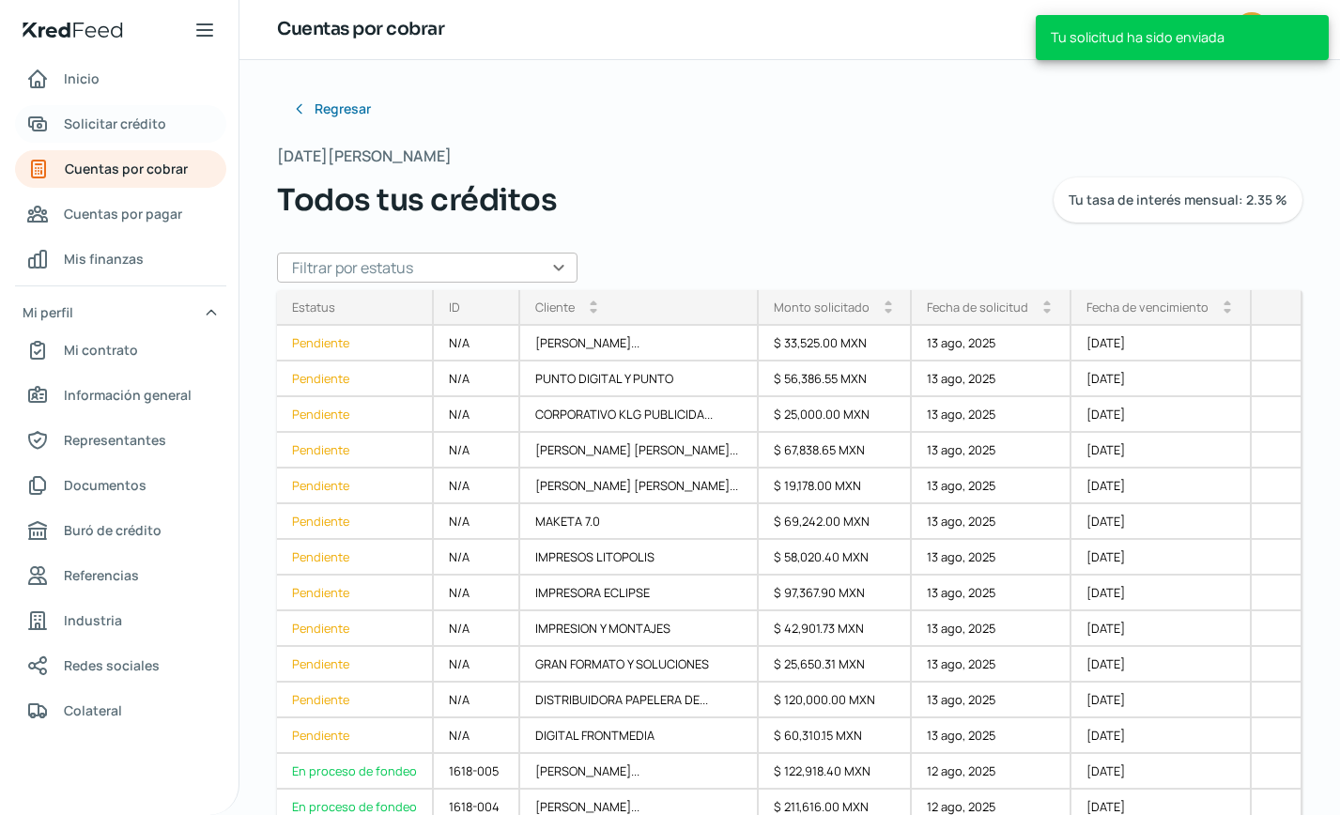
click at [147, 132] on span "Solicitar crédito" at bounding box center [115, 123] width 102 height 23
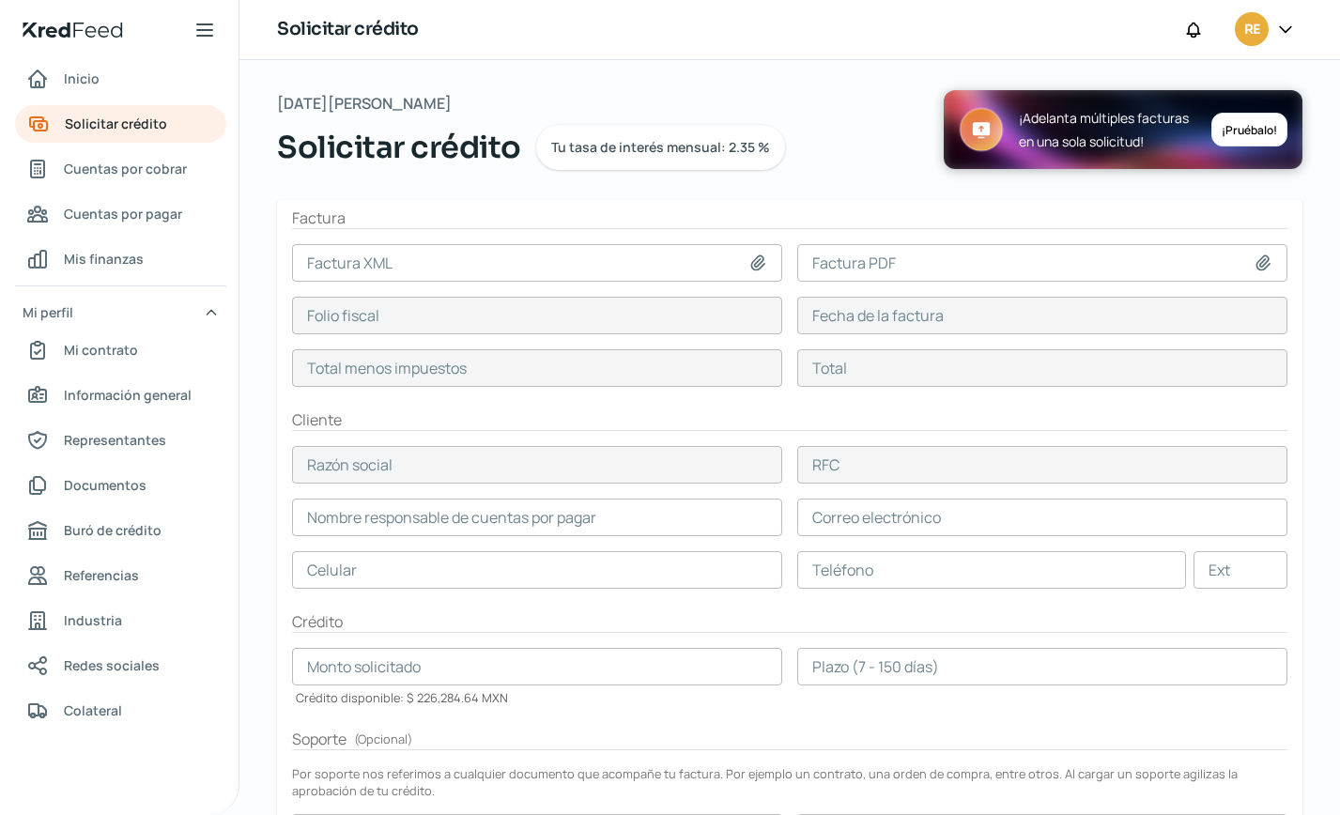
click at [751, 263] on icon at bounding box center [758, 263] width 19 height 19
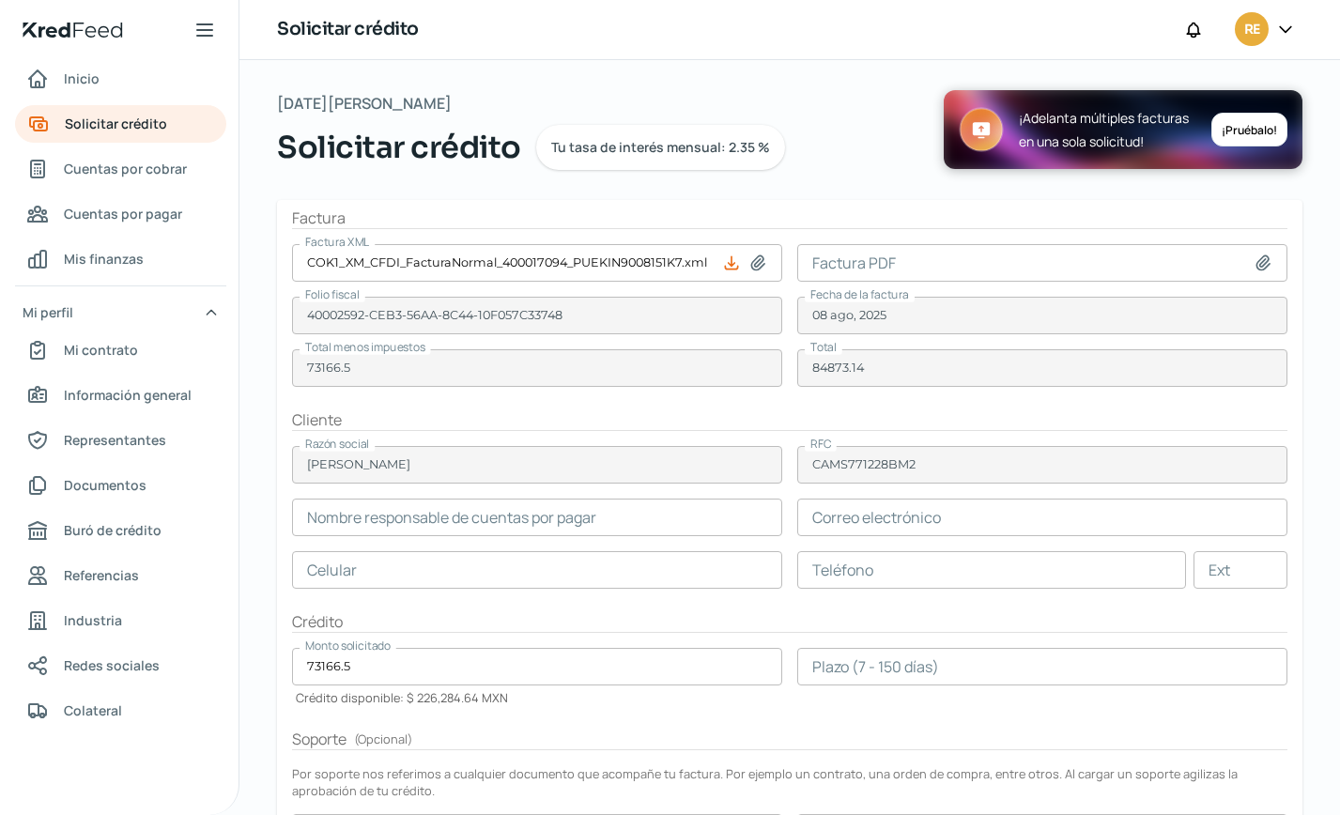
click at [1254, 259] on icon at bounding box center [1263, 263] width 19 height 19
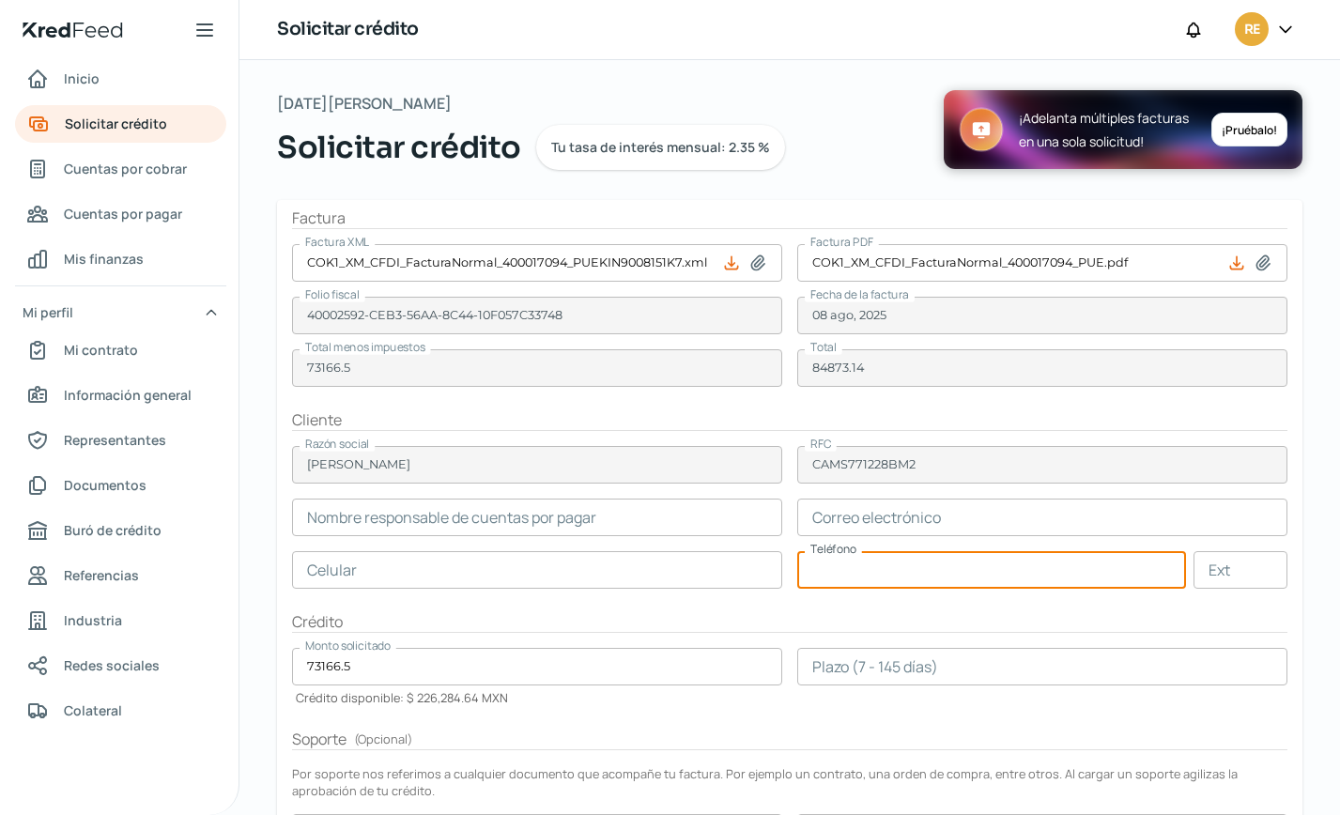
click at [825, 572] on input "text" at bounding box center [992, 570] width 389 height 38
paste input "27 - 2235 - 9369"
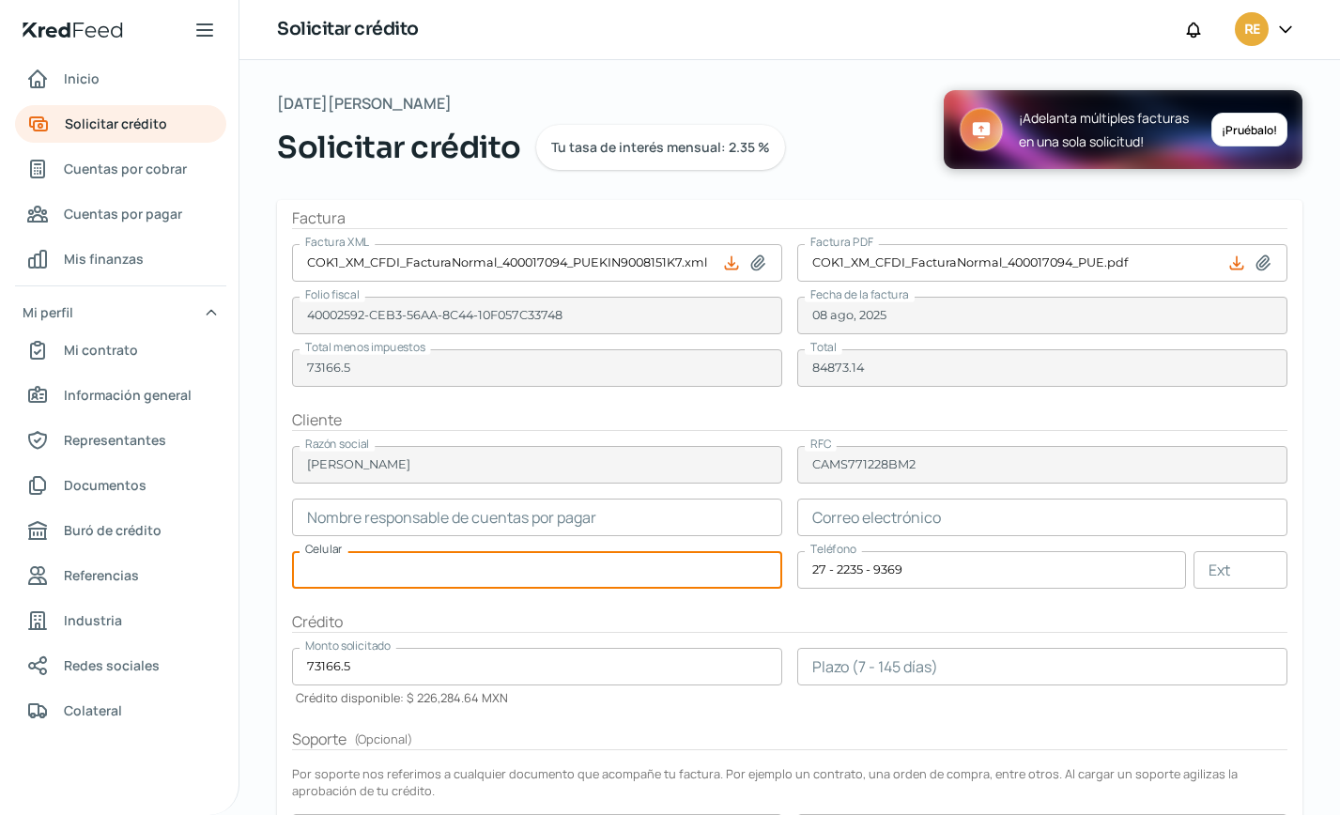
click at [419, 573] on input "text" at bounding box center [537, 570] width 490 height 38
paste input "27 - 2235 - 9369"
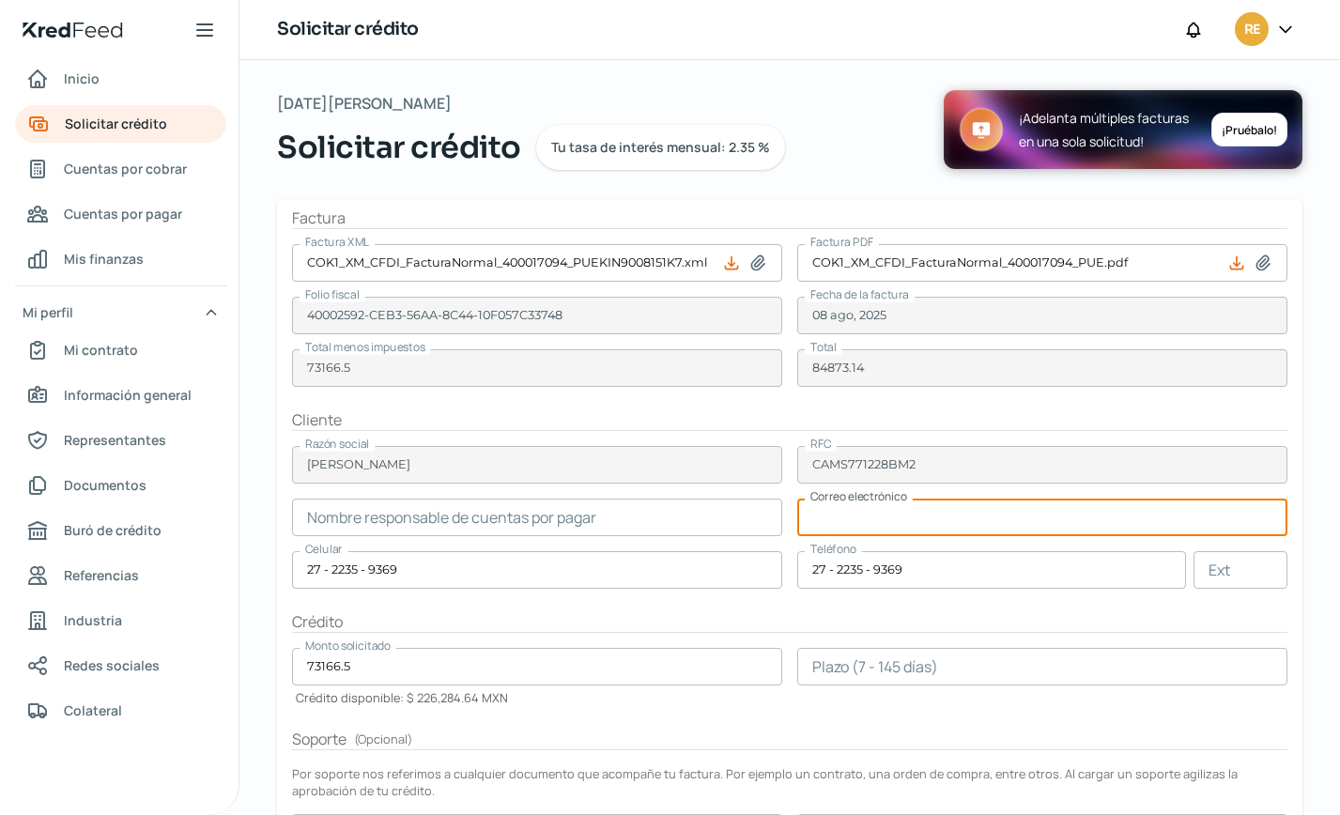
click at [829, 516] on input "text" at bounding box center [1043, 518] width 490 height 38
paste input "[EMAIL_ADDRESS][DOMAIN_NAME]"
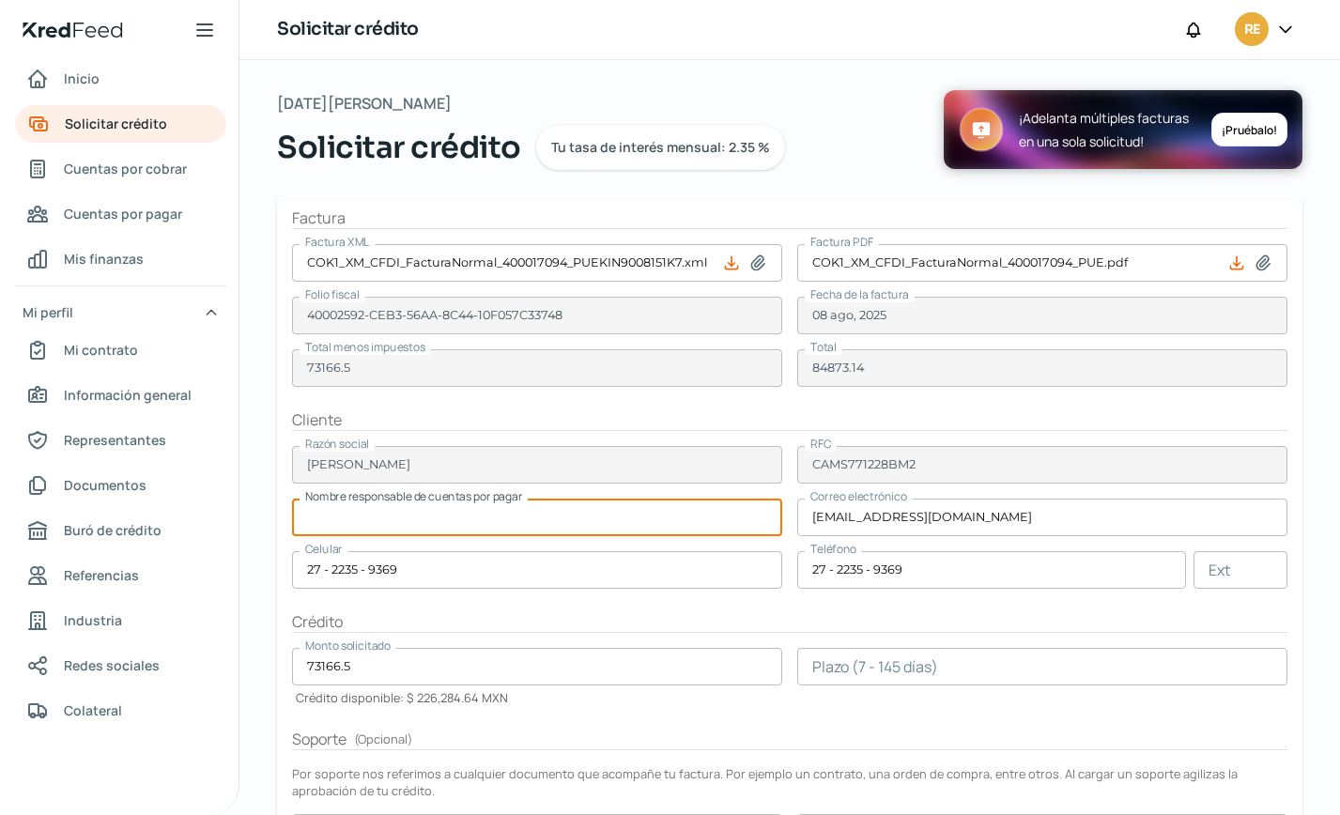
click at [484, 510] on input "text" at bounding box center [537, 518] width 490 height 38
click at [898, 662] on input "number" at bounding box center [1043, 667] width 490 height 38
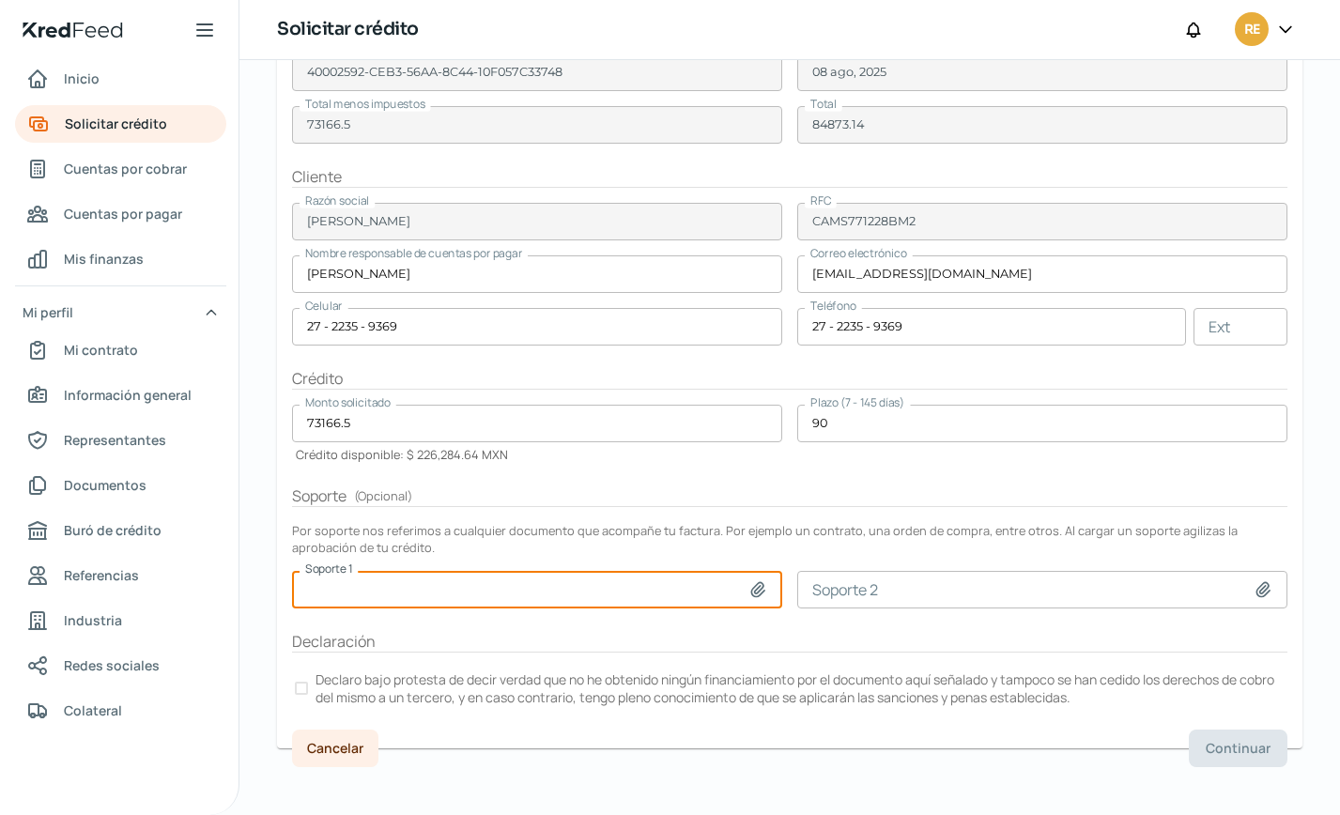
scroll to position [252, 0]
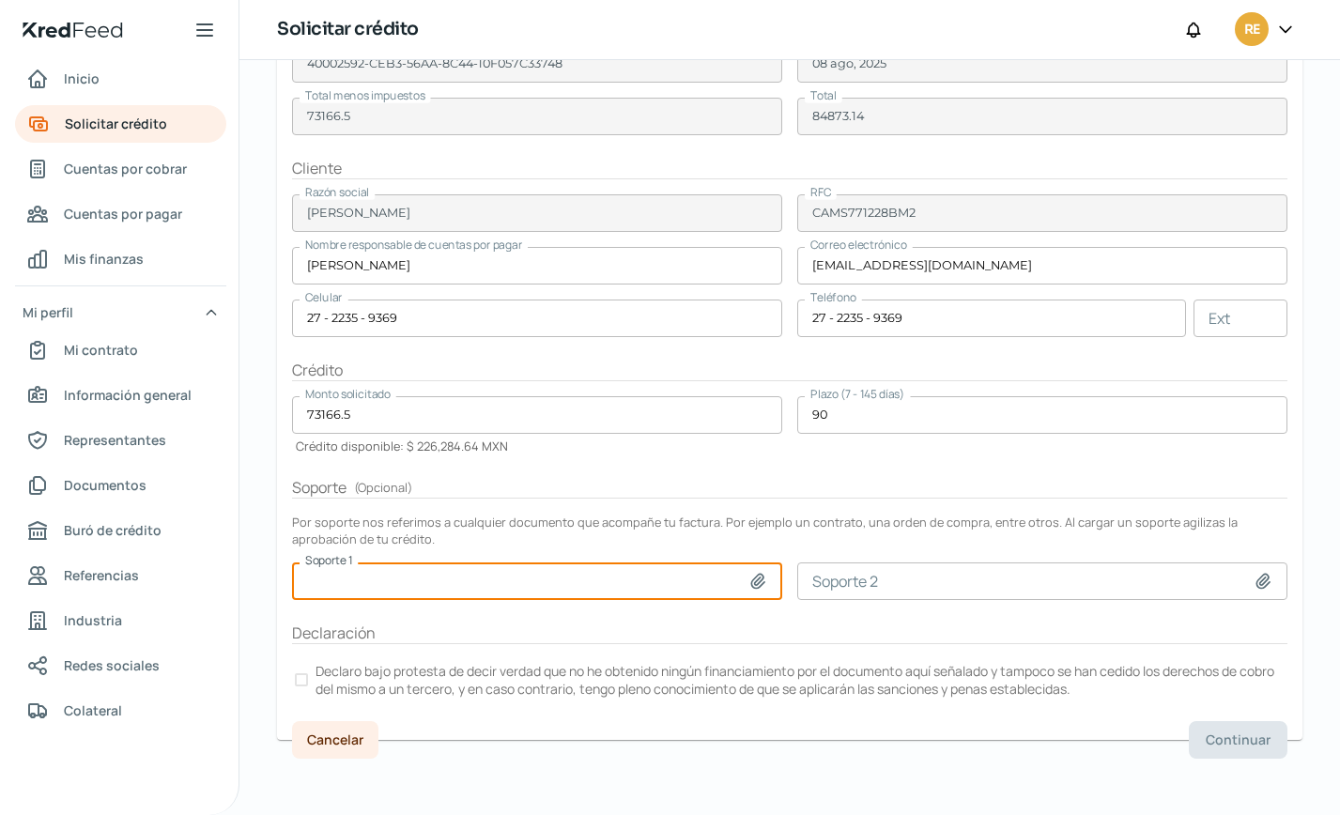
drag, startPoint x: 296, startPoint y: 679, endPoint x: 347, endPoint y: 676, distance: 50.8
click at [299, 679] on div at bounding box center [301, 680] width 13 height 13
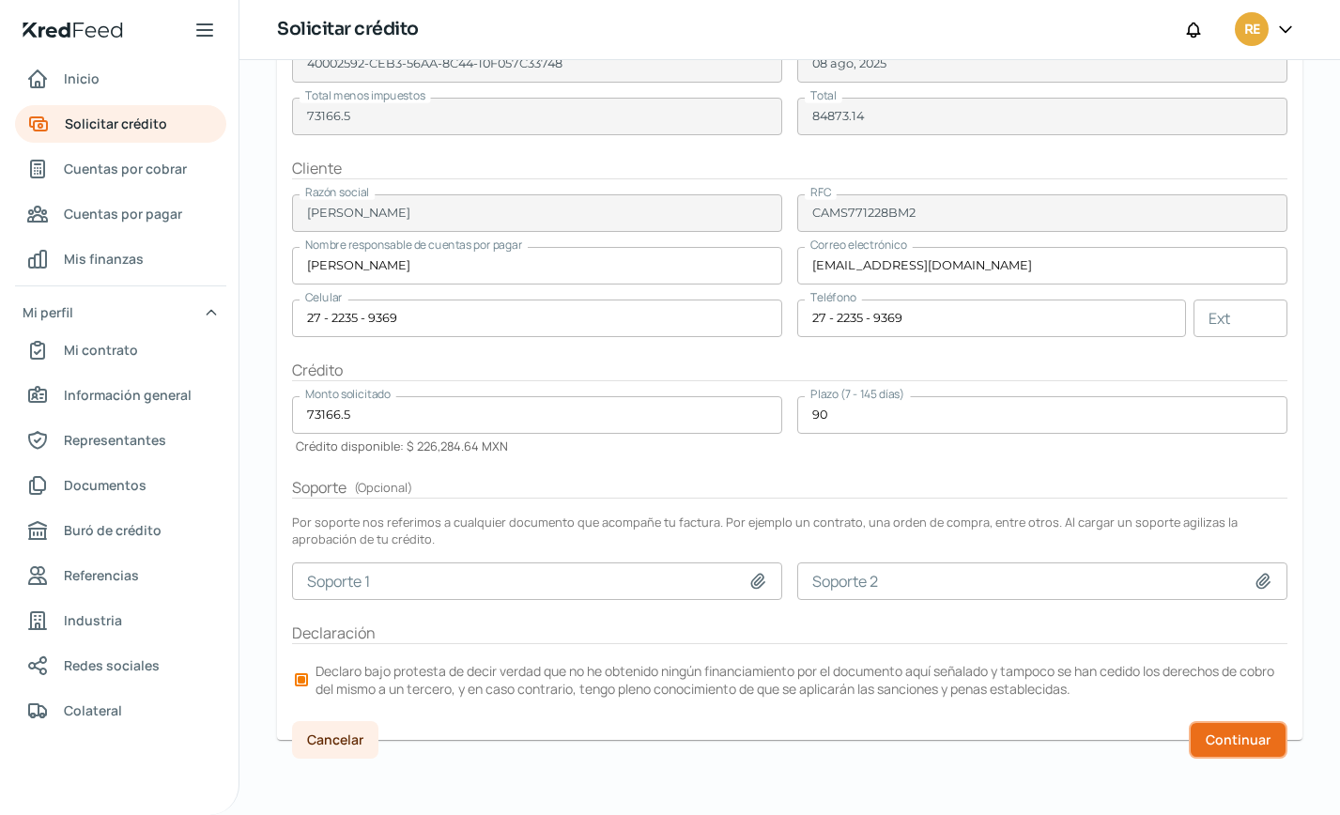
click at [1245, 739] on span "Continuar" at bounding box center [1238, 740] width 65 height 13
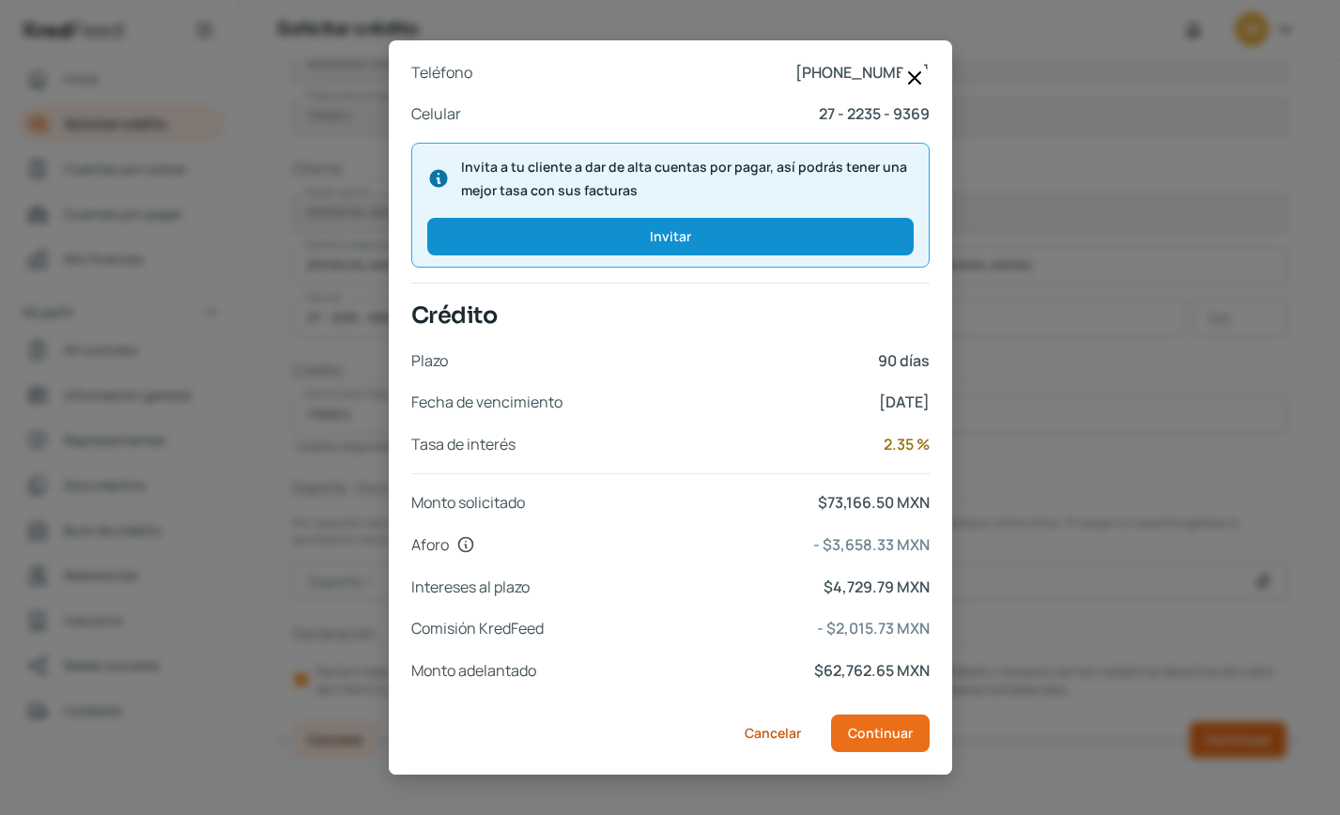
scroll to position [643, 0]
drag, startPoint x: 1185, startPoint y: 524, endPoint x: 1047, endPoint y: 653, distance: 188.8
click at [1185, 524] on div "Documentos Factura XML COK1_XM_CFDI_FacturaNormal_400017094_PUEKIN9008151K7.xml…" at bounding box center [670, 407] width 1340 height 815
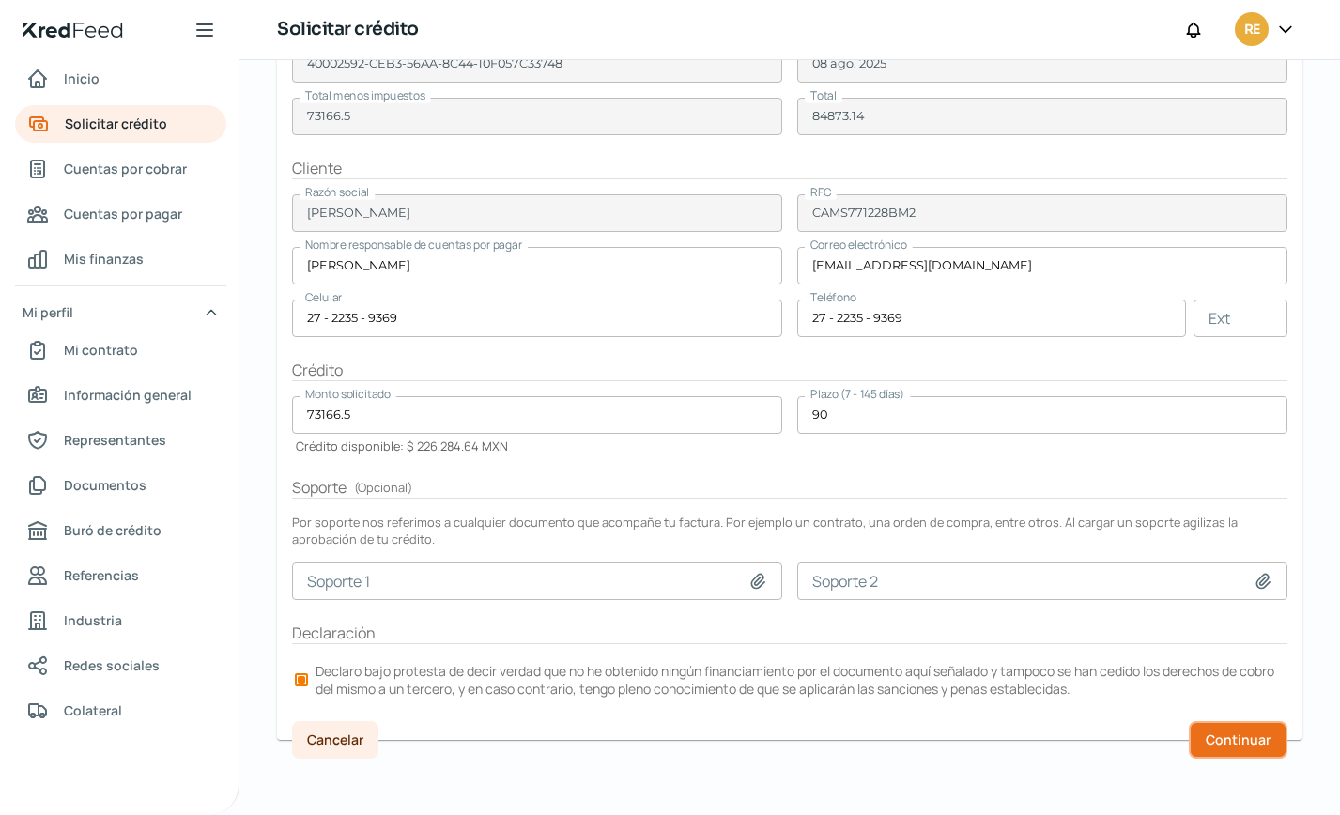
click at [1202, 726] on button "Continuar" at bounding box center [1238, 740] width 99 height 38
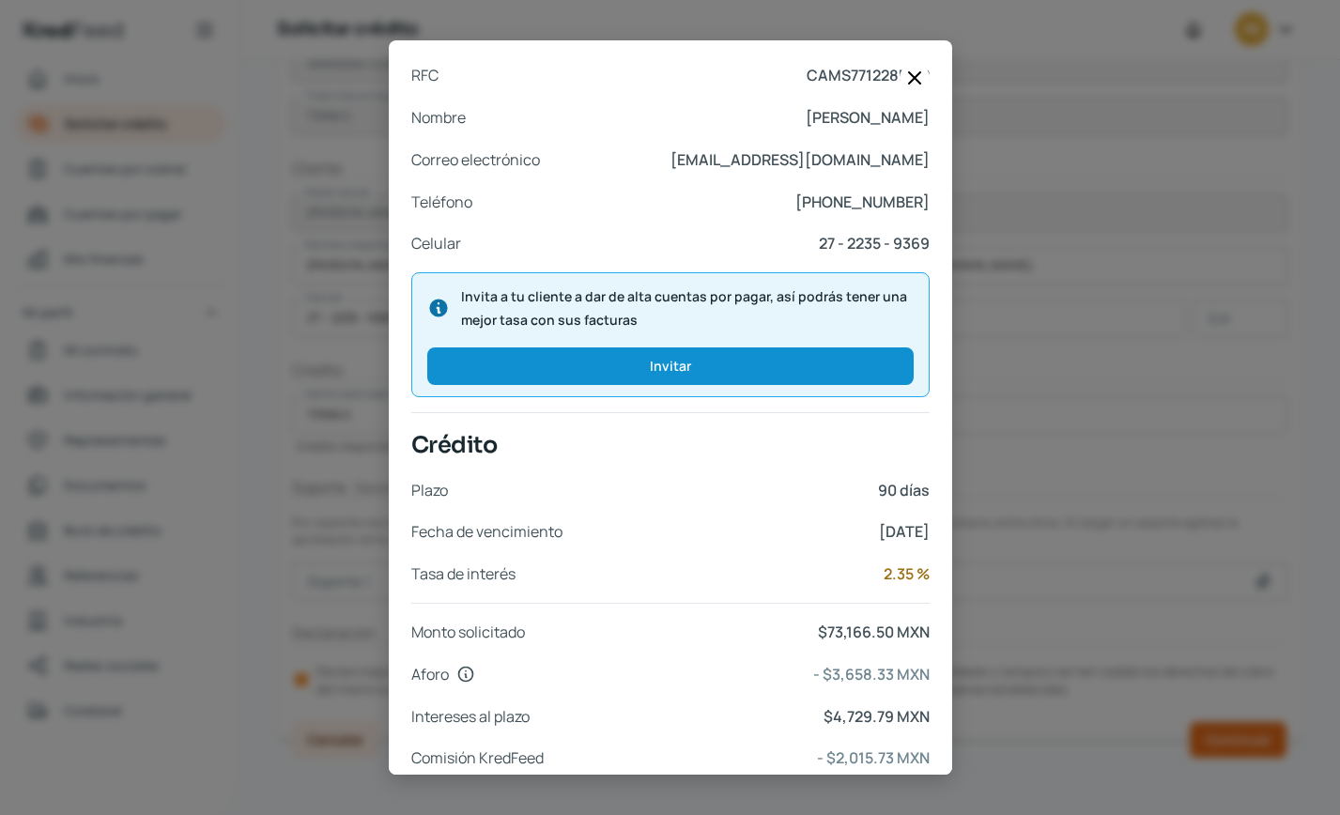
scroll to position [644, 0]
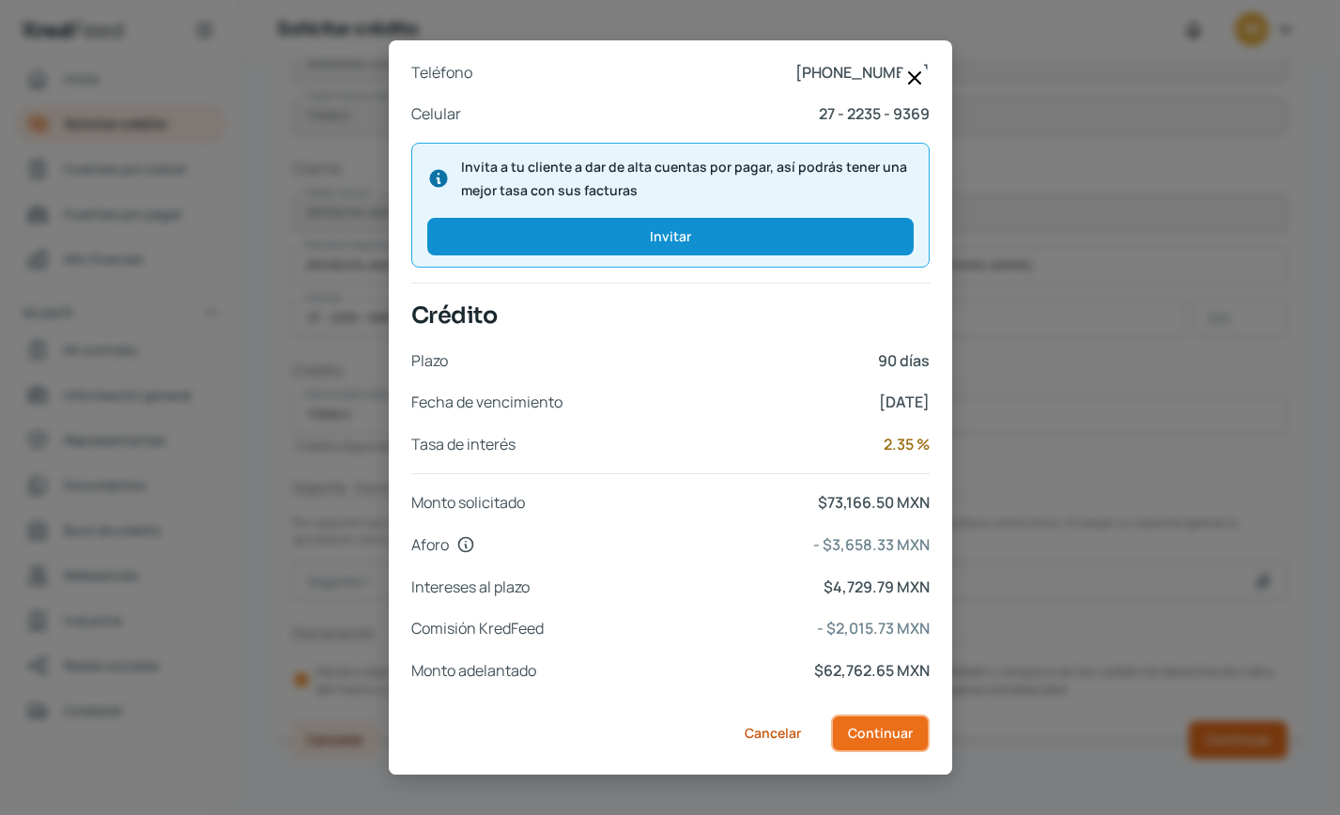
click at [898, 733] on span "Continuar" at bounding box center [880, 733] width 65 height 13
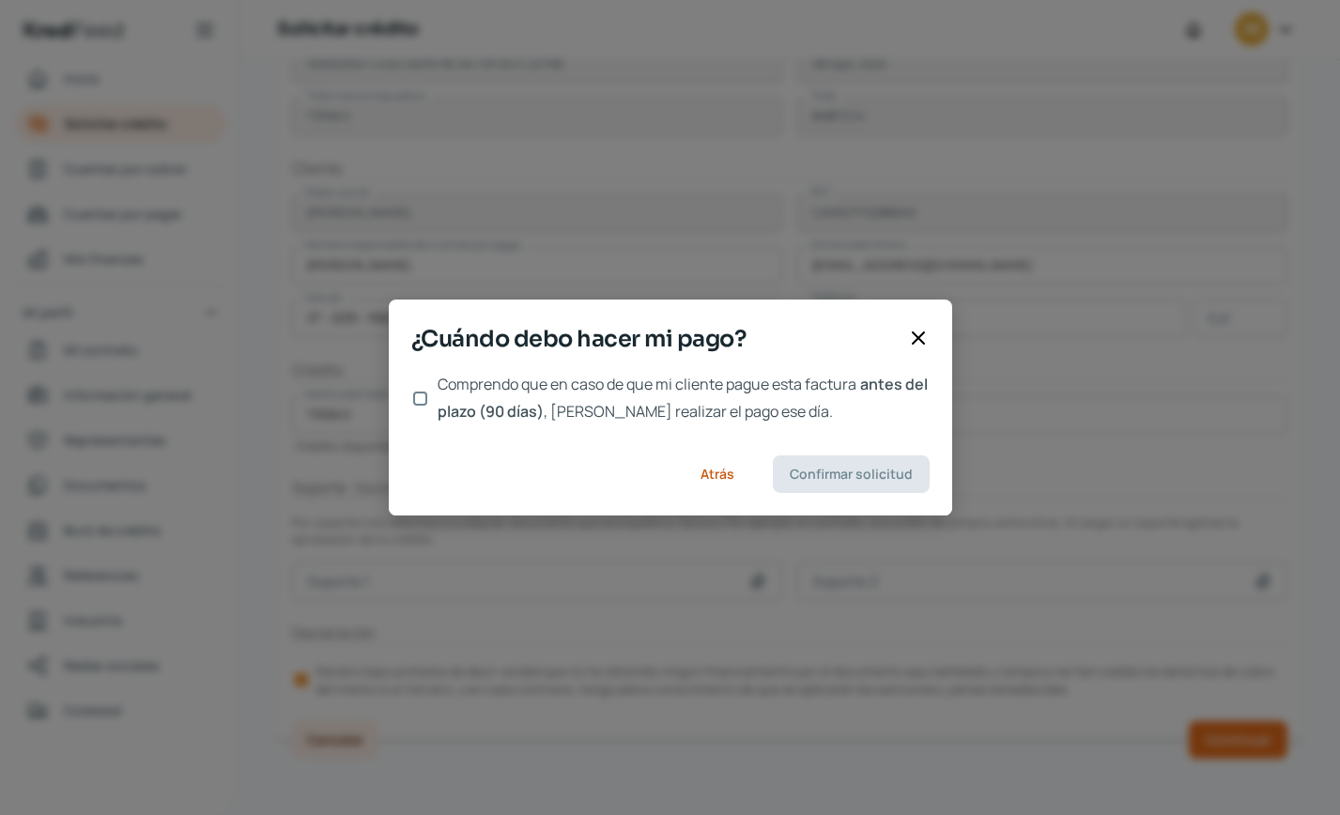
click at [424, 402] on input "Comprendo que en caso de que mi cliente pague esta factura antes del plazo (90 …" at bounding box center [420, 399] width 14 height 14
click at [850, 476] on span "Confirmar solicitud" at bounding box center [851, 474] width 123 height 13
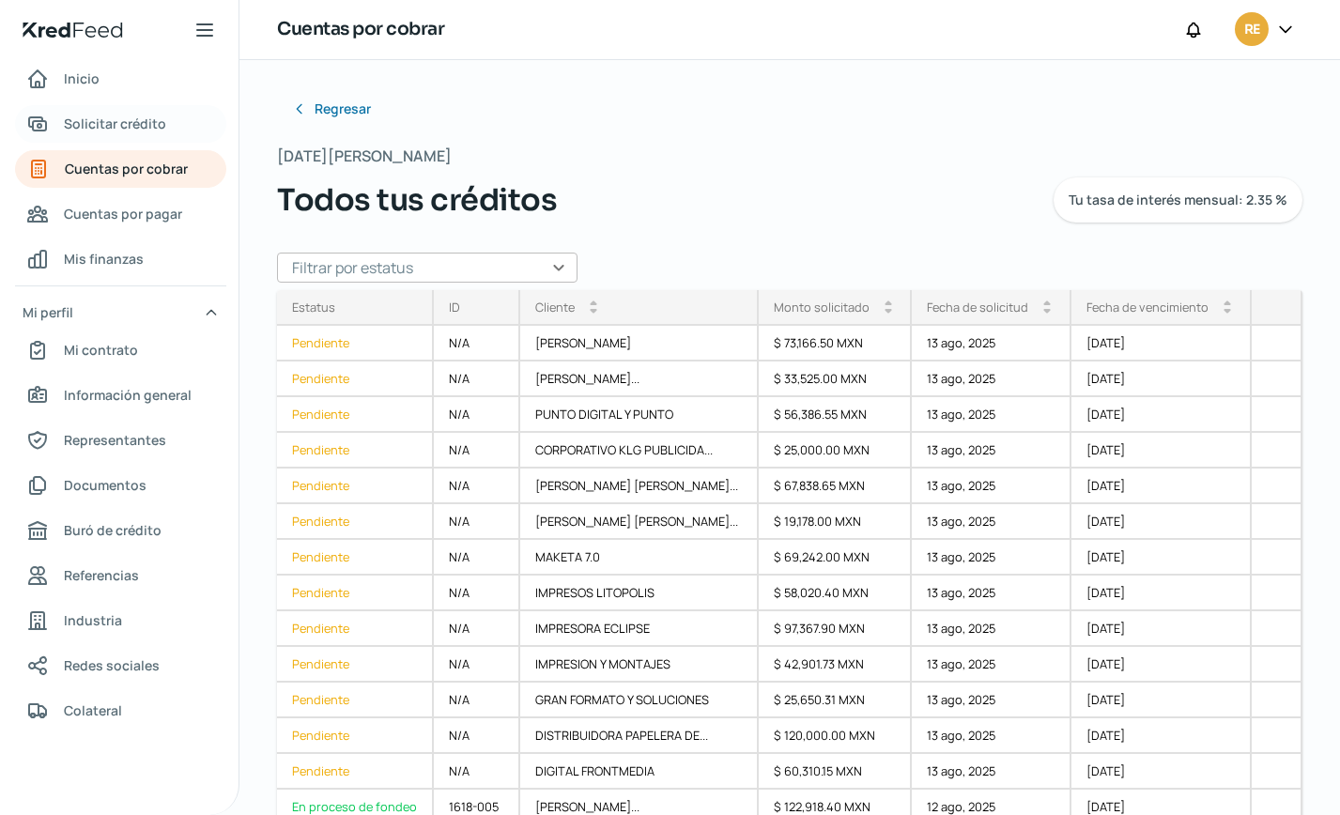
click at [137, 126] on span "Solicitar crédito" at bounding box center [115, 123] width 102 height 23
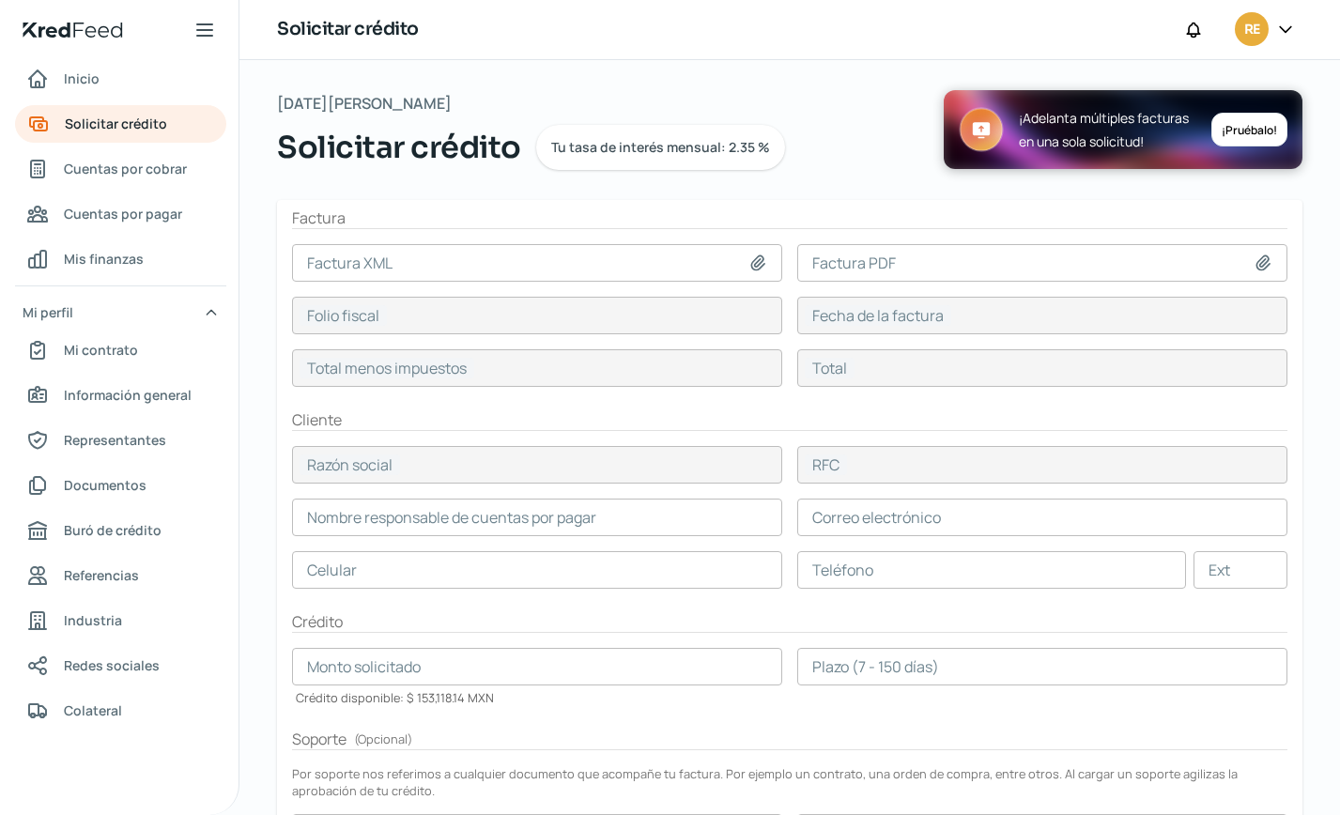
click at [751, 256] on icon at bounding box center [758, 263] width 19 height 19
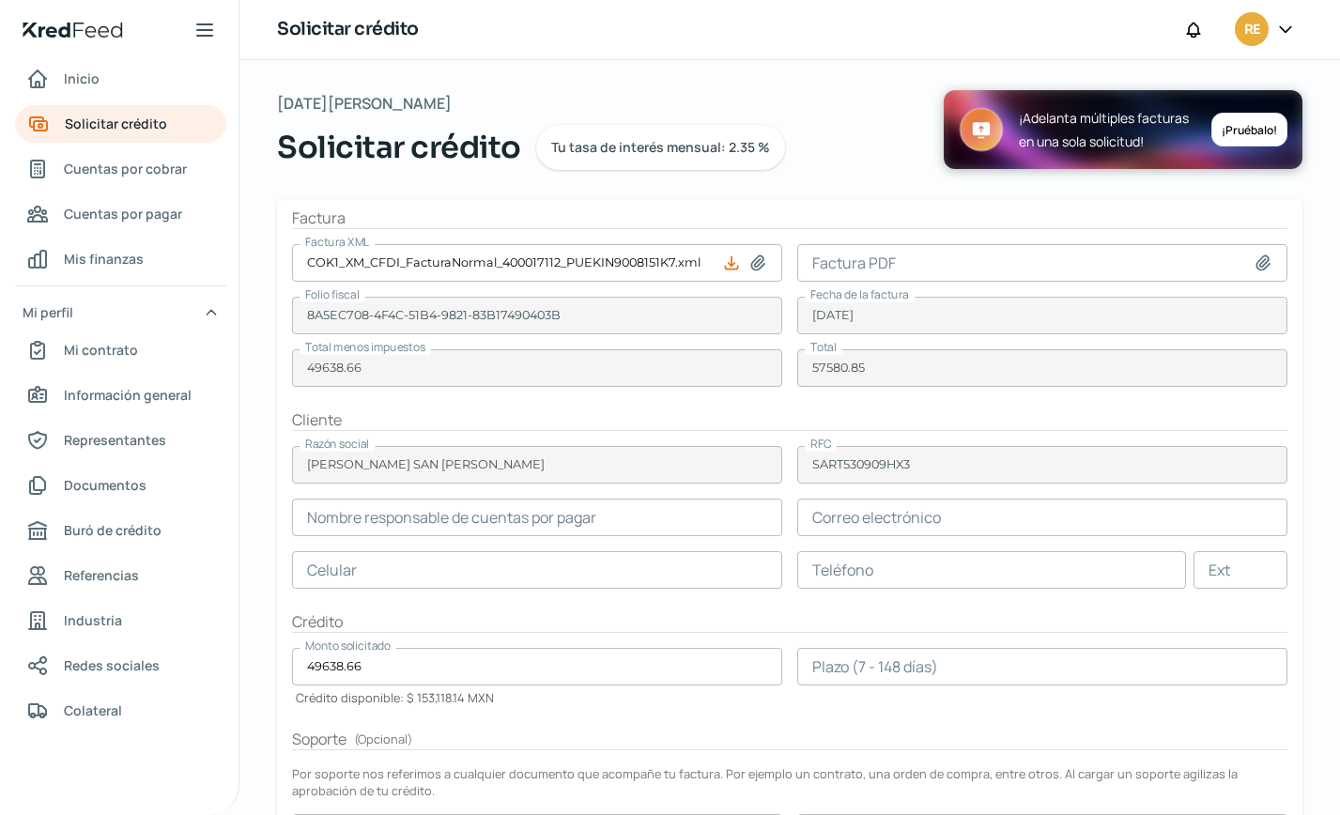
click at [1254, 255] on icon at bounding box center [1263, 263] width 19 height 19
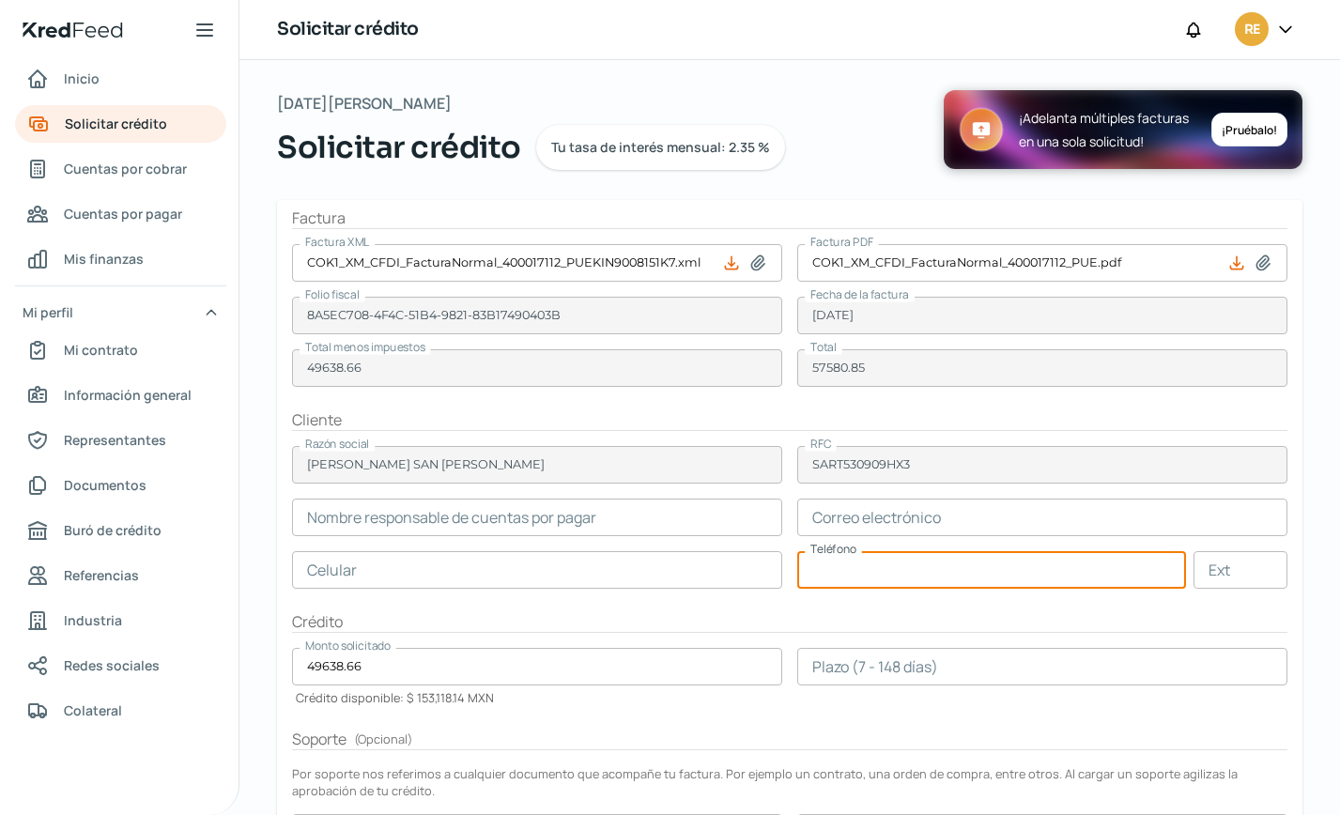
click at [841, 565] on input "text" at bounding box center [992, 570] width 389 height 38
paste input "22 - 9265 - 5418"
click at [499, 577] on input "text" at bounding box center [537, 570] width 490 height 38
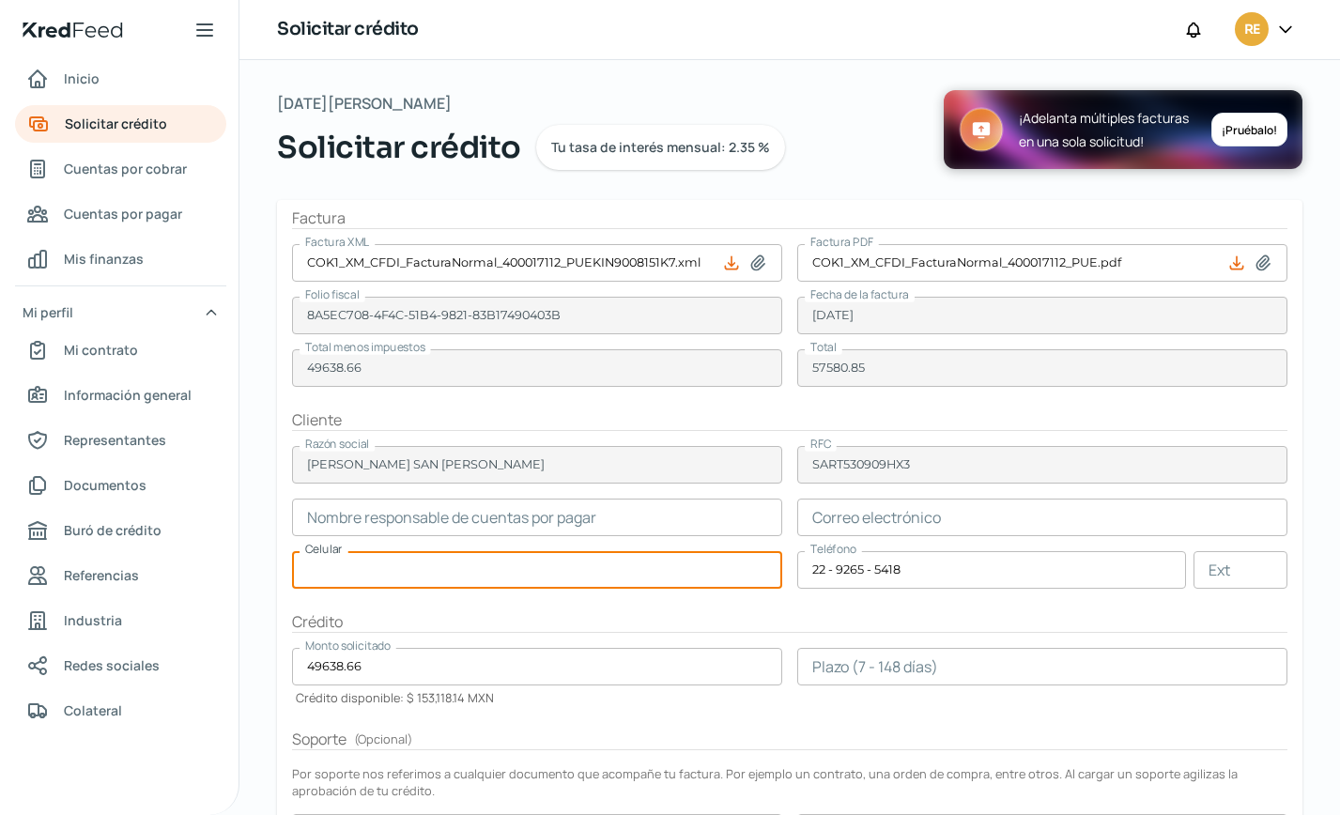
paste input "22 - 9265 - 5418"
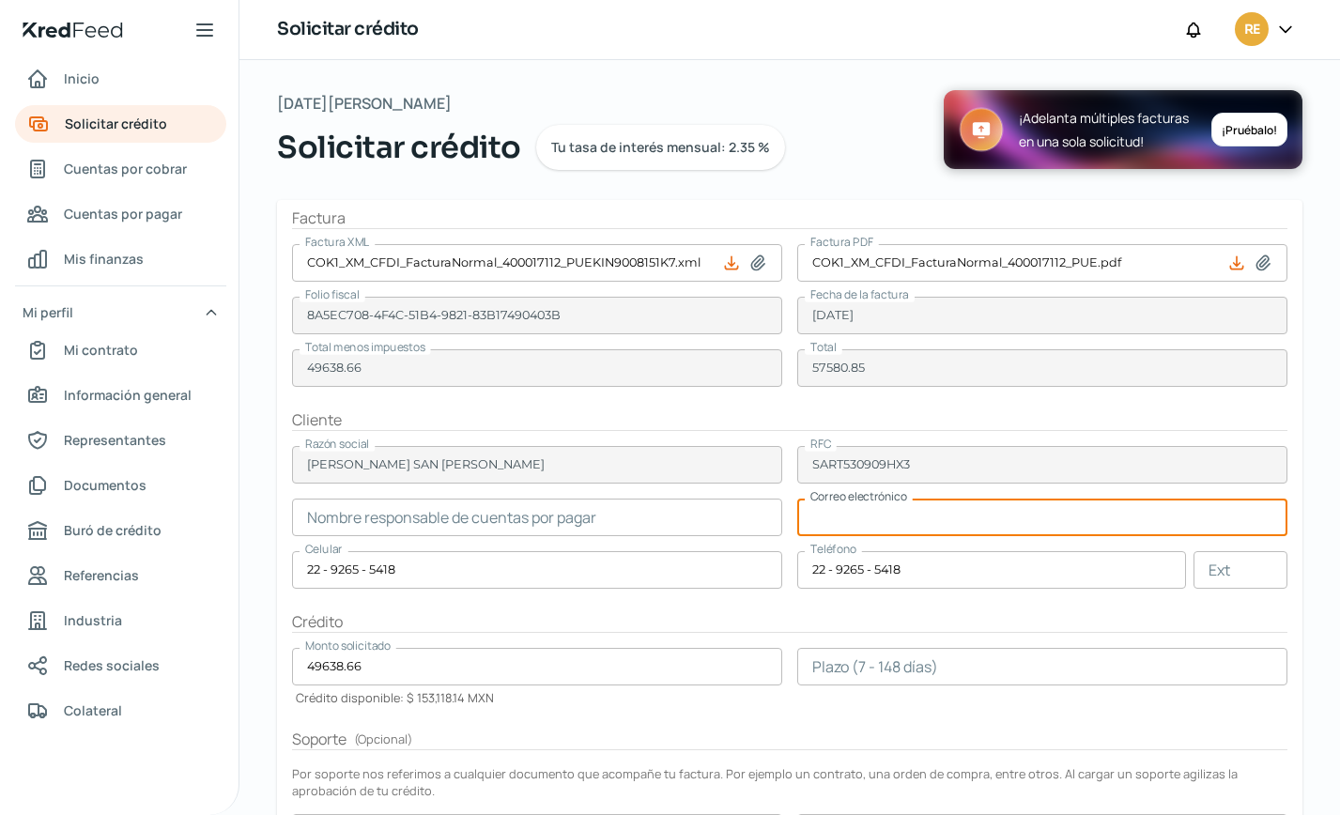
click at [831, 512] on input "text" at bounding box center [1043, 518] width 490 height 38
paste input "[EMAIL_ADDRESS][DOMAIN_NAME]"
click at [480, 524] on input "text" at bounding box center [537, 518] width 490 height 38
click at [852, 666] on input "number" at bounding box center [1043, 667] width 490 height 38
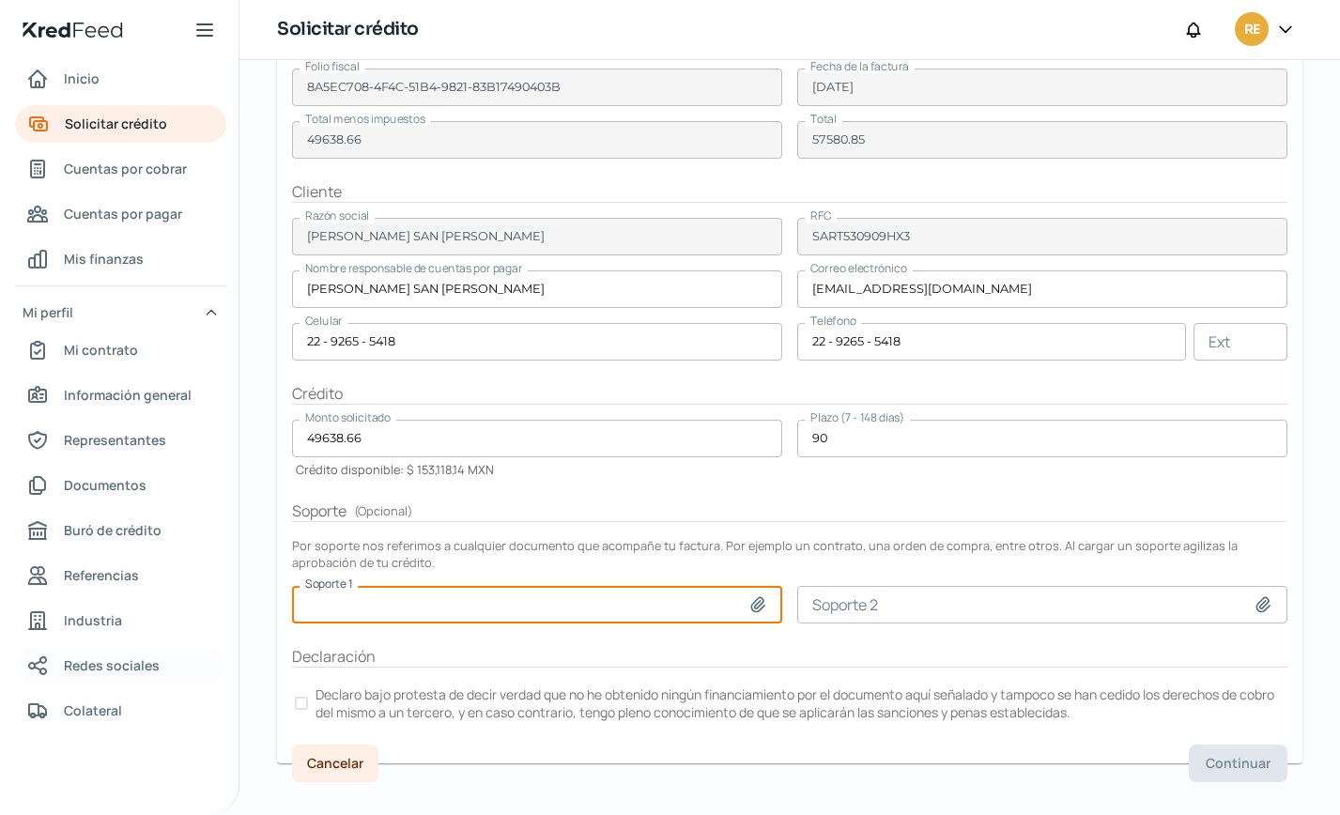
scroll to position [252, 0]
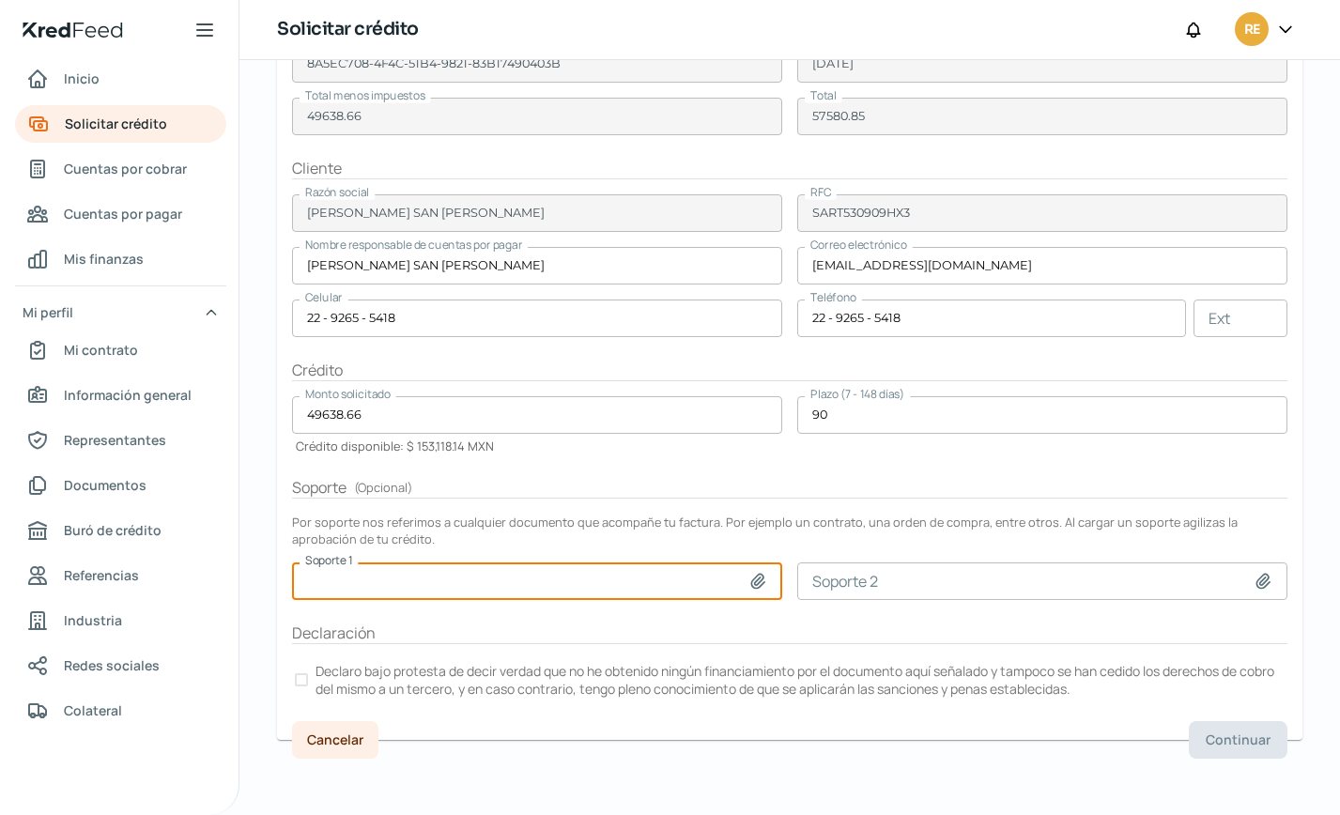
click at [302, 674] on div at bounding box center [301, 680] width 13 height 13
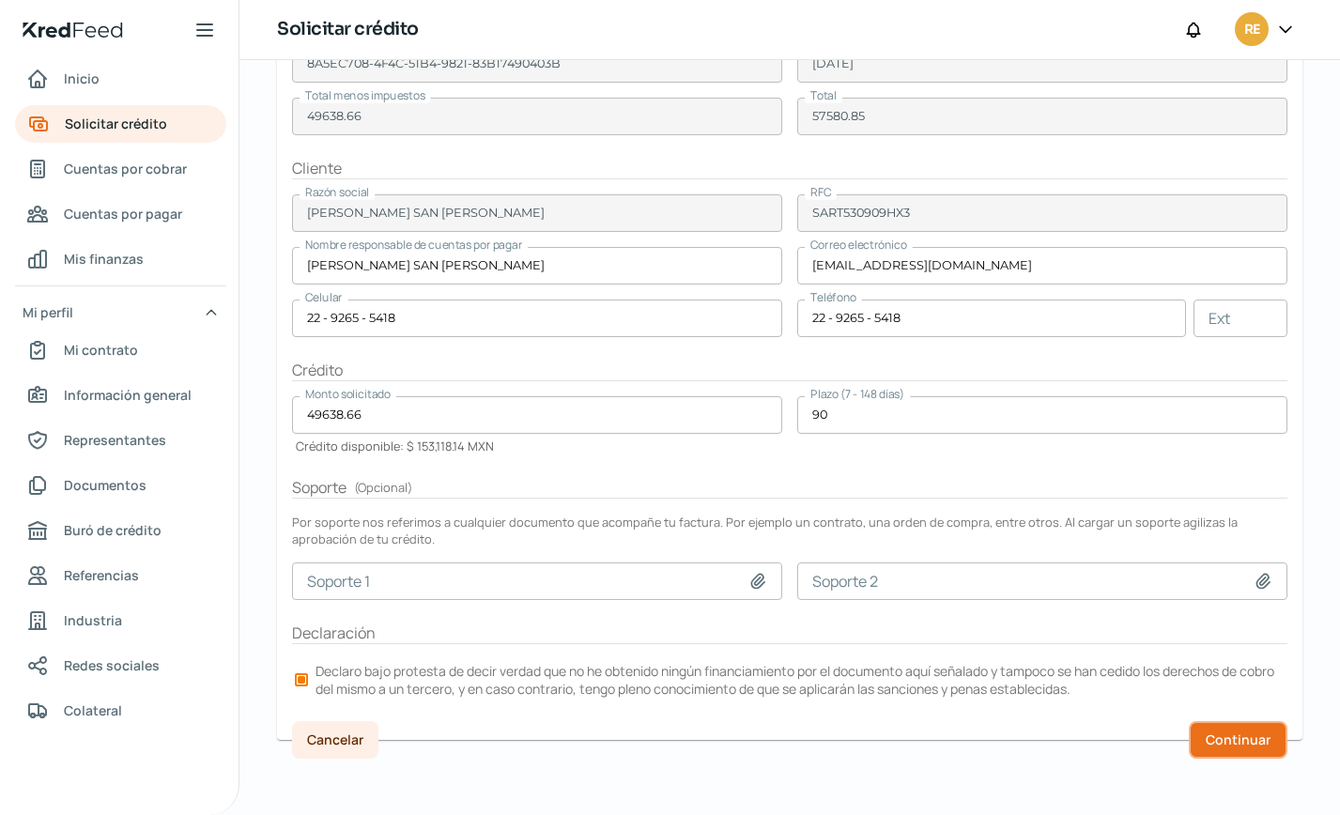
click at [1236, 738] on span "Continuar" at bounding box center [1238, 740] width 65 height 13
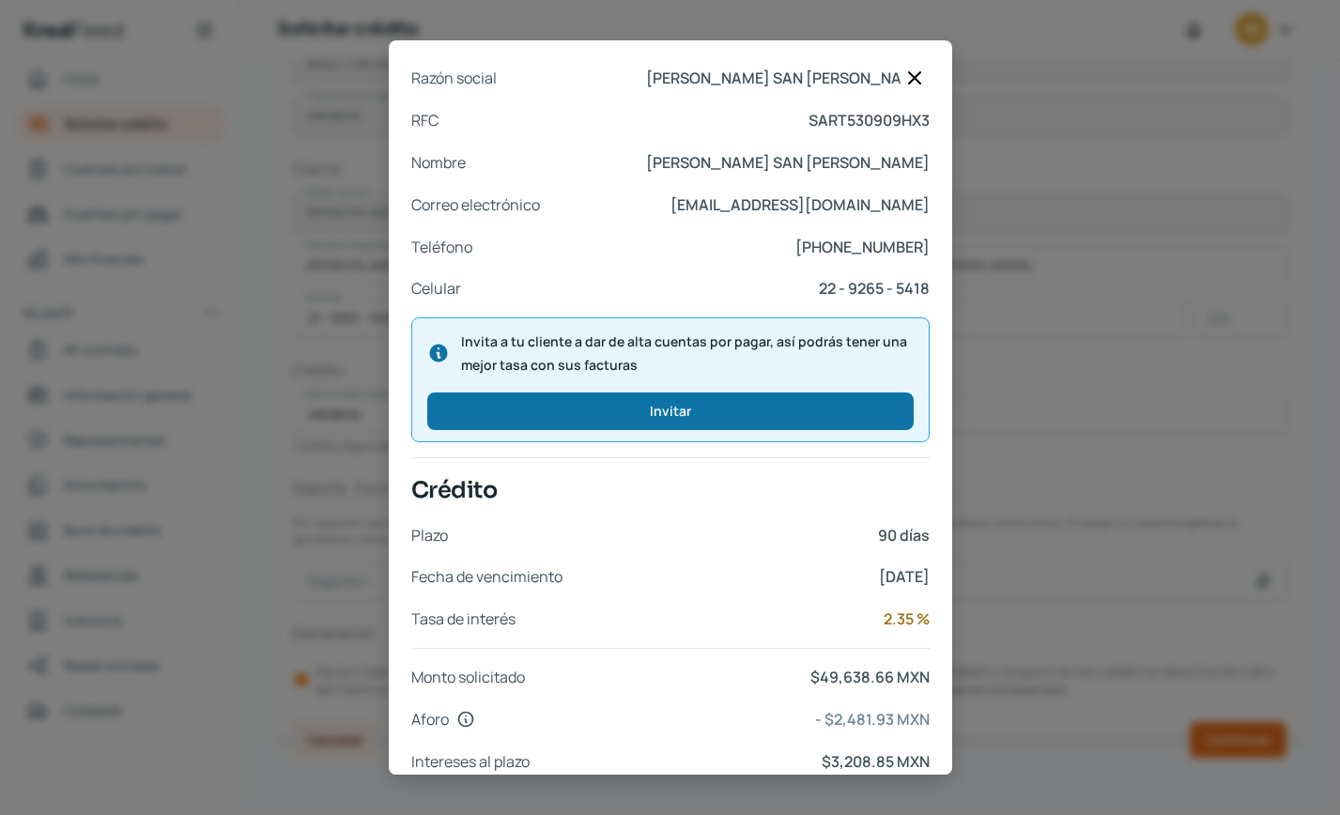
scroll to position [644, 0]
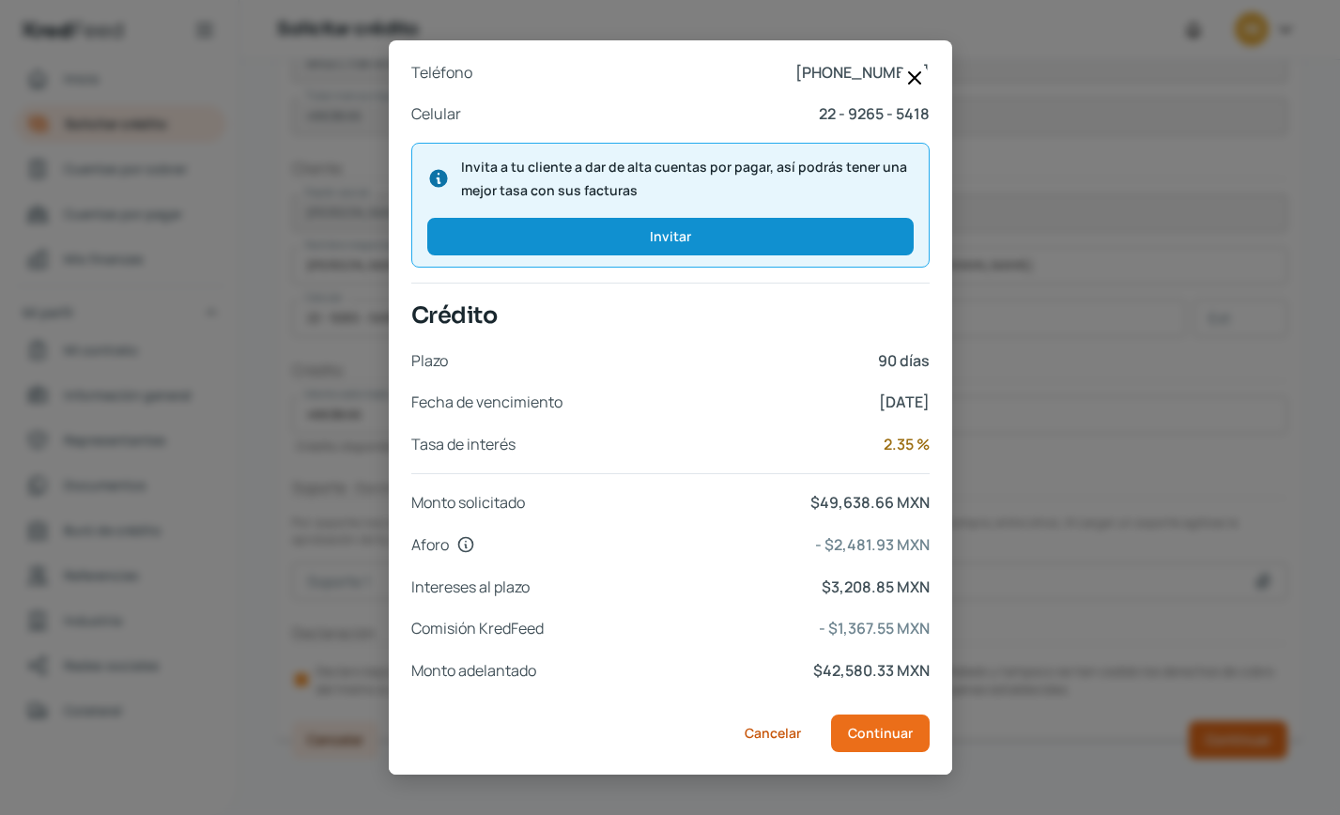
drag, startPoint x: 1173, startPoint y: 307, endPoint x: 1161, endPoint y: 381, distance: 75.2
click at [1173, 307] on div "Documentos Factura XML COK1_XM_CFDI_FacturaNormal_400017112_PUEKIN9008151K7.xml…" at bounding box center [670, 407] width 1340 height 815
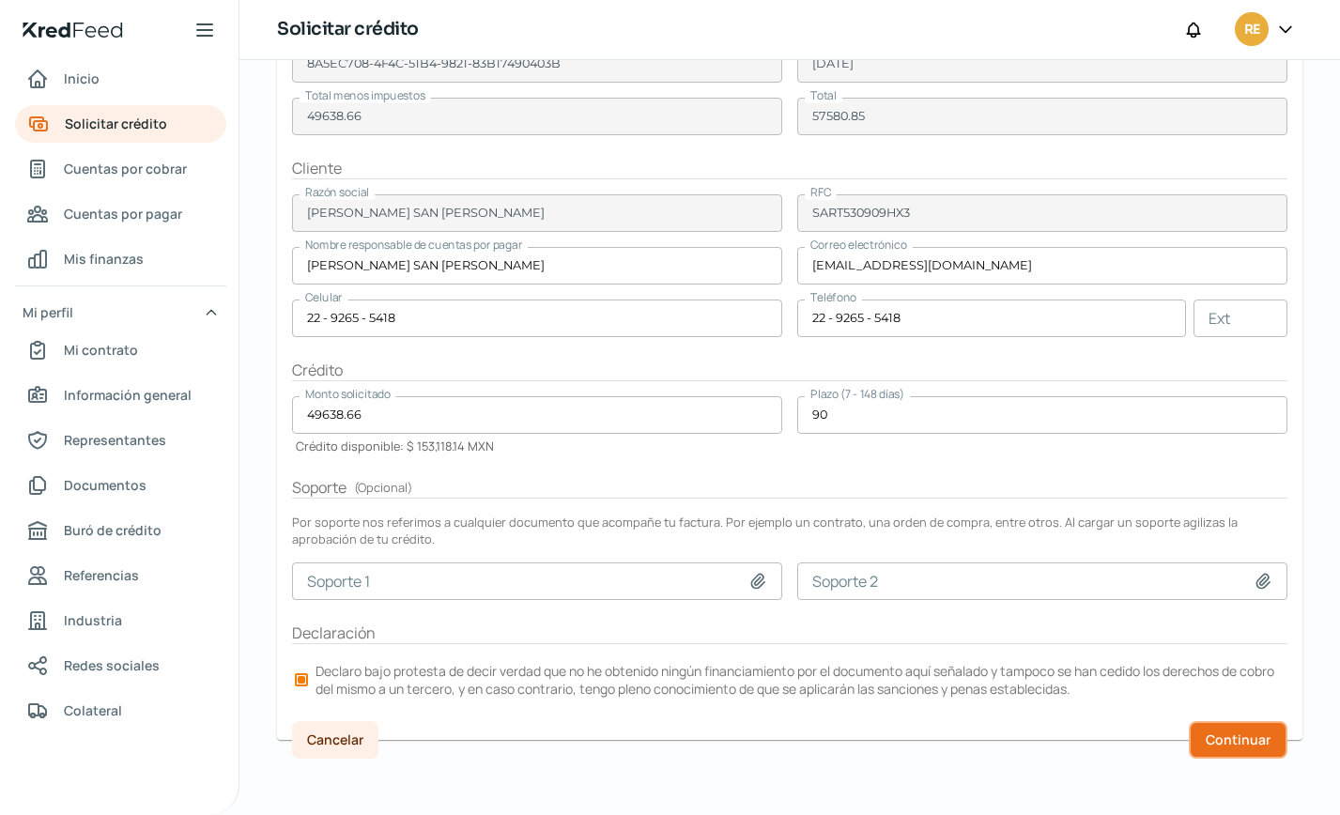
click at [1232, 735] on span "Continuar" at bounding box center [1238, 740] width 65 height 13
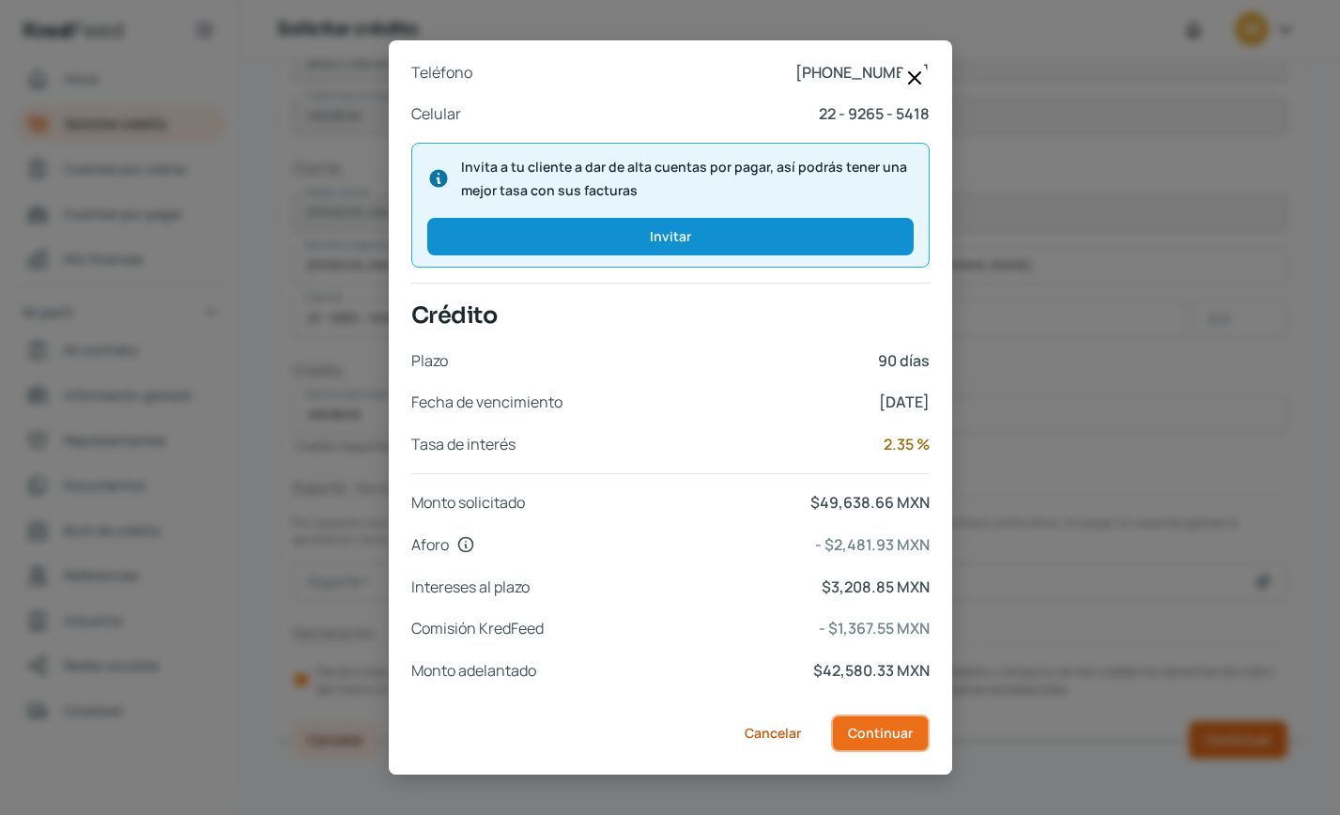
click at [899, 730] on span "Continuar" at bounding box center [880, 733] width 65 height 13
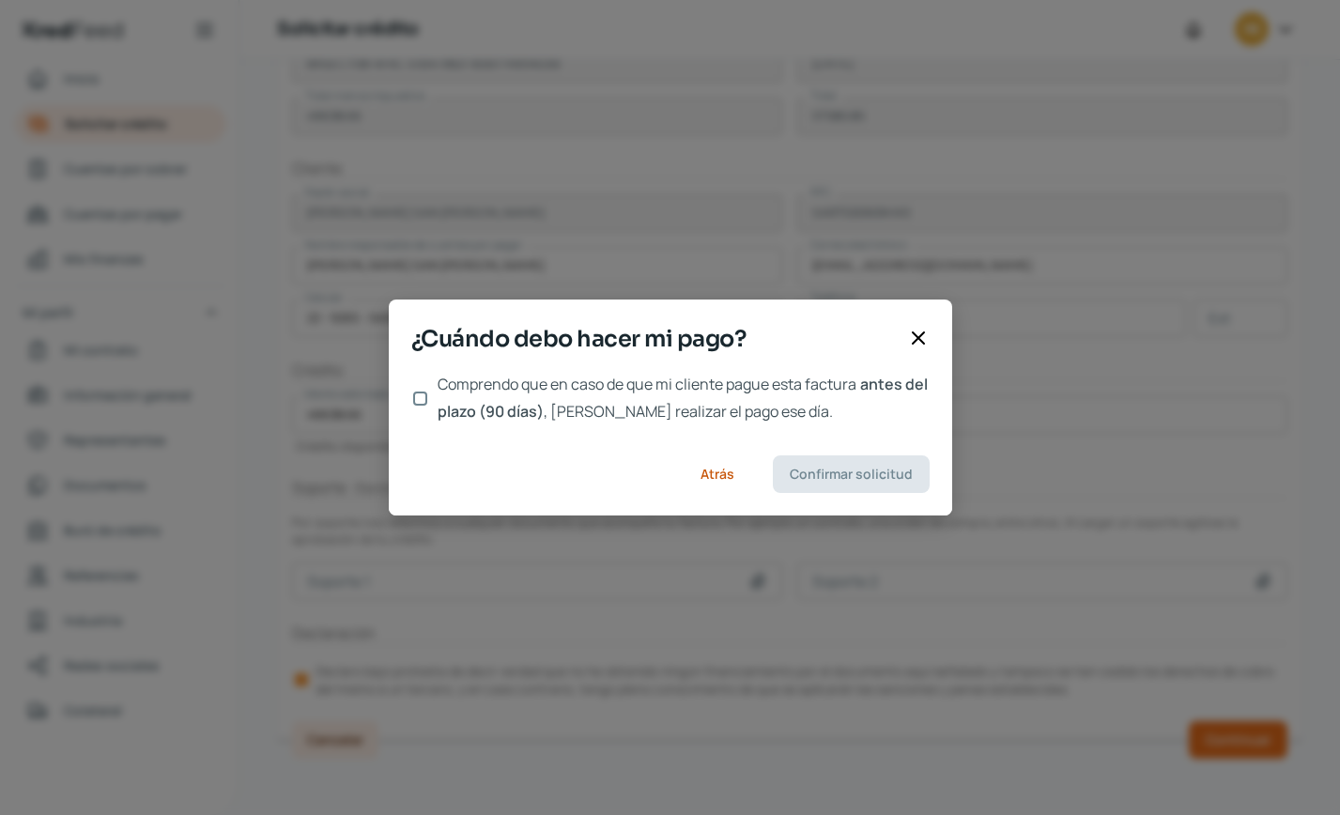
click at [418, 396] on input "Comprendo que en caso de que mi cliente pague esta factura antes del plazo (90 …" at bounding box center [420, 399] width 14 height 14
click at [1257, 488] on div "¿Cuándo debo hacer mi pago? Comprendo que en caso de que mi cliente pague esta …" at bounding box center [670, 407] width 1340 height 815
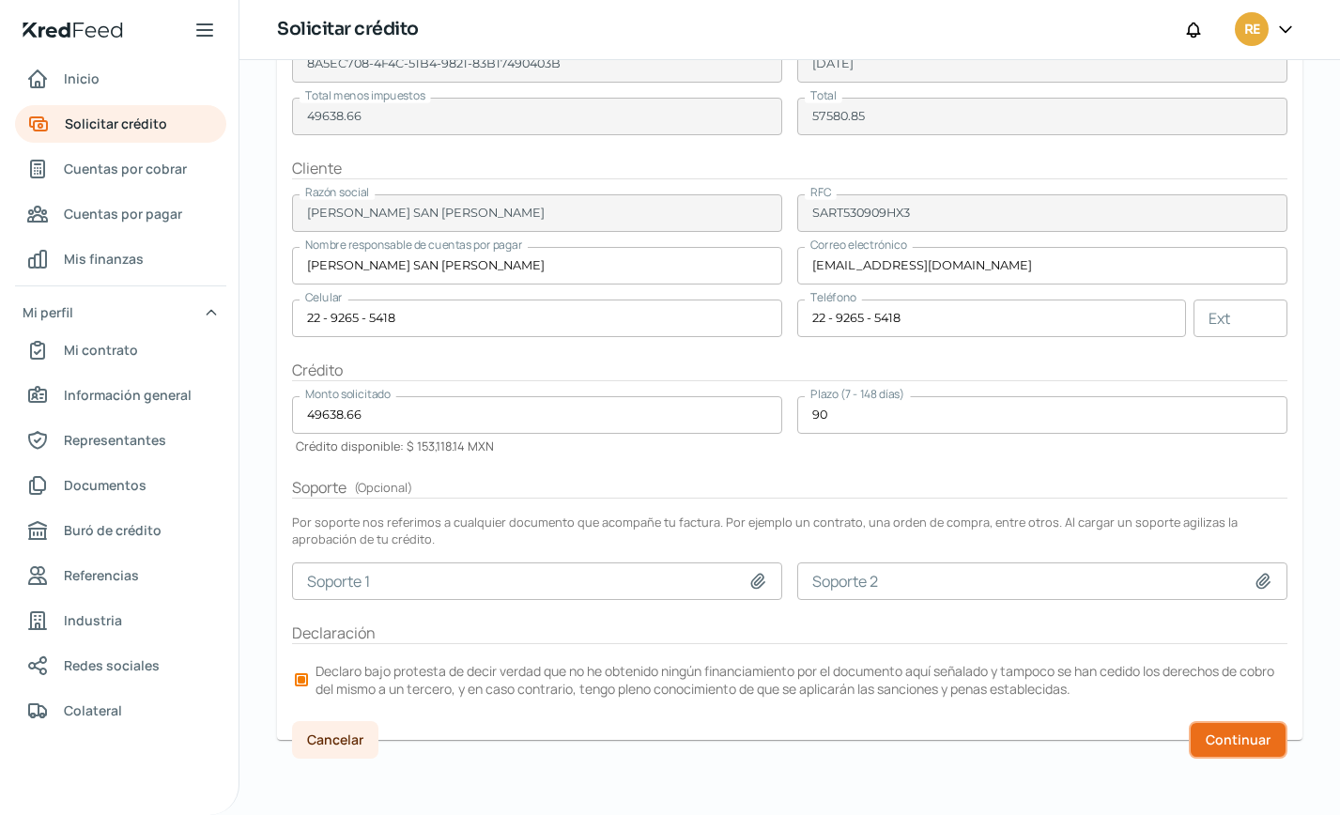
click at [1230, 734] on span "Continuar" at bounding box center [1238, 740] width 65 height 13
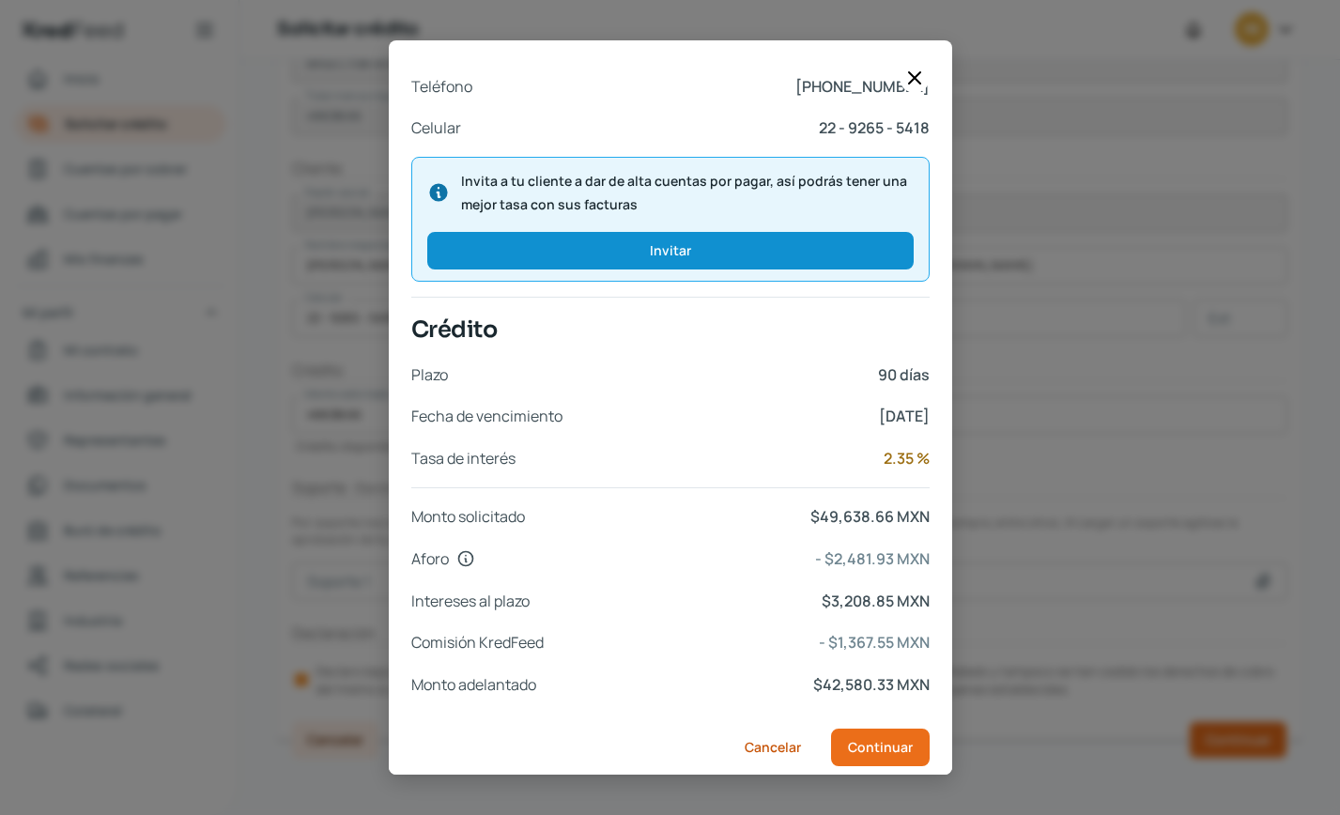
scroll to position [644, 0]
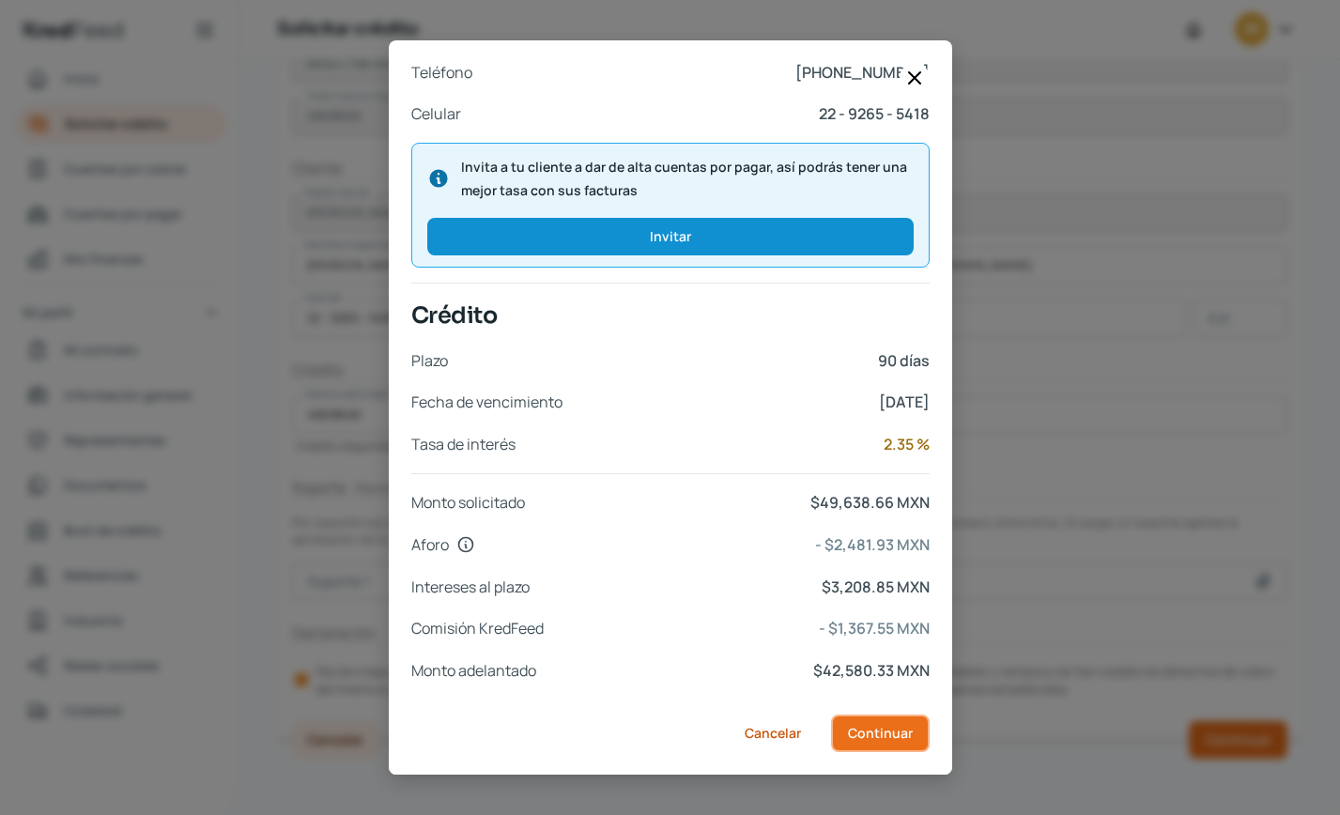
click at [886, 735] on span "Continuar" at bounding box center [880, 733] width 65 height 13
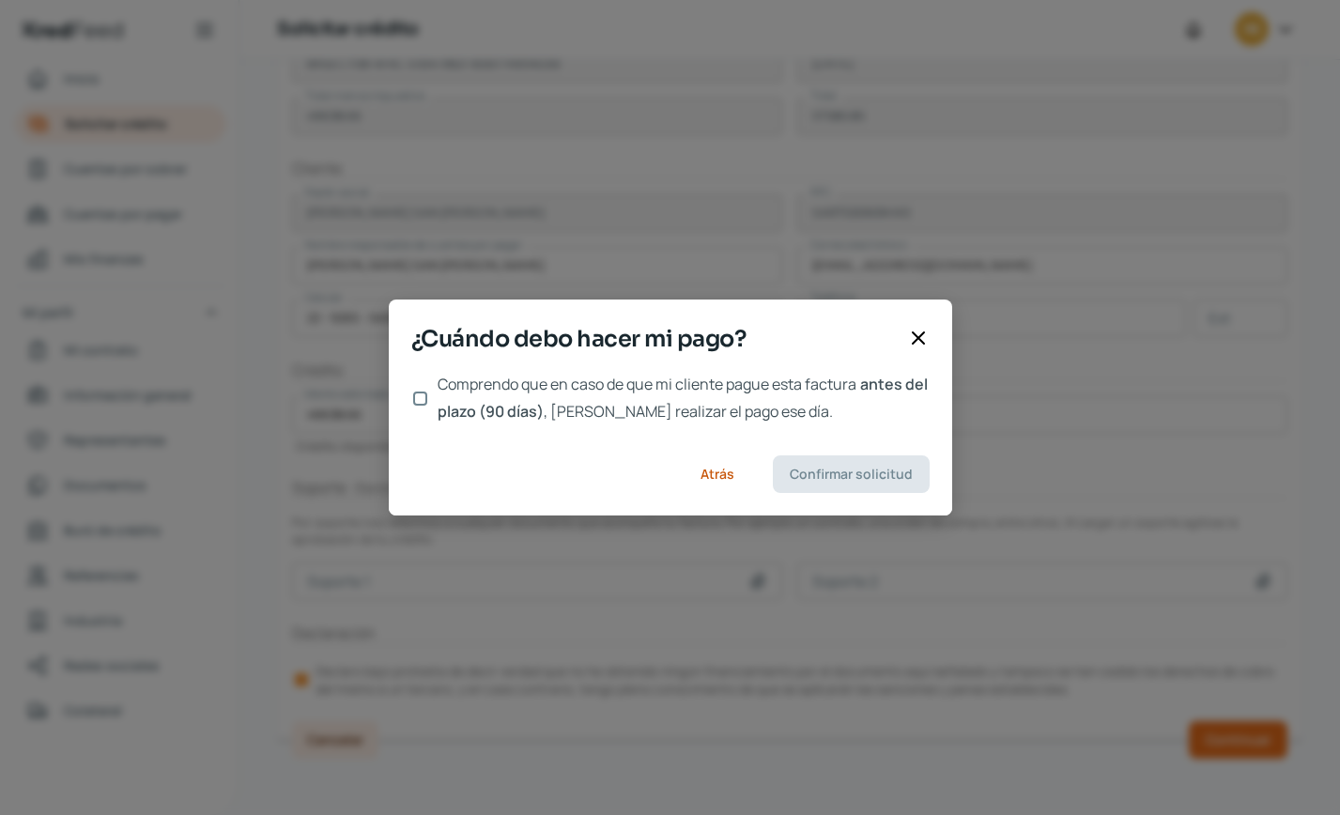
click at [416, 396] on input "Comprendo que en caso de que mi cliente pague esta factura antes del plazo (90 …" at bounding box center [420, 399] width 14 height 14
click at [884, 472] on span "Confirmar solicitud" at bounding box center [851, 474] width 123 height 13
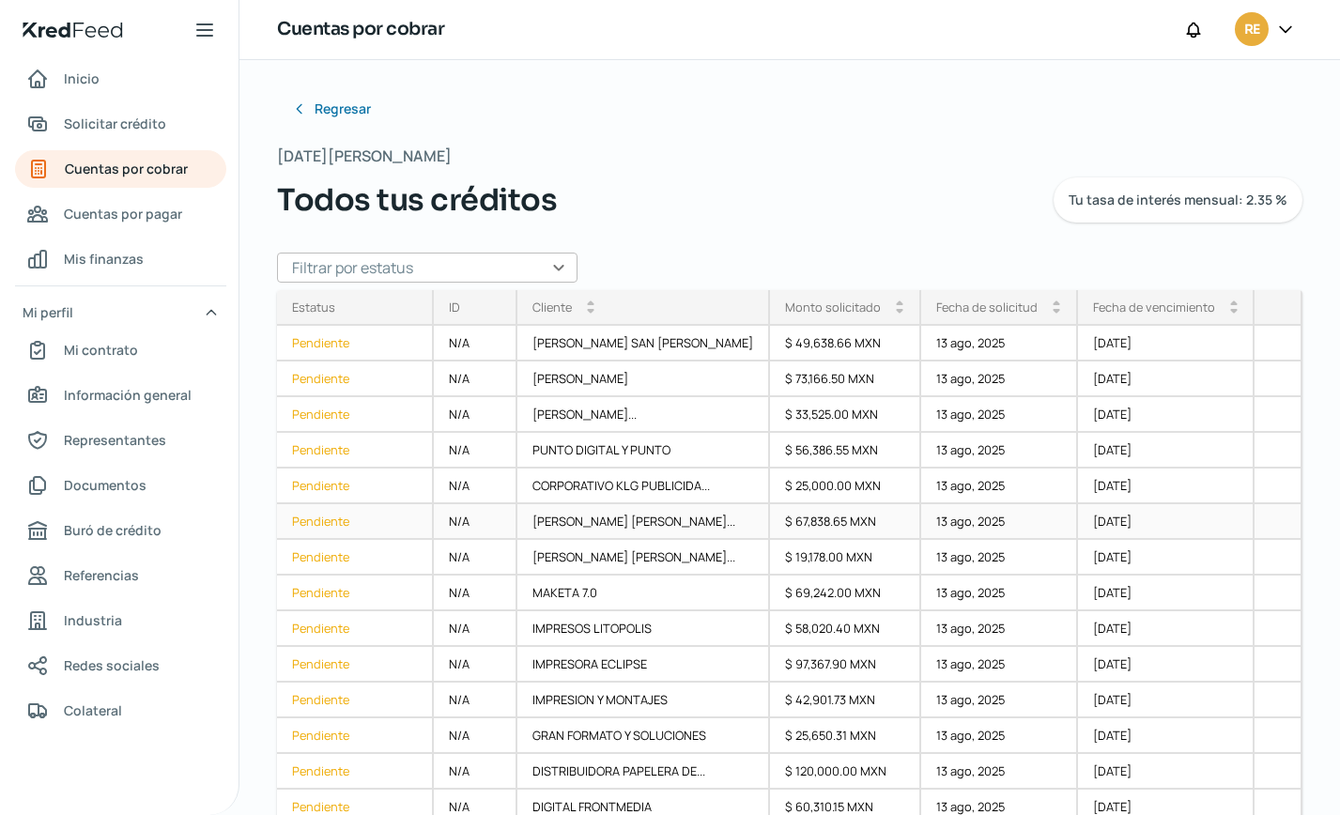
drag, startPoint x: 1287, startPoint y: 513, endPoint x: 1287, endPoint y: 525, distance: 12.2
click at [1262, 525] on div at bounding box center [1279, 522] width 48 height 36
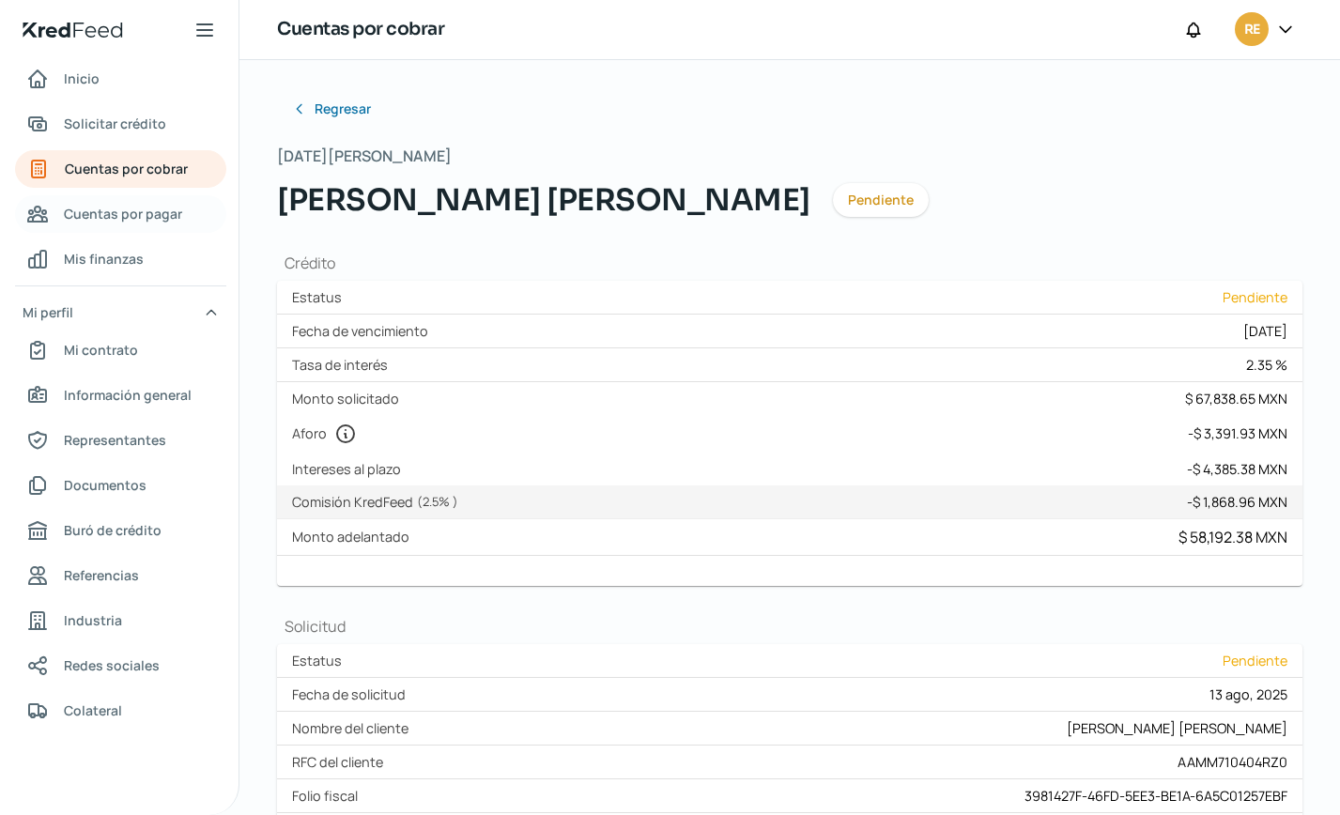
click at [117, 217] on span "Cuentas por pagar" at bounding box center [123, 213] width 118 height 23
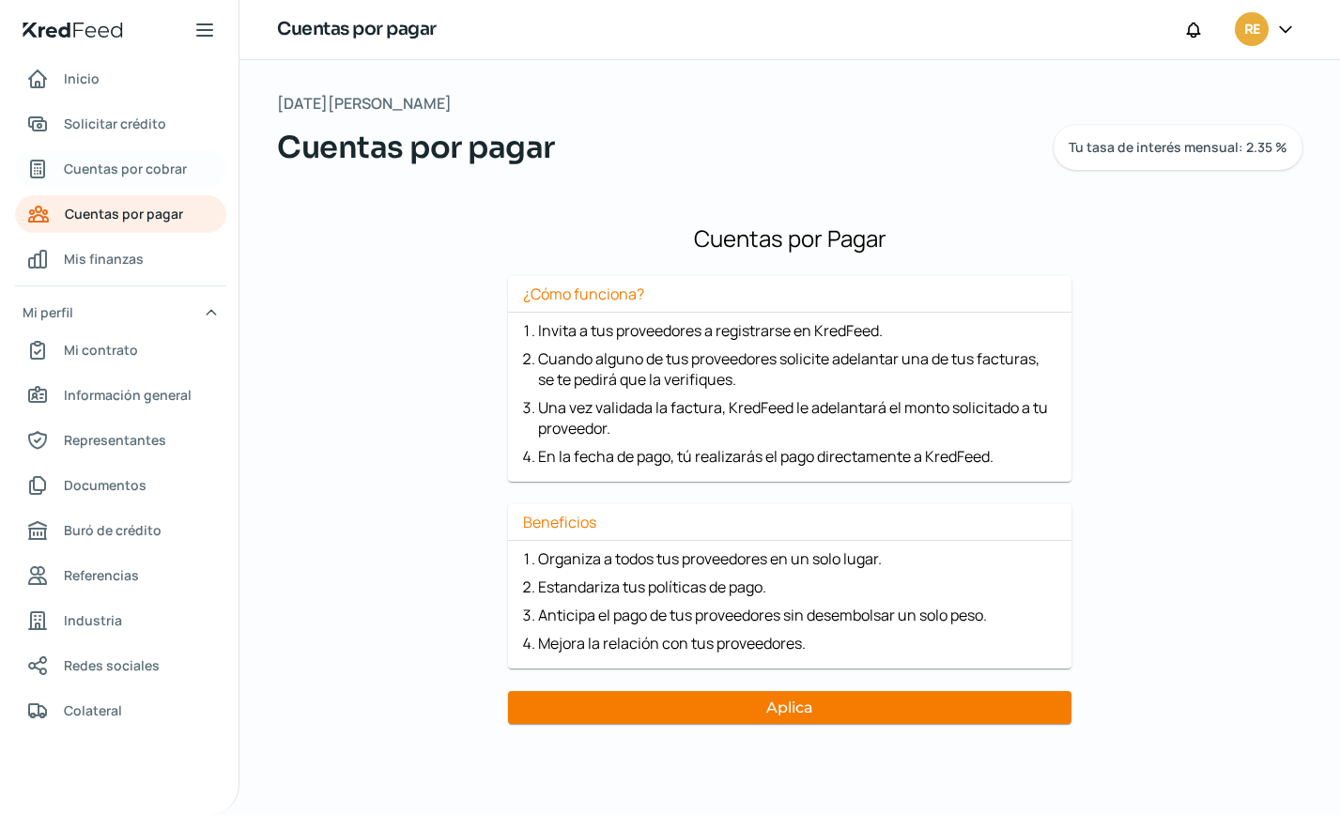
click at [118, 170] on span "Cuentas por cobrar" at bounding box center [125, 168] width 123 height 23
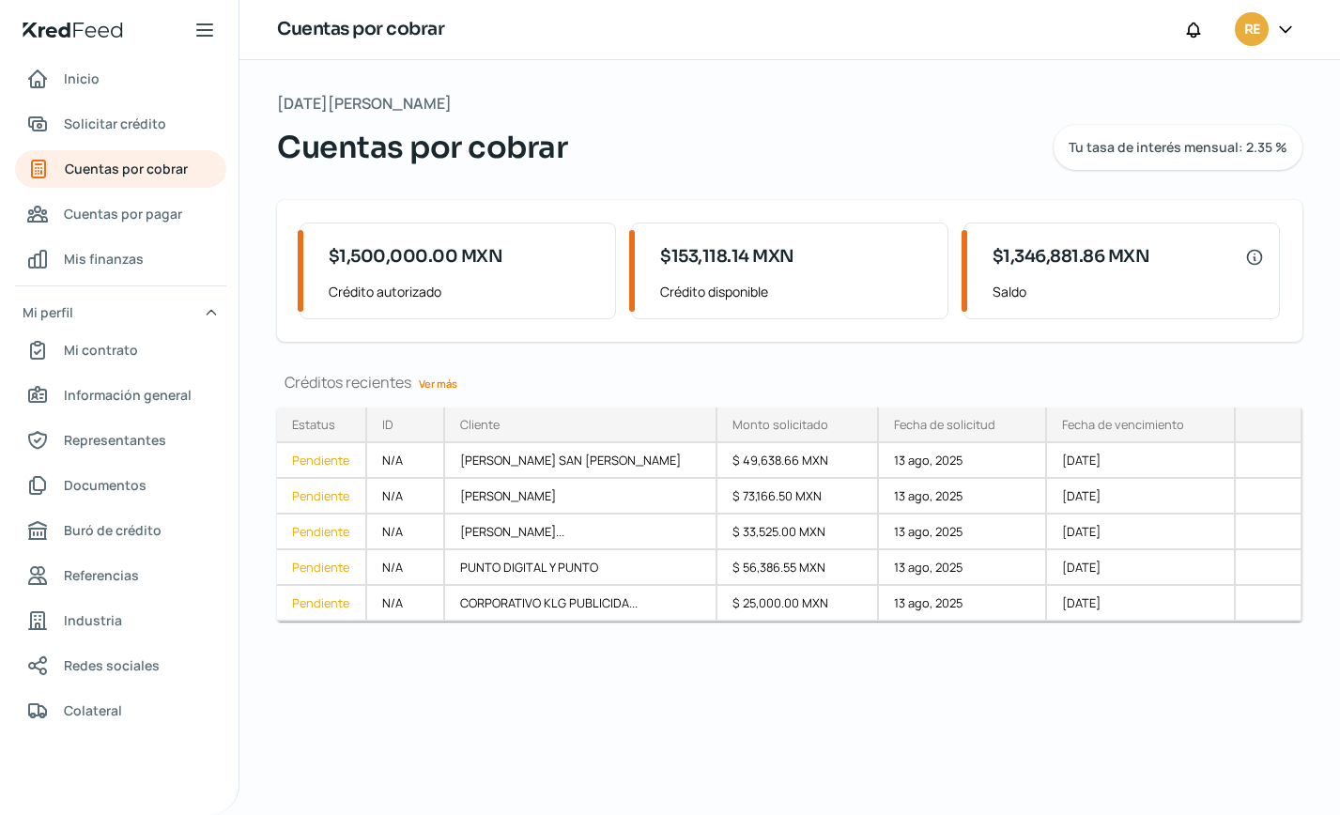
click at [448, 379] on link "Ver más" at bounding box center [438, 383] width 54 height 29
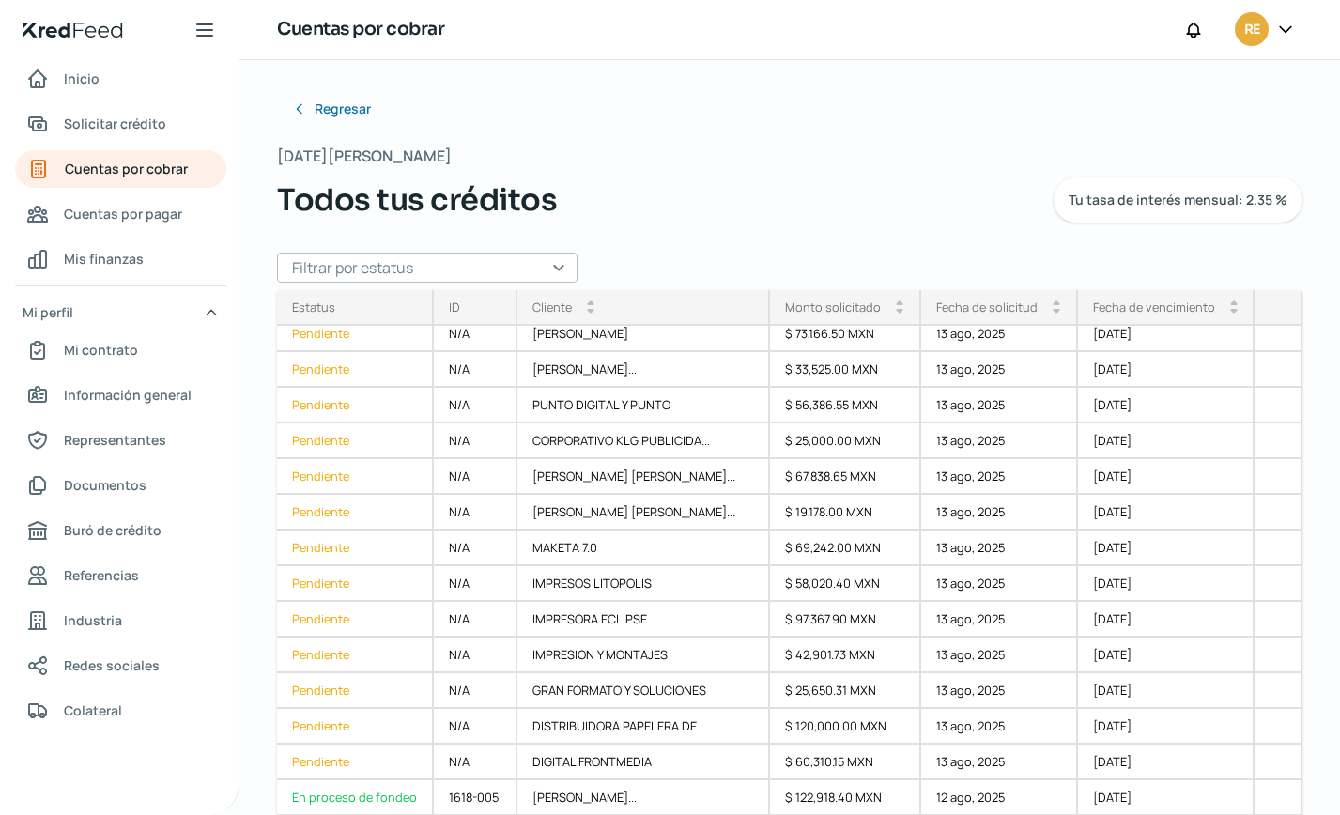
scroll to position [47, 0]
click at [1078, 113] on div "Regresar [DATE][PERSON_NAME] Todos tus créditos Tu tasa de interés mensual: 2.3…" at bounding box center [790, 380] width 1026 height 581
click at [325, 331] on div "Pendiente" at bounding box center [355, 333] width 157 height 36
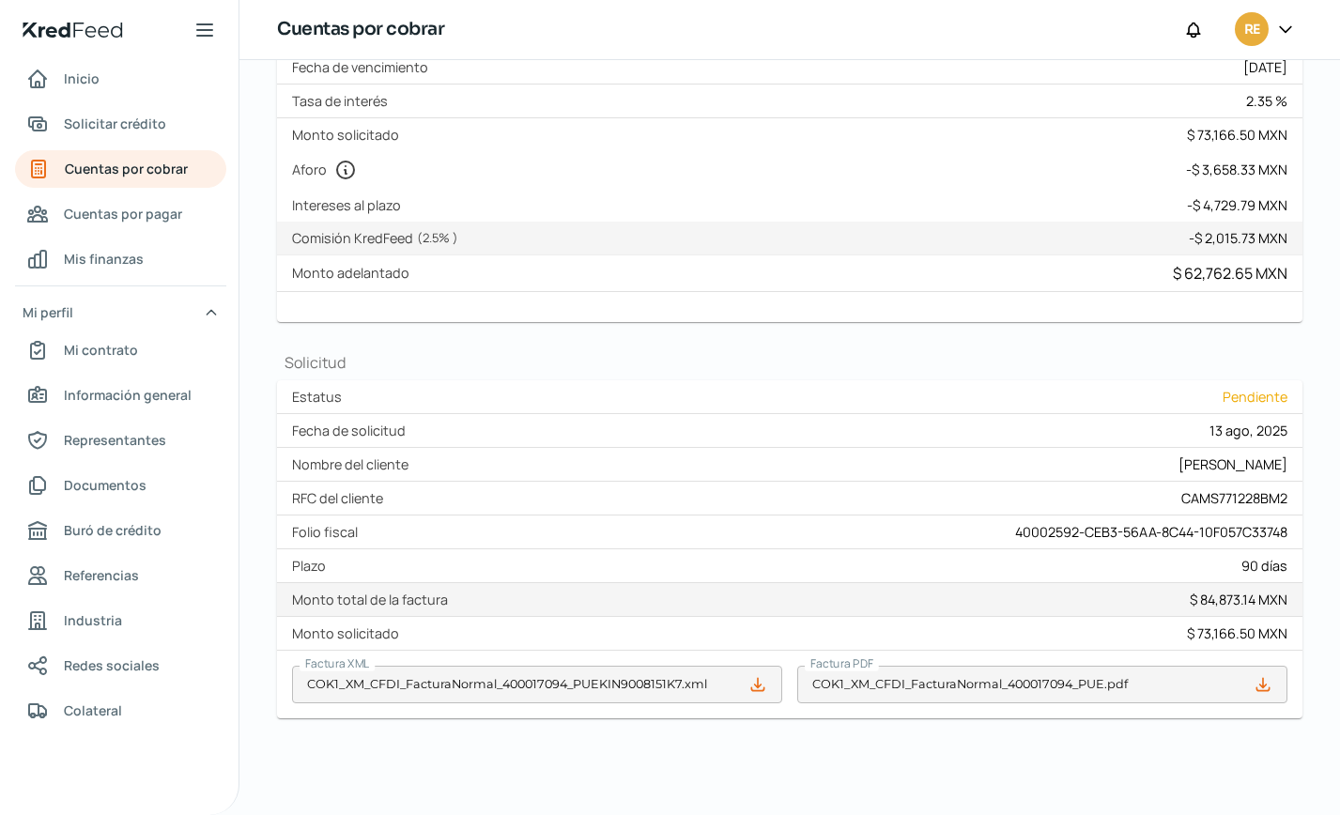
scroll to position [272, 0]
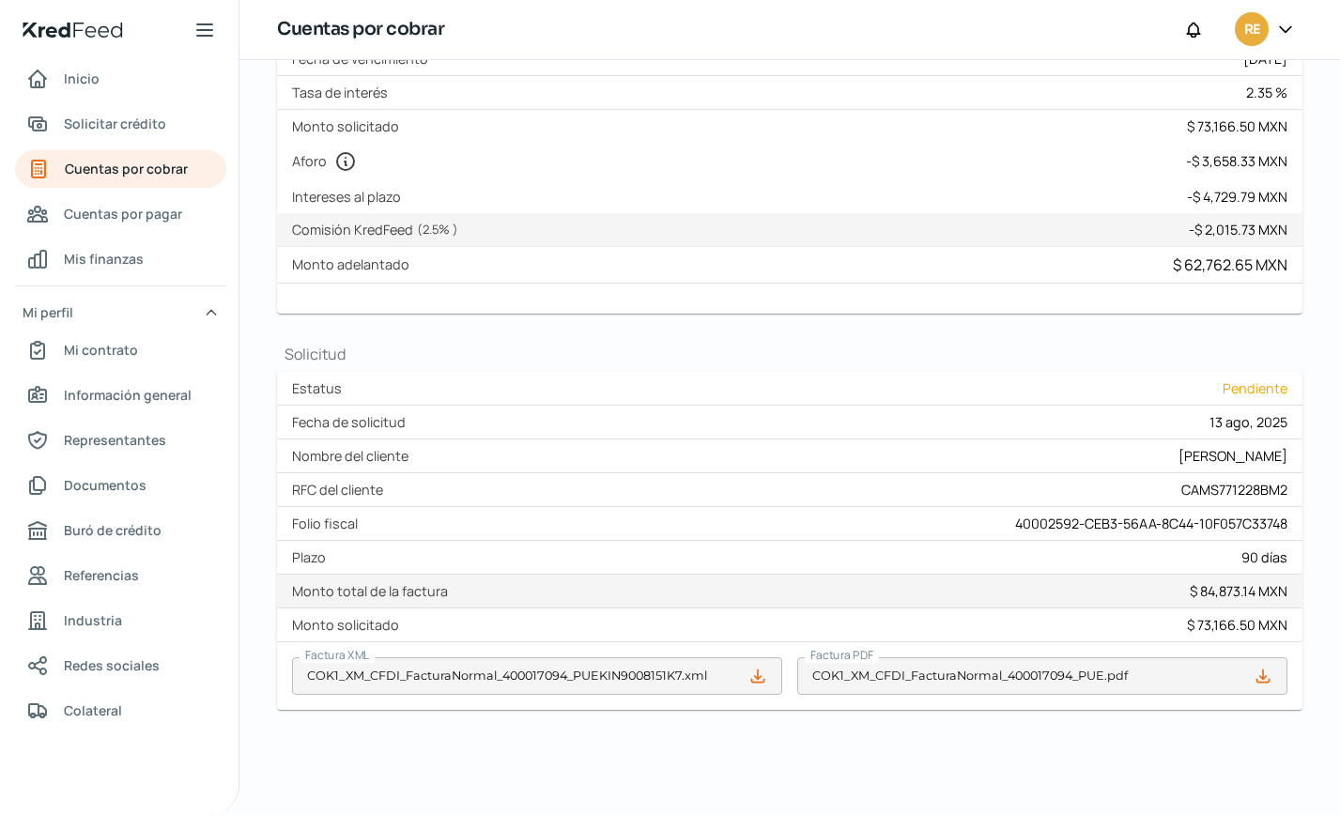
click at [1037, 293] on div at bounding box center [790, 298] width 996 height 15
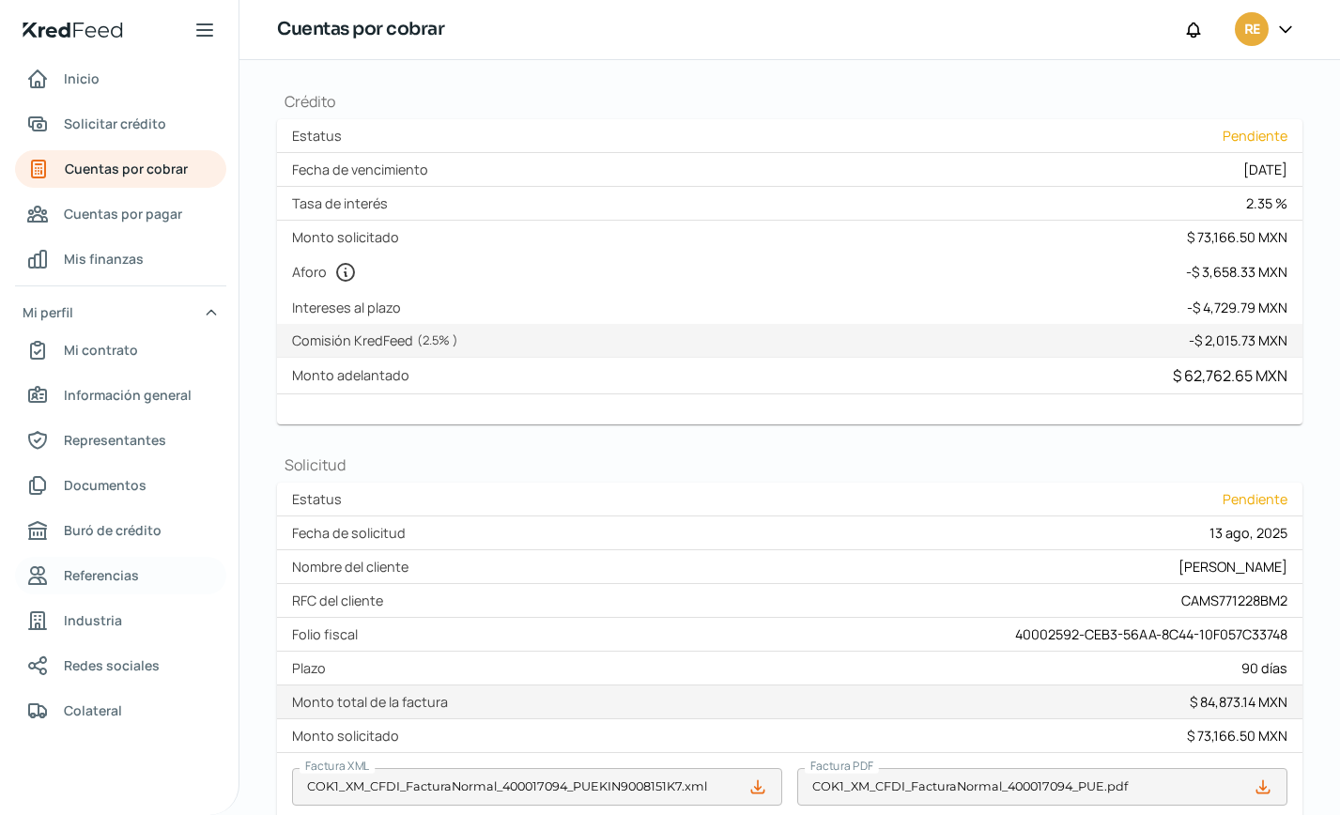
scroll to position [188, 0]
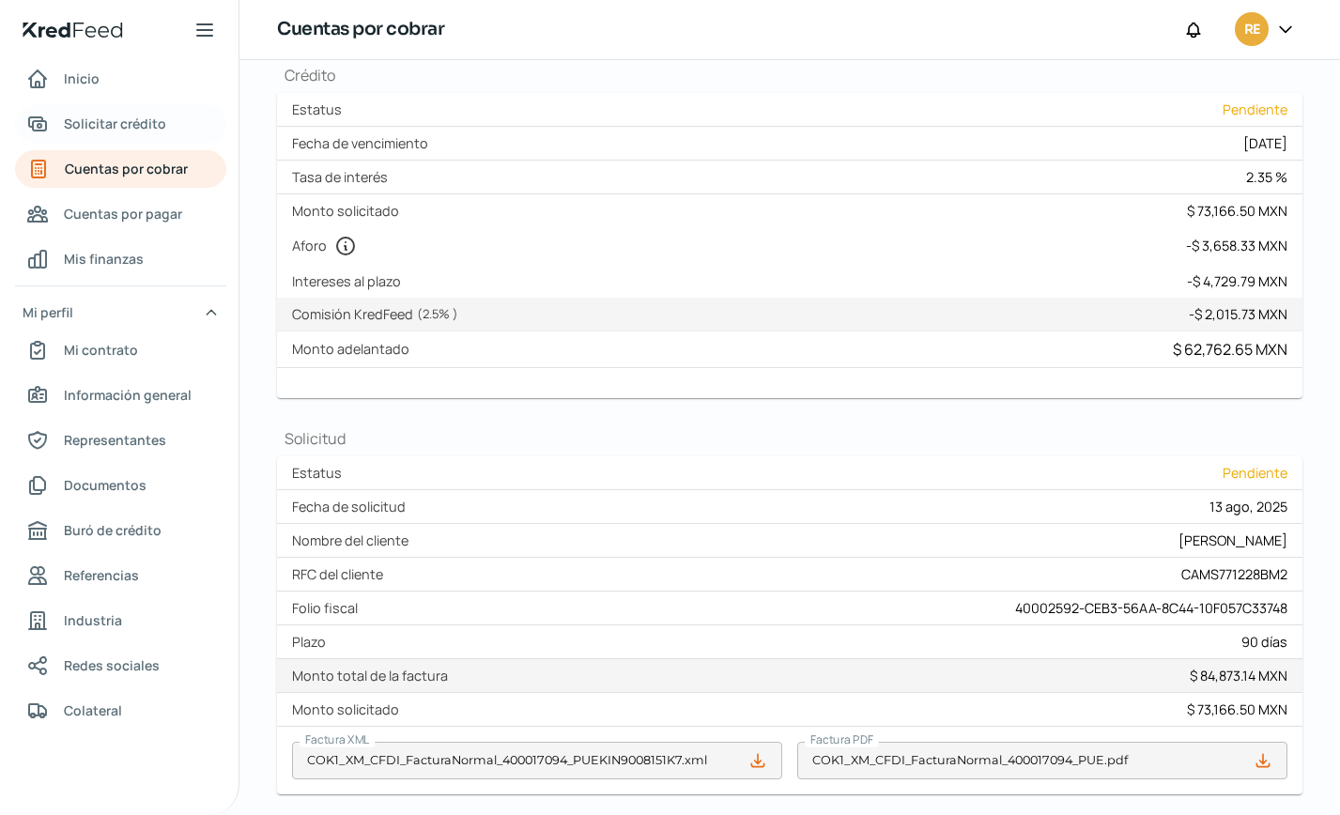
click at [107, 121] on span "Solicitar crédito" at bounding box center [115, 123] width 102 height 23
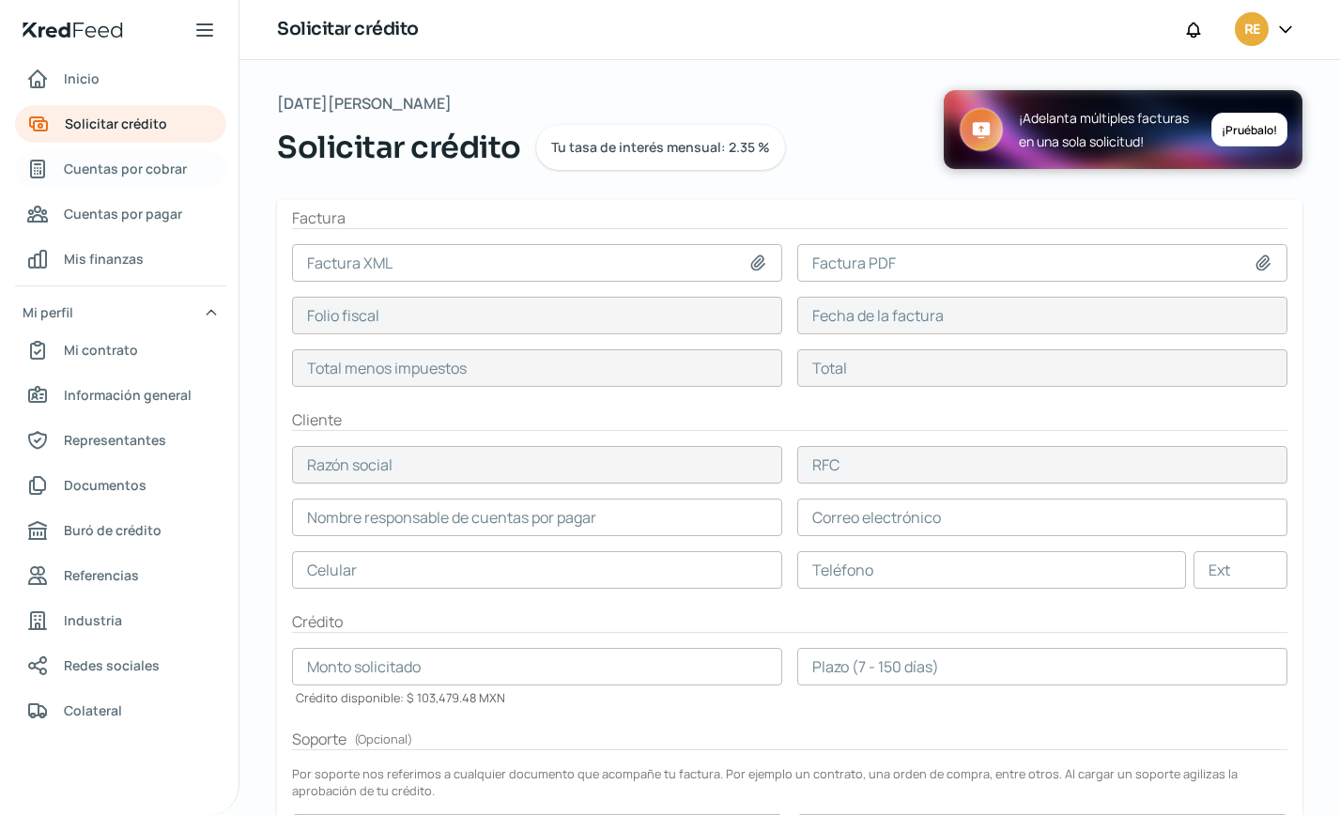
click at [138, 172] on span "Cuentas por cobrar" at bounding box center [125, 168] width 123 height 23
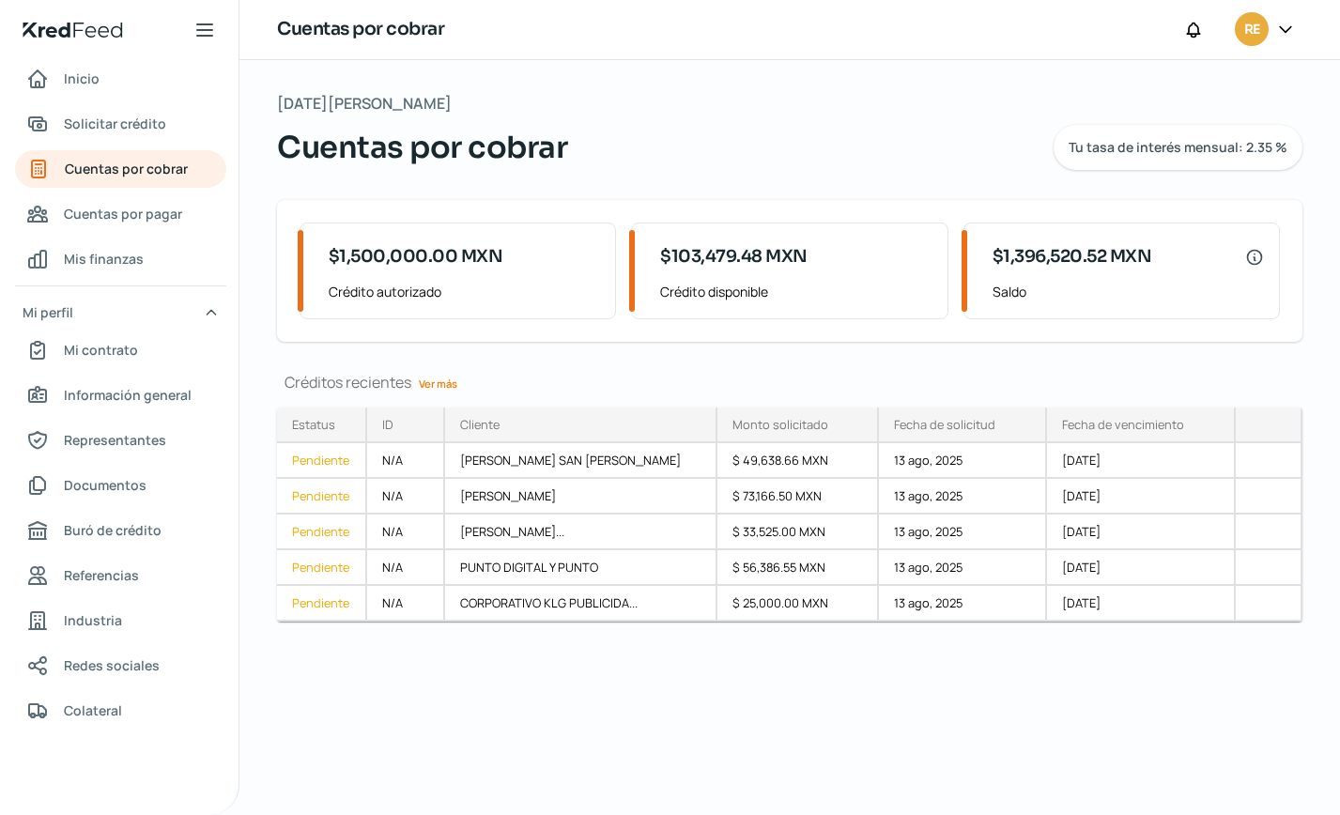
click at [447, 384] on link "Ver más" at bounding box center [438, 383] width 54 height 29
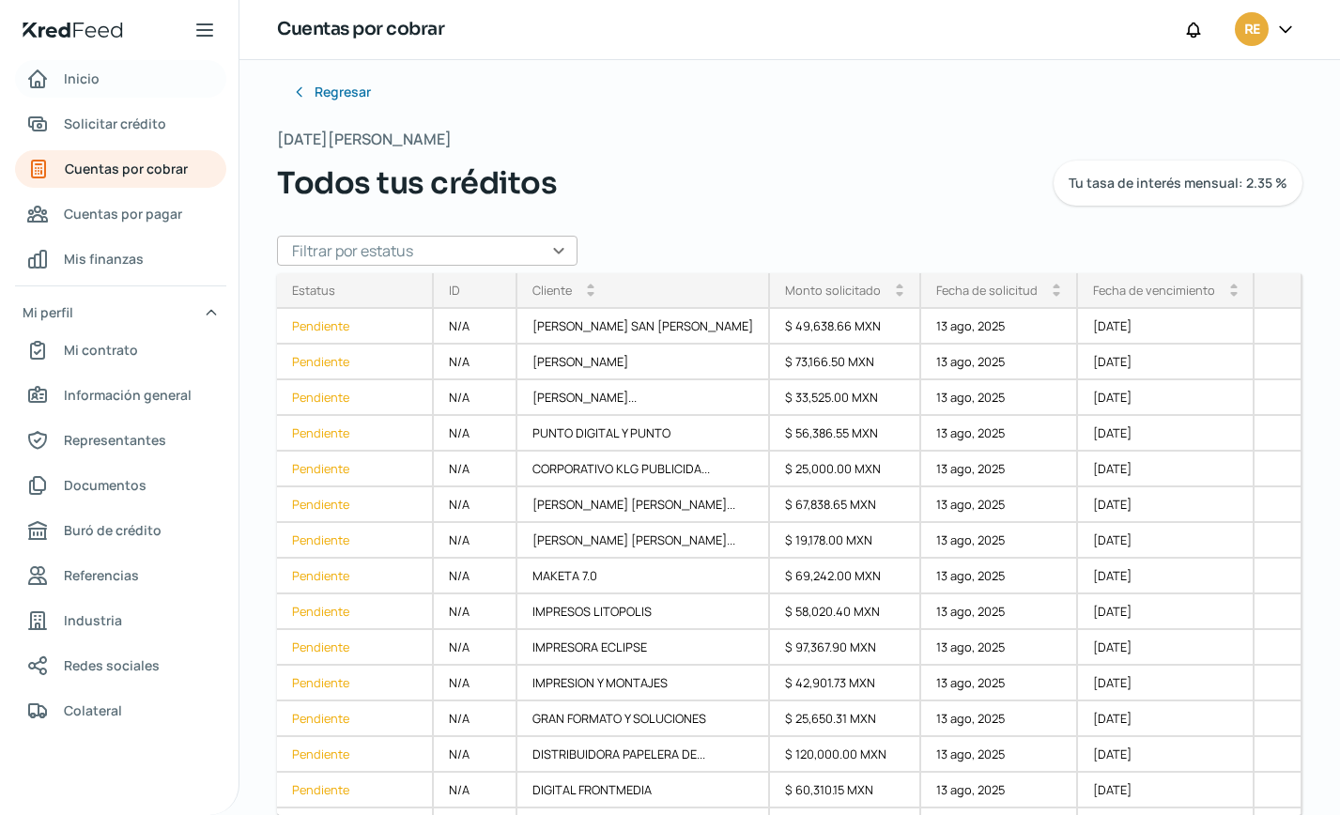
click at [86, 74] on span "Inicio" at bounding box center [82, 78] width 36 height 23
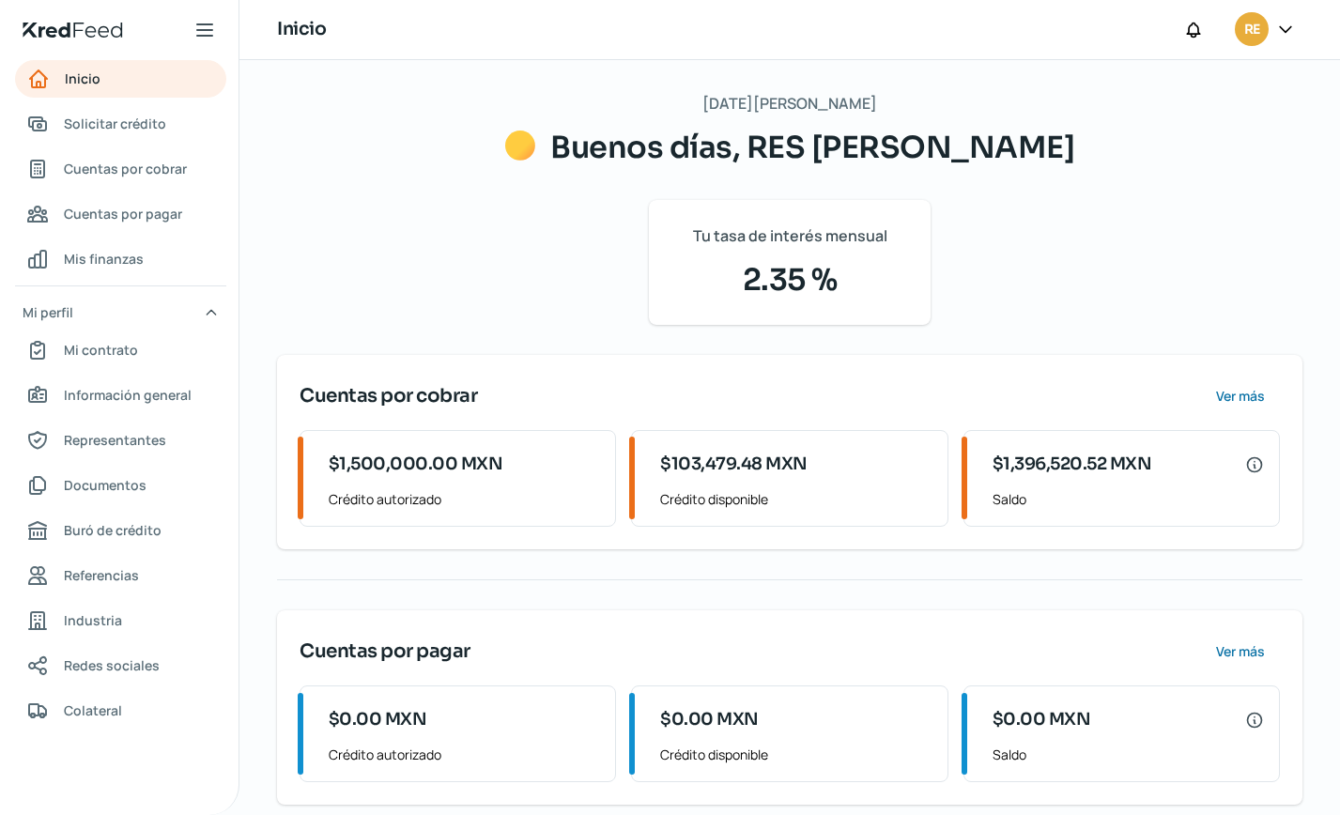
click at [1262, 708] on div "[DATE][PERSON_NAME] Buenos días, RES [PERSON_NAME] Tu tasa de interés mensual 2…" at bounding box center [790, 447] width 1101 height 775
click at [1256, 36] on span "RE" at bounding box center [1252, 30] width 15 height 23
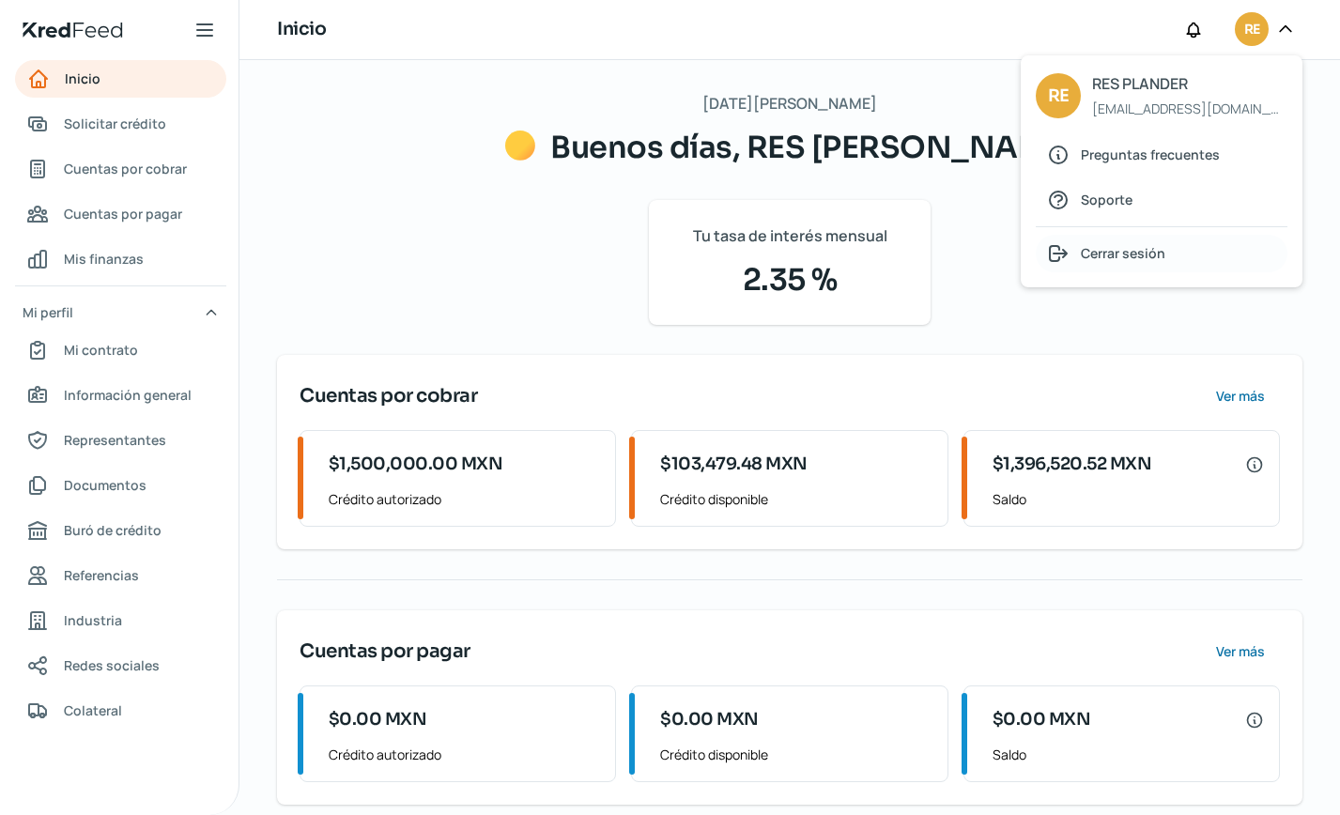
click at [1115, 260] on span "Cerrar sesión" at bounding box center [1123, 252] width 85 height 23
